Goal: Task Accomplishment & Management: Manage account settings

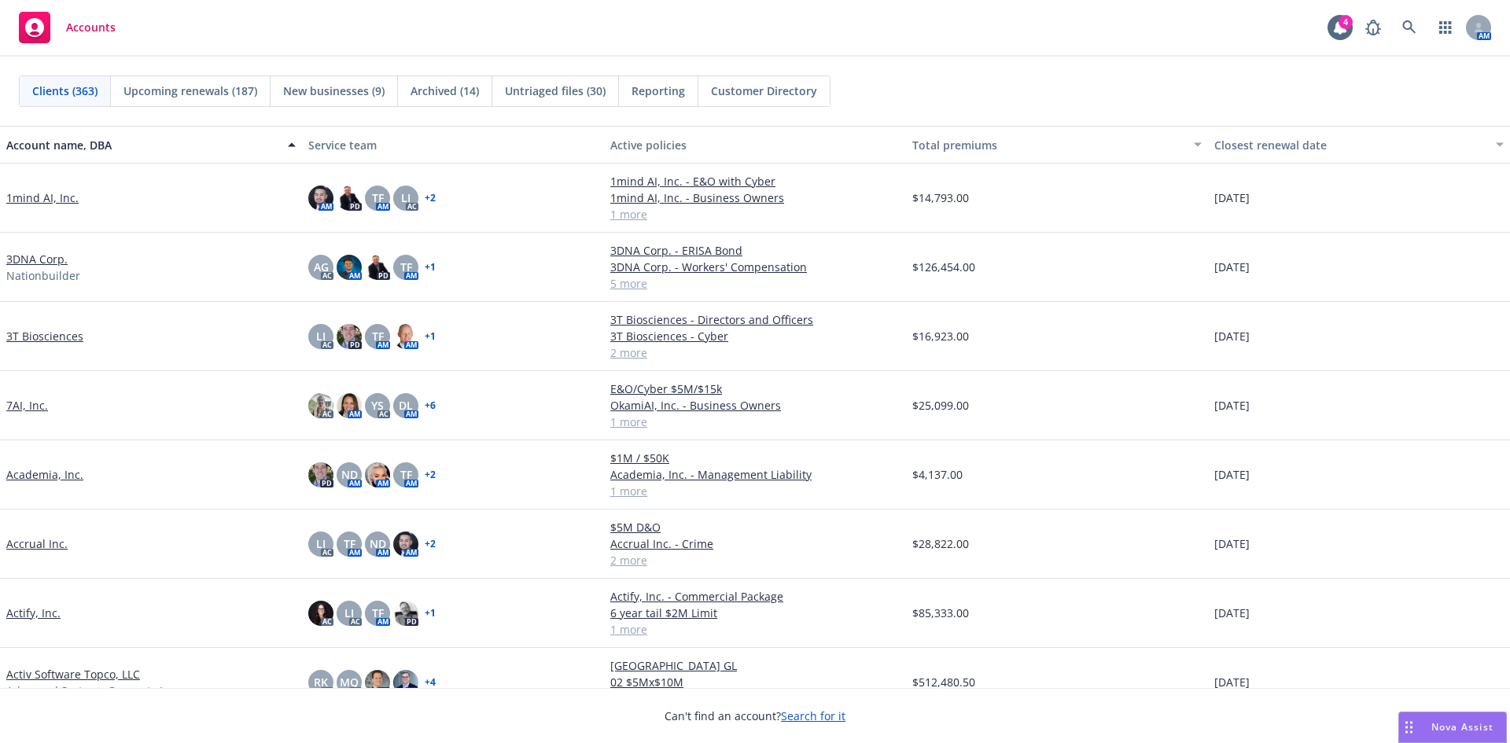
drag, startPoint x: 417, startPoint y: 41, endPoint x: 427, endPoint y: 131, distance: 91.0
click at [417, 41] on div "Accounts 4 AM" at bounding box center [755, 28] width 1510 height 57
click at [1407, 18] on link at bounding box center [1409, 27] width 31 height 31
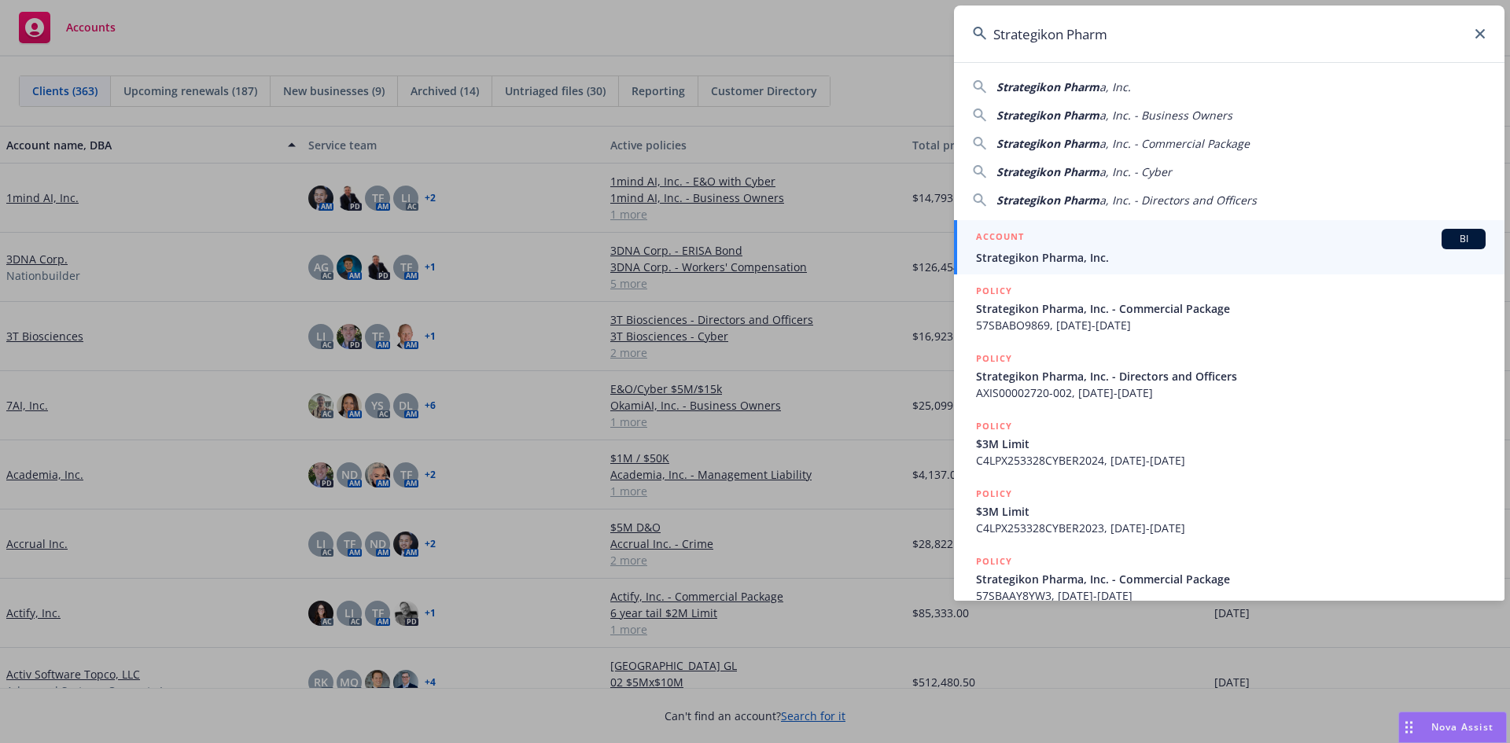
type input "Strategikon Pharm"
click at [1064, 254] on span "Strategikon Pharma, Inc." at bounding box center [1231, 257] width 510 height 17
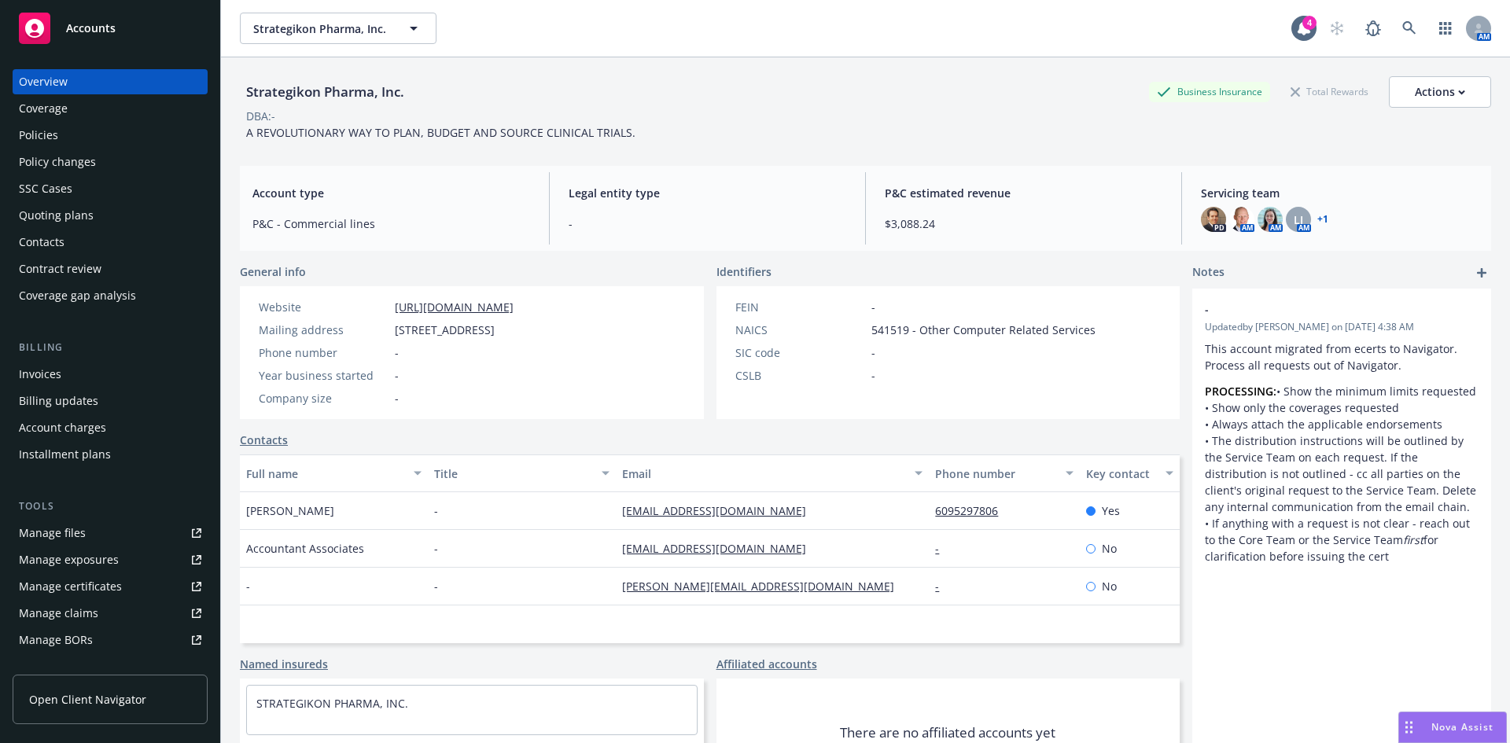
click at [61, 215] on div "Quoting plans" at bounding box center [56, 215] width 75 height 25
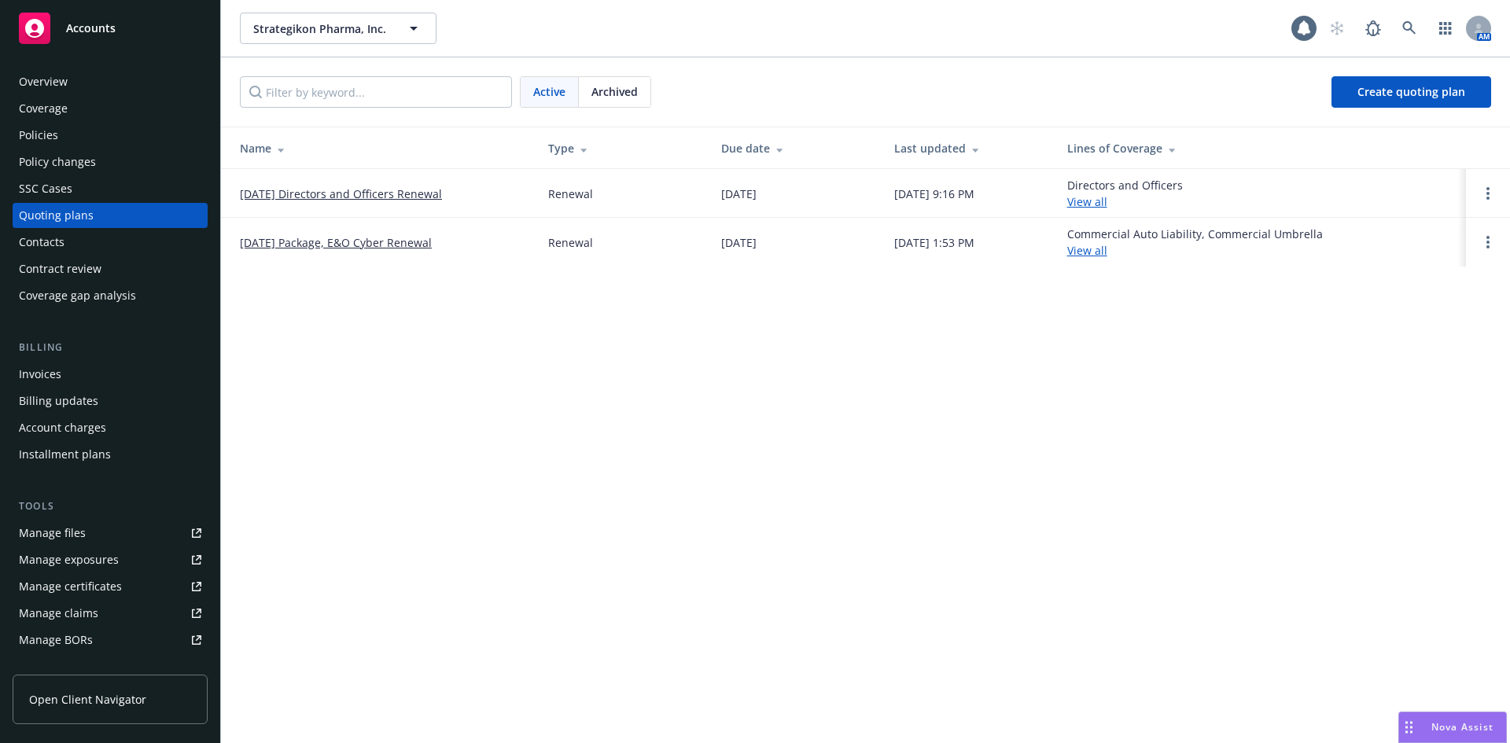
click at [308, 193] on link "[DATE] Directors and Officers Renewal" at bounding box center [341, 194] width 202 height 17
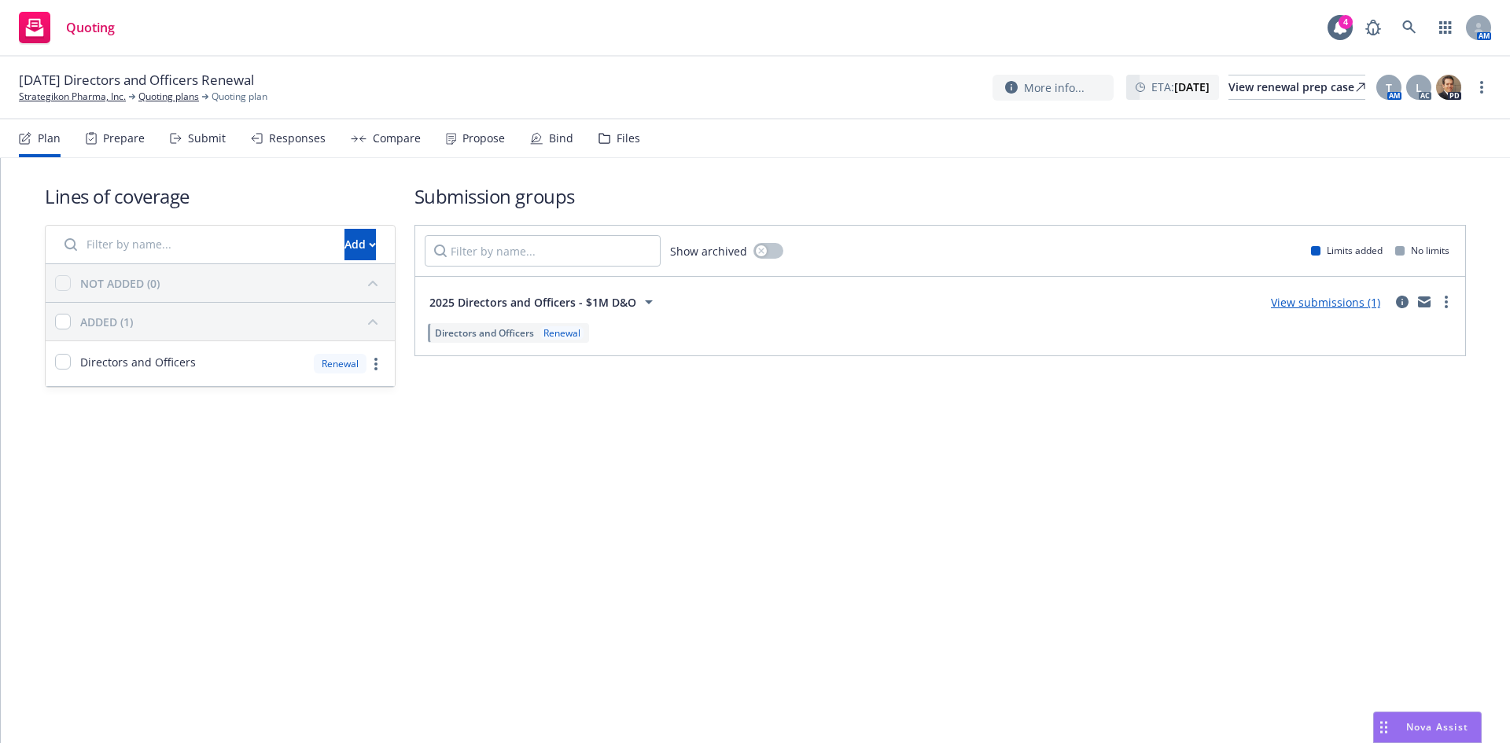
click at [623, 137] on div "Files" at bounding box center [629, 138] width 24 height 13
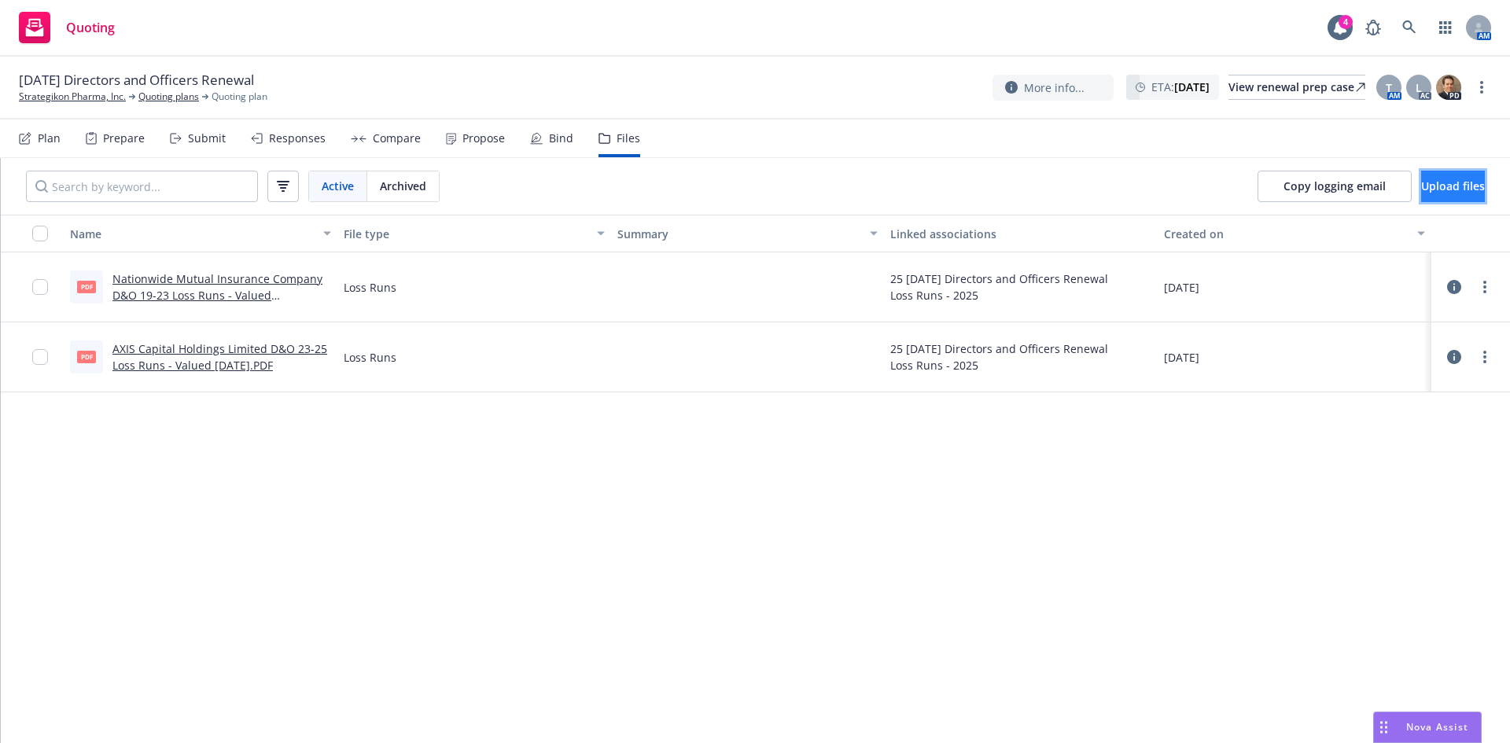
click at [1422, 180] on span "Upload files" at bounding box center [1454, 186] width 64 height 15
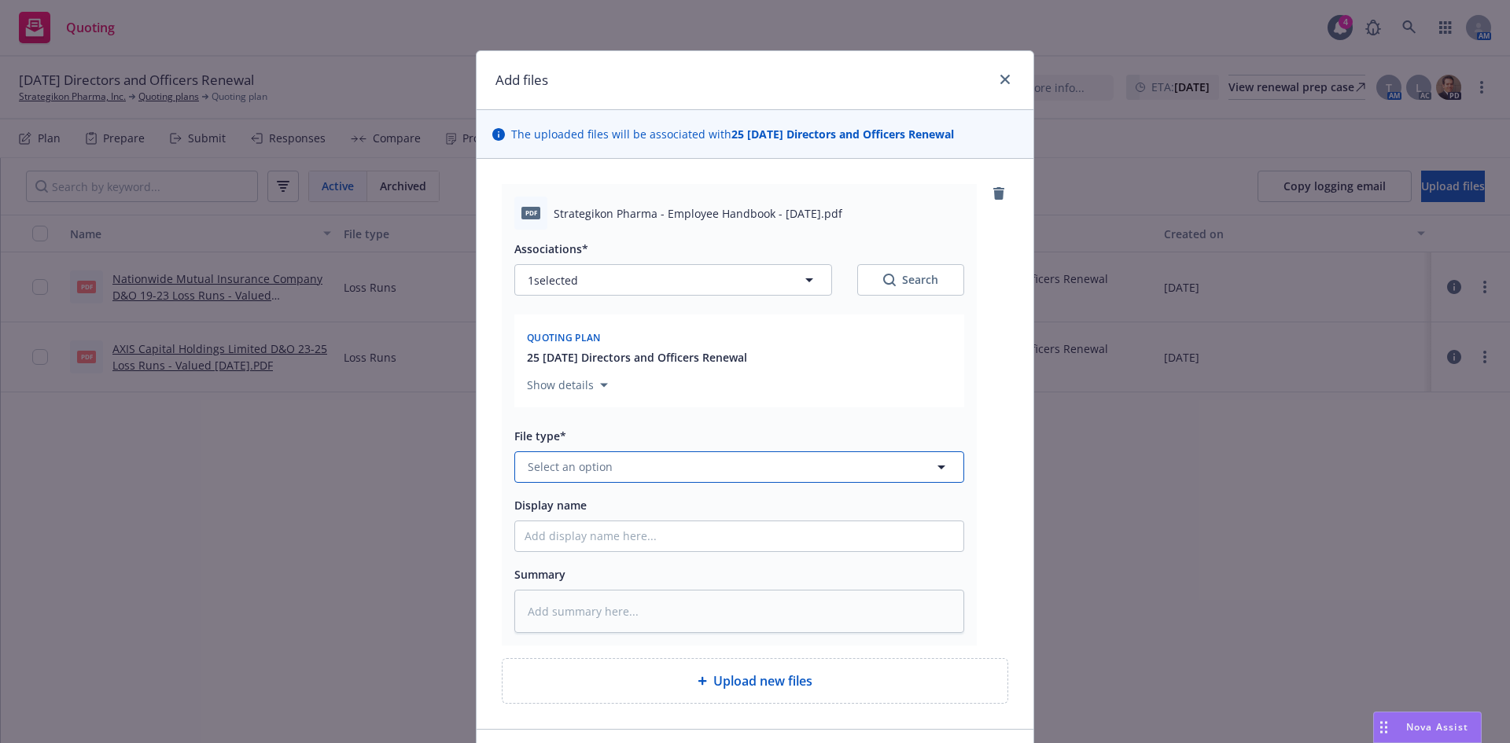
click at [599, 466] on span "Select an option" at bounding box center [570, 467] width 85 height 17
type input "emplo"
drag, startPoint x: 598, startPoint y: 382, endPoint x: 585, endPoint y: 417, distance: 37.1
click at [596, 382] on span "Employee Handbook" at bounding box center [587, 382] width 112 height 17
click at [562, 529] on input "Display name" at bounding box center [739, 537] width 448 height 30
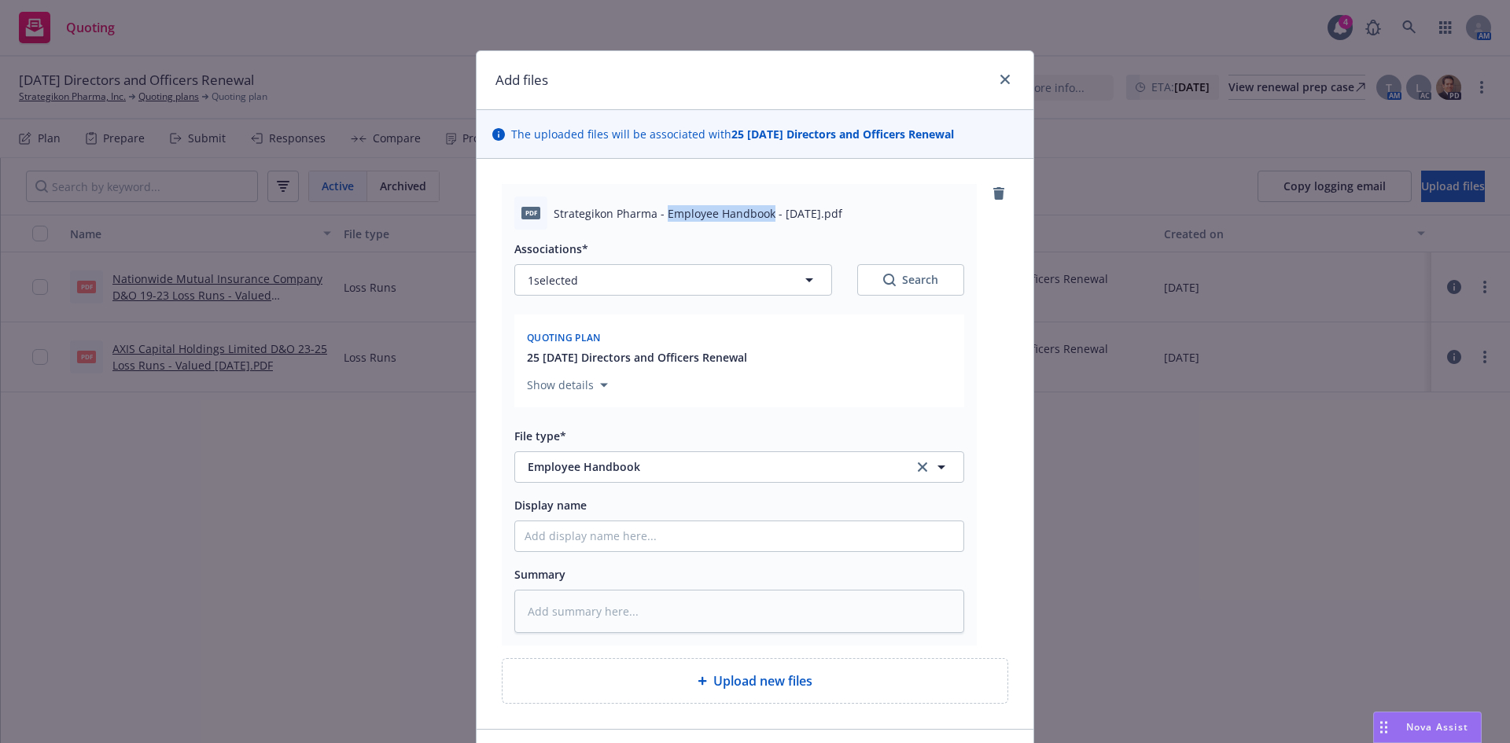
drag, startPoint x: 763, startPoint y: 212, endPoint x: 660, endPoint y: 212, distance: 103.1
click at [660, 212] on span "Strategikon Pharma - Employee Handbook - Jan 2025.pdf" at bounding box center [698, 213] width 289 height 17
copy span "Employee Handbook"
click at [596, 523] on input "Display name" at bounding box center [739, 537] width 448 height 30
paste input "Employee Handbook"
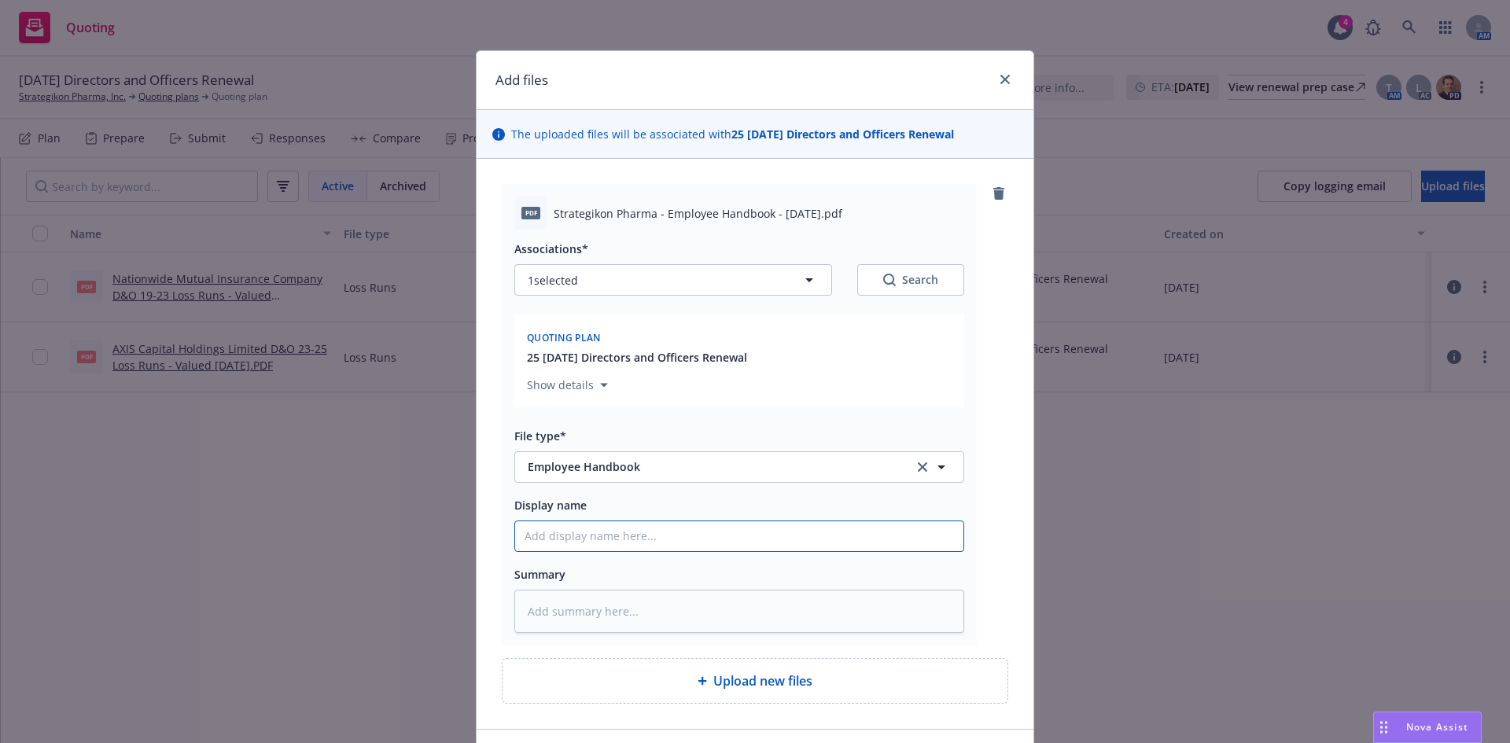
type textarea "x"
type input "Employee Handbook"
type textarea "x"
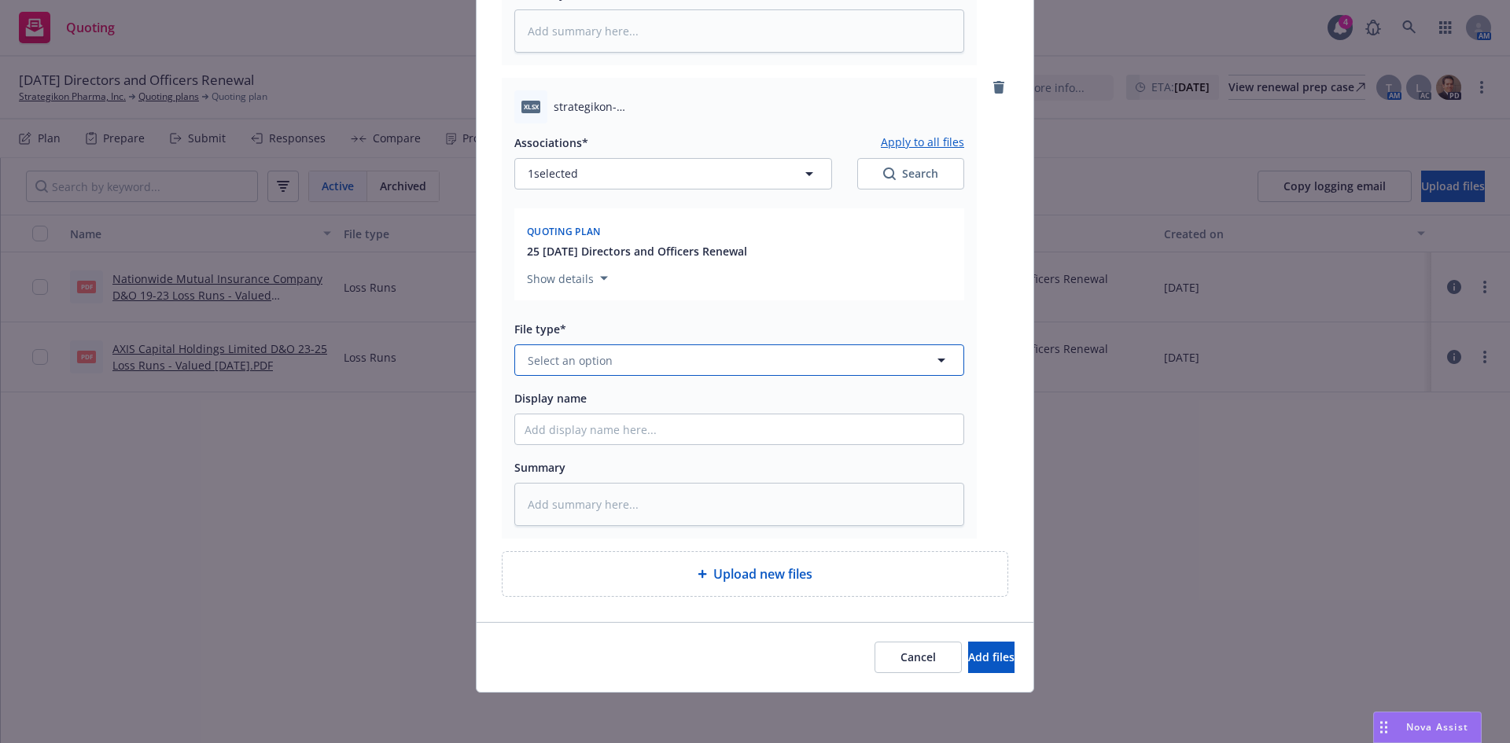
click at [579, 360] on span "Select an option" at bounding box center [570, 360] width 85 height 17
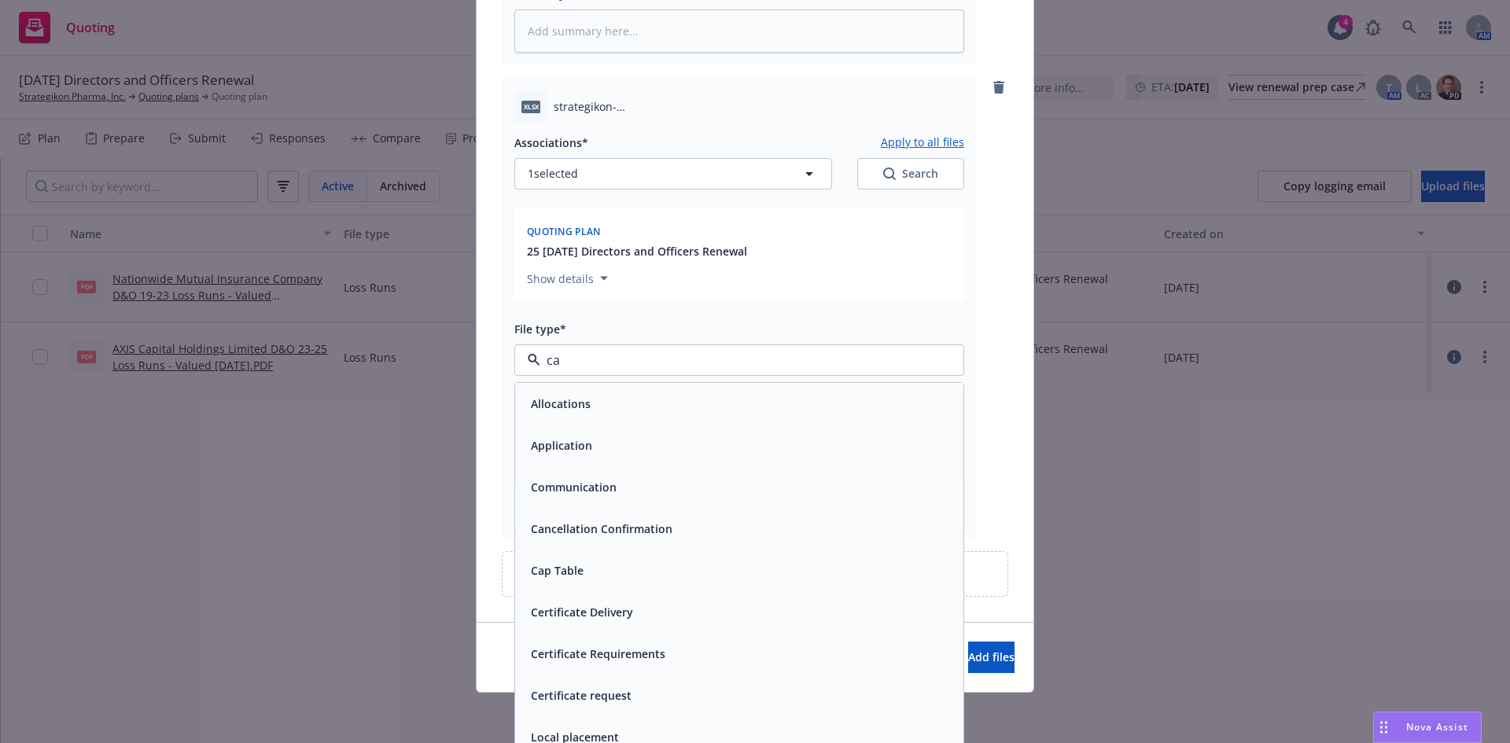
type input "cap"
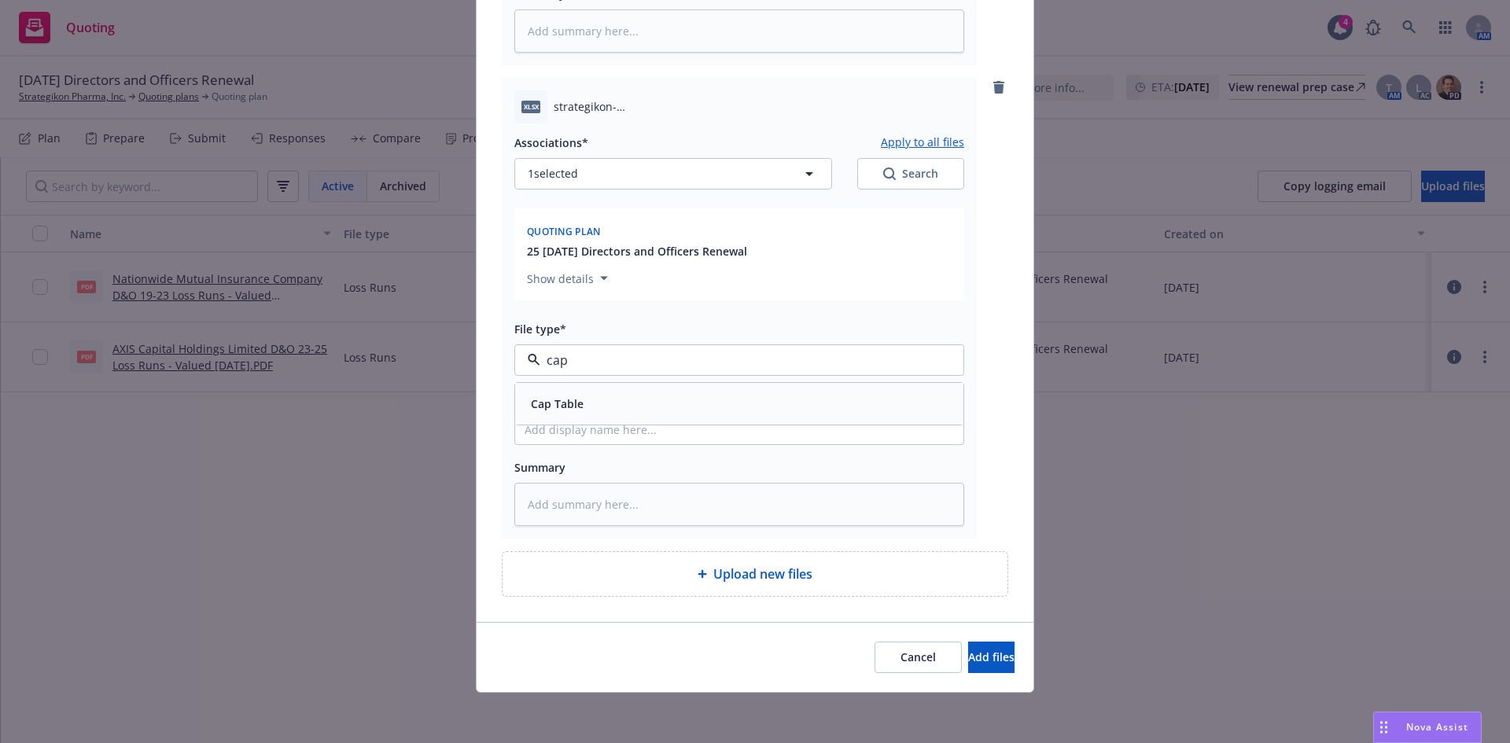
drag, startPoint x: 606, startPoint y: 407, endPoint x: 585, endPoint y: 433, distance: 33.5
click at [604, 407] on div "Cap Table" at bounding box center [740, 404] width 430 height 23
type textarea "x"
type input "C"
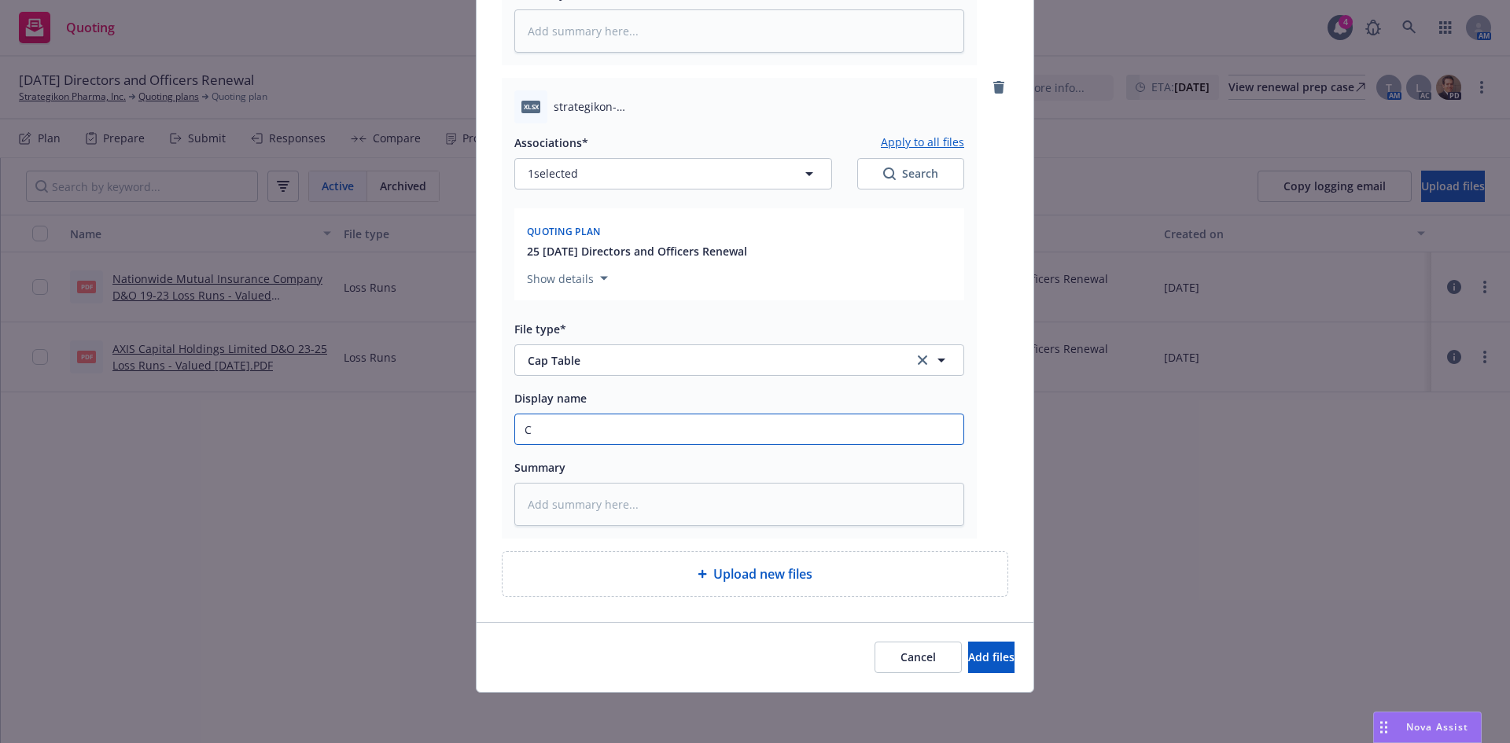
type textarea "x"
type input "Ca"
type textarea "x"
type input "Cap"
type textarea "x"
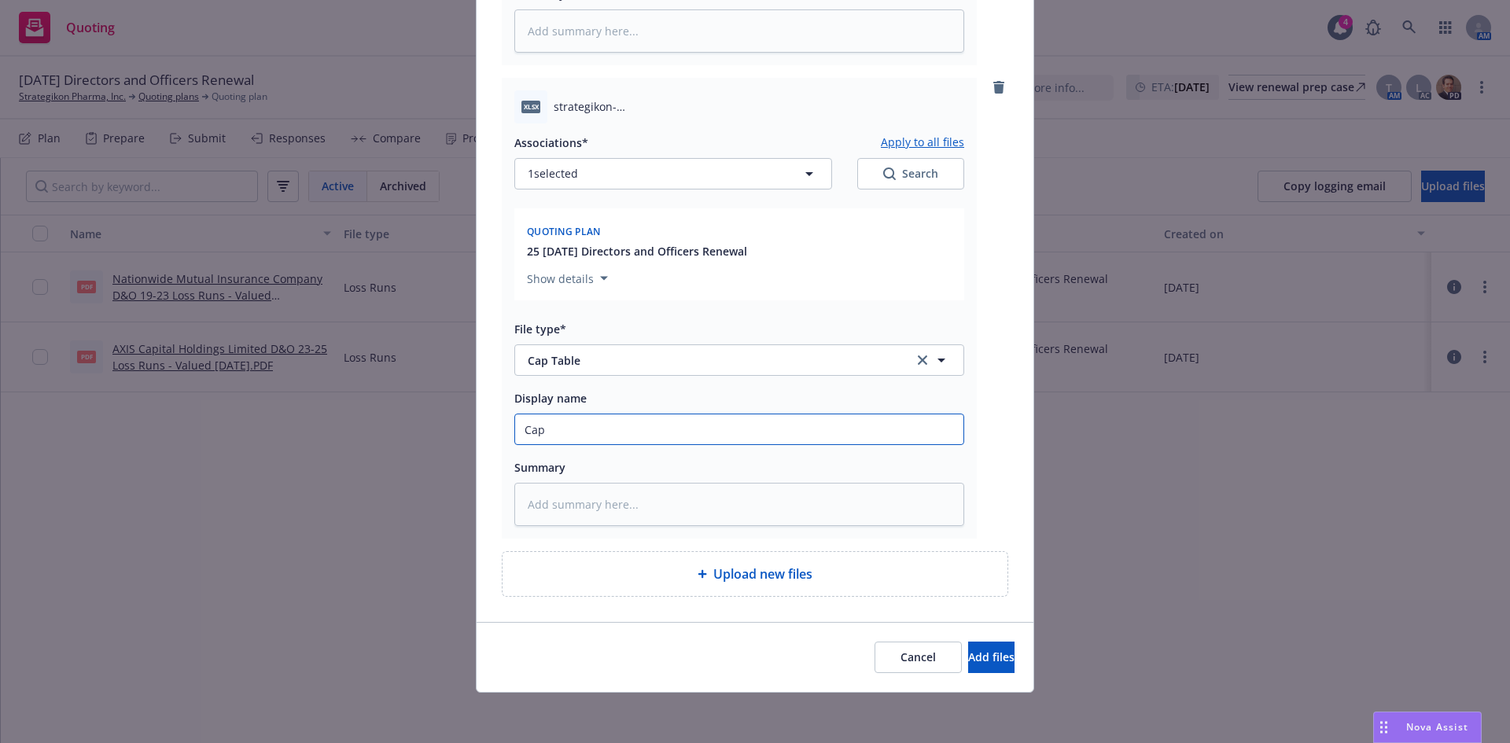
type input "Cap"
type textarea "x"
type input "Cap T"
type textarea "x"
type input "Cap Tab"
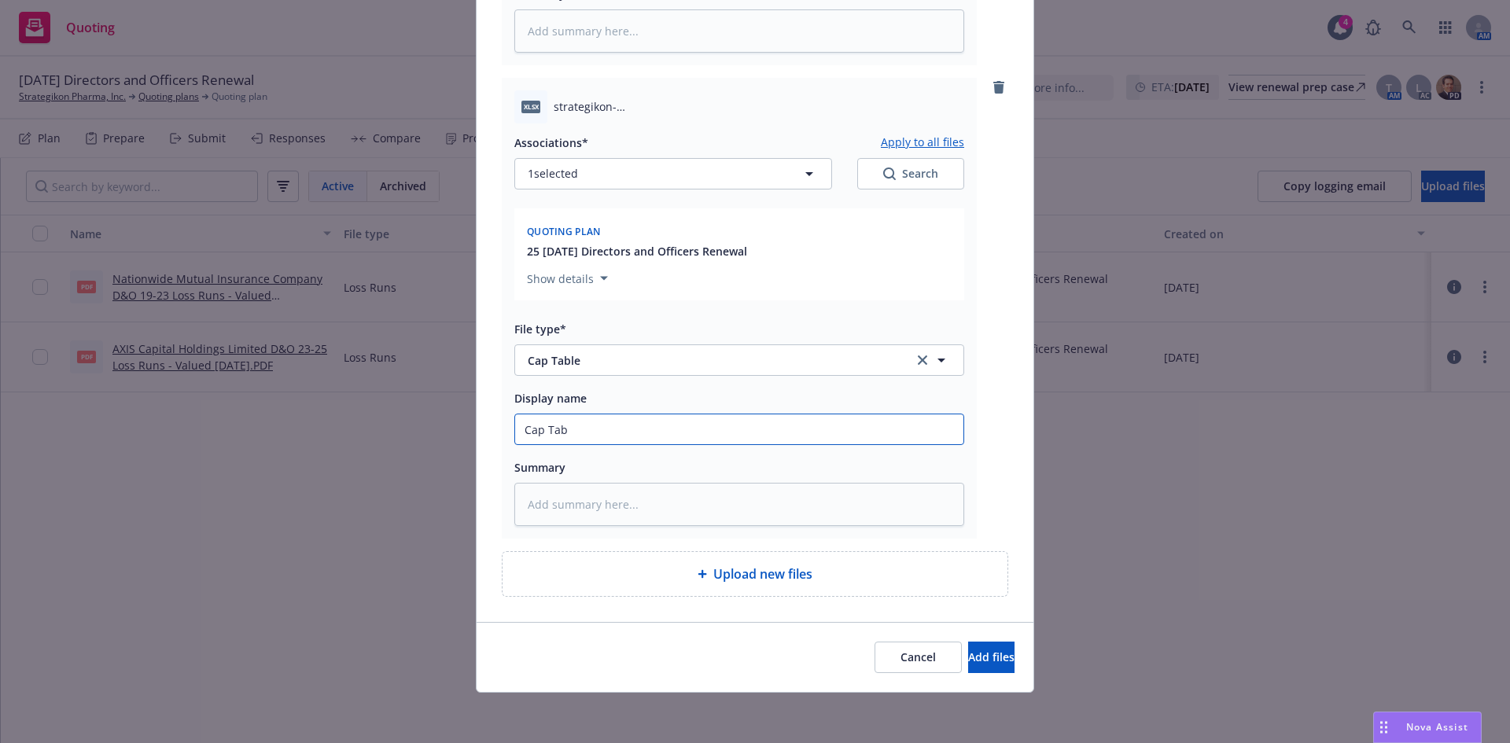
type textarea "x"
type input "Cap Tabl"
type textarea "x"
type input "Cap Table"
type textarea "x"
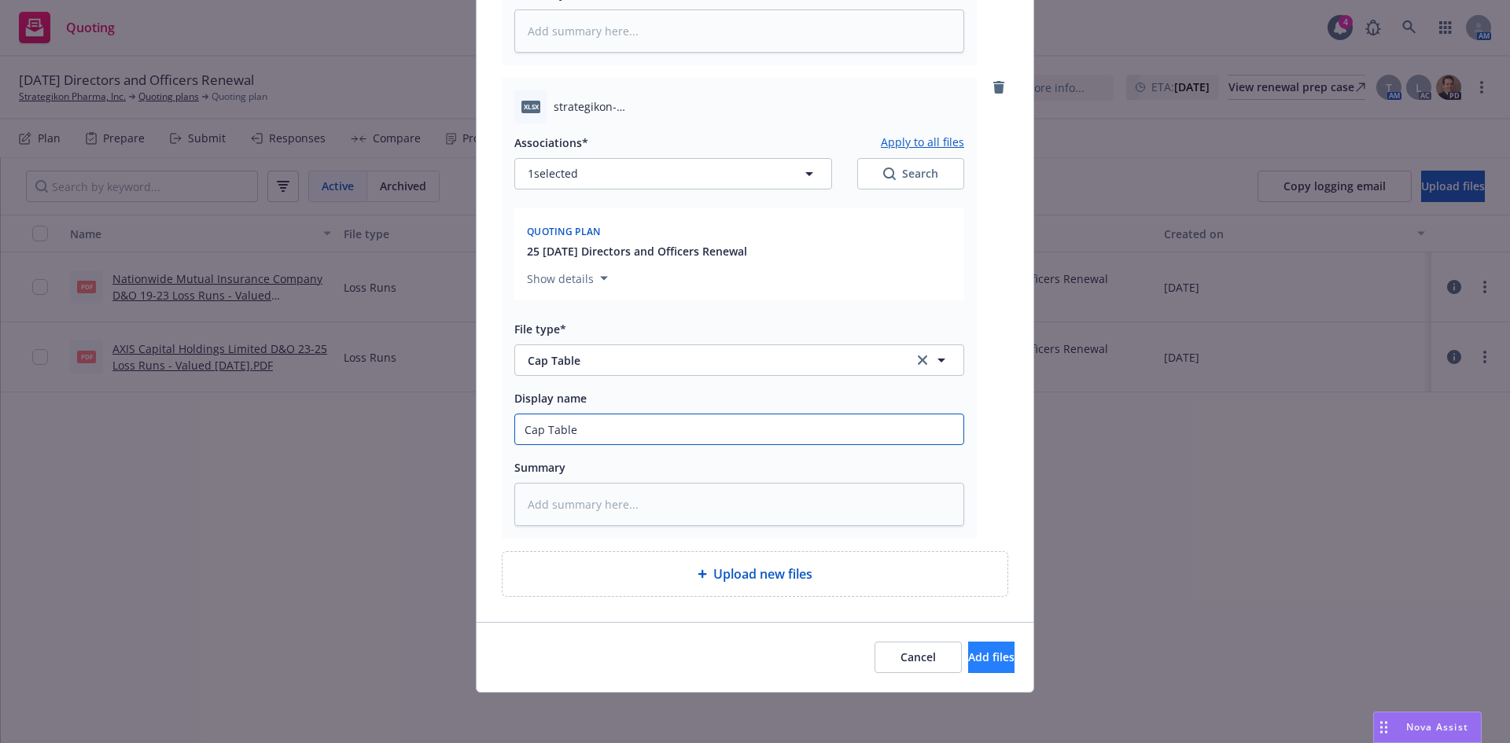
type input "Cap Table"
click at [968, 656] on span "Add files" at bounding box center [991, 657] width 46 height 15
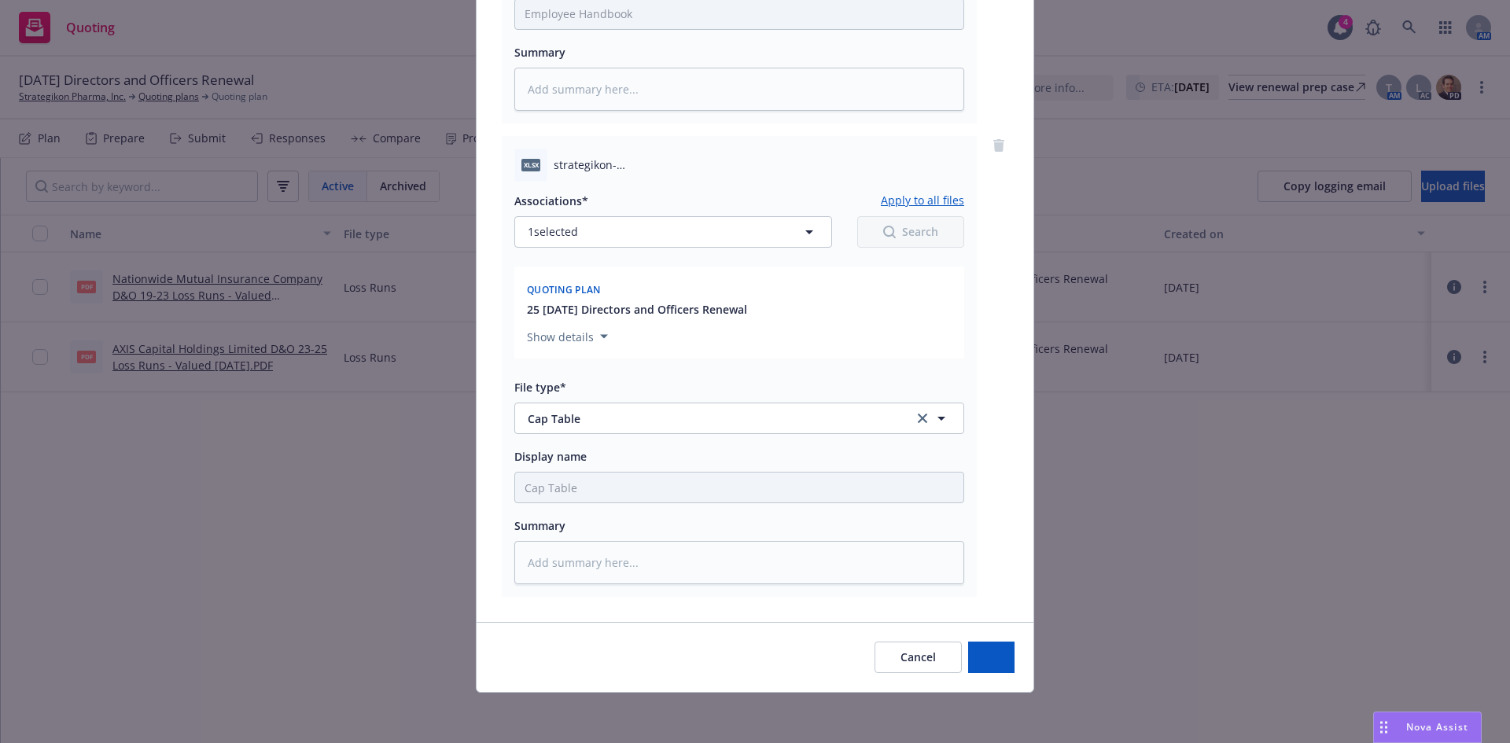
scroll to position [522, 0]
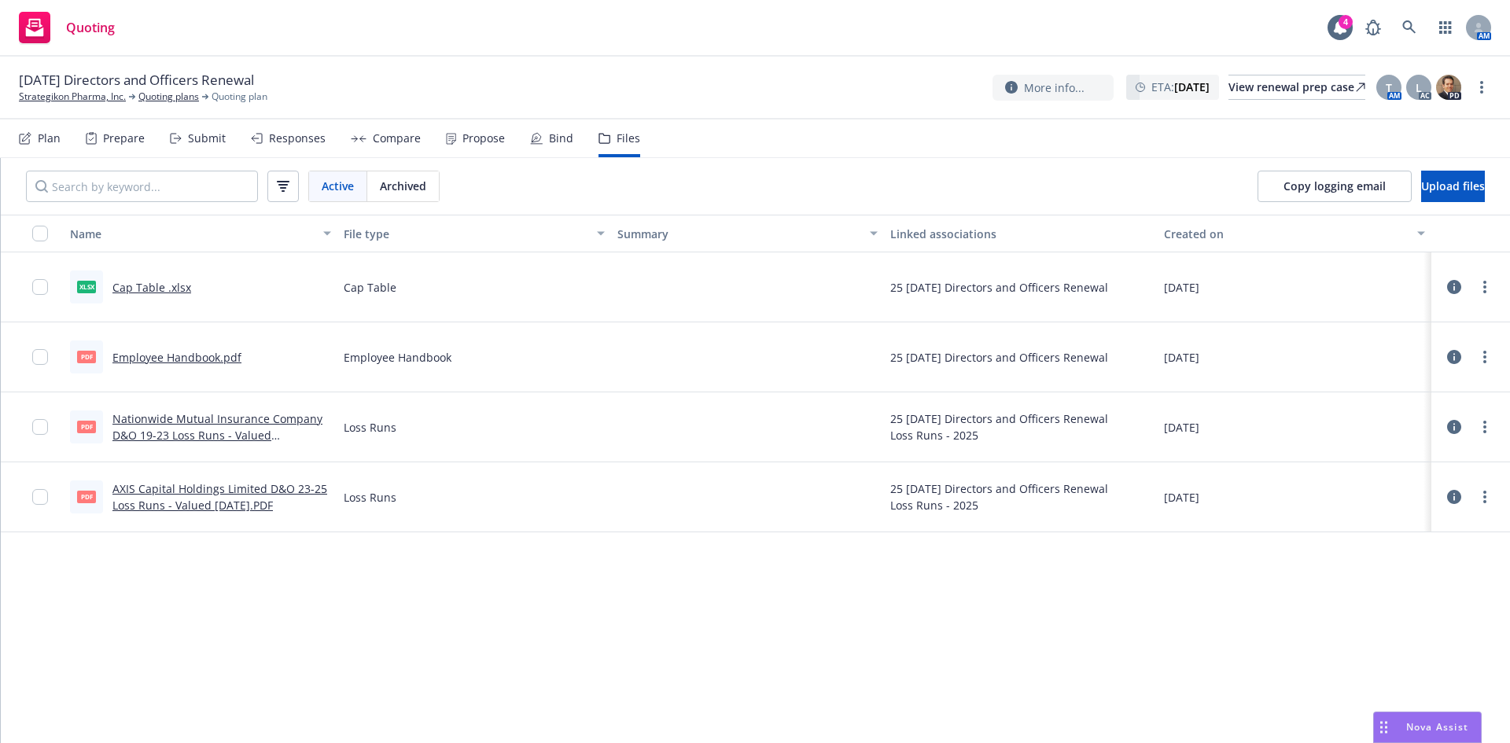
click at [752, 183] on div "Active Archived Copy logging email Upload files" at bounding box center [756, 186] width 1510 height 57
click at [1427, 183] on button "Upload files" at bounding box center [1454, 186] width 64 height 31
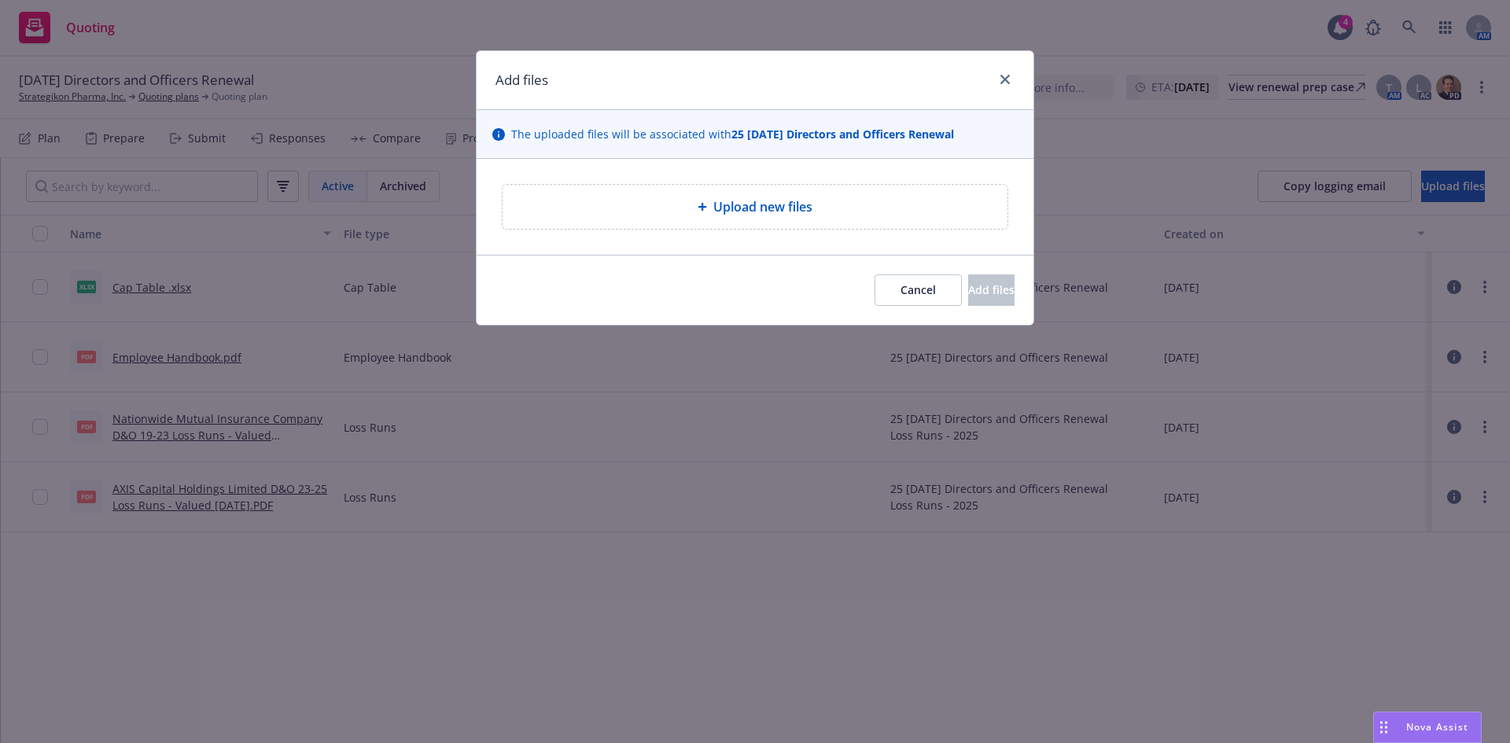
click at [839, 201] on div "Upload new files" at bounding box center [755, 206] width 480 height 19
type textarea "x"
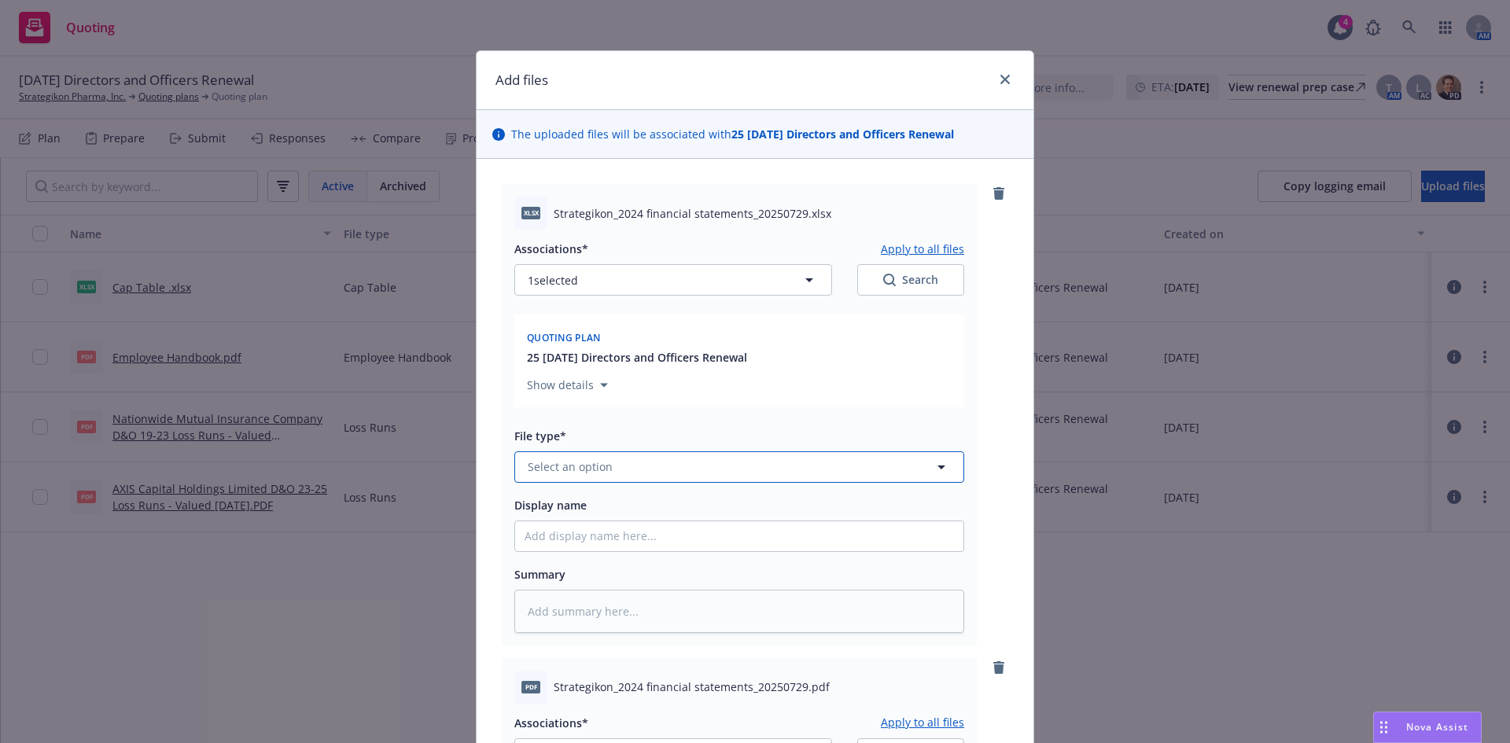
click at [596, 474] on span "Select an option" at bounding box center [570, 467] width 85 height 17
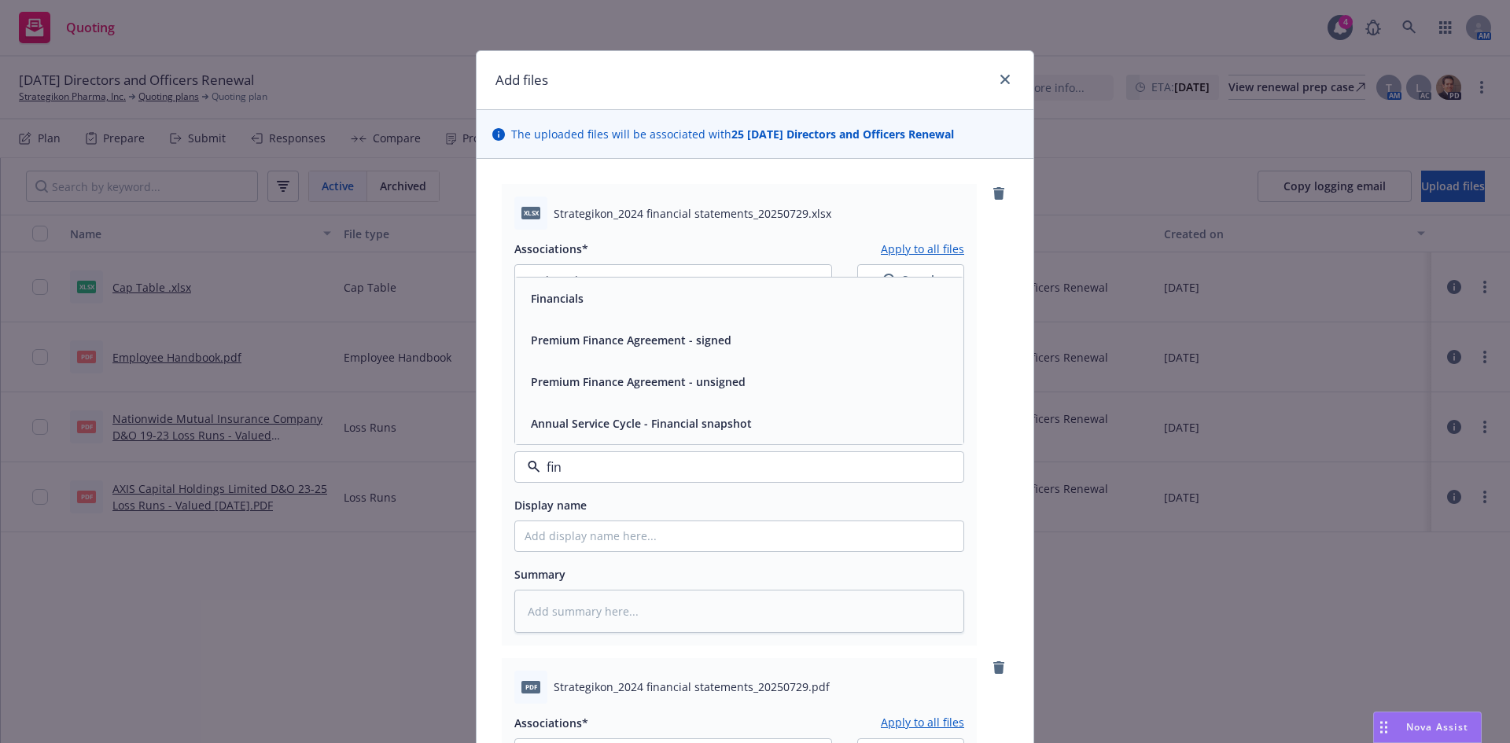
type input "finn"
type textarea "x"
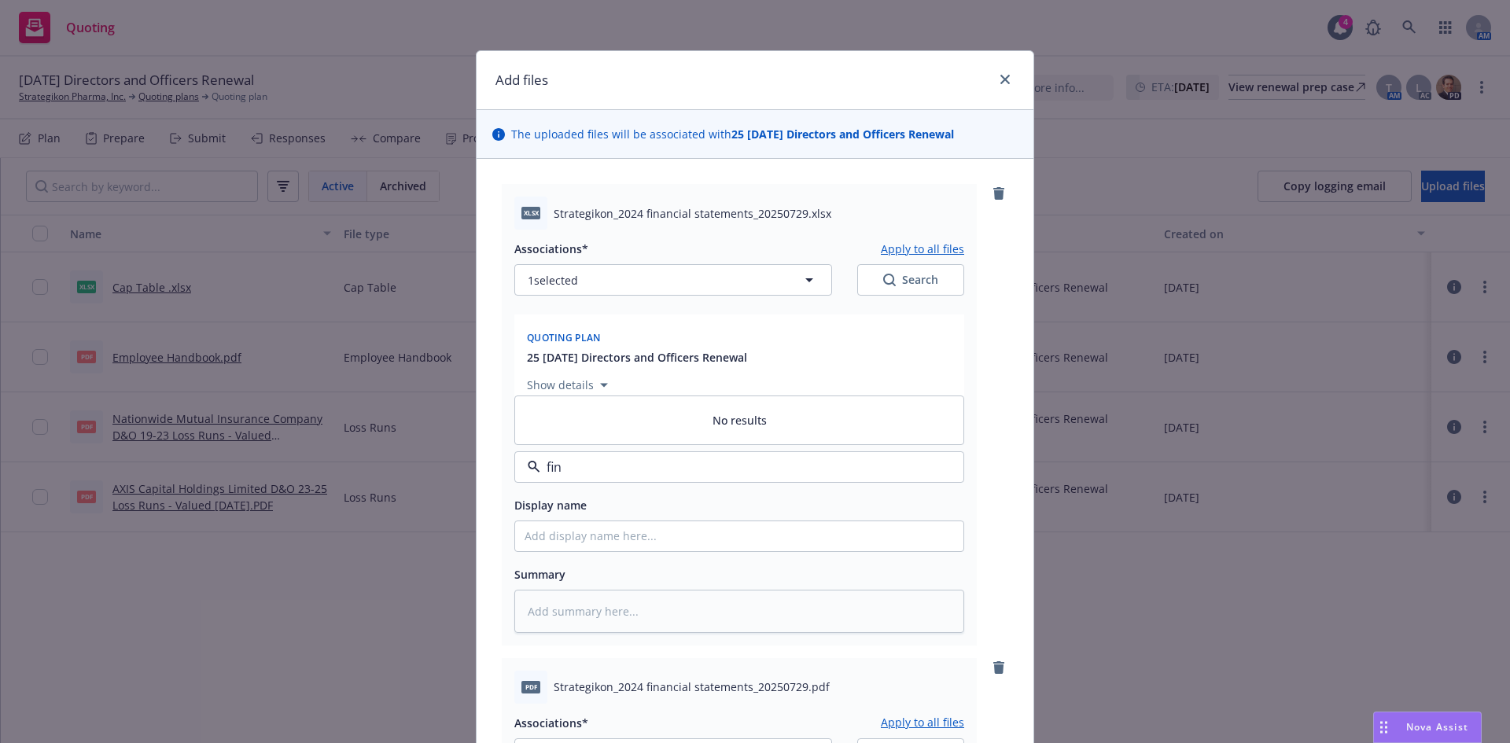
type input "fina"
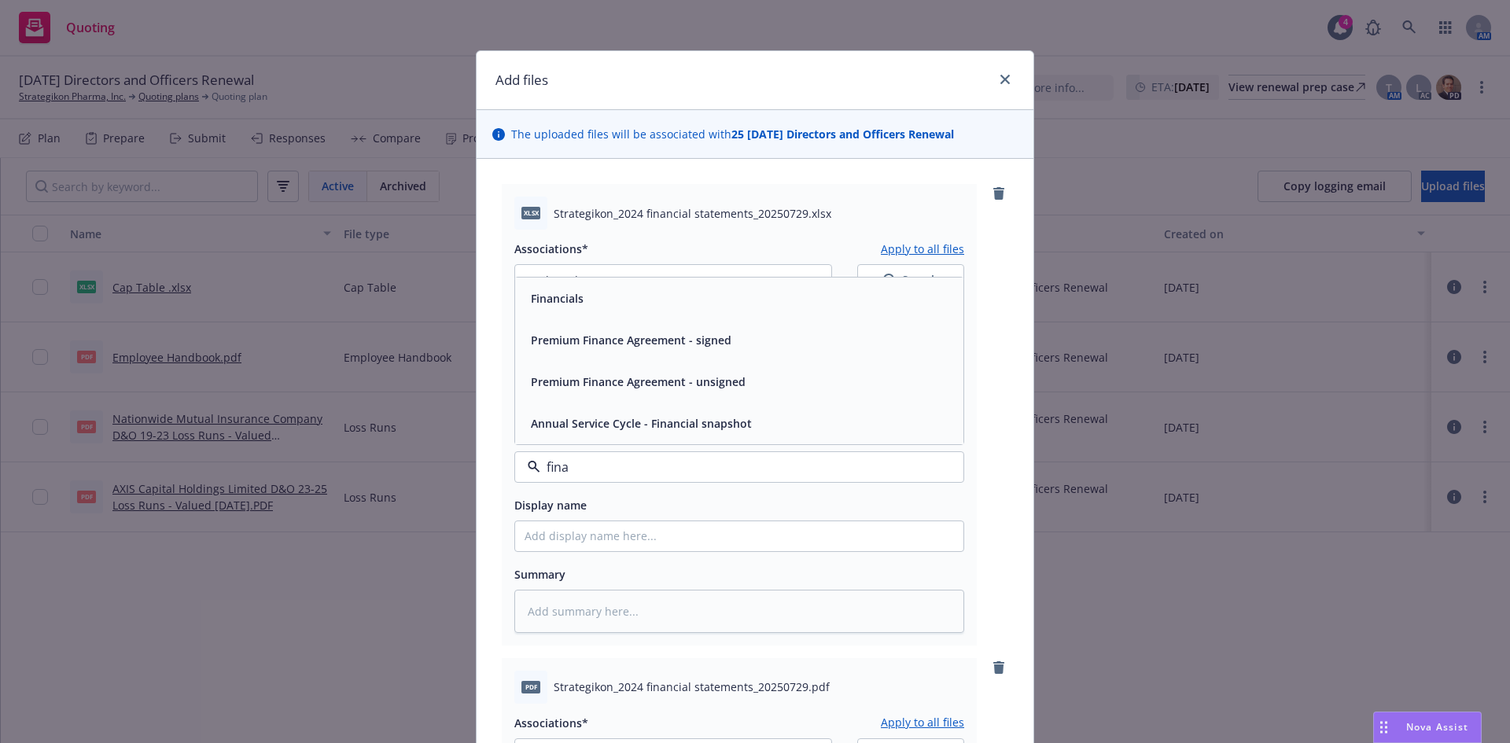
click at [620, 300] on div "Financials" at bounding box center [740, 298] width 430 height 23
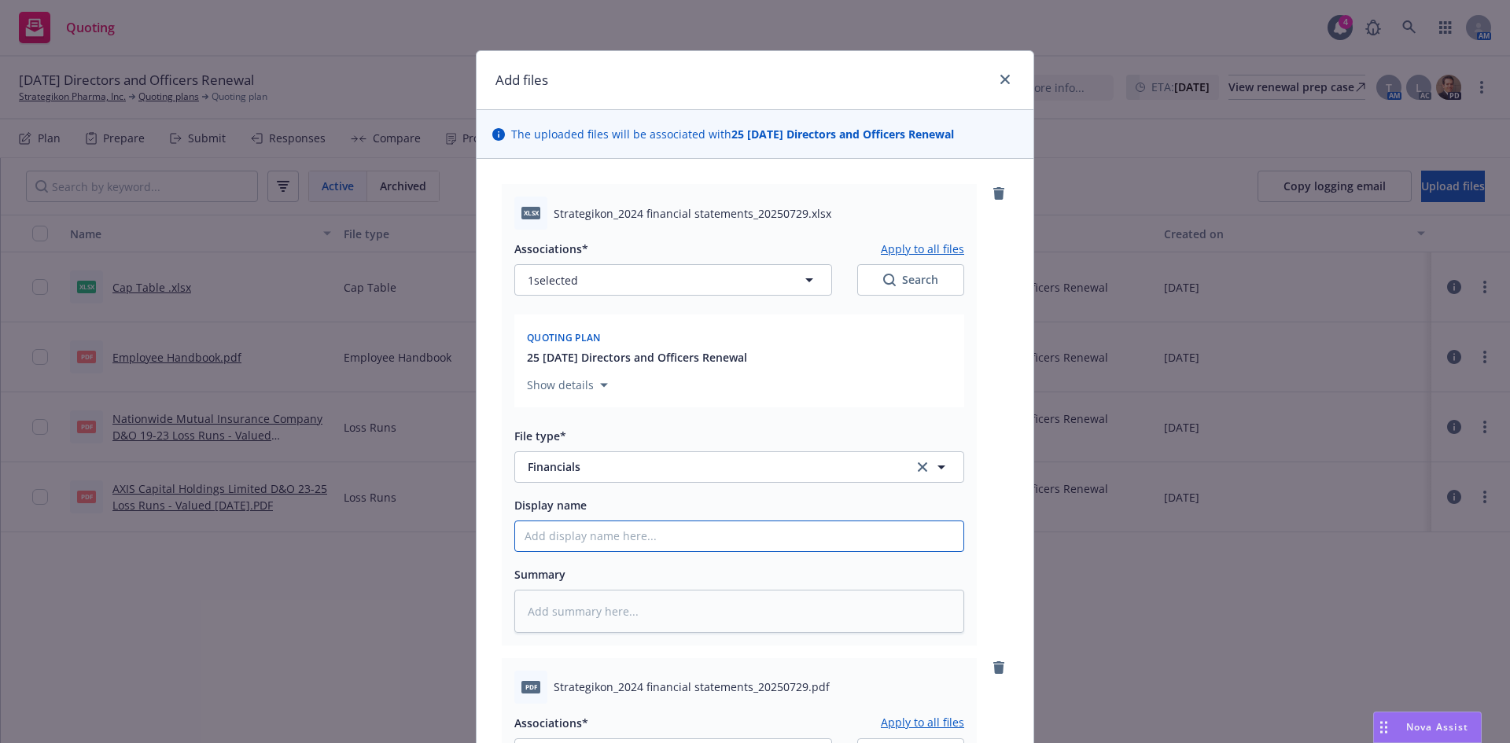
click at [571, 546] on input "Display name" at bounding box center [739, 537] width 448 height 30
type textarea "x"
type input "2"
type textarea "x"
type input "20"
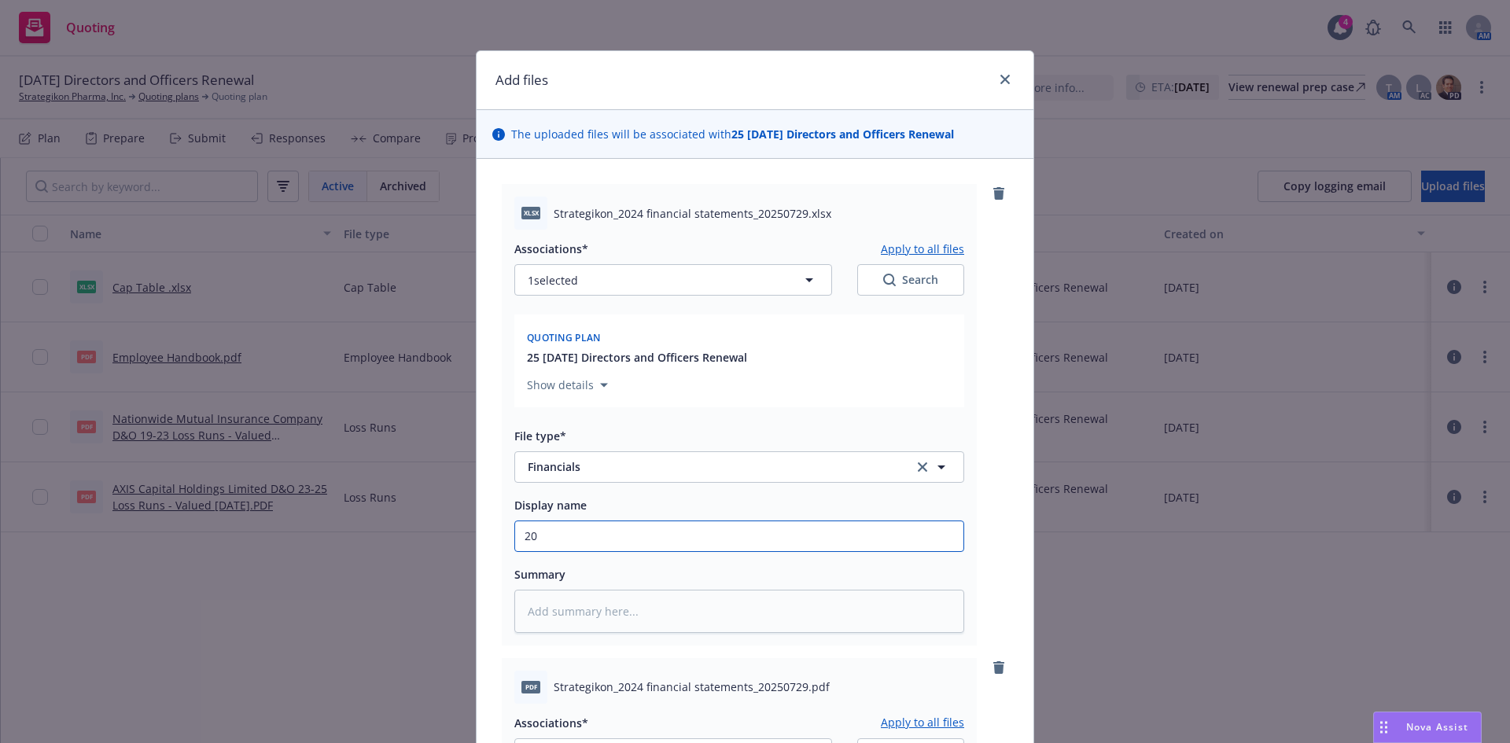
type textarea "x"
type input "202"
type textarea "x"
type input "2024"
type textarea "x"
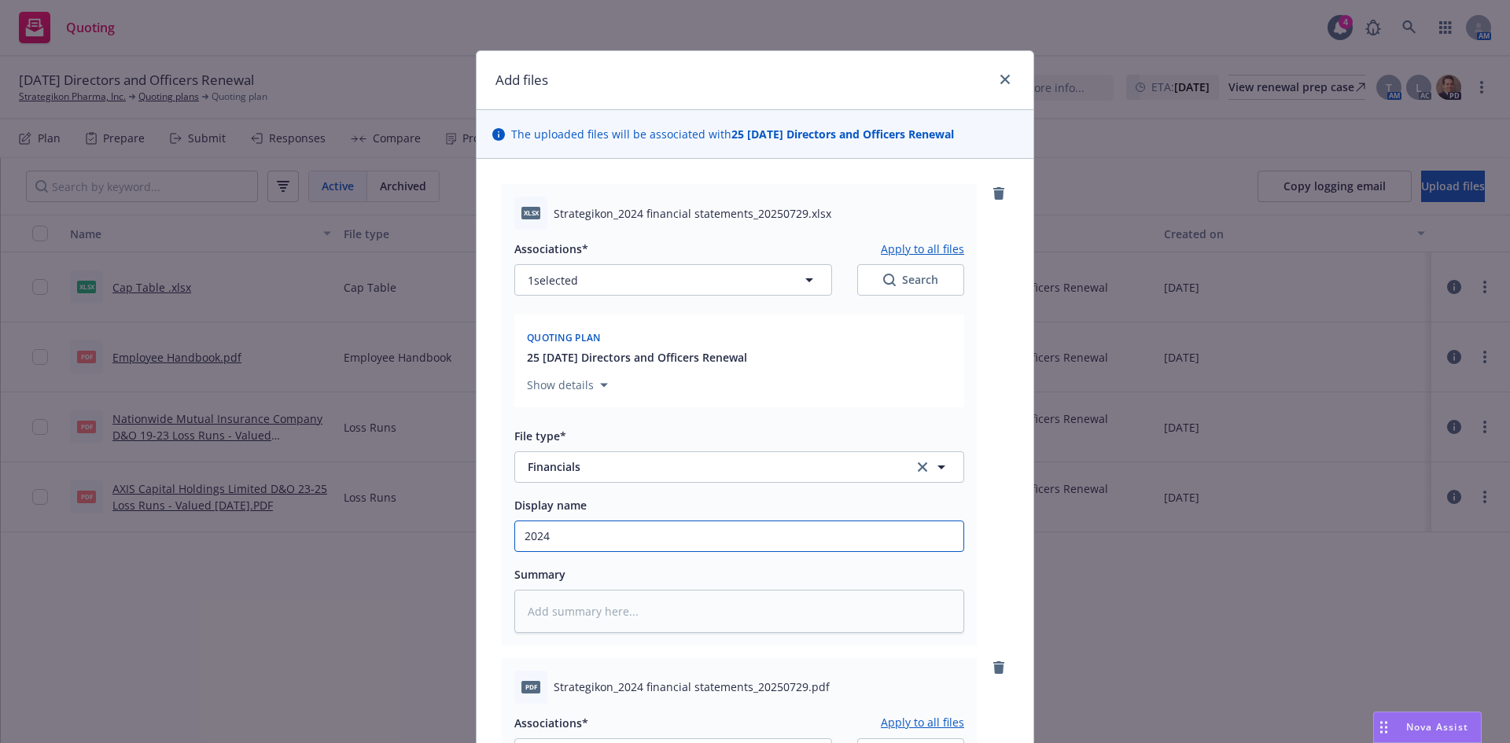
type input "2024 Financials"
type textarea "x"
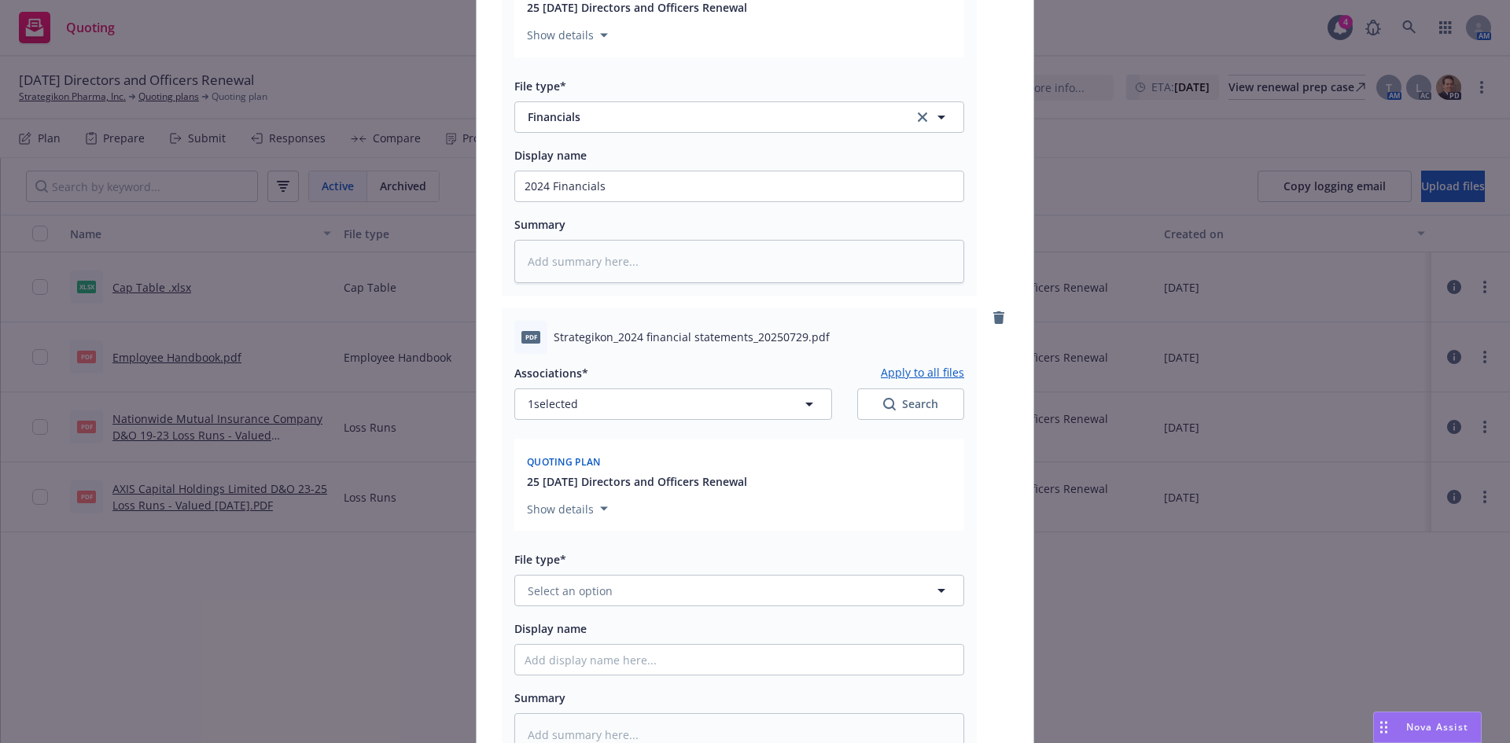
scroll to position [366, 0]
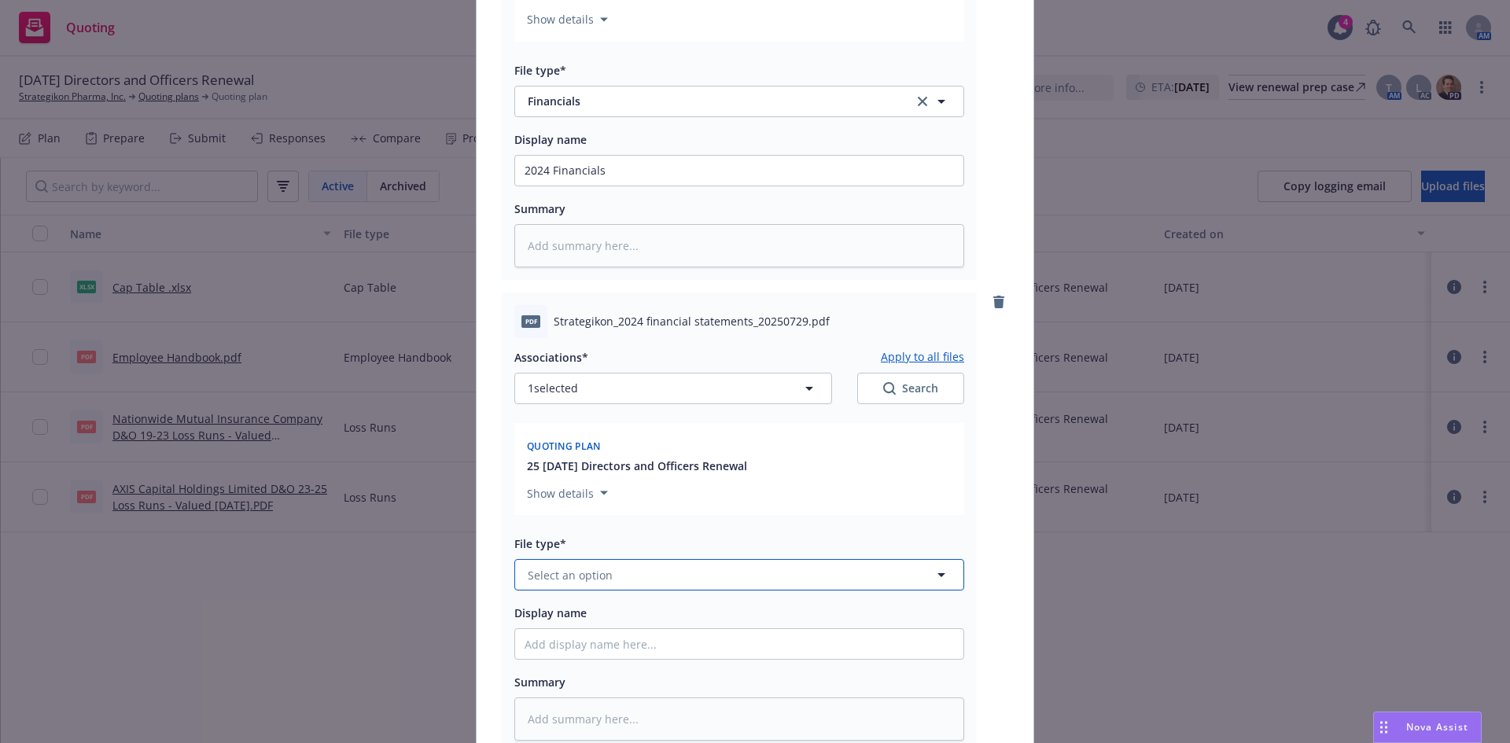
click at [603, 572] on span "Select an option" at bounding box center [570, 575] width 85 height 17
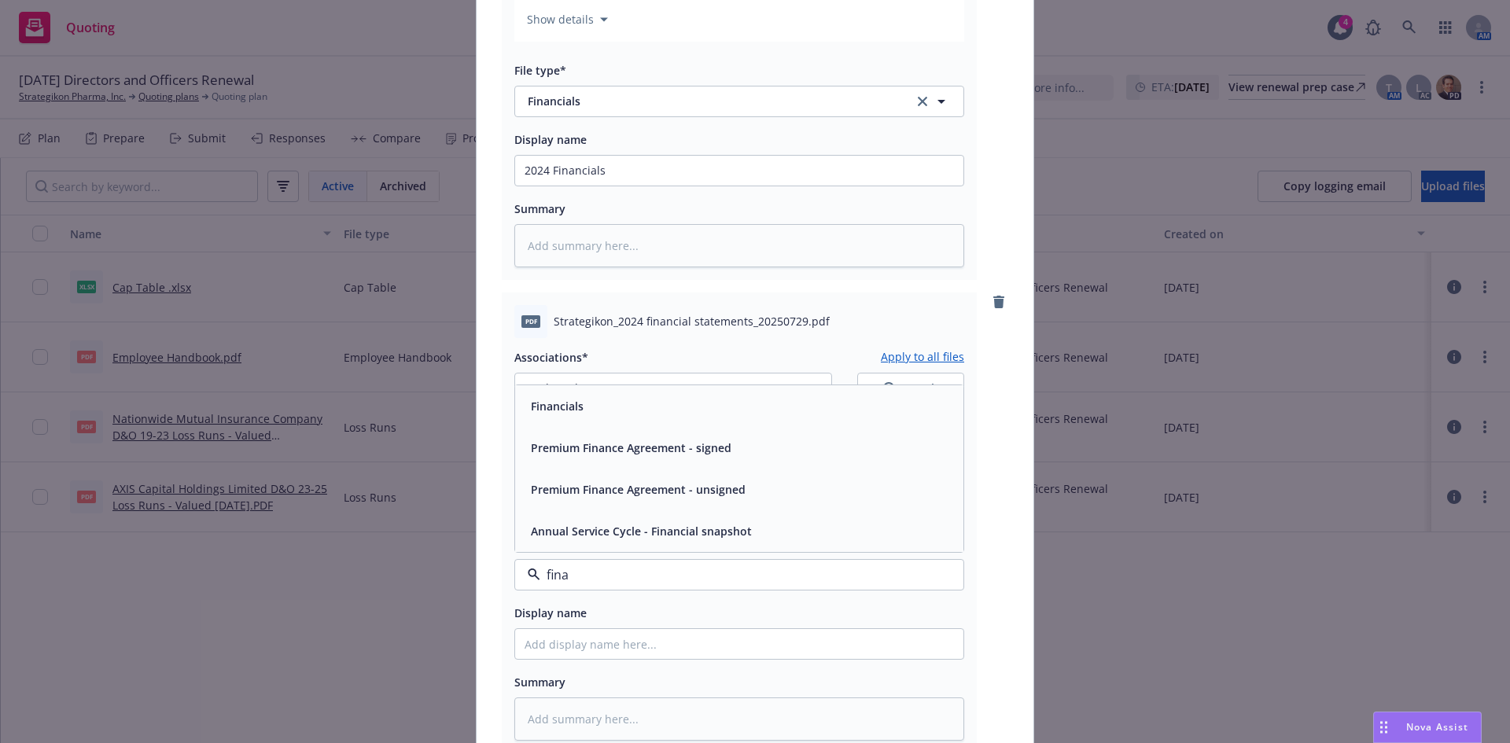
type input "finan"
click at [544, 410] on span "Financials" at bounding box center [557, 406] width 53 height 17
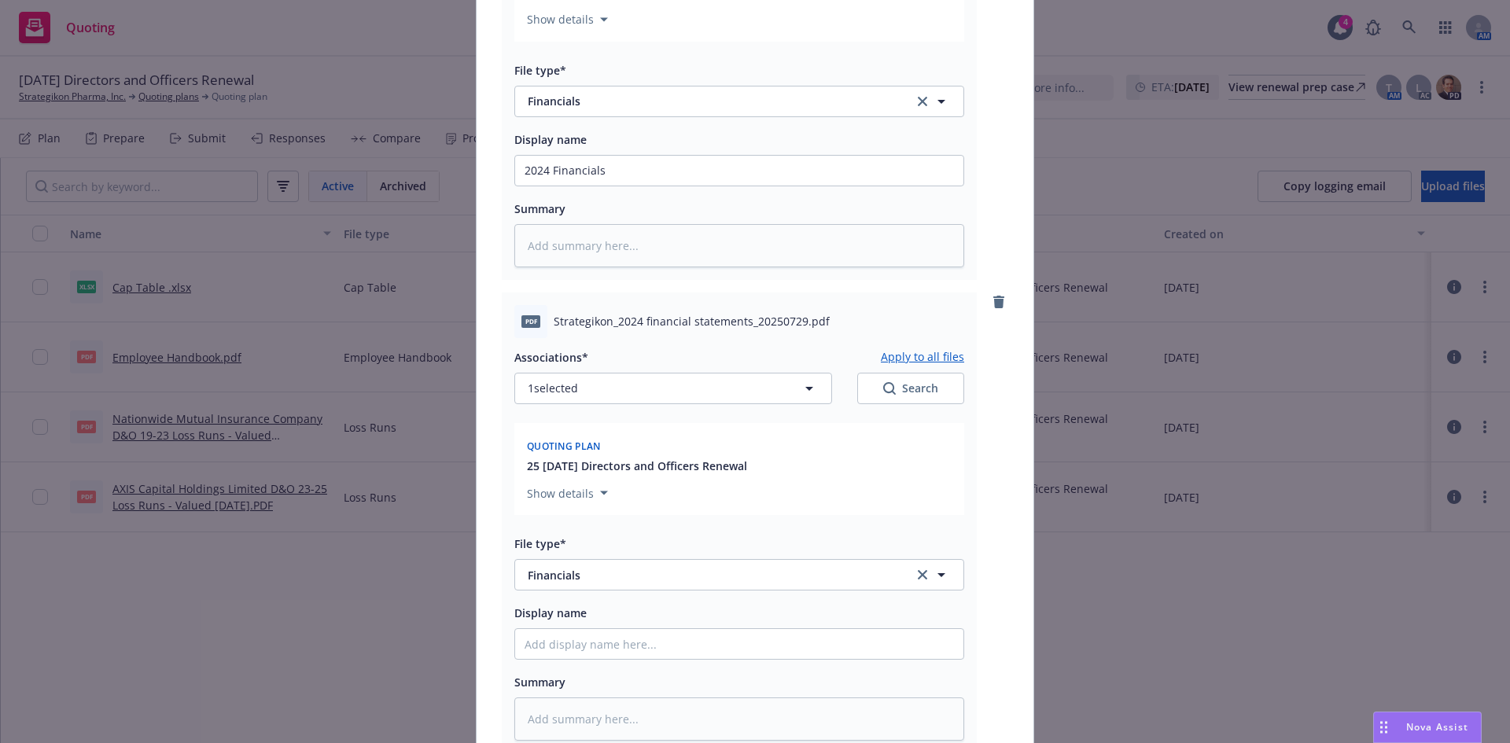
click at [732, 329] on span "Strategikon_2024 financial statements_20250729.pdf" at bounding box center [692, 321] width 276 height 17
drag, startPoint x: 743, startPoint y: 318, endPoint x: 610, endPoint y: 320, distance: 133.8
click at [610, 320] on span "Strategikon_2024 financial statements_20250729.pdf" at bounding box center [692, 321] width 276 height 17
copy span "2024 financial statements"
click at [565, 186] on input "Display name" at bounding box center [739, 171] width 448 height 30
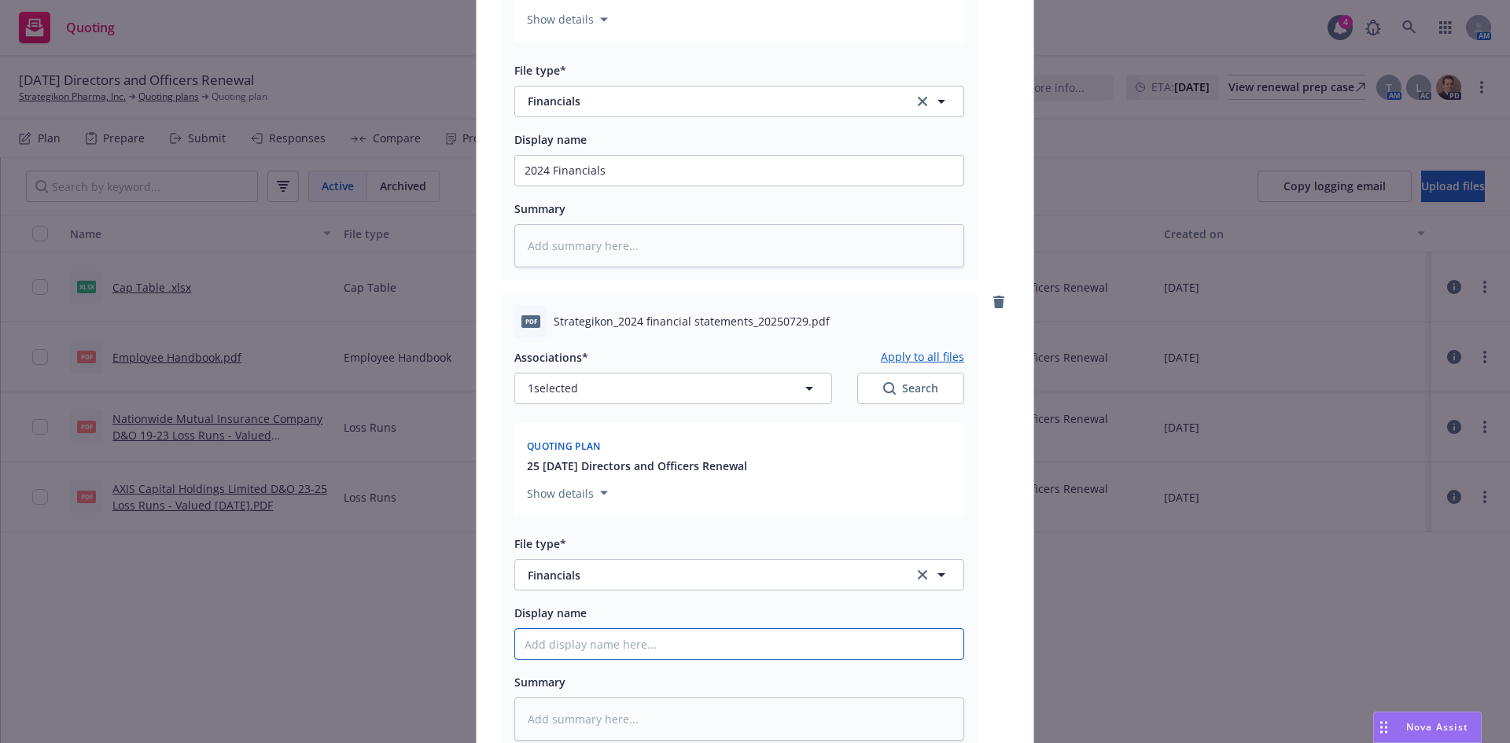
paste input "2024 financial statements"
type textarea "x"
type input "2024 financial statements"
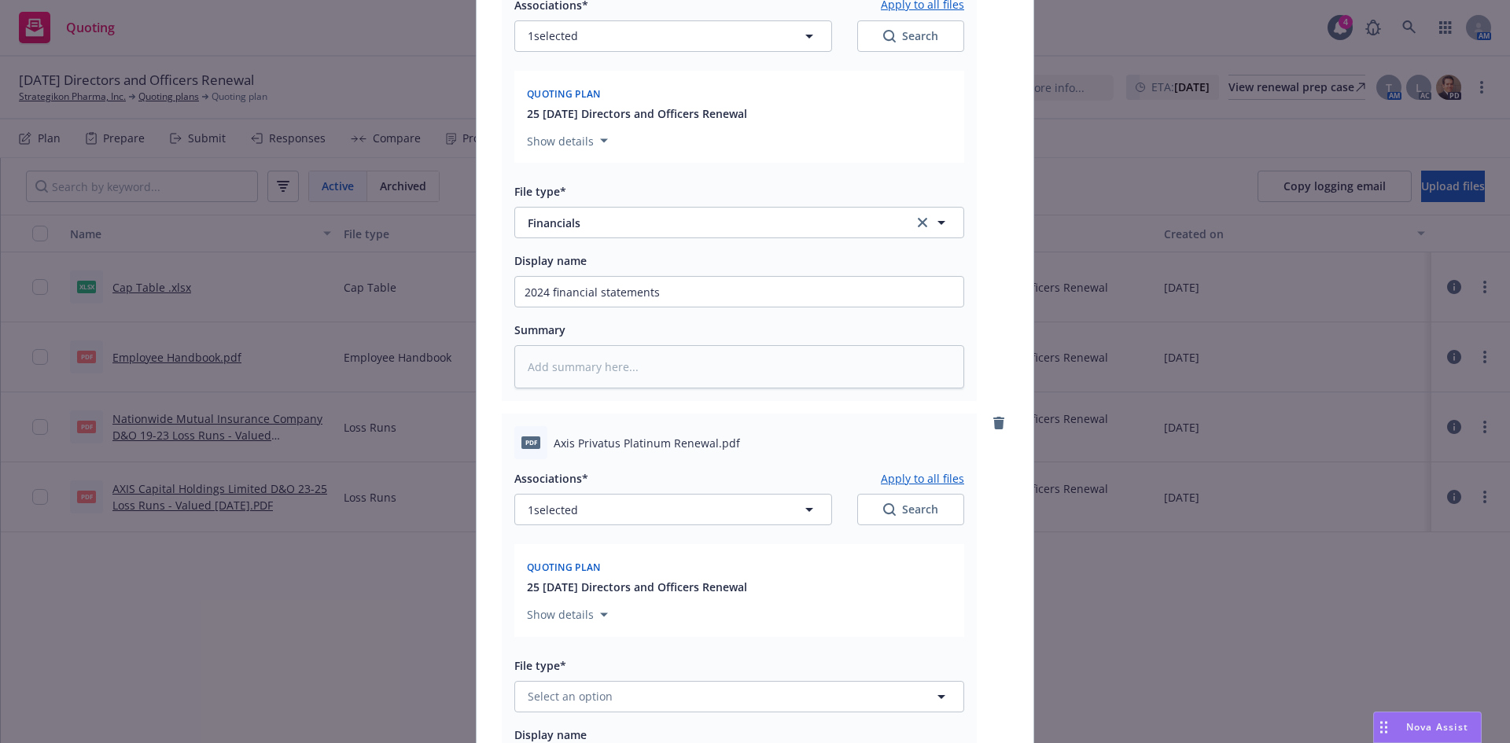
scroll to position [738, 0]
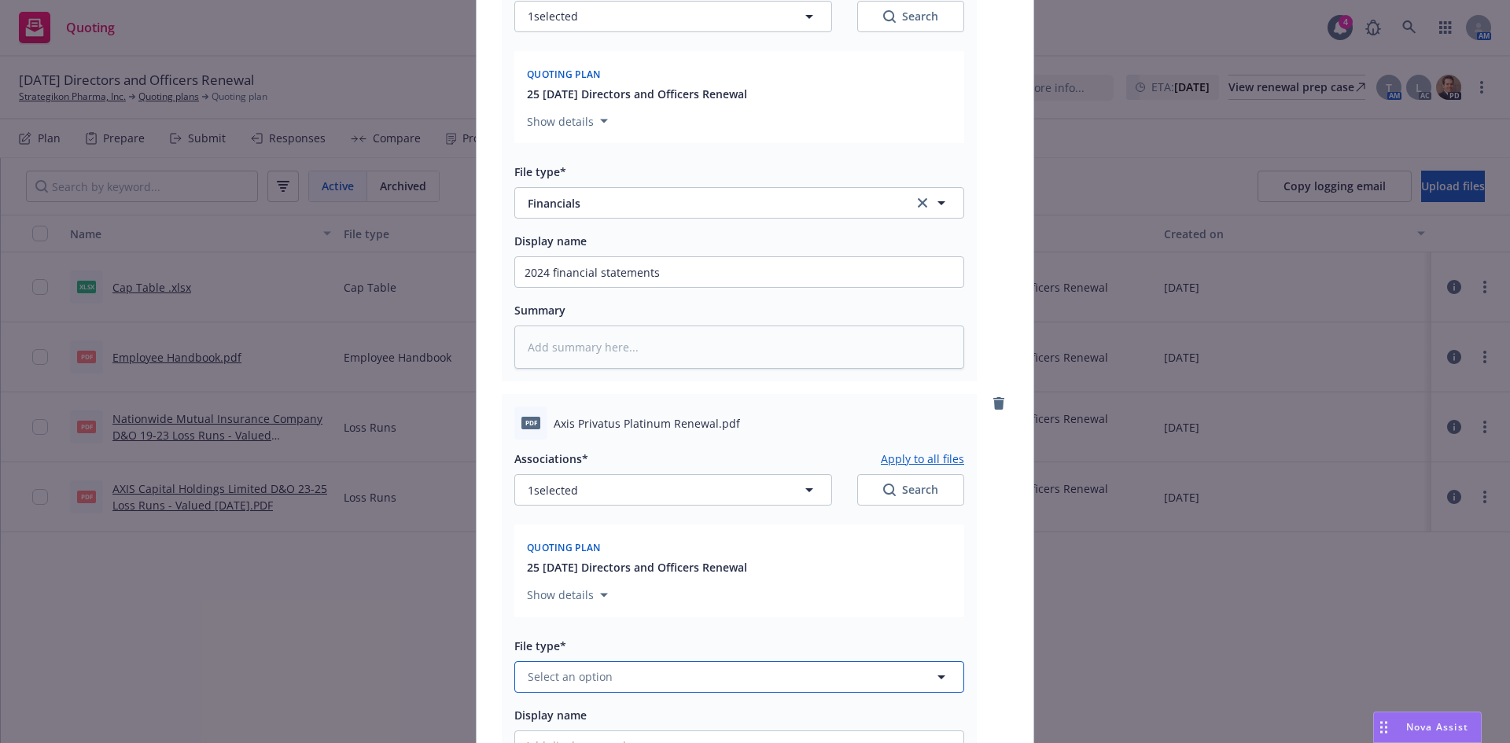
click at [560, 679] on span "Select an option" at bounding box center [570, 677] width 85 height 17
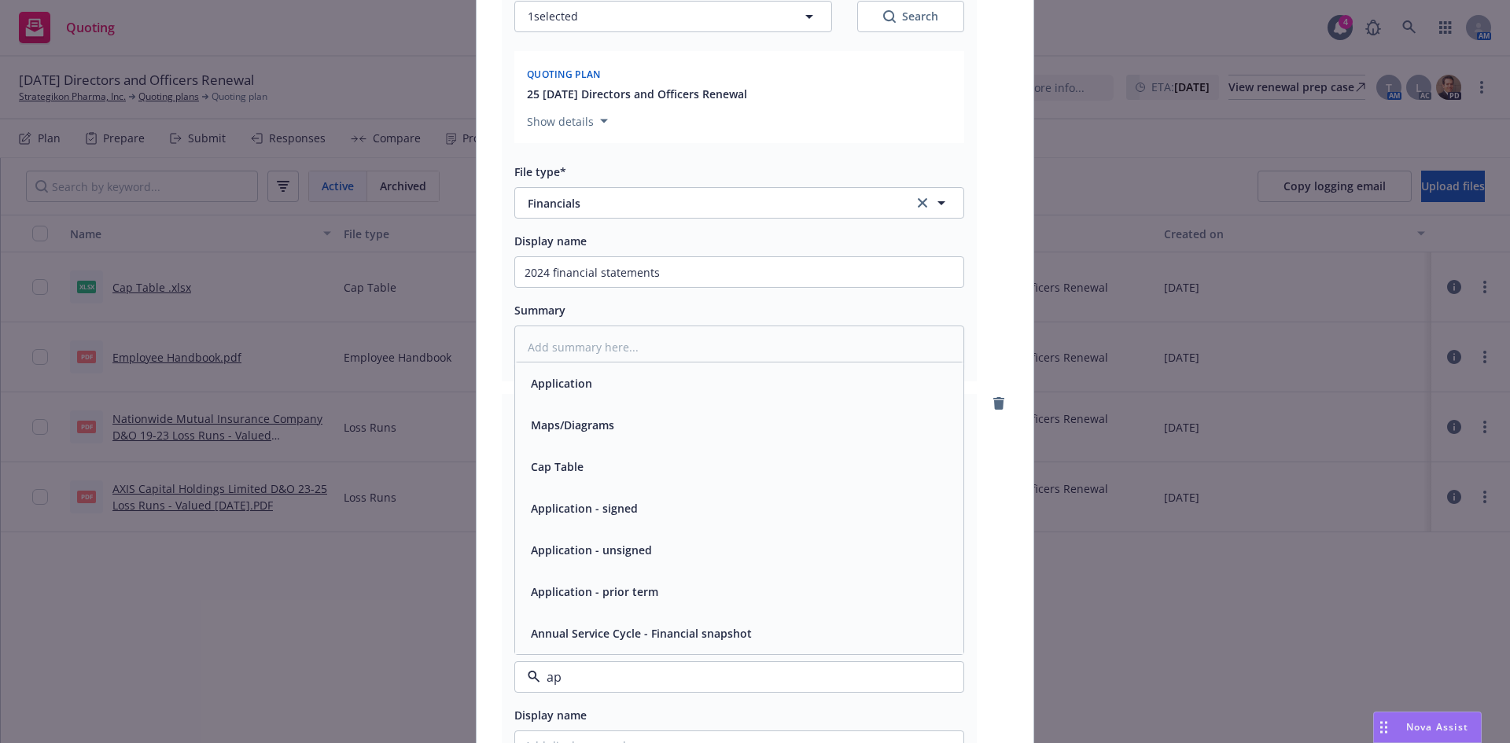
type input "app"
click at [632, 546] on div "Application - signed" at bounding box center [740, 550] width 430 height 23
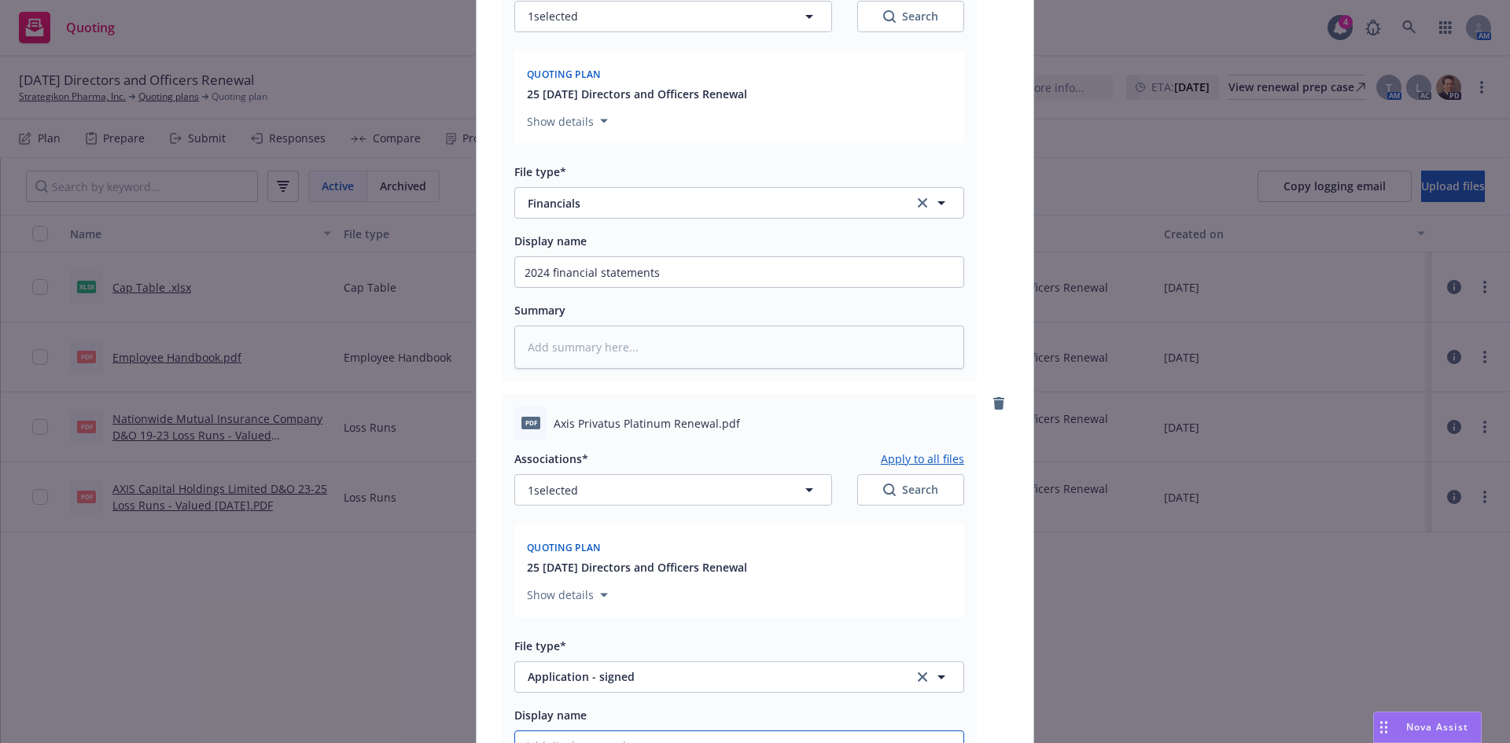
drag, startPoint x: 638, startPoint y: 431, endPoint x: 704, endPoint y: 422, distance: 66.6
click at [638, 431] on span "Axis Privatus Platinum Renewal.pdf" at bounding box center [647, 423] width 186 height 17
drag, startPoint x: 708, startPoint y: 418, endPoint x: 547, endPoint y: 431, distance: 161.8
click at [547, 431] on div "pdf Axis Privatus Platinum Renewal.pdf" at bounding box center [739, 423] width 450 height 33
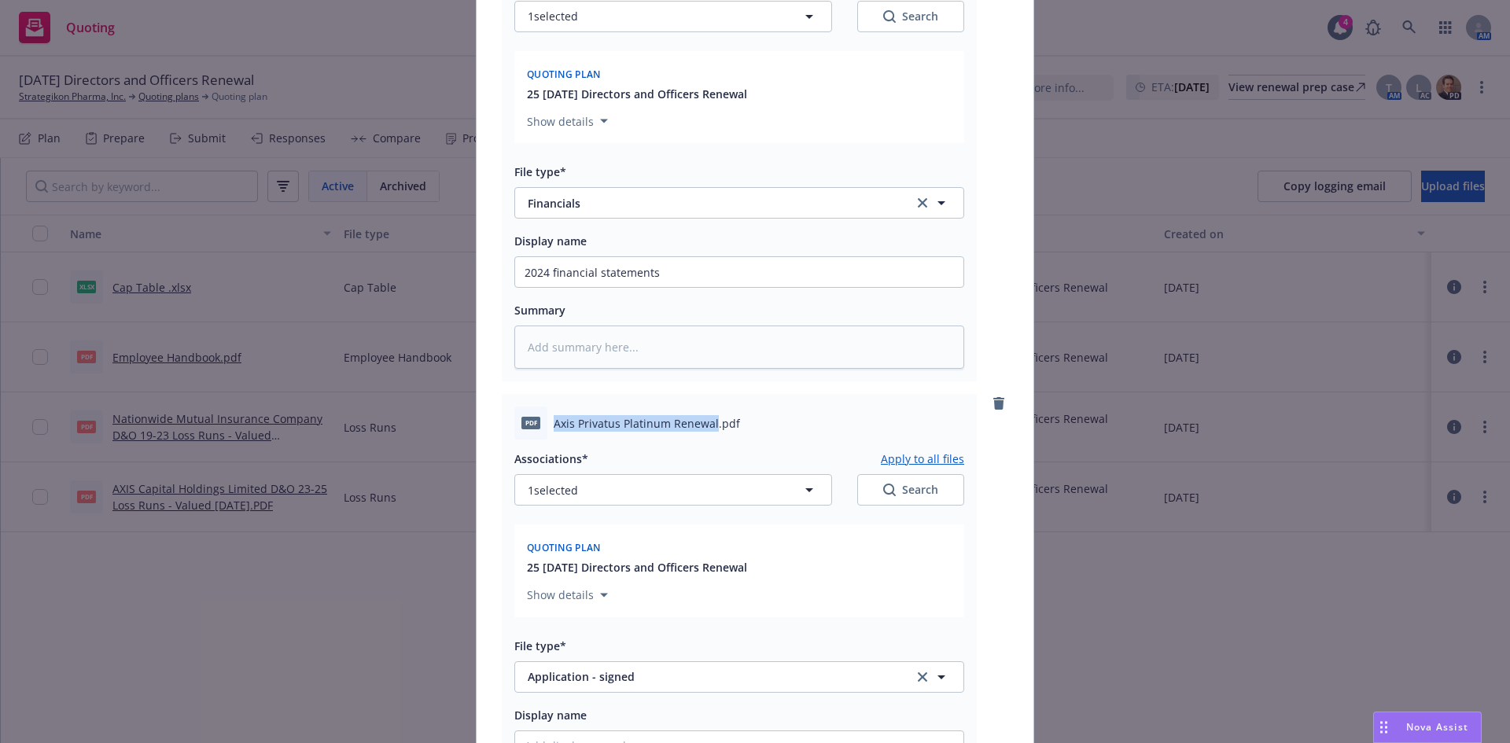
copy span "Axis Privatus Platinum Renewal"
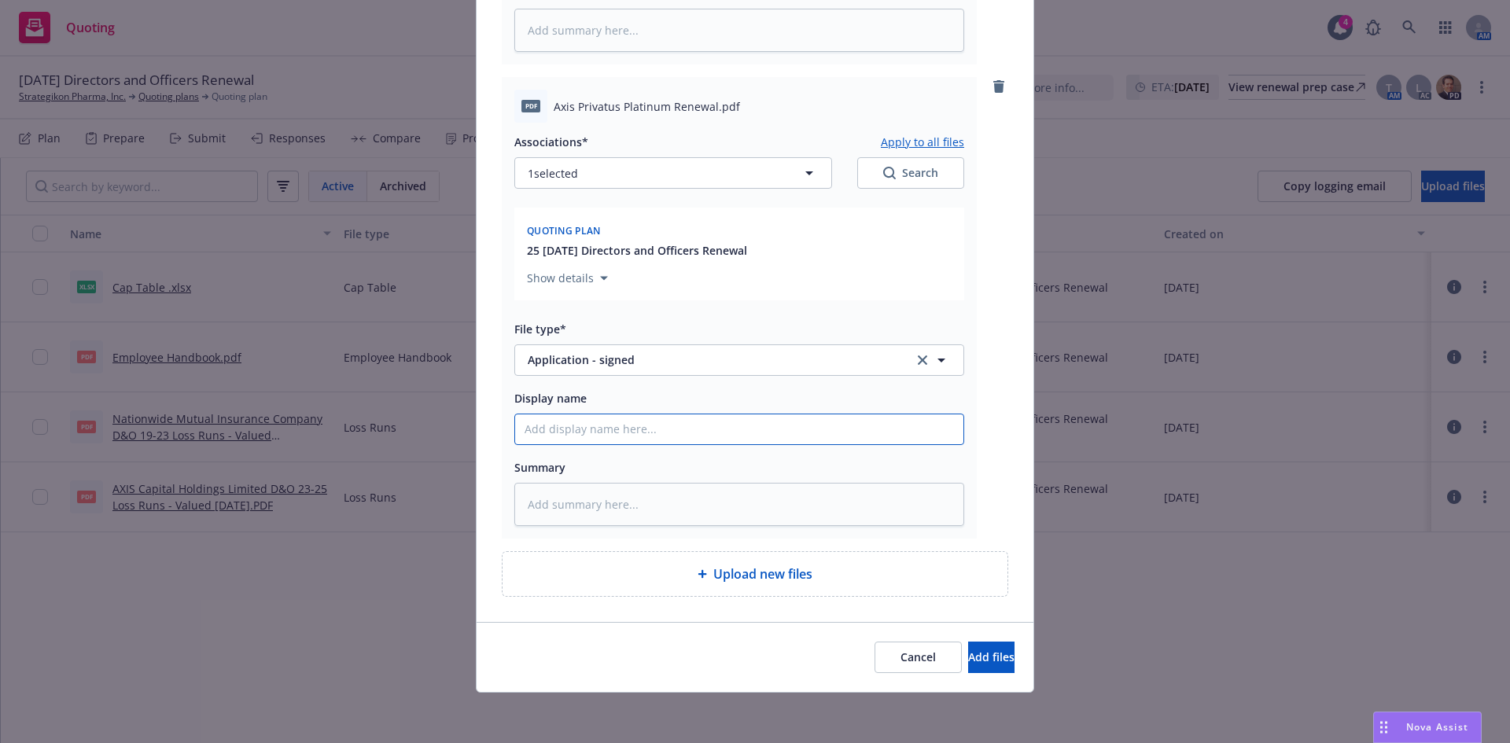
paste input "Axis Privatus Platinum Renewal"
type textarea "x"
type input "Axis Privatus Platinum Renewal"
type textarea "x"
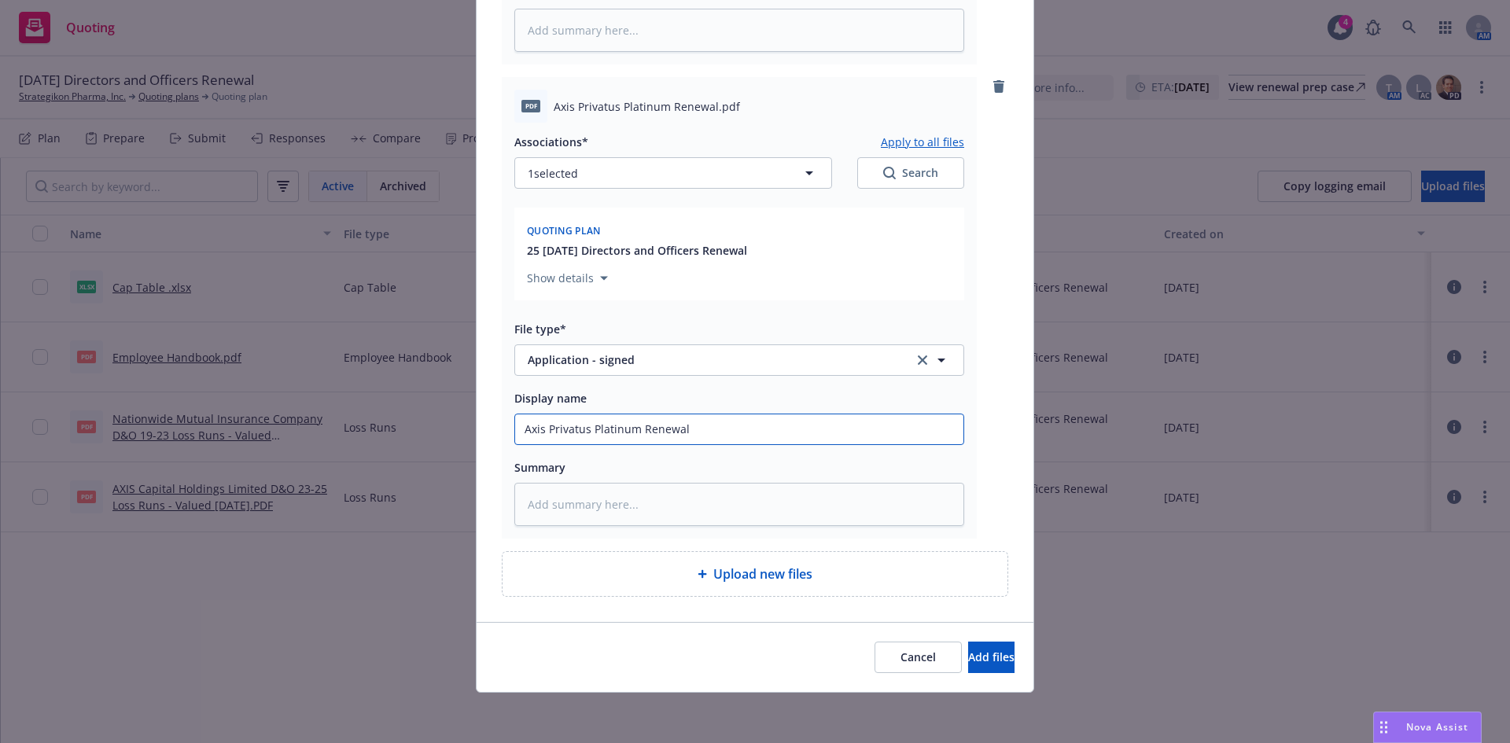
type input "Axis Privatus Platinum Renewal"
type textarea "x"
type input "Axis Privatus Platinum Renewal A"
type textarea "x"
type input "Axis Privatus Platinum Renewal Ap"
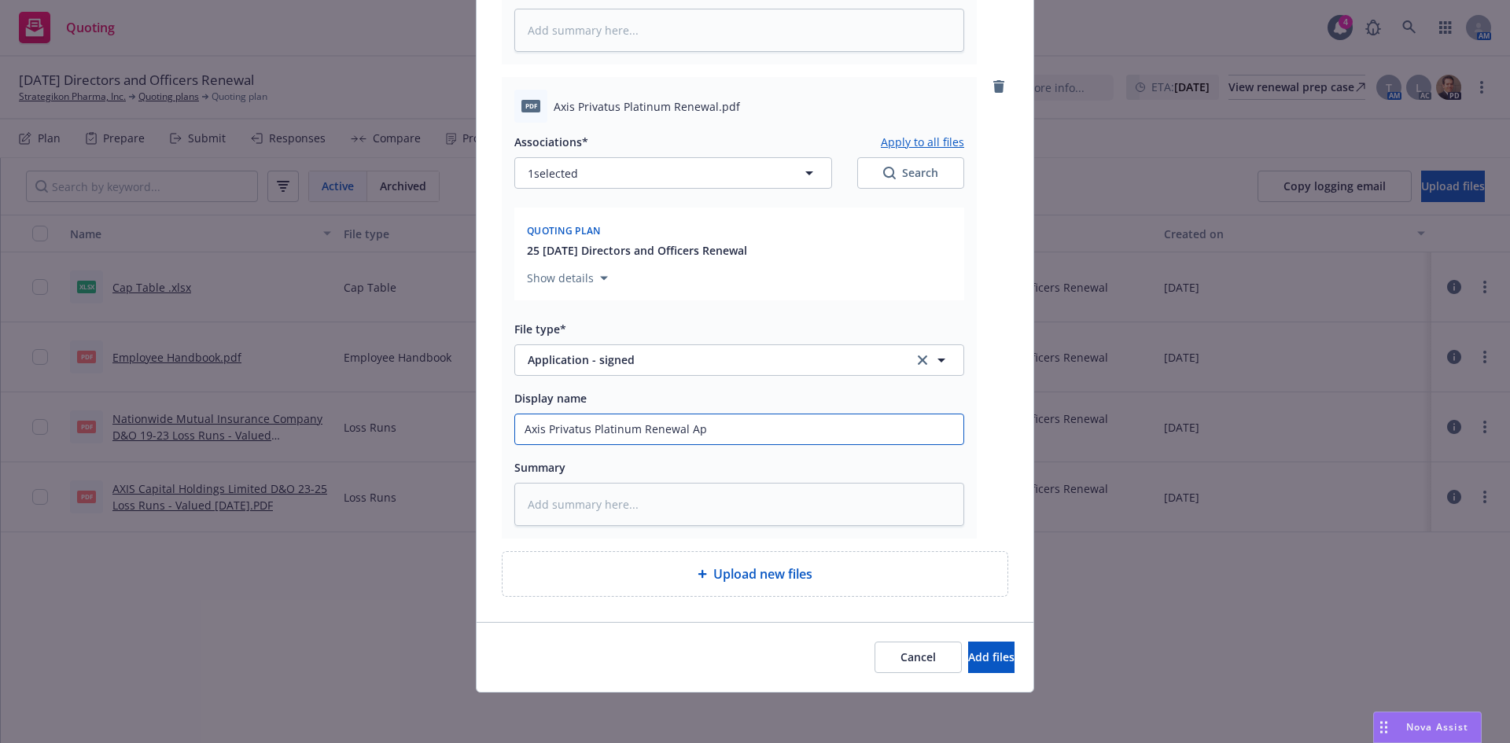
type textarea "x"
type input "Axis Privatus Platinum Renewal App"
type textarea "x"
type input "Axis Privatus Platinum Renewal App"
click at [968, 642] on button "Add files" at bounding box center [991, 657] width 46 height 31
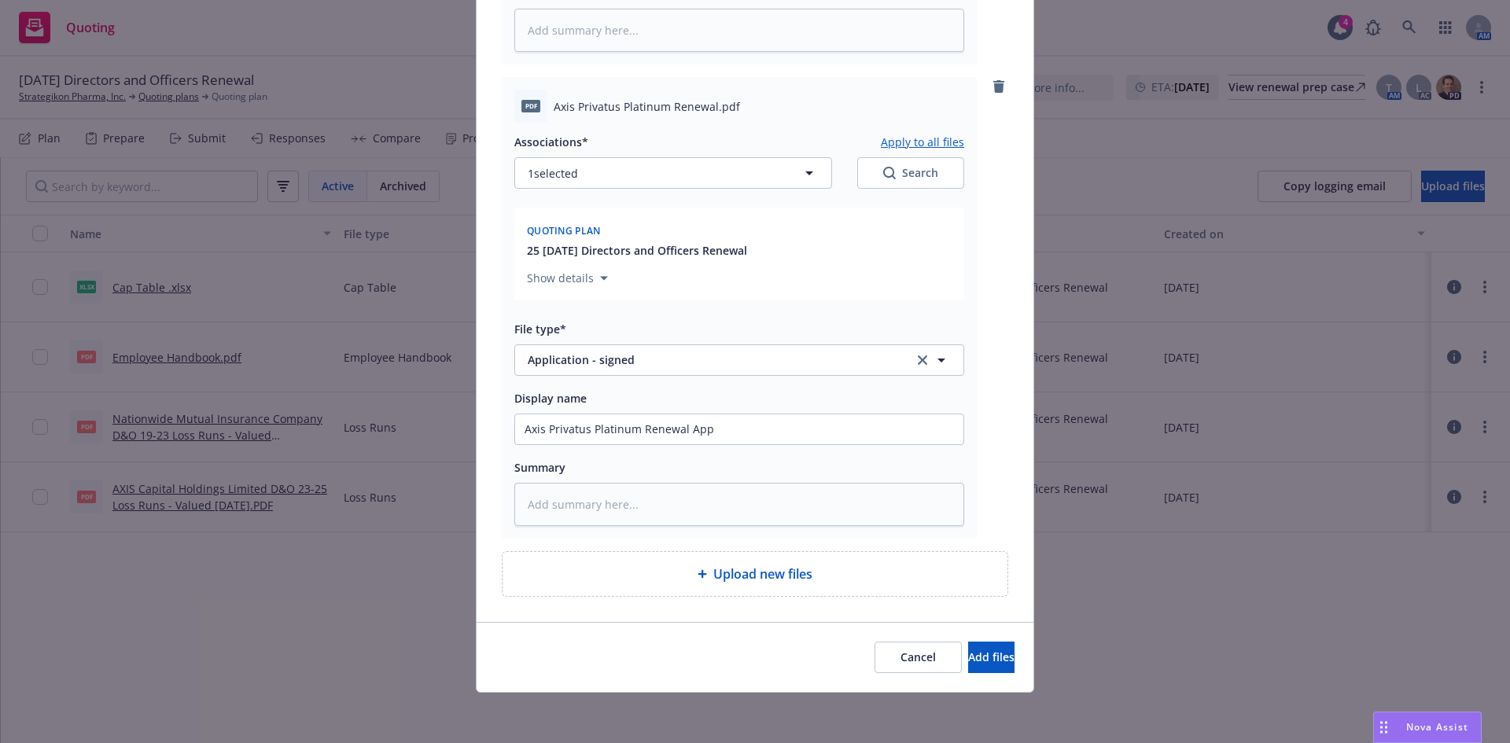
scroll to position [997, 0]
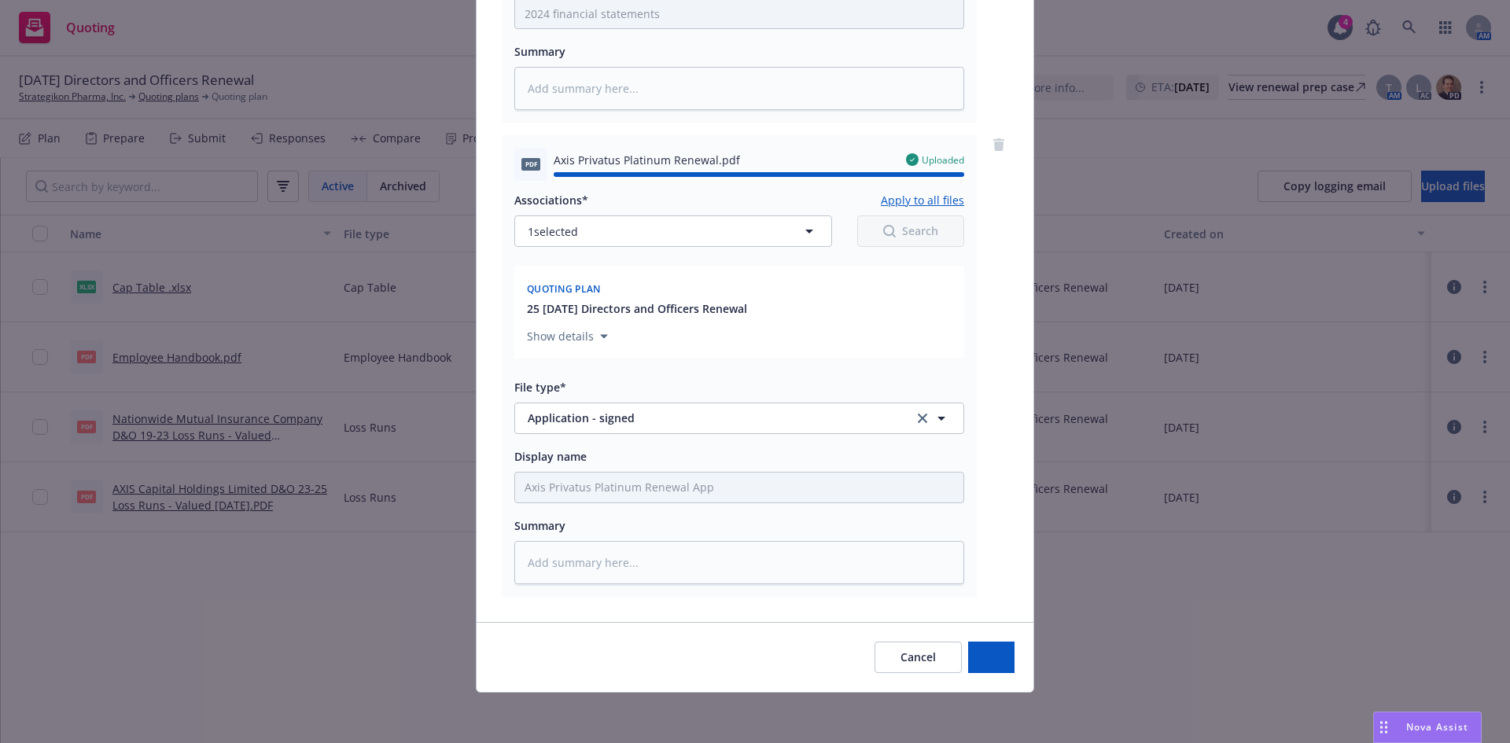
type textarea "x"
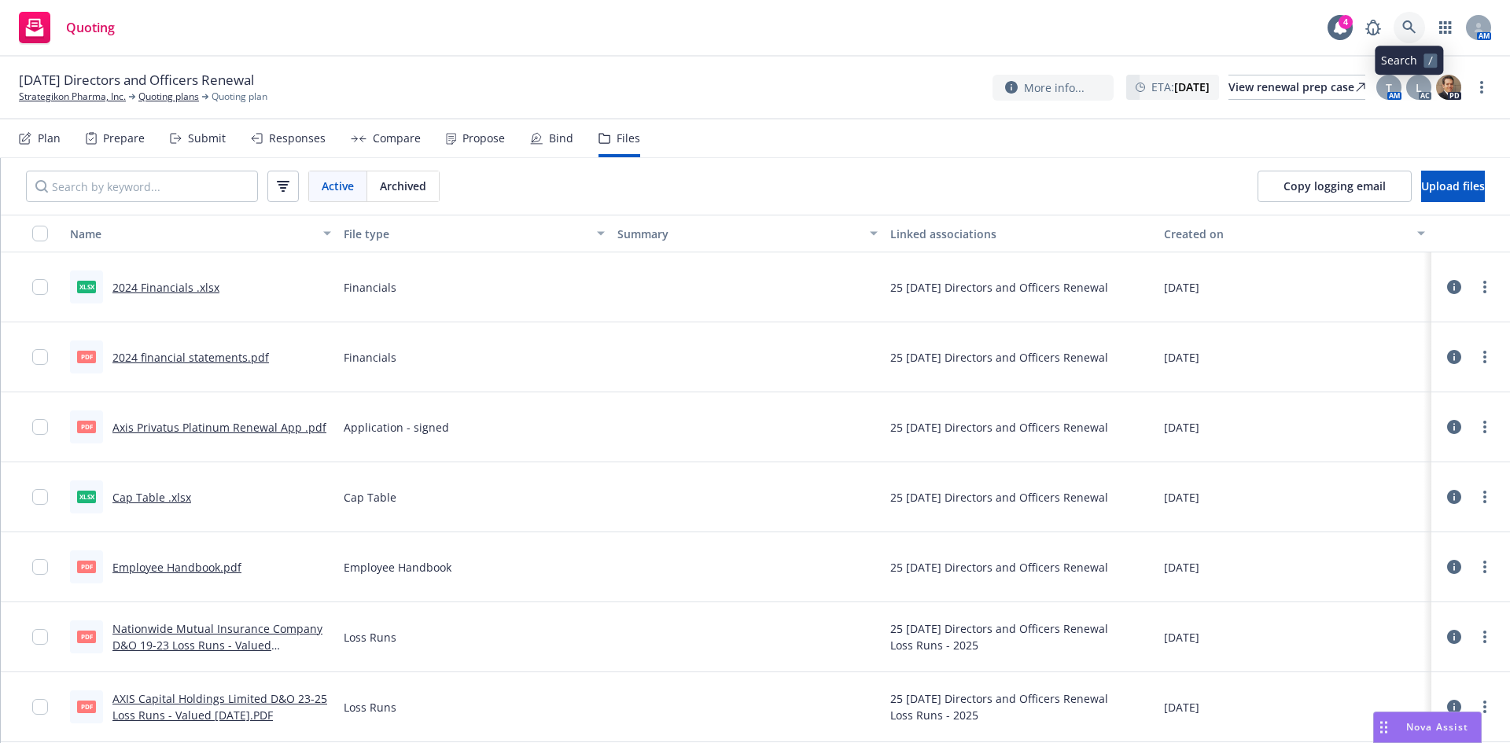
click at [1412, 23] on icon at bounding box center [1410, 27] width 14 height 14
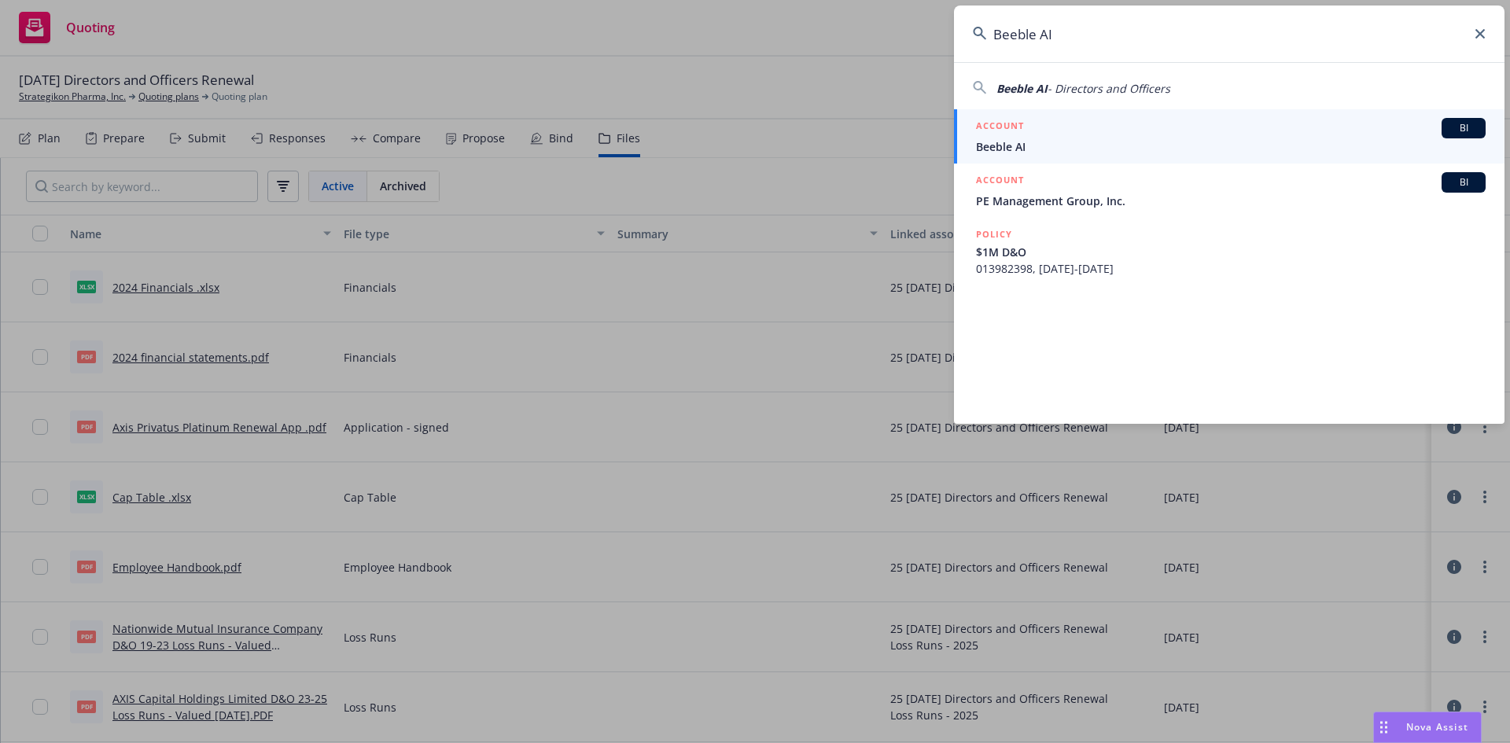
type input "Beeble AI"
click at [1066, 159] on link "ACCOUNT BI Beeble AI" at bounding box center [1229, 136] width 551 height 54
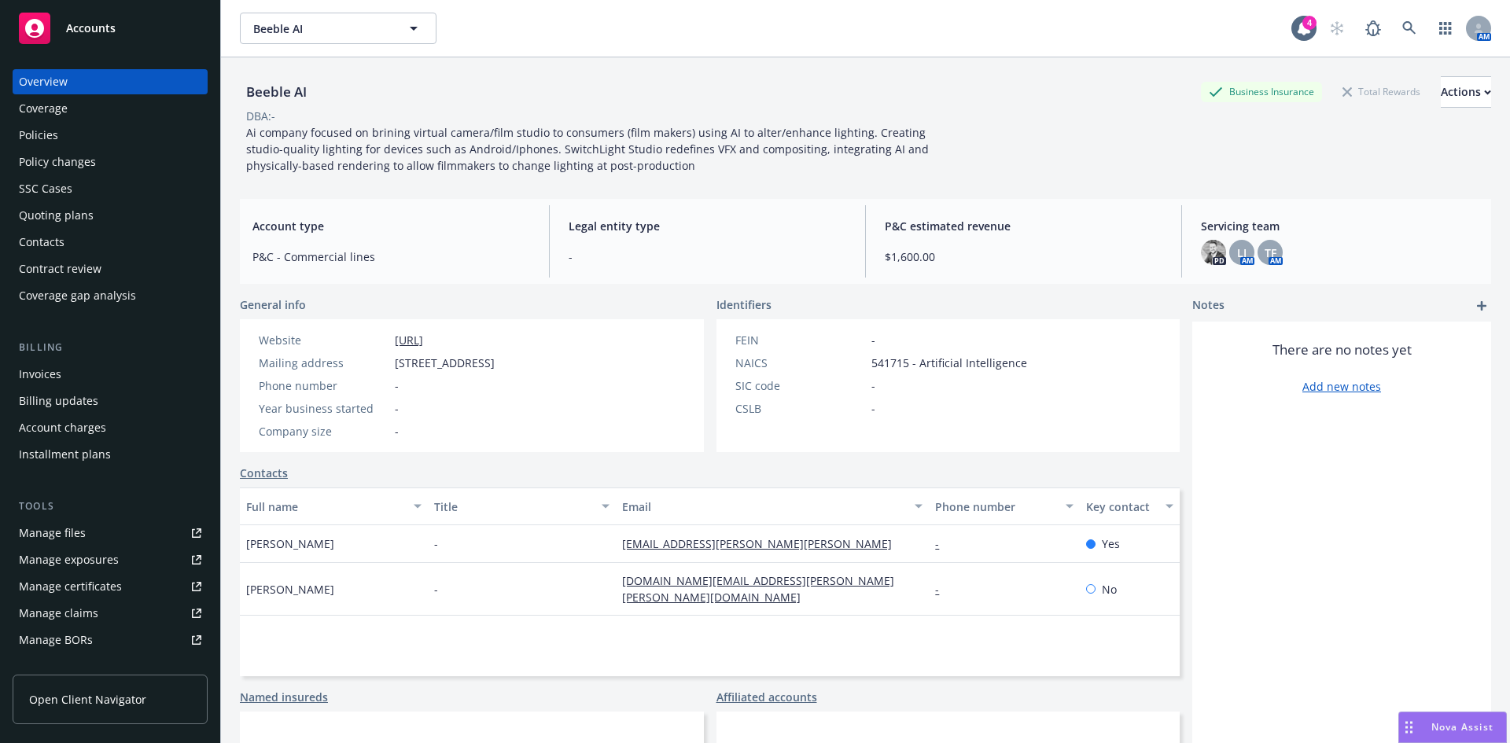
click at [70, 212] on div "Quoting plans" at bounding box center [56, 215] width 75 height 25
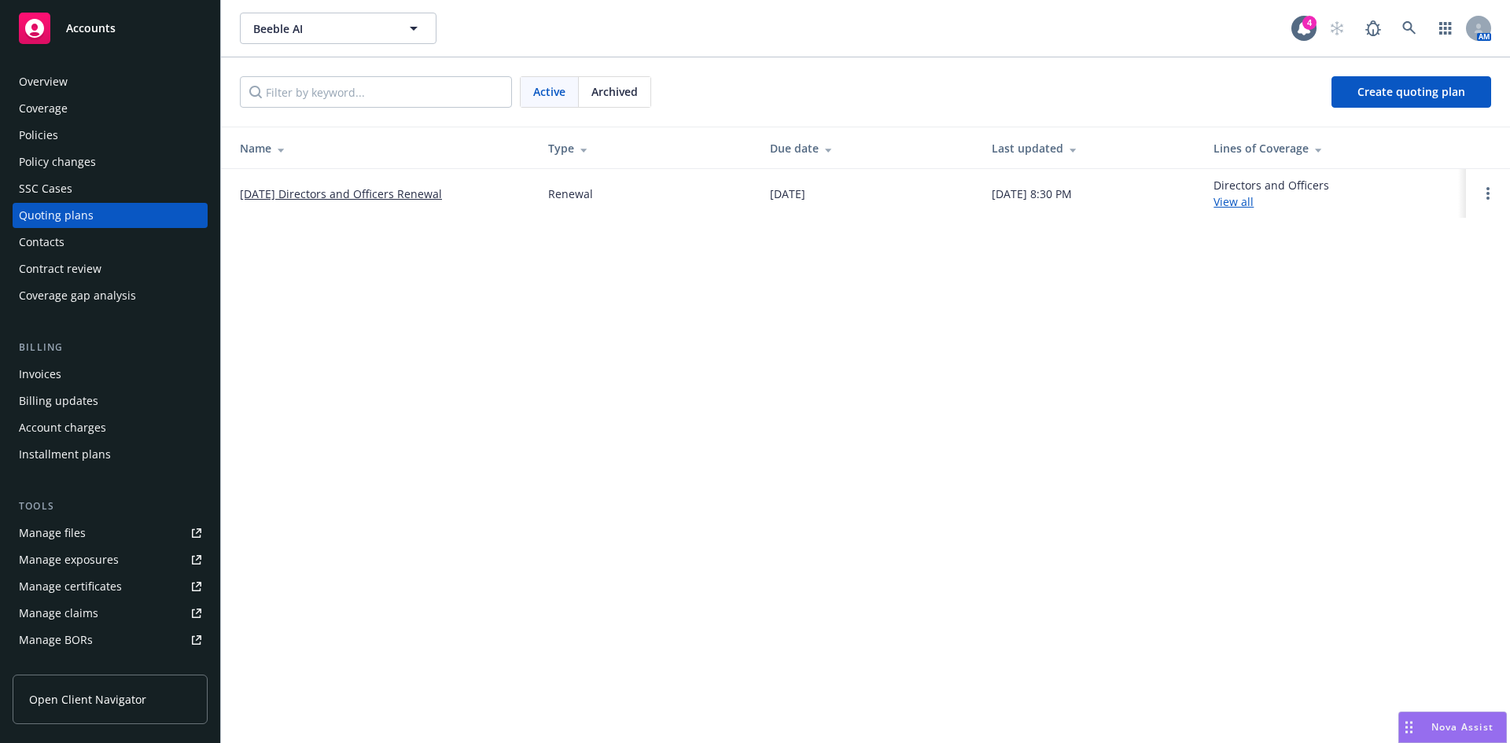
click at [340, 196] on link "[DATE] Directors and Officers Renewal" at bounding box center [341, 194] width 202 height 17
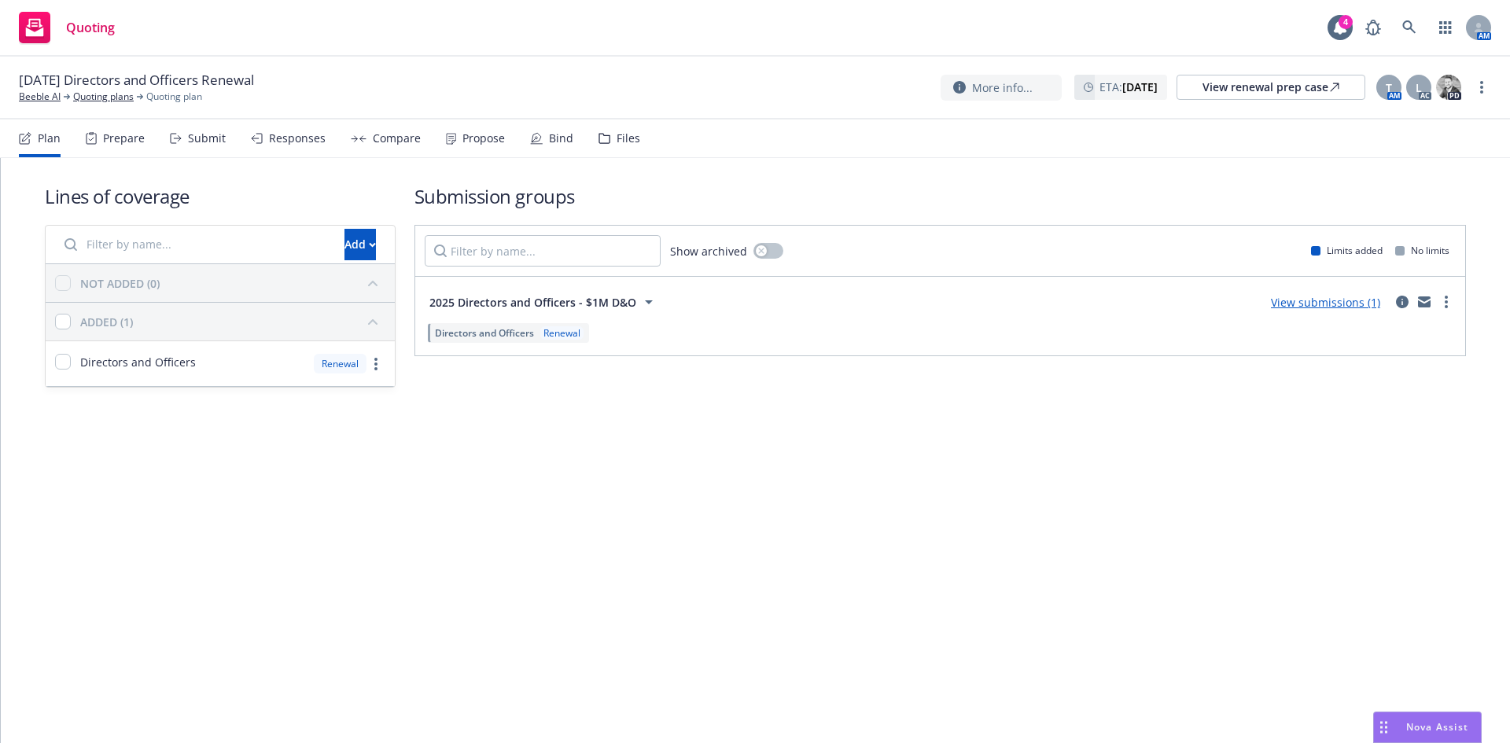
click at [619, 140] on div "Files" at bounding box center [629, 138] width 24 height 13
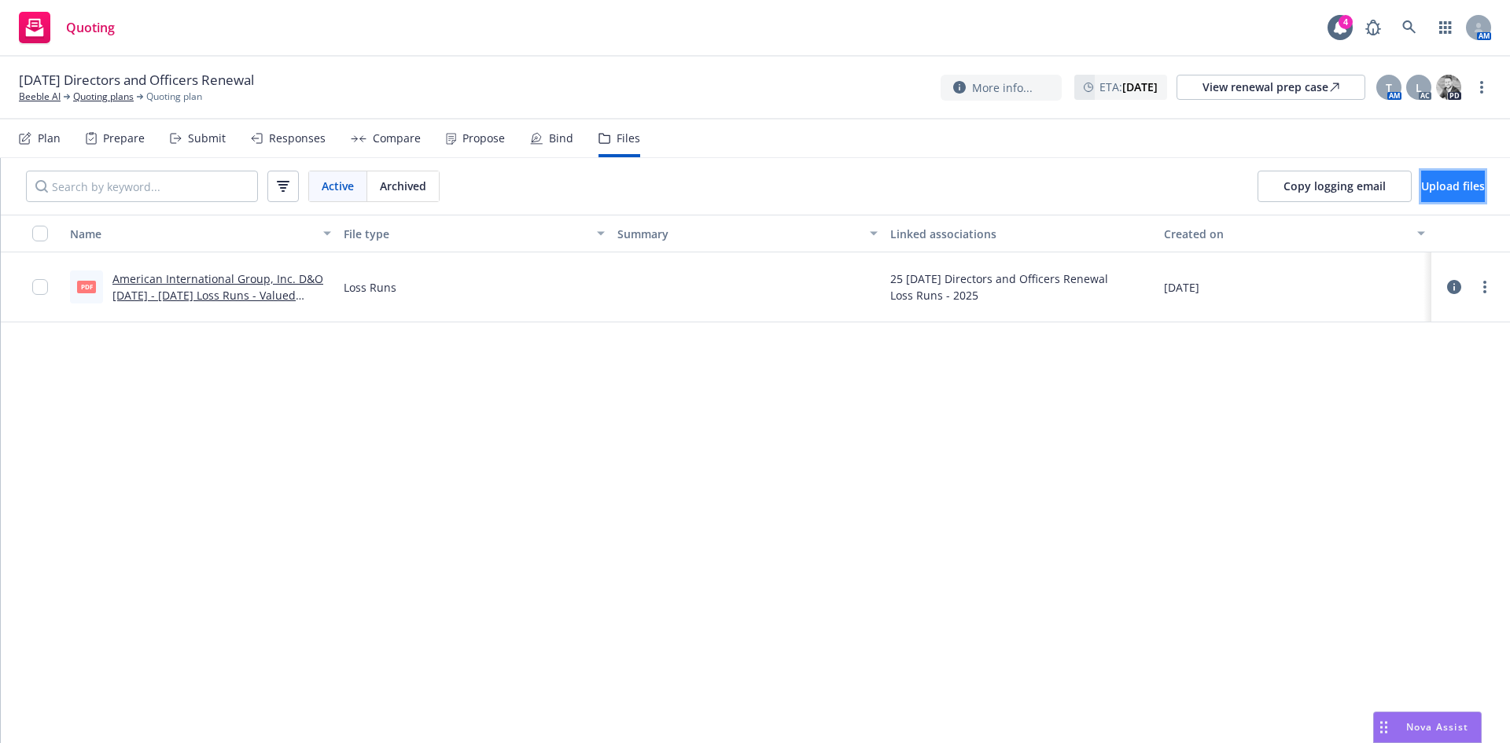
click at [1425, 188] on span "Upload files" at bounding box center [1454, 186] width 64 height 15
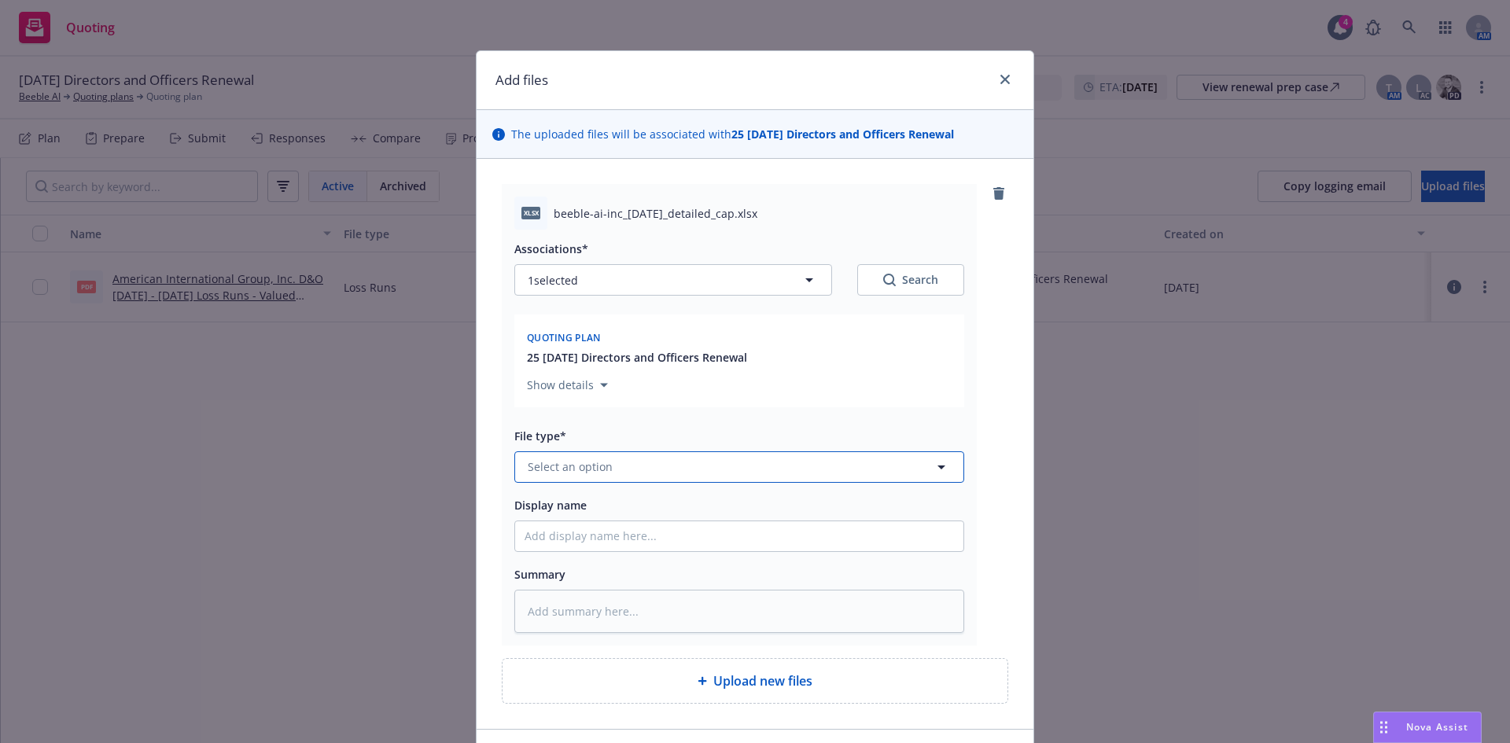
click at [585, 462] on span "Select an option" at bounding box center [570, 467] width 85 height 17
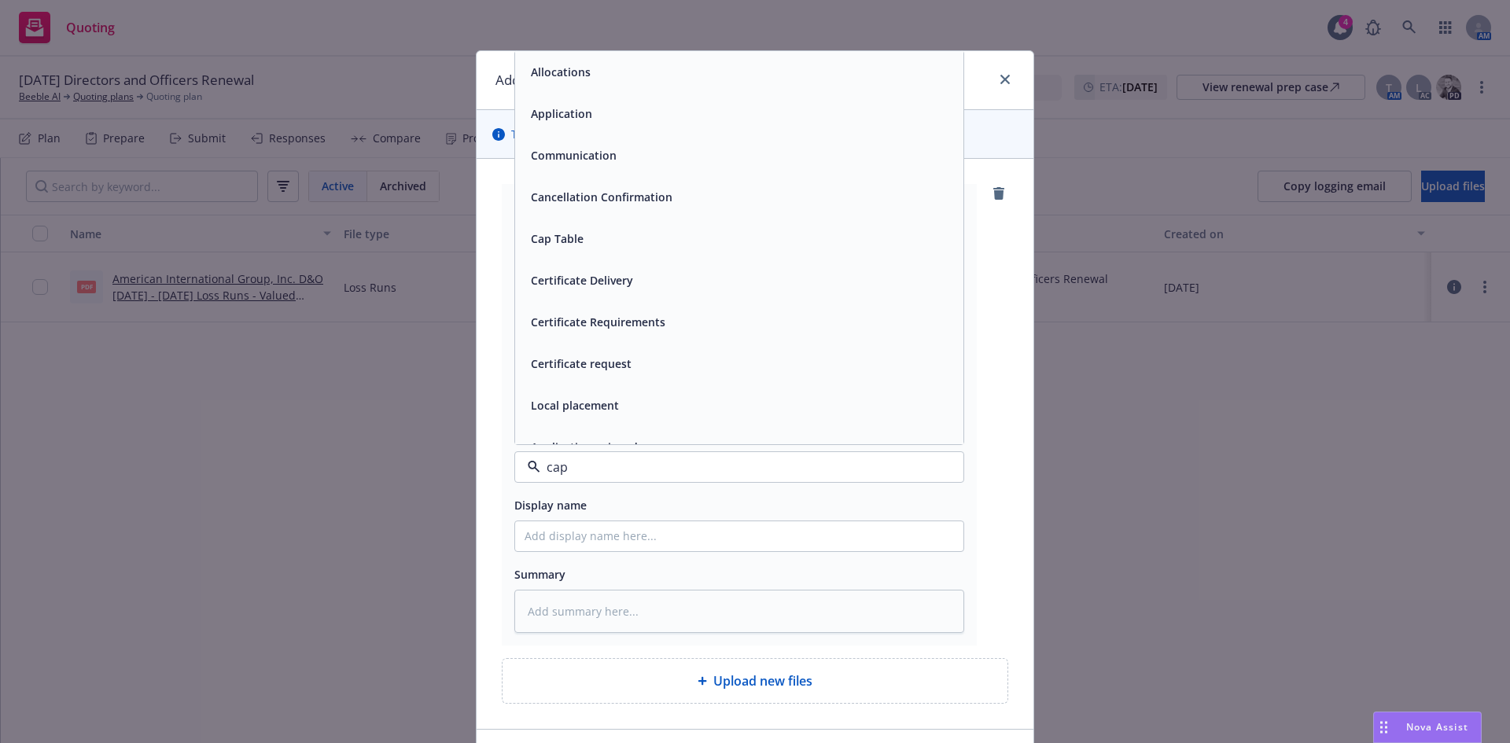
type input "cap"
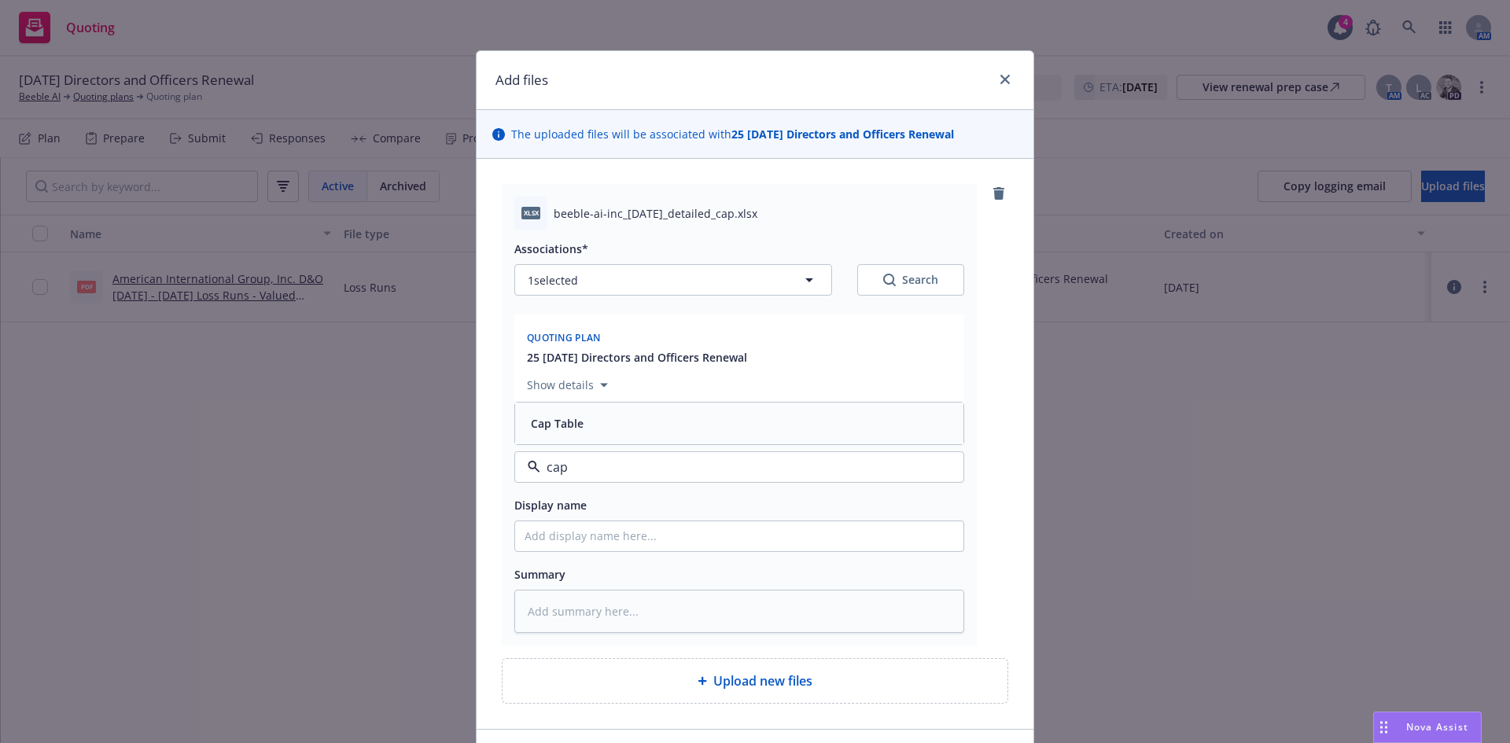
click at [564, 426] on span "Cap Table" at bounding box center [557, 423] width 53 height 17
click at [562, 537] on input "Display name" at bounding box center [739, 537] width 448 height 30
type textarea "x"
type input "C"
type textarea "x"
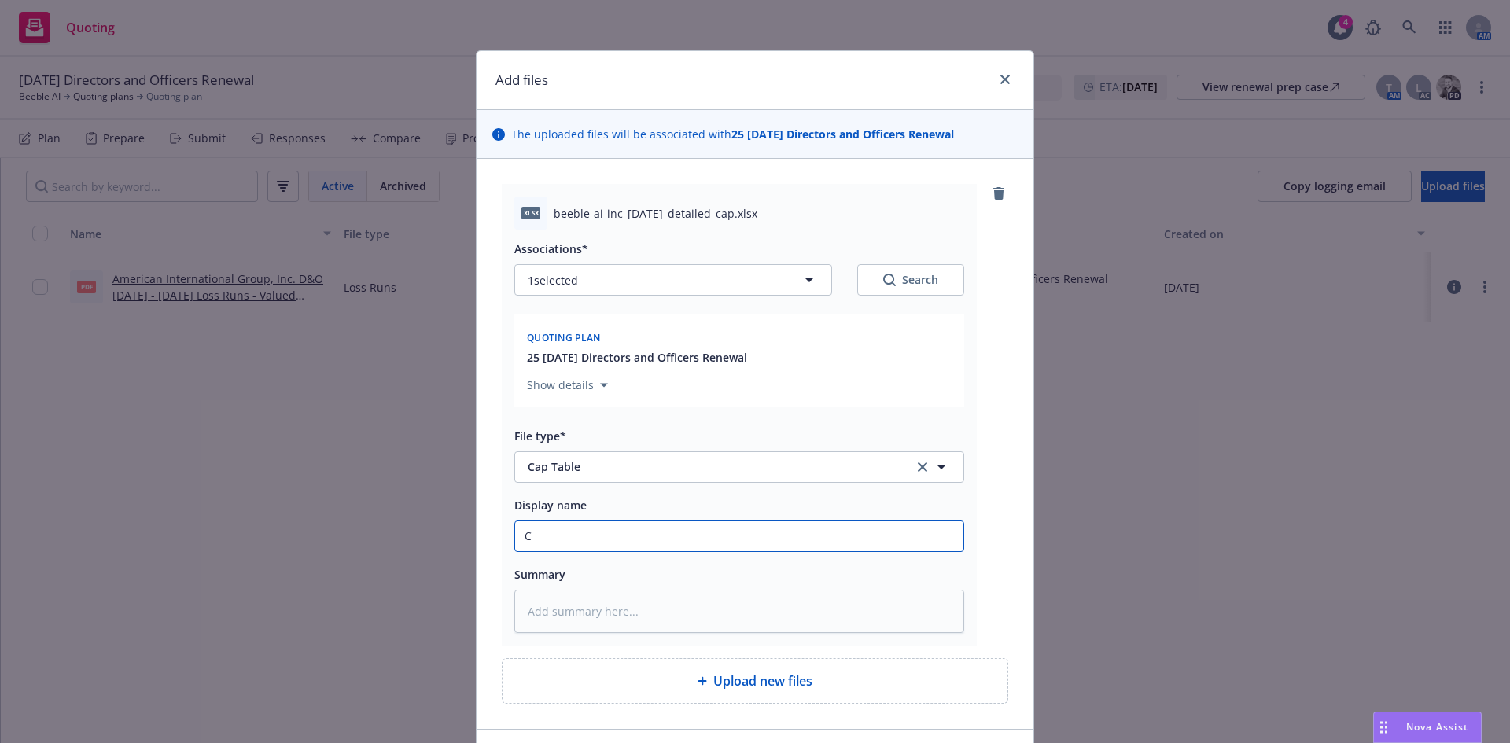
type input "Ca"
type textarea "x"
type input "Cap"
type textarea "x"
type input "Cap"
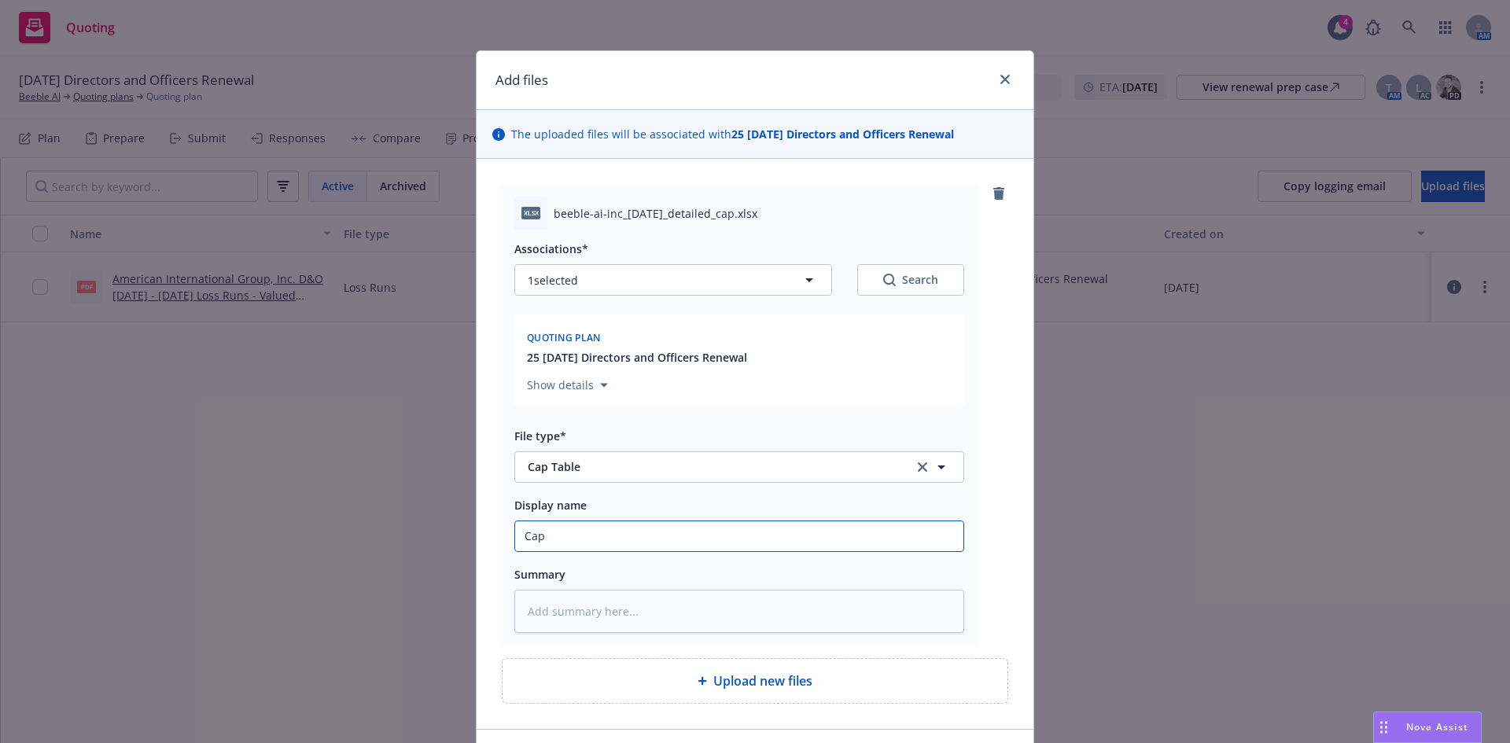
type textarea "x"
type input "Cap T"
type textarea "x"
type input "Cap Ta"
type textarea "x"
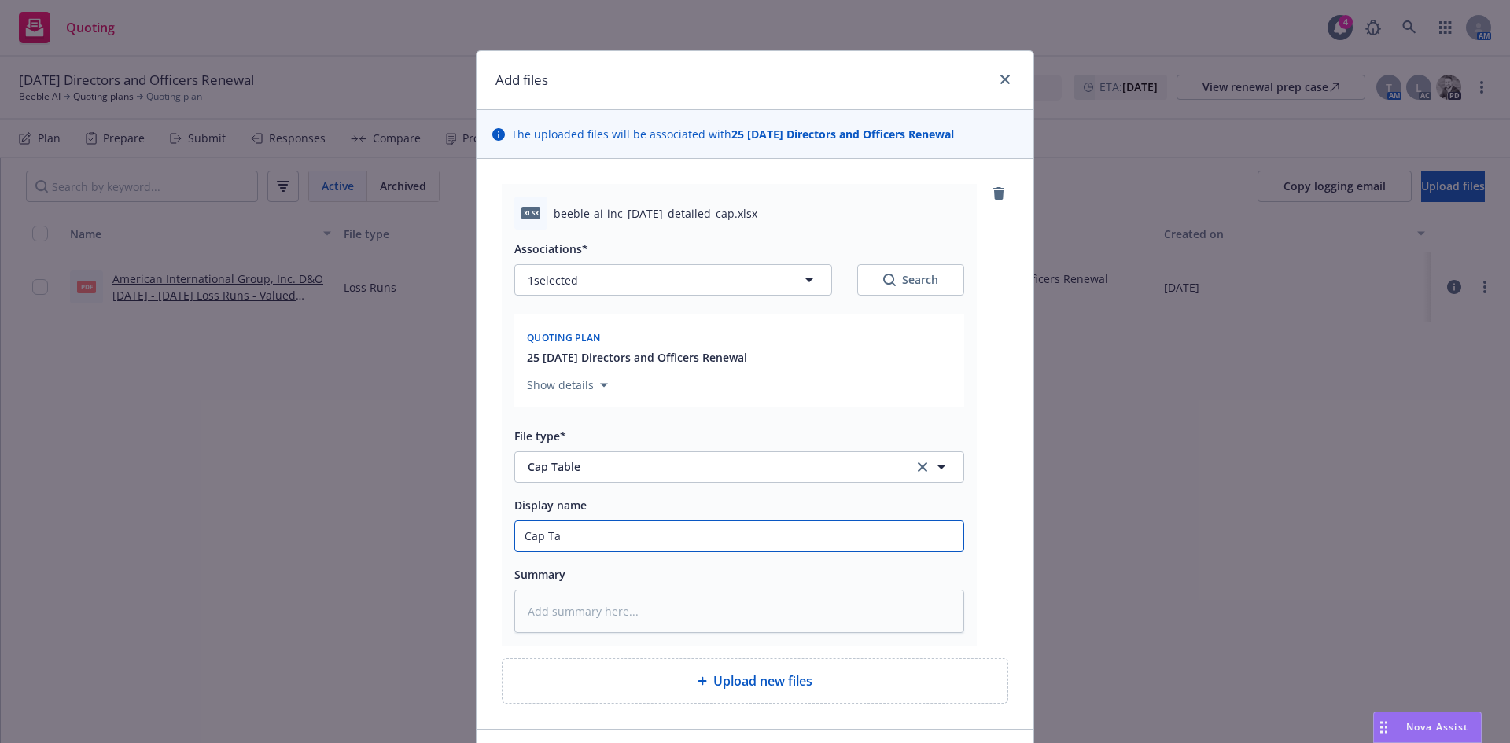
type input "Cap Tab"
type textarea "x"
type input "Cap Tabl"
type textarea "x"
type input "Cap Table"
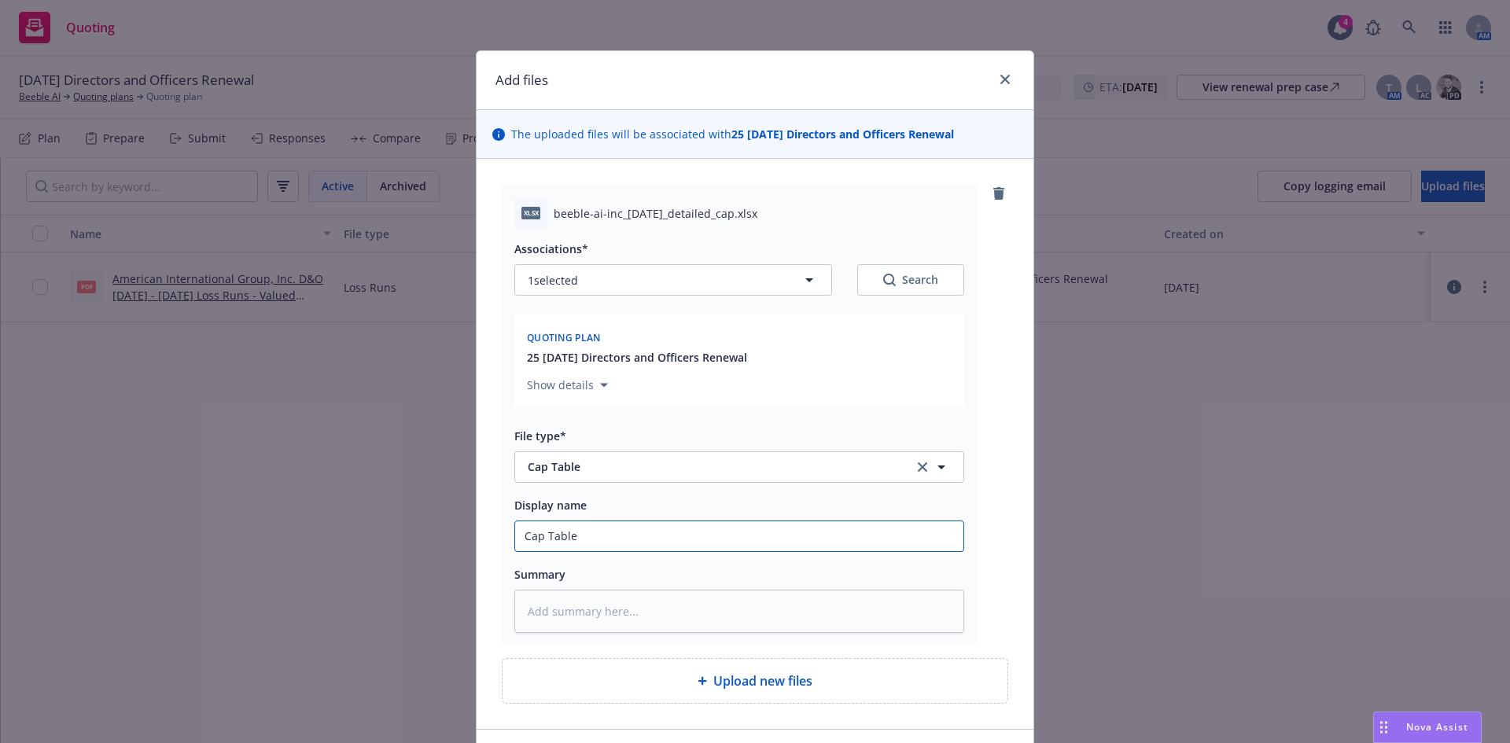
type textarea "x"
type input "Cap Table"
type textarea "x"
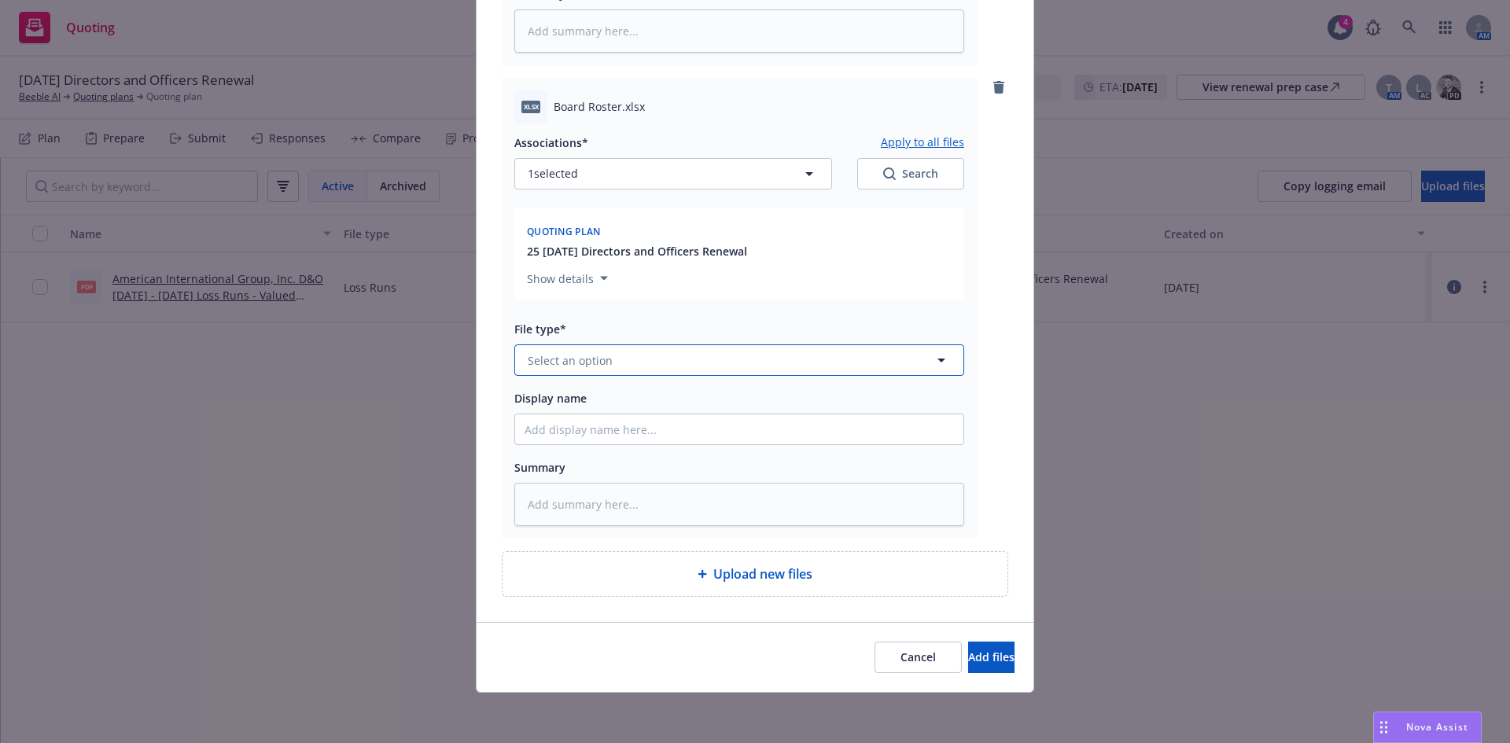
click at [584, 369] on button "Select an option" at bounding box center [739, 360] width 450 height 31
type input "other"
click at [543, 422] on div "Other" at bounding box center [739, 404] width 448 height 42
type textarea "x"
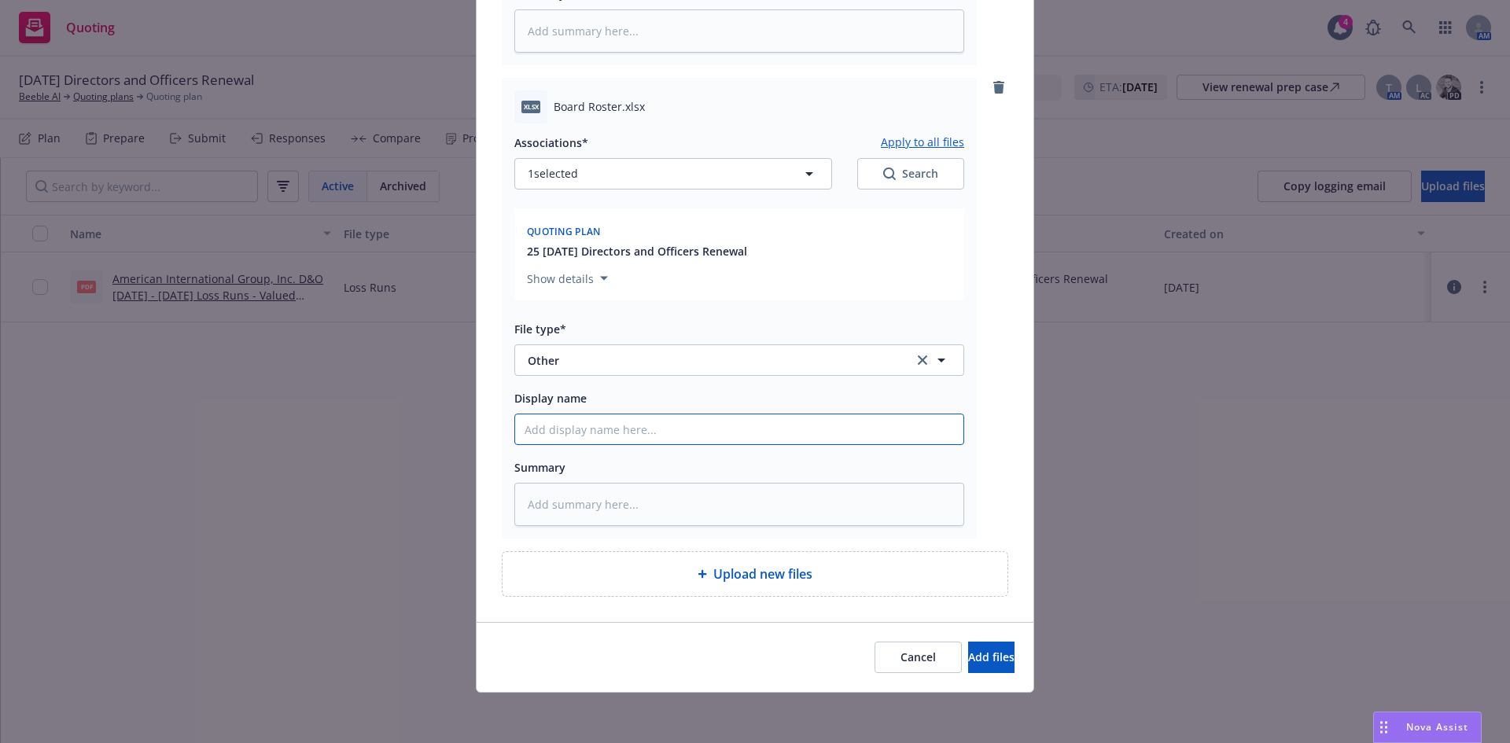
type input "B"
type textarea "x"
type input "BO"
type textarea "x"
type input "BOD"
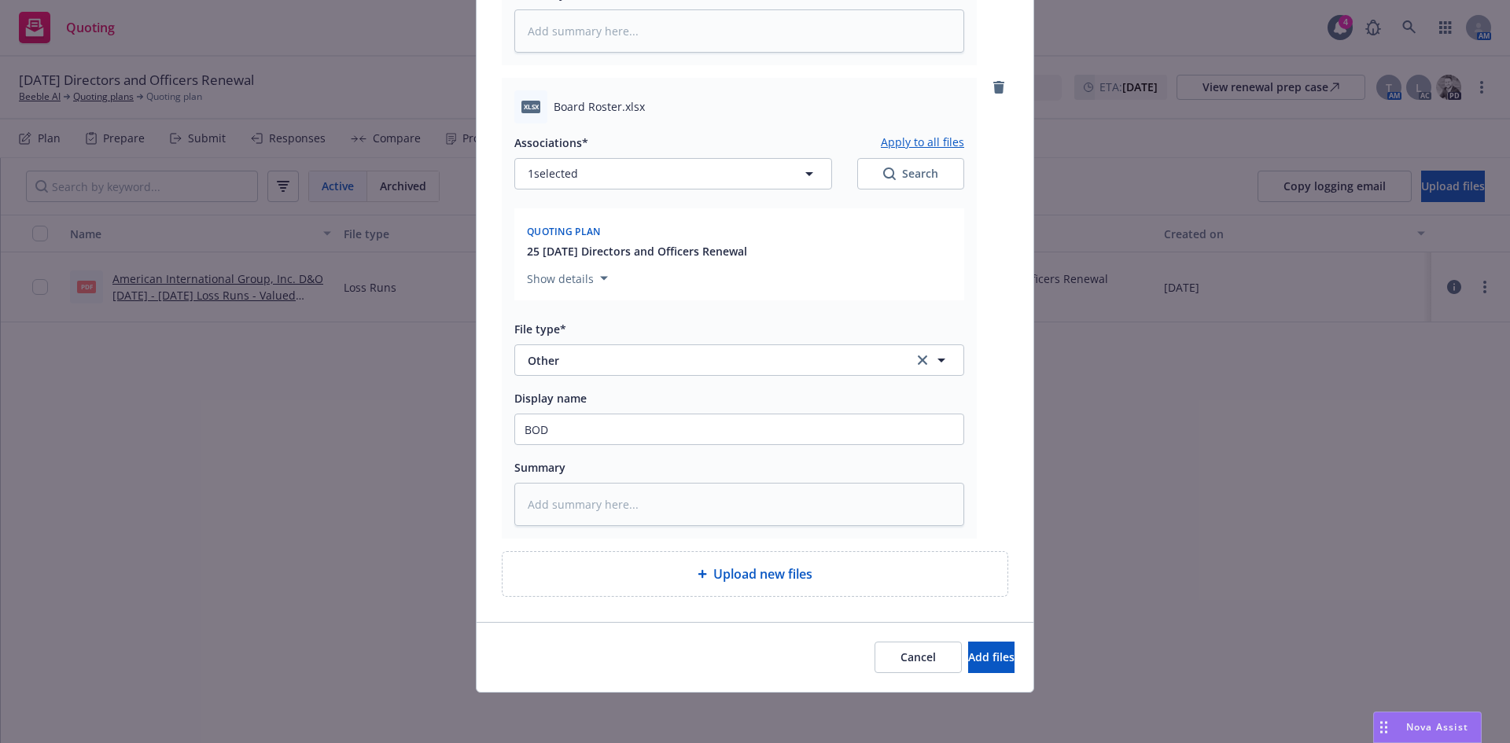
click at [621, 463] on div "Summary" at bounding box center [739, 467] width 450 height 19
click at [775, 569] on span "Upload new files" at bounding box center [763, 574] width 99 height 19
type textarea "x"
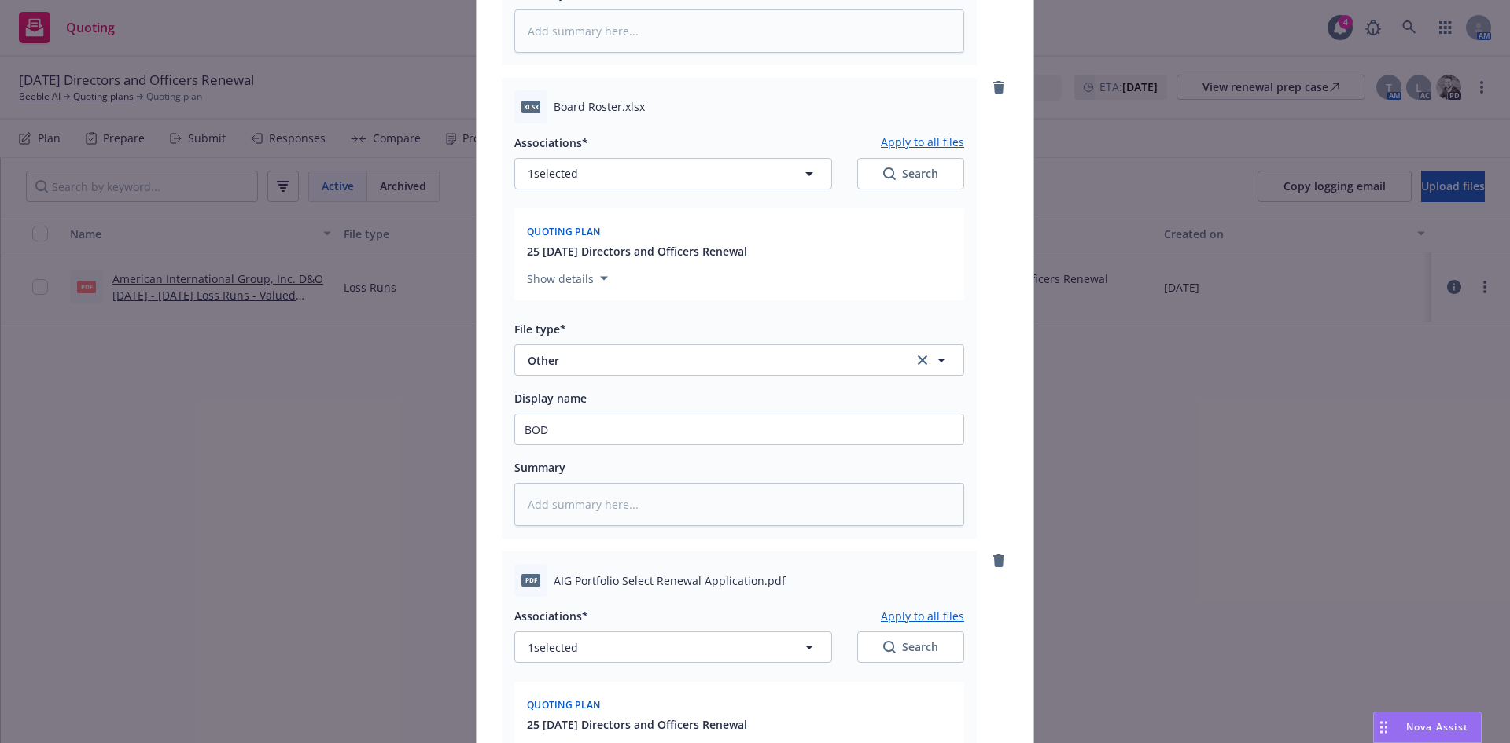
scroll to position [1055, 0]
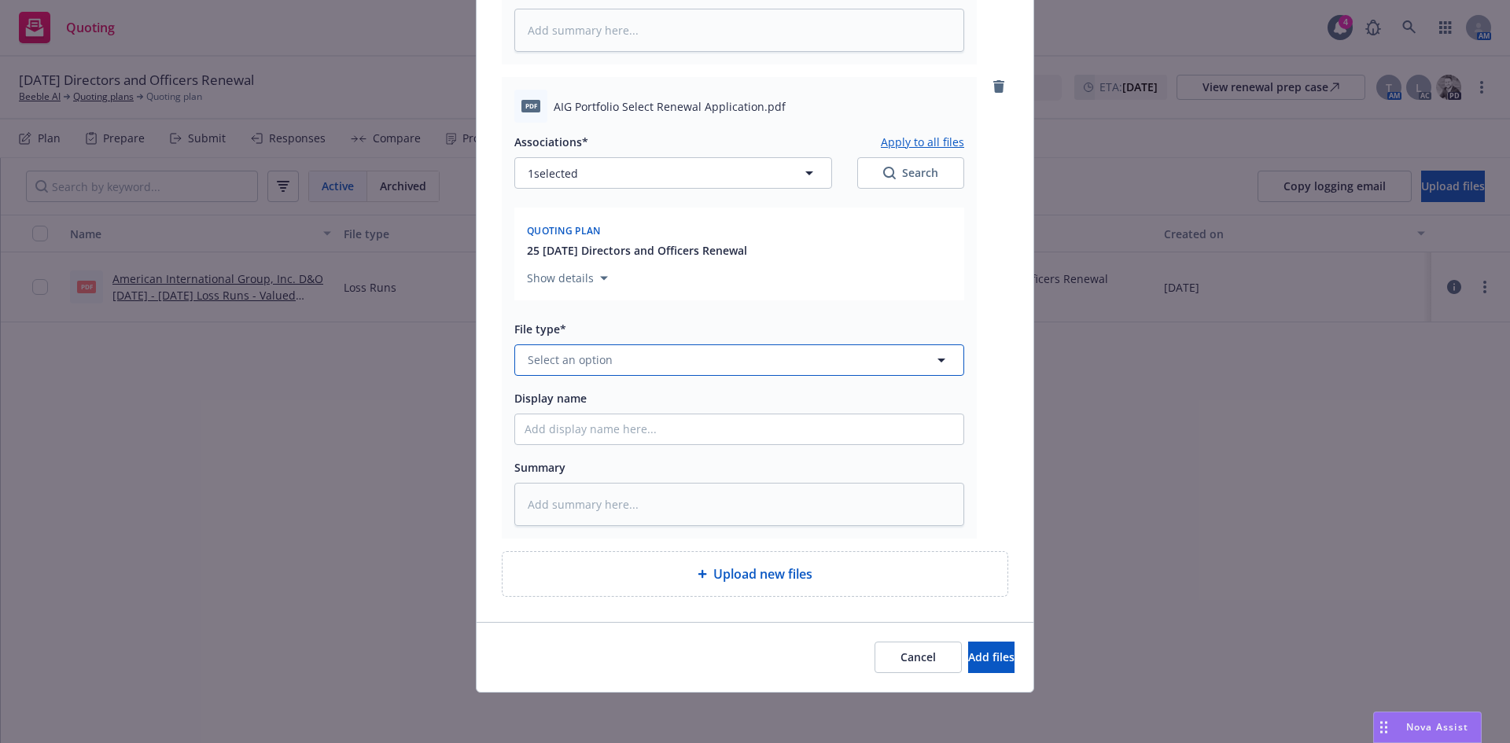
click at [574, 366] on span "Select an option" at bounding box center [570, 360] width 85 height 17
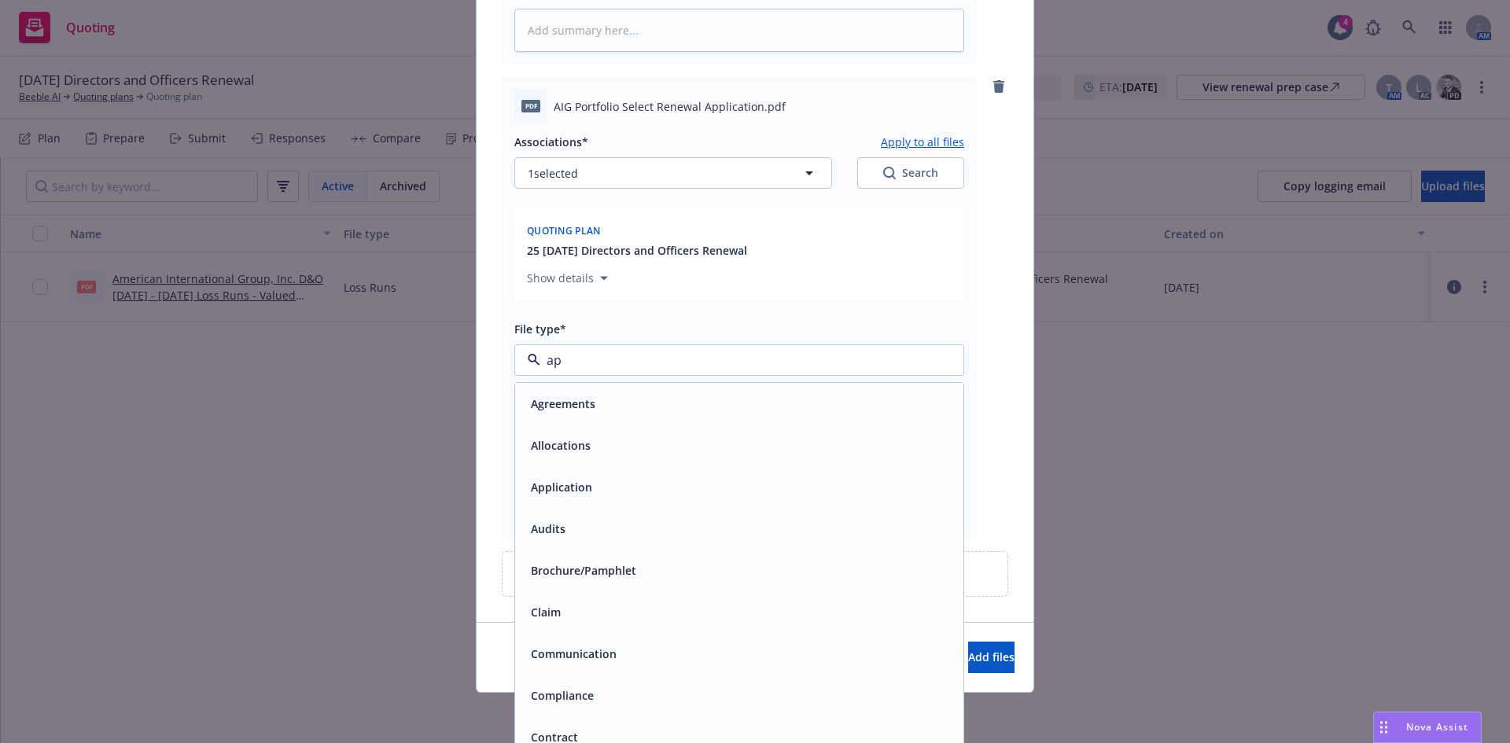
type input "app"
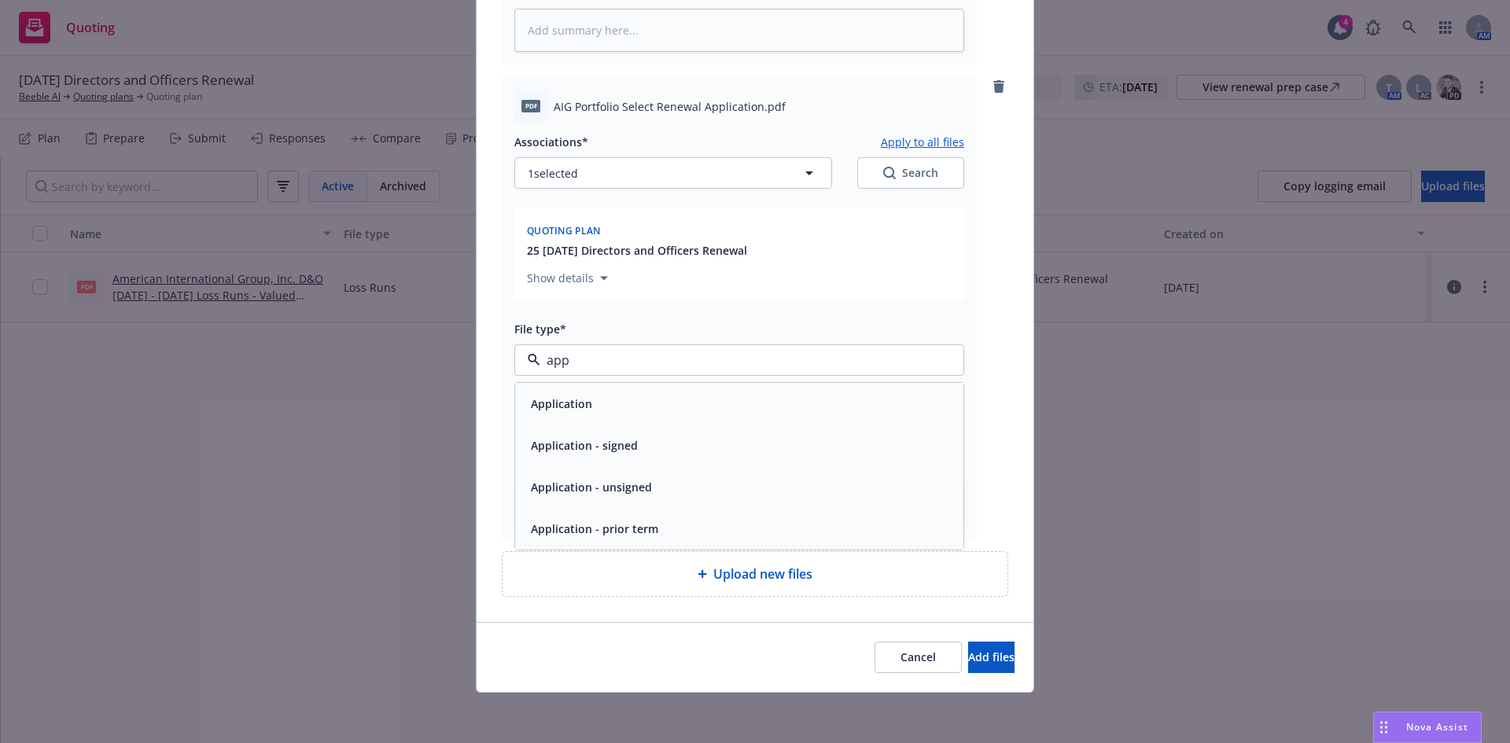
drag, startPoint x: 614, startPoint y: 501, endPoint x: 614, endPoint y: 493, distance: 7.9
click at [614, 499] on div "Application - unsigned" at bounding box center [739, 487] width 448 height 42
type textarea "x"
type input "AI"
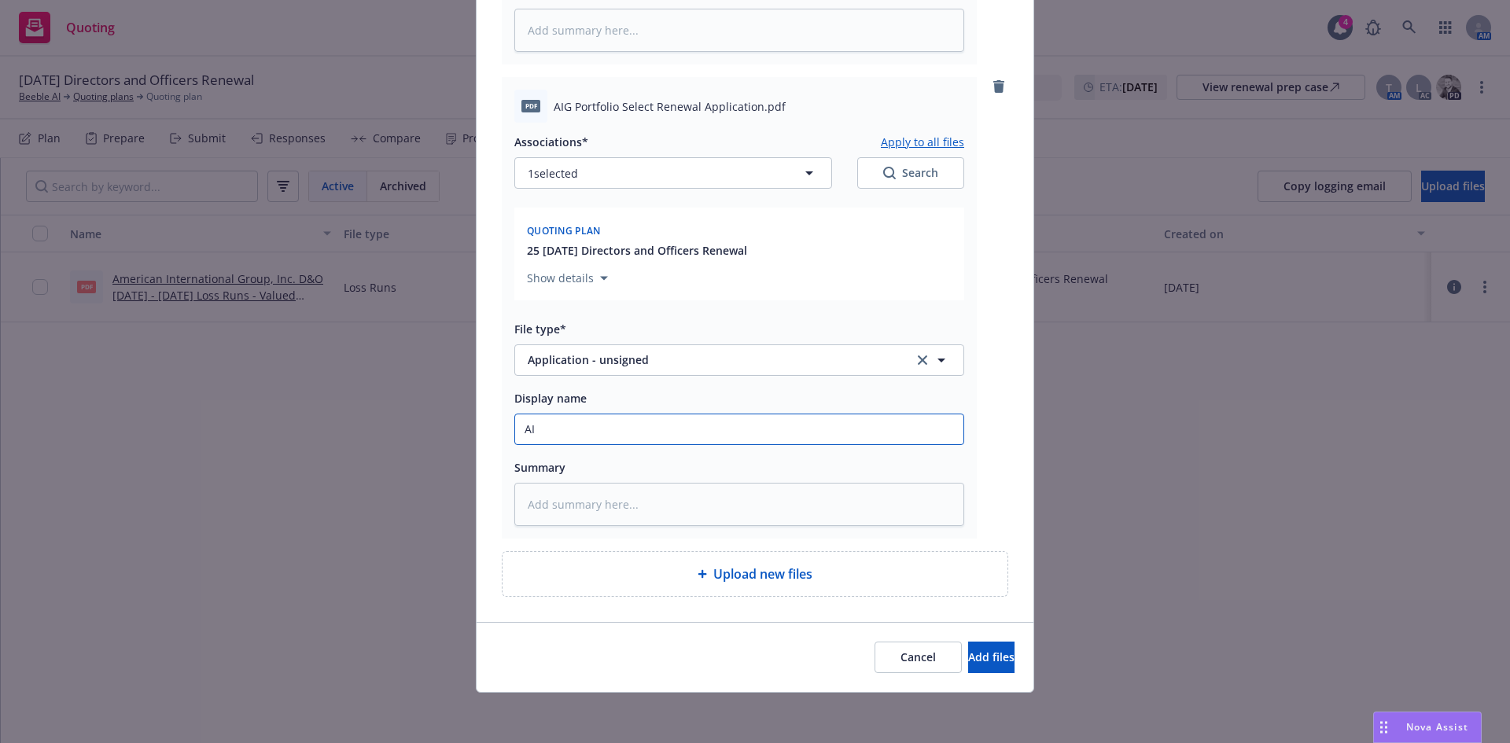
type textarea "x"
type input "AIG"
type textarea "x"
type input "AIG"
type textarea "x"
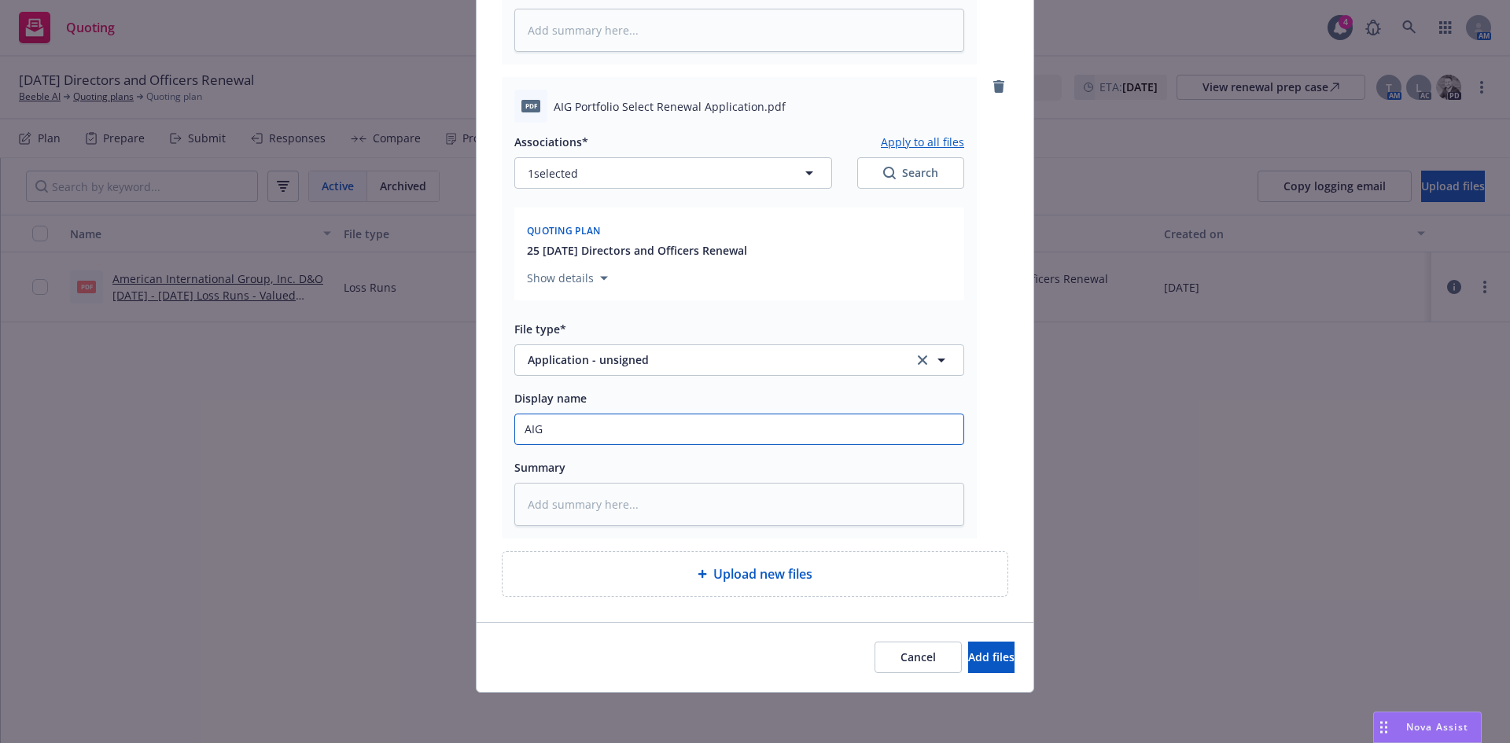
type input "AIG D"
type textarea "x"
type input "AIG D&"
type textarea "x"
type input "AIG D&O"
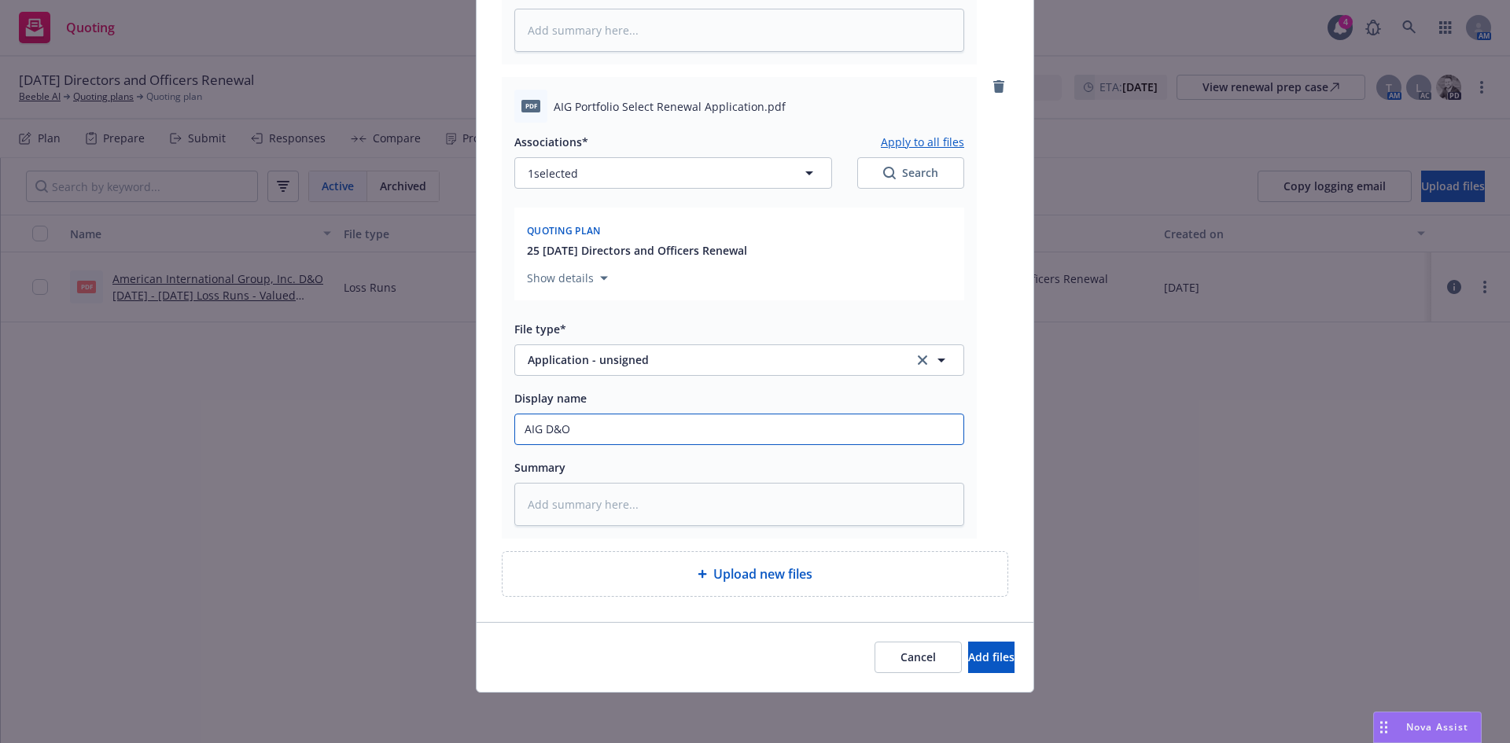
type textarea "x"
type input "AIG D&O"
type textarea "x"
type input "AIG D&O R"
type textarea "x"
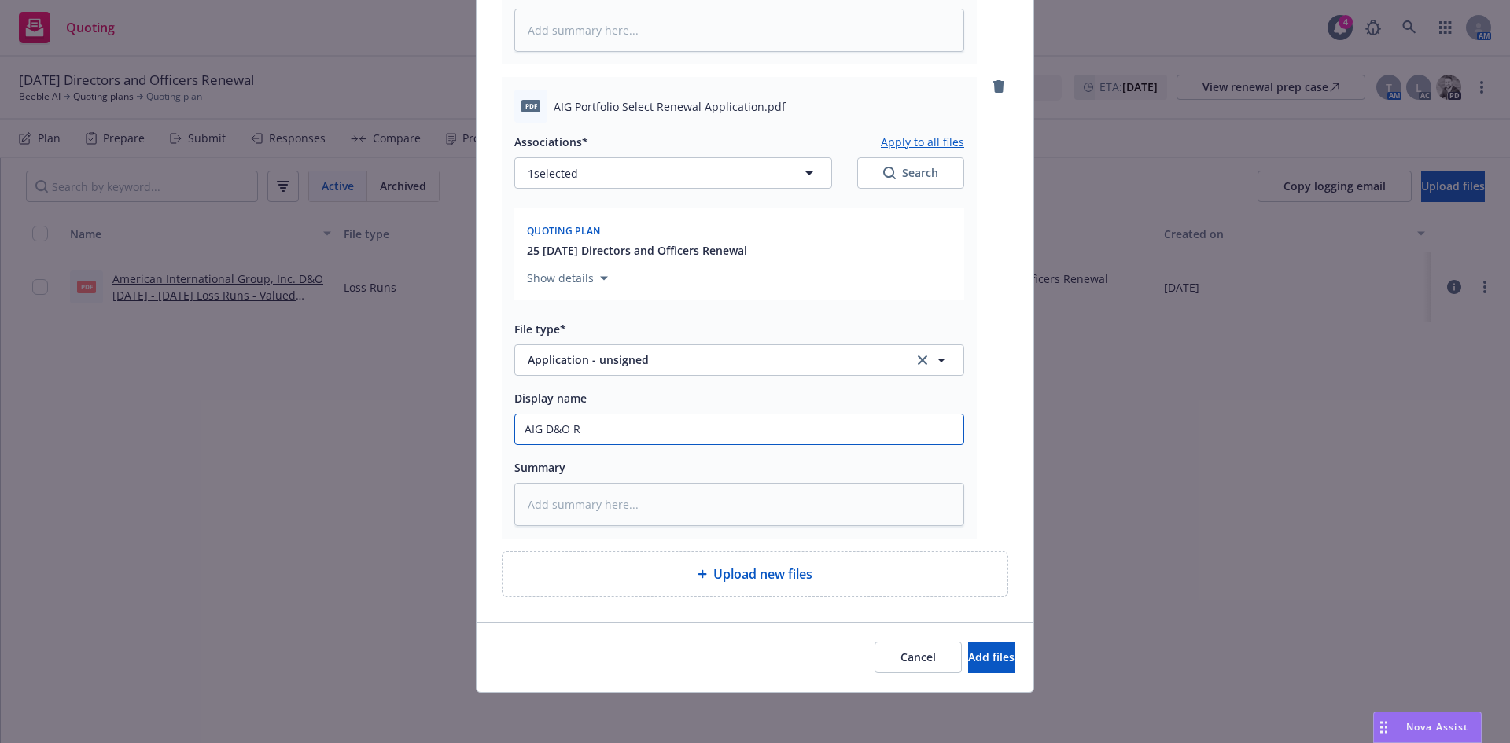
type input "AIG D&O Re"
type textarea "x"
type input "AIG D&O Ren"
type textarea "x"
type input "AIG D&O Rene"
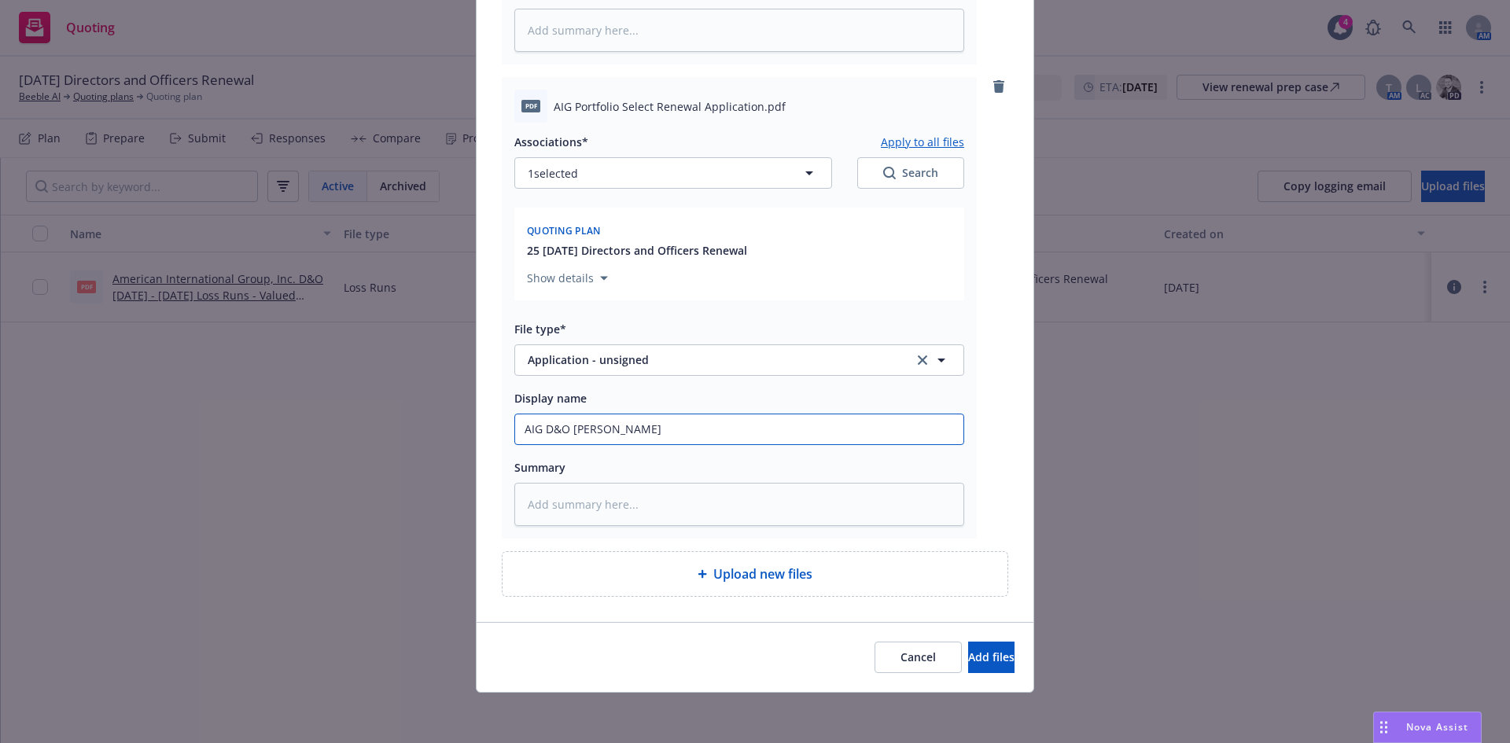
type textarea "x"
type input "AIG D&O Renew"
type textarea "x"
type input "AIG D&O Renewl"
type textarea "x"
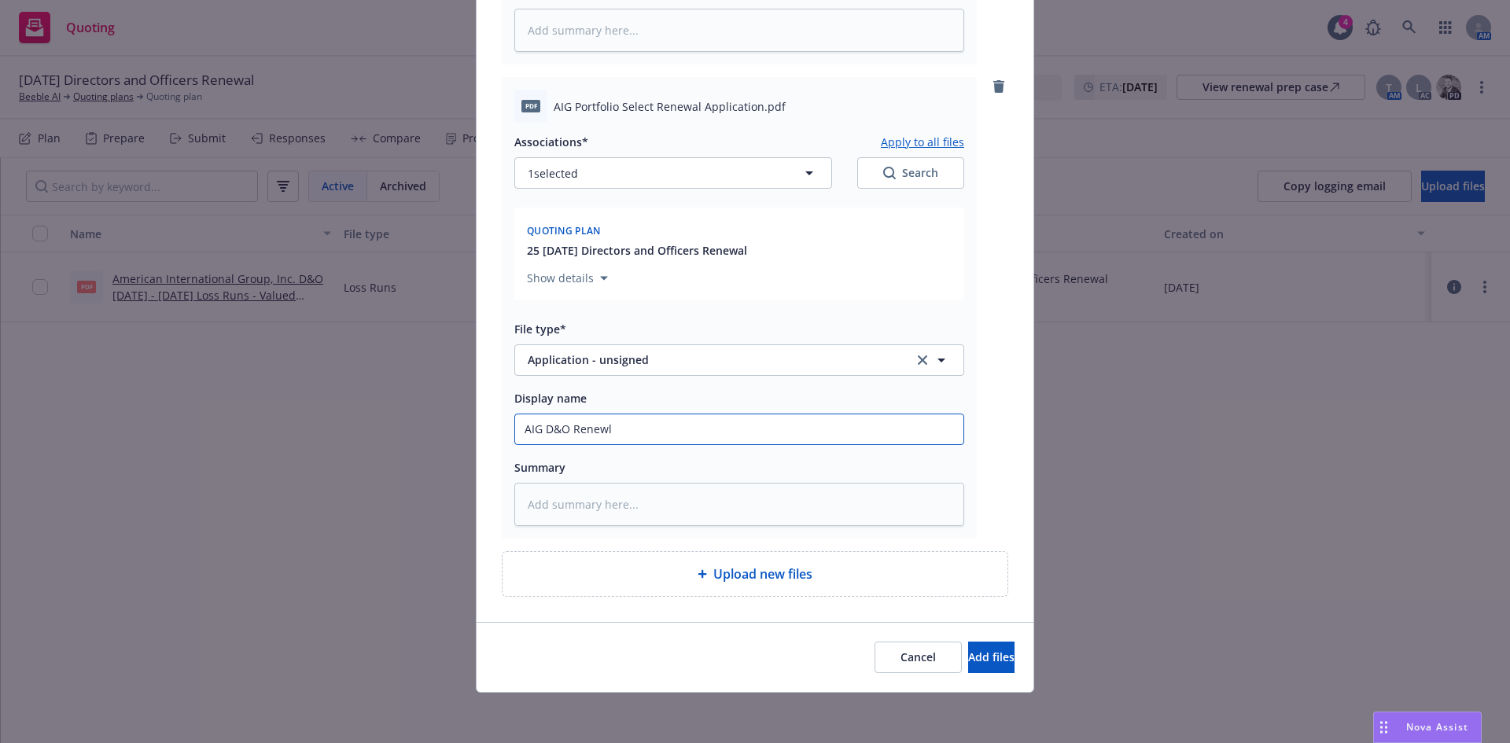
type input "AIG D&O Renewla"
type textarea "x"
type input "AIG D&O Renewla"
type textarea "x"
type input "AIG D&O Renewla"
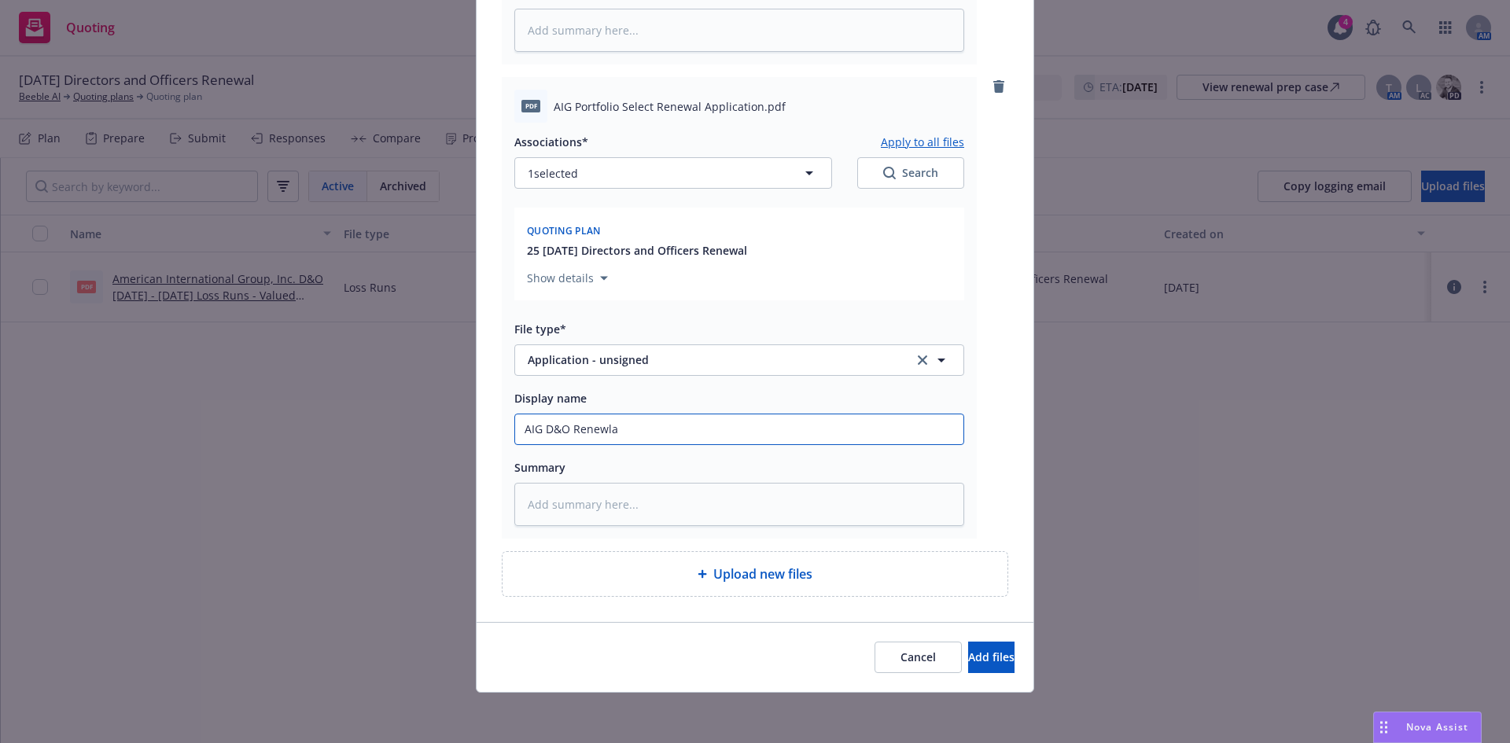
type textarea "x"
type input "AIG D&O Renewl"
type textarea "x"
type input "AIG D&O Renewa"
type textarea "x"
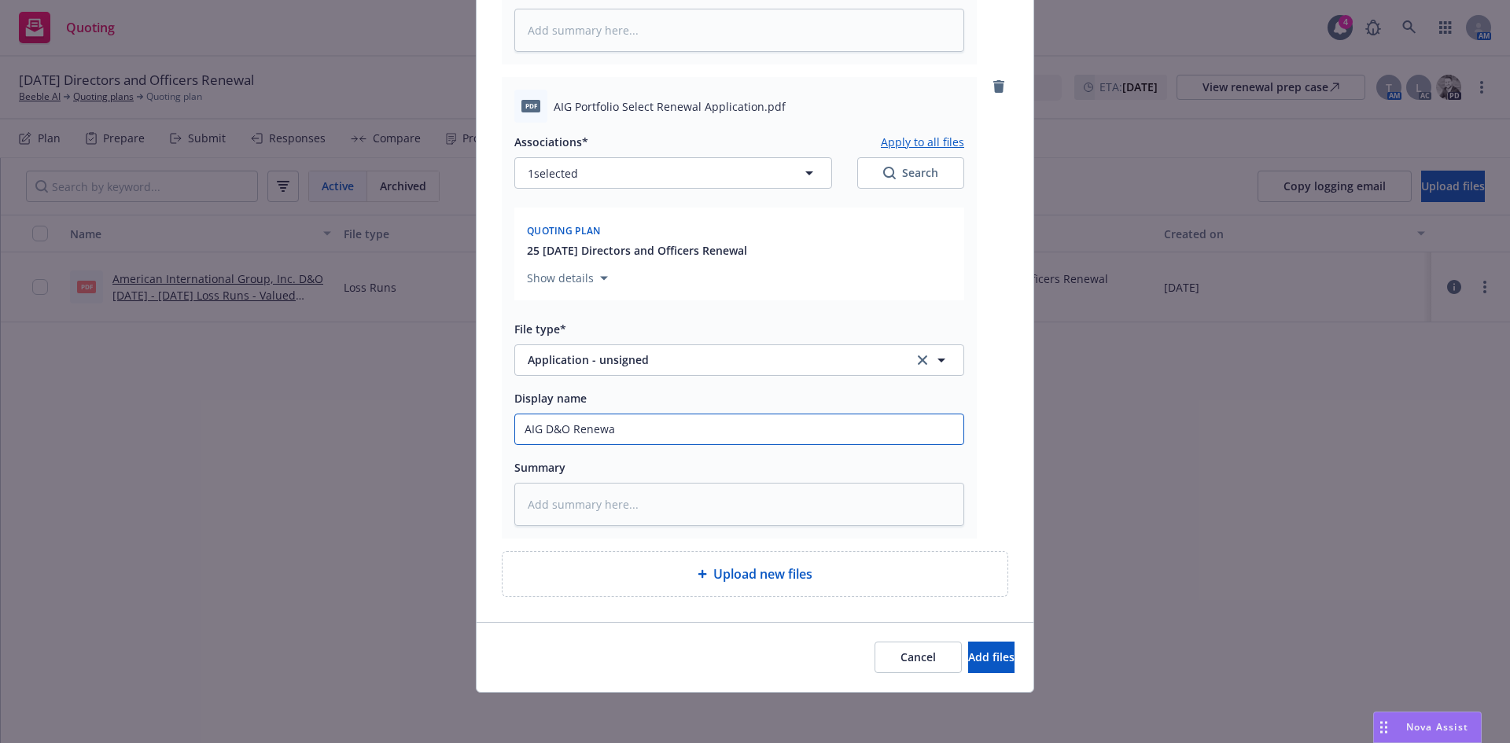
type input "AIG D&O Renewal"
type textarea "x"
type input "AIG D&O Renewal"
type textarea "x"
type input "AIG D&O Renewal A"
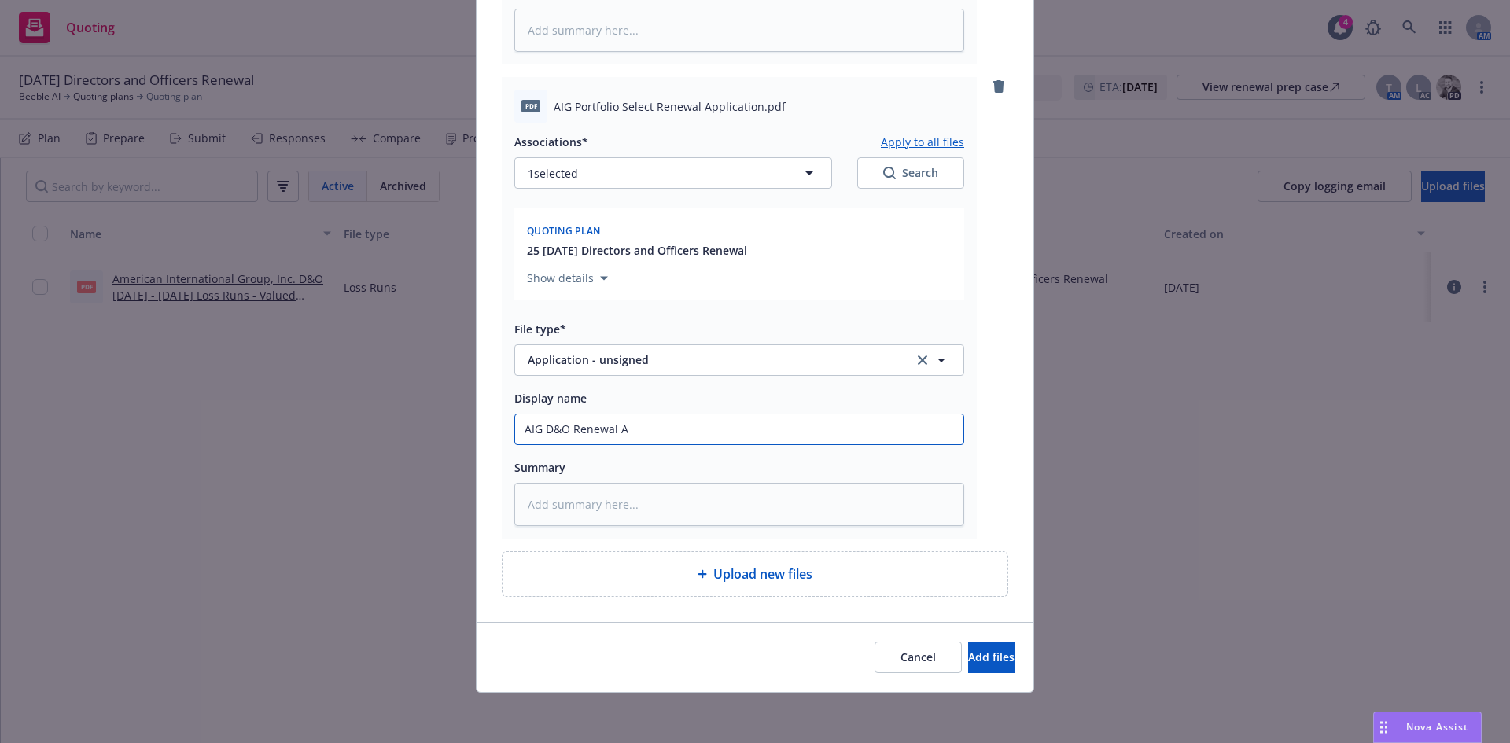
type textarea "x"
type input "AIG D&O Renewal Ap"
type textarea "x"
type input "AIG D&O Renewal App"
type textarea "x"
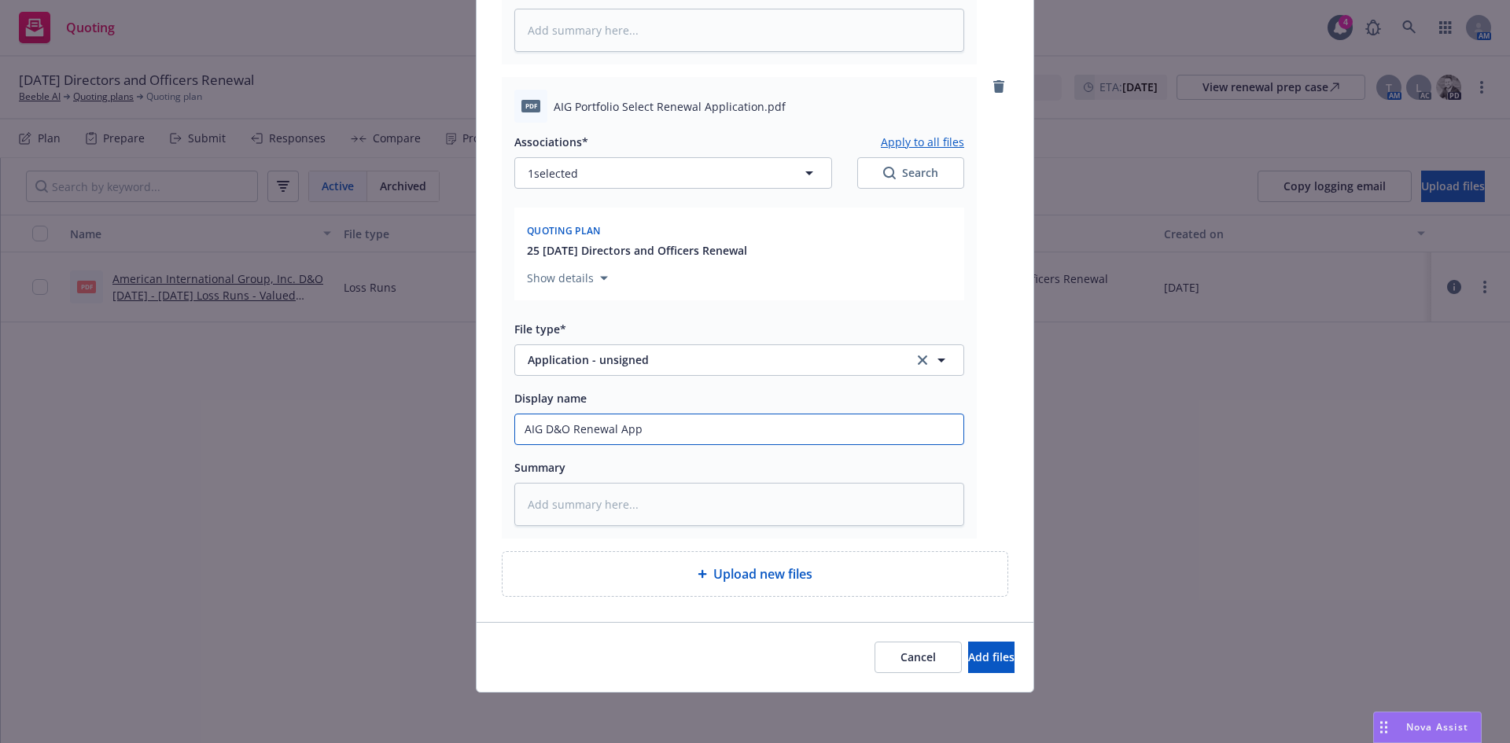
type input "AIG D&O Renewal App"
click at [714, 581] on span "Upload new files" at bounding box center [763, 574] width 99 height 19
type textarea "x"
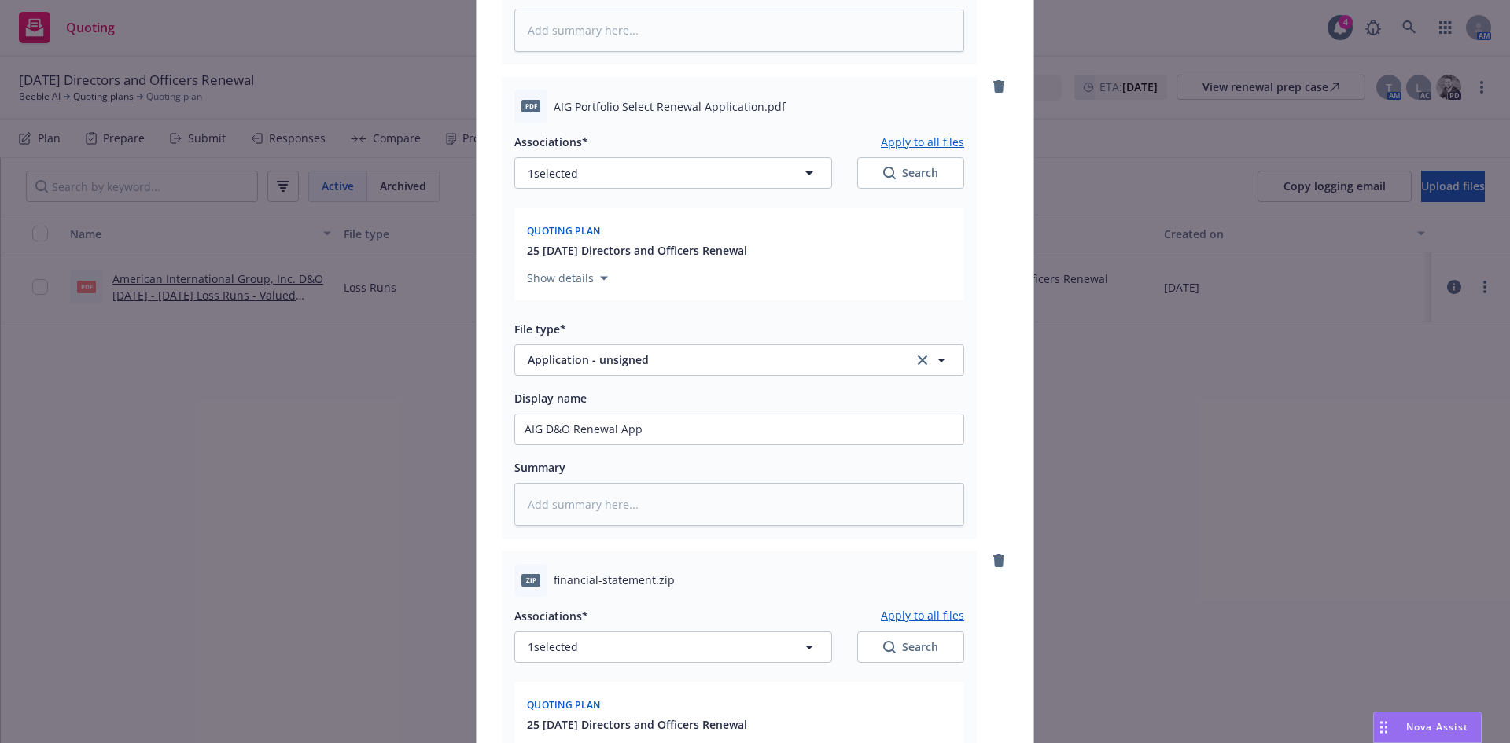
scroll to position [1529, 0]
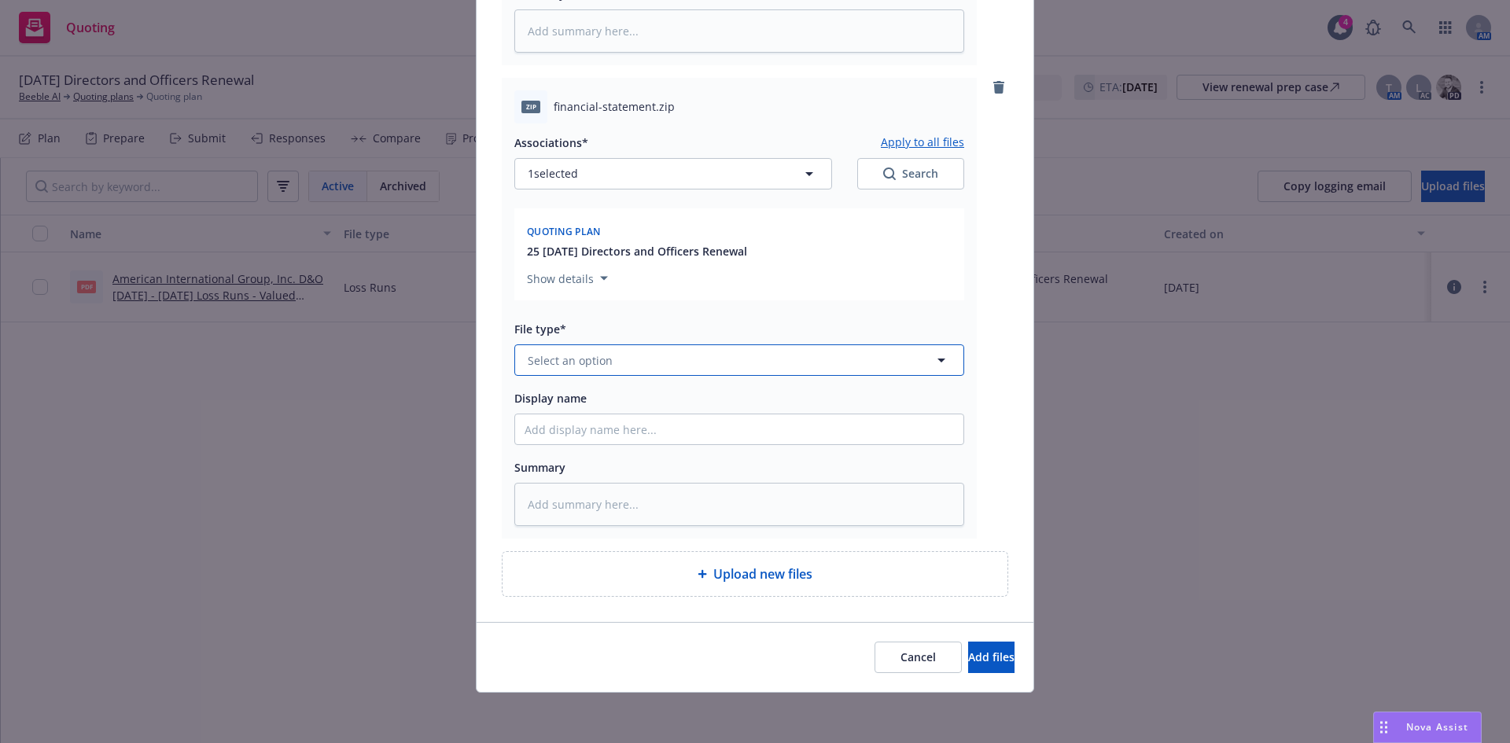
click at [548, 360] on span "Select an option" at bounding box center [570, 360] width 85 height 17
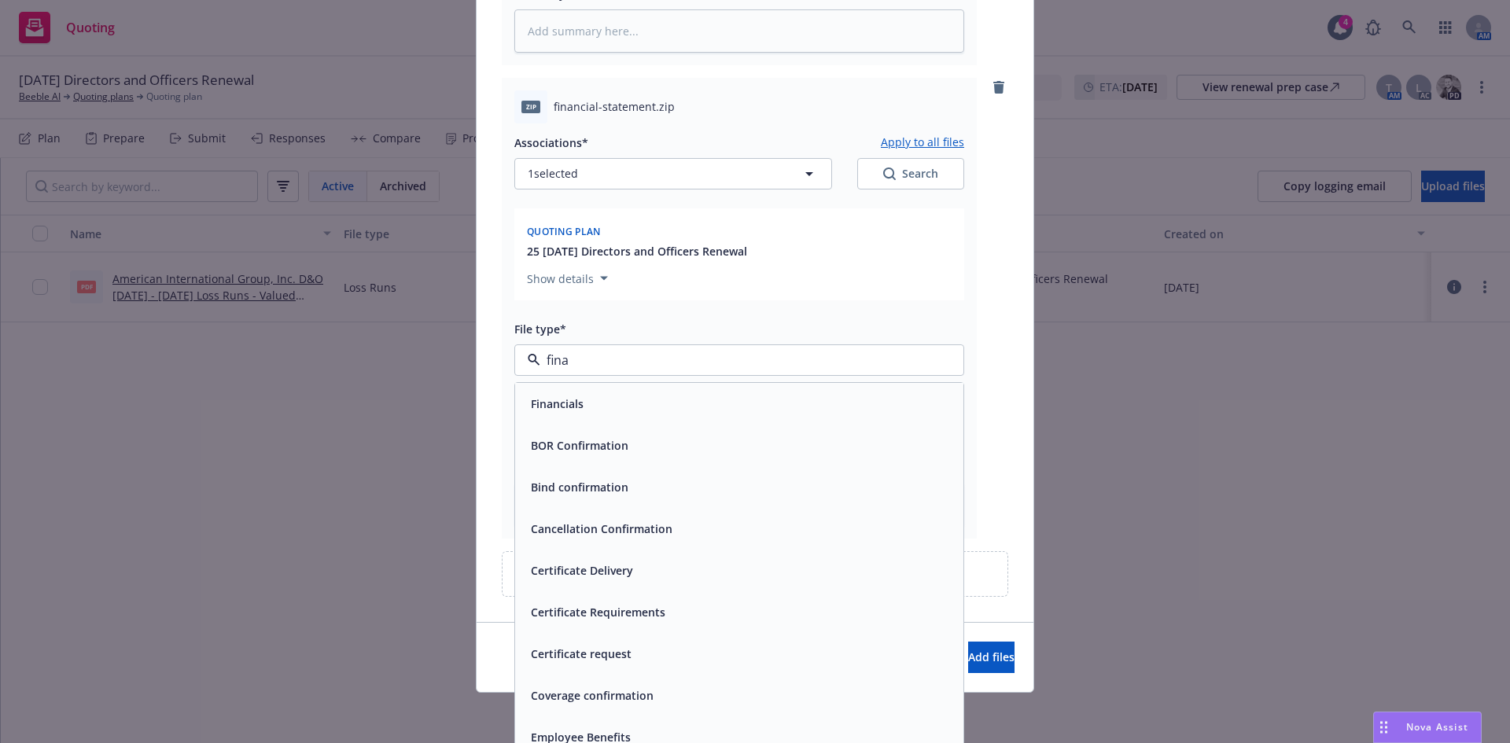
type input "finan"
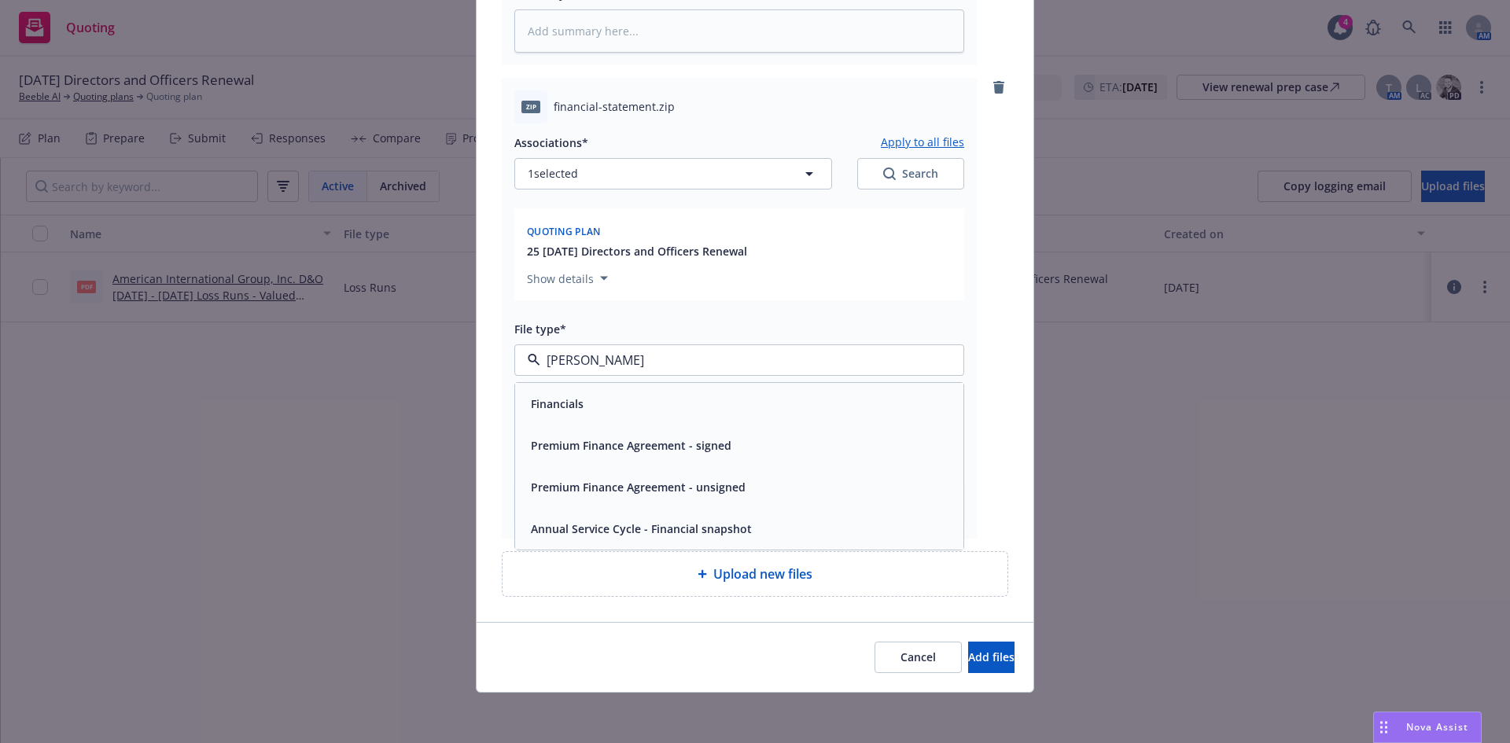
click at [559, 411] on span "Financials" at bounding box center [557, 404] width 53 height 17
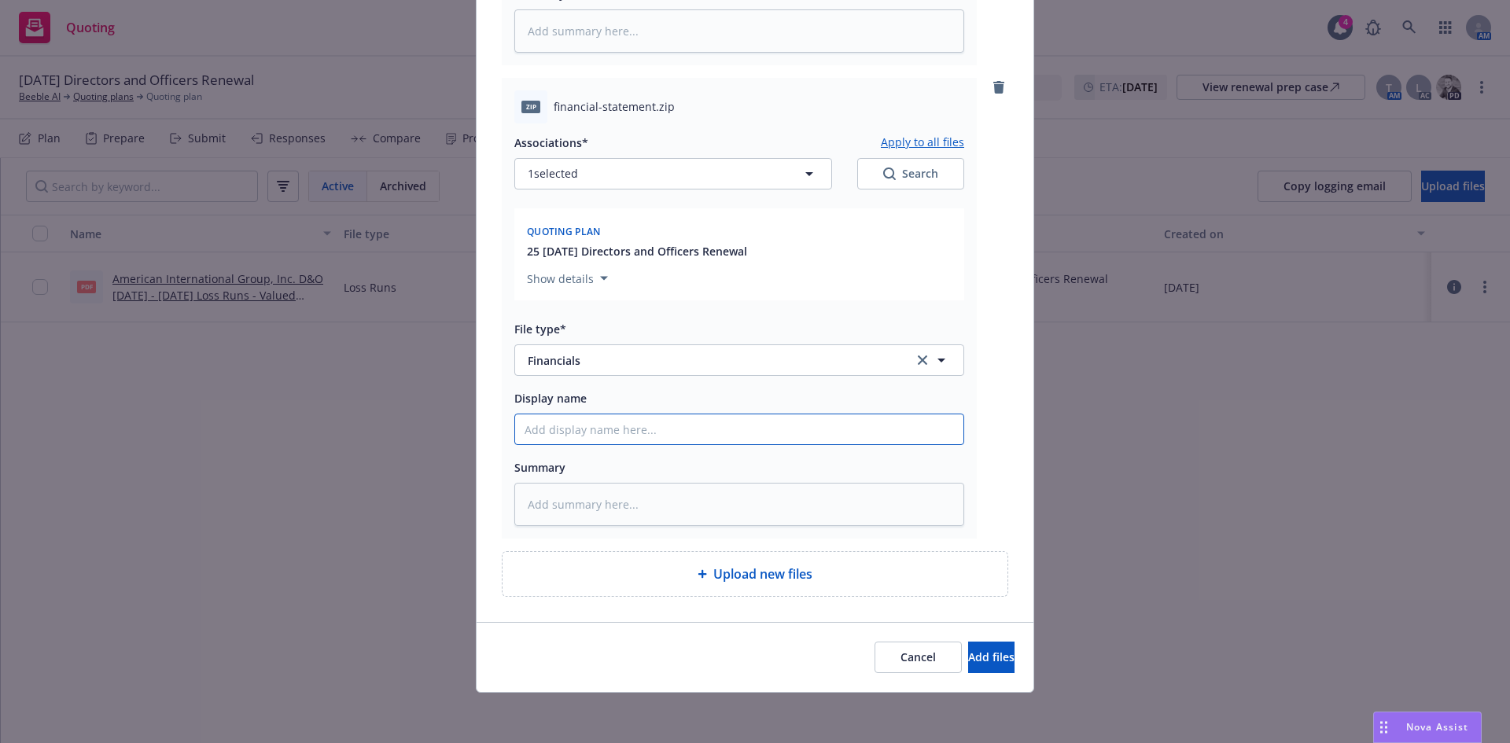
type textarea "x"
type input "F"
type textarea "x"
type input "Fi"
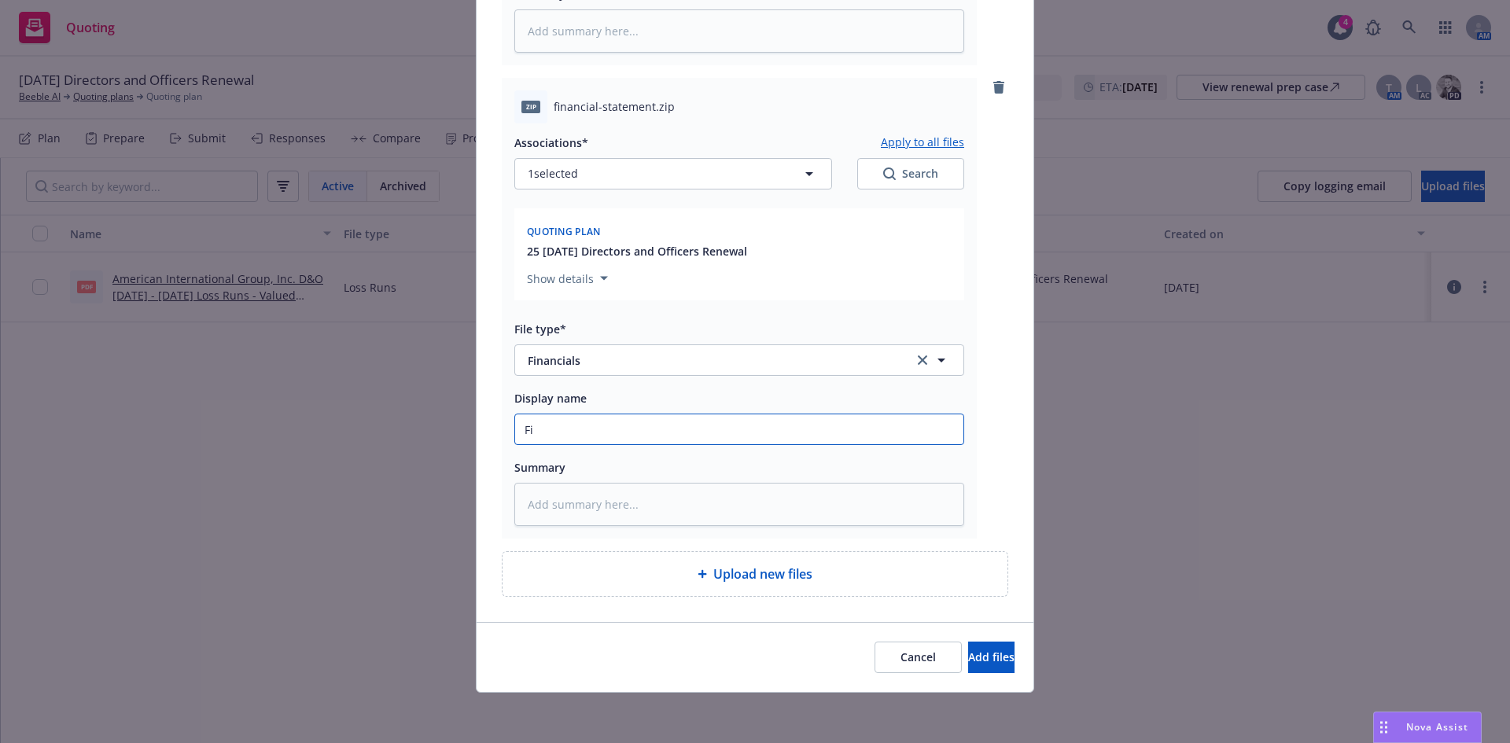
type textarea "x"
type input "Fina"
type textarea "x"
type input "Finan"
type textarea "x"
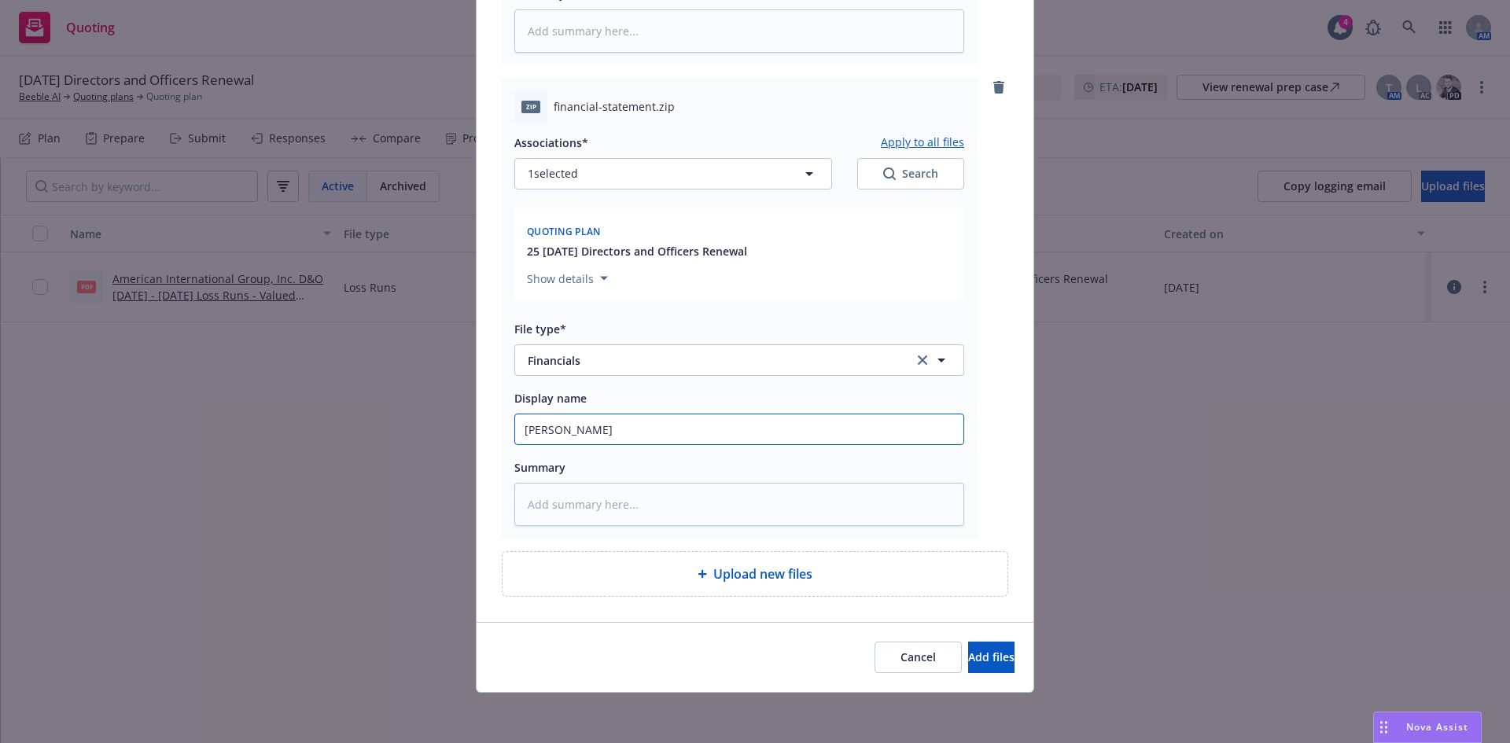
type input "Financials"
click at [968, 653] on span "Add files" at bounding box center [991, 657] width 46 height 15
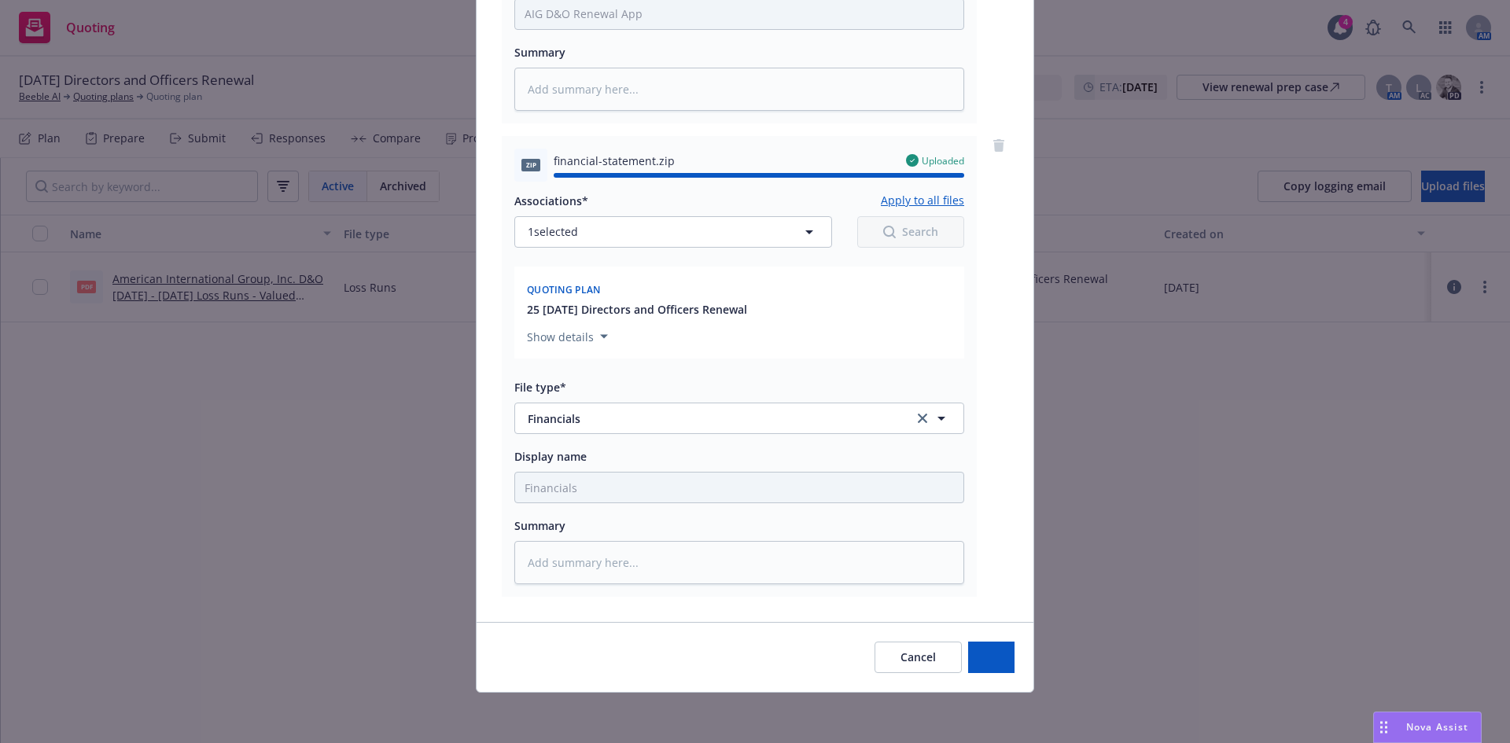
type textarea "x"
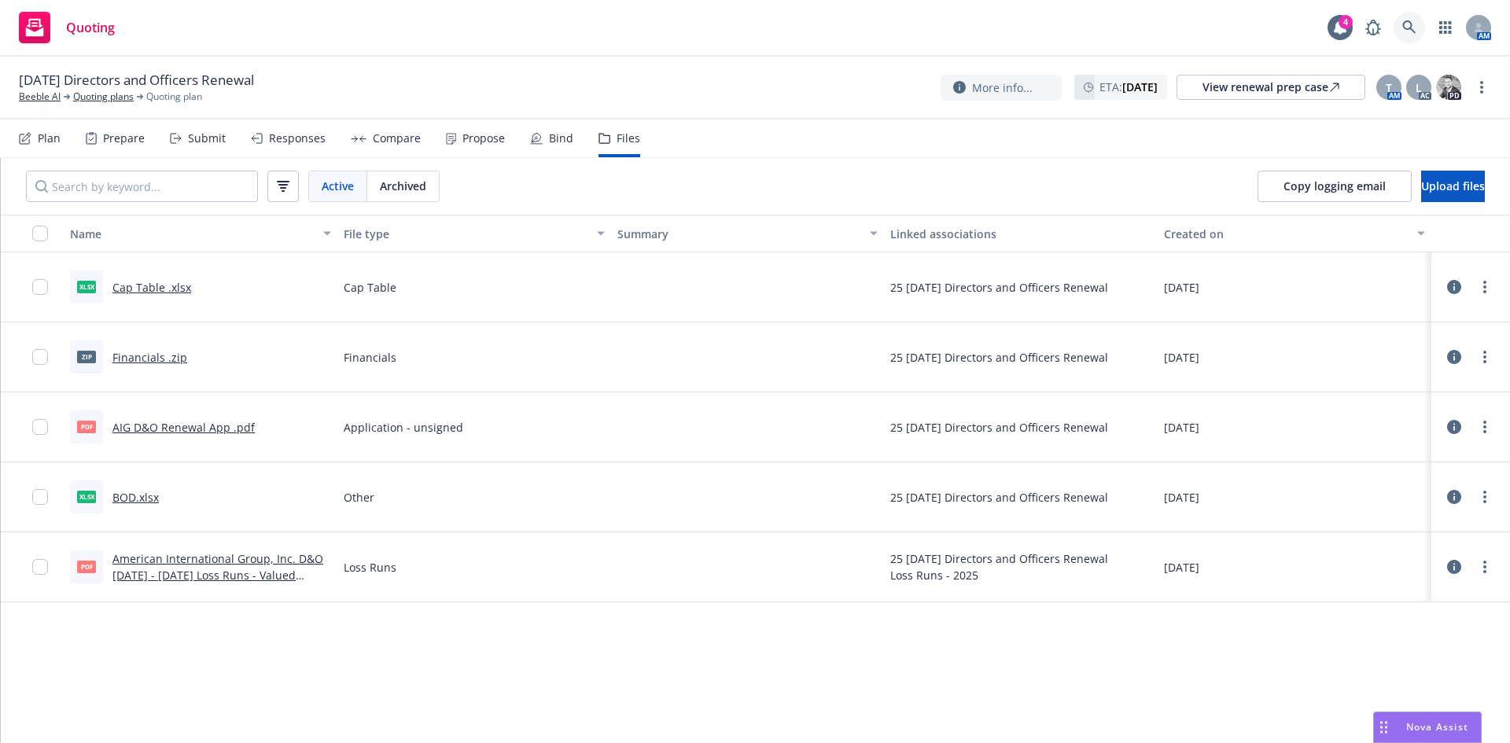
click at [1408, 24] on icon at bounding box center [1410, 27] width 14 height 14
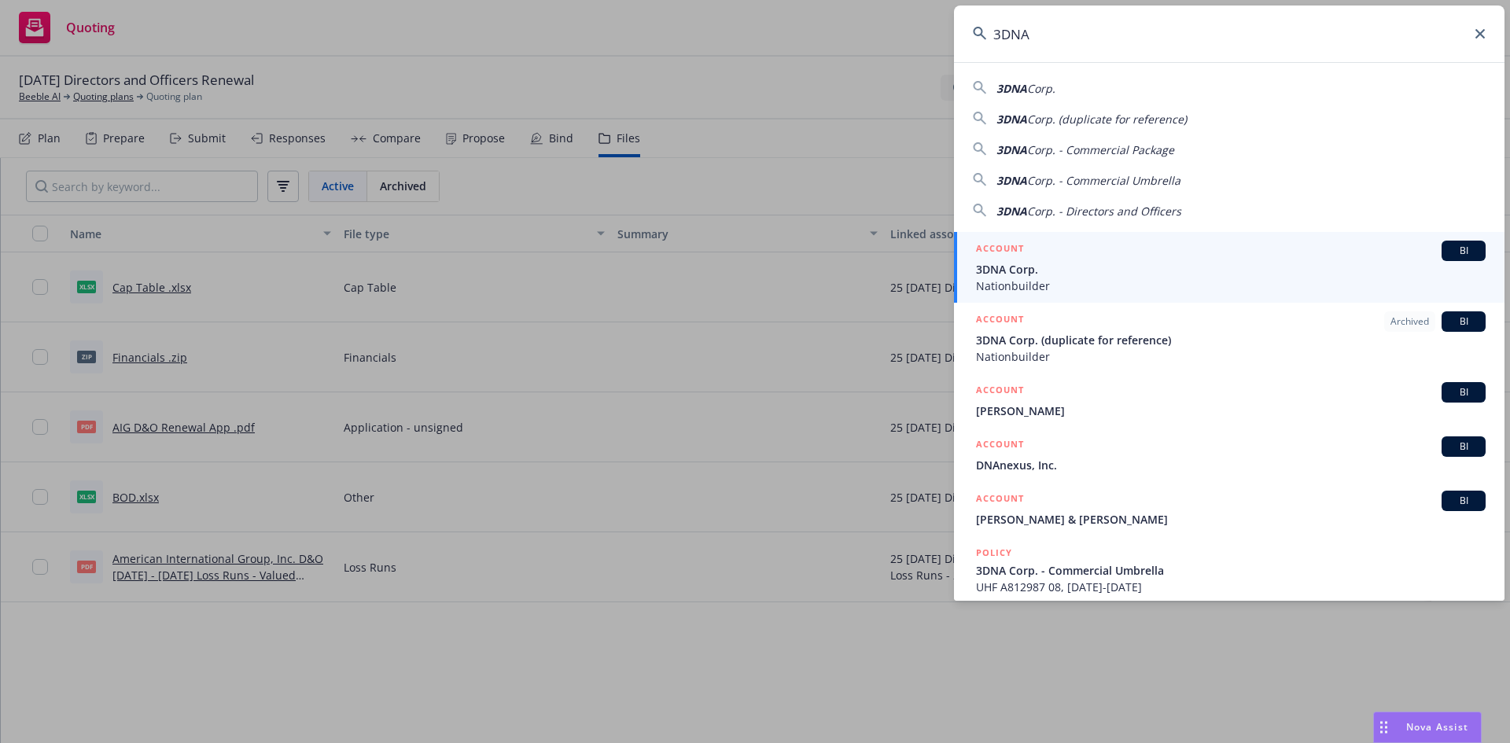
type input "3DNA"
click at [1043, 279] on span "Nationbuilder" at bounding box center [1231, 286] width 510 height 17
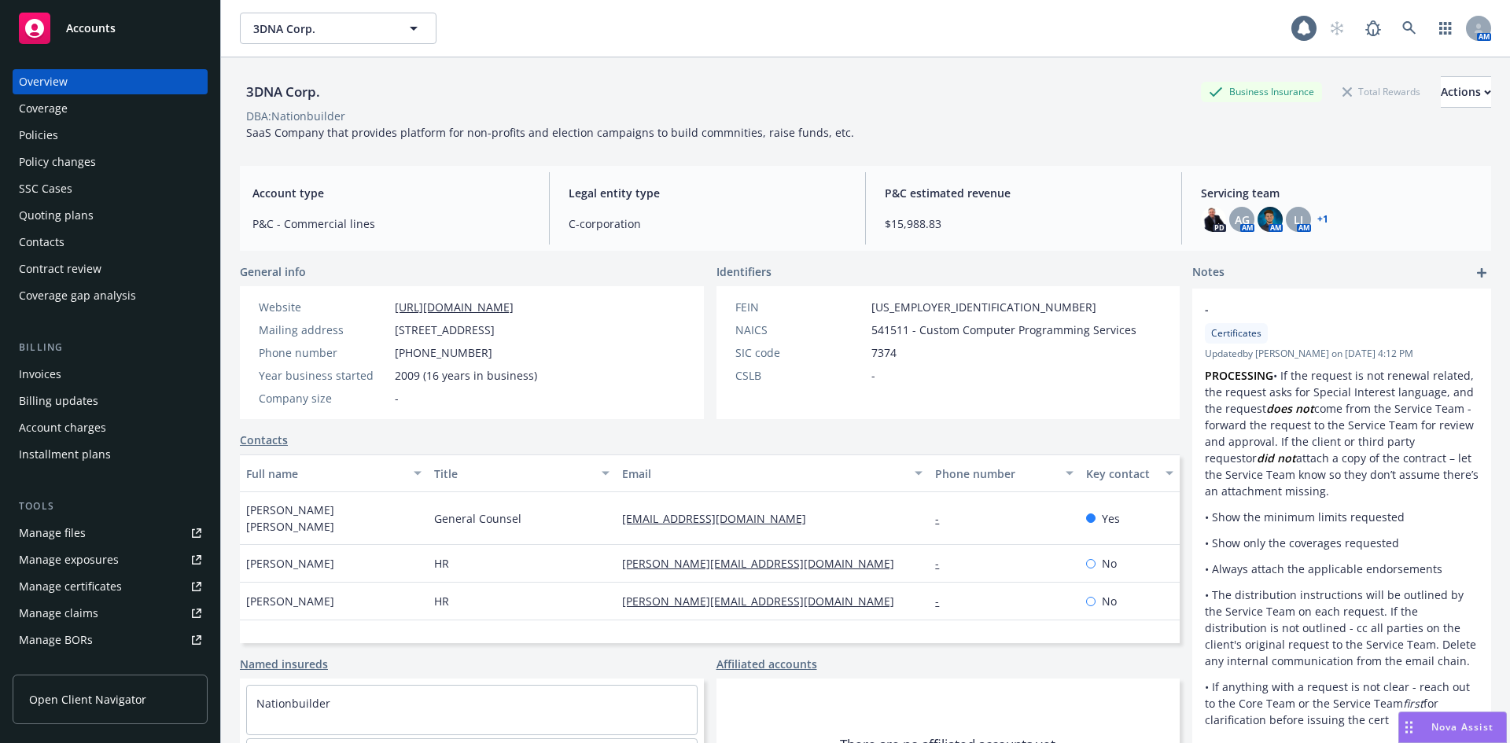
click at [44, 129] on div "Policies" at bounding box center [38, 135] width 39 height 25
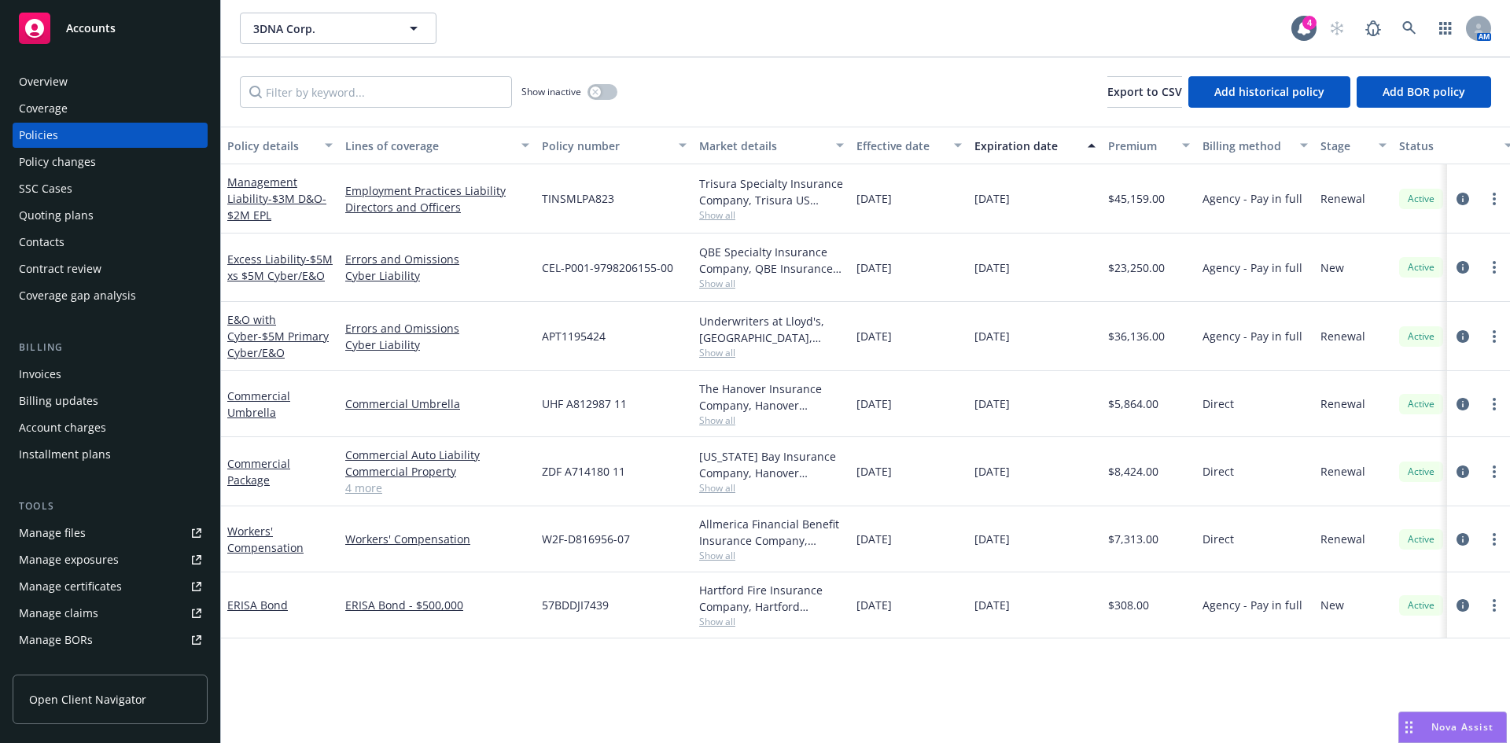
click at [721, 210] on span "Show all" at bounding box center [771, 214] width 145 height 13
click at [1418, 17] on link at bounding box center [1409, 28] width 31 height 31
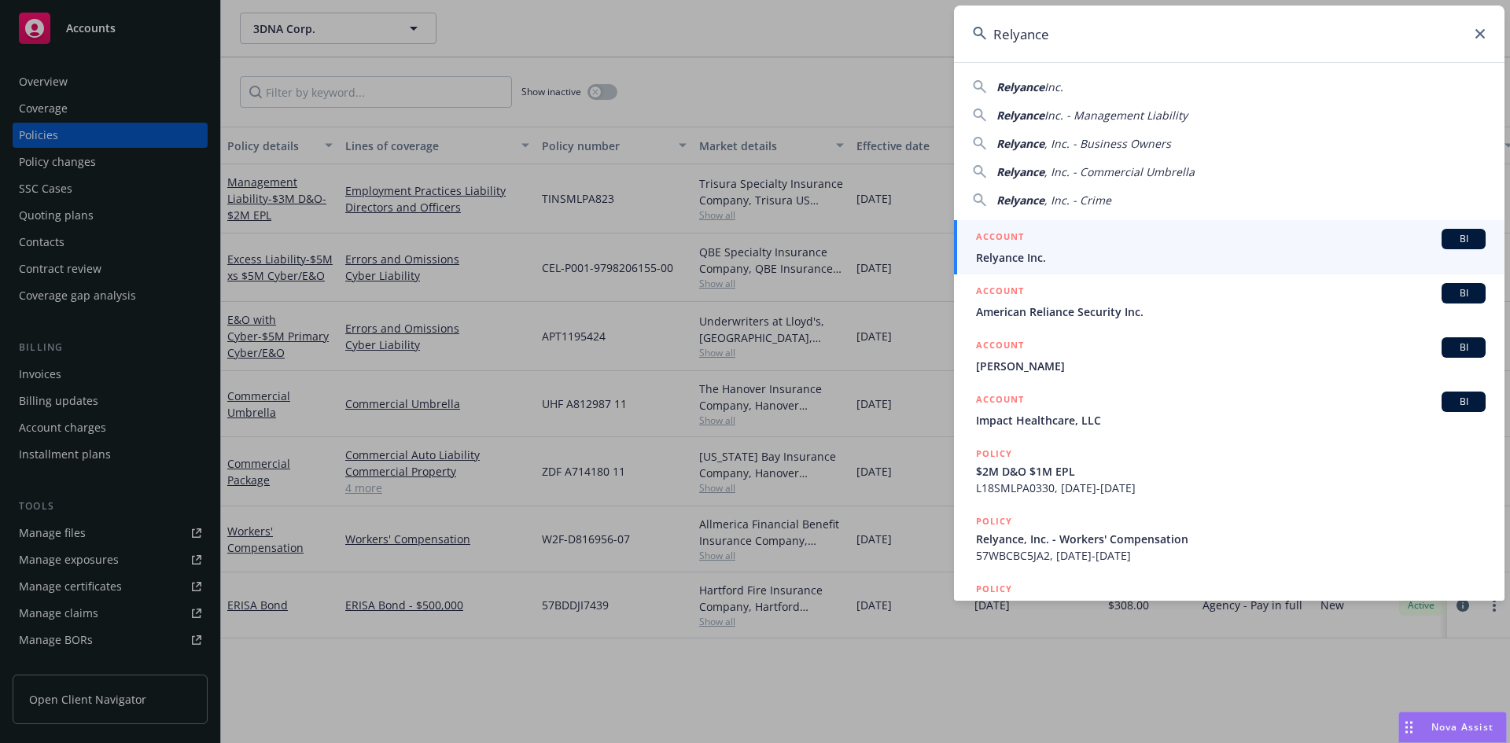
type input "Relyance"
click at [1068, 248] on div "ACCOUNT BI" at bounding box center [1231, 239] width 510 height 20
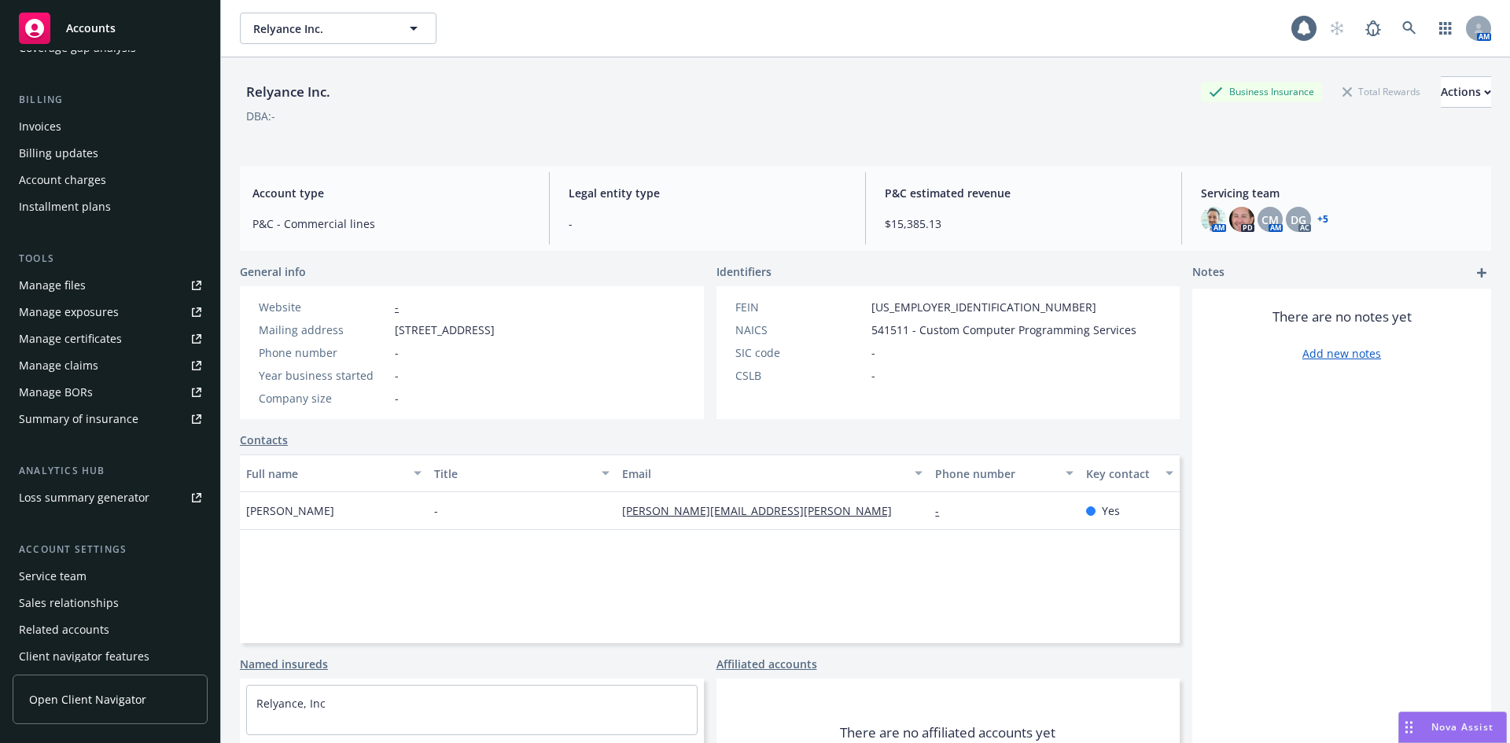
scroll to position [282, 0]
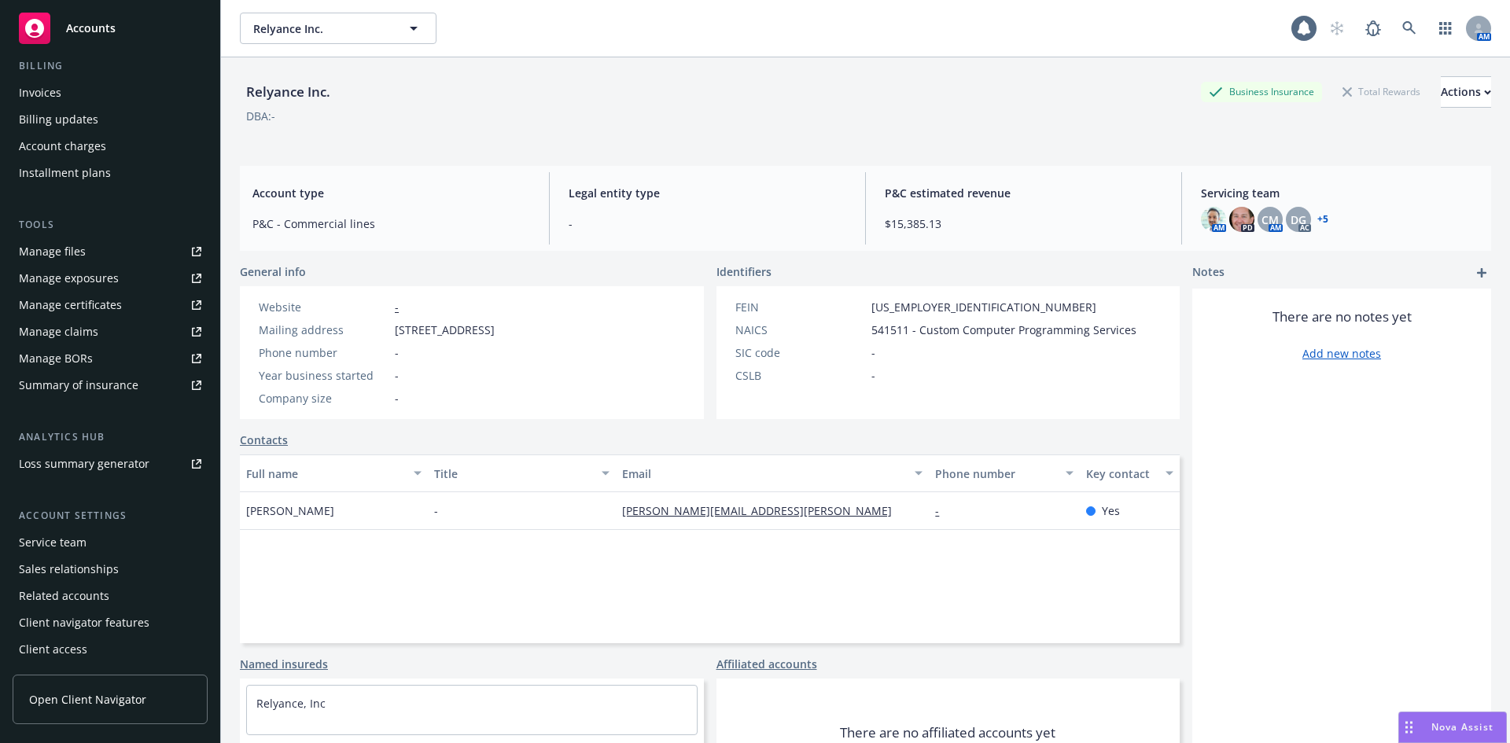
click at [102, 544] on div "Service team" at bounding box center [110, 542] width 183 height 25
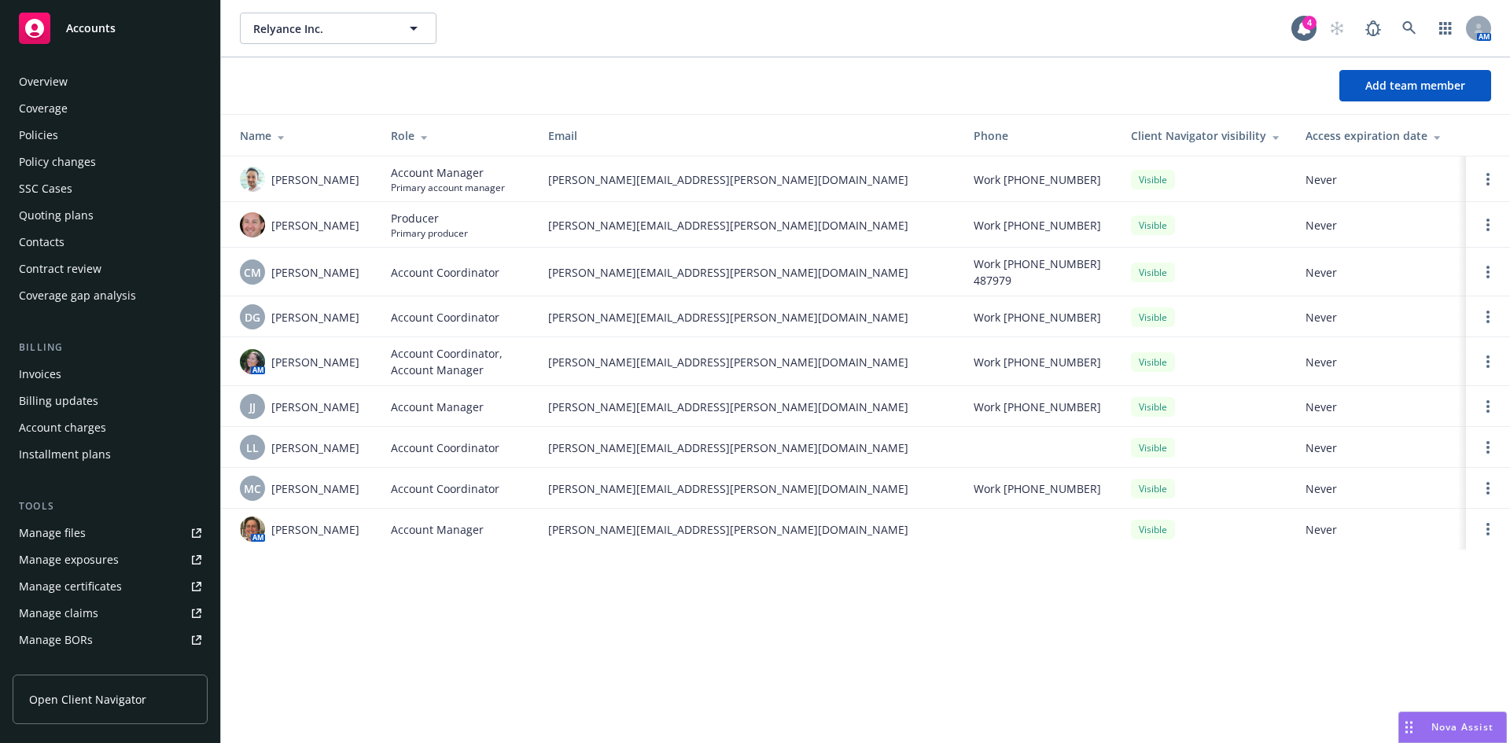
scroll to position [282, 0]
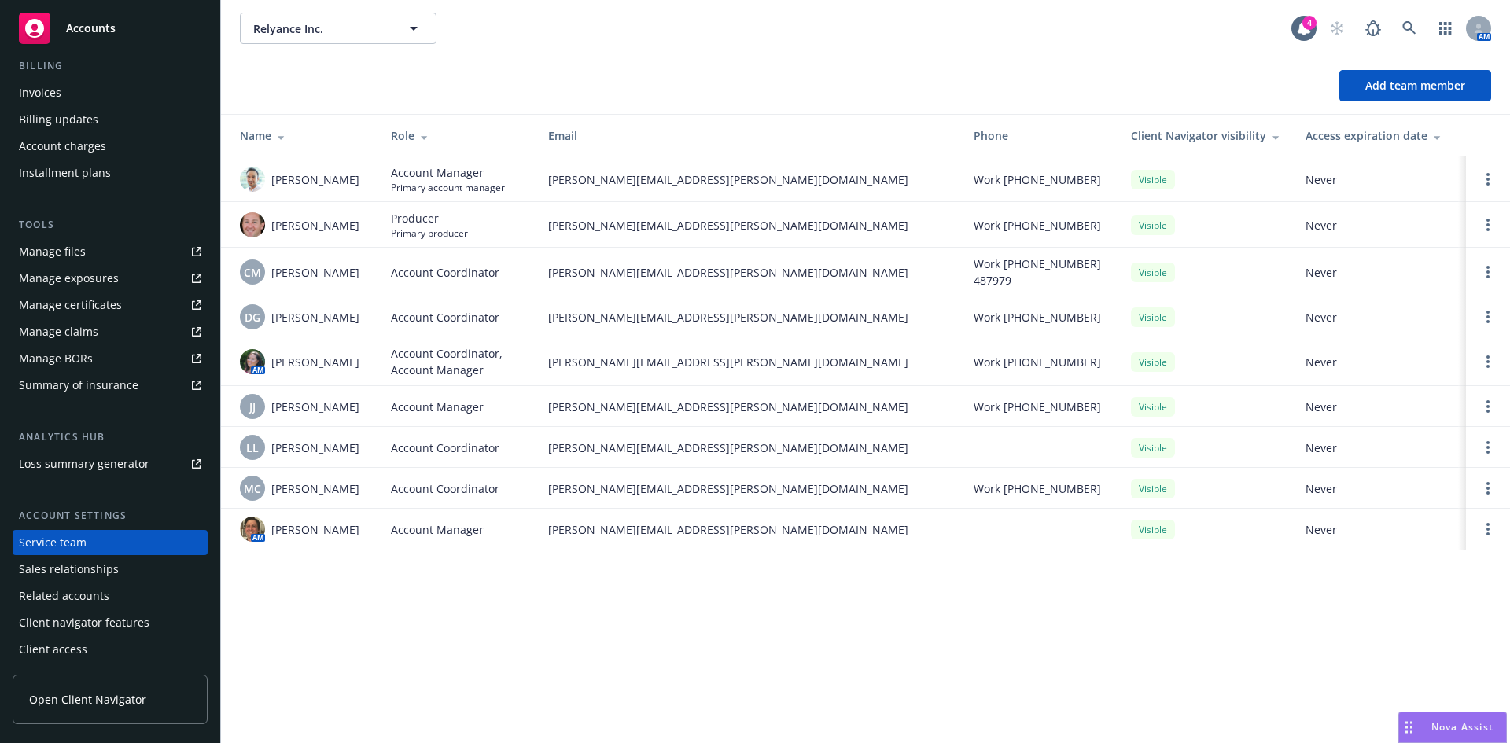
click at [79, 255] on div "Manage files" at bounding box center [52, 251] width 67 height 25
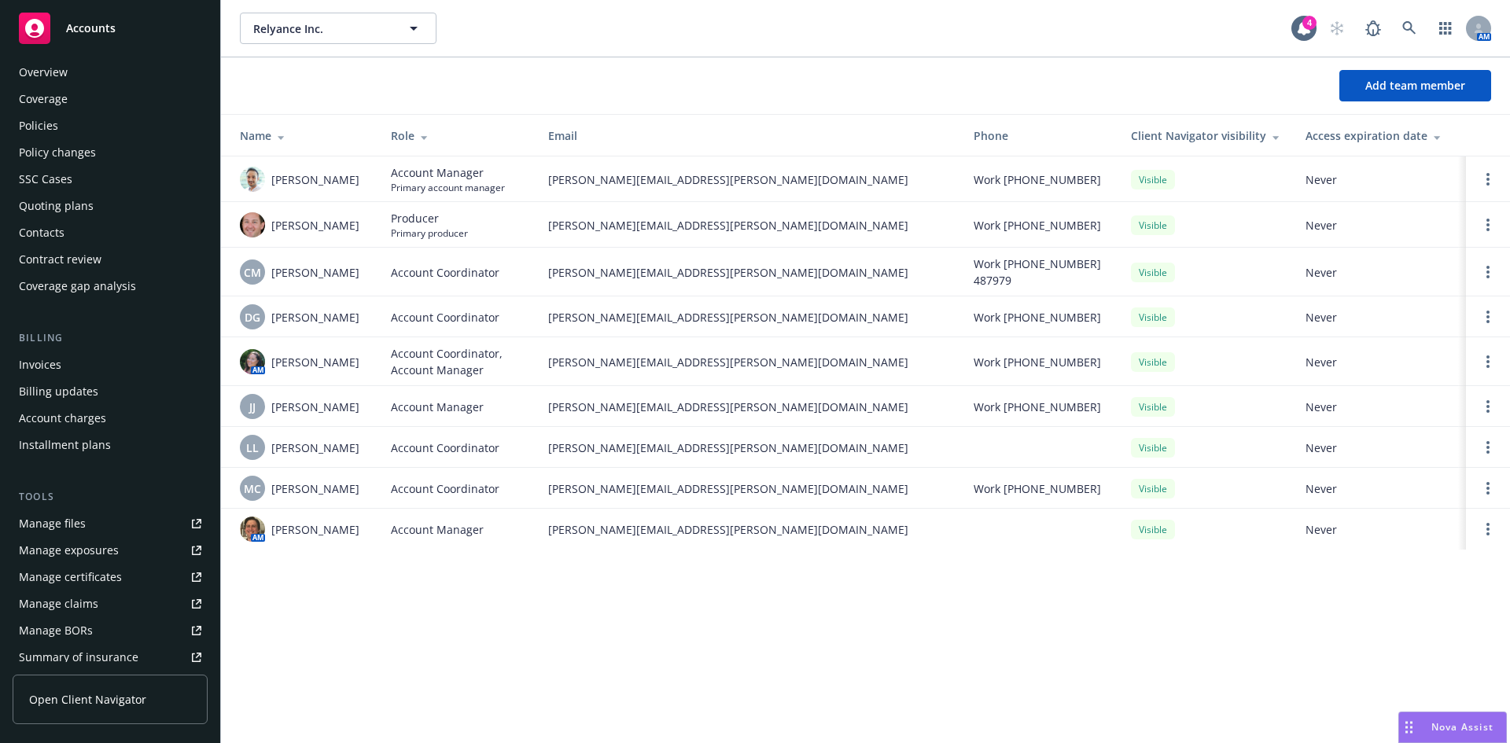
scroll to position [0, 0]
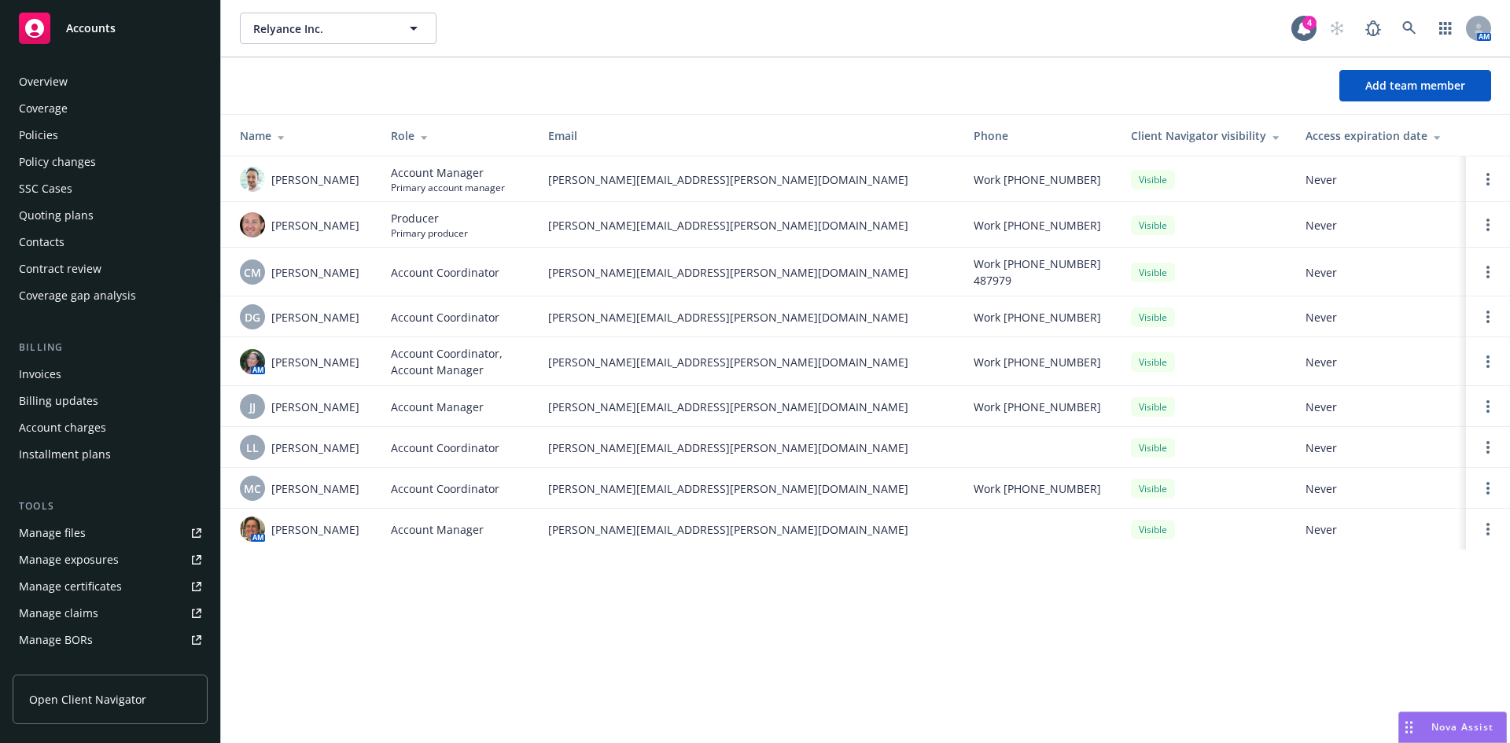
click at [42, 138] on div "Policies" at bounding box center [38, 135] width 39 height 25
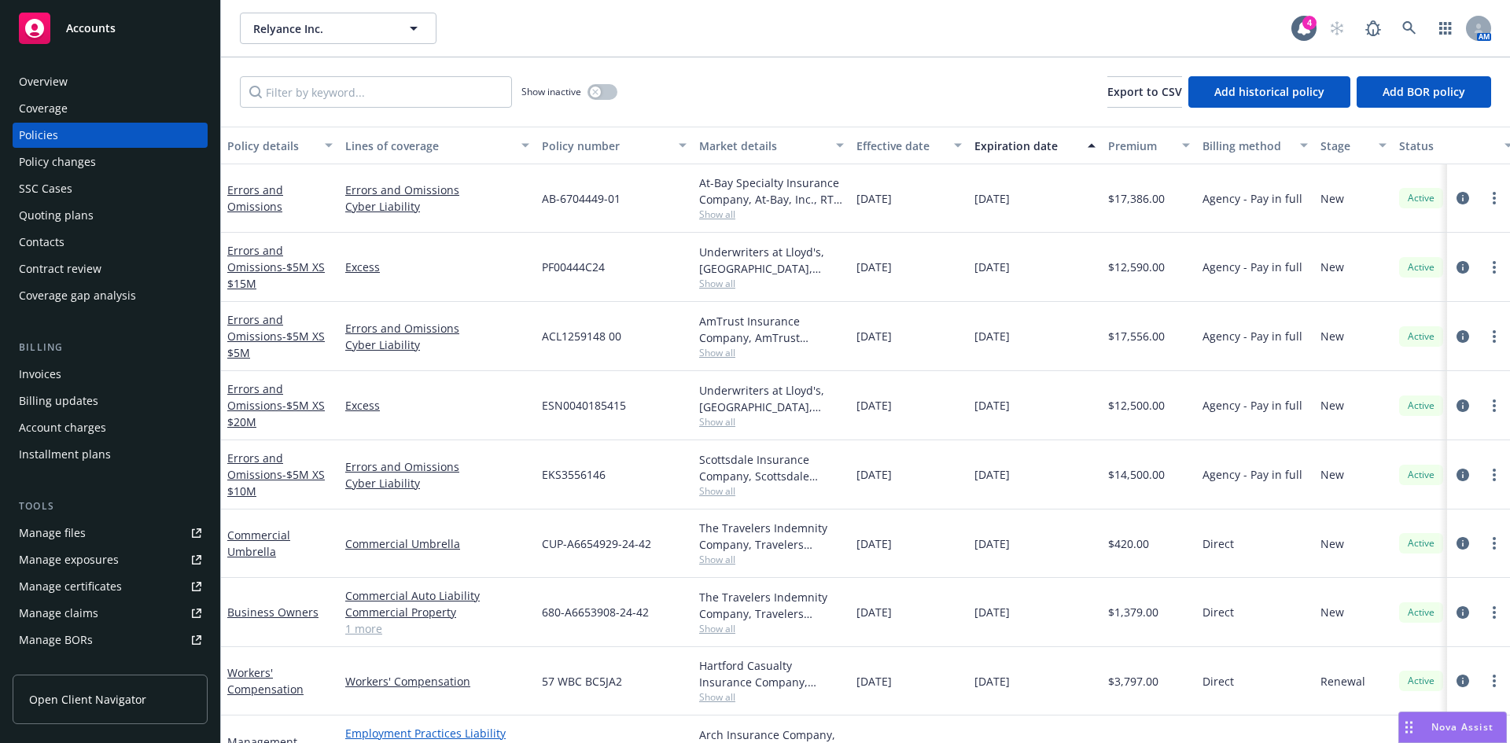
scroll to position [122, 0]
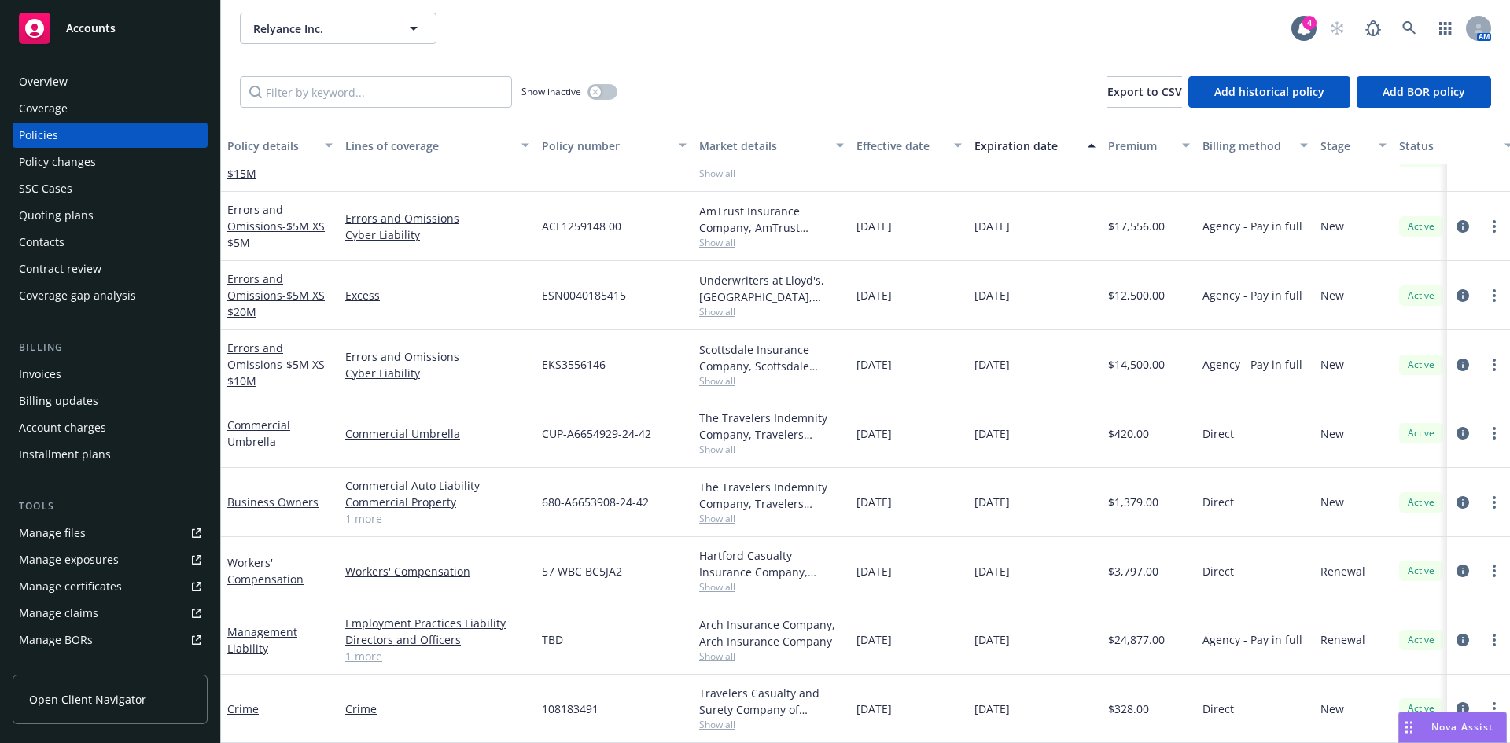
click at [583, 91] on div "Show inactive" at bounding box center [570, 91] width 96 height 31
click at [595, 91] on icon "button" at bounding box center [595, 92] width 6 height 6
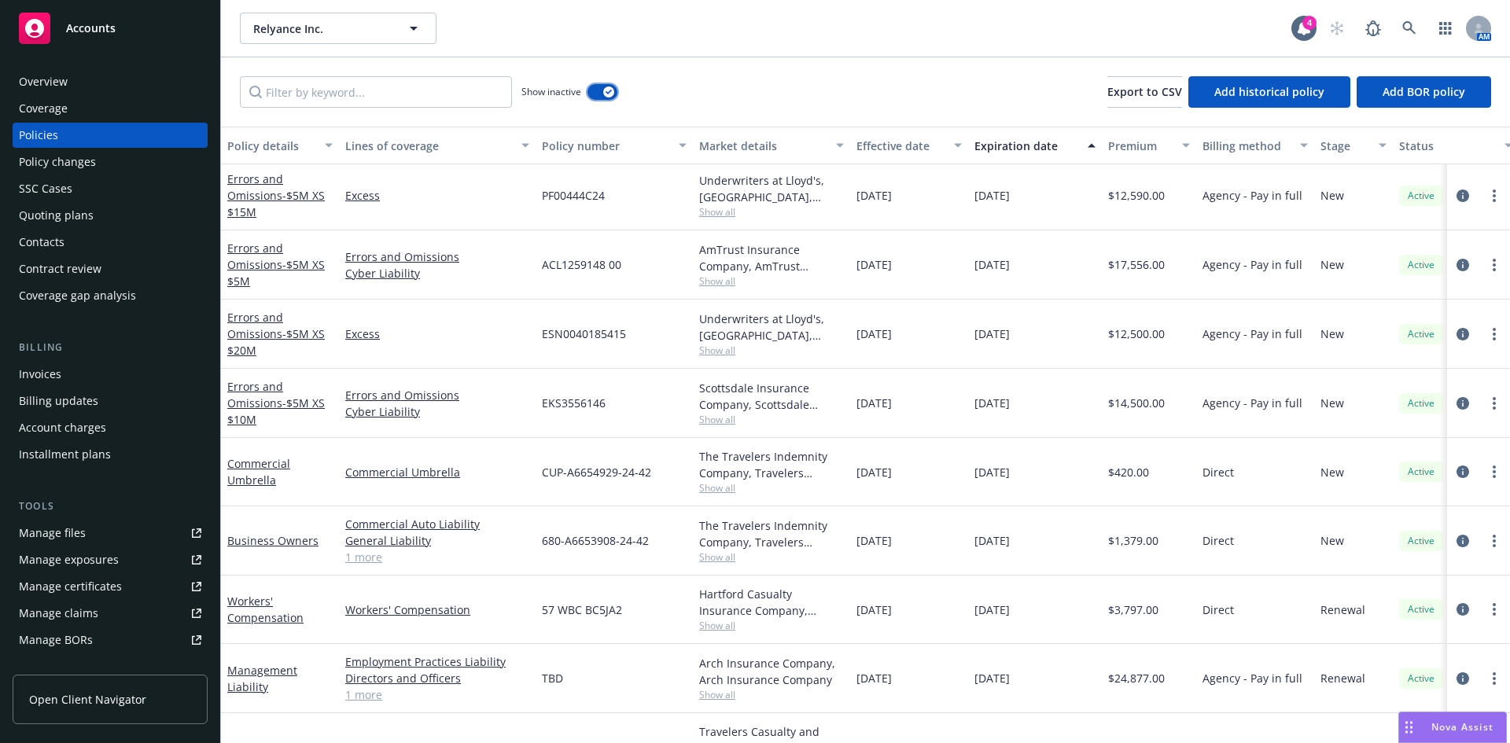
scroll to position [374, 0]
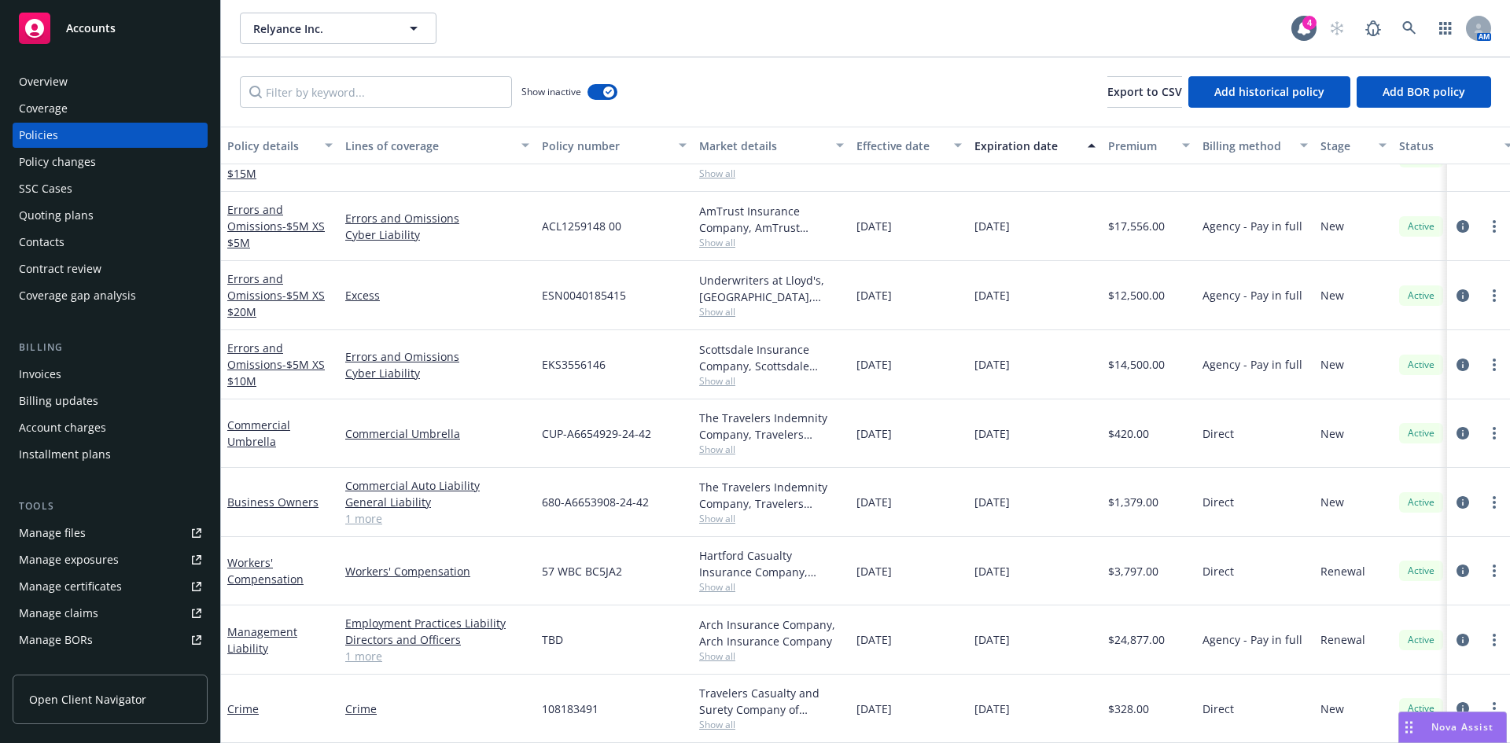
click at [375, 648] on link "1 more" at bounding box center [437, 656] width 184 height 17
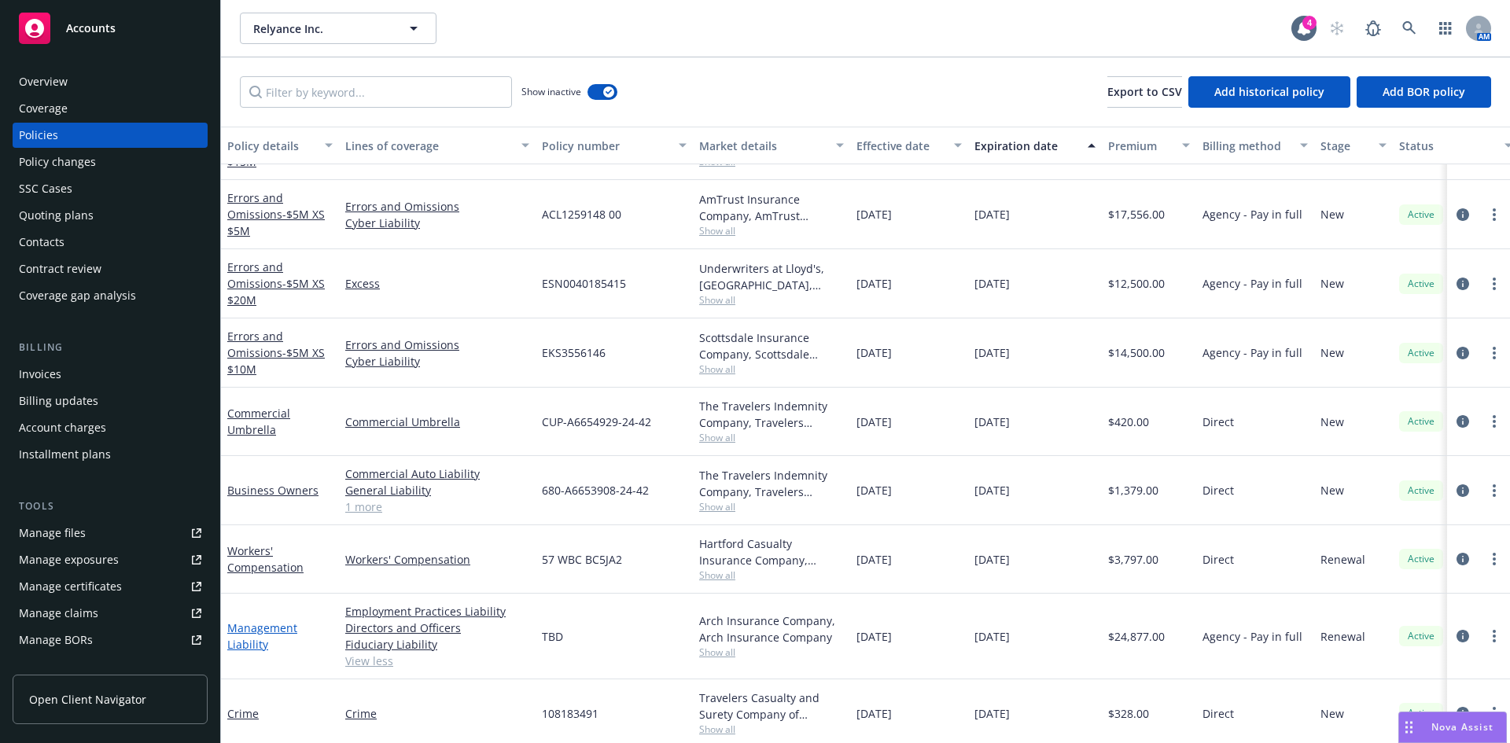
click at [259, 635] on link "Management Liability" at bounding box center [262, 636] width 70 height 31
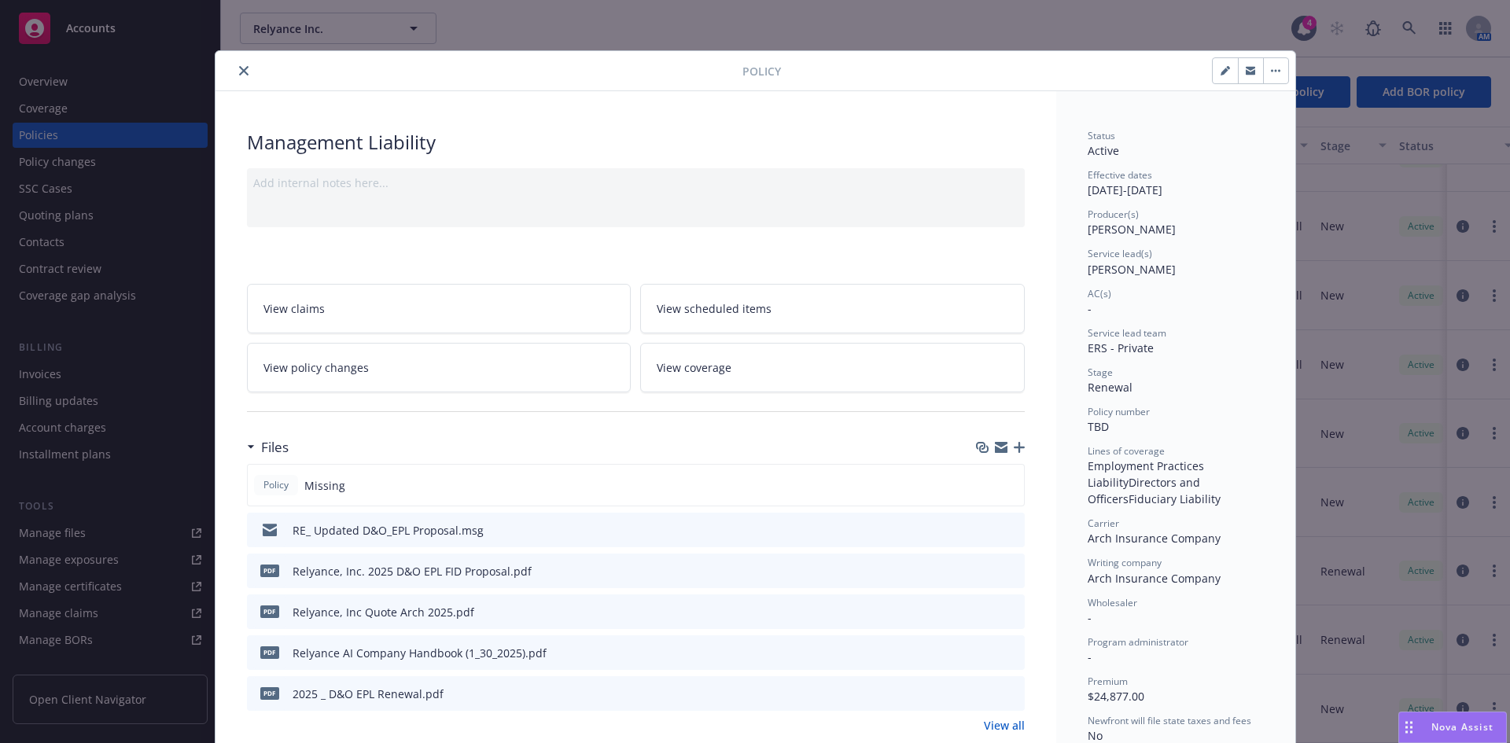
click at [1221, 75] on icon "button" at bounding box center [1225, 70] width 9 height 9
select select "RENEWAL"
select select "12"
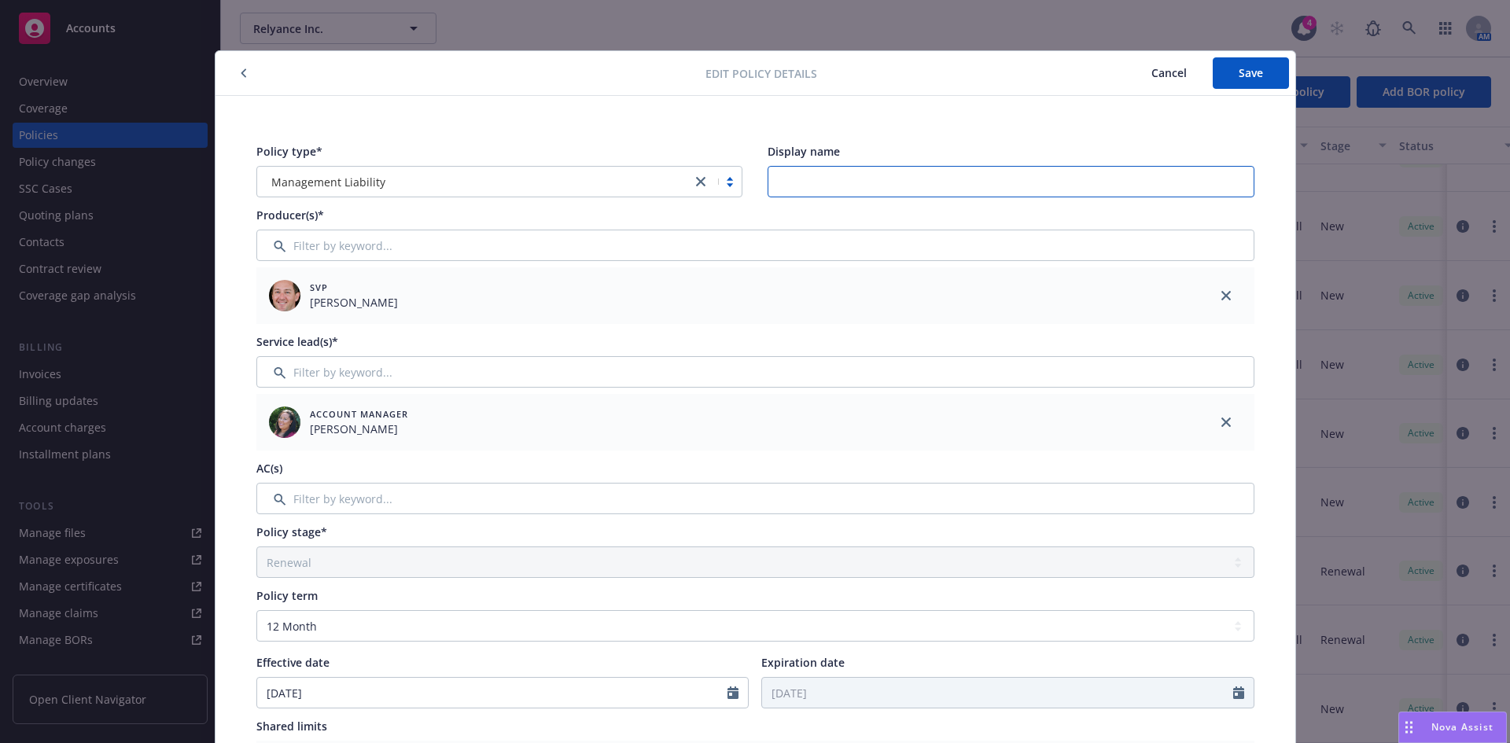
click at [852, 179] on input "Display name" at bounding box center [1011, 181] width 487 height 31
type input "$5M D&O/ $1M EPL/FID"
click at [374, 371] on input "Filter by keyword..." at bounding box center [755, 371] width 998 height 31
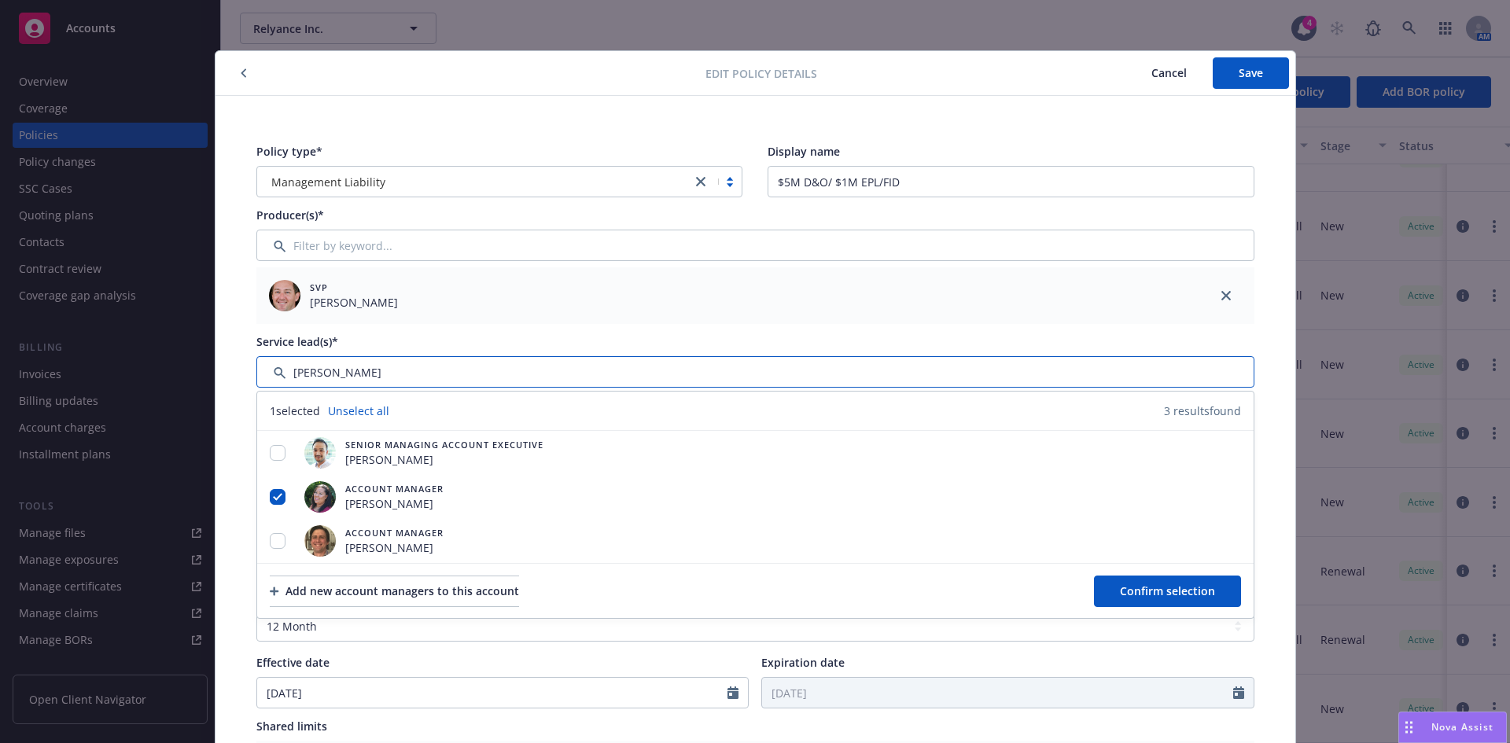
click at [636, 365] on input "Filter by keyword..." at bounding box center [755, 371] width 998 height 31
type input "jake"
click at [379, 370] on input "Filter by keyword..." at bounding box center [755, 371] width 998 height 31
click at [270, 495] on input "checkbox" at bounding box center [278, 497] width 16 height 16
checkbox input "false"
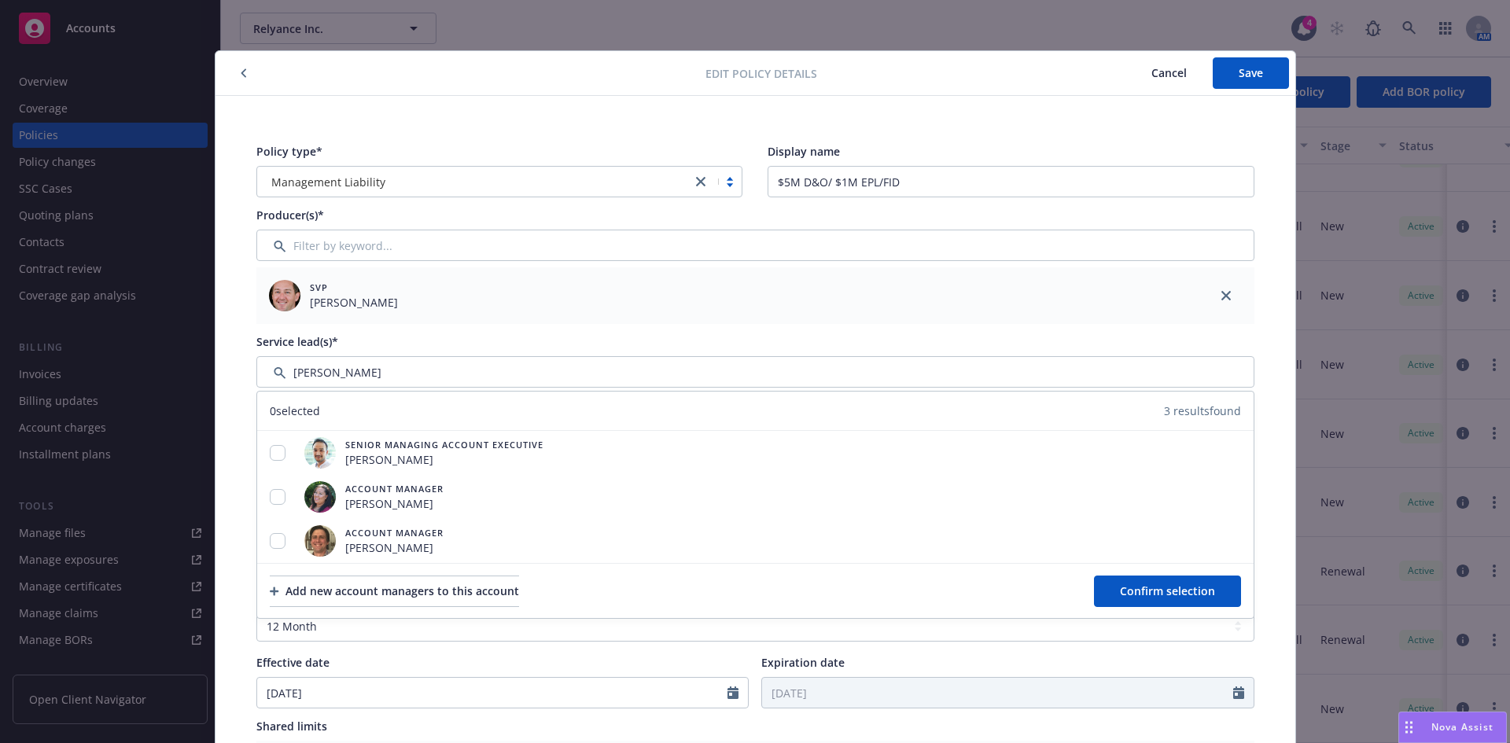
click at [329, 353] on div "Service lead(s)* 0 selected 3 results found Senior Managing Account Executive A…" at bounding box center [755, 392] width 998 height 117
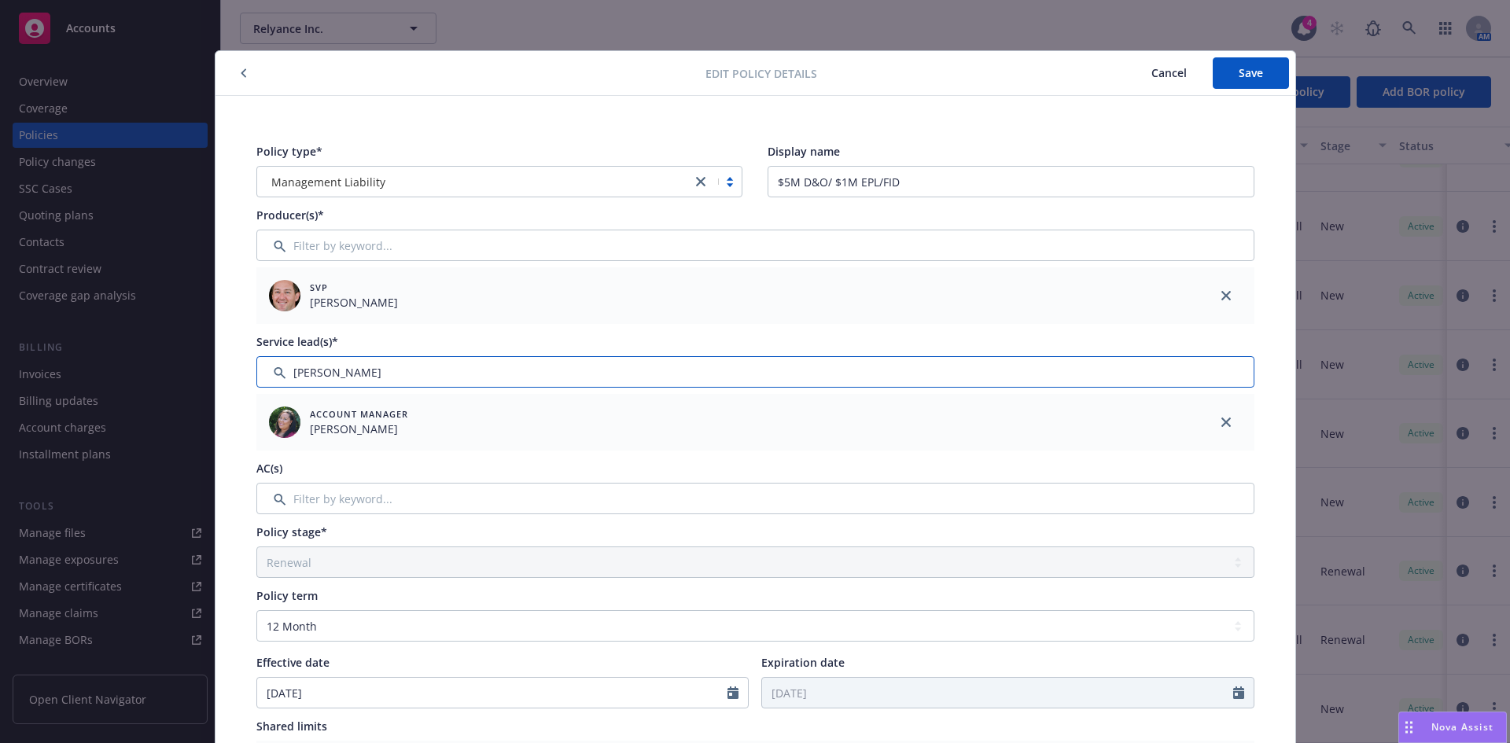
click at [336, 379] on input "Filter by keyword..." at bounding box center [755, 371] width 998 height 31
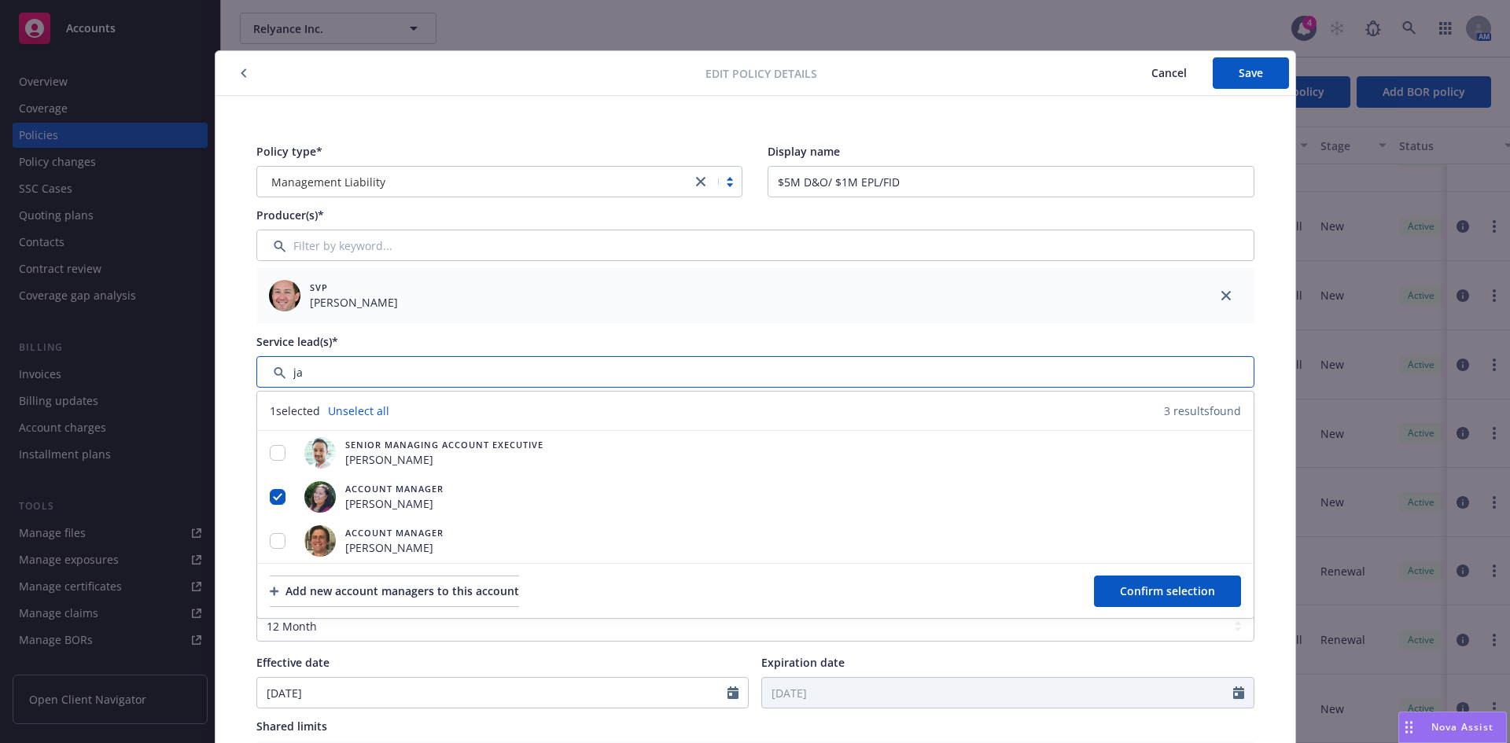
type input "j"
type input "Jake"
click at [334, 374] on input "Filter by keyword..." at bounding box center [755, 371] width 998 height 31
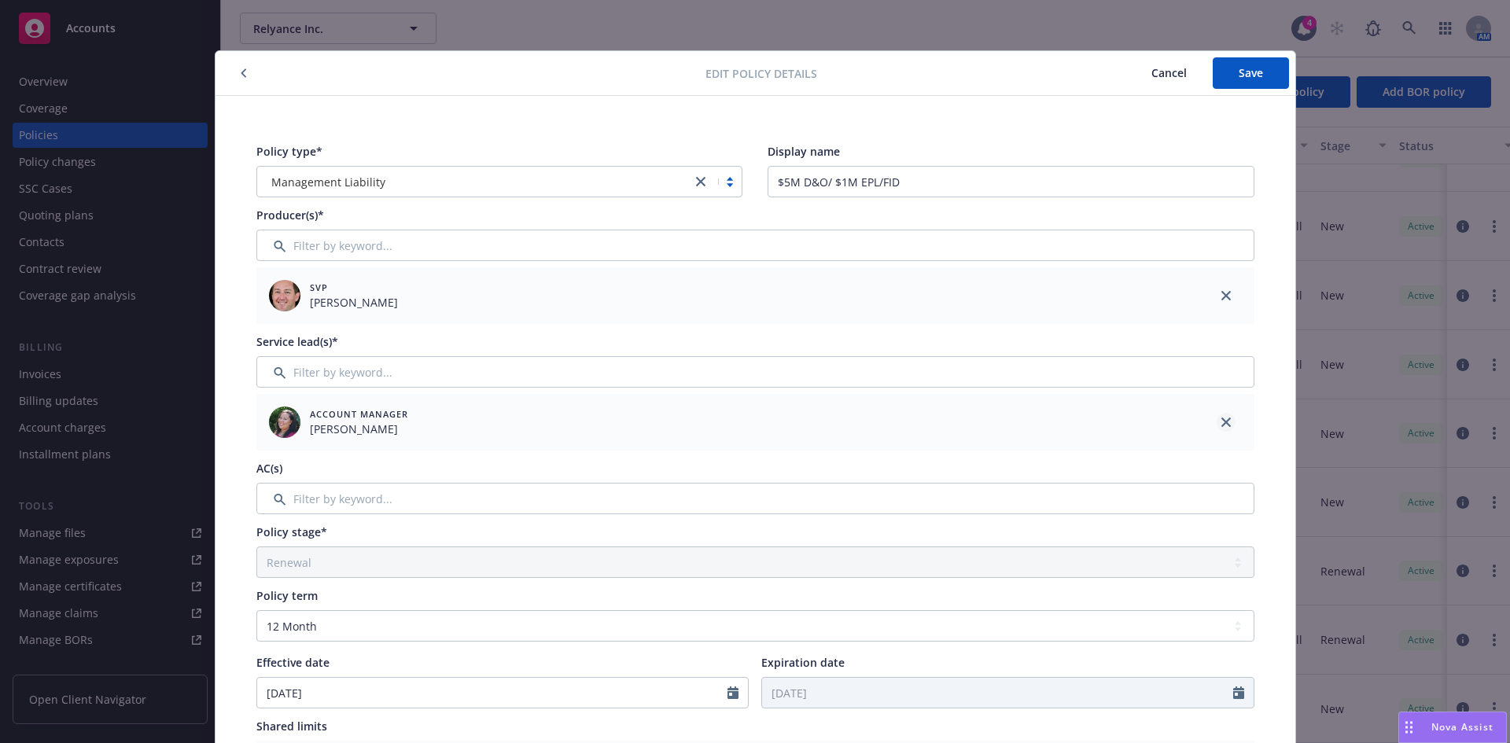
click at [1222, 423] on icon "close" at bounding box center [1226, 422] width 9 height 9
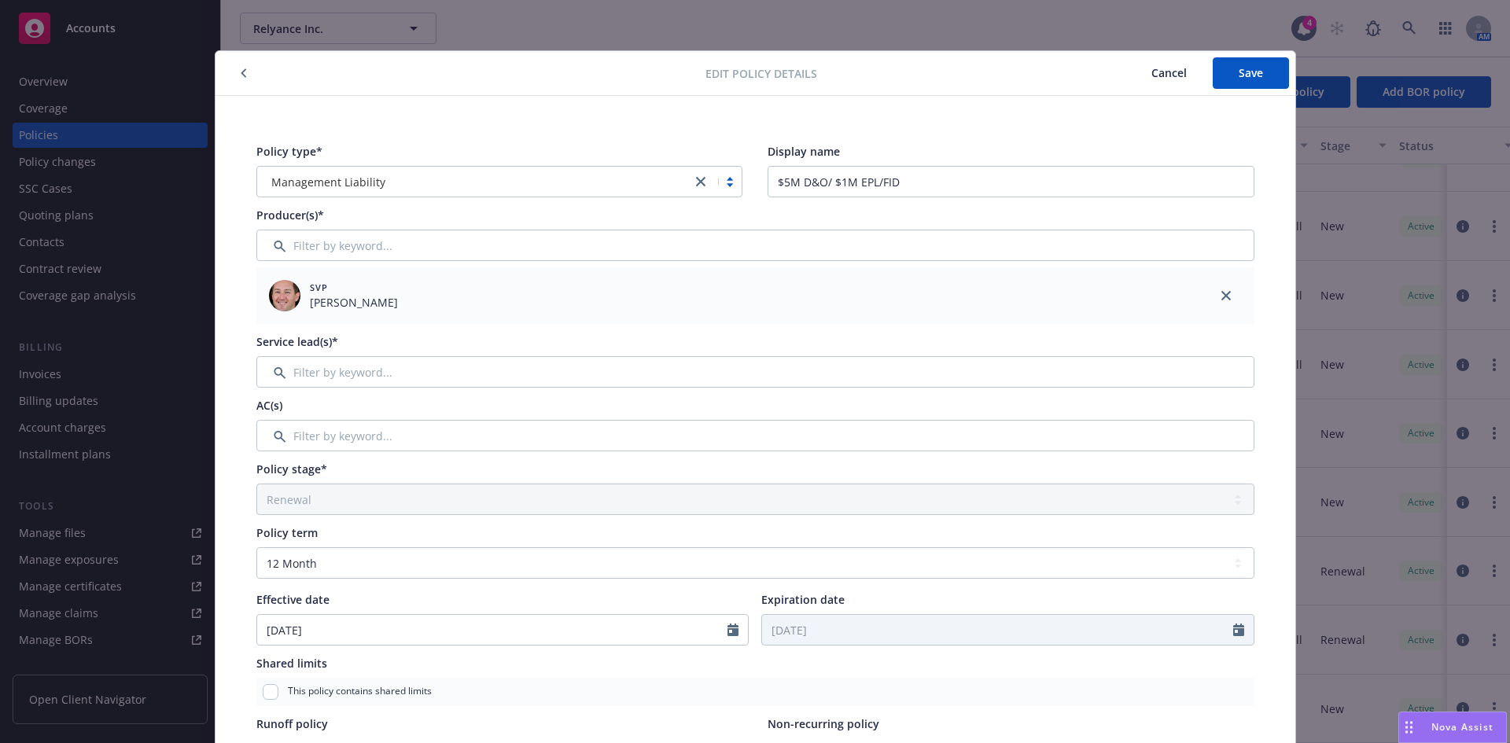
click at [343, 453] on div "Policy type* Management Liability Display name $5M D&O/ $1M EPL/FID Producer(s)…" at bounding box center [755, 635] width 1017 height 1003
click at [348, 437] on input "Filter by keyword..." at bounding box center [755, 435] width 998 height 31
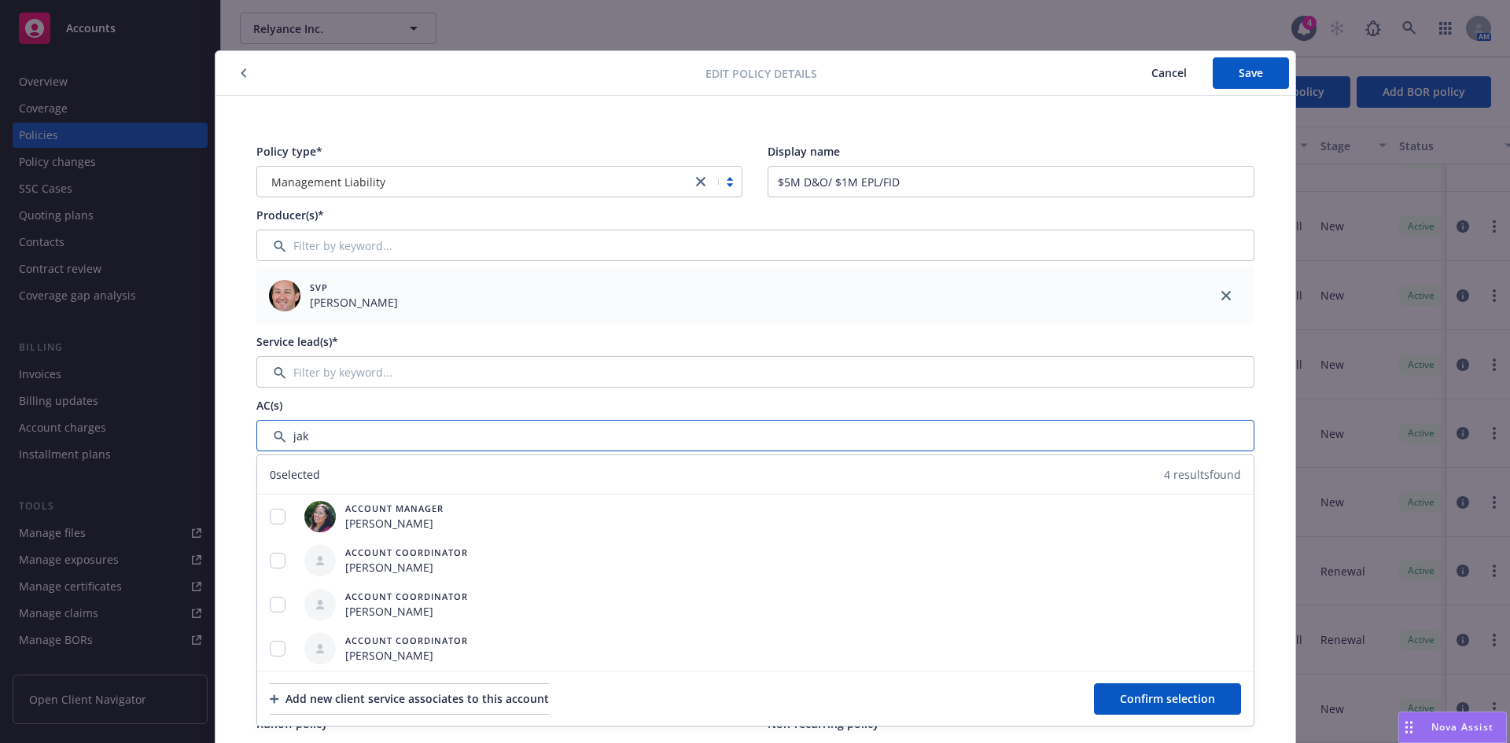
type input "jake"
click at [321, 443] on input "Filter by keyword..." at bounding box center [755, 435] width 998 height 31
click at [321, 441] on input "Filter by keyword..." at bounding box center [755, 435] width 998 height 31
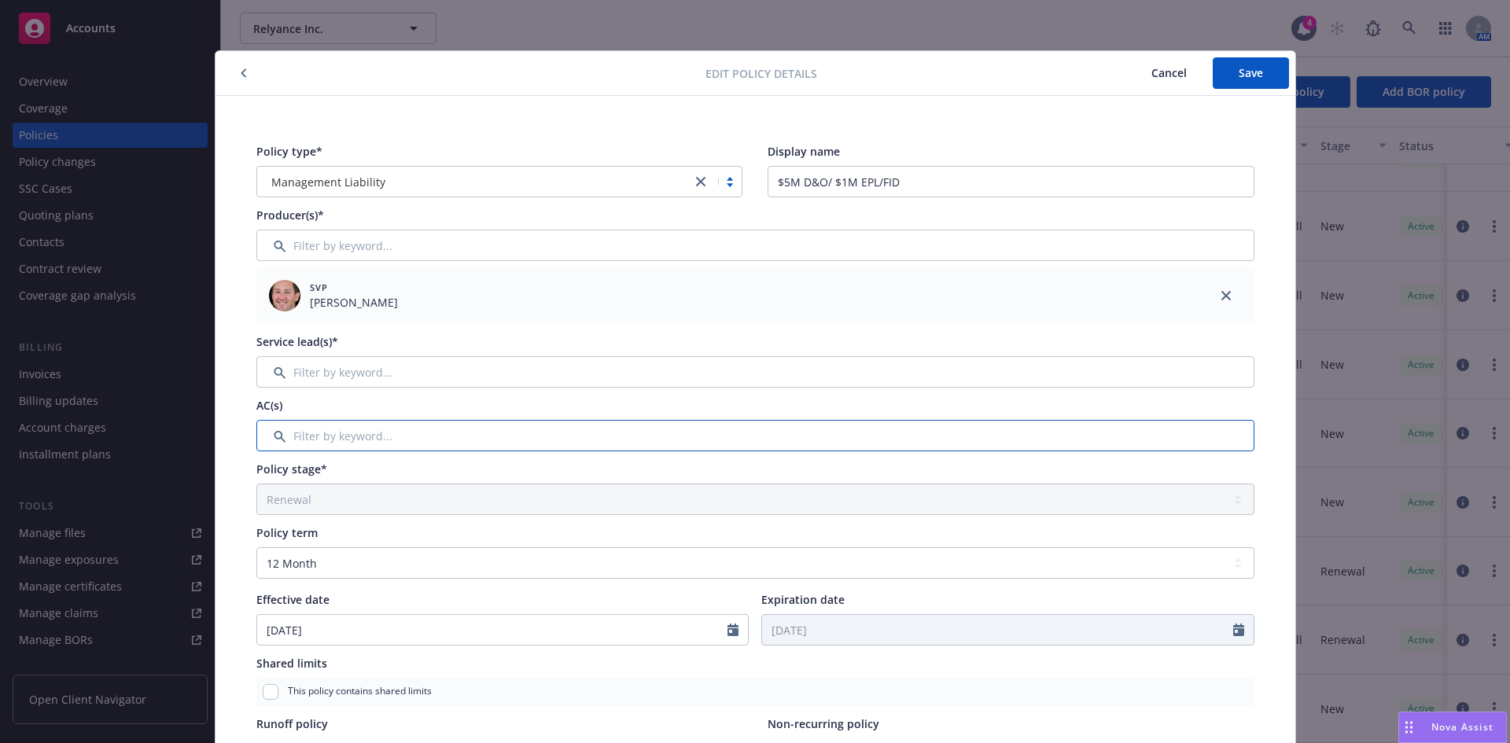
click at [314, 433] on input "Filter by keyword..." at bounding box center [755, 435] width 998 height 31
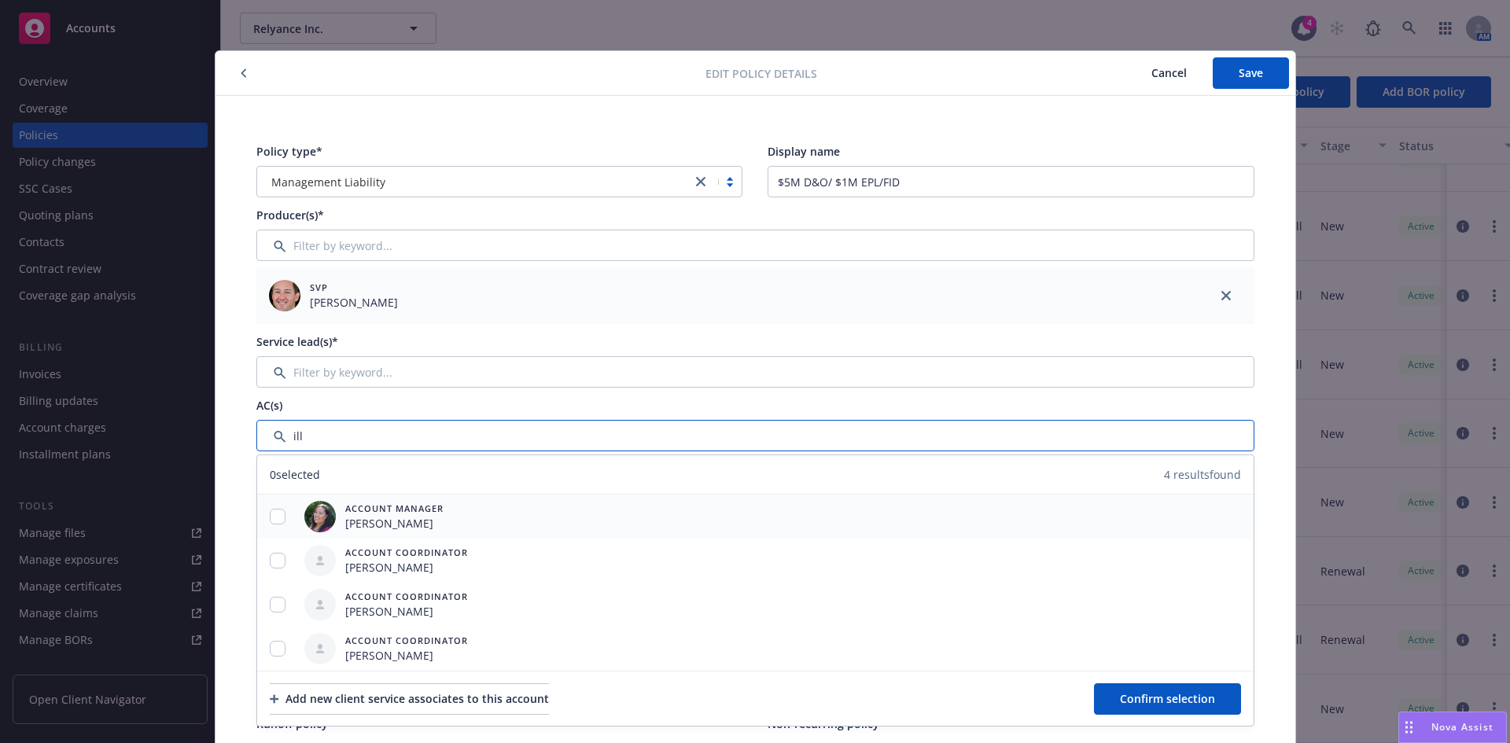
type input "ill"
click at [278, 519] on input "checkbox" at bounding box center [278, 517] width 16 height 16
checkbox input "true"
click at [1167, 701] on span "Confirm selection" at bounding box center [1167, 698] width 95 height 15
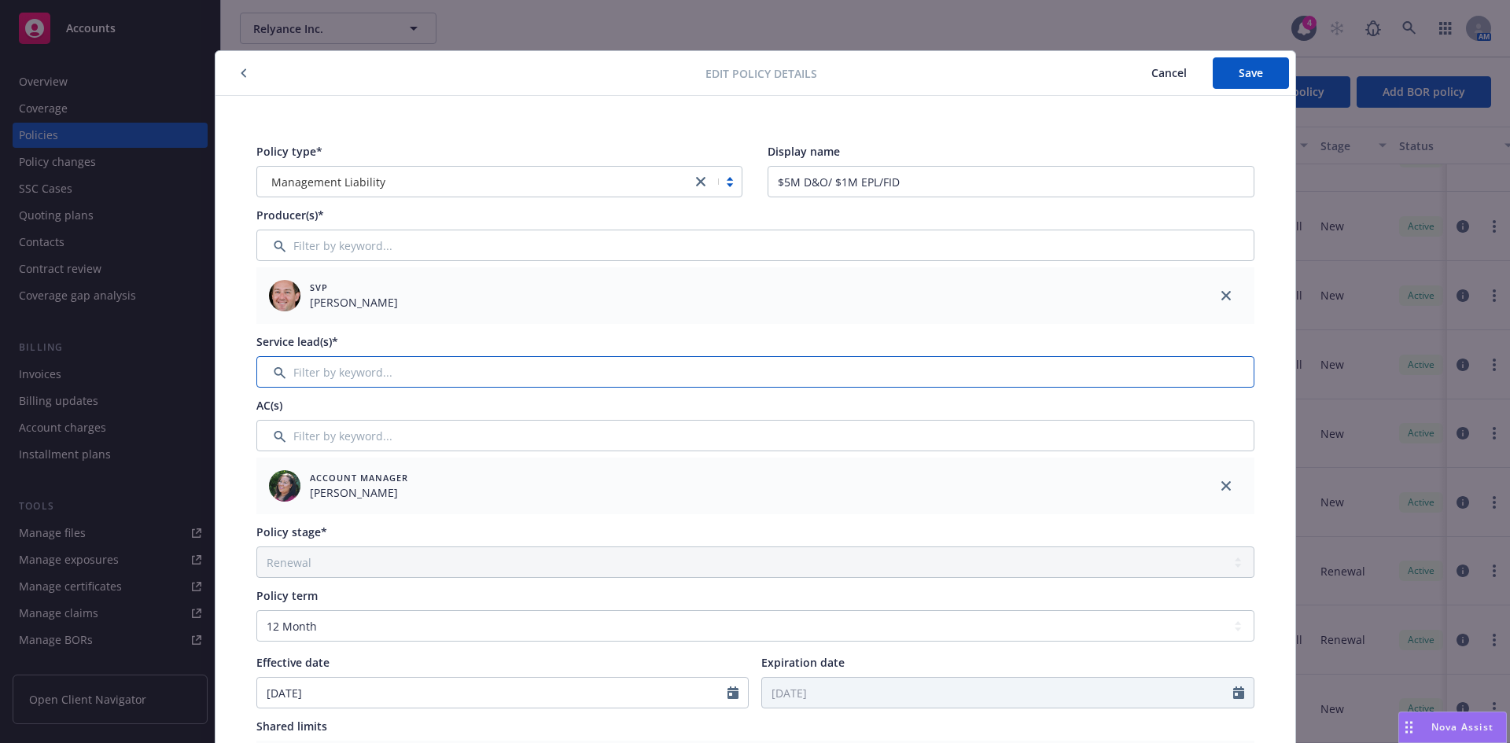
click at [329, 378] on input "Filter by keyword..." at bounding box center [755, 371] width 998 height 31
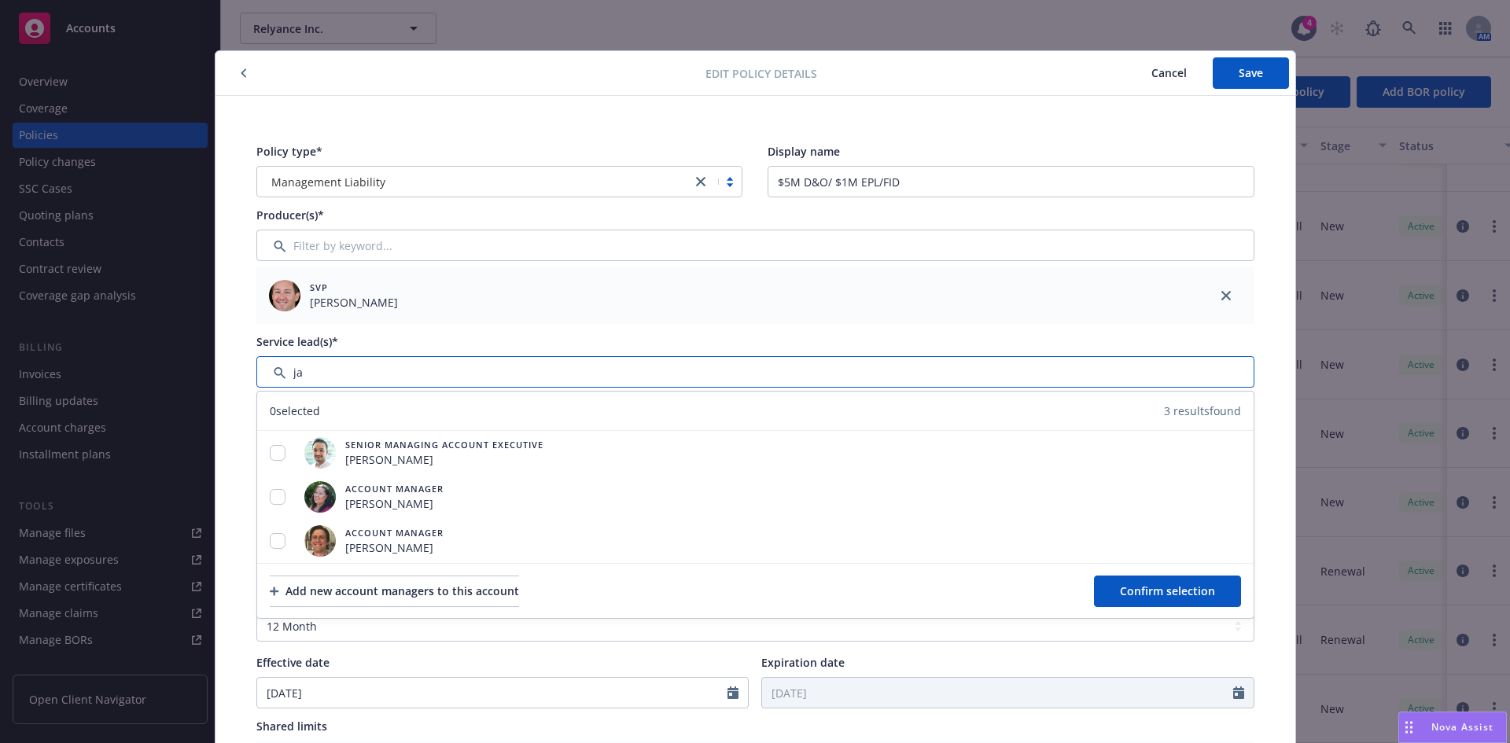
type input "j"
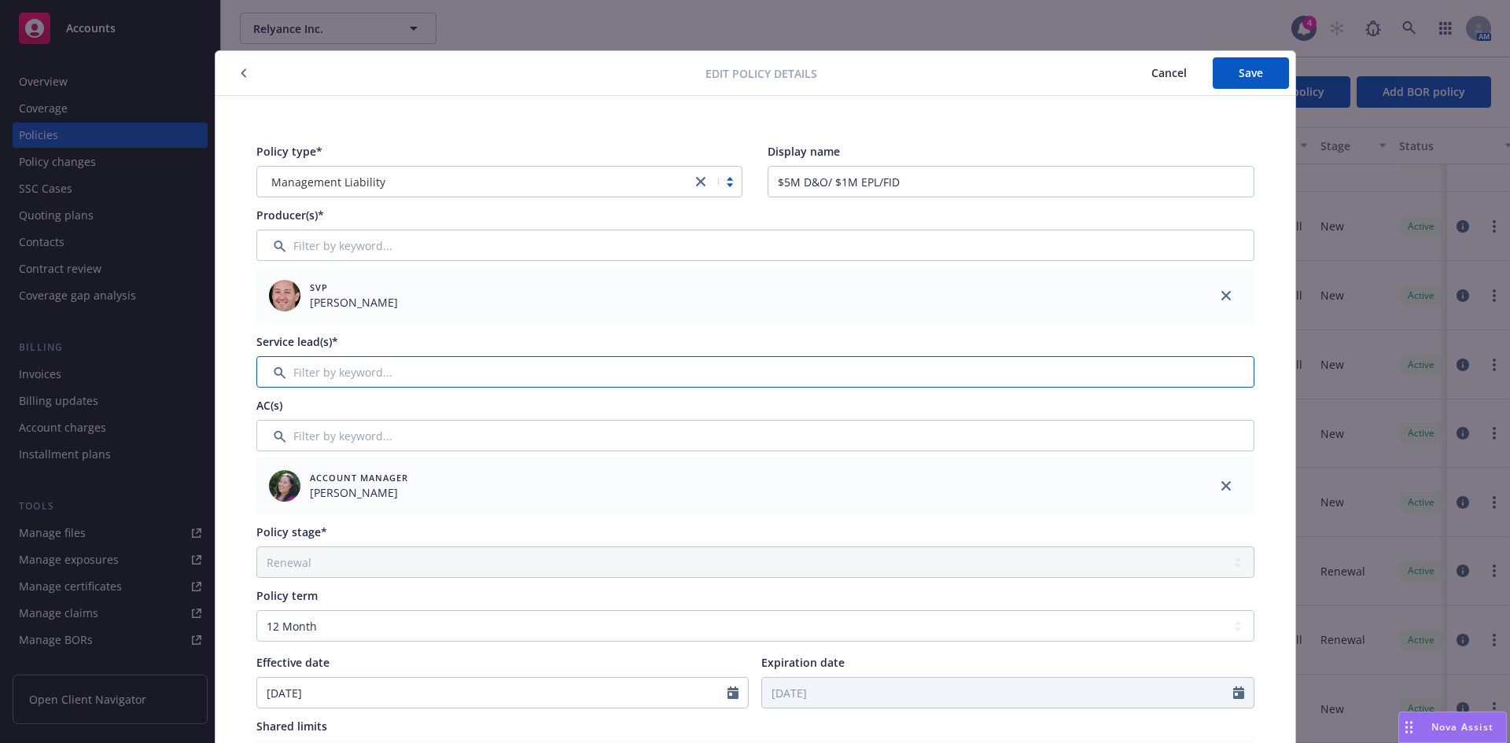
click at [323, 368] on input "Filter by keyword..." at bounding box center [755, 371] width 998 height 31
paste input "Jake Jezierski"
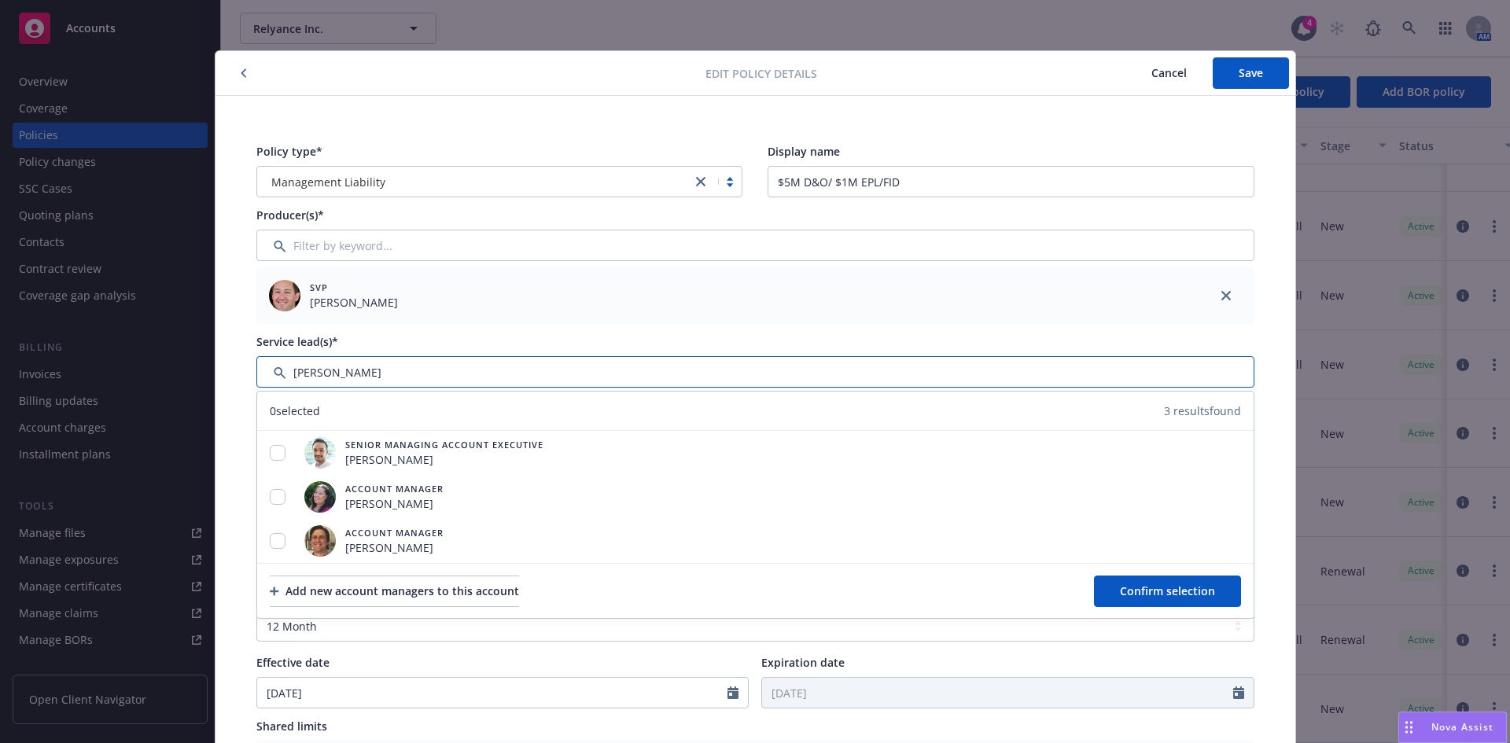
type input "J"
type input "i"
click at [314, 381] on input "Filter by keyword..." at bounding box center [755, 371] width 998 height 31
type input "j"
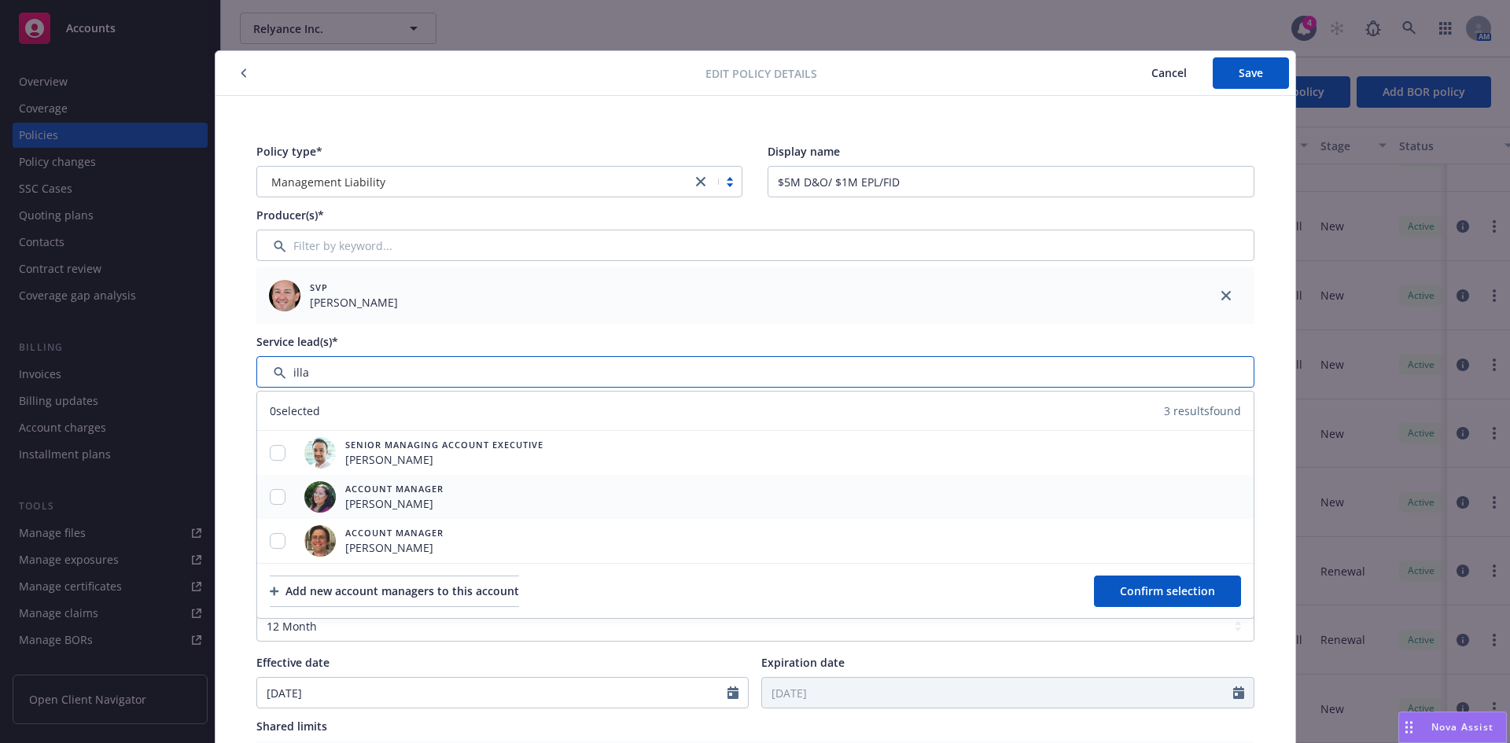
type input "illa"
click at [272, 497] on input "checkbox" at bounding box center [278, 497] width 16 height 16
checkbox input "true"
click at [411, 357] on input "Filter by keyword..." at bounding box center [755, 371] width 998 height 31
click at [1138, 586] on span "Confirm selection" at bounding box center [1167, 591] width 95 height 15
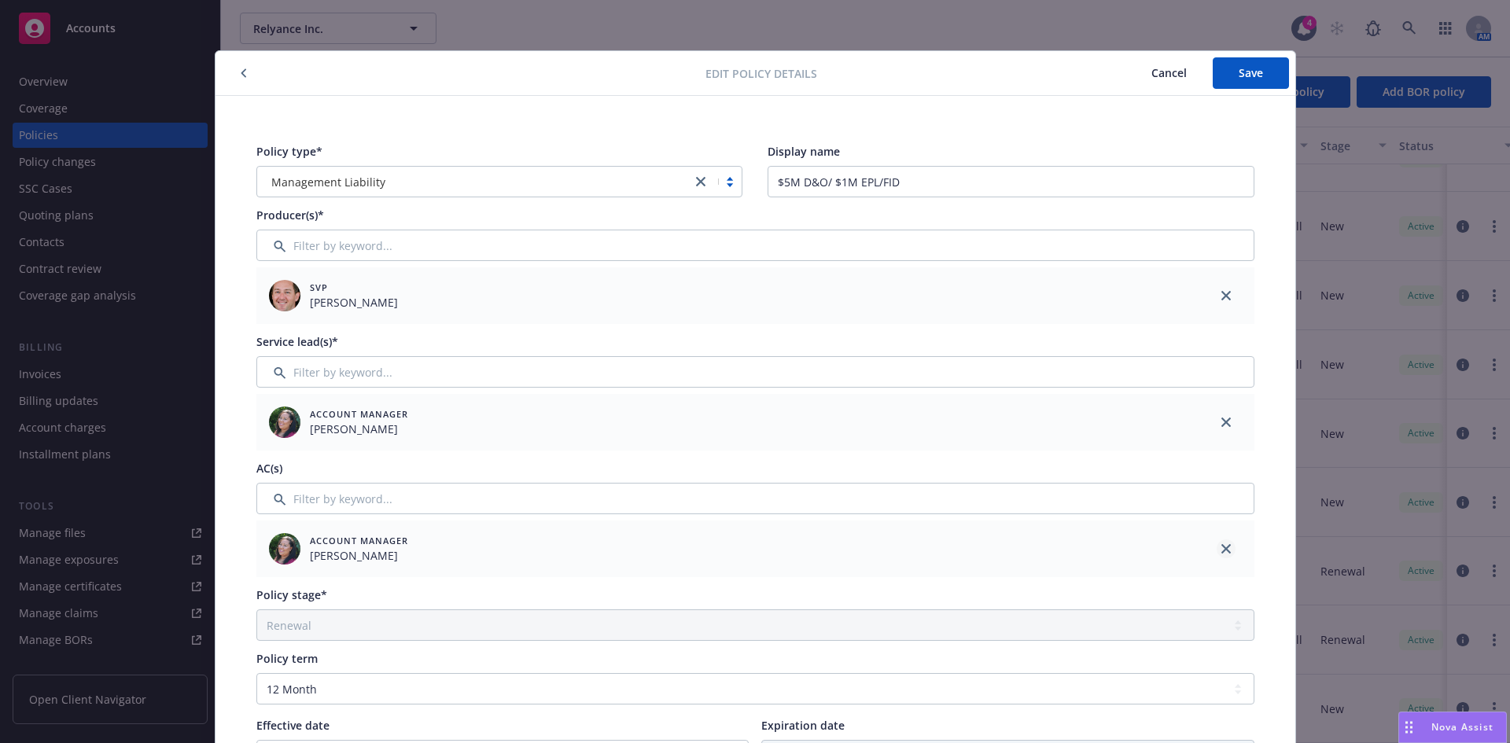
click at [1222, 548] on icon "close" at bounding box center [1226, 548] width 9 height 9
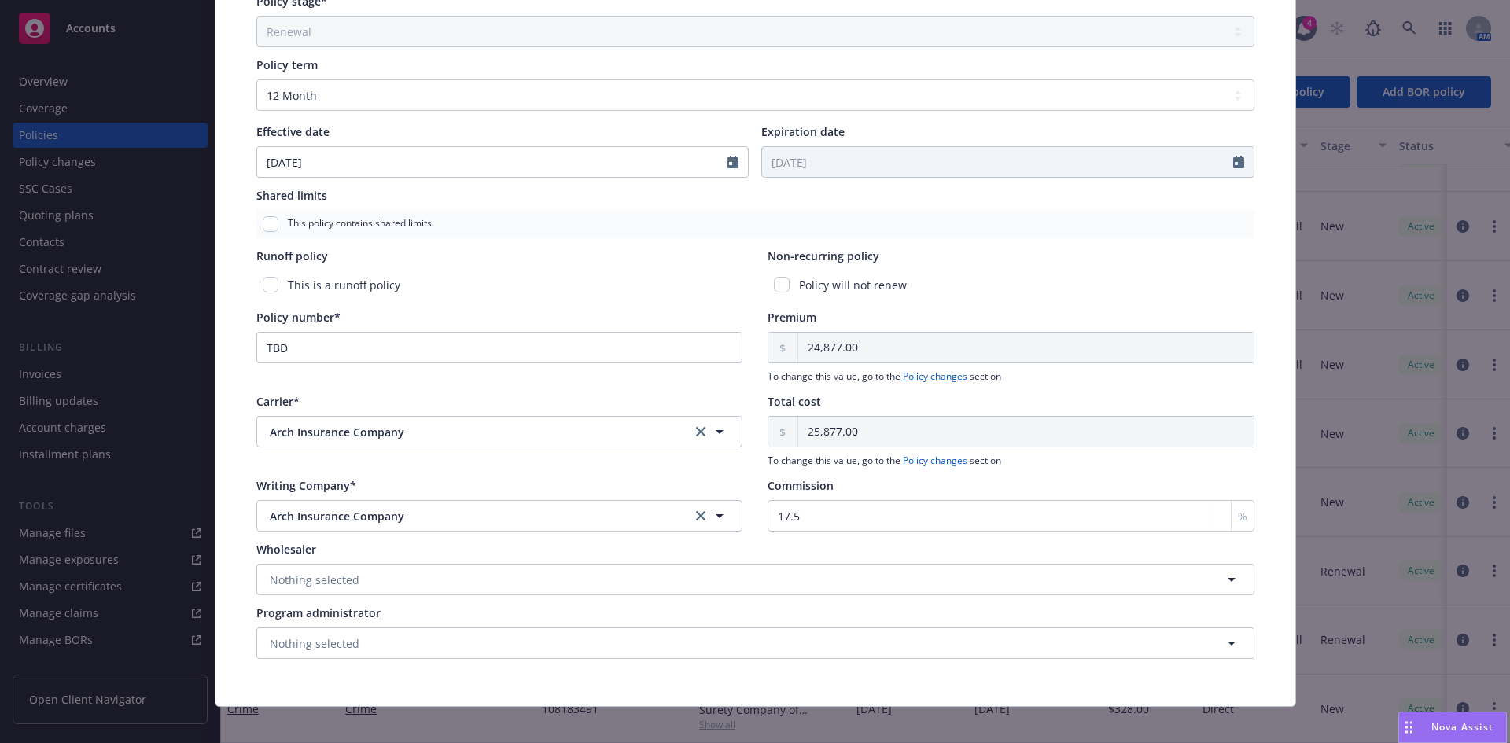
scroll to position [534, 0]
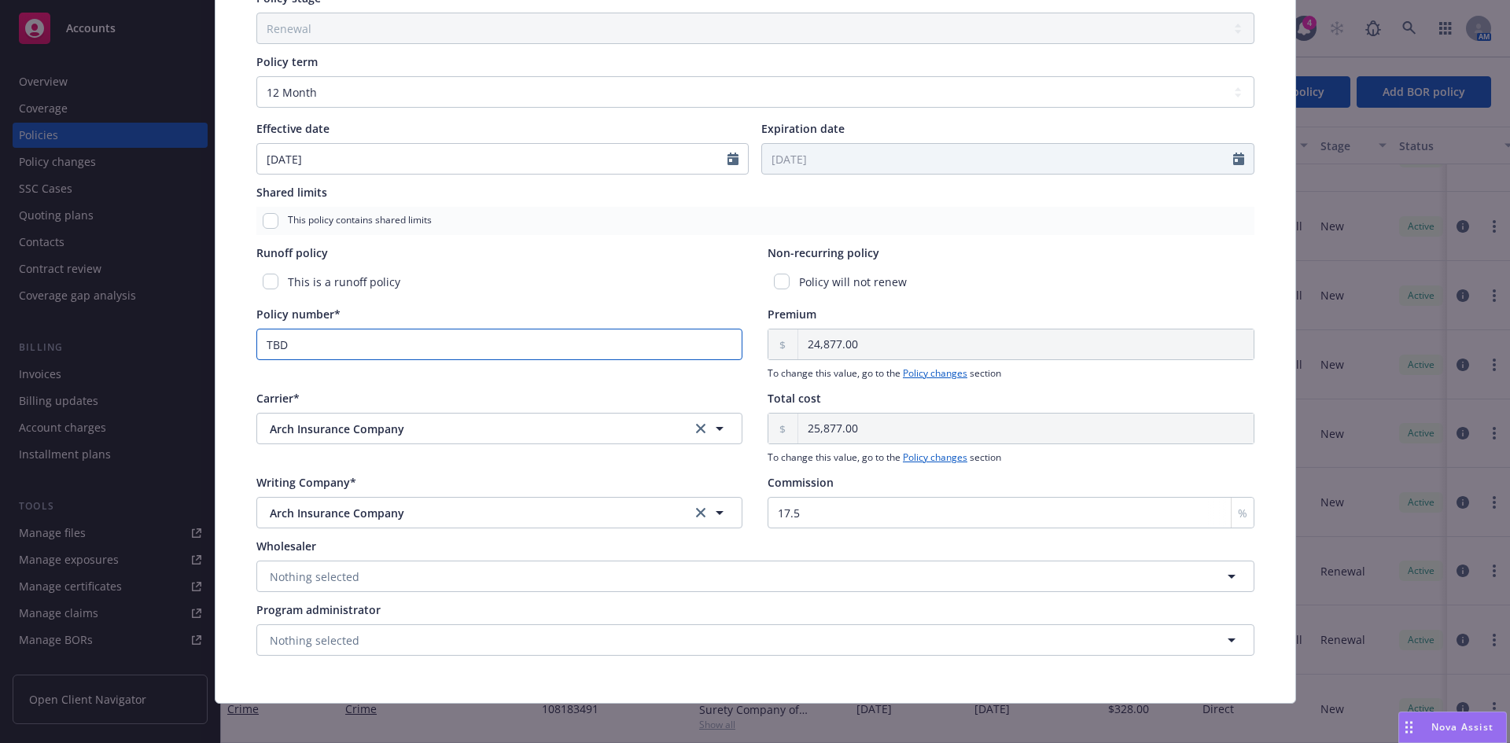
click at [289, 333] on input "TBD" at bounding box center [499, 344] width 487 height 31
click at [284, 349] on input "TBD" at bounding box center [499, 344] width 487 height 31
paste input "PCD1007950-00"
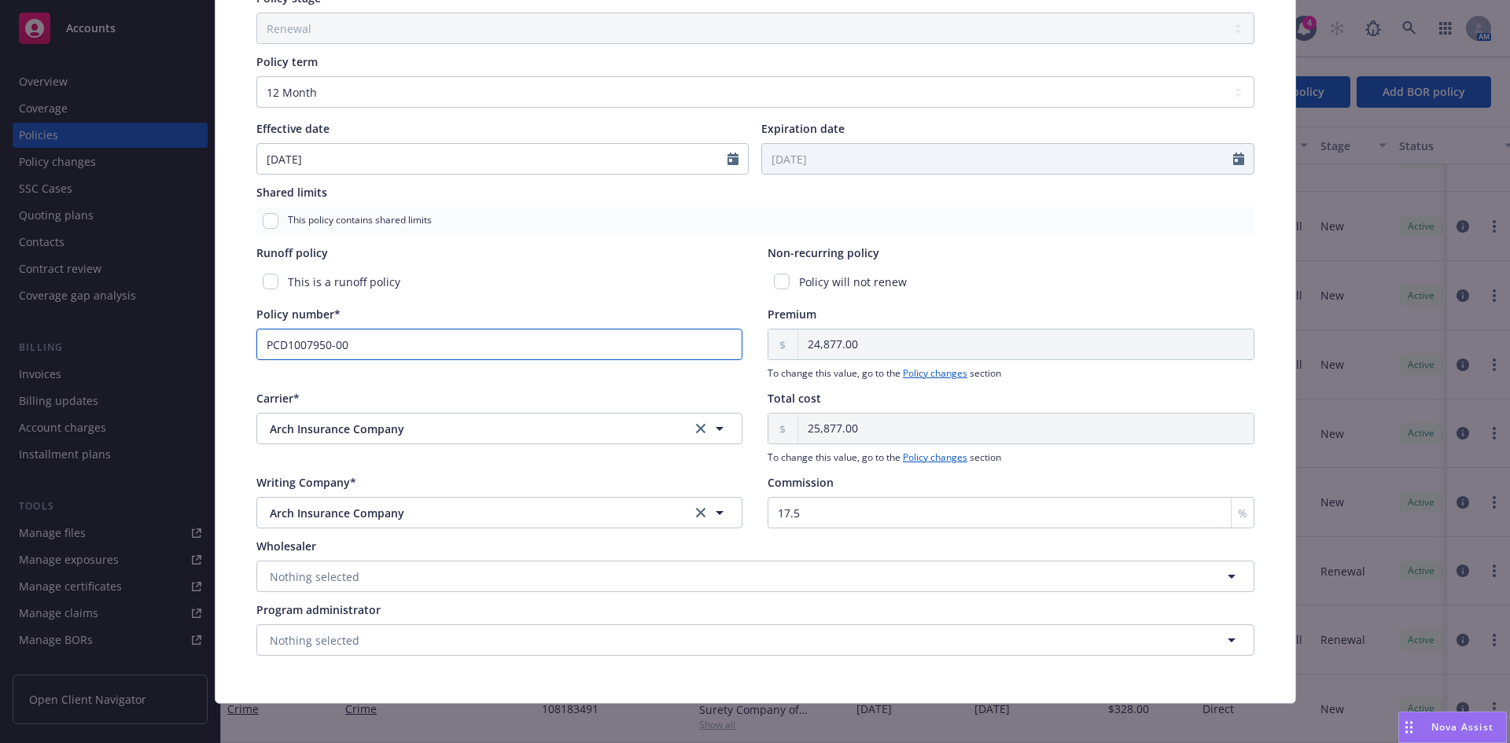
scroll to position [545, 0]
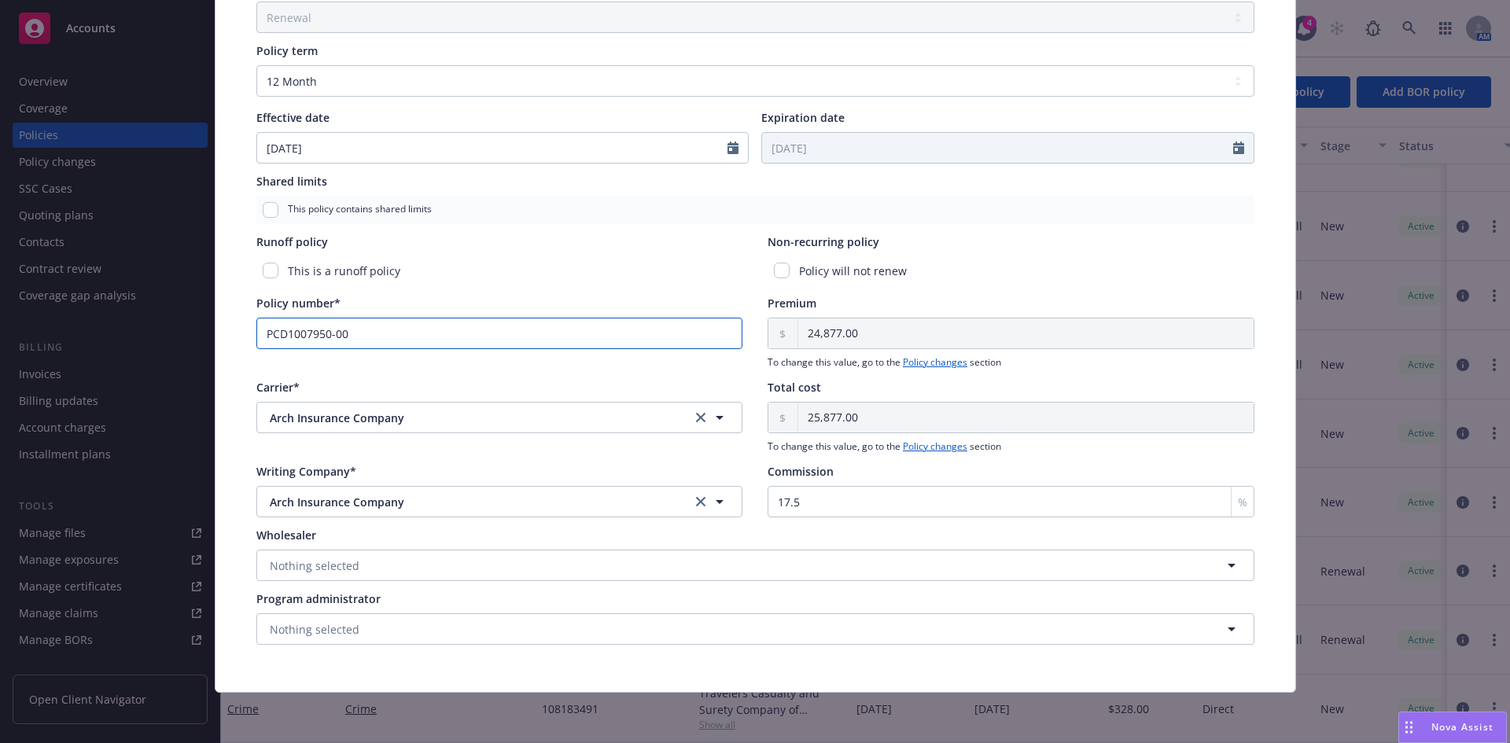
type input "PCD1007950-00"
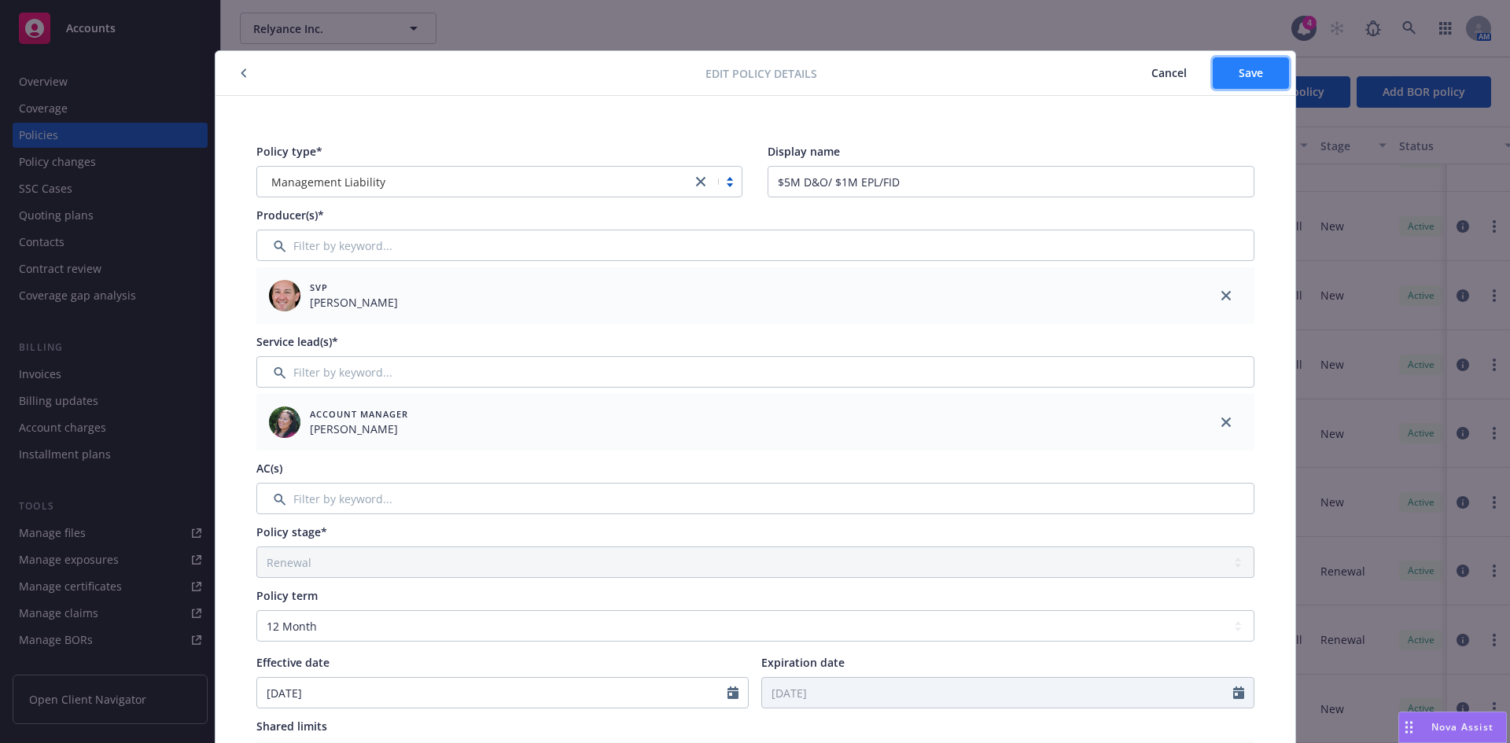
click at [1245, 76] on span "Save" at bounding box center [1251, 72] width 24 height 15
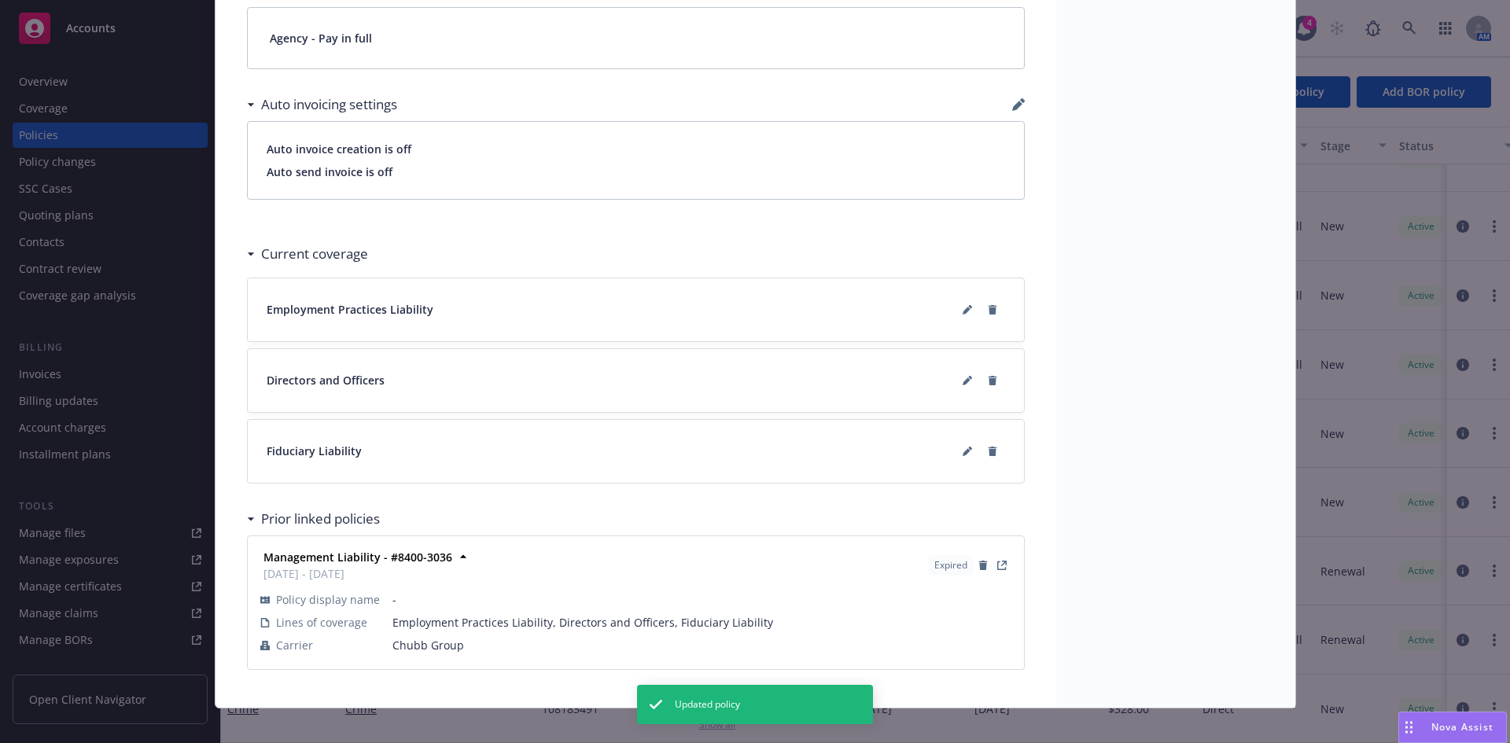
scroll to position [1241, 0]
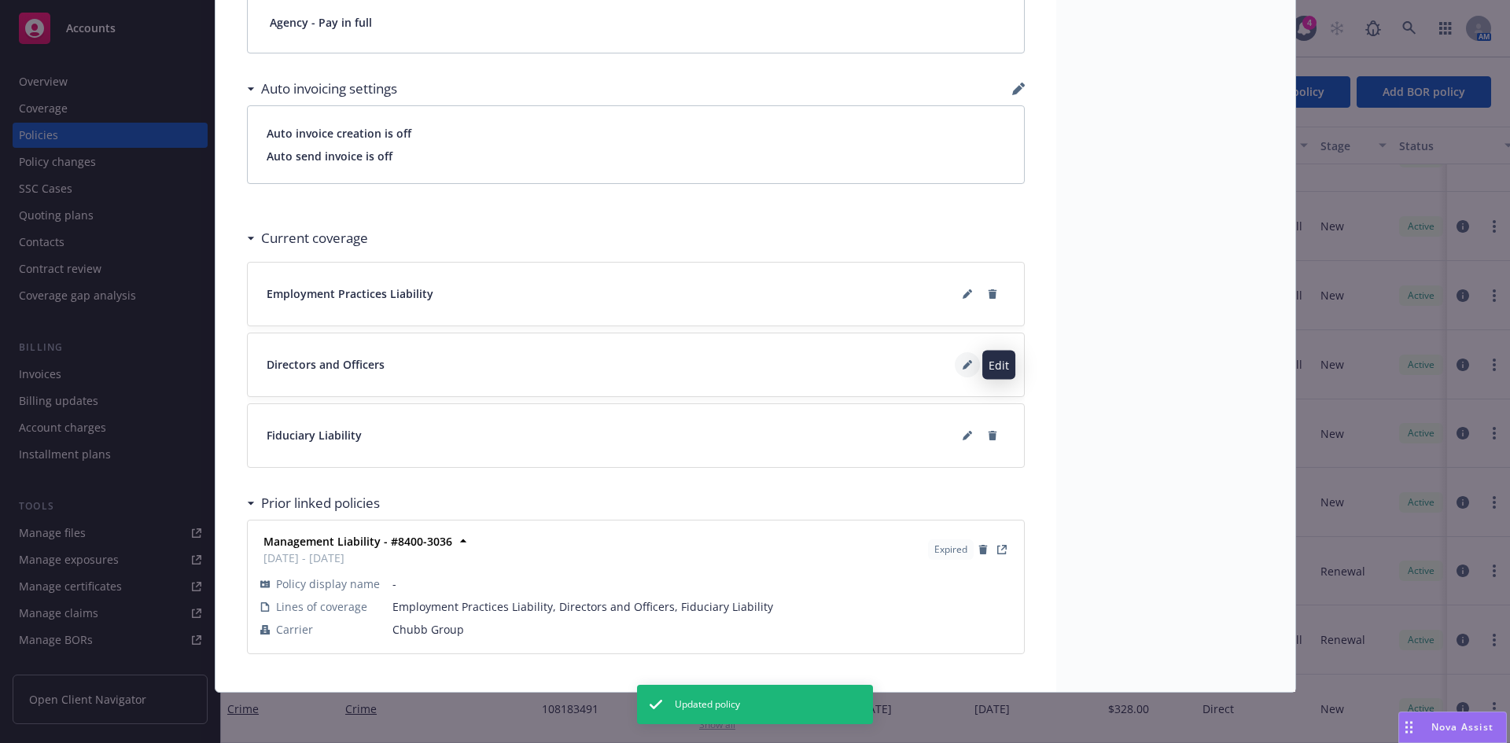
click at [963, 365] on icon at bounding box center [967, 364] width 9 height 9
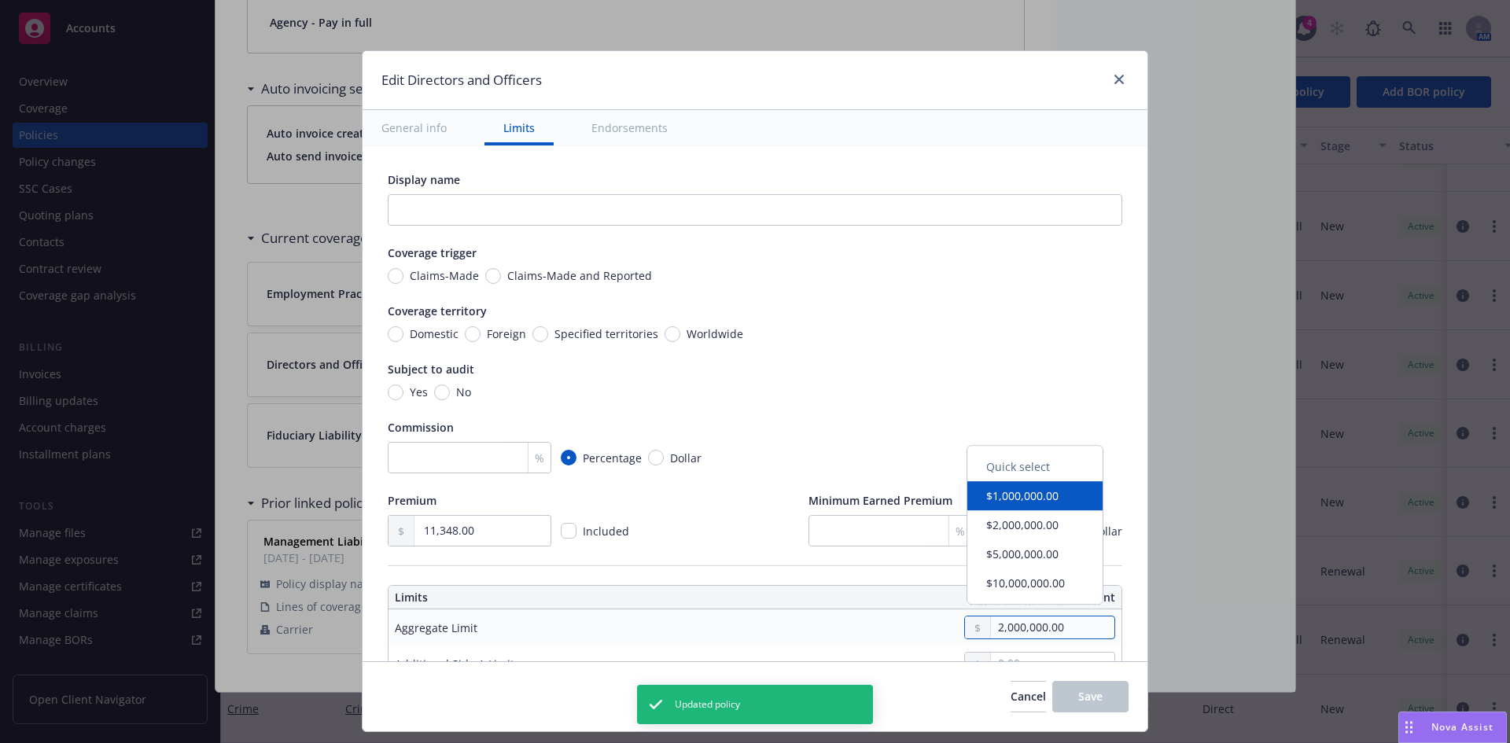
click at [1014, 618] on input "2,000,000.00" at bounding box center [1053, 628] width 124 height 22
type input "5,000,000.00"
click at [1016, 559] on button "$5,000,000.00" at bounding box center [1035, 558] width 135 height 29
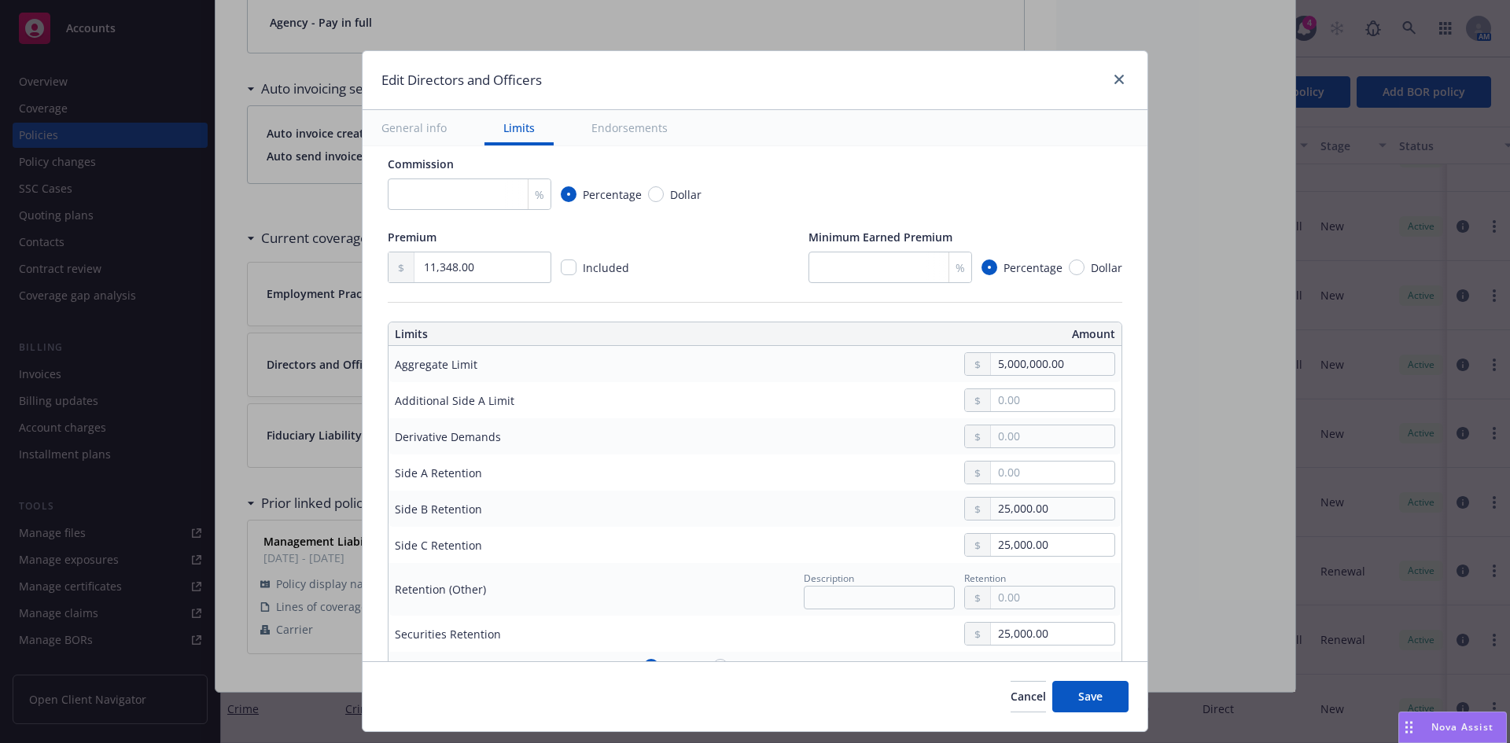
scroll to position [310, 0]
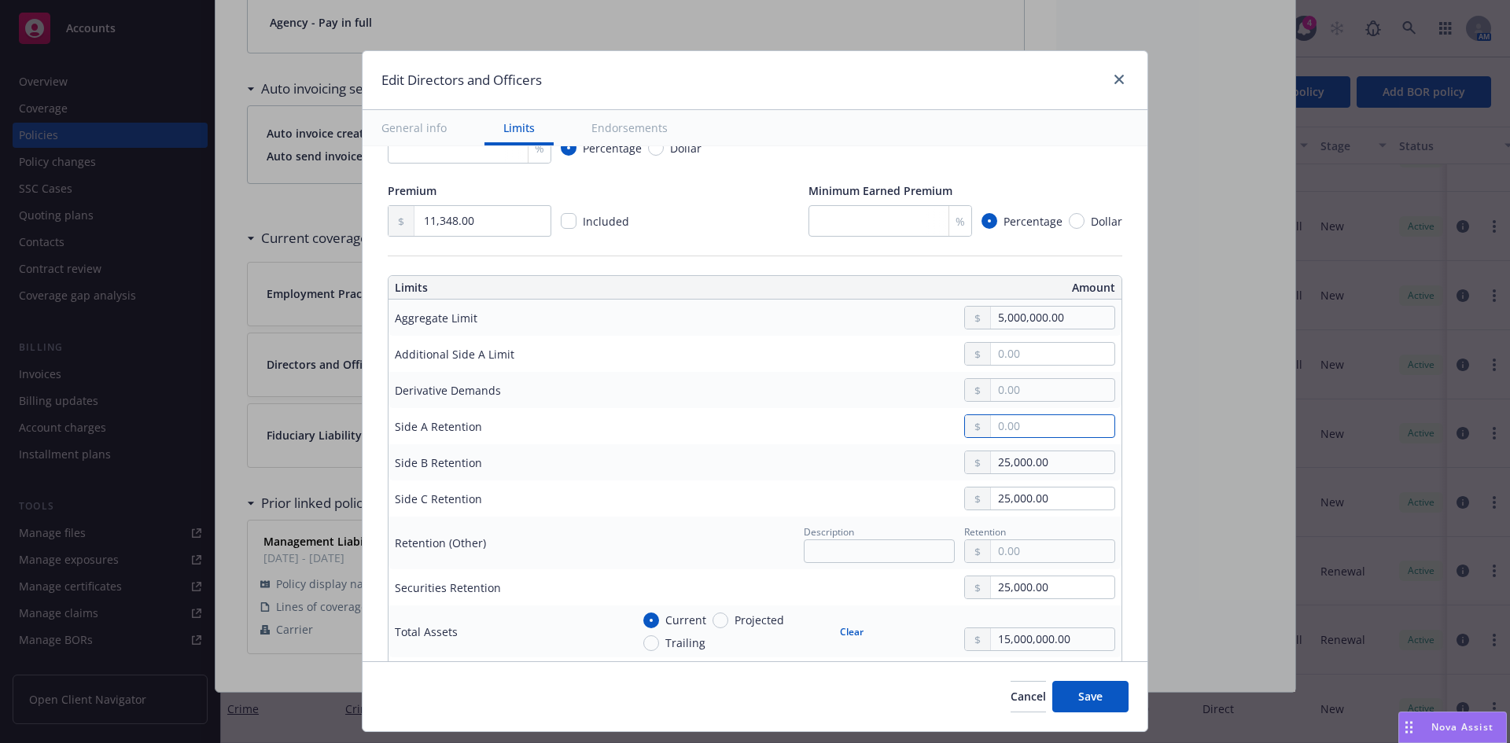
click at [1027, 415] on input "text" at bounding box center [1053, 426] width 124 height 22
type input "0.00"
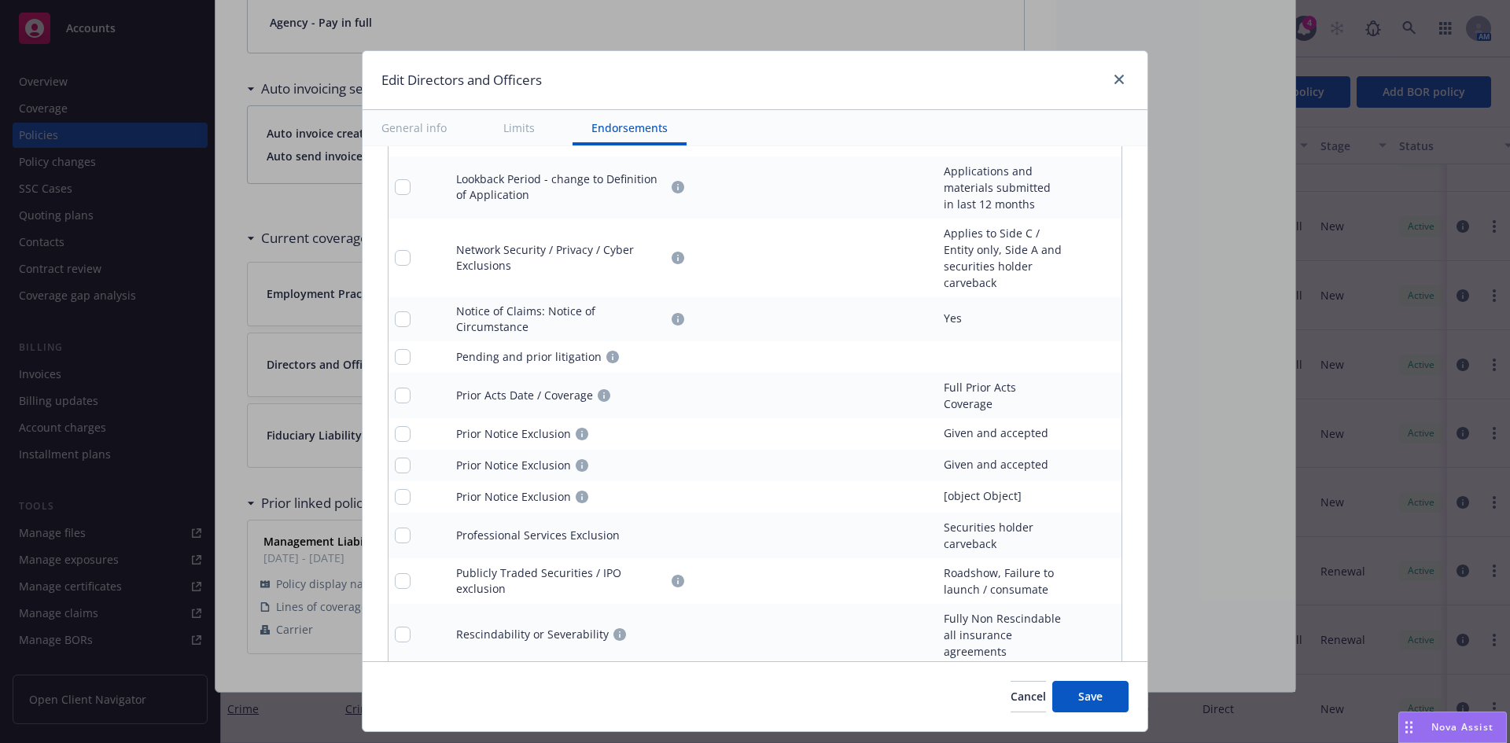
scroll to position [2347, 0]
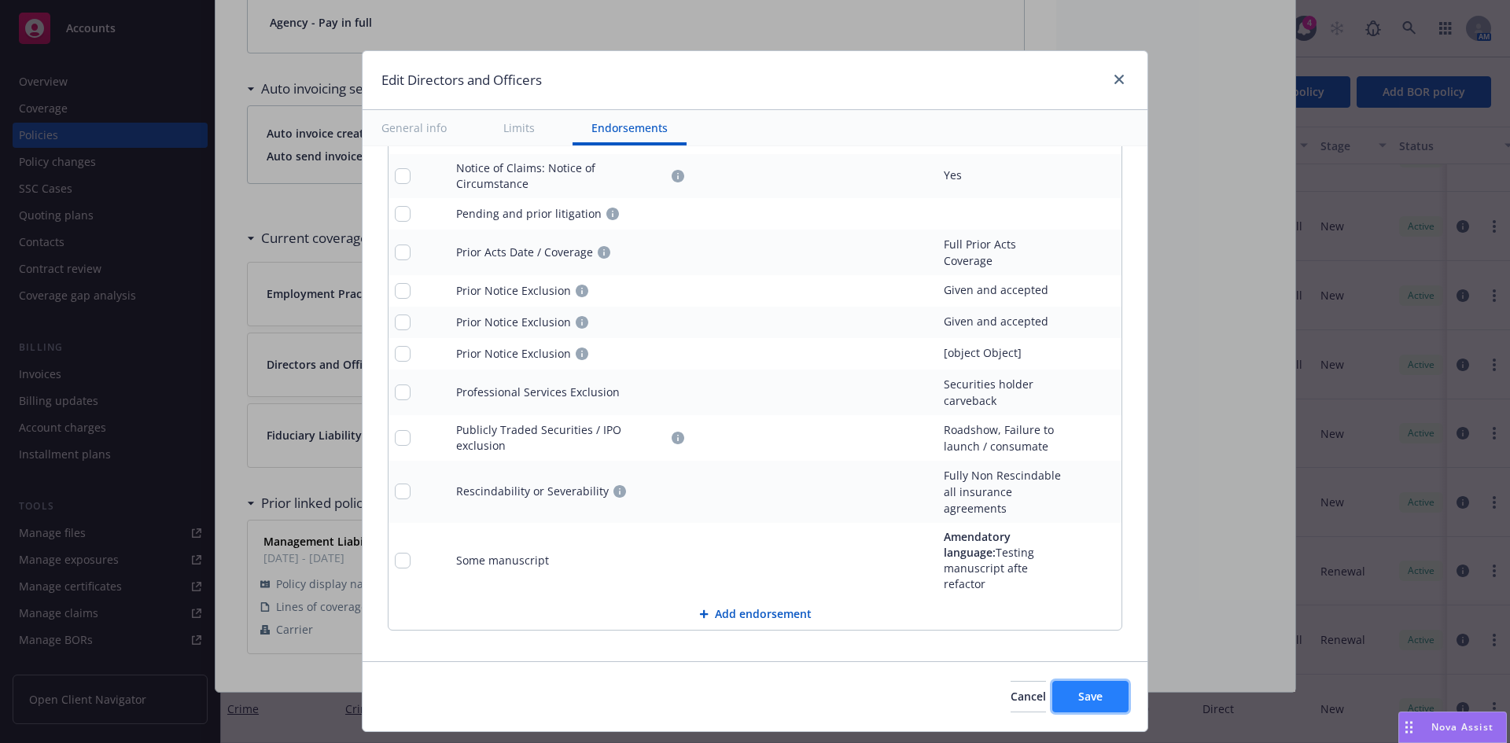
click at [1075, 699] on button "Save" at bounding box center [1091, 696] width 76 height 31
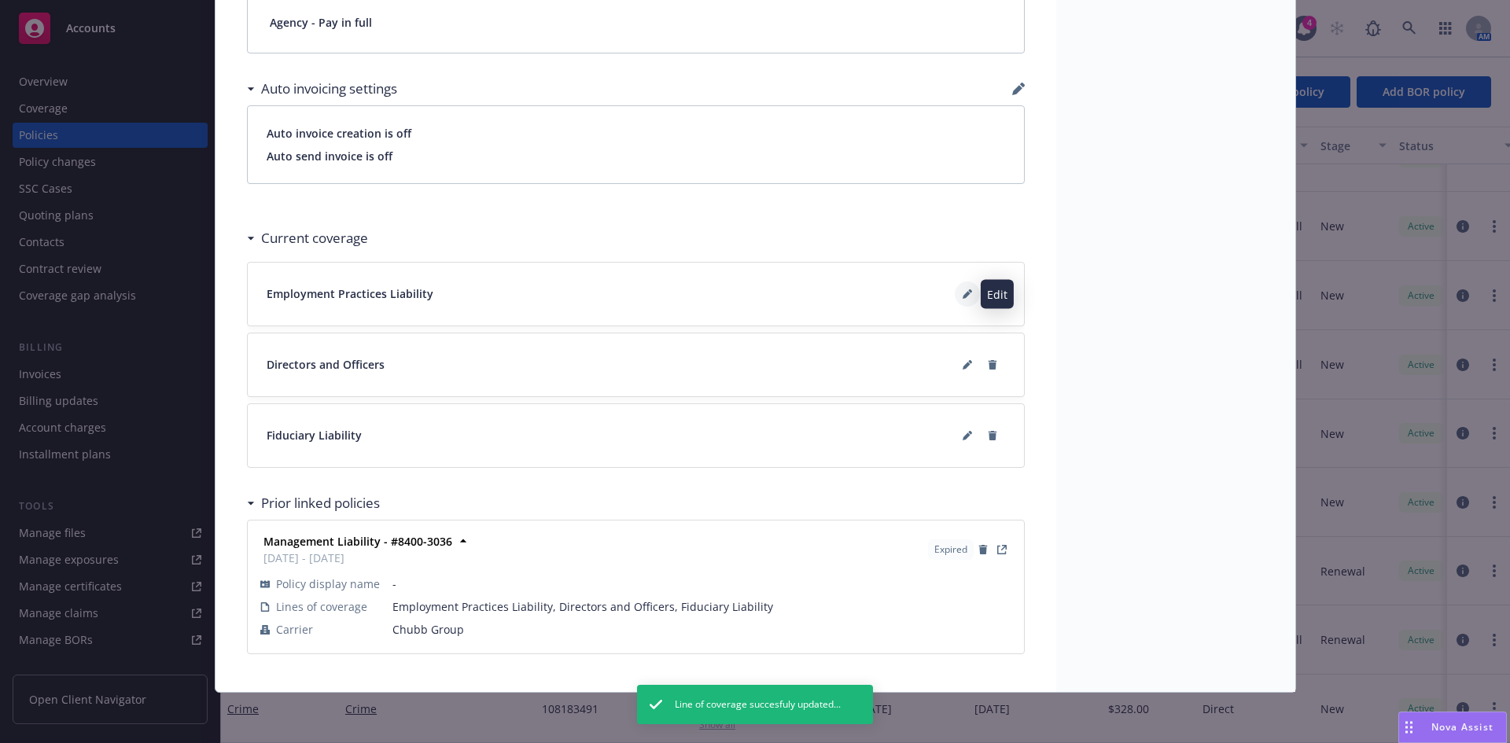
click at [963, 290] on icon at bounding box center [967, 293] width 9 height 9
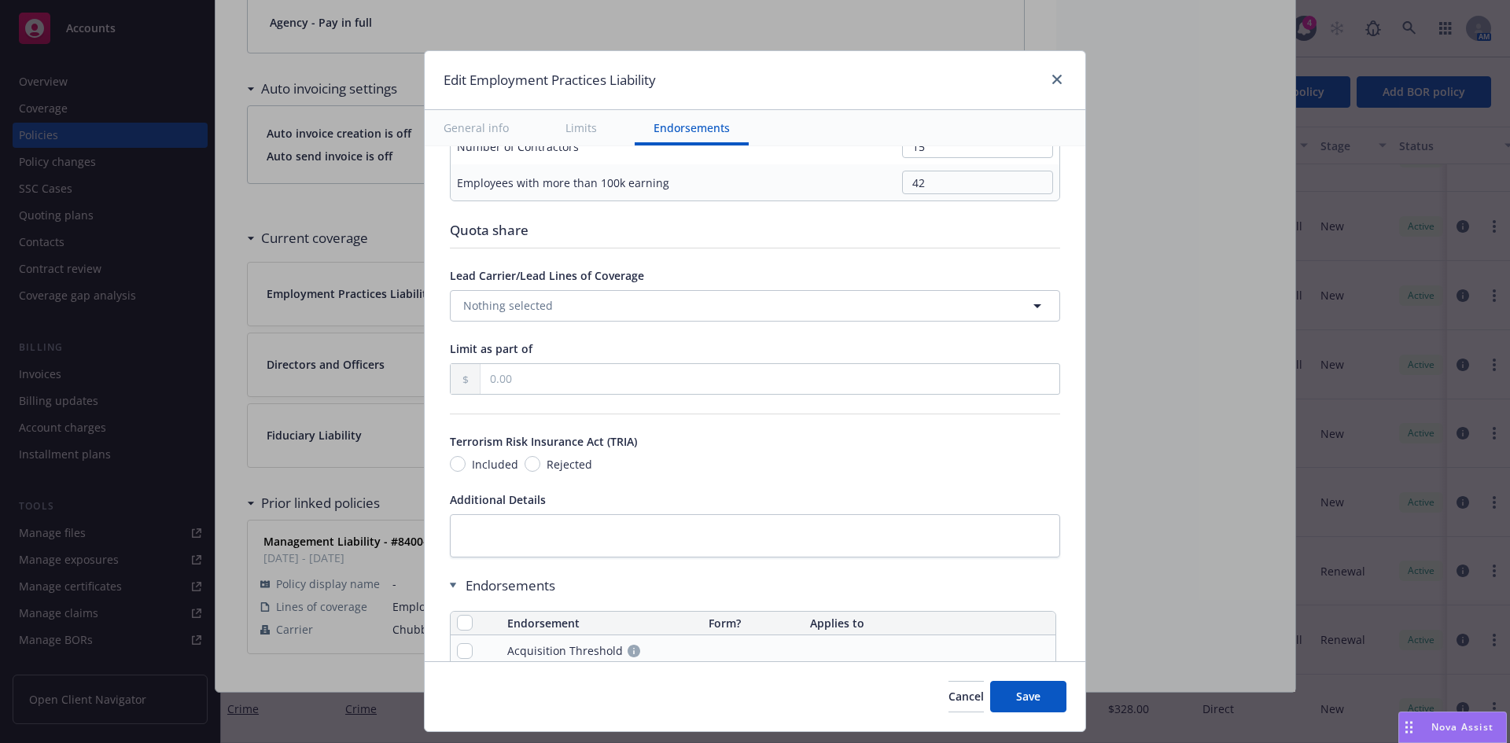
scroll to position [1557, 0]
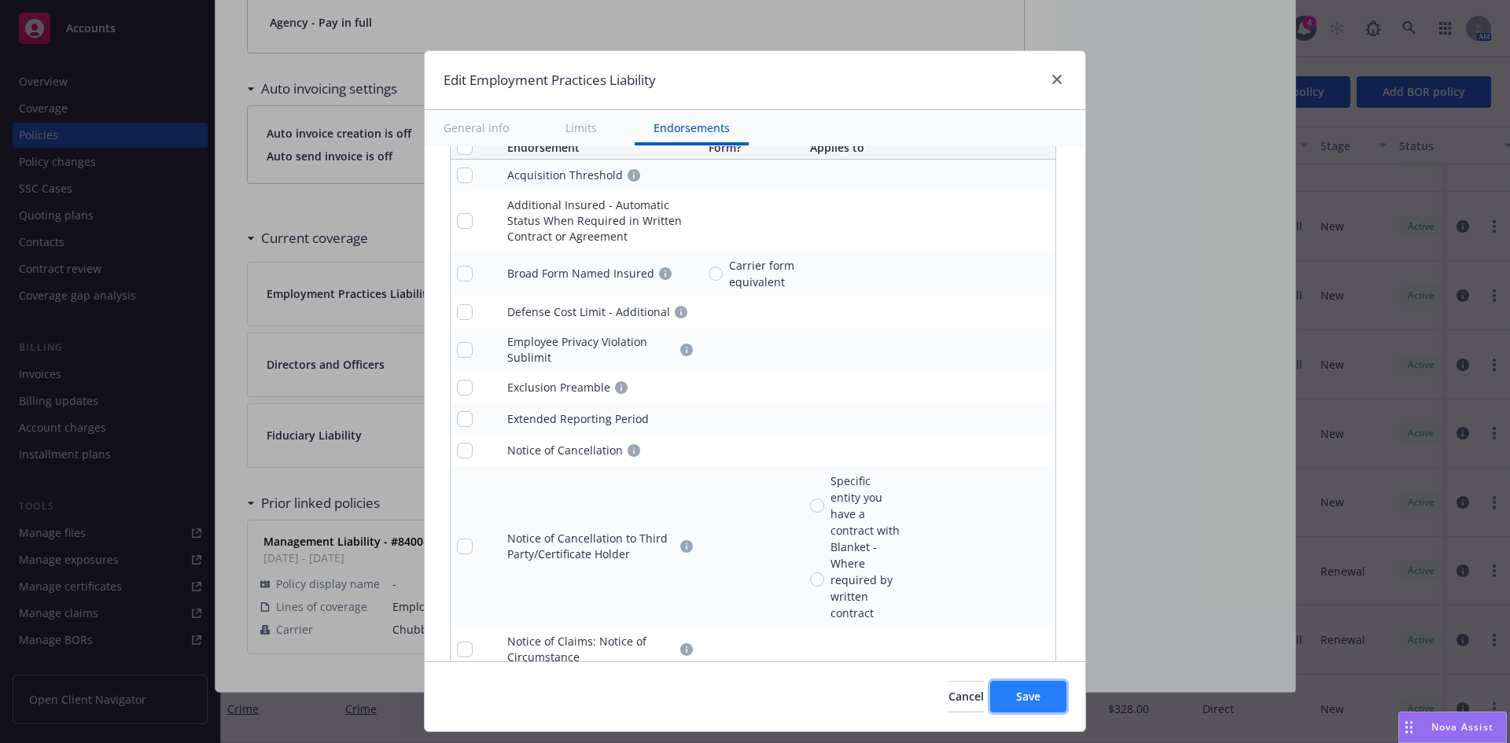
click at [1001, 702] on button "Save" at bounding box center [1028, 696] width 76 height 31
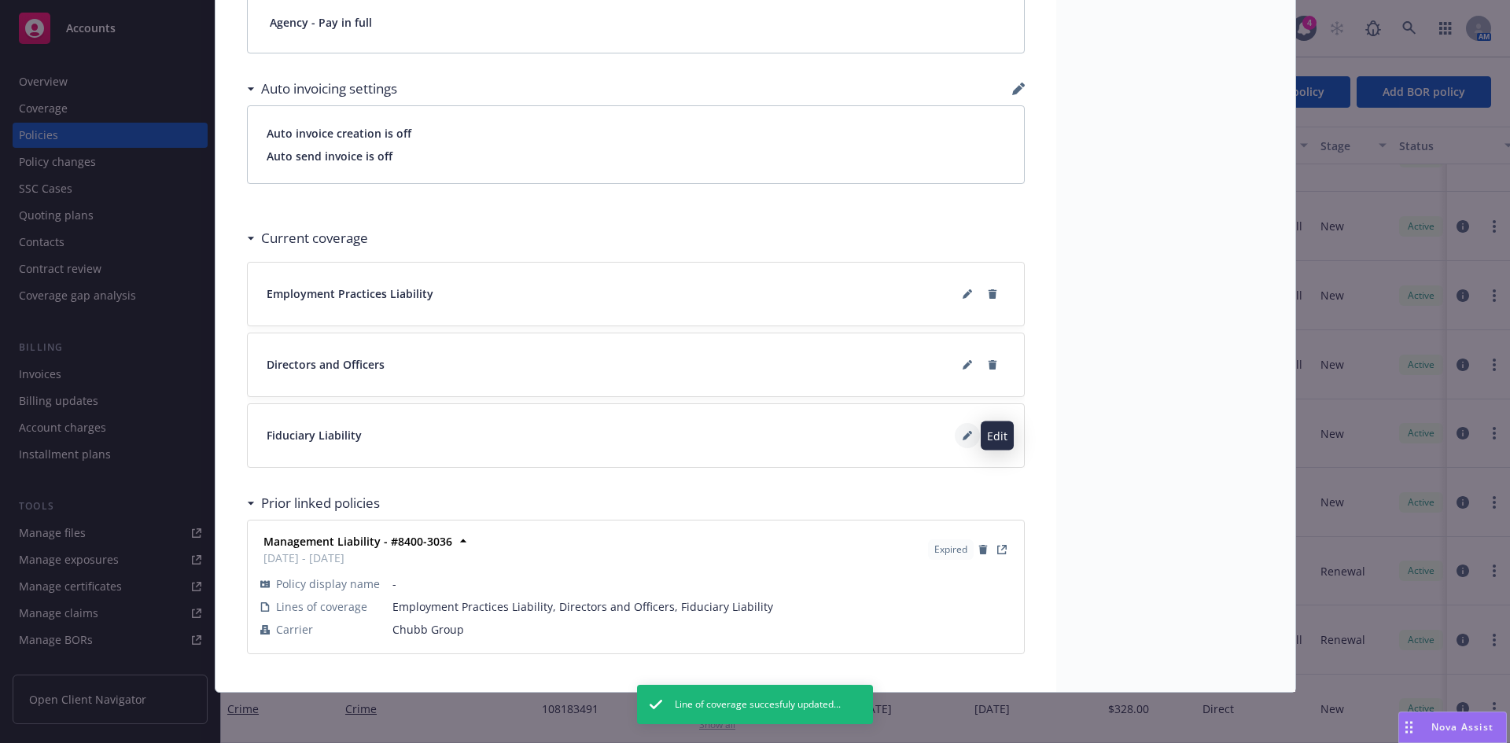
click at [963, 431] on icon at bounding box center [967, 435] width 9 height 9
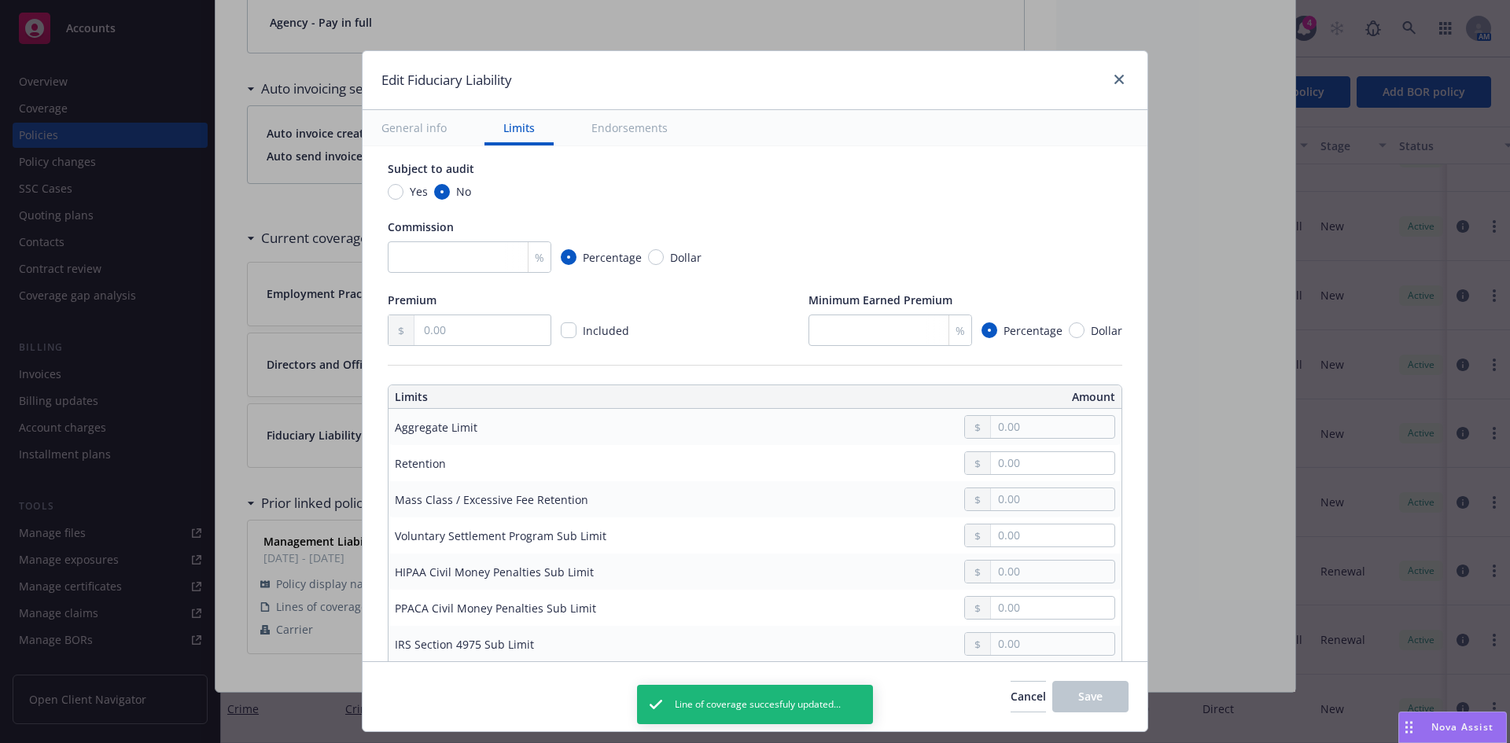
scroll to position [280, 0]
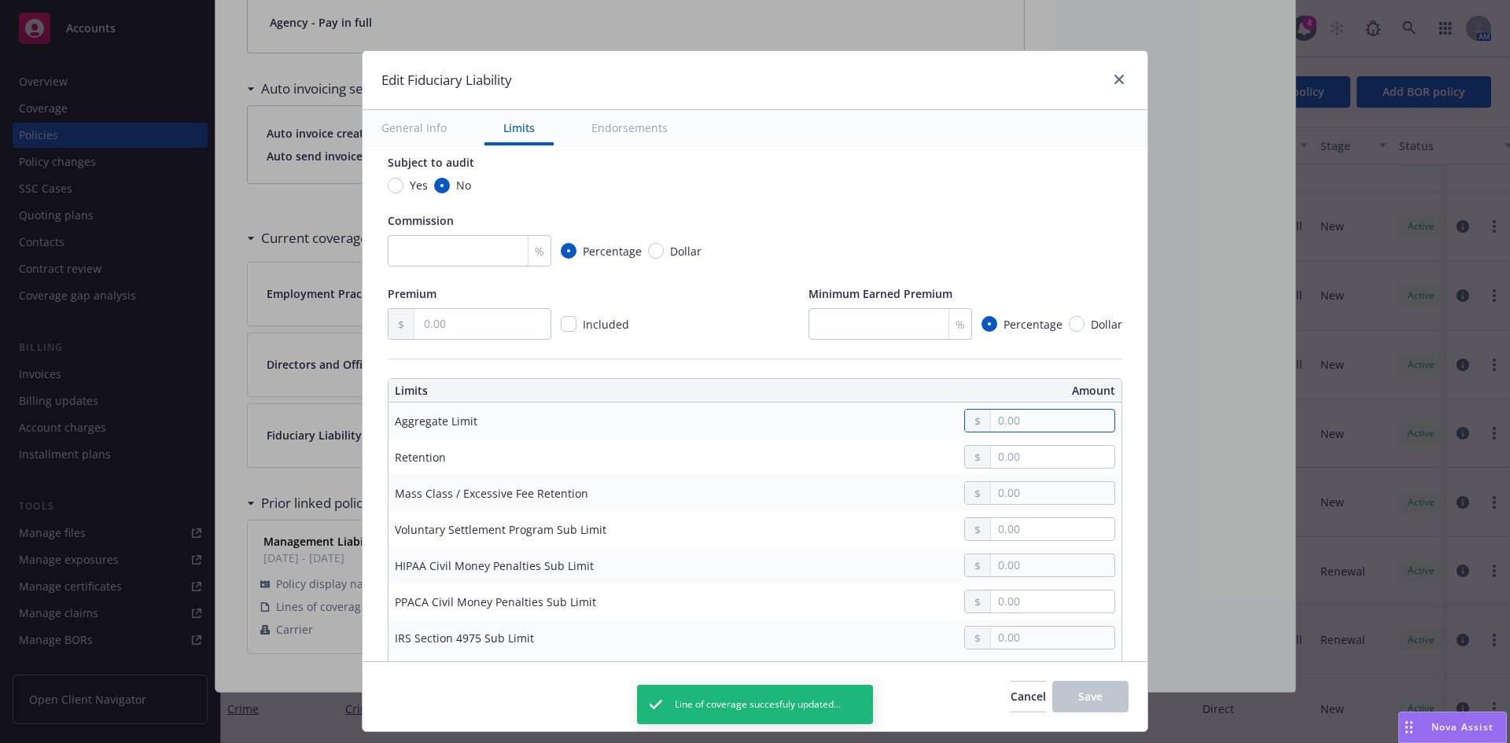
click at [1024, 414] on input "text" at bounding box center [1053, 421] width 124 height 22
type input "1,000,000.00"
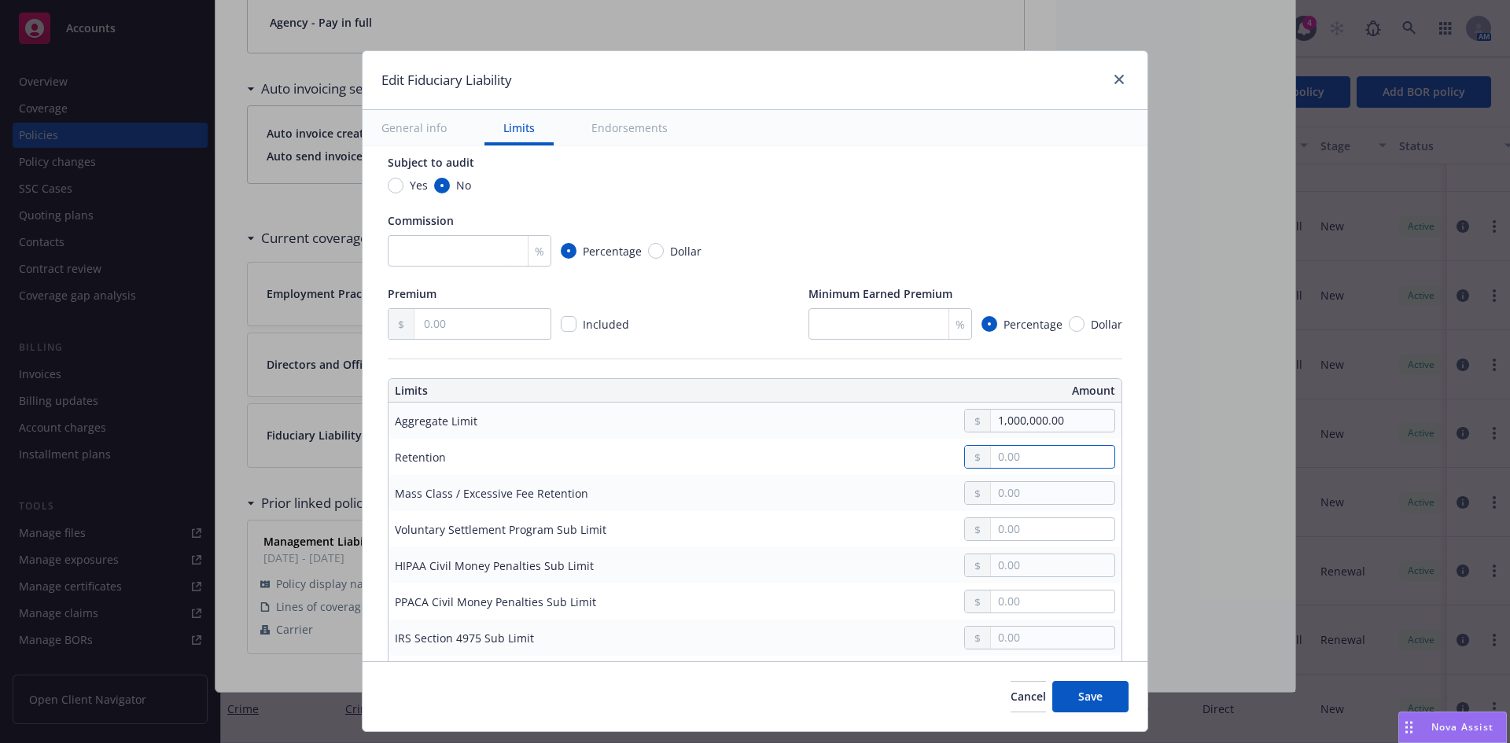
click at [1006, 463] on input "text" at bounding box center [1053, 457] width 124 height 22
type input "0.00"
click at [1101, 703] on span "Save" at bounding box center [1091, 696] width 24 height 15
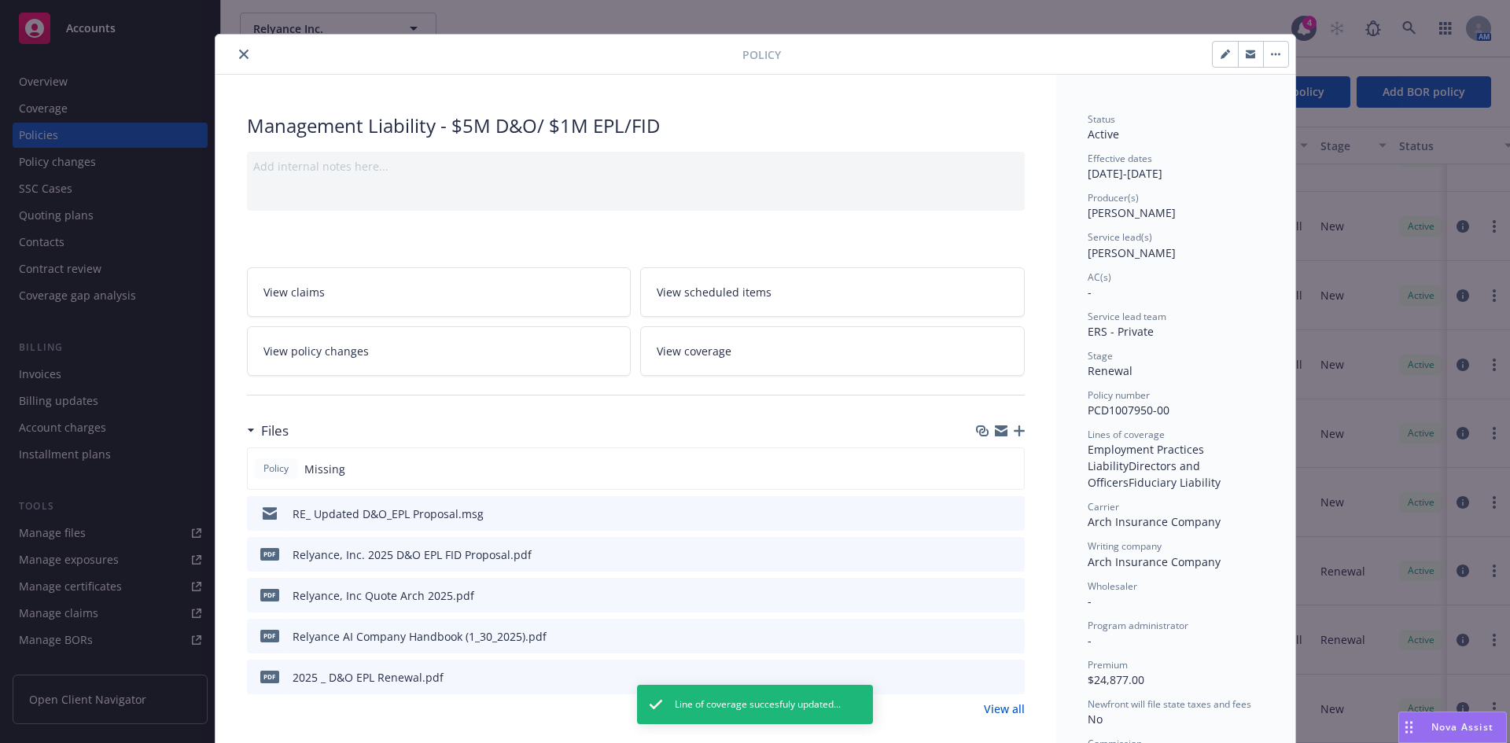
scroll to position [0, 0]
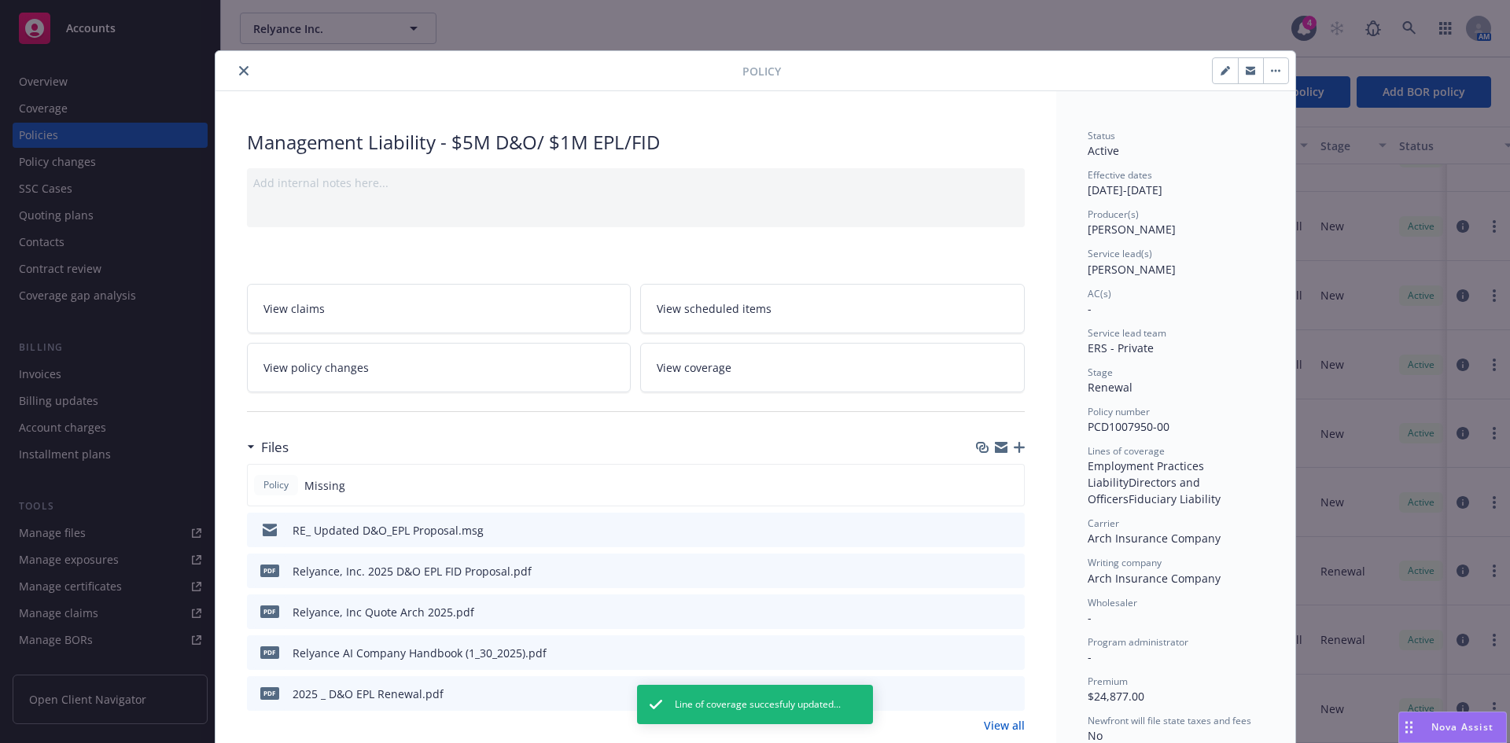
click at [239, 66] on icon "close" at bounding box center [243, 70] width 9 height 9
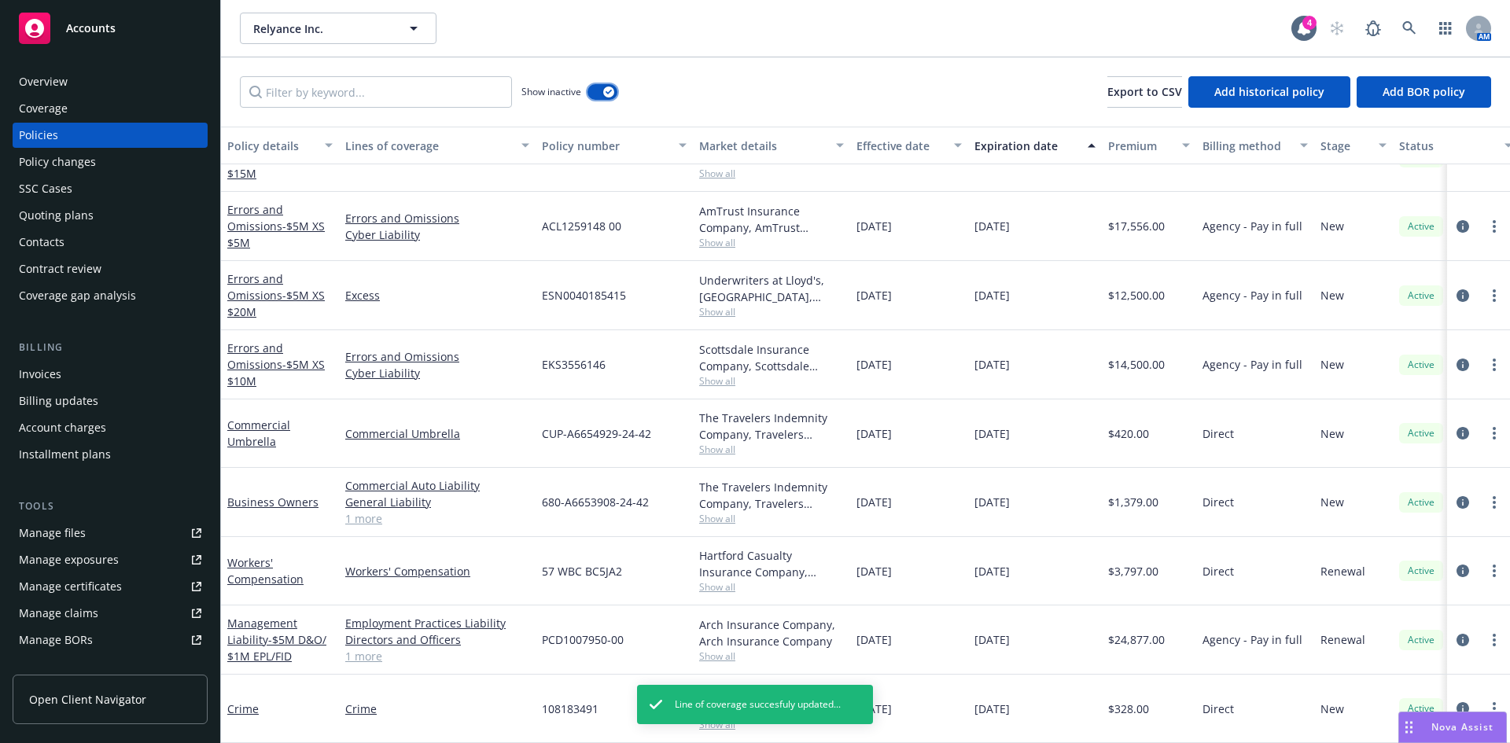
click at [601, 95] on button "button" at bounding box center [603, 92] width 30 height 16
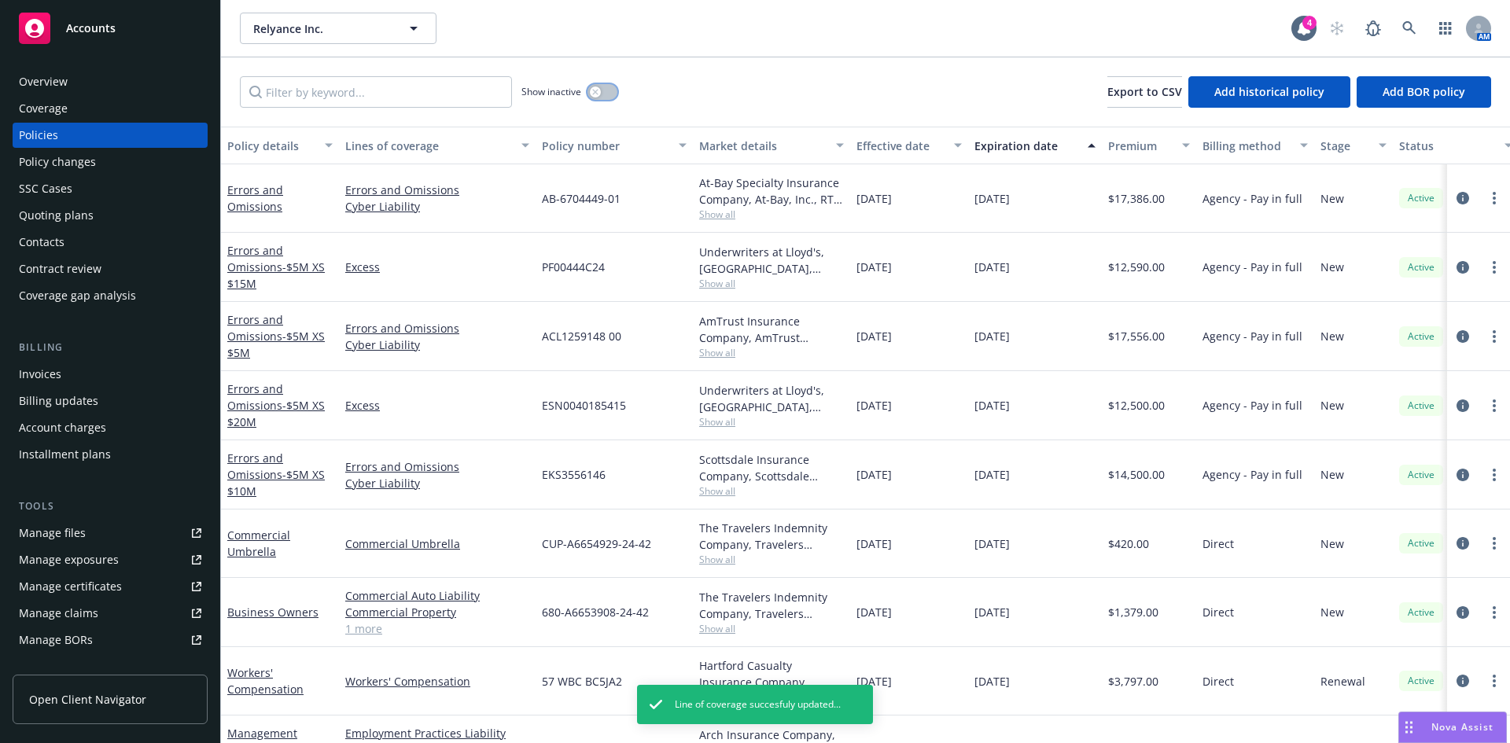
scroll to position [122, 0]
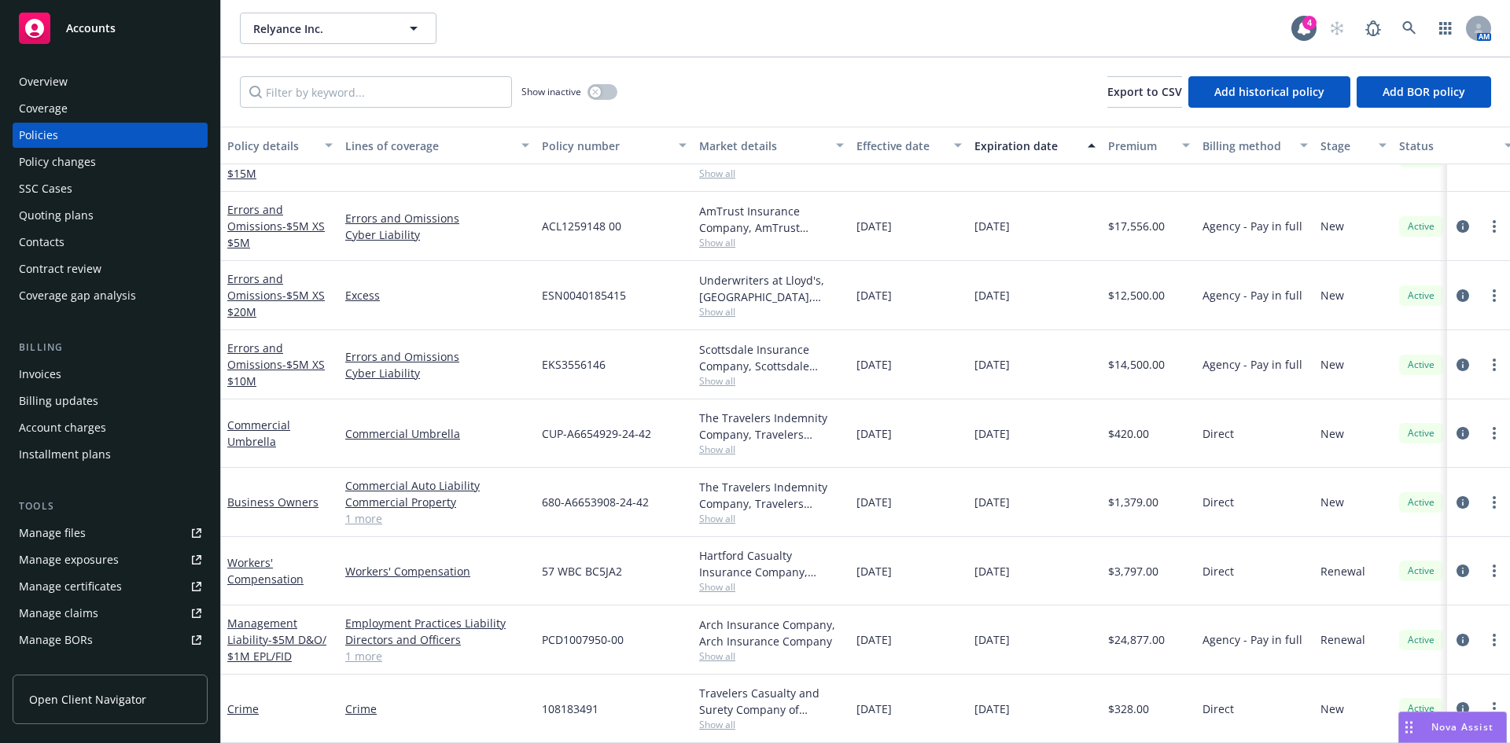
click at [119, 372] on div "Invoices" at bounding box center [110, 374] width 183 height 25
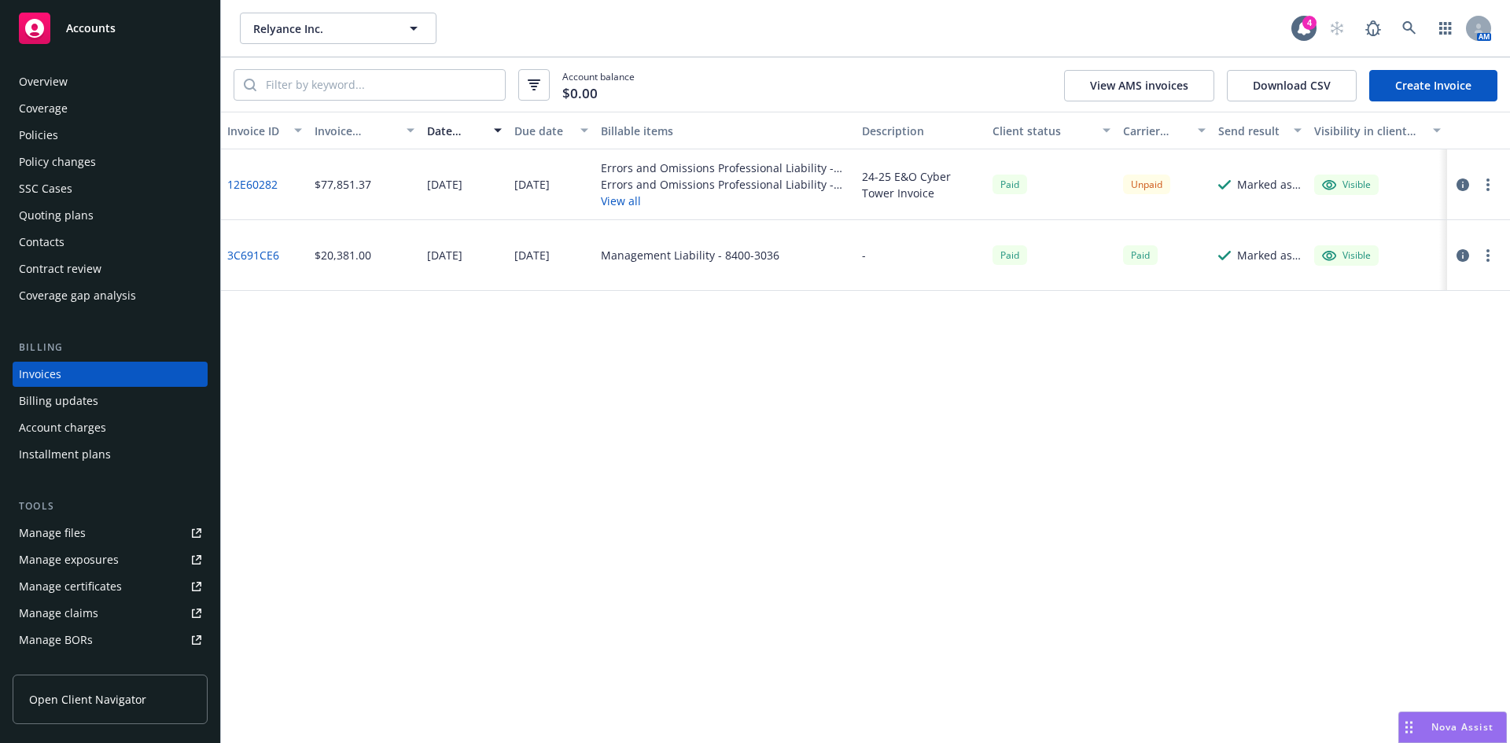
click at [1437, 86] on link "Create Invoice" at bounding box center [1434, 85] width 128 height 31
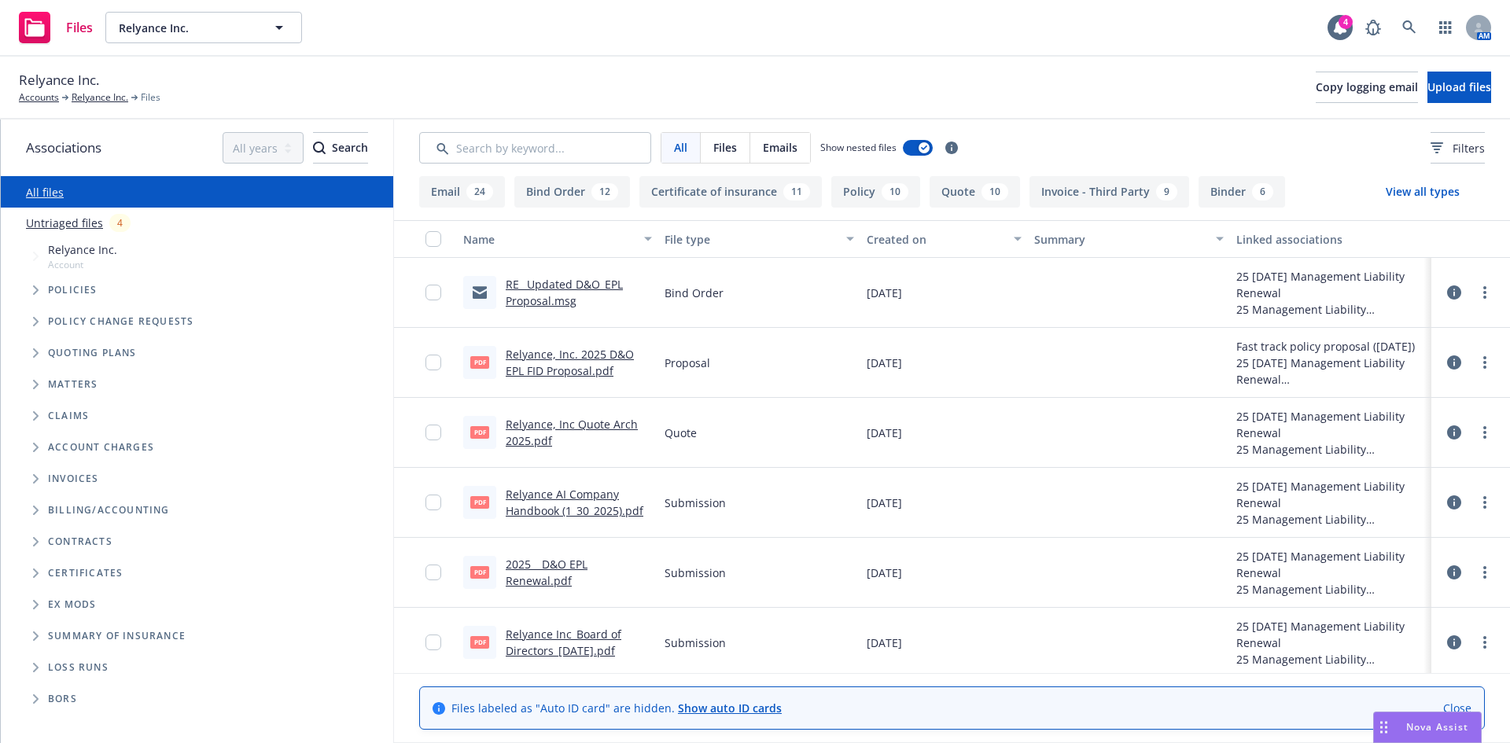
scroll to position [13, 0]
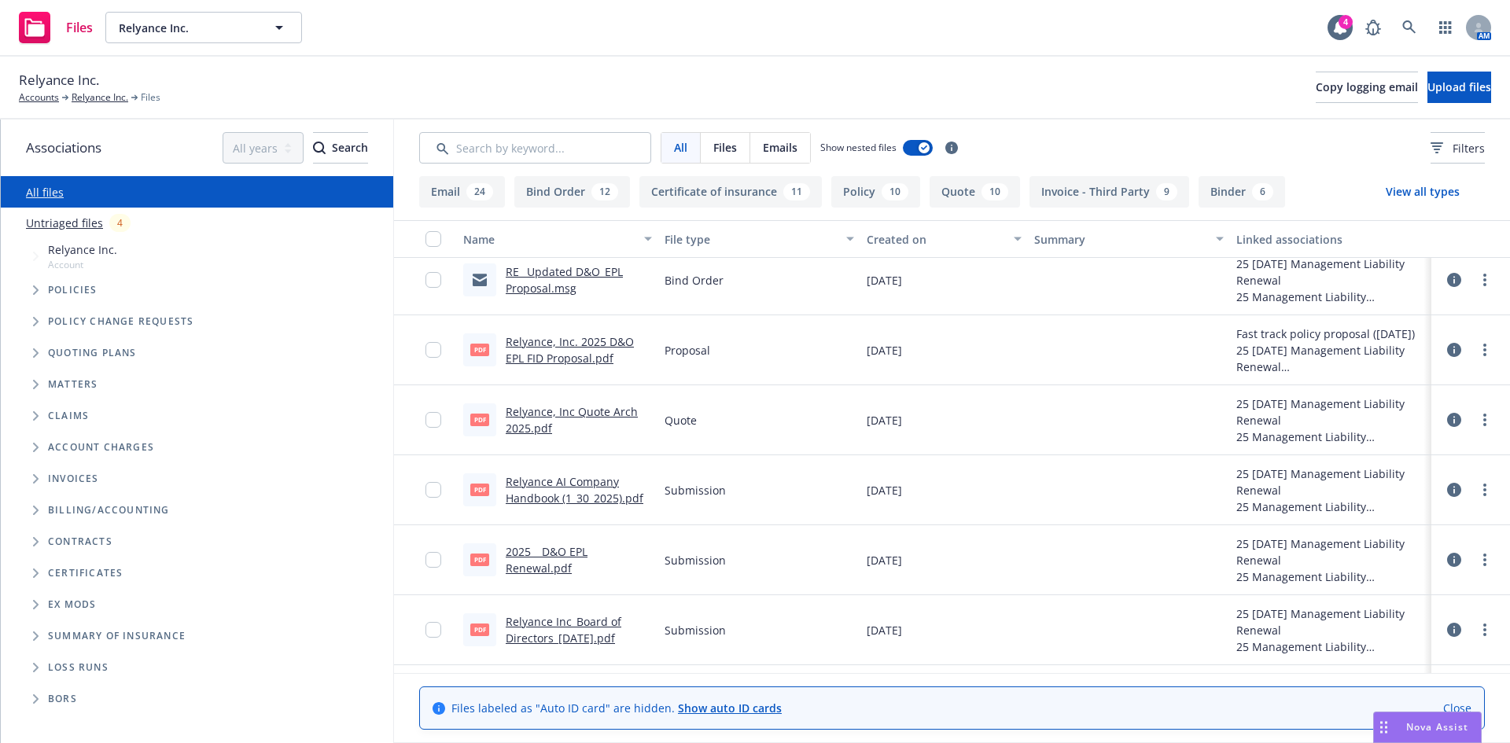
click at [563, 412] on link "Relyance, Inc Quote Arch 2025.pdf" at bounding box center [572, 419] width 132 height 31
click at [543, 276] on link "RE_ Updated D&O_EPL Proposal.msg" at bounding box center [564, 279] width 117 height 31
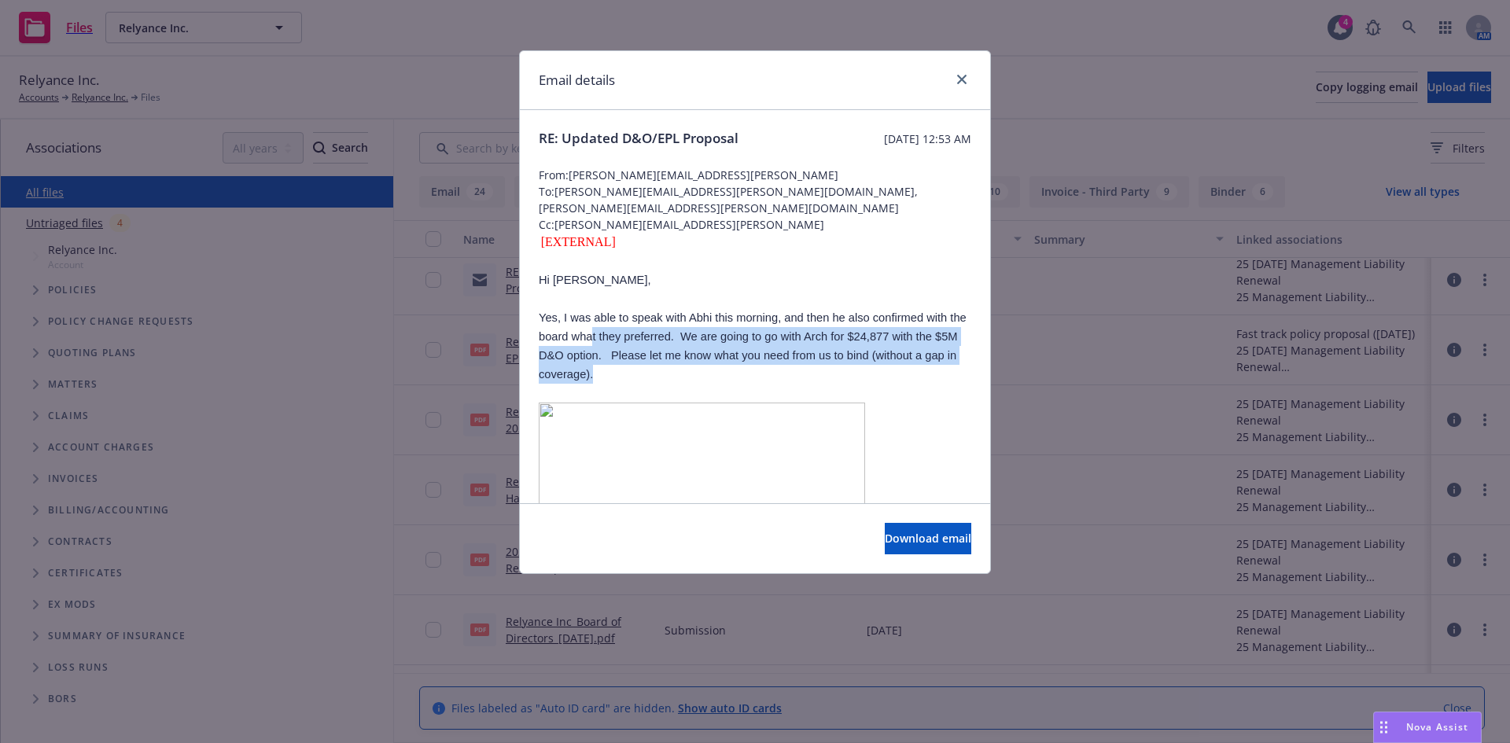
drag, startPoint x: 611, startPoint y: 320, endPoint x: 754, endPoint y: 355, distance: 146.5
click at [754, 355] on p "Yes, I was able to speak with Abhi this morning, and then he also confirmed wit…" at bounding box center [755, 346] width 433 height 76
click at [795, 365] on p "Yes, I was able to speak with Abhi this morning, and then he also confirmed wit…" at bounding box center [755, 346] width 433 height 76
drag, startPoint x: 885, startPoint y: 312, endPoint x: 939, endPoint y: 356, distance: 69.9
click at [939, 356] on p "Yes, I was able to speak with Abhi this morning, and then he also confirmed wit…" at bounding box center [755, 346] width 433 height 76
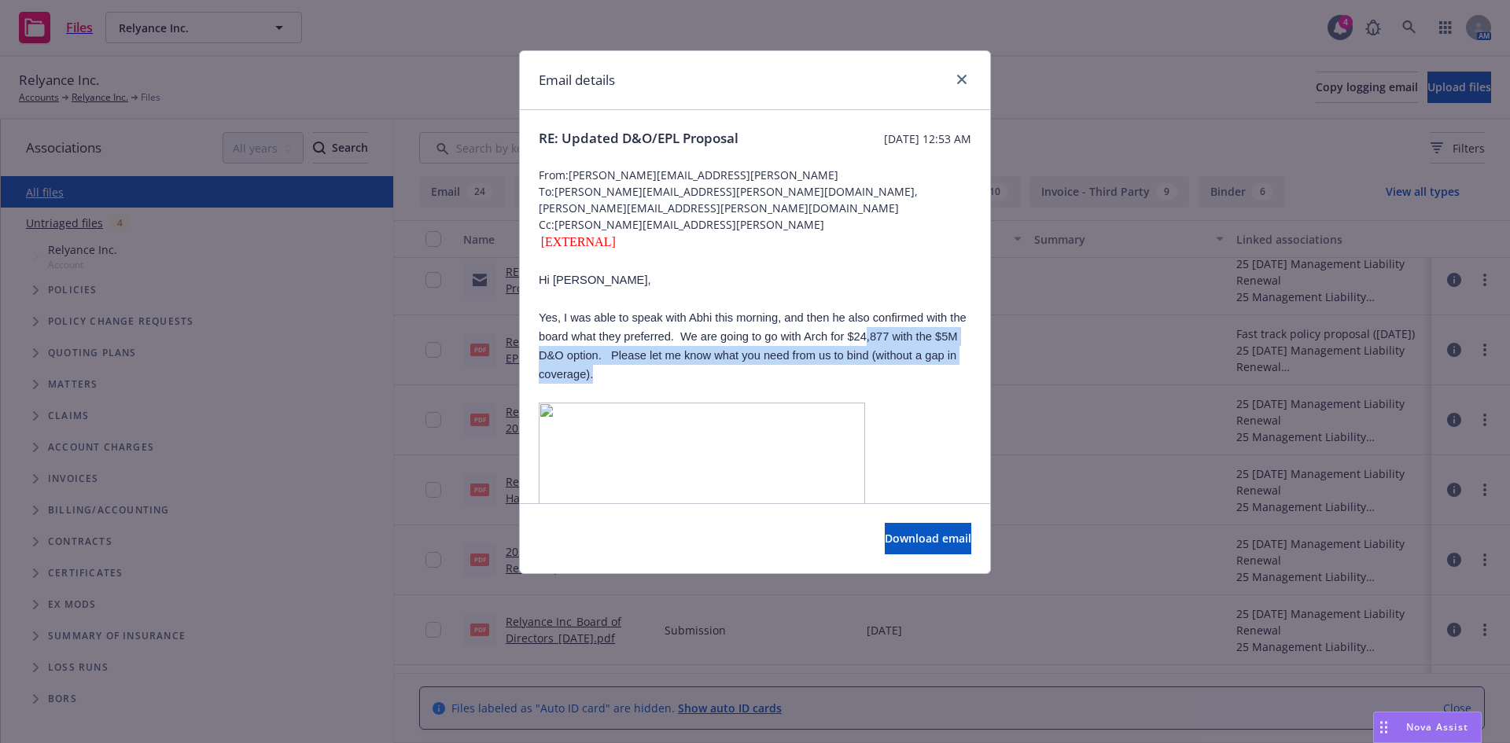
click at [939, 356] on p "Yes, I was able to speak with Abhi this morning, and then he also confirmed wit…" at bounding box center [755, 346] width 433 height 76
drag, startPoint x: 689, startPoint y: 352, endPoint x: 566, endPoint y: 321, distance: 126.5
click at [566, 321] on p "Yes, I was able to speak with Abhi this morning, and then he also confirmed wit…" at bounding box center [755, 346] width 433 height 76
click at [685, 361] on p "Yes, I was able to speak with Abhi this morning, and then he also confirmed wit…" at bounding box center [755, 346] width 433 height 76
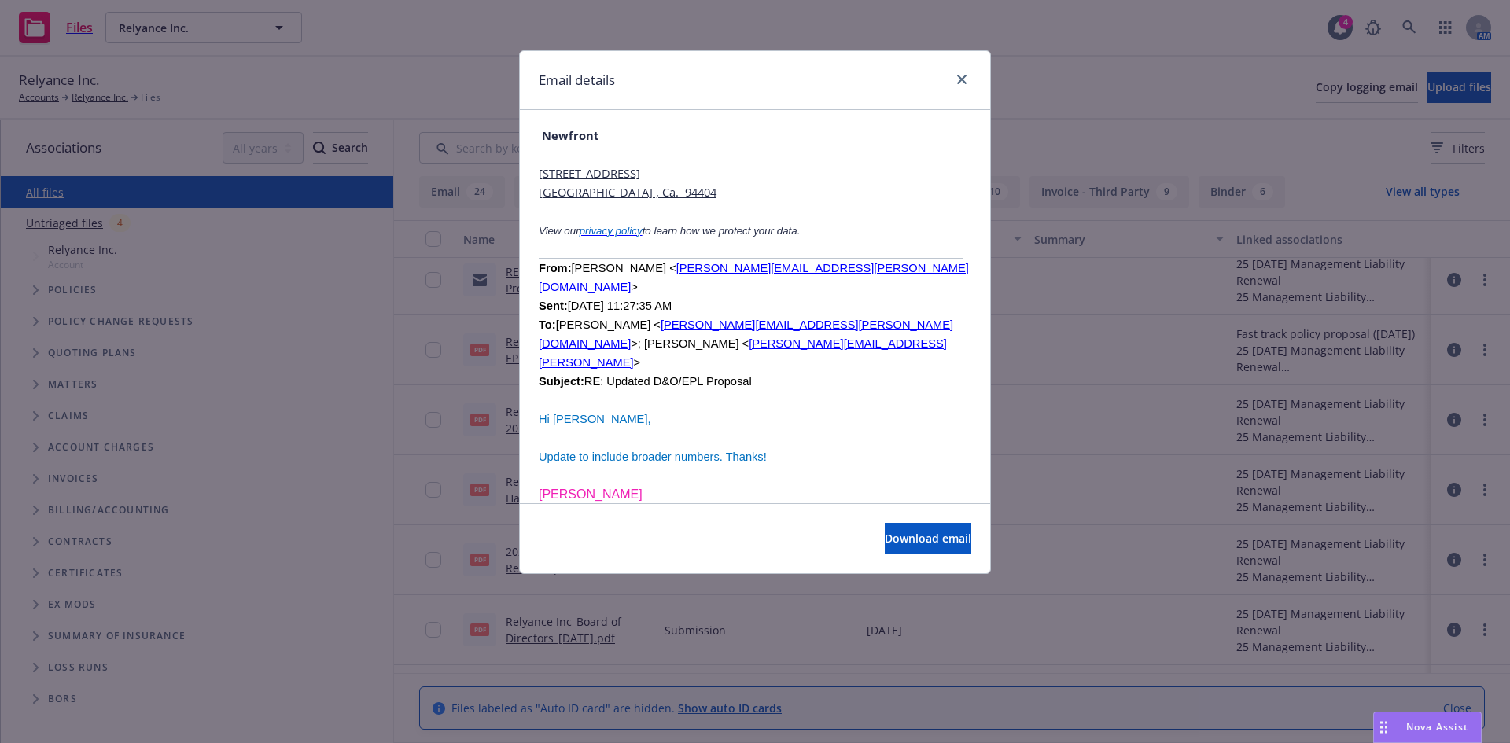
scroll to position [2515, 0]
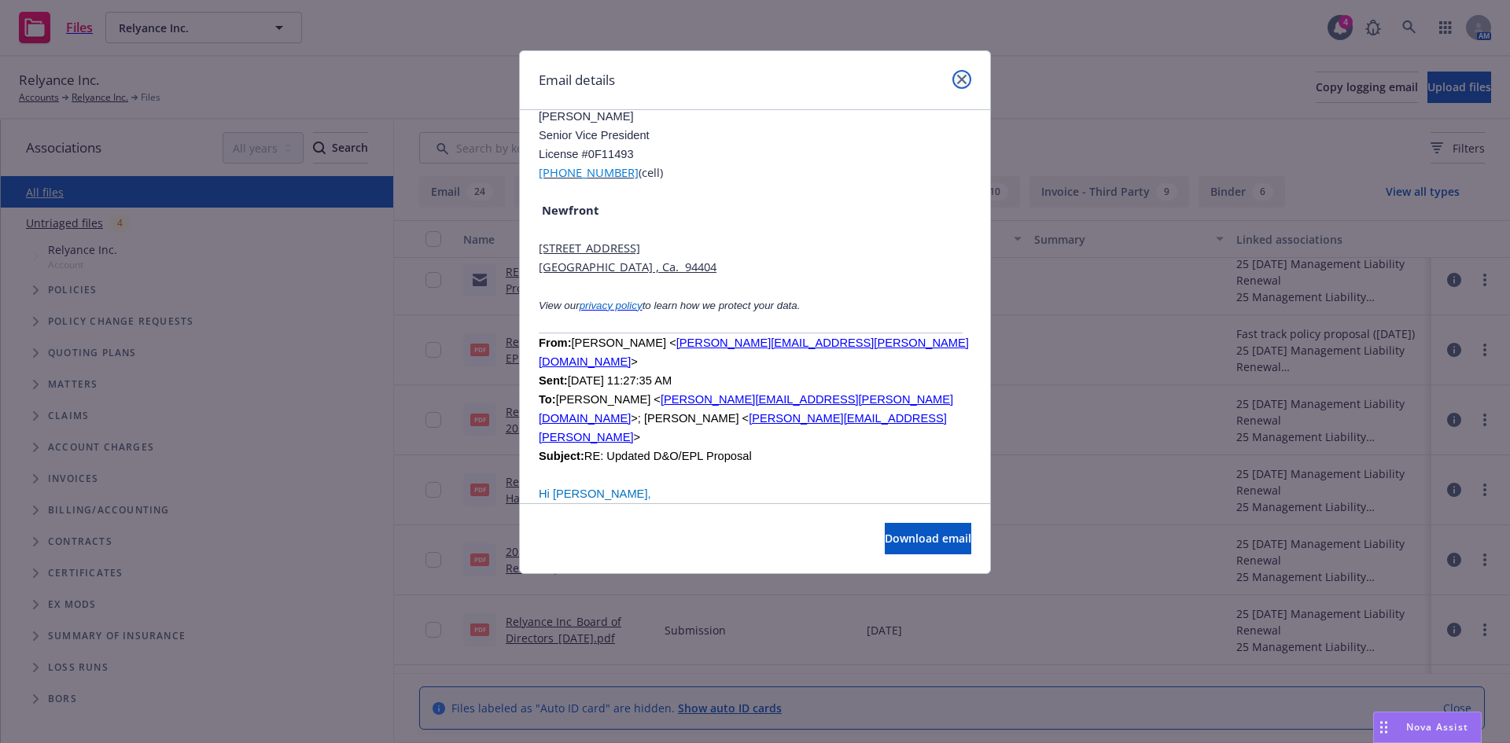
click at [964, 78] on icon "close" at bounding box center [961, 79] width 9 height 9
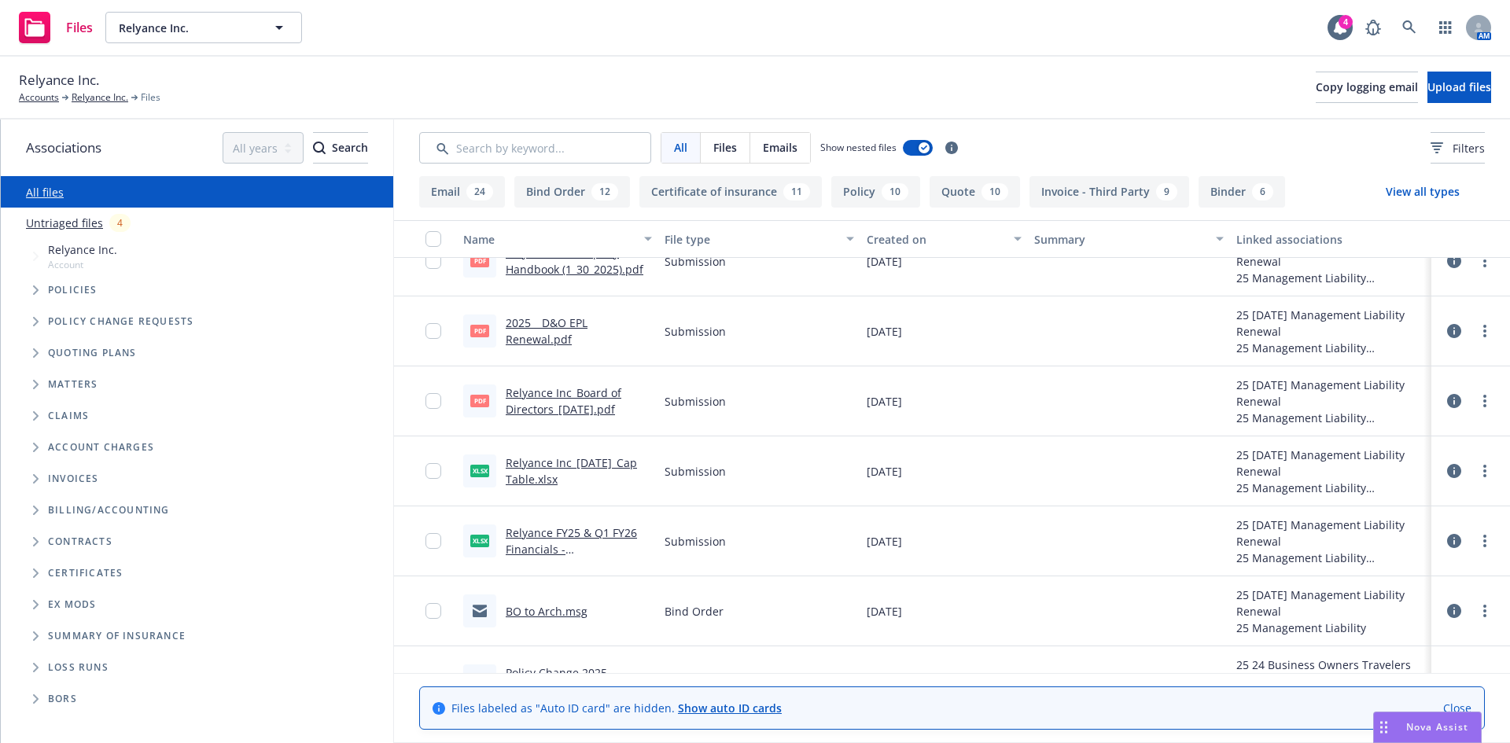
scroll to position [227, 0]
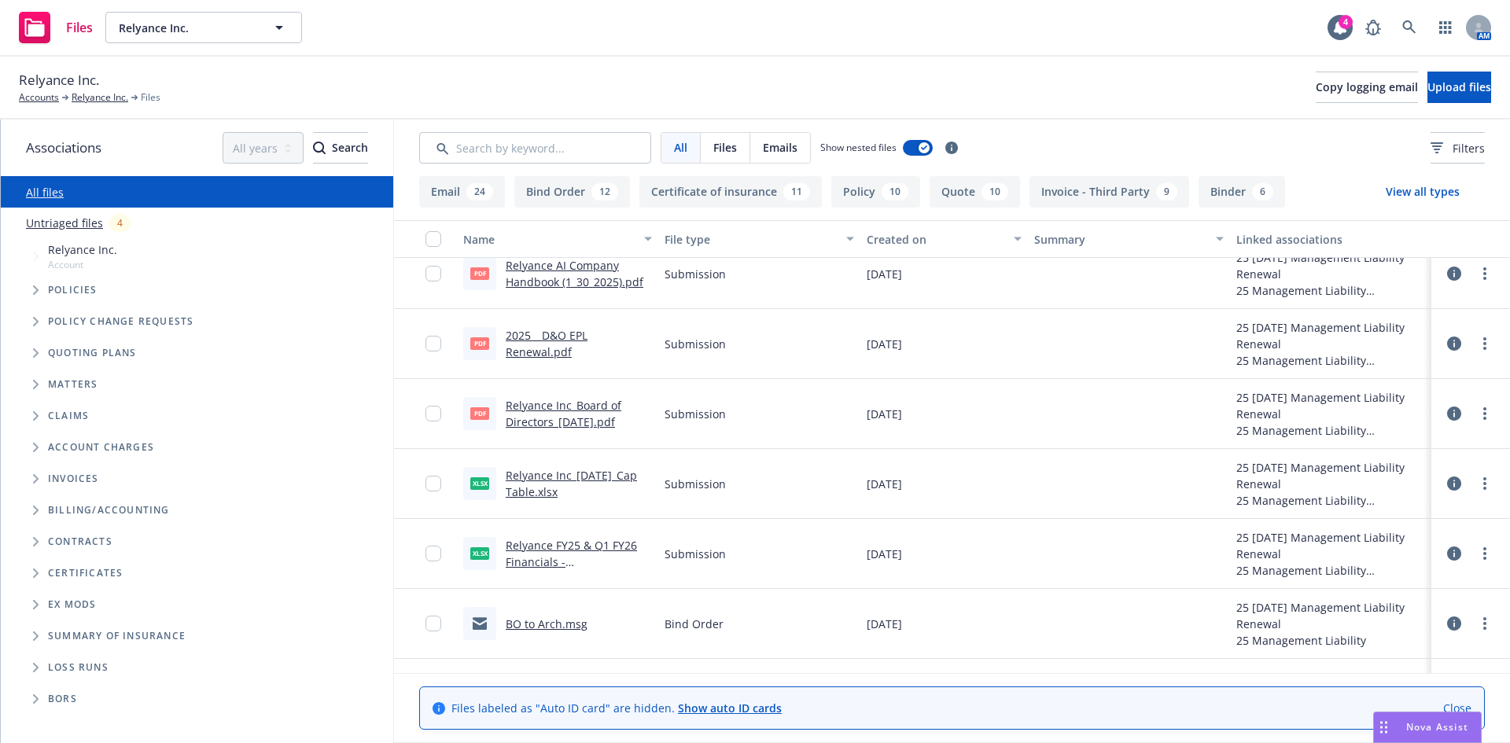
click at [533, 621] on link "BO to Arch.msg" at bounding box center [547, 624] width 82 height 15
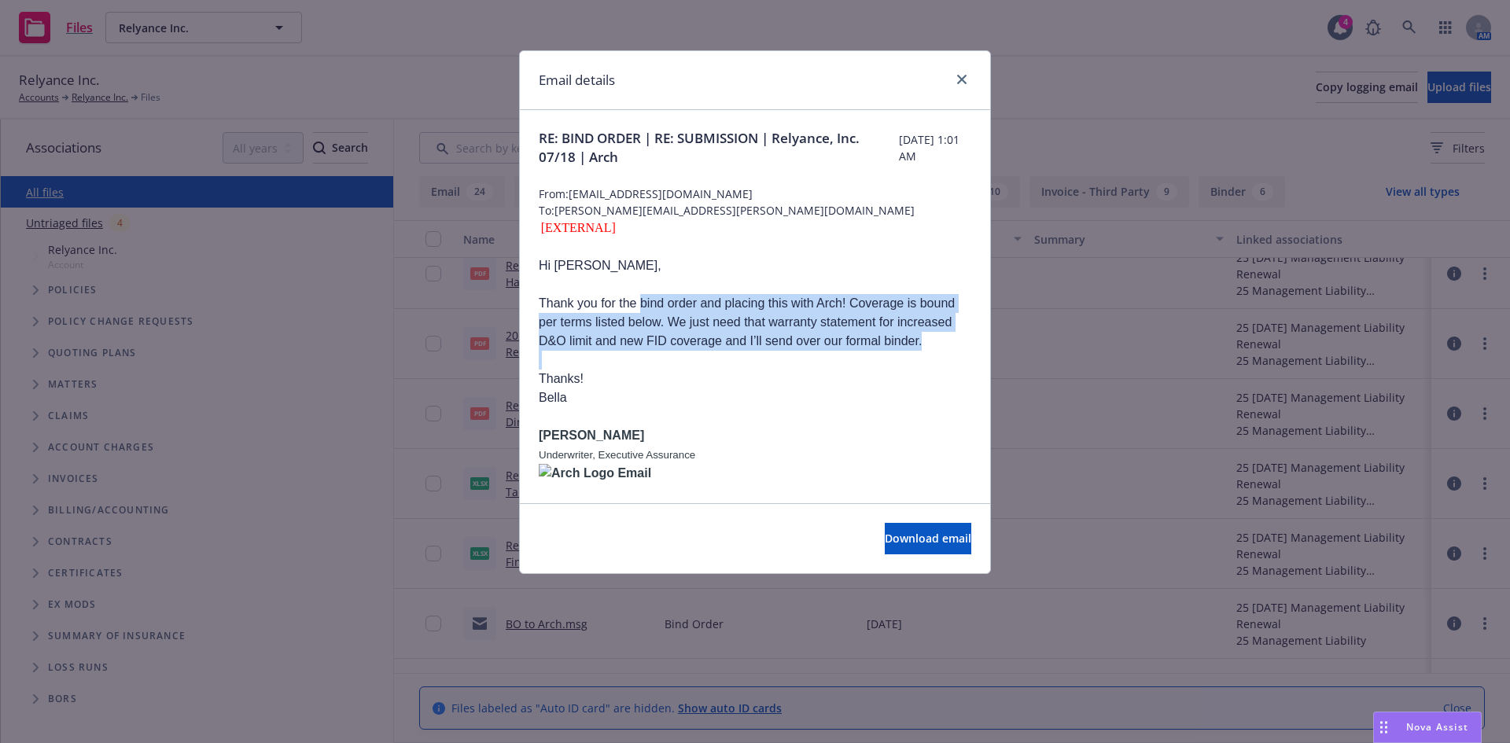
drag, startPoint x: 642, startPoint y: 301, endPoint x: 864, endPoint y: 374, distance: 233.3
click at [864, 374] on p "Thanks!" at bounding box center [755, 379] width 433 height 19
drag, startPoint x: 674, startPoint y: 320, endPoint x: 922, endPoint y: 364, distance: 251.7
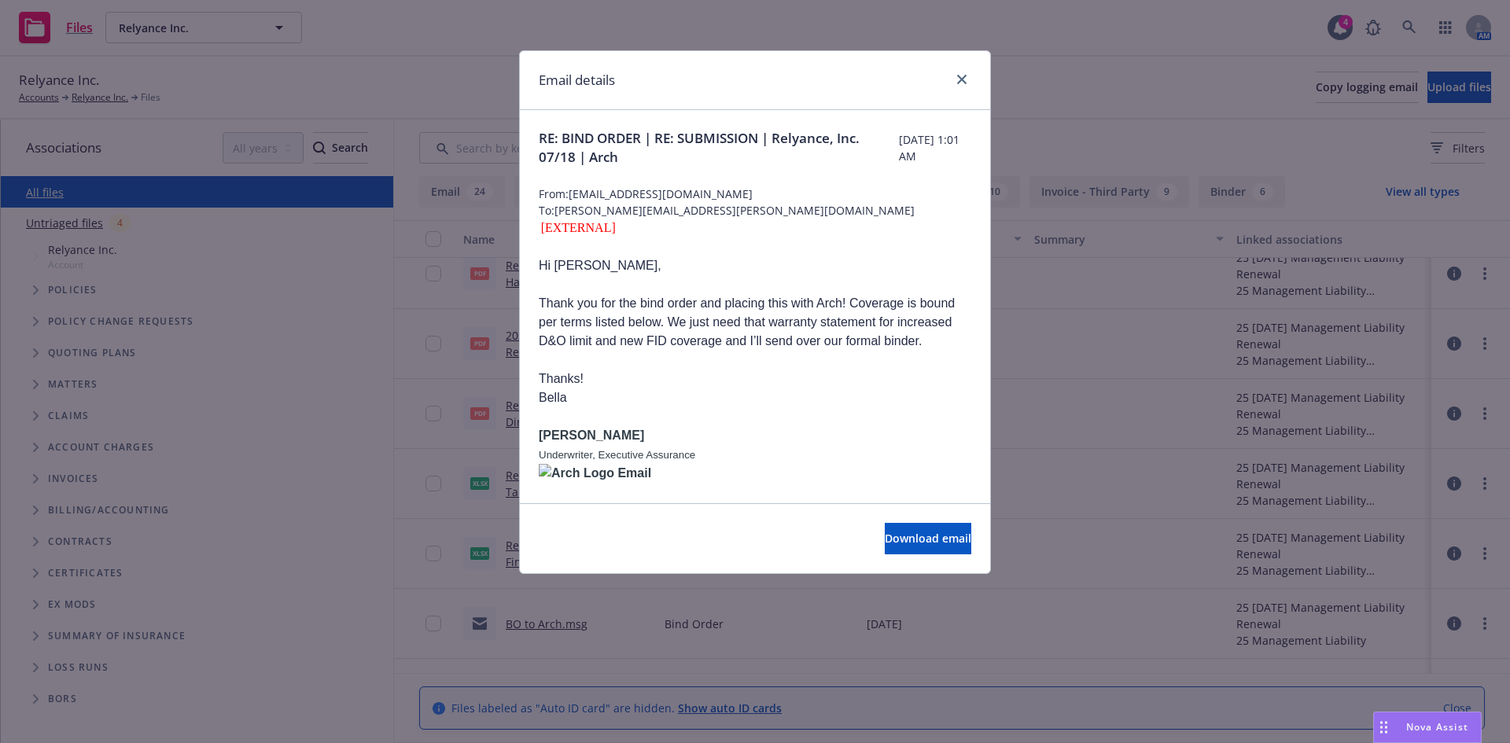
click at [782, 371] on p "Thanks!" at bounding box center [755, 379] width 433 height 19
drag, startPoint x: 636, startPoint y: 337, endPoint x: 845, endPoint y: 373, distance: 212.2
click at [845, 373] on p "Thanks!" at bounding box center [755, 379] width 433 height 19
click at [963, 80] on icon "close" at bounding box center [961, 79] width 9 height 9
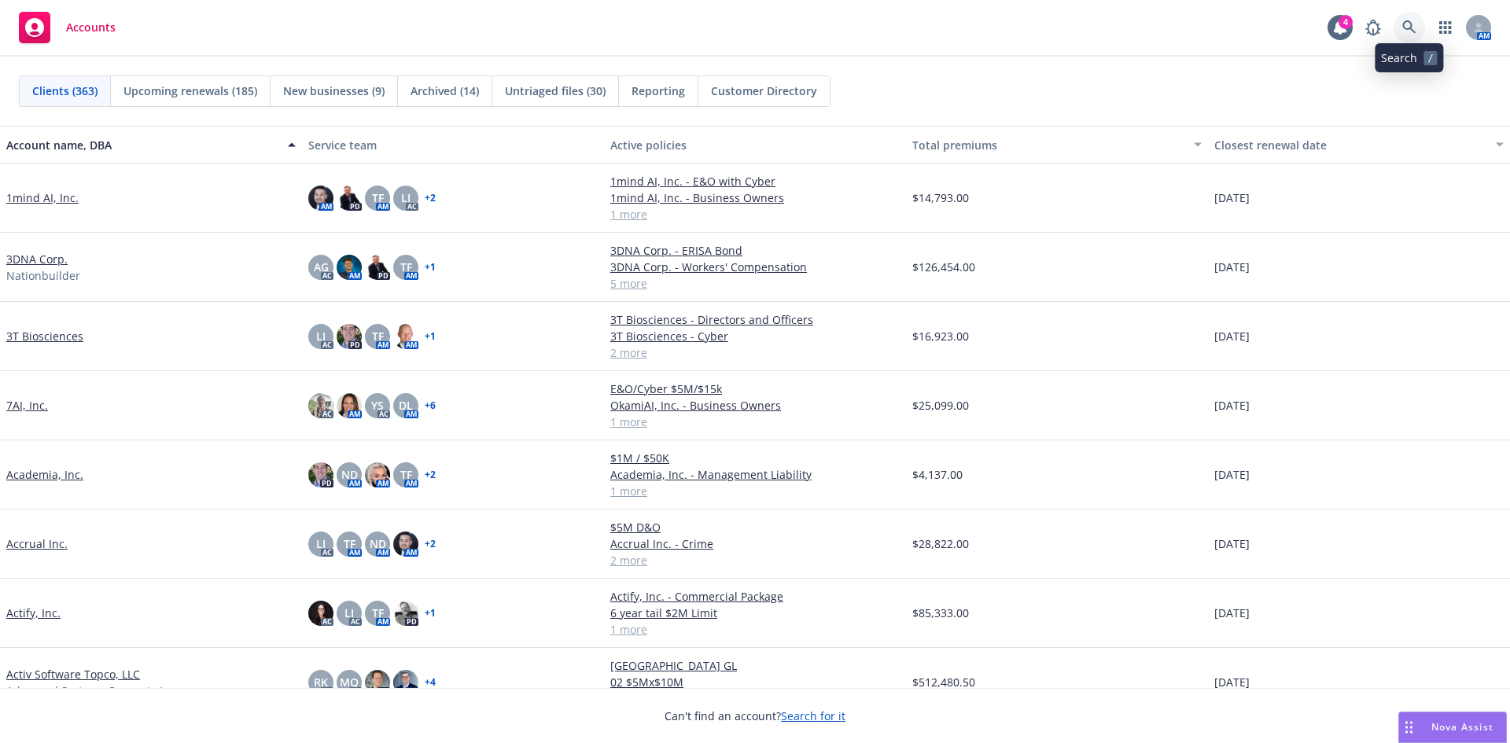
click at [1418, 28] on link at bounding box center [1409, 27] width 31 height 31
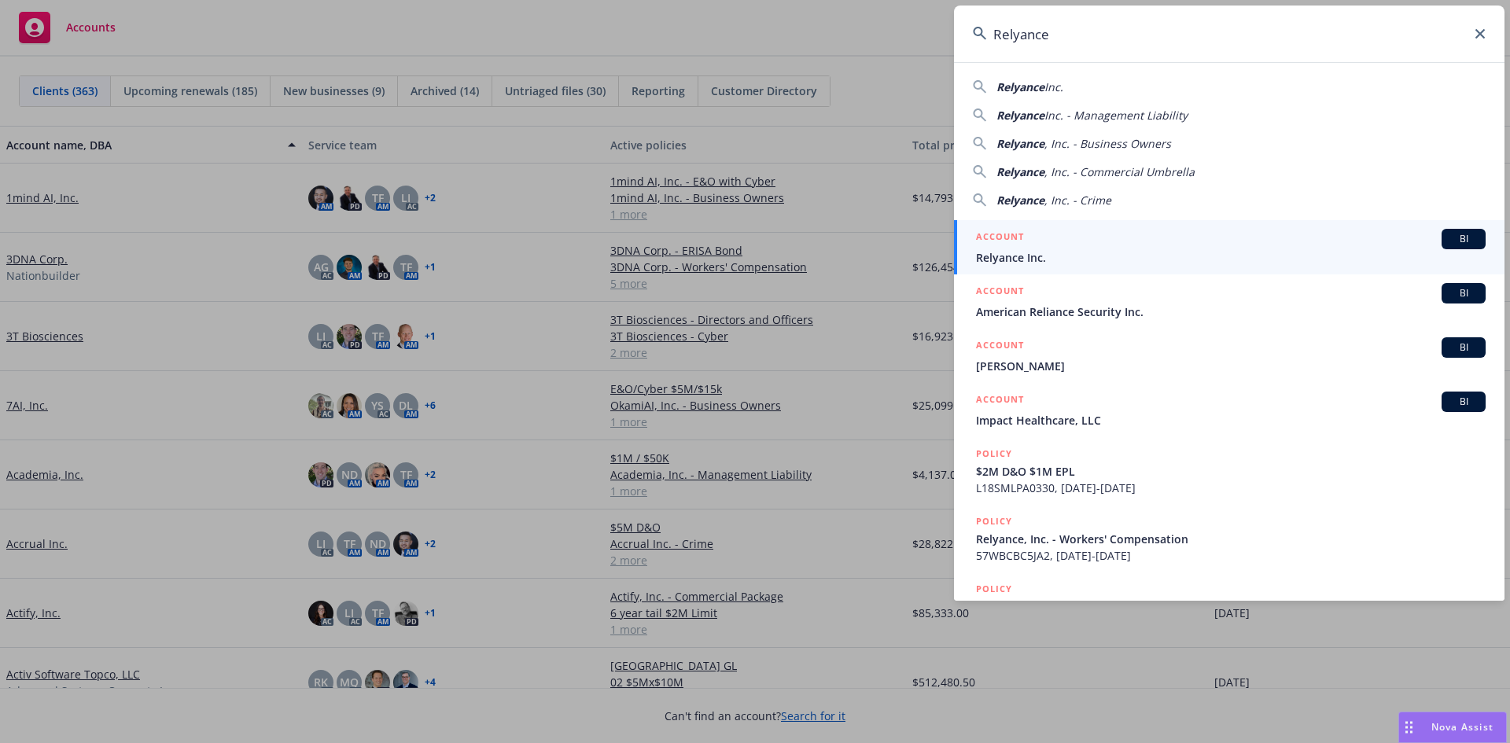
type input "Relyance"
click at [1027, 265] on span "Relyance Inc." at bounding box center [1231, 257] width 510 height 17
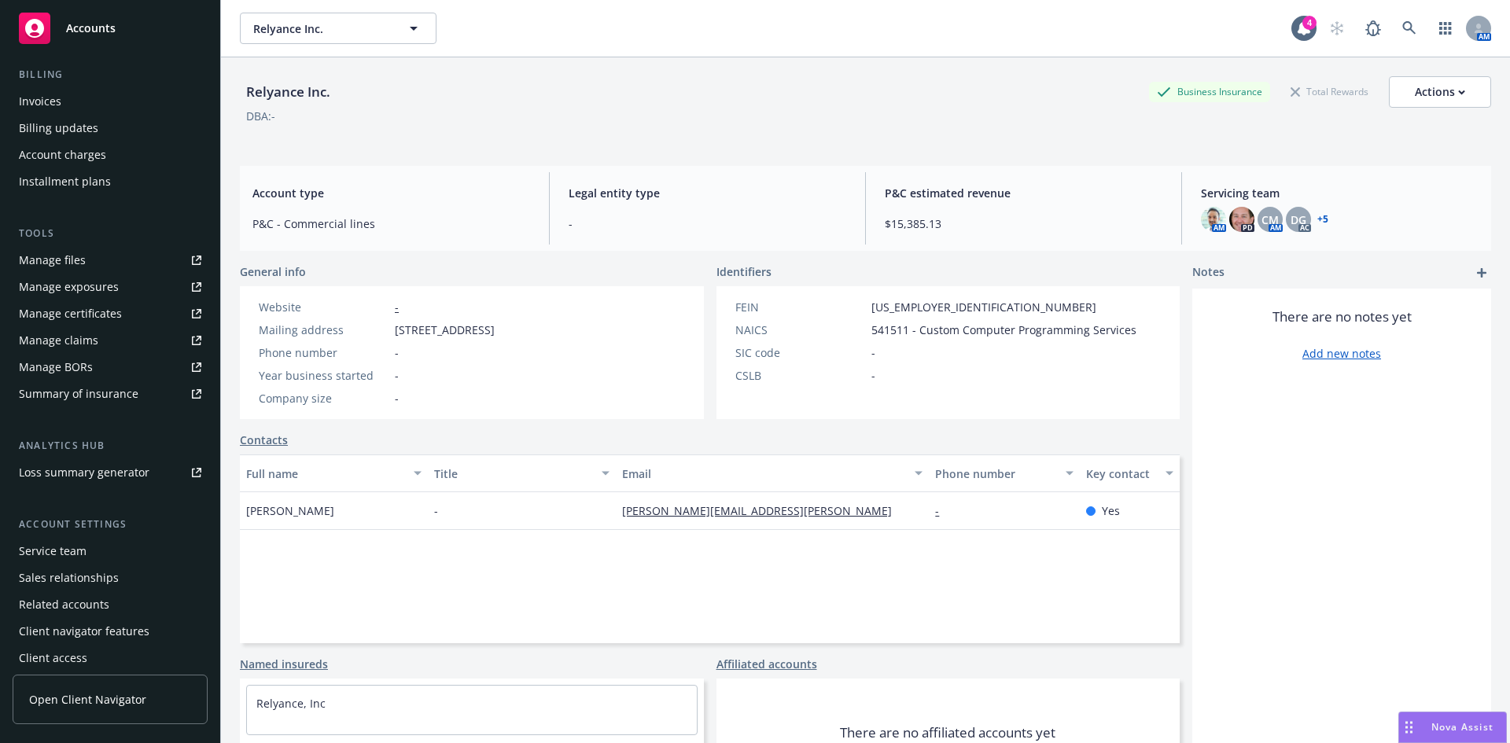
scroll to position [282, 0]
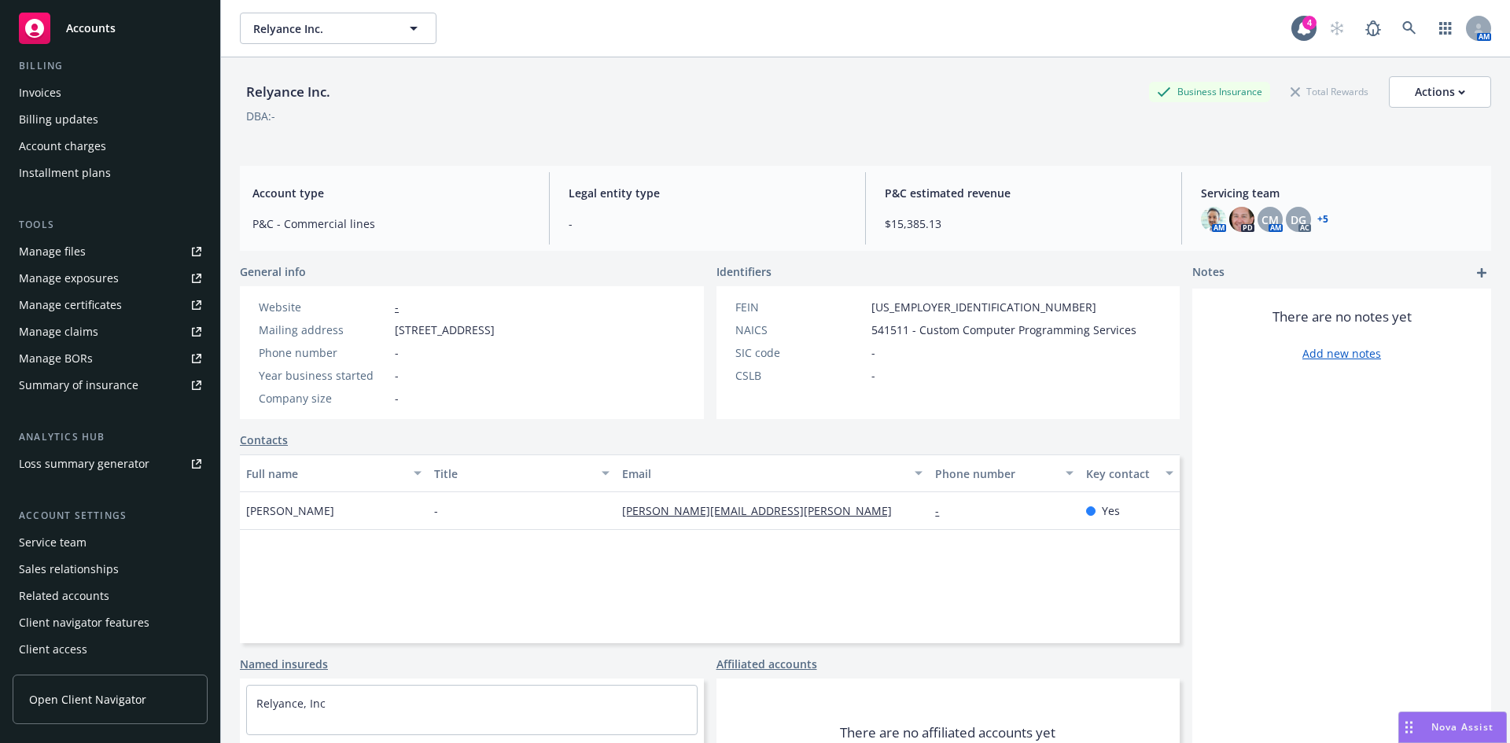
click at [67, 546] on div "Service team" at bounding box center [53, 542] width 68 height 25
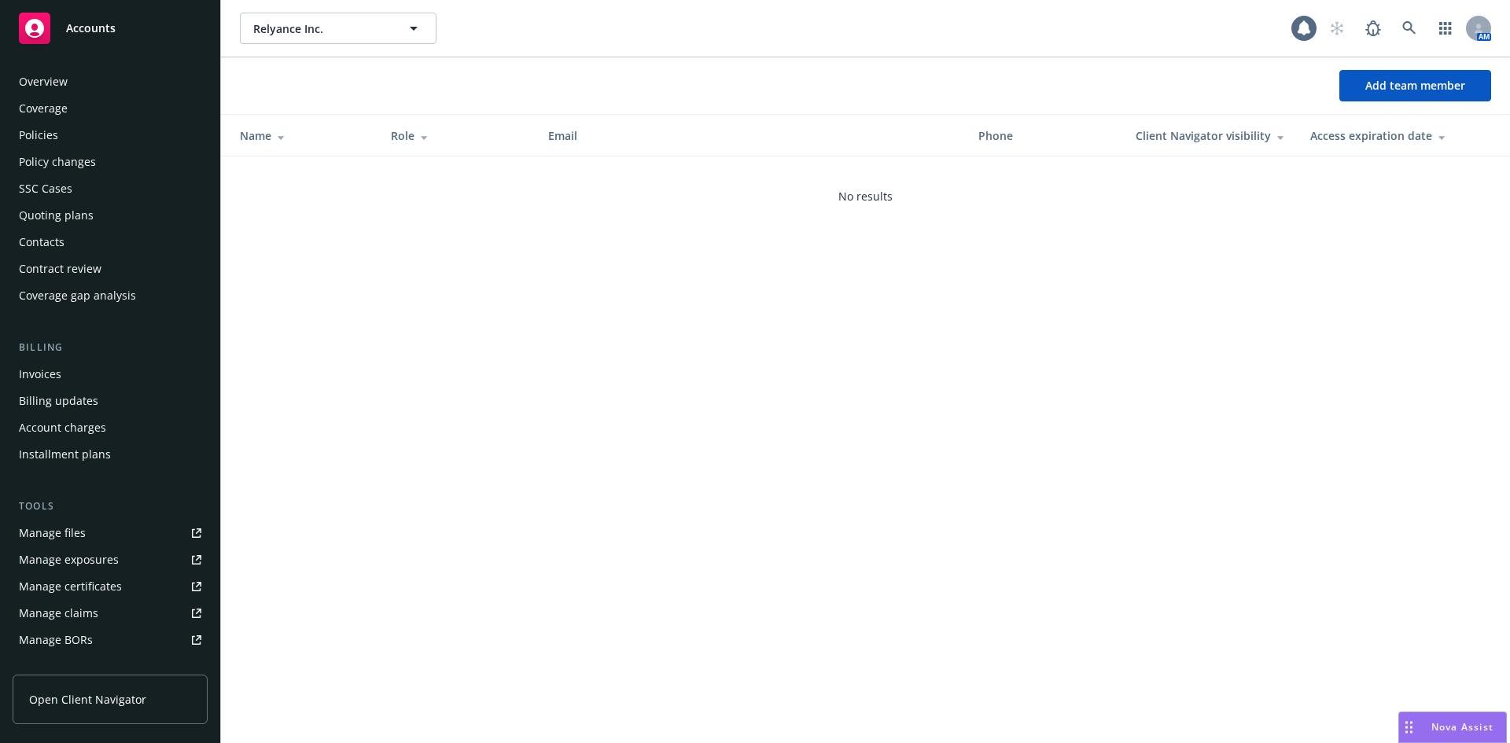
scroll to position [282, 0]
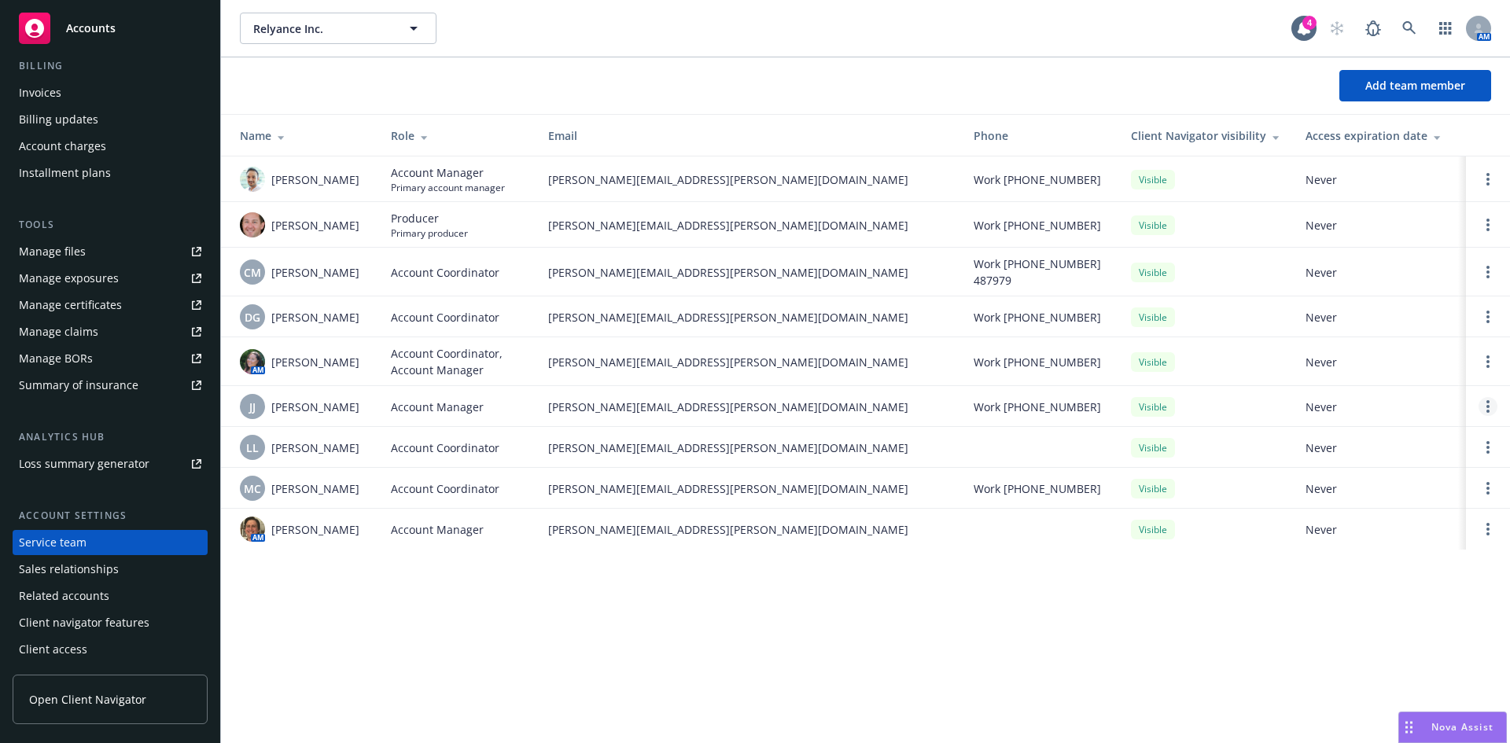
click at [1489, 401] on circle "Open options" at bounding box center [1488, 401] width 3 height 3
drag, startPoint x: 338, startPoint y: 409, endPoint x: 267, endPoint y: 413, distance: 70.9
click at [267, 413] on div "JJ Jake Jezierski" at bounding box center [303, 406] width 126 height 25
copy div "Jake Jezierski"
click at [361, 404] on div "JJ Jake Jezierski" at bounding box center [303, 406] width 126 height 25
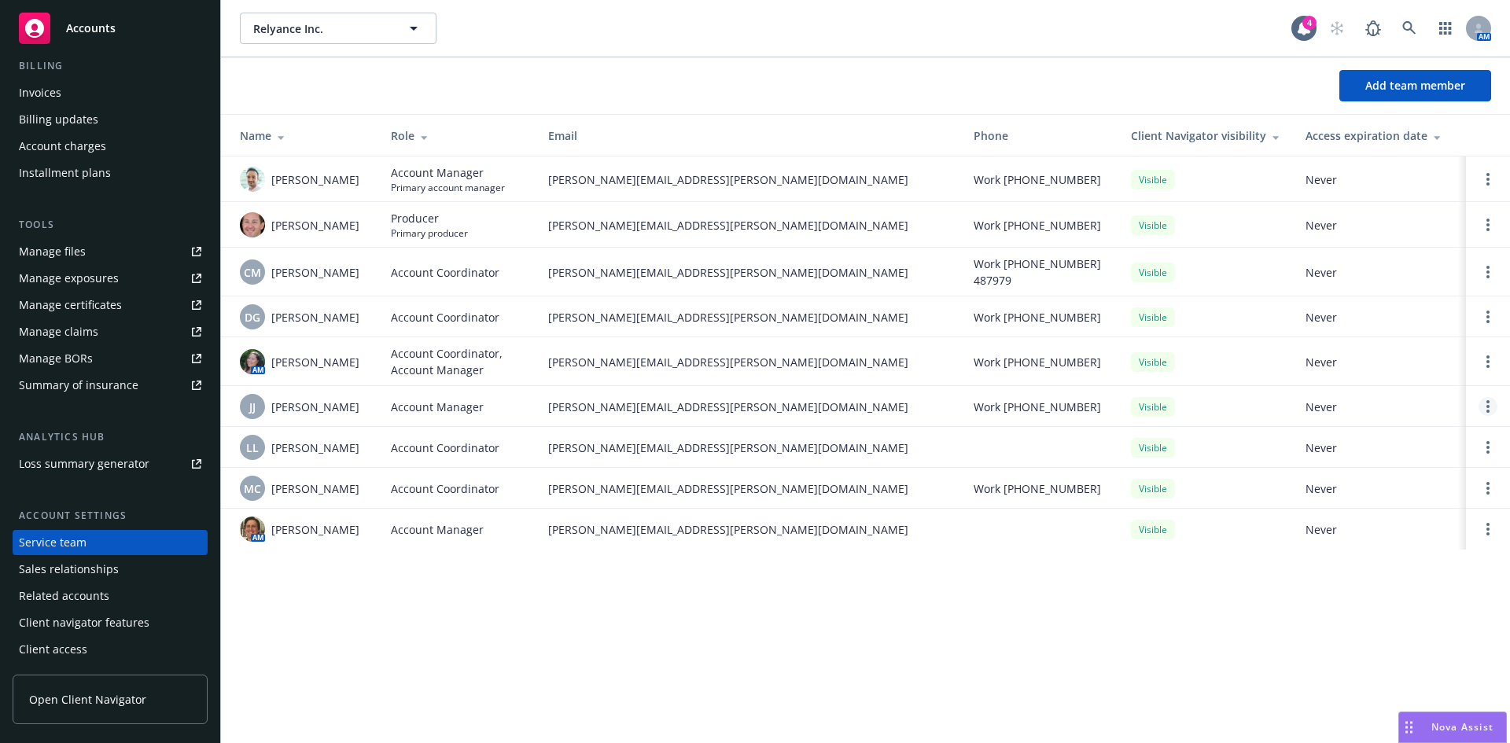
click at [1485, 405] on link "Open options" at bounding box center [1488, 406] width 19 height 19
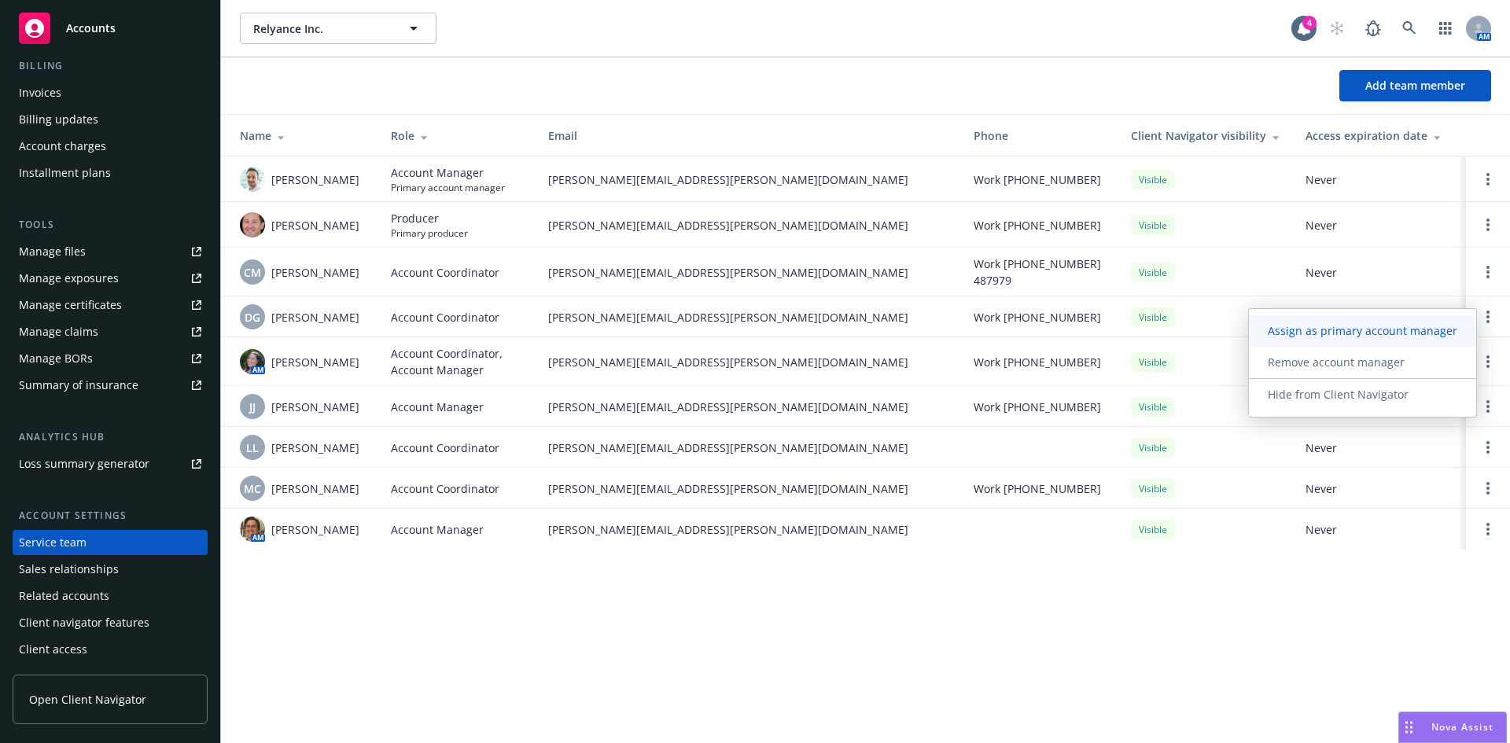
click at [1324, 332] on span "Assign as primary account manager" at bounding box center [1362, 330] width 227 height 15
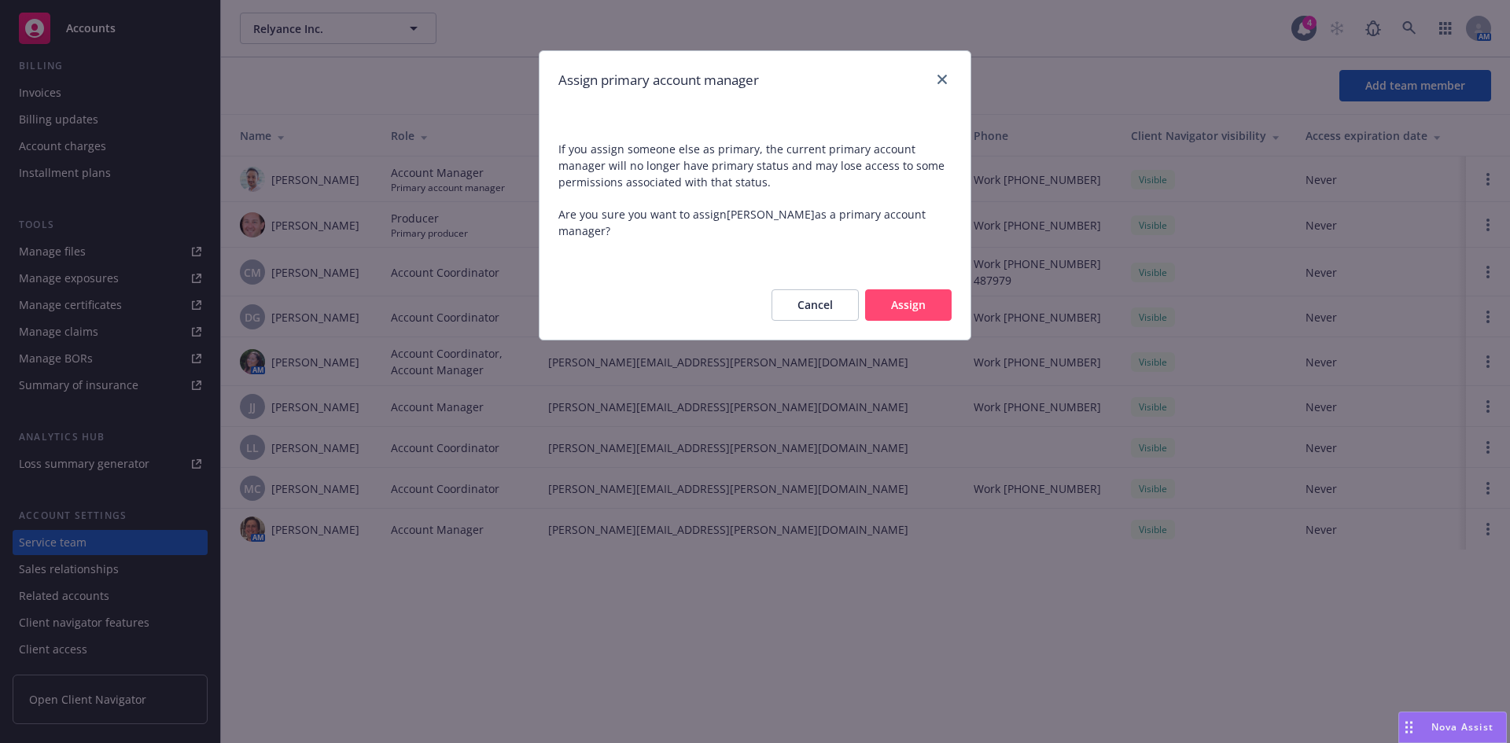
click at [920, 313] on button "Assign" at bounding box center [908, 304] width 87 height 31
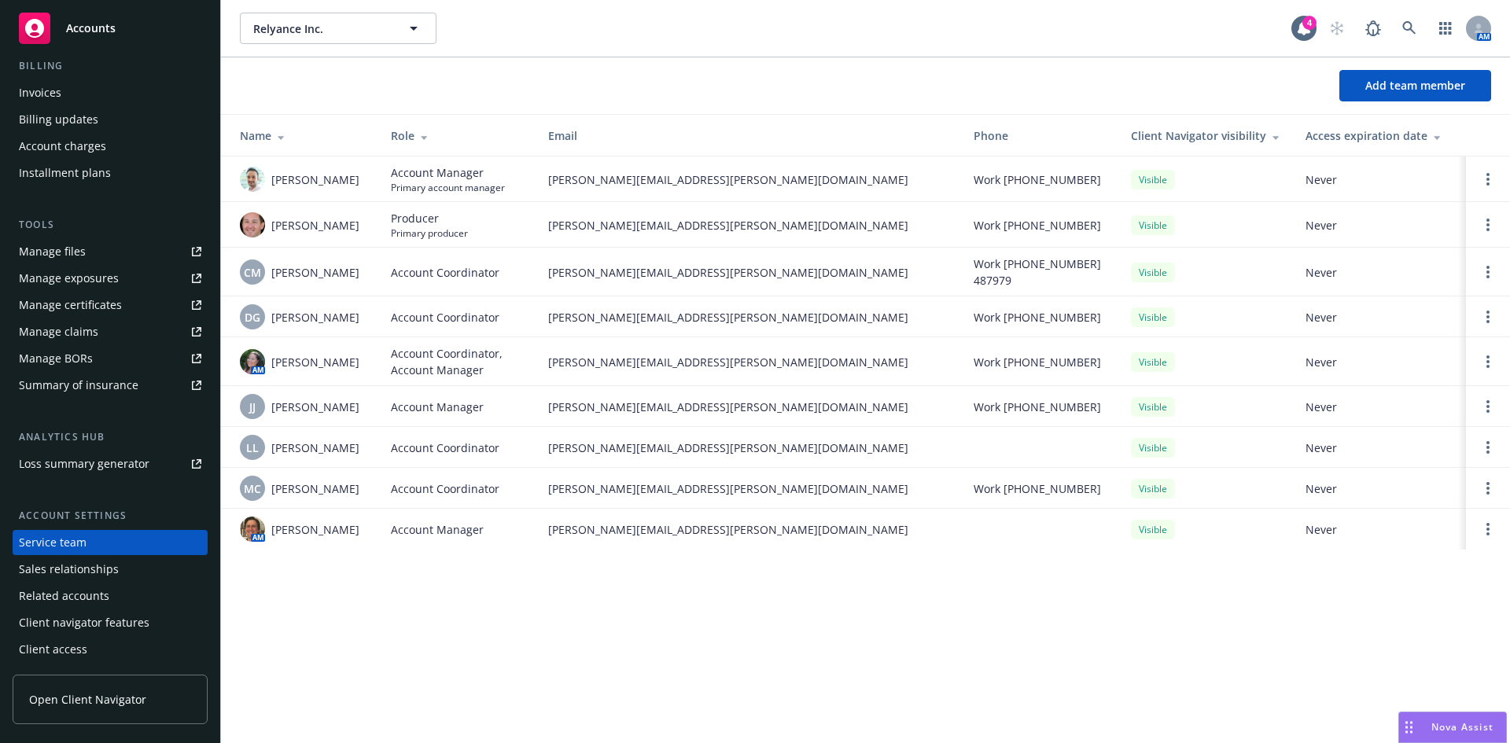
click at [68, 251] on div "Manage files" at bounding box center [52, 251] width 67 height 25
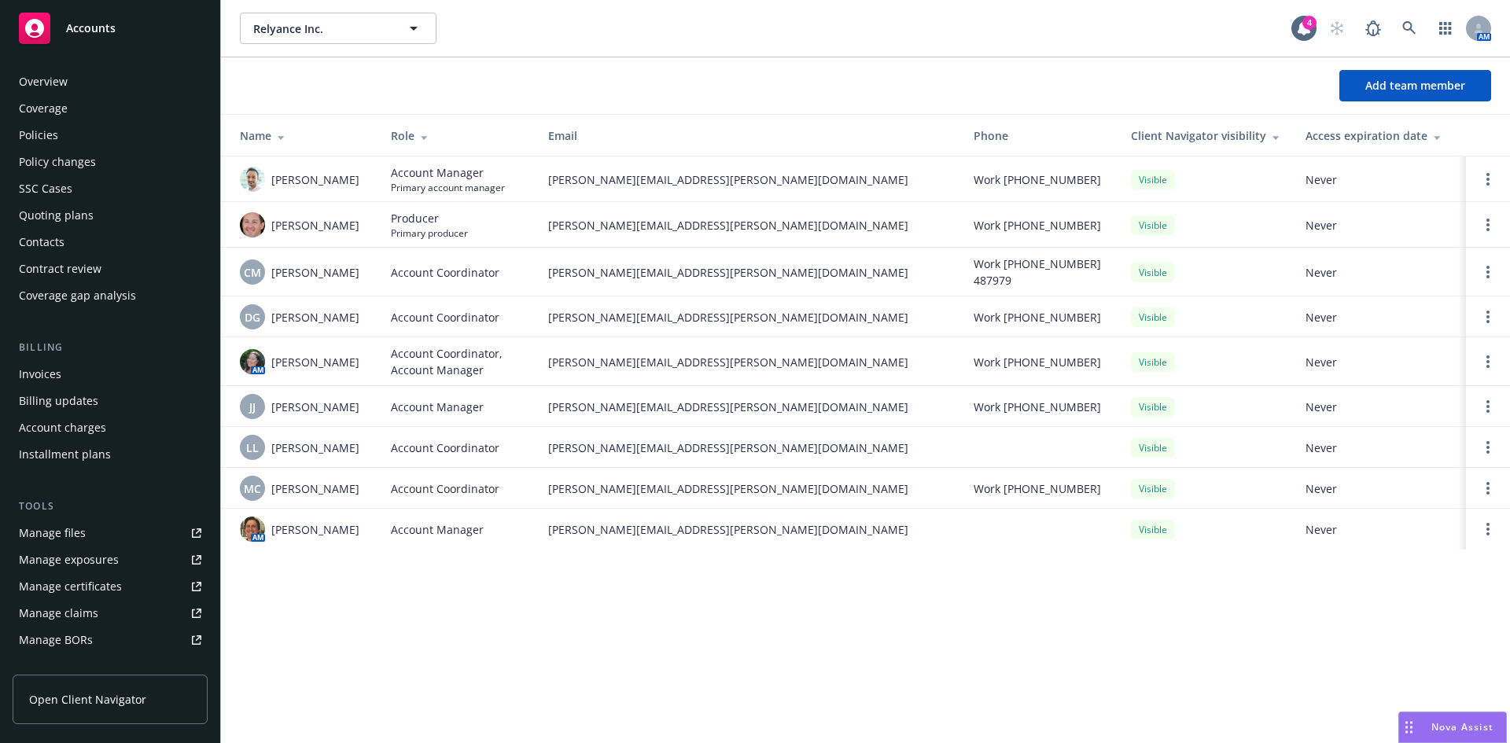
click at [74, 135] on div "Policies" at bounding box center [110, 135] width 183 height 25
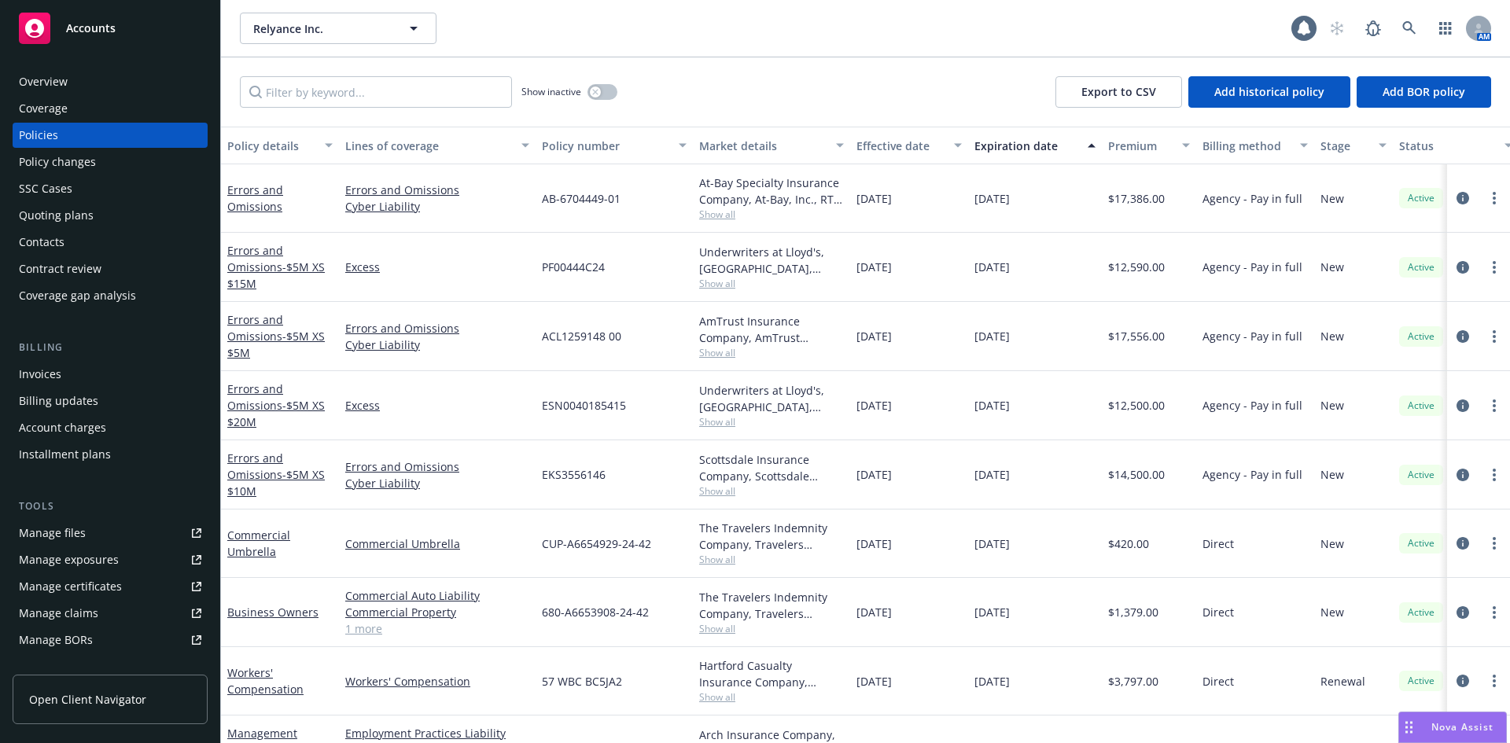
scroll to position [122, 0]
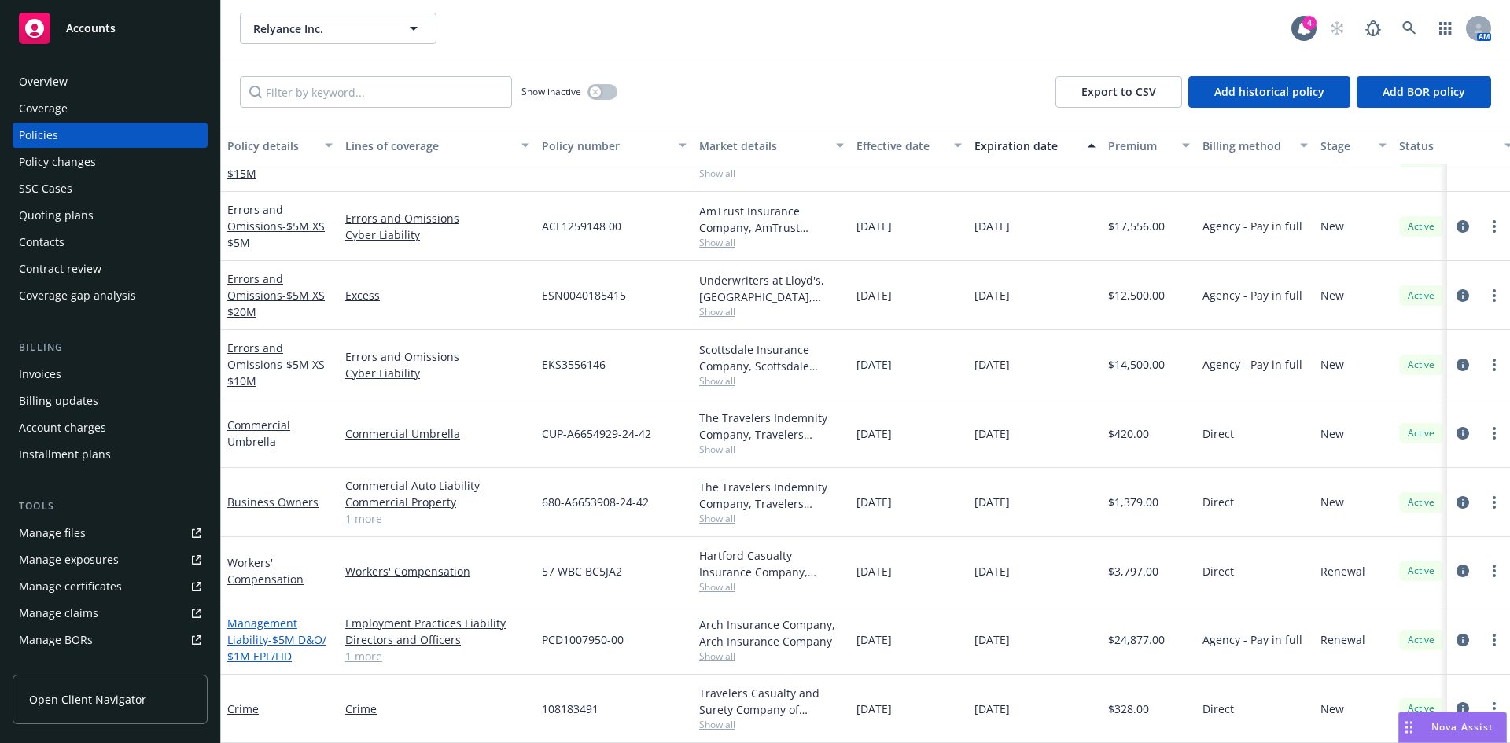
click at [274, 632] on span "- $5M D&O/ $1M EPL/FID" at bounding box center [276, 647] width 99 height 31
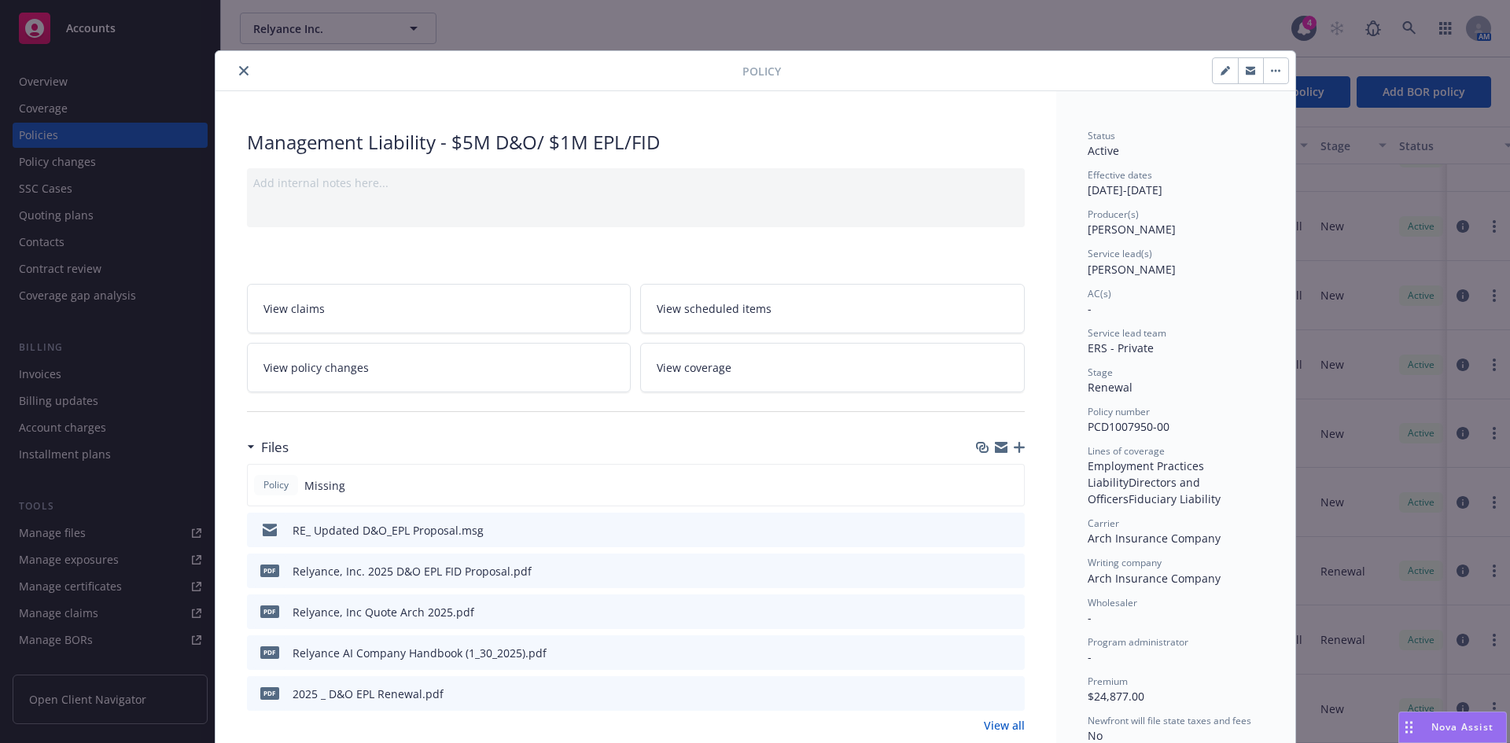
click at [1224, 68] on icon "button" at bounding box center [1225, 70] width 9 height 9
select select "RENEWAL"
select select "12"
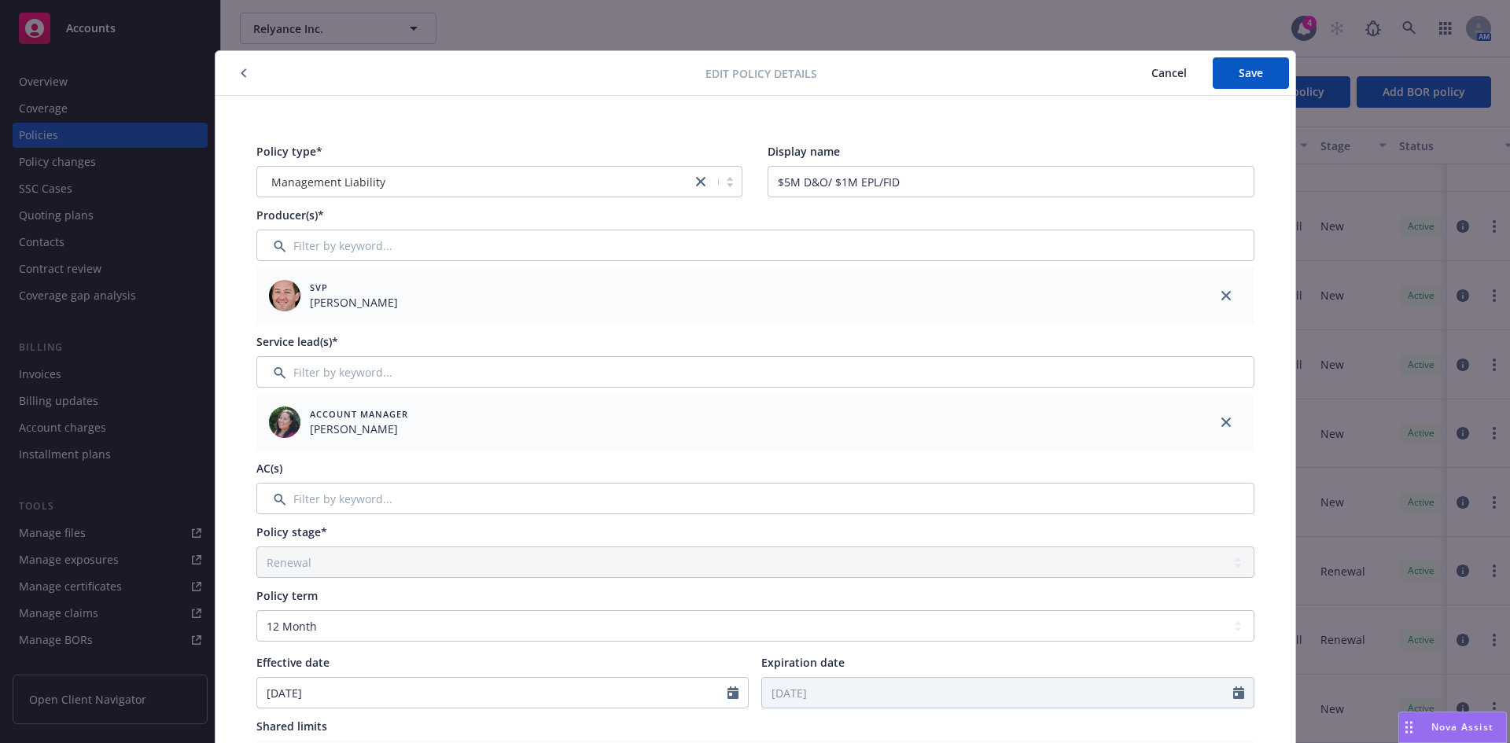
click at [1157, 79] on span "Cancel" at bounding box center [1169, 72] width 35 height 15
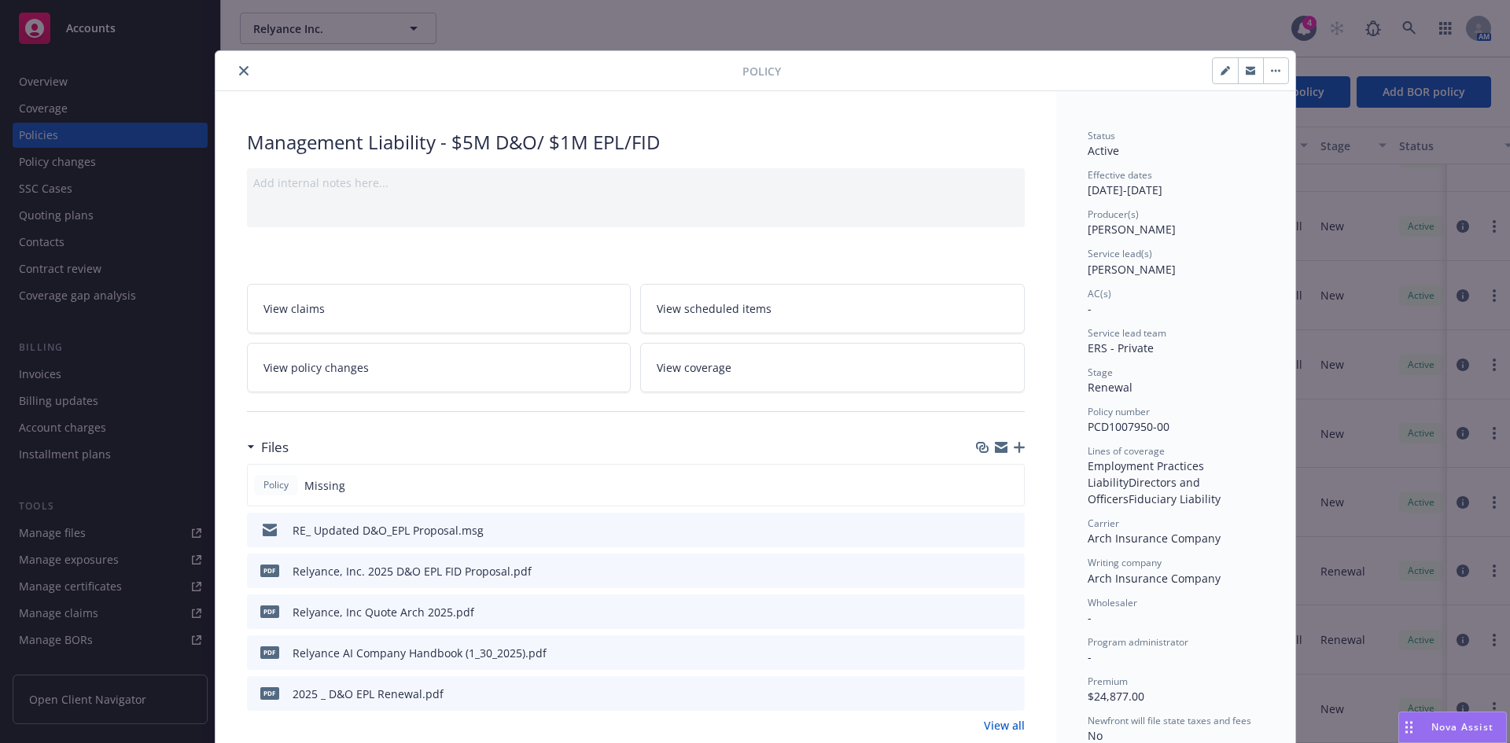
click at [239, 68] on icon "close" at bounding box center [243, 70] width 9 height 9
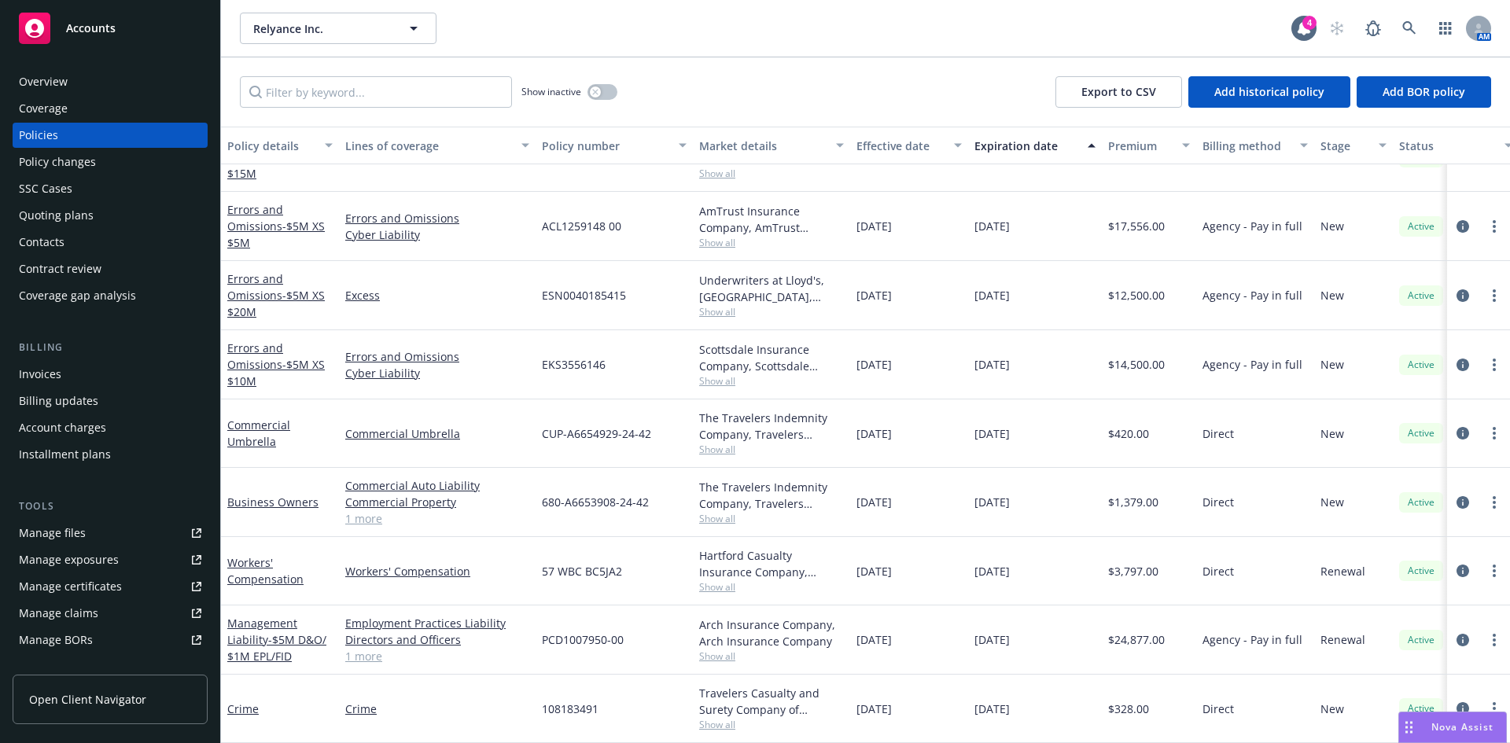
click at [60, 165] on div "Policy changes" at bounding box center [57, 161] width 77 height 25
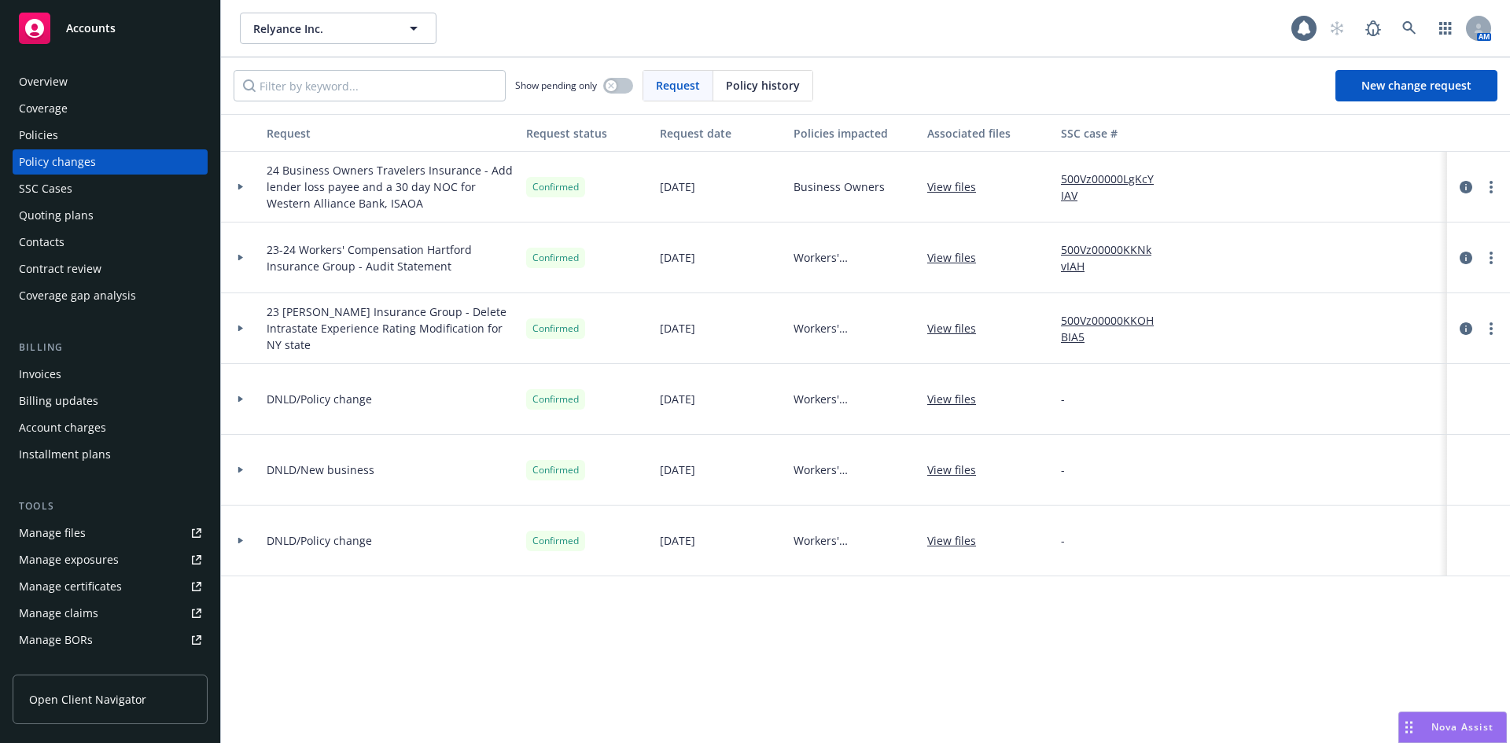
click at [758, 85] on span "Policy history" at bounding box center [763, 85] width 74 height 17
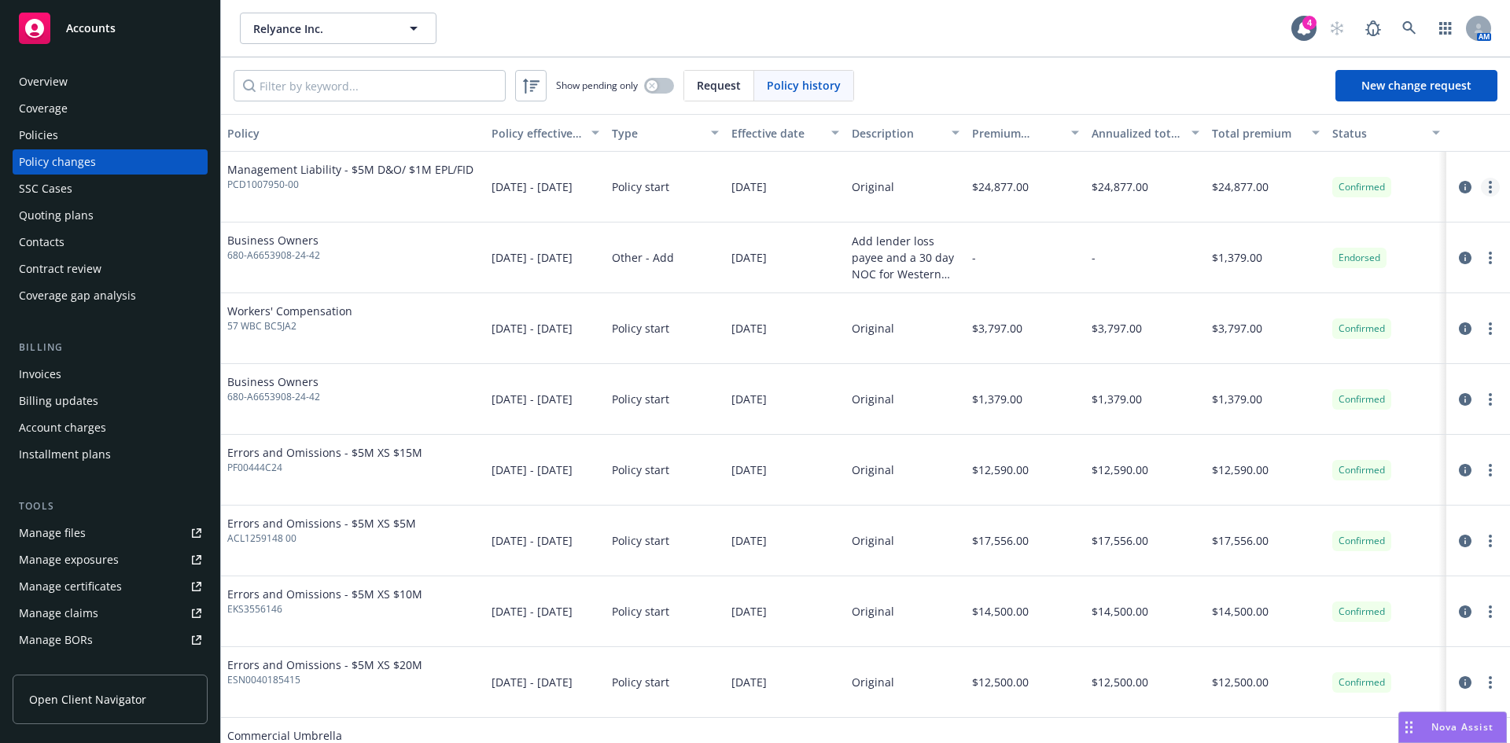
click at [1485, 184] on link "more" at bounding box center [1490, 187] width 19 height 19
click at [1315, 318] on link "Edit billing info" at bounding box center [1354, 313] width 270 height 31
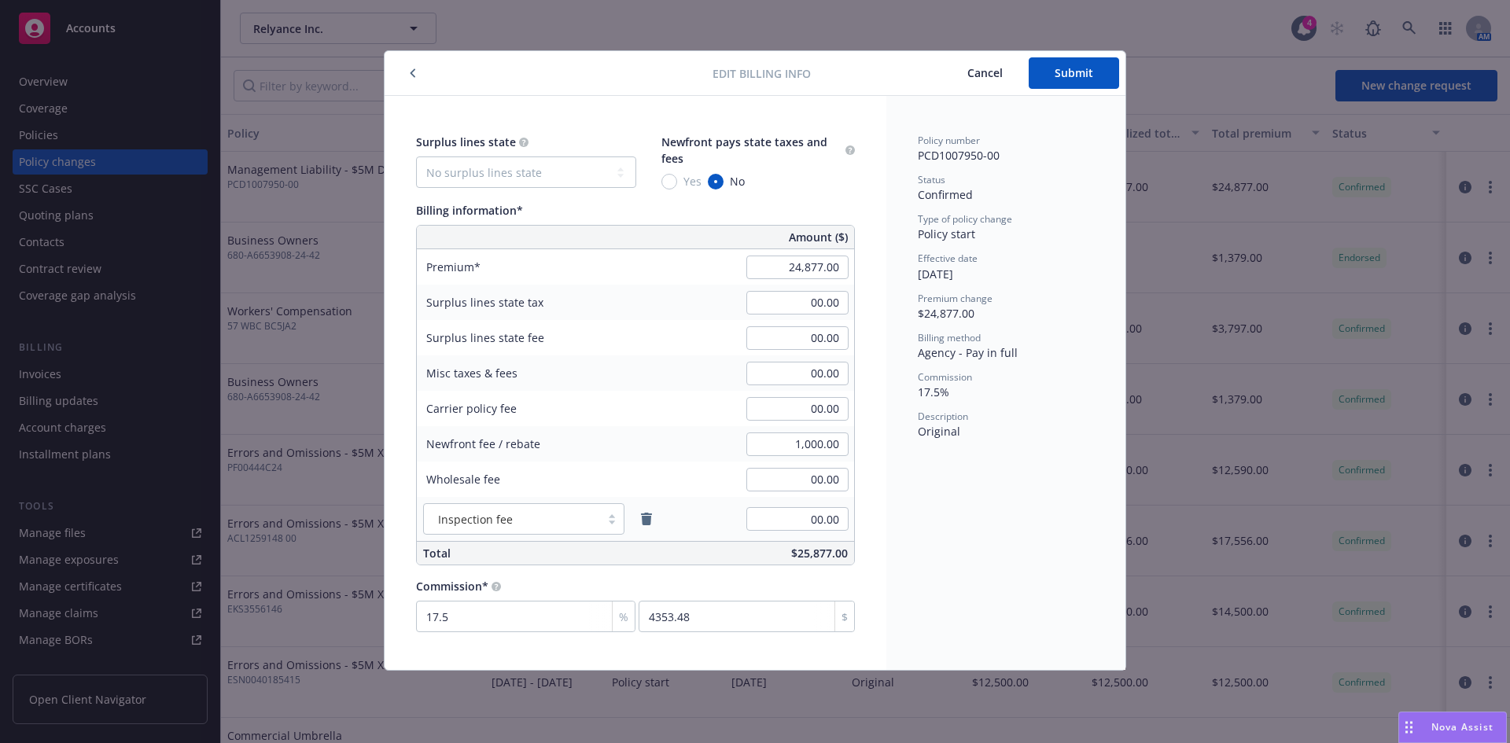
click at [991, 72] on span "Cancel" at bounding box center [985, 72] width 35 height 15
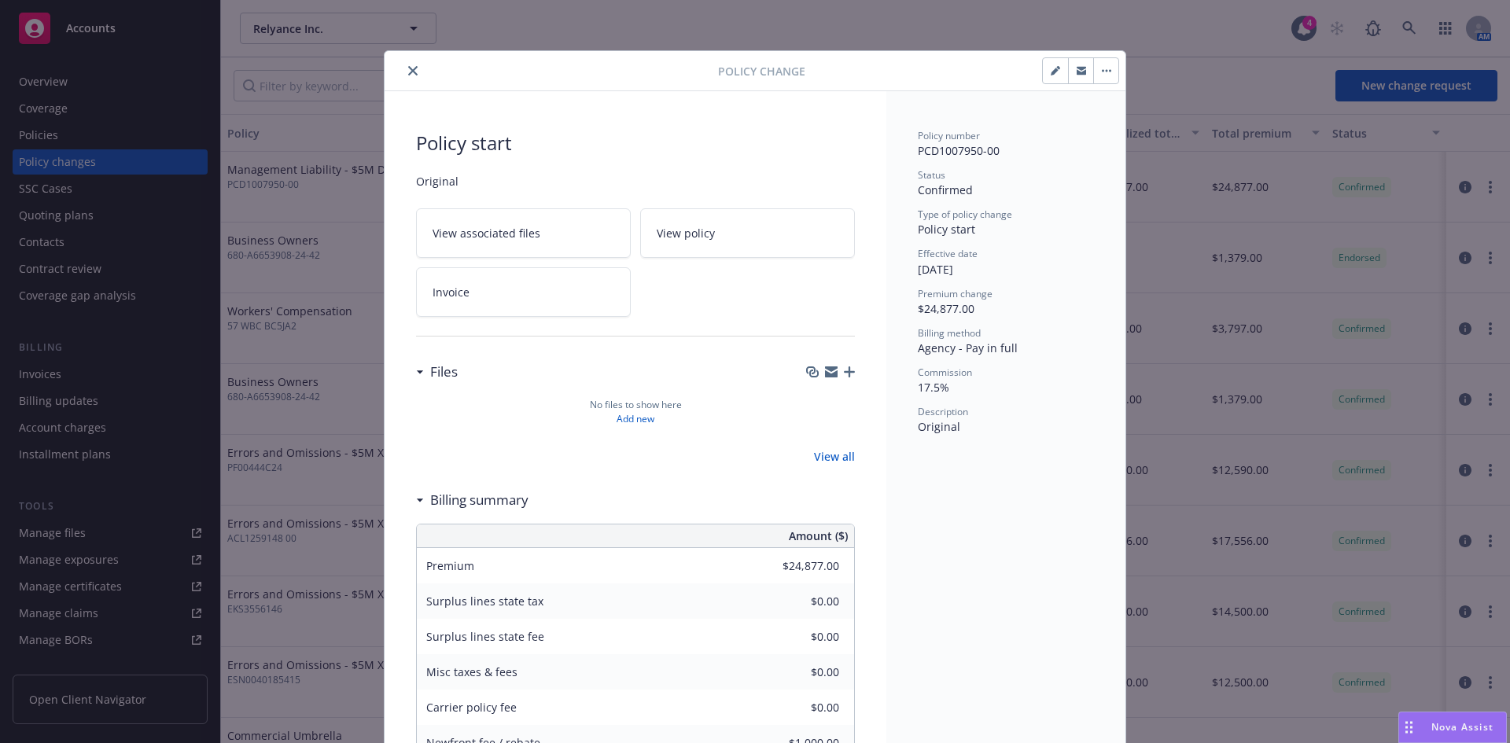
click at [408, 71] on icon "close" at bounding box center [412, 70] width 9 height 9
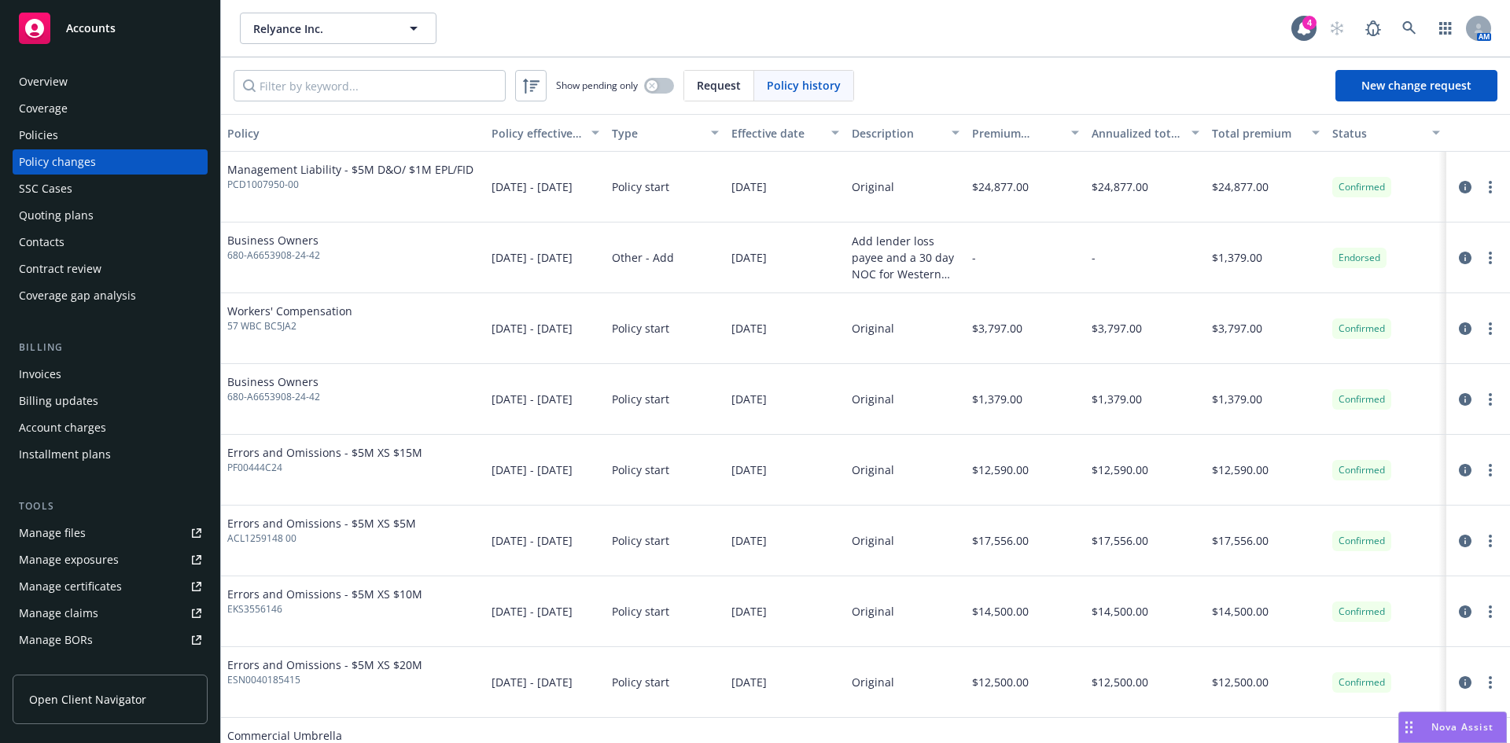
click at [116, 531] on link "Manage files" at bounding box center [110, 533] width 195 height 25
click at [1403, 27] on icon at bounding box center [1410, 28] width 14 height 14
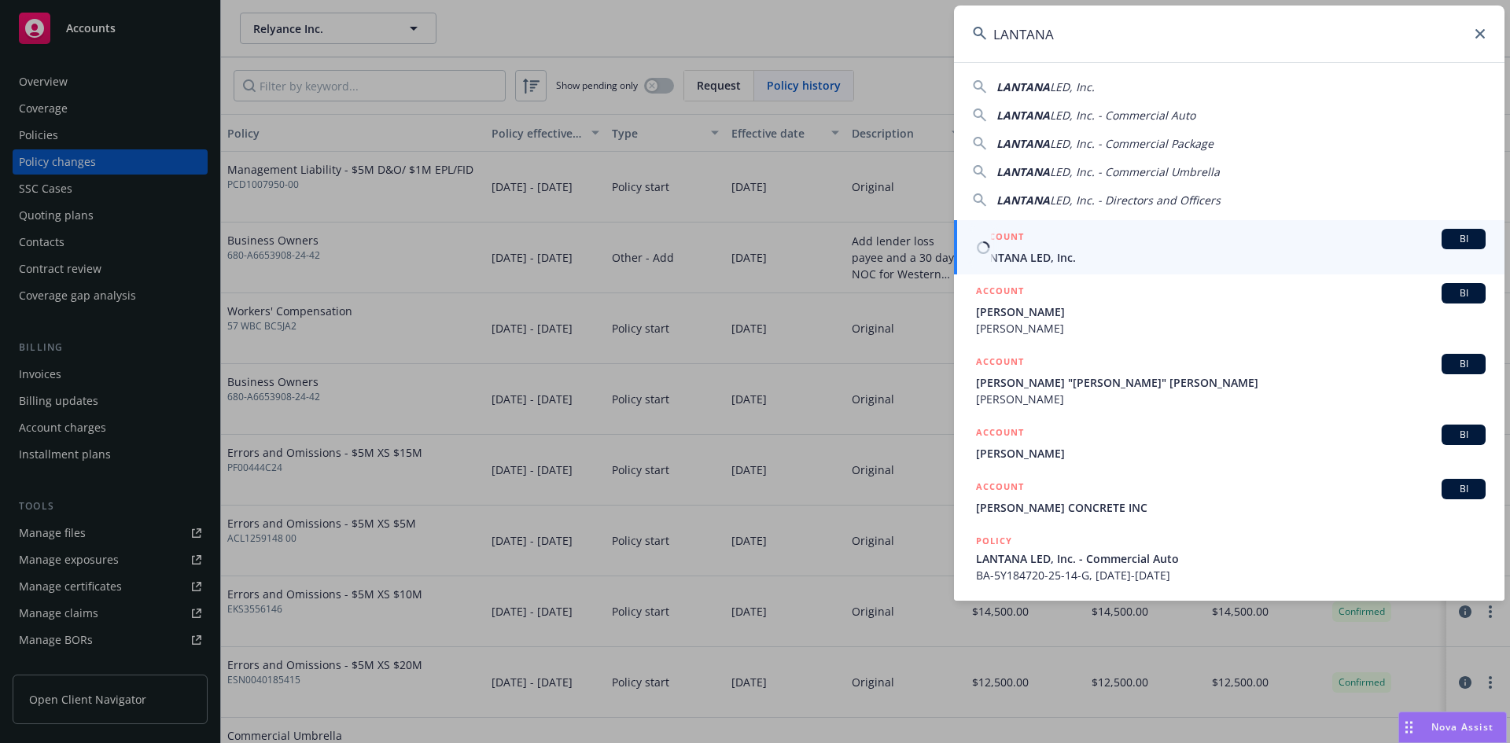
type input "LANTANA"
click at [1097, 253] on span "LANTANA LED, Inc." at bounding box center [1231, 257] width 510 height 17
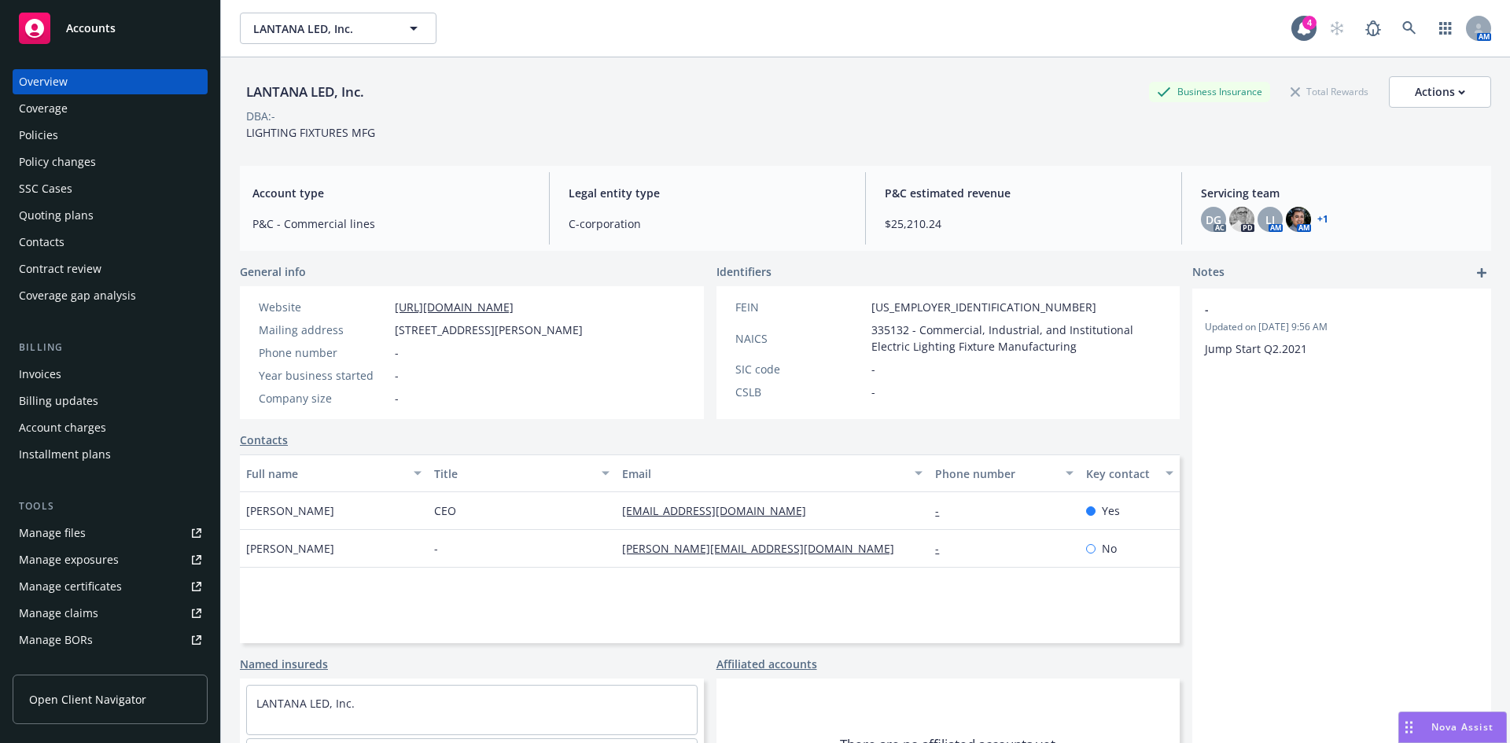
click at [90, 146] on div "Policies" at bounding box center [110, 135] width 183 height 25
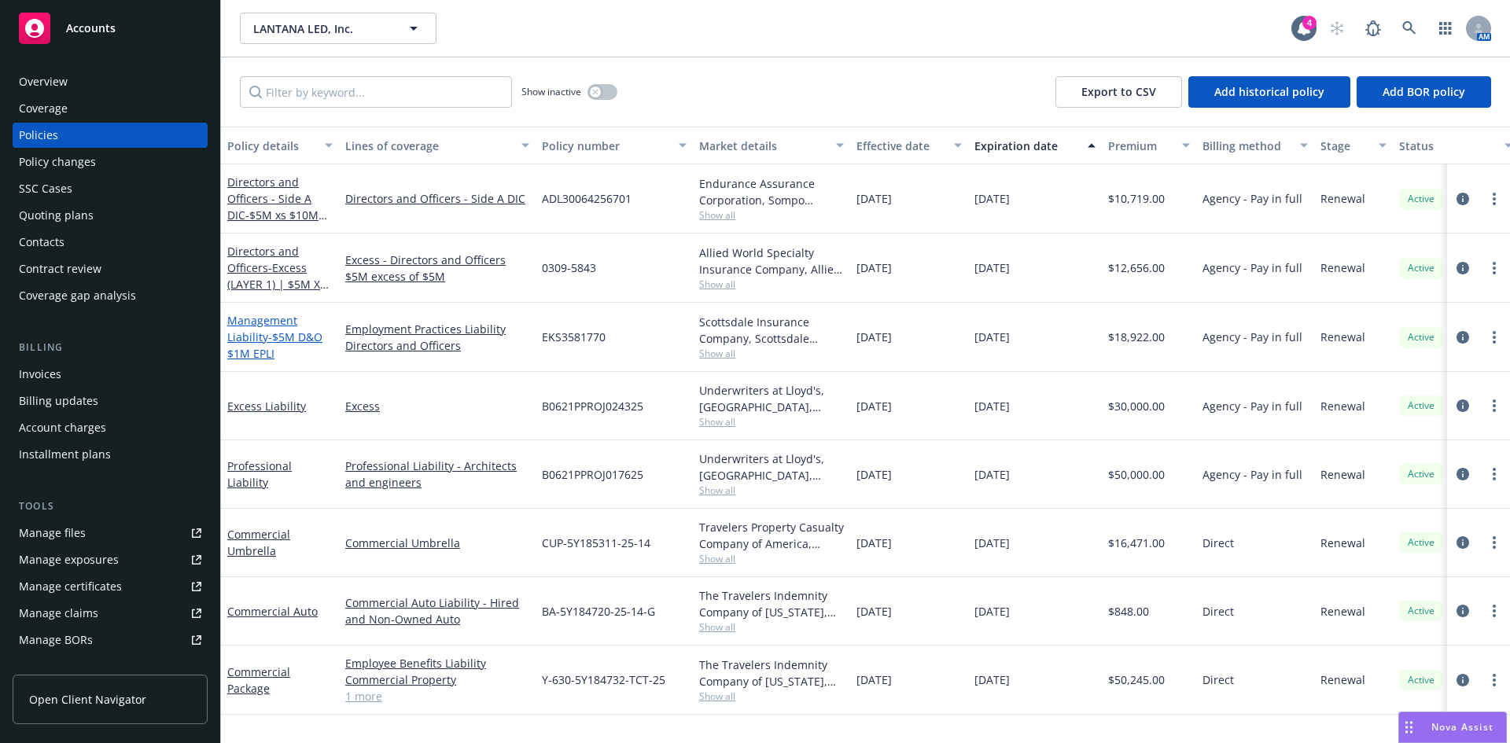
click at [258, 331] on link "Management Liability - $5M D&O $1M EPLI" at bounding box center [274, 337] width 95 height 48
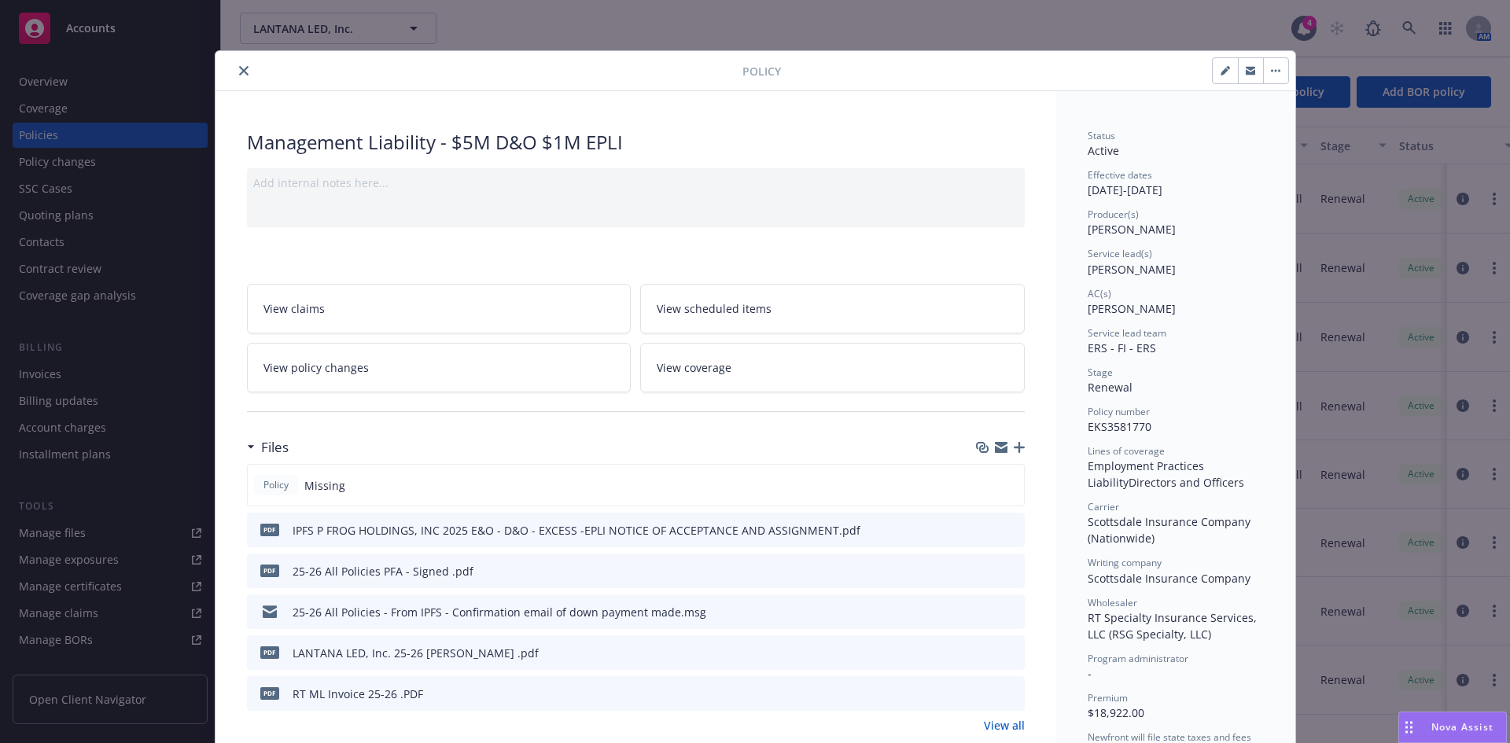
click at [236, 65] on button "close" at bounding box center [243, 70] width 19 height 19
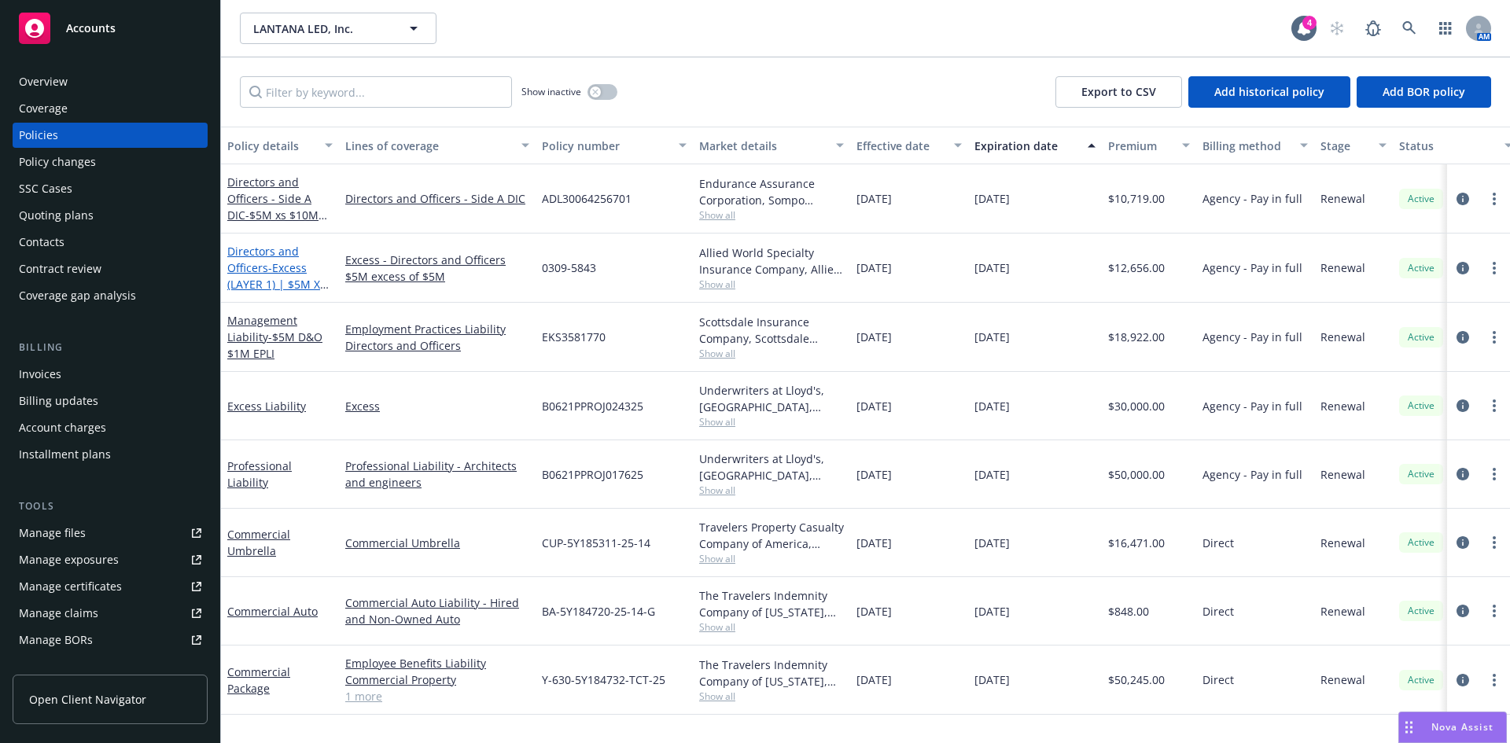
click at [264, 266] on link "Directors and Officers - Excess (LAYER 1) | $5M XS $5M D&O" at bounding box center [276, 276] width 99 height 65
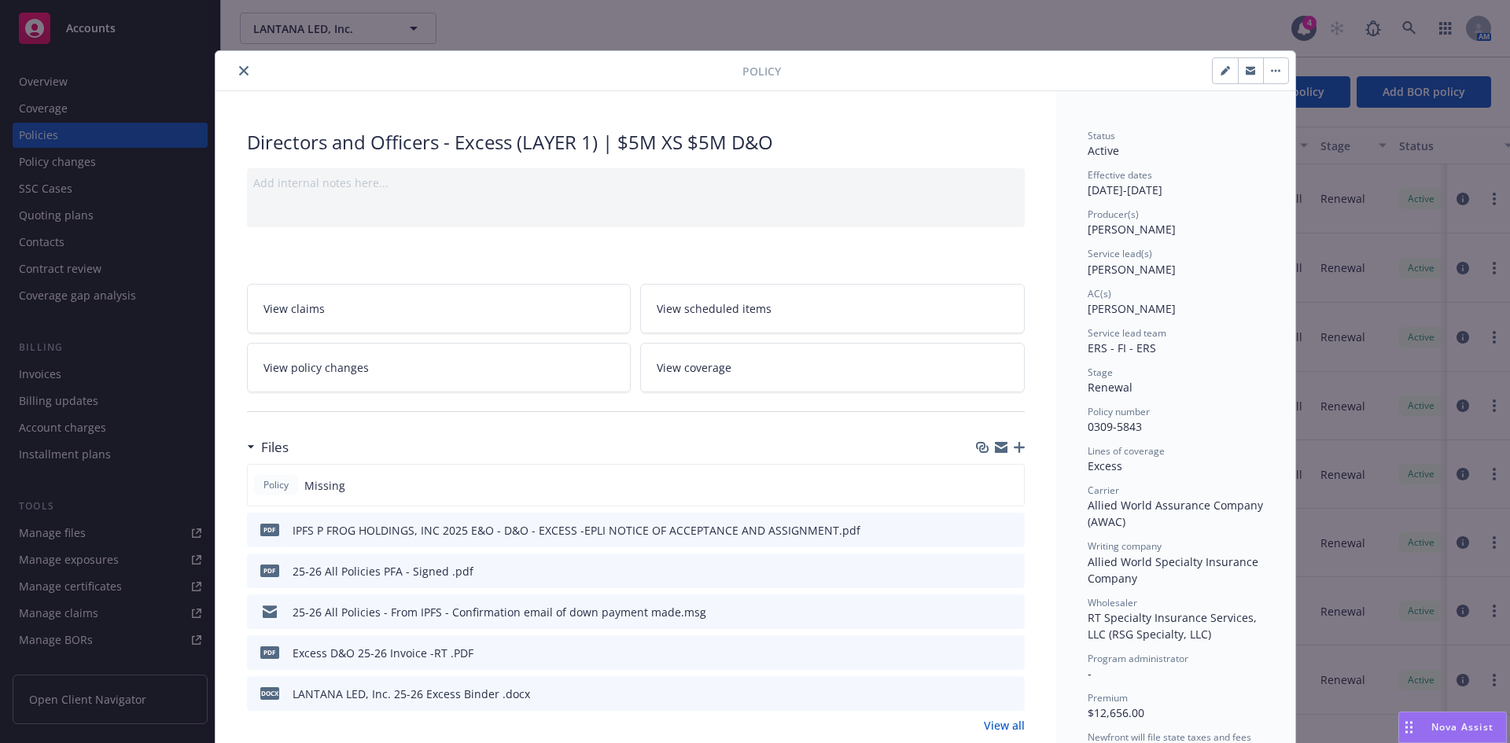
click at [239, 68] on icon "close" at bounding box center [243, 70] width 9 height 9
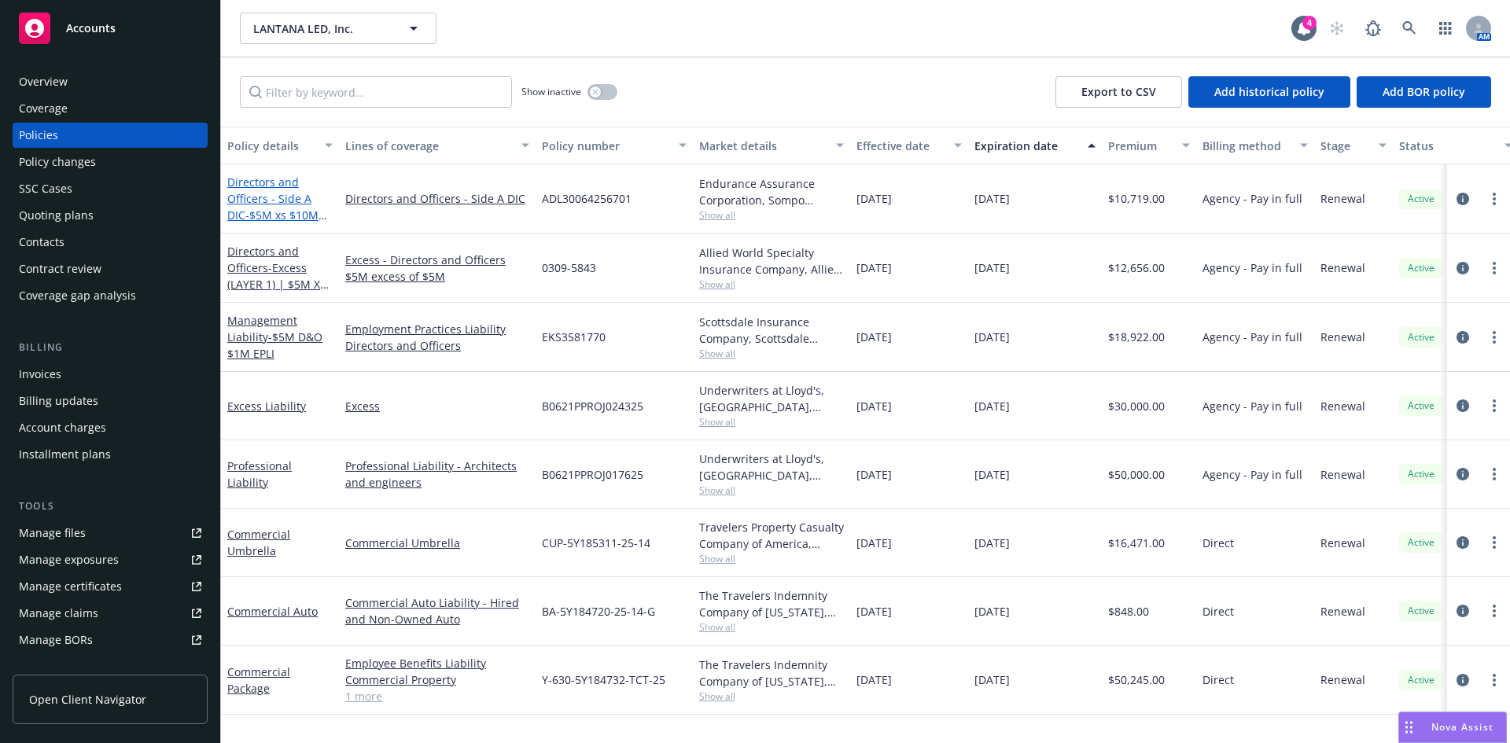
click at [248, 205] on link "Directors and Officers - Side A DIC - $5M xs $10M Side A DIC" at bounding box center [272, 207] width 91 height 65
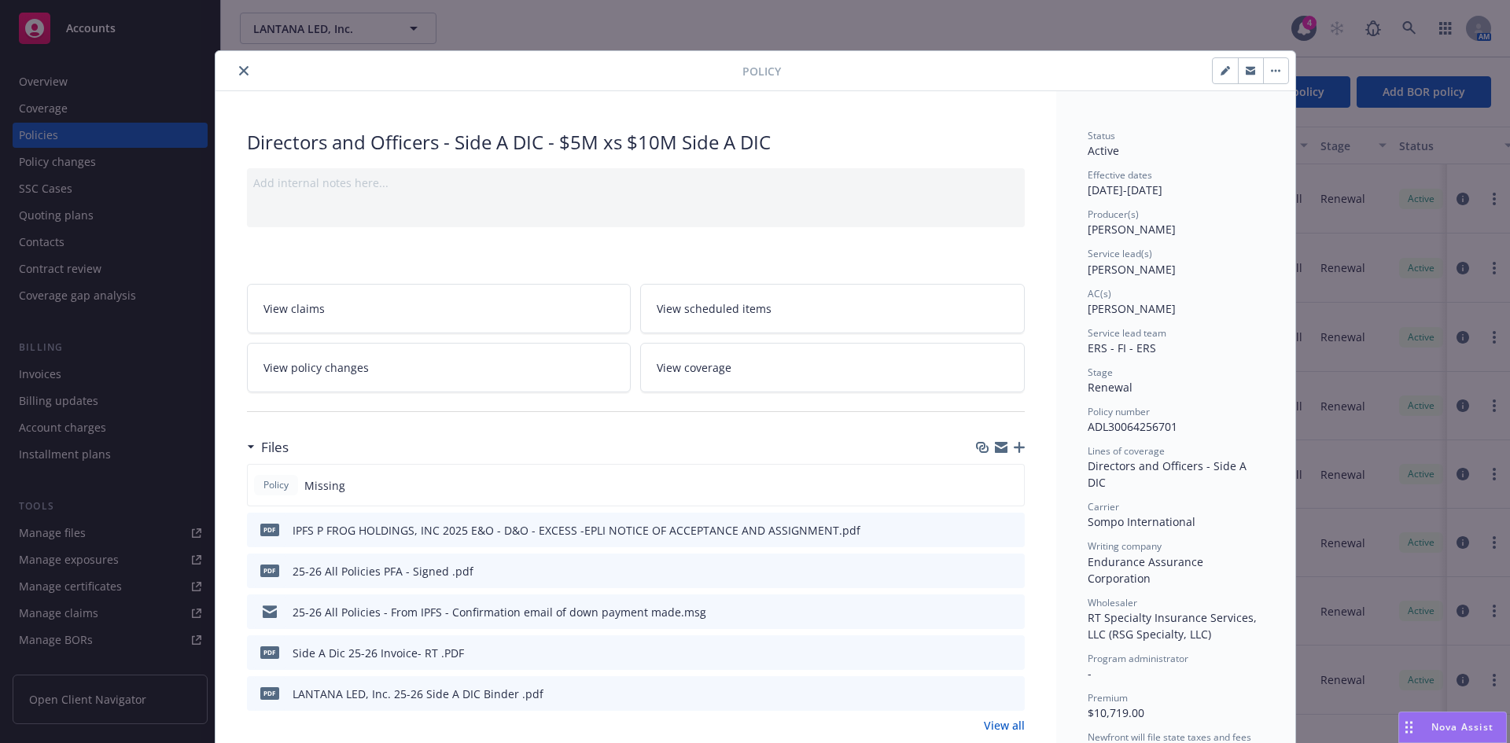
click at [239, 72] on icon "close" at bounding box center [243, 70] width 9 height 9
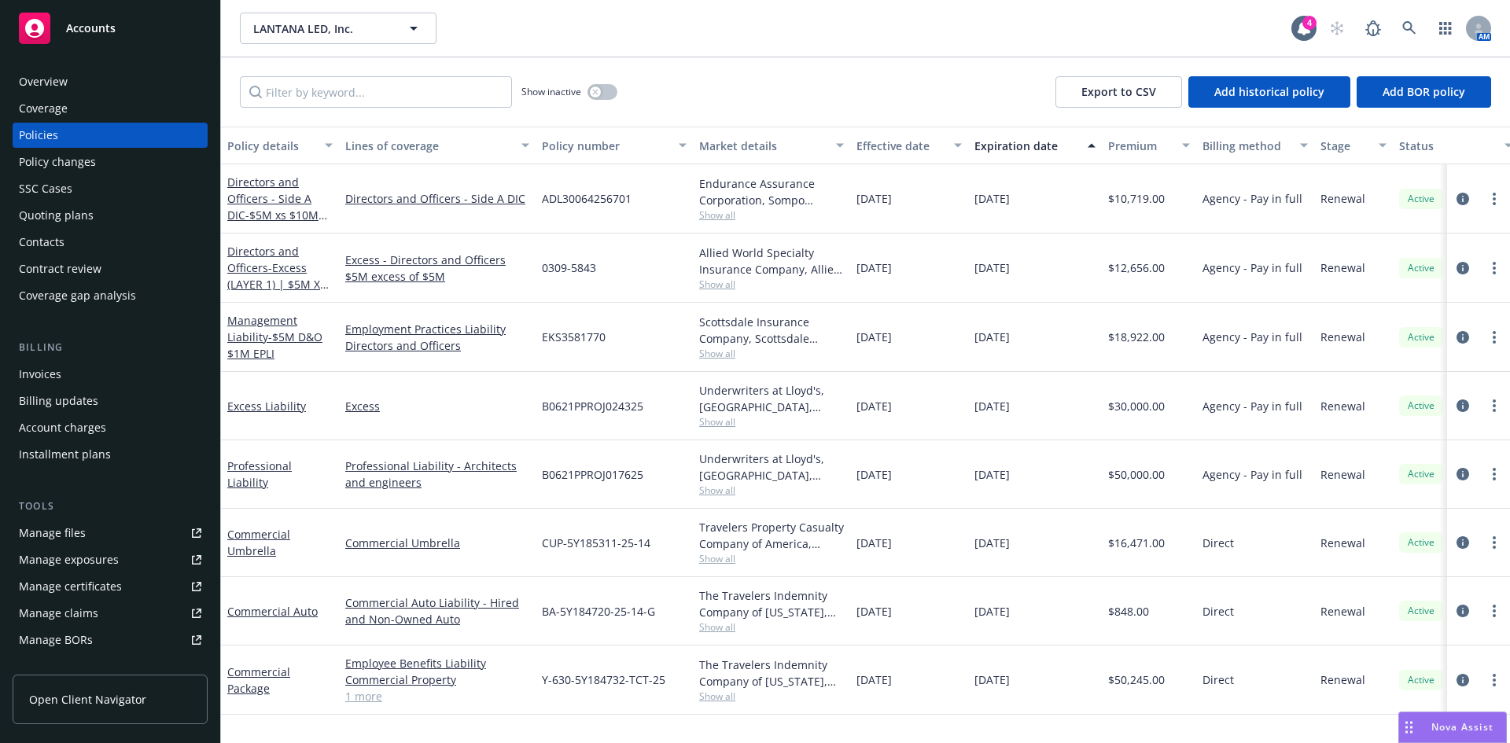
click at [102, 535] on link "Manage files" at bounding box center [110, 533] width 195 height 25
click at [1403, 31] on icon at bounding box center [1410, 28] width 14 height 14
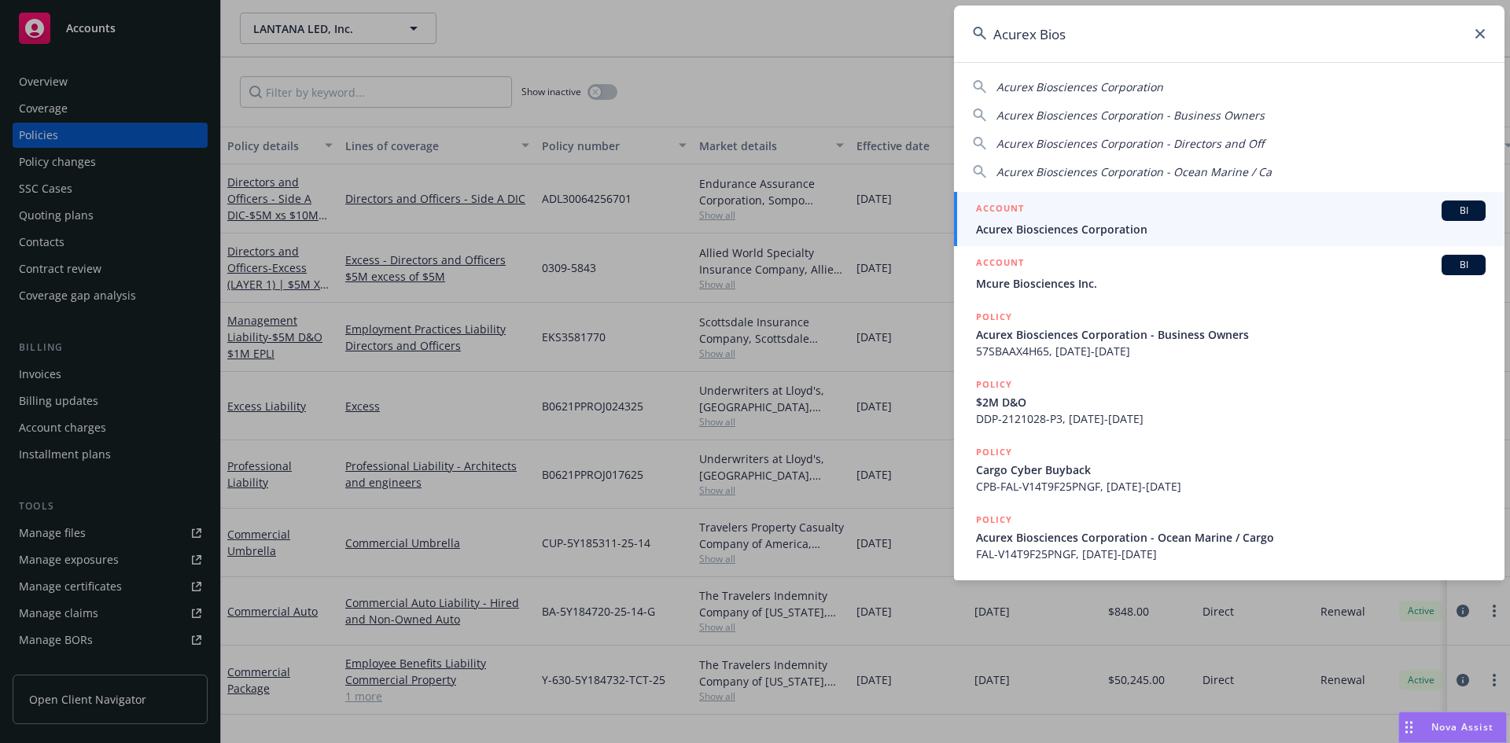
type input "Acurex Bios"
click at [1139, 230] on span "Acurex Biosciences Corporation" at bounding box center [1231, 229] width 510 height 17
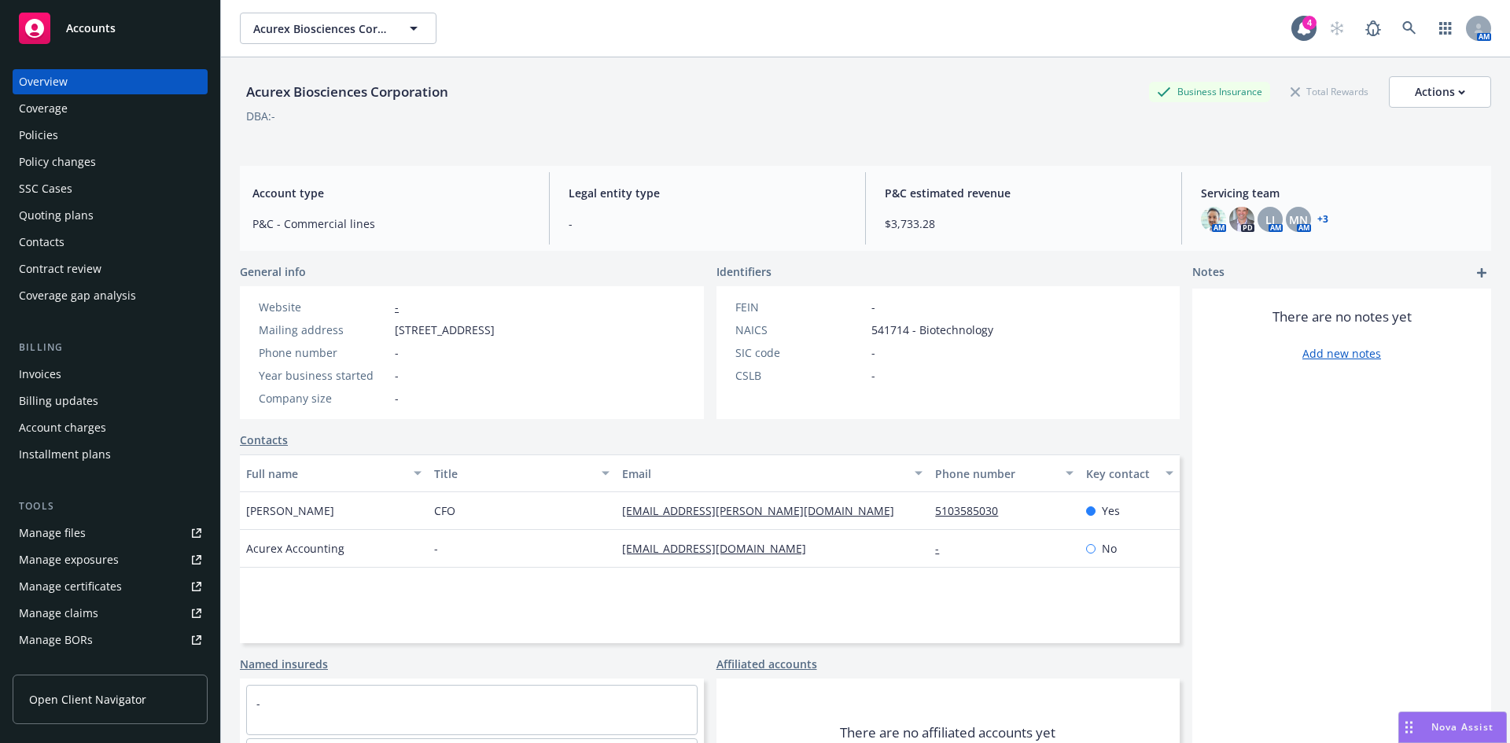
click at [59, 377] on div "Invoices" at bounding box center [40, 374] width 42 height 25
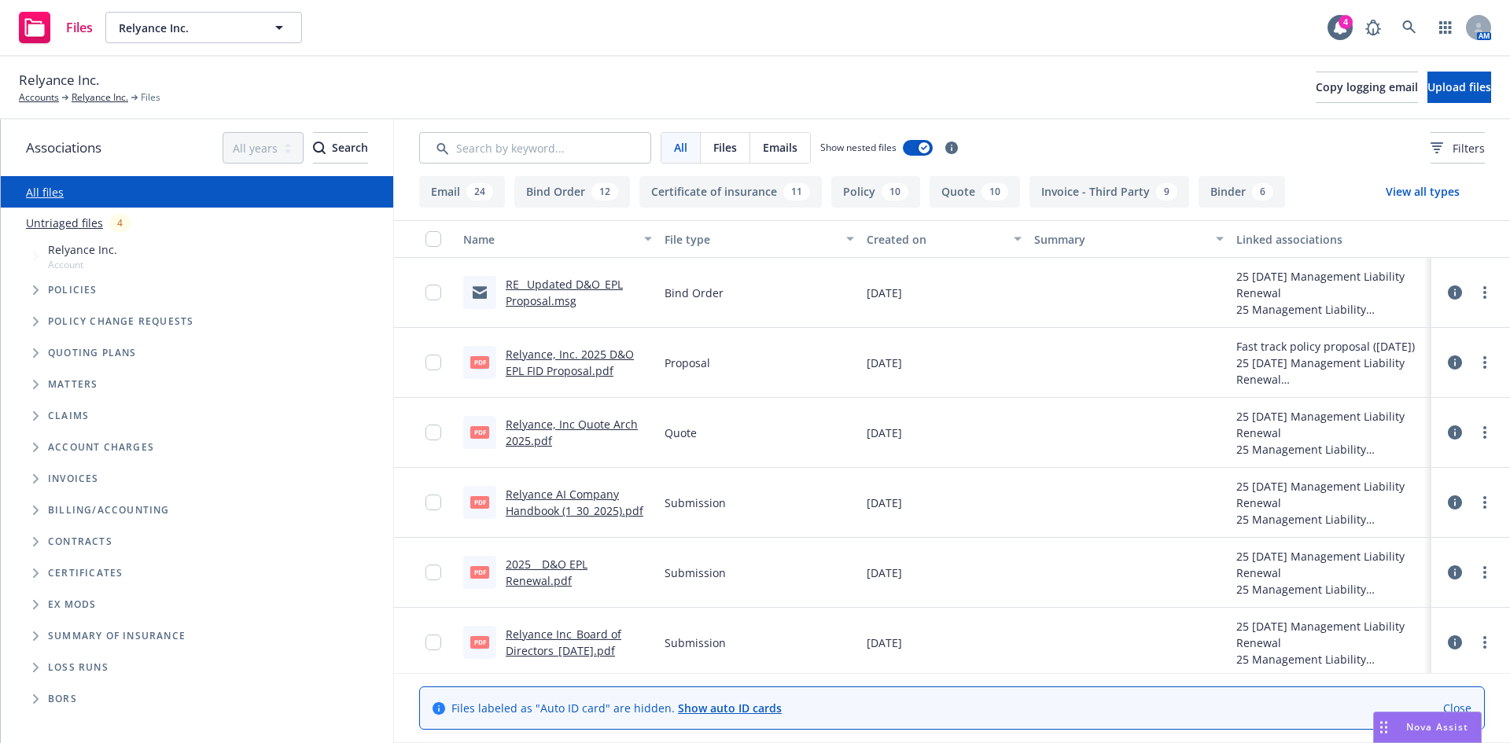
click at [545, 370] on link "Relyance, Inc. 2025 D&O EPL FID Proposal.pdf" at bounding box center [570, 362] width 128 height 31
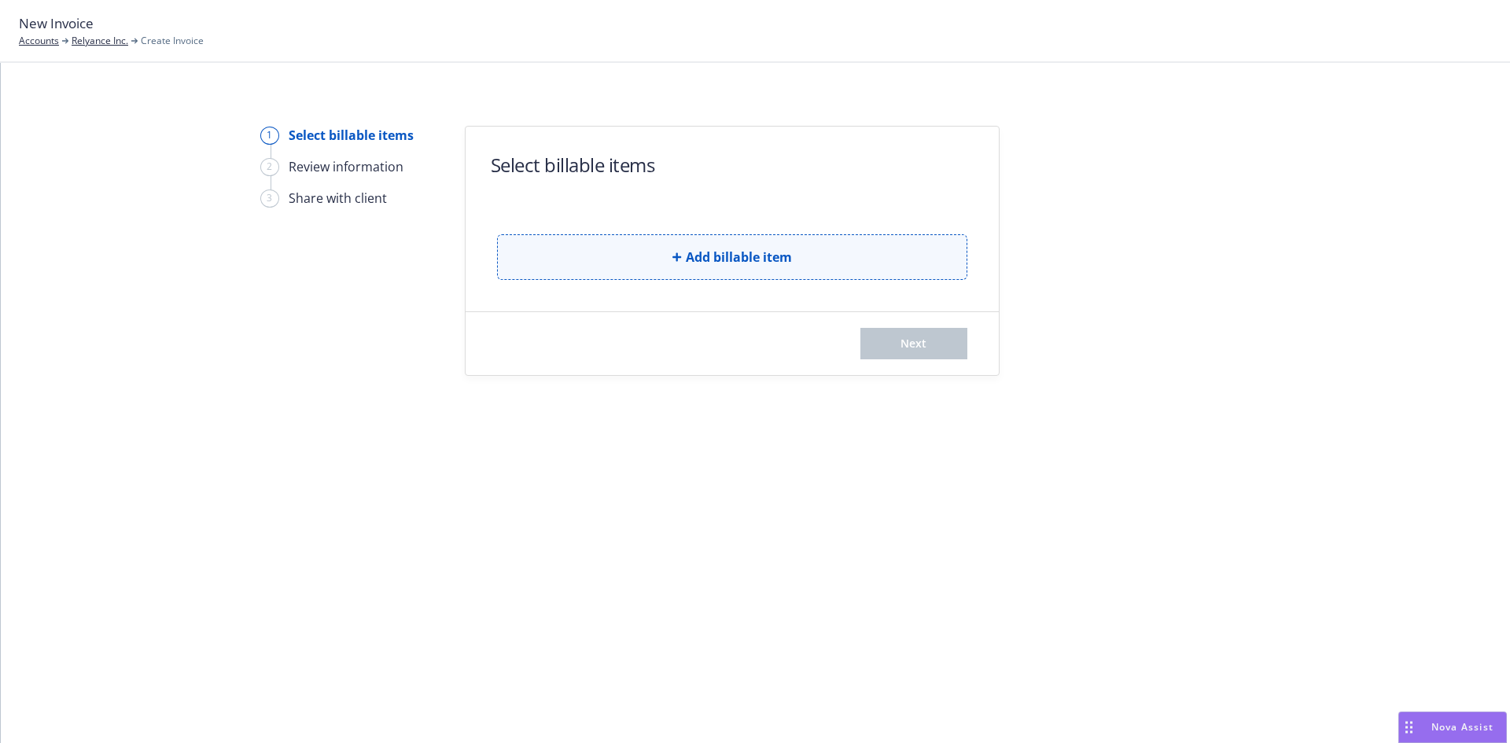
click at [693, 255] on span "Add billable item" at bounding box center [739, 257] width 106 height 19
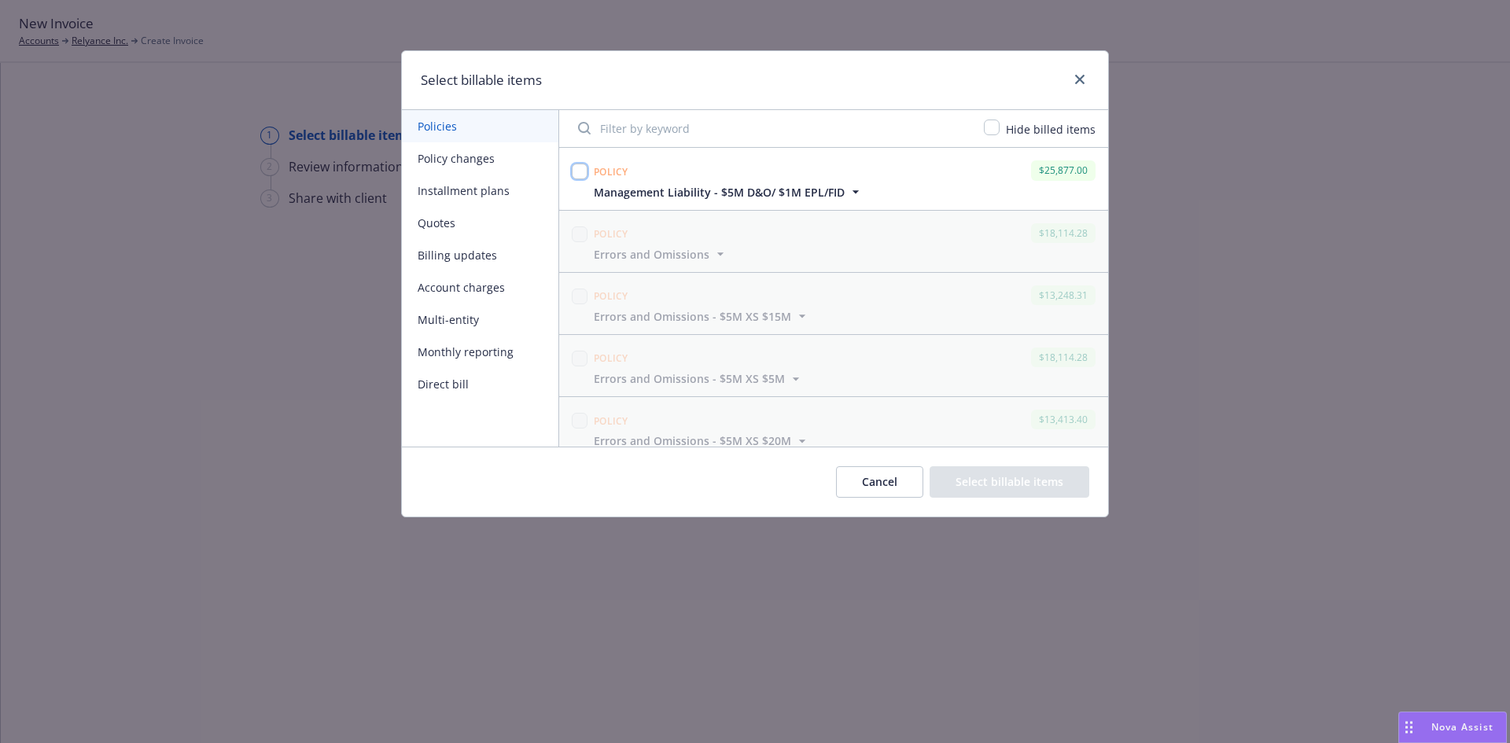
click at [575, 168] on input "checkbox" at bounding box center [580, 172] width 16 height 16
checkbox input "true"
click at [992, 481] on button "Select billable items" at bounding box center [1010, 481] width 160 height 31
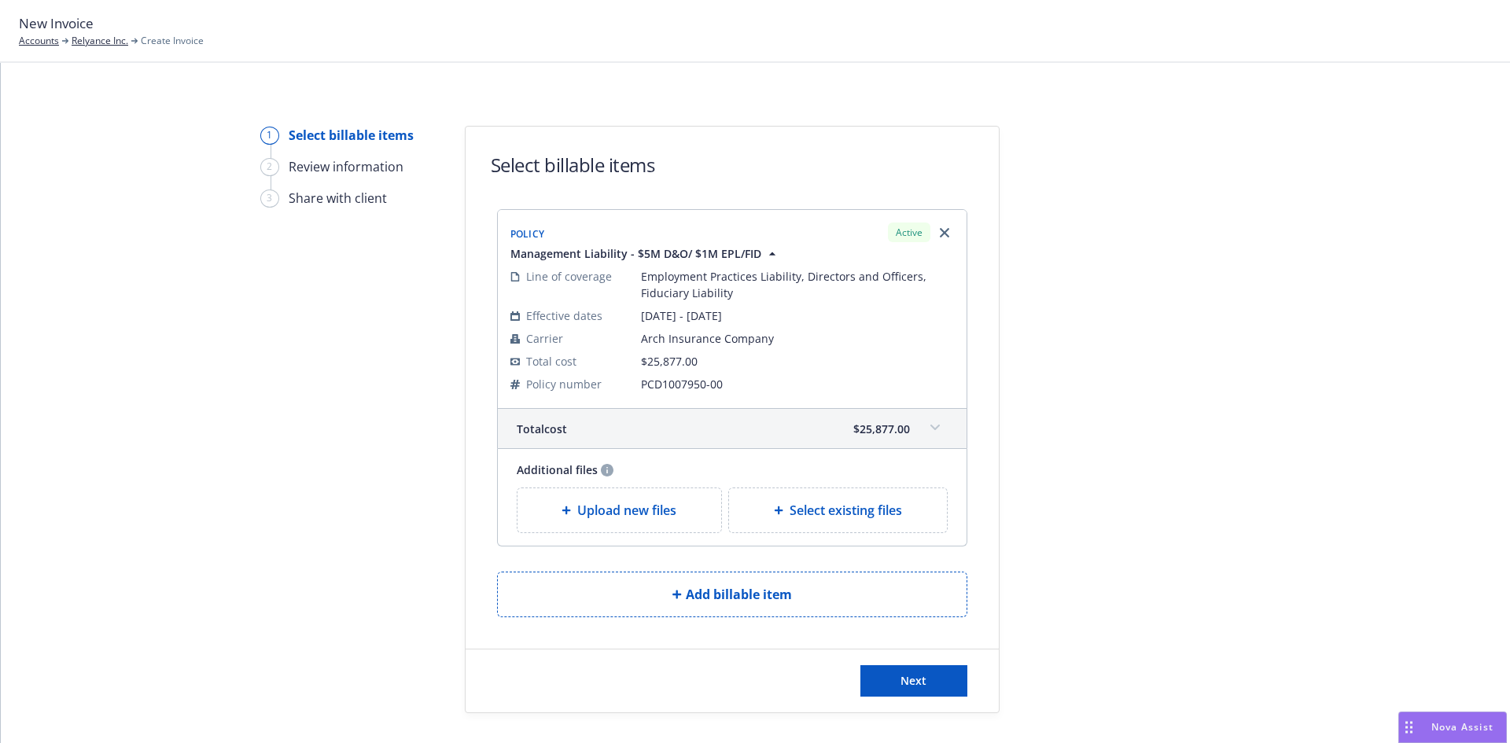
click at [939, 427] on span at bounding box center [935, 427] width 25 height 25
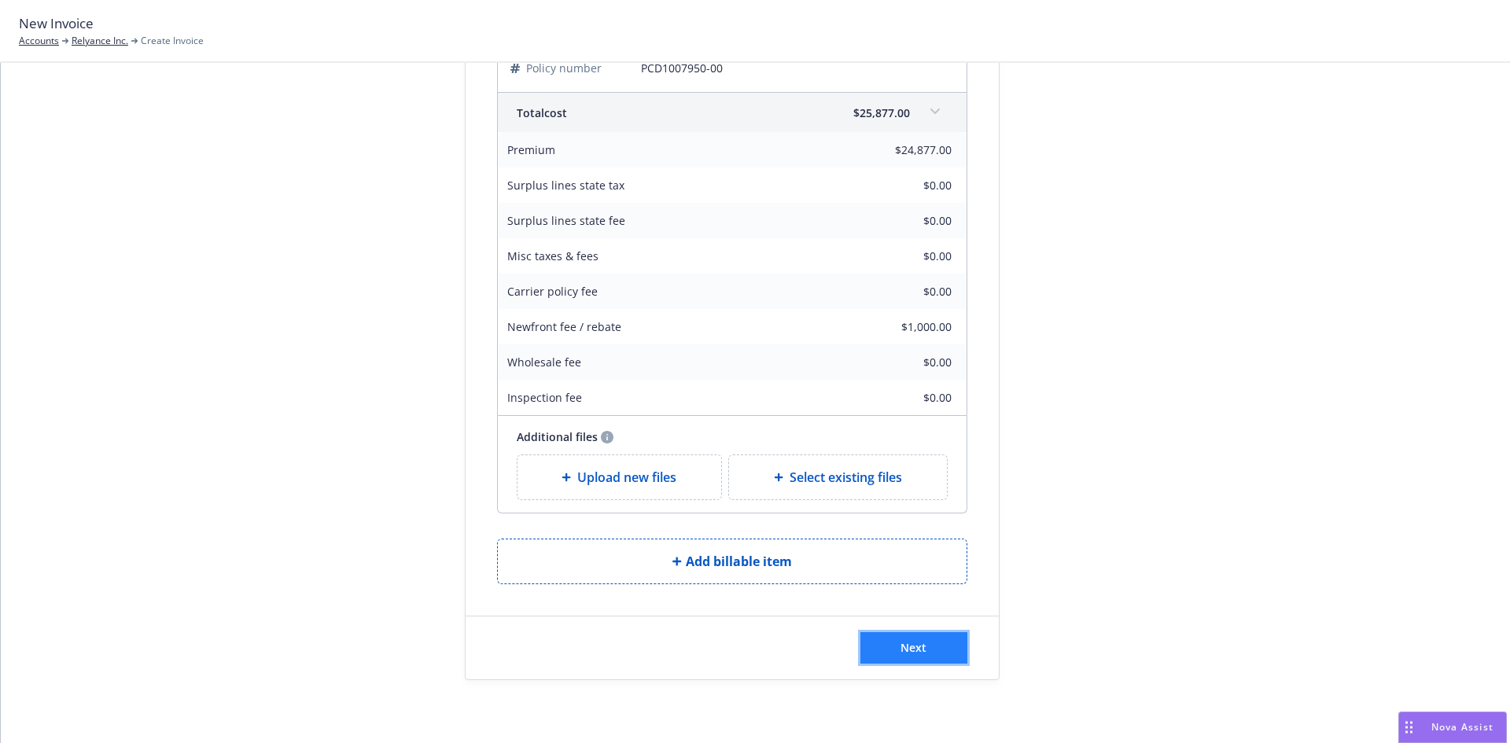
click at [924, 651] on button "Next" at bounding box center [914, 647] width 107 height 31
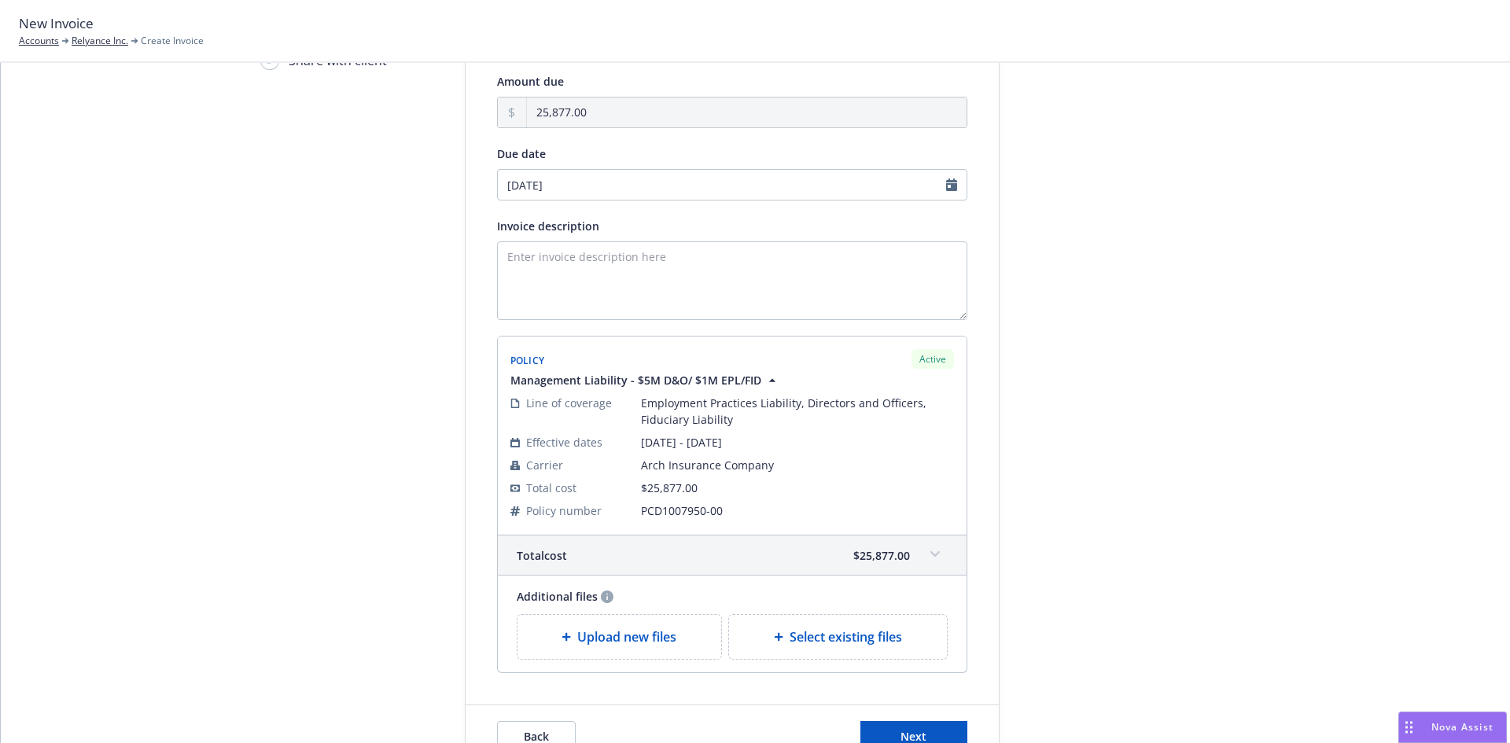
scroll to position [227, 0]
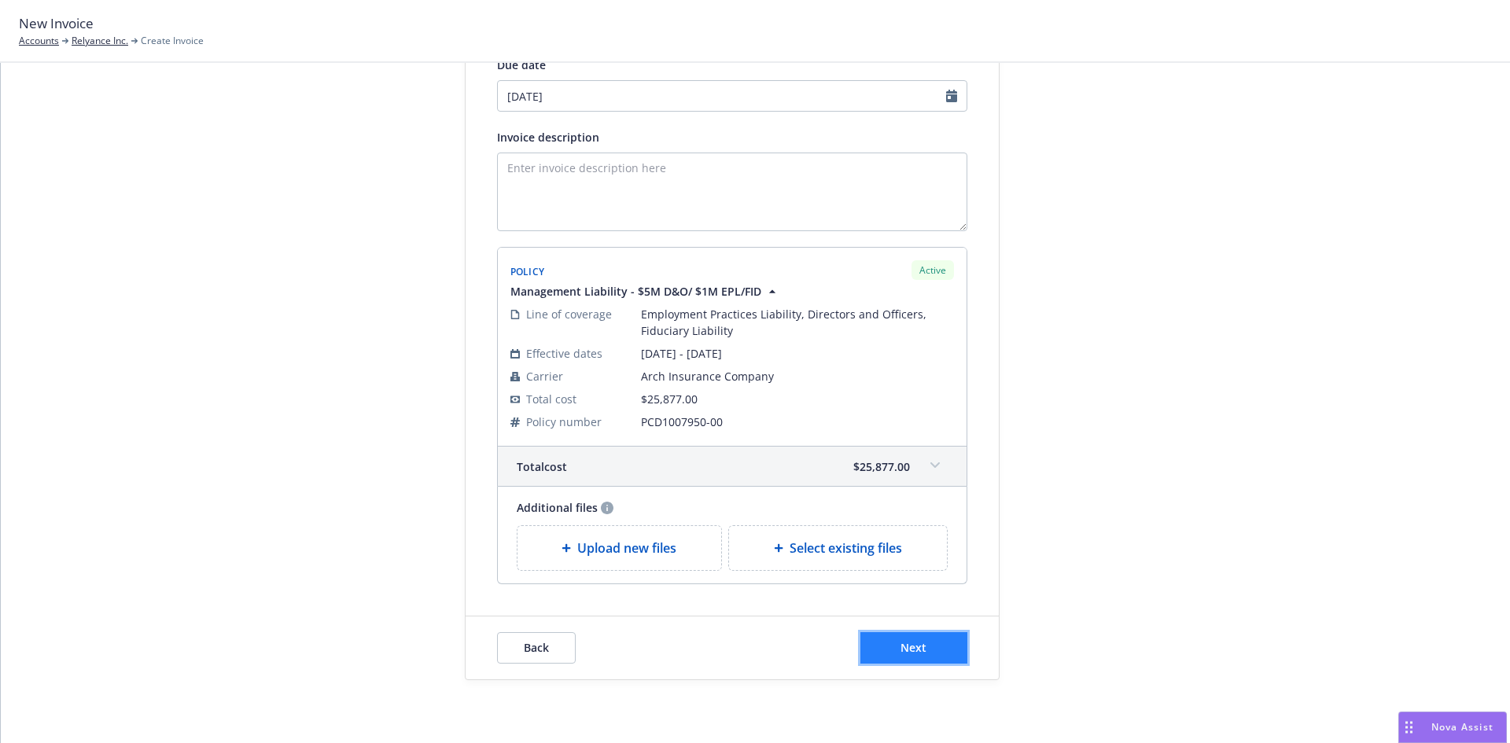
click at [902, 638] on button "Next" at bounding box center [914, 647] width 107 height 31
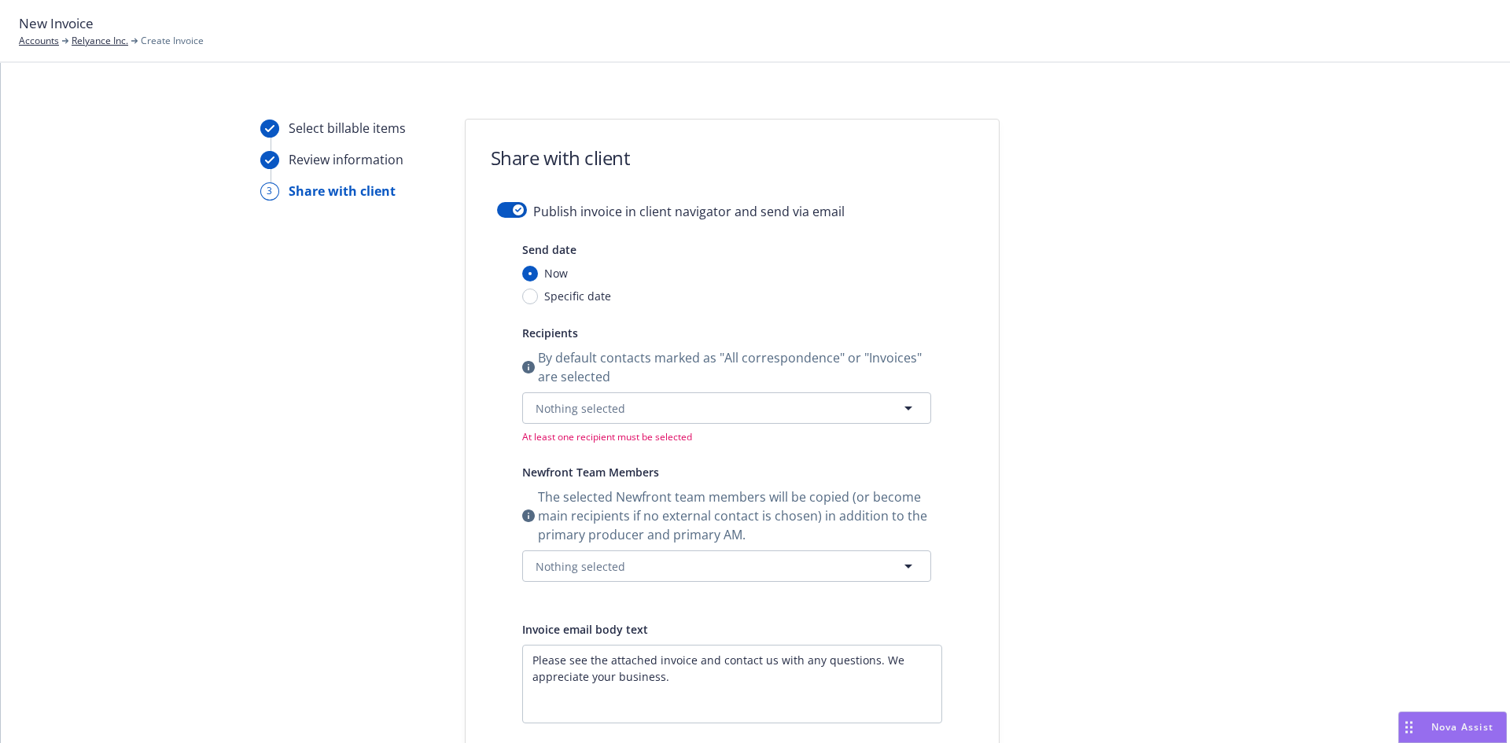
scroll to position [0, 0]
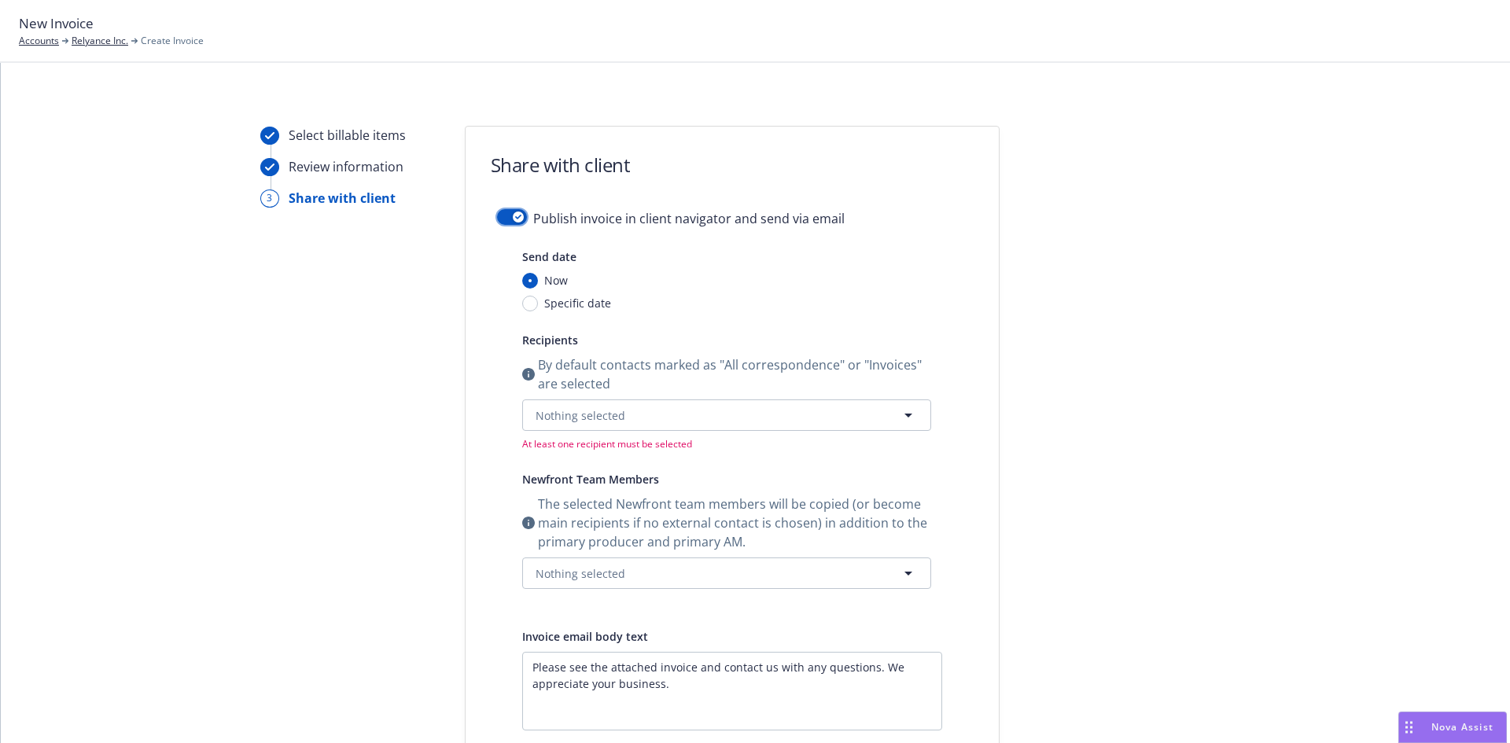
click at [515, 216] on icon "button" at bounding box center [518, 217] width 6 height 5
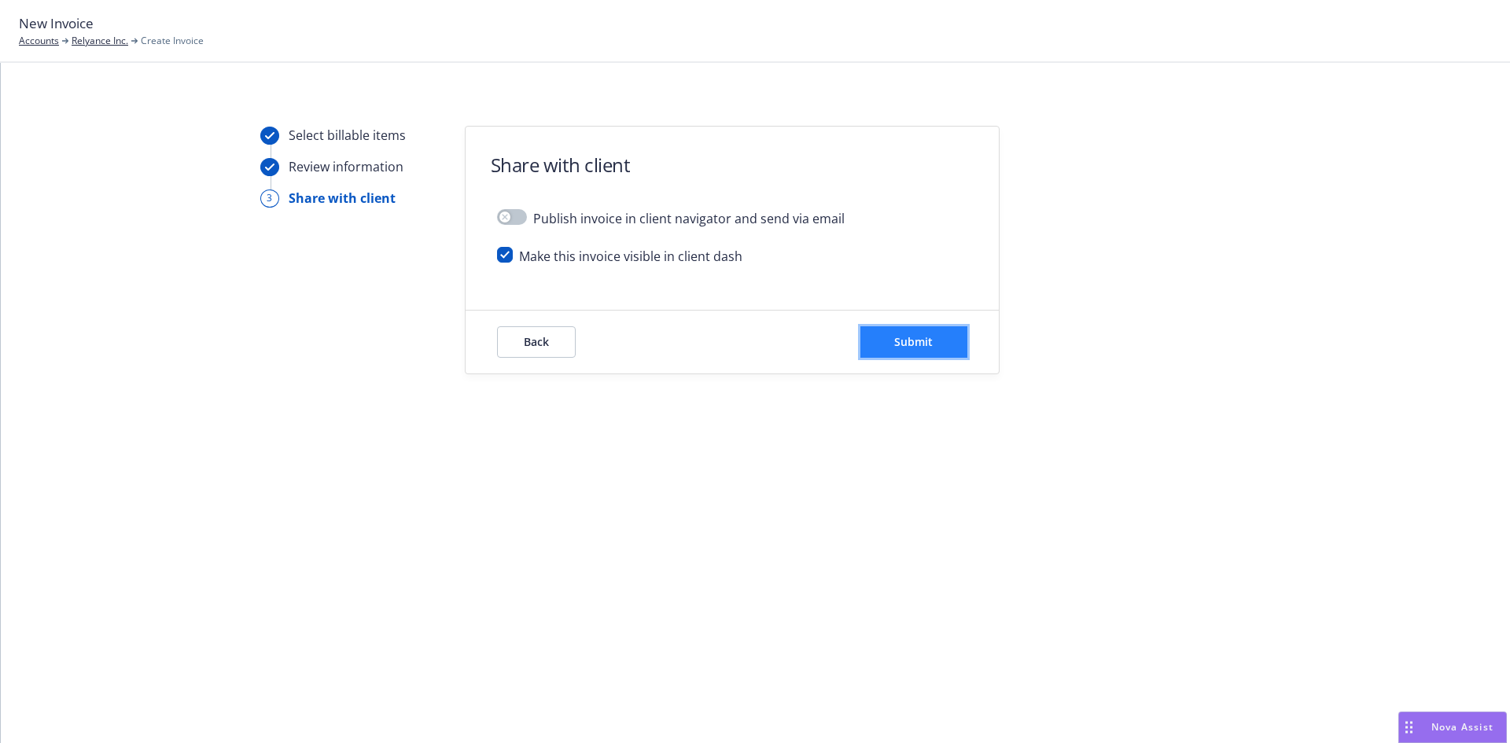
click at [923, 341] on span "Submit" at bounding box center [913, 341] width 39 height 15
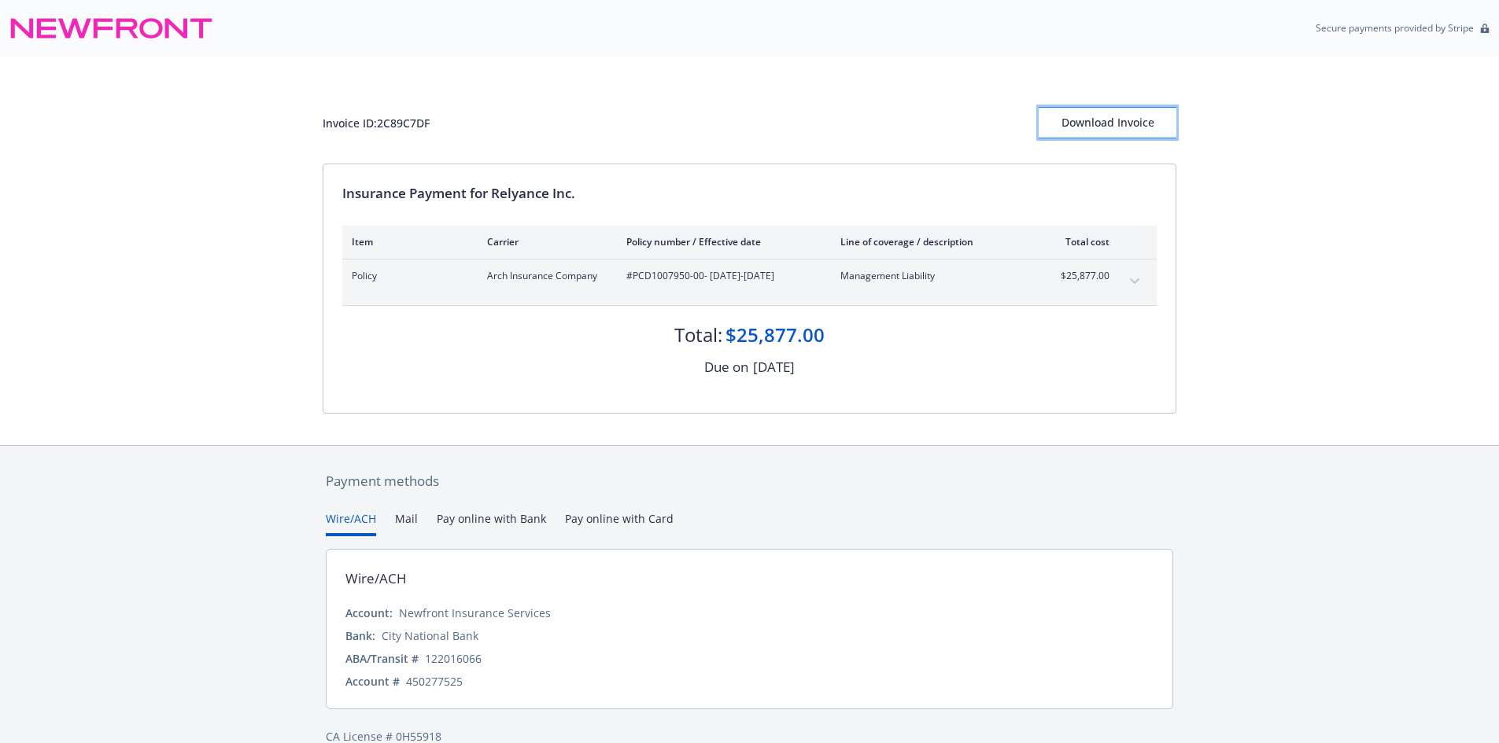
click at [1093, 131] on div "Download Invoice" at bounding box center [1107, 123] width 138 height 30
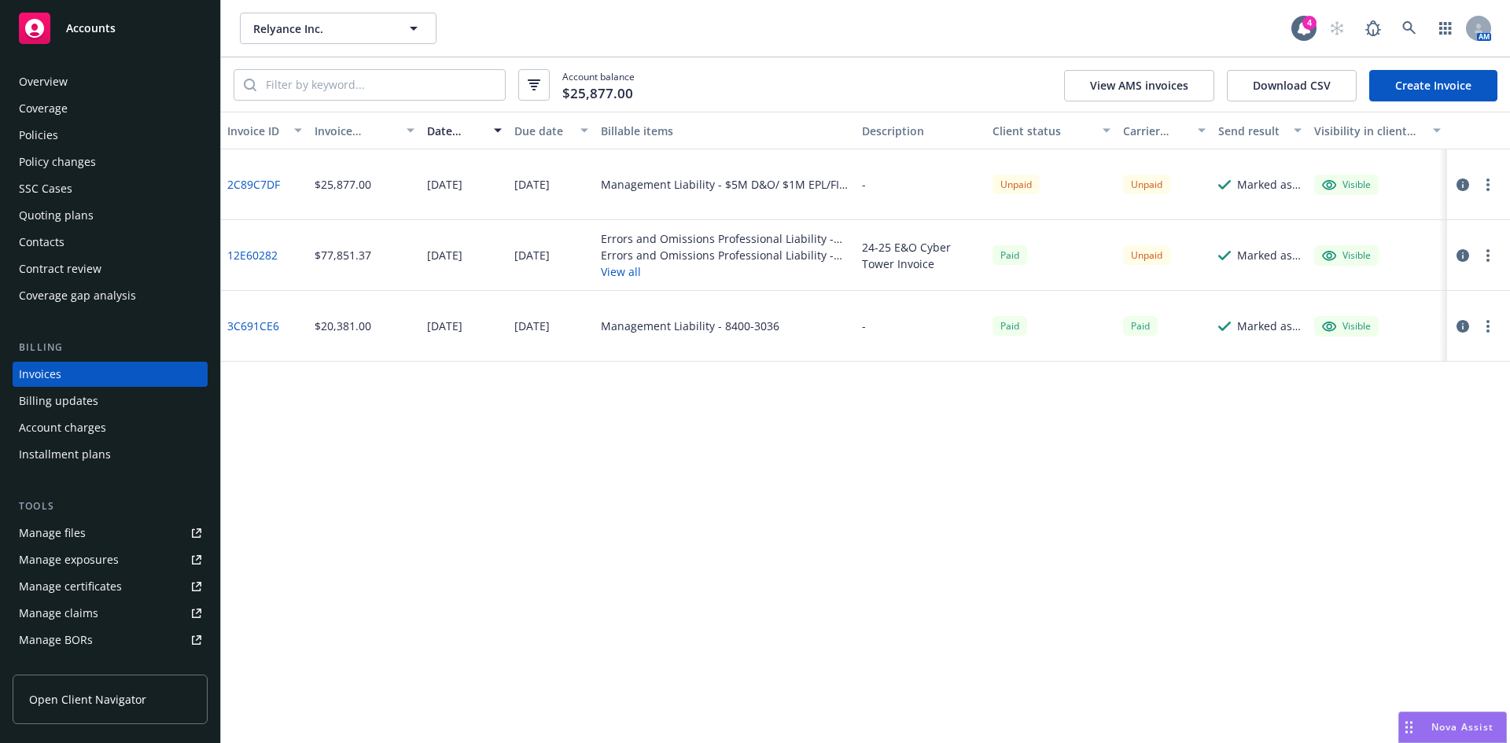
click at [53, 130] on div "Policies" at bounding box center [38, 135] width 39 height 25
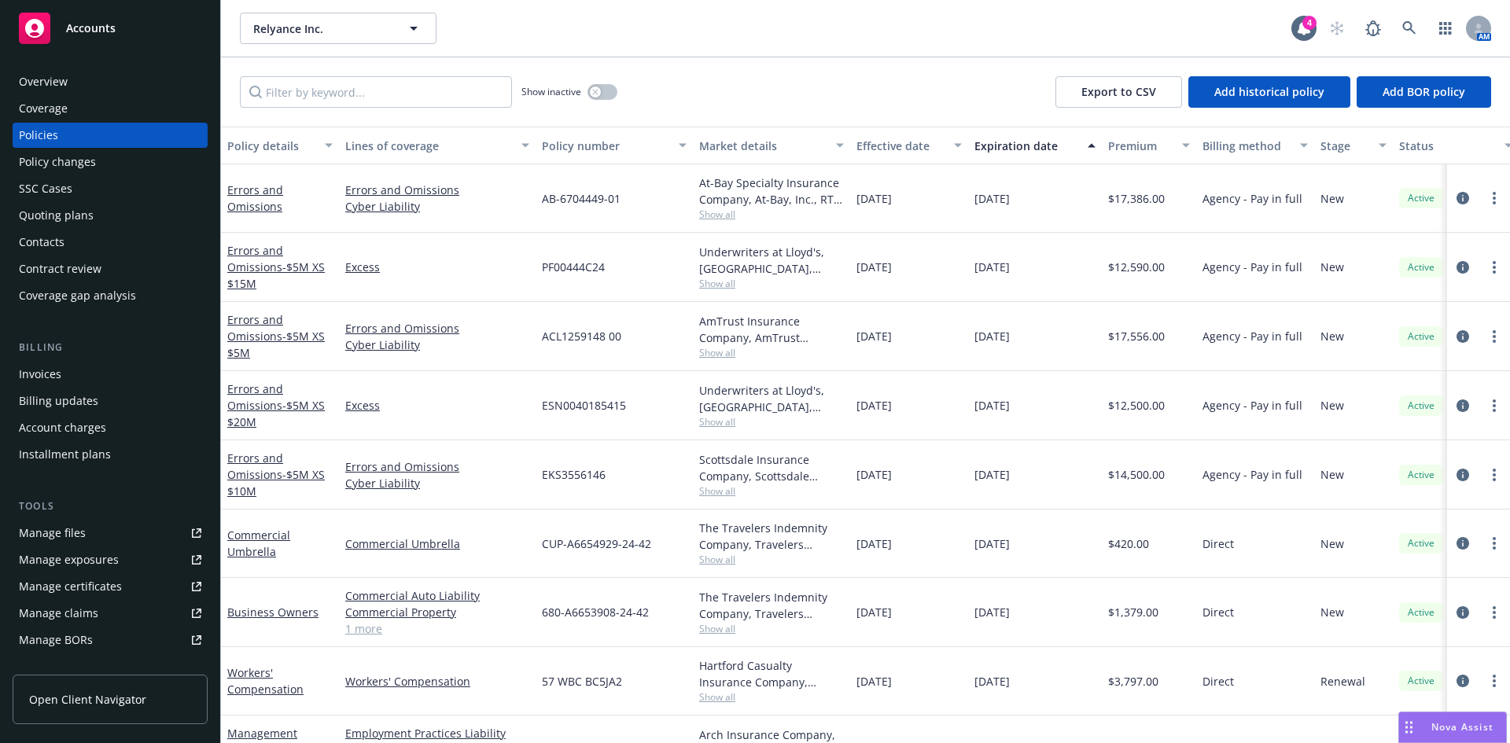
scroll to position [122, 0]
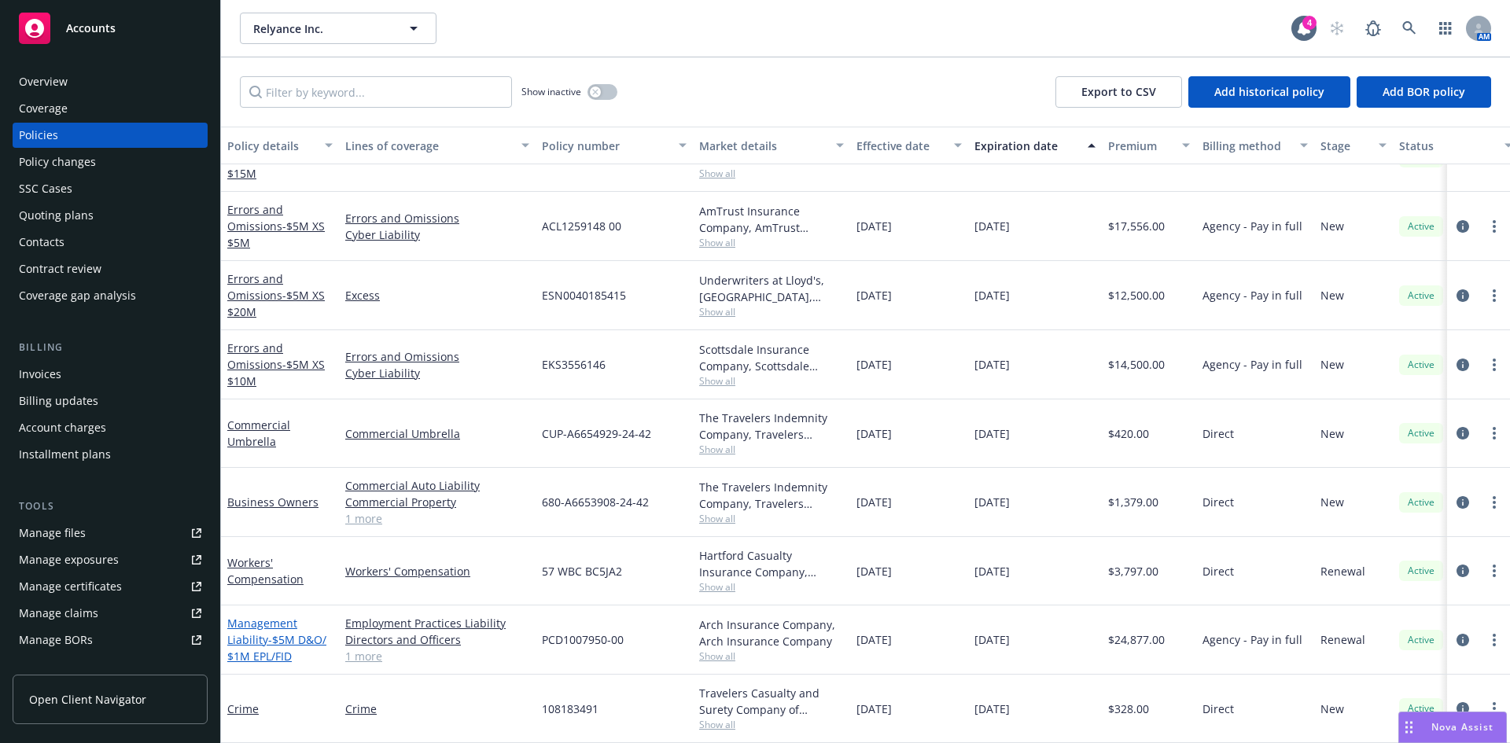
click at [242, 616] on link "Management Liability - $5M D&O/ $1M EPL/FID" at bounding box center [276, 640] width 99 height 48
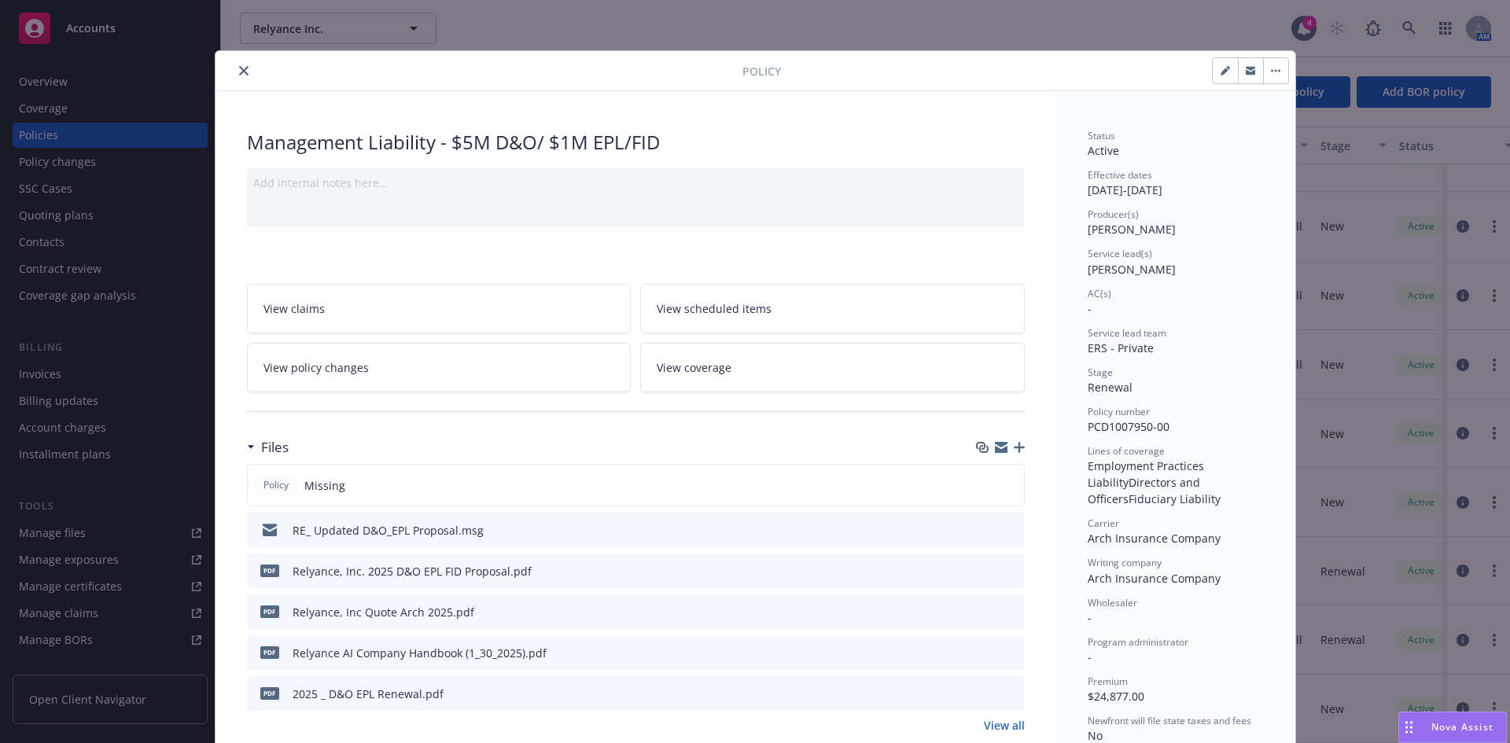
click at [1016, 449] on icon "button" at bounding box center [1019, 447] width 11 height 11
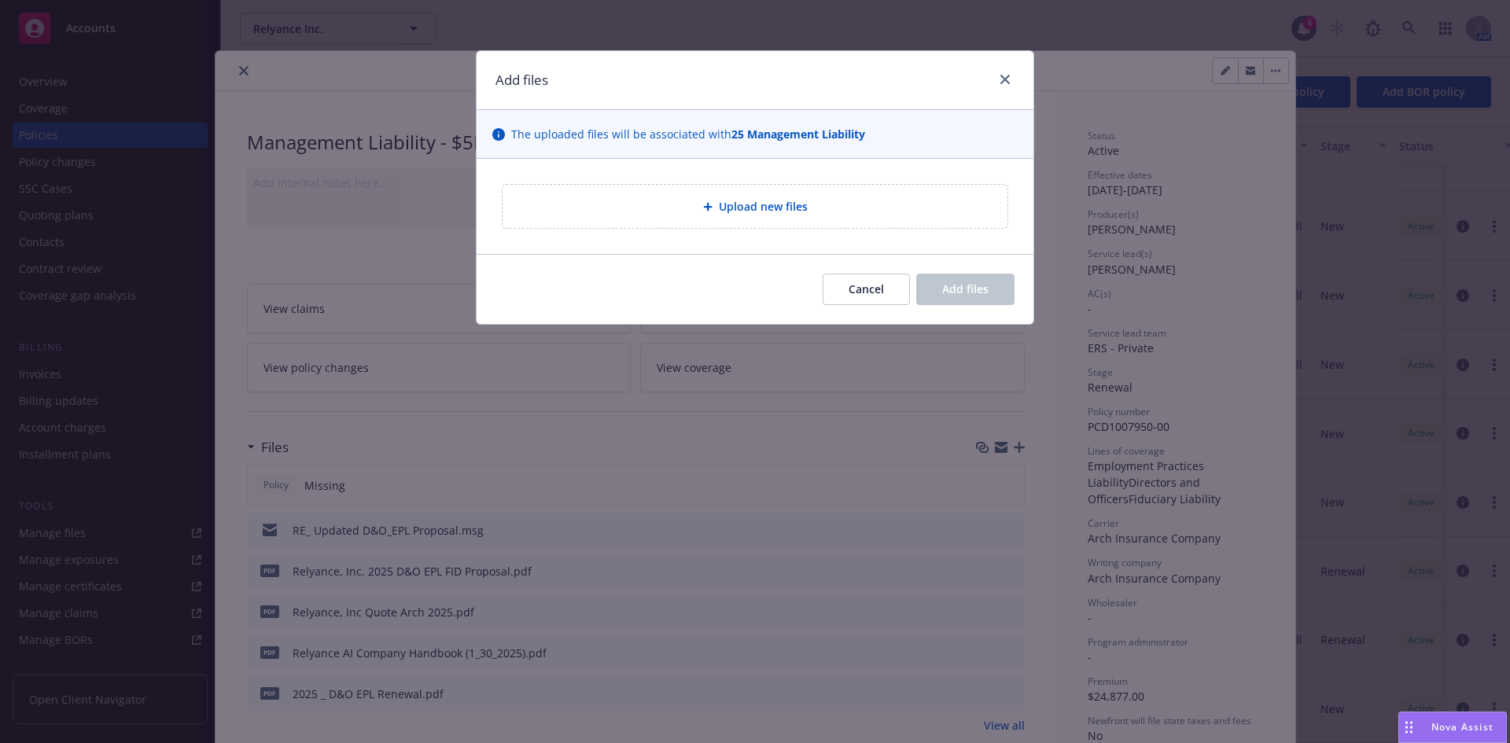
click at [782, 212] on span "Upload new files" at bounding box center [763, 206] width 89 height 17
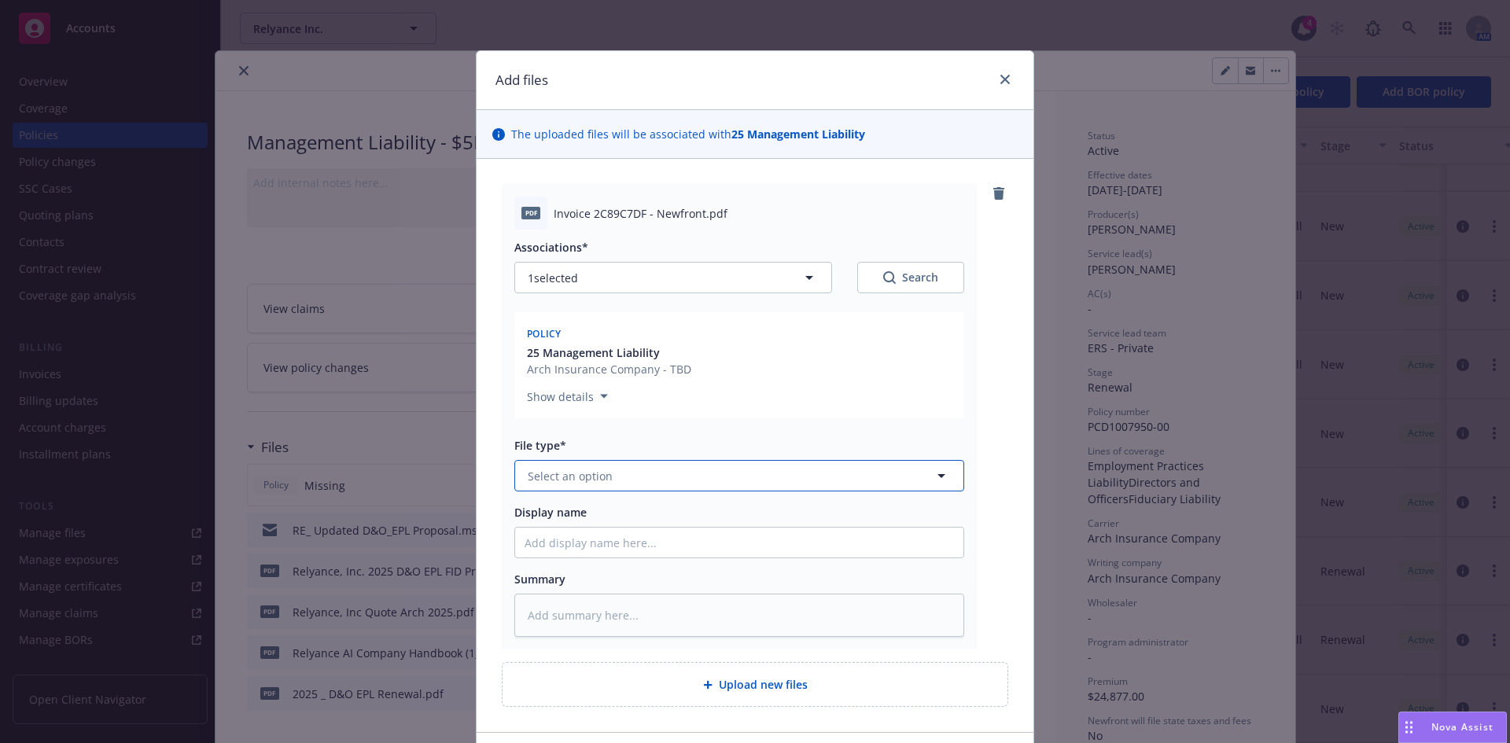
click at [620, 482] on button "Select an option" at bounding box center [739, 475] width 450 height 31
type input "inv"
click at [593, 516] on span "Invoice - Newfront" at bounding box center [580, 519] width 99 height 17
click at [550, 541] on input "Display name" at bounding box center [739, 543] width 448 height 30
click at [581, 540] on input "Display name" at bounding box center [739, 543] width 448 height 30
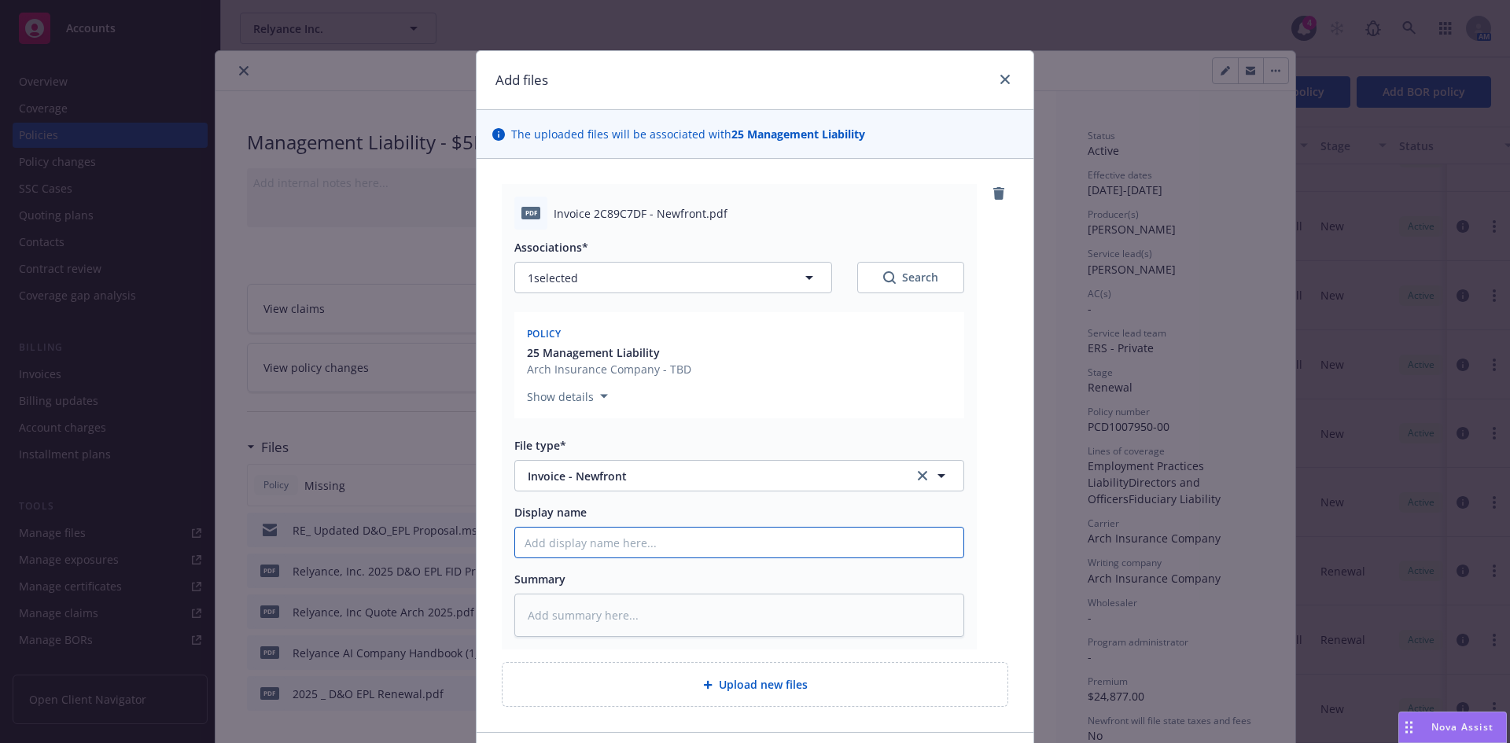
paste input "Relyance, Inc."
type textarea "x"
type input "Relyance, Inc."
type textarea "x"
type input "Relyance, Inc."
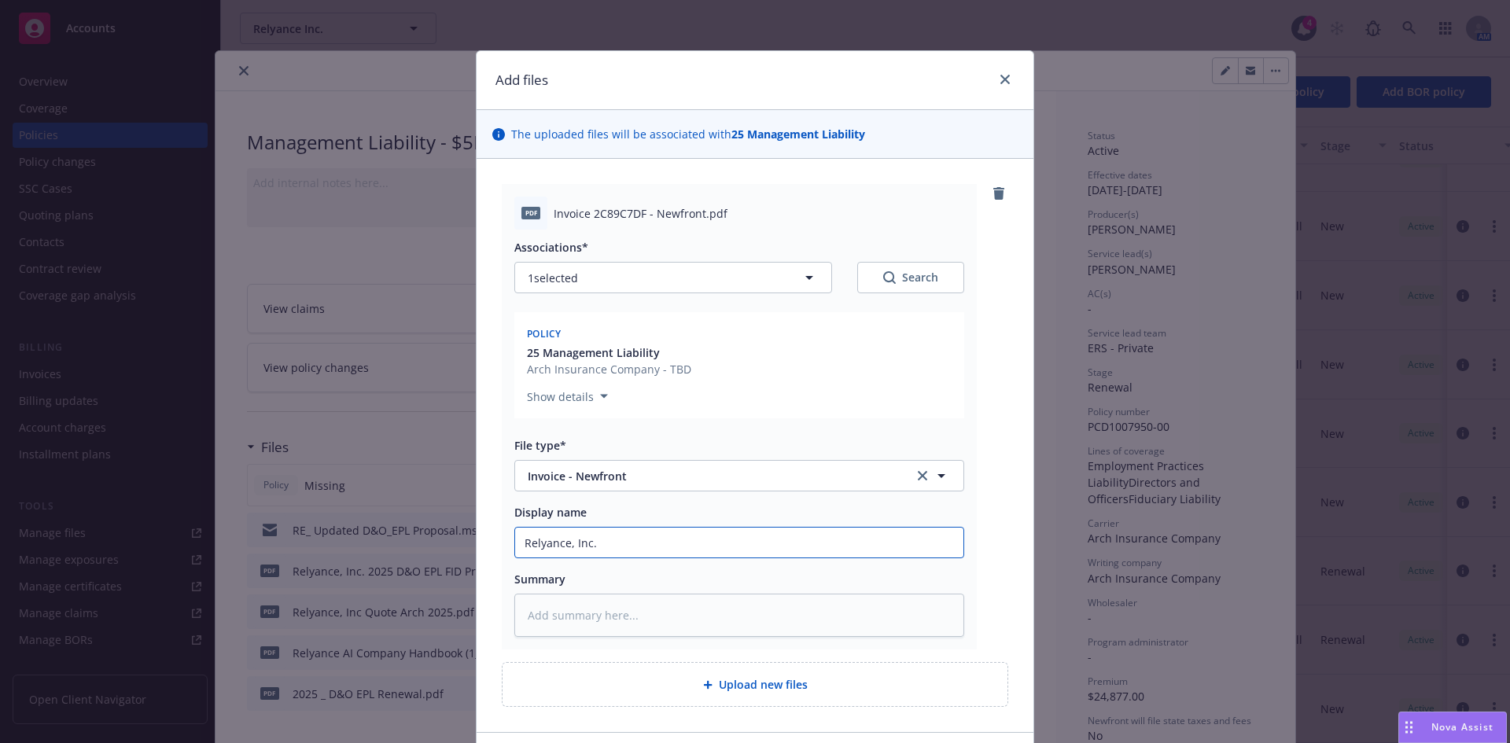
type textarea "x"
type input "Relyance, Inc. 2"
type textarea "x"
type input "Relyance, Inc. 20"
type textarea "x"
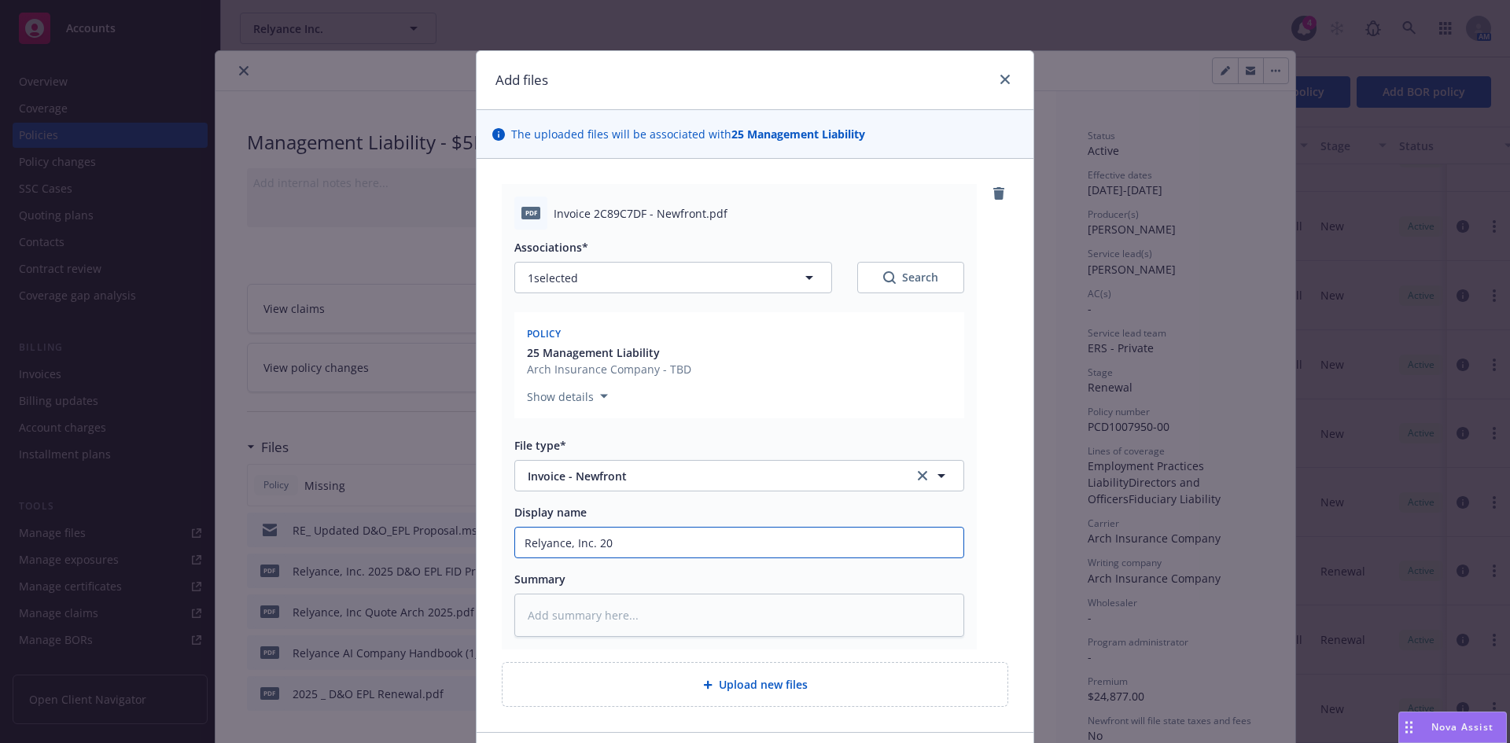
type input "Relyance, Inc. 202"
type textarea "x"
type input "Relyance, Inc. 2025"
type textarea "x"
type input "Relyance, Inc. 2025-"
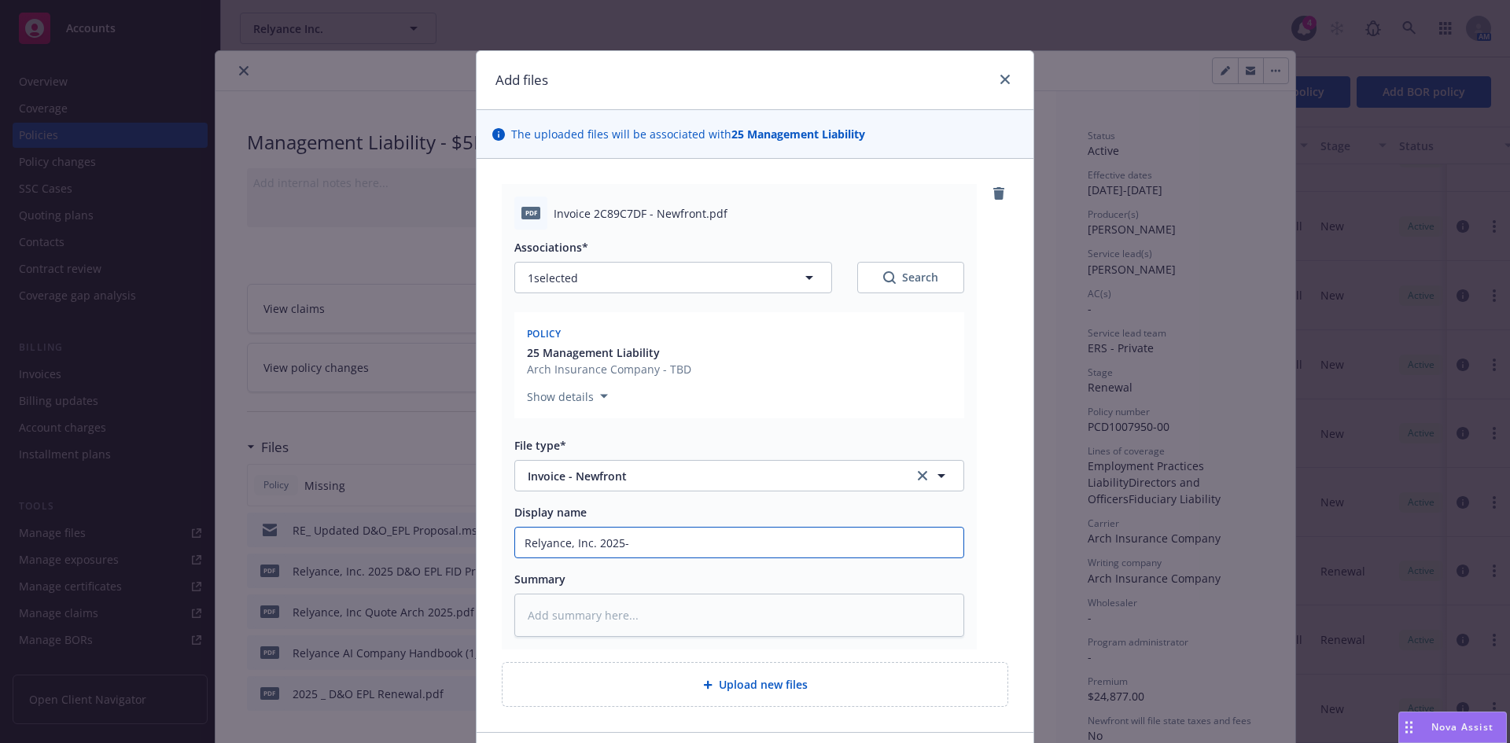
type textarea "x"
type input "Relyance, Inc. 2025-2"
type textarea "x"
type input "Relyance, Inc. 2025-24"
type textarea "x"
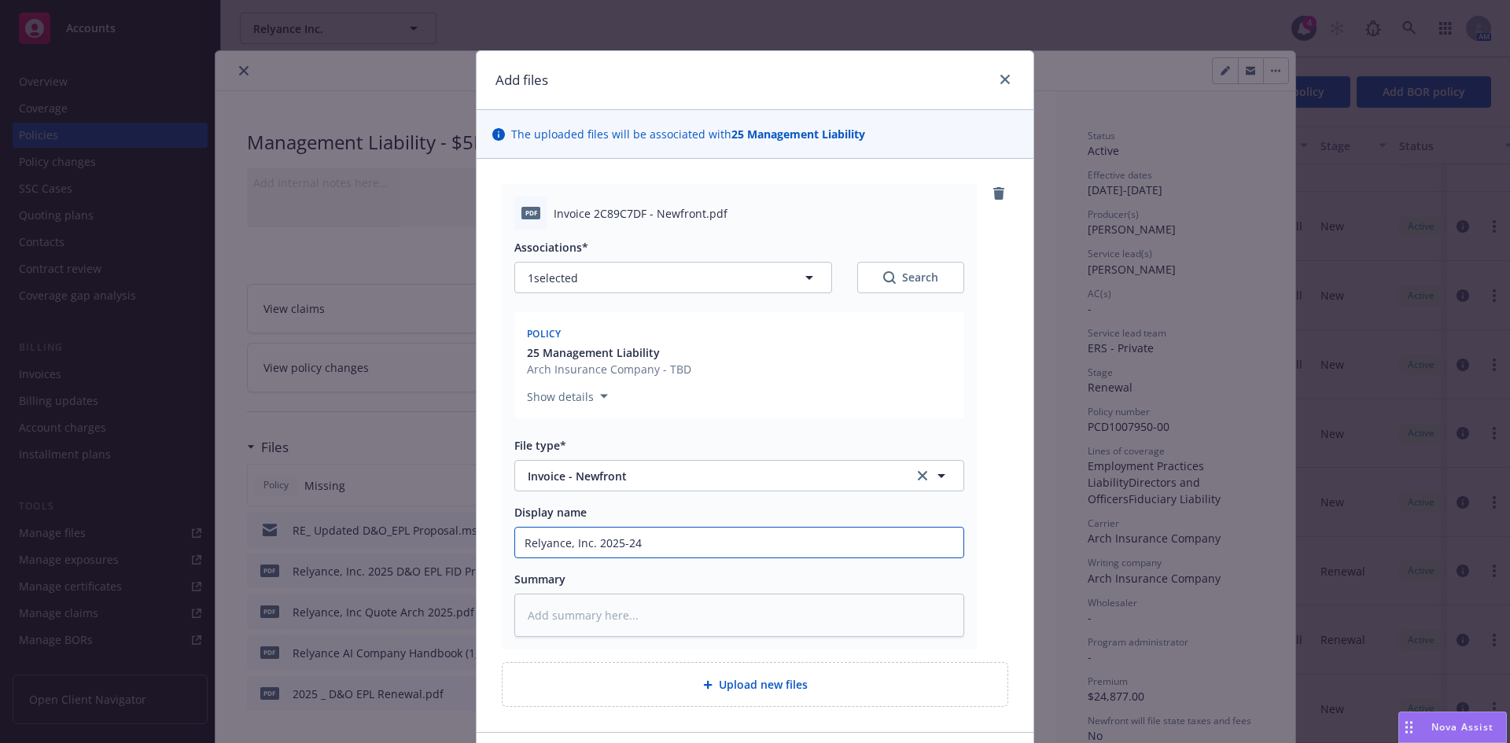
type input "Relyance, Inc. 2025-2"
type textarea "x"
type input "Relyance, Inc. 2025-26"
type textarea "x"
type input "Relyance, Inc. 2025-26"
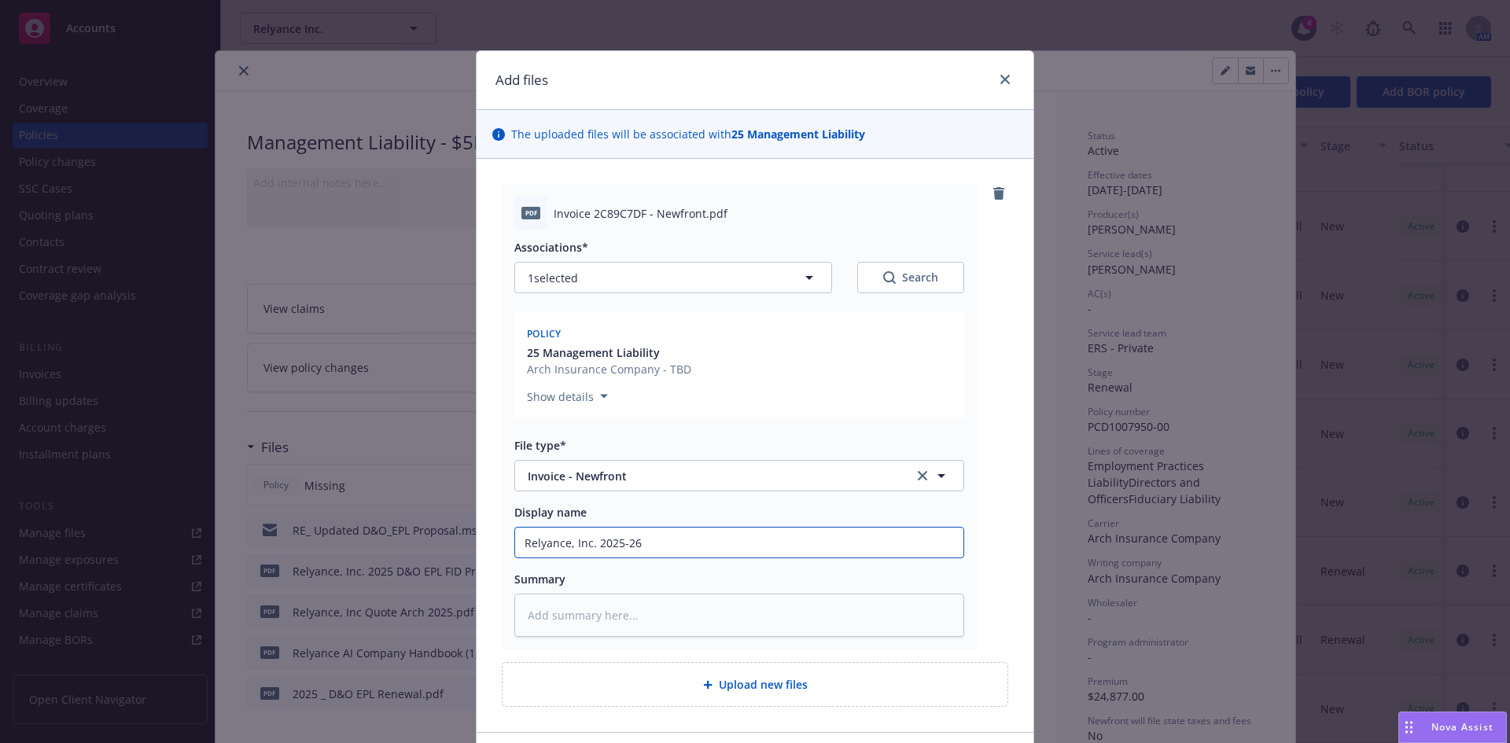
type textarea "x"
type input "Relyance, Inc. 2025-26 M"
type textarea "x"
type input "Relyance, Inc. 2025-26 ML"
type textarea "x"
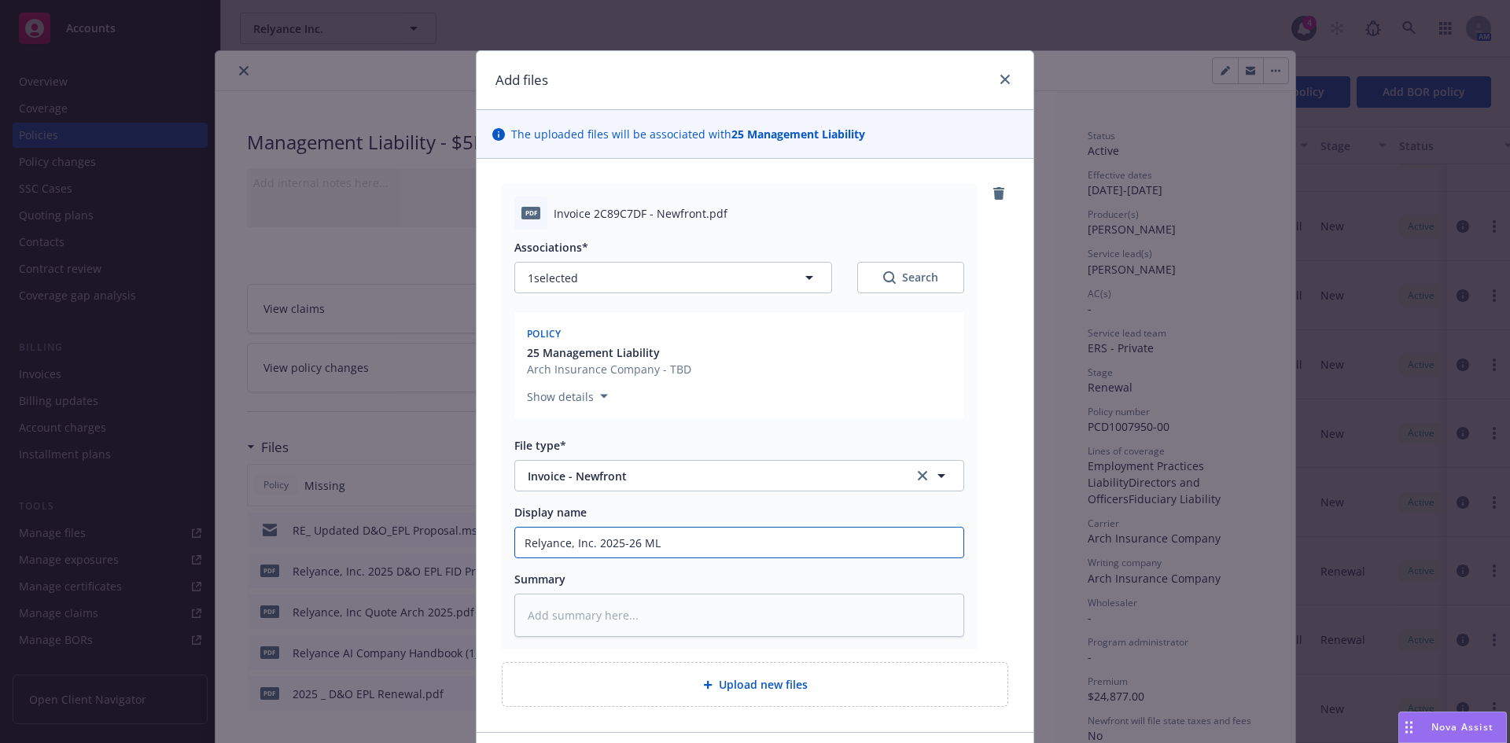
type input "Relyance, Inc. 2025-26 ML P"
type textarea "x"
type input "Relyance, Inc. 2025-26 ML"
type textarea "x"
type input "Relyance, Inc. 2025-26 ML I"
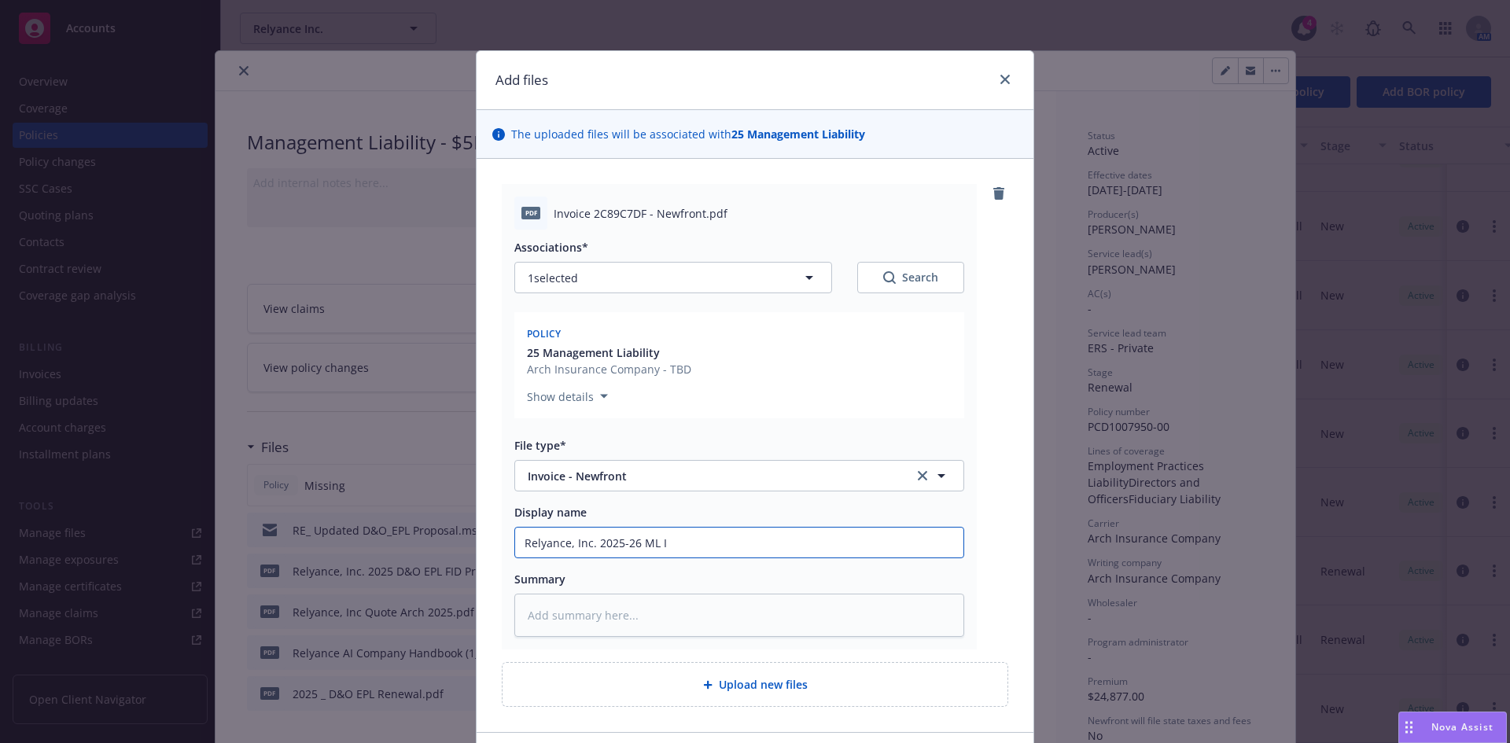
type textarea "x"
type input "Relyance, Inc. 2025-26 ML In"
type textarea "x"
type input "Relyance, Inc. 2025-26 ML Inv"
type textarea "x"
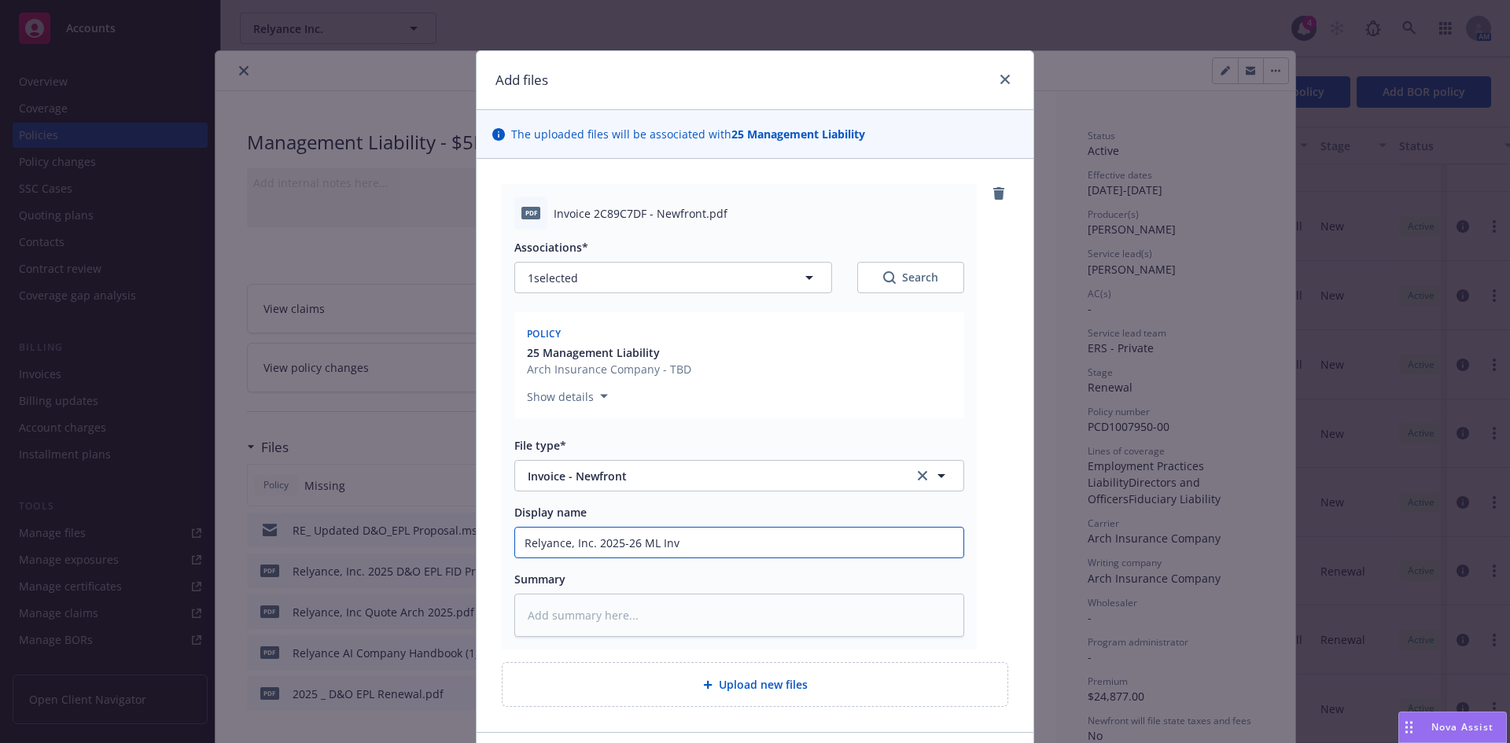
type input "Relyance, Inc. 2025-26 ML Invo"
type textarea "x"
type input "Relyance, Inc. 2025-26 ML Invoc"
type textarea "x"
type input "Relyance, Inc. 2025-26 ML Invoci"
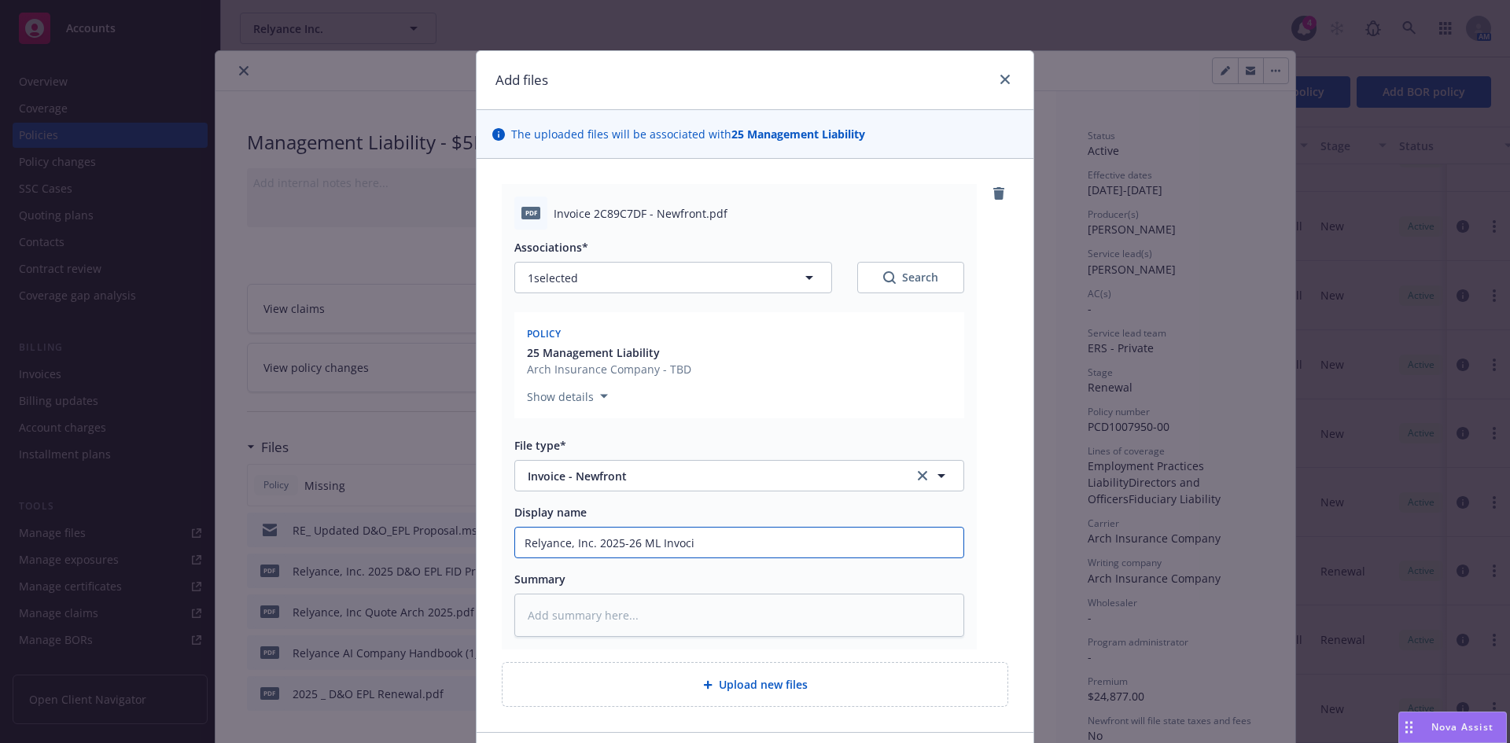
type textarea "x"
type input "Relyance, Inc. 2025-26 ML Invocie"
type textarea "x"
type input "Relyance, Inc. 2025-26 ML Invocie"
type textarea "x"
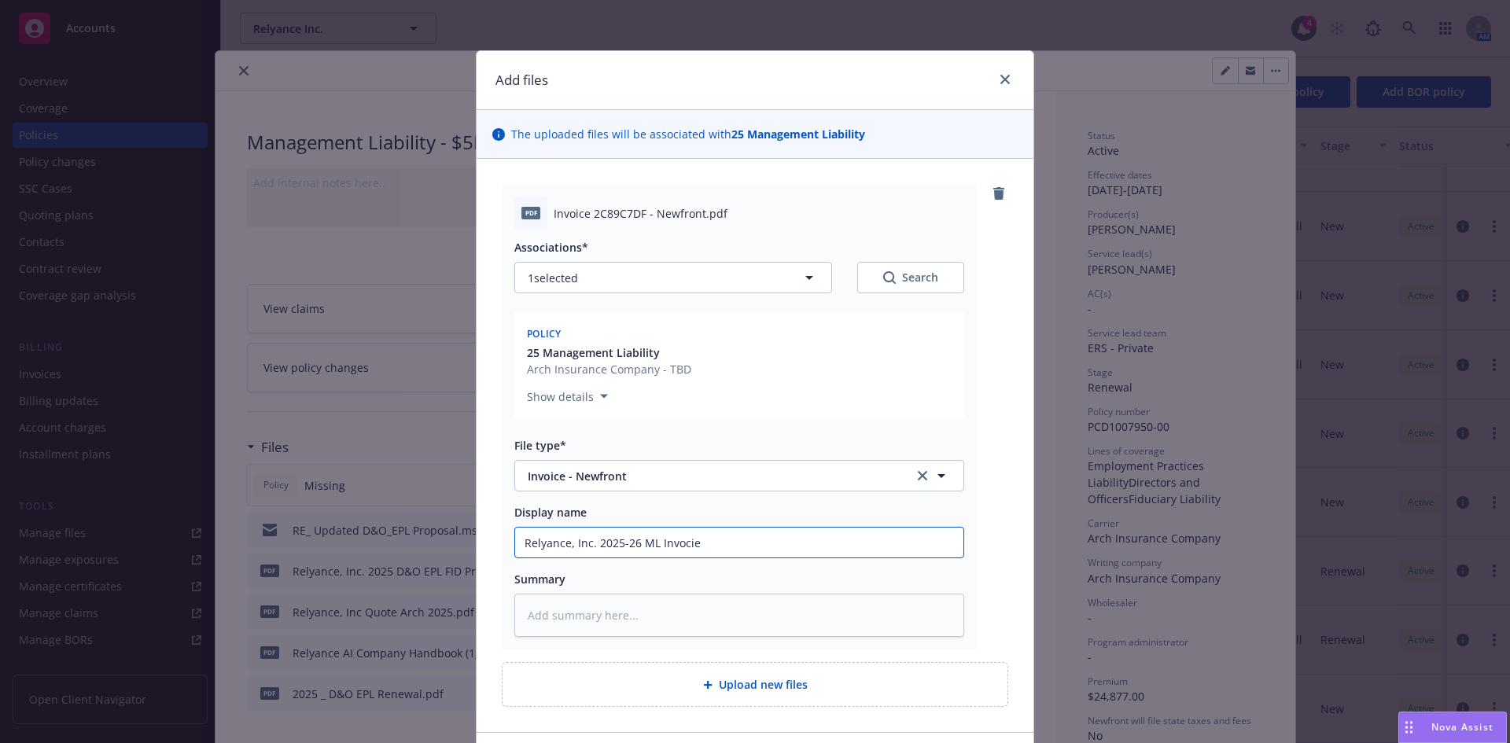
type input "Relyance, Inc. 2025-26 ML Invocie"
type textarea "x"
type input "Relyance, Inc. 2025-26 ML Invoci"
type textarea "x"
type input "Relyance, Inc. 2025-26 ML Invoc"
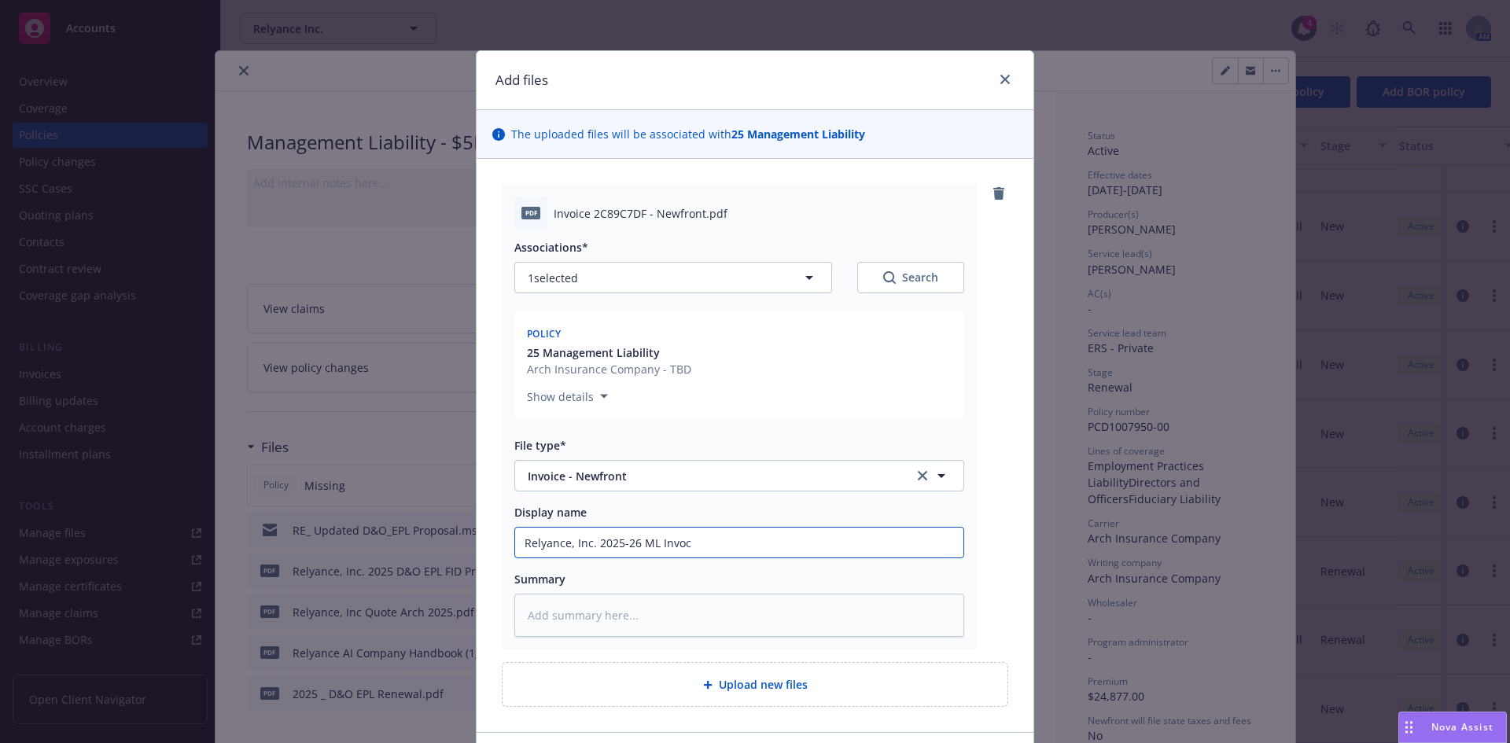
type textarea "x"
type input "Relyance, Inc. 2025-26 ML Invo"
type textarea "x"
type input "Relyance, Inc. 2025-26 ML Invoi"
type textarea "x"
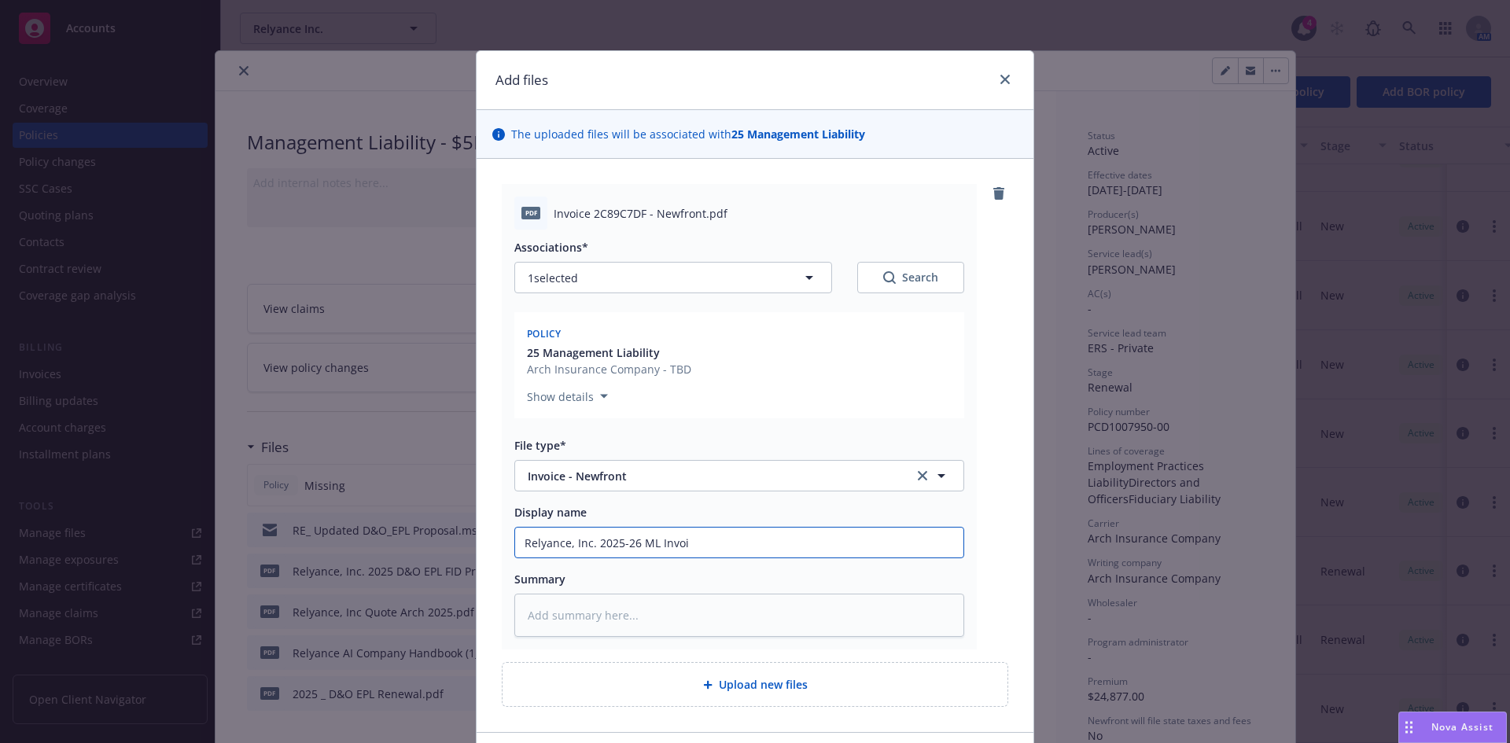
type input "Relyance, Inc. 2025-26 ML Invoic"
type textarea "x"
type input "Relyance, Inc. 2025-26 ML Invoice"
type textarea "x"
type input "Relyance, Inc. 2025-26 ML Invoice"
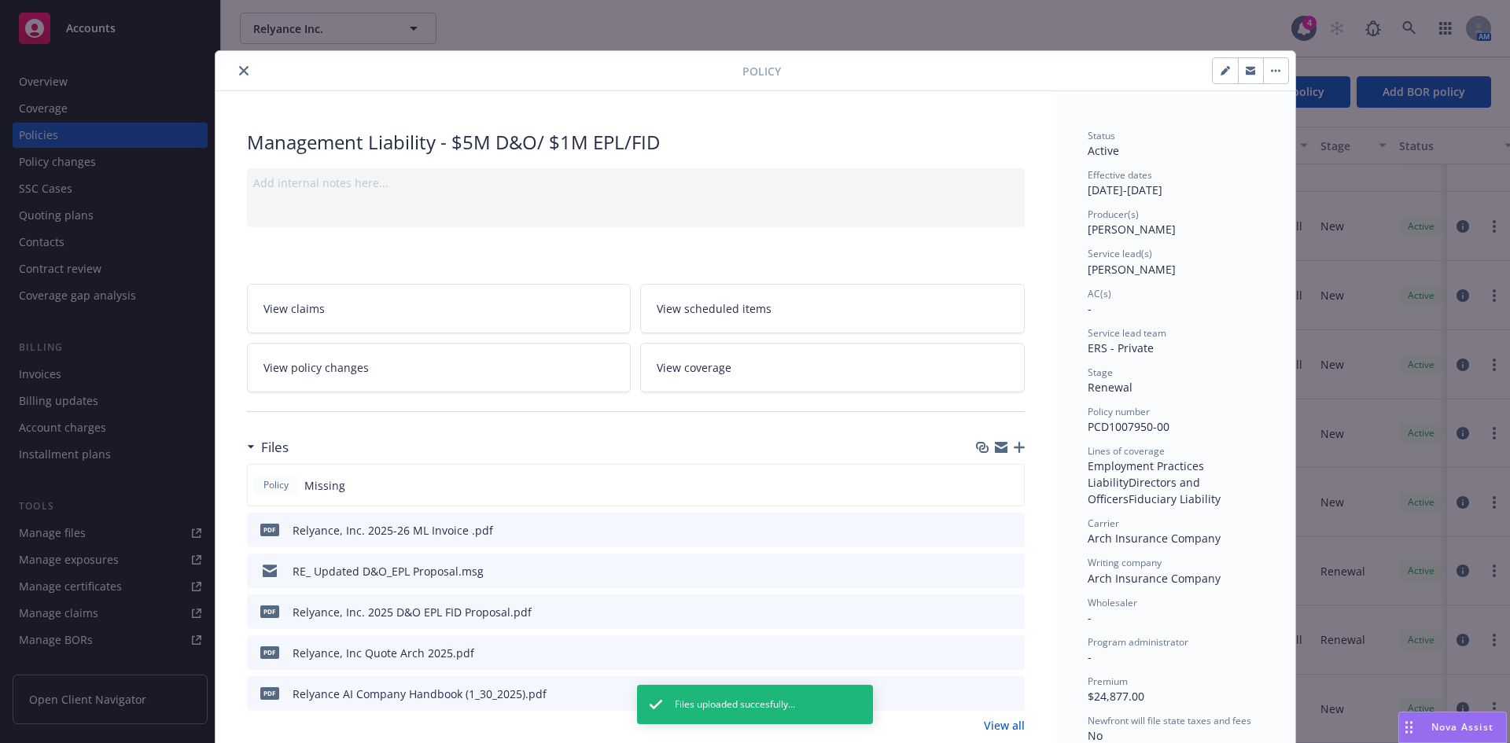
click at [1016, 445] on icon "button" at bounding box center [1019, 447] width 11 height 11
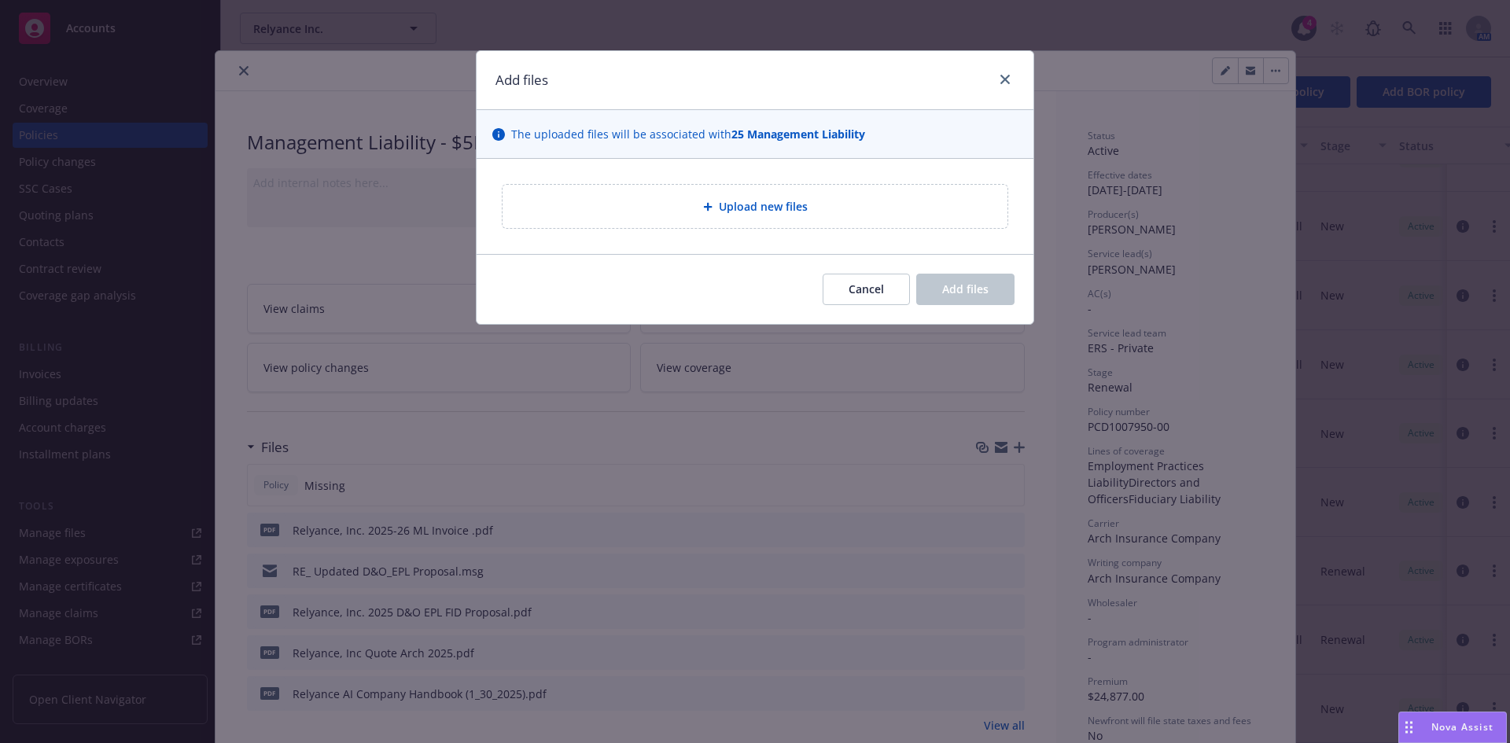
type textarea "x"
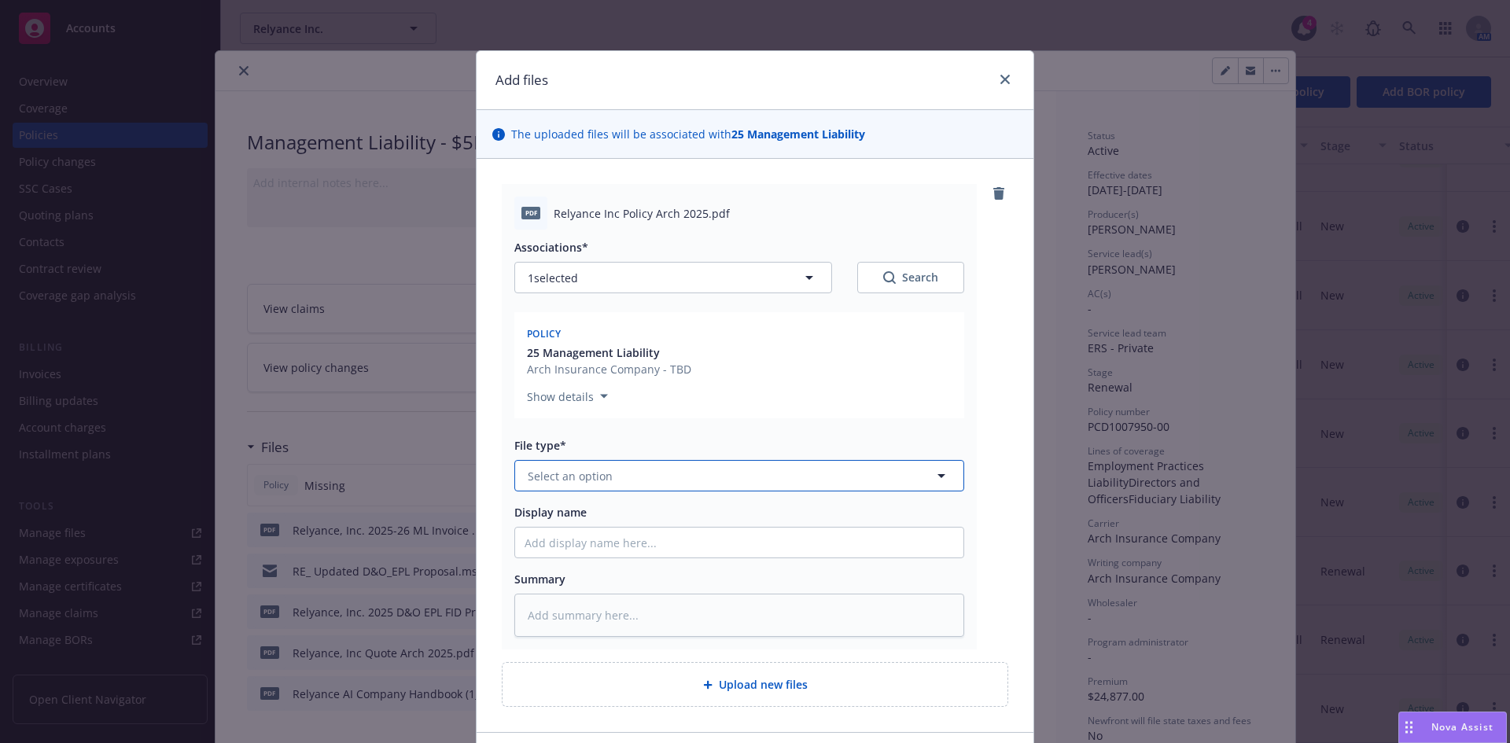
click at [543, 475] on span "Select an option" at bounding box center [570, 476] width 85 height 17
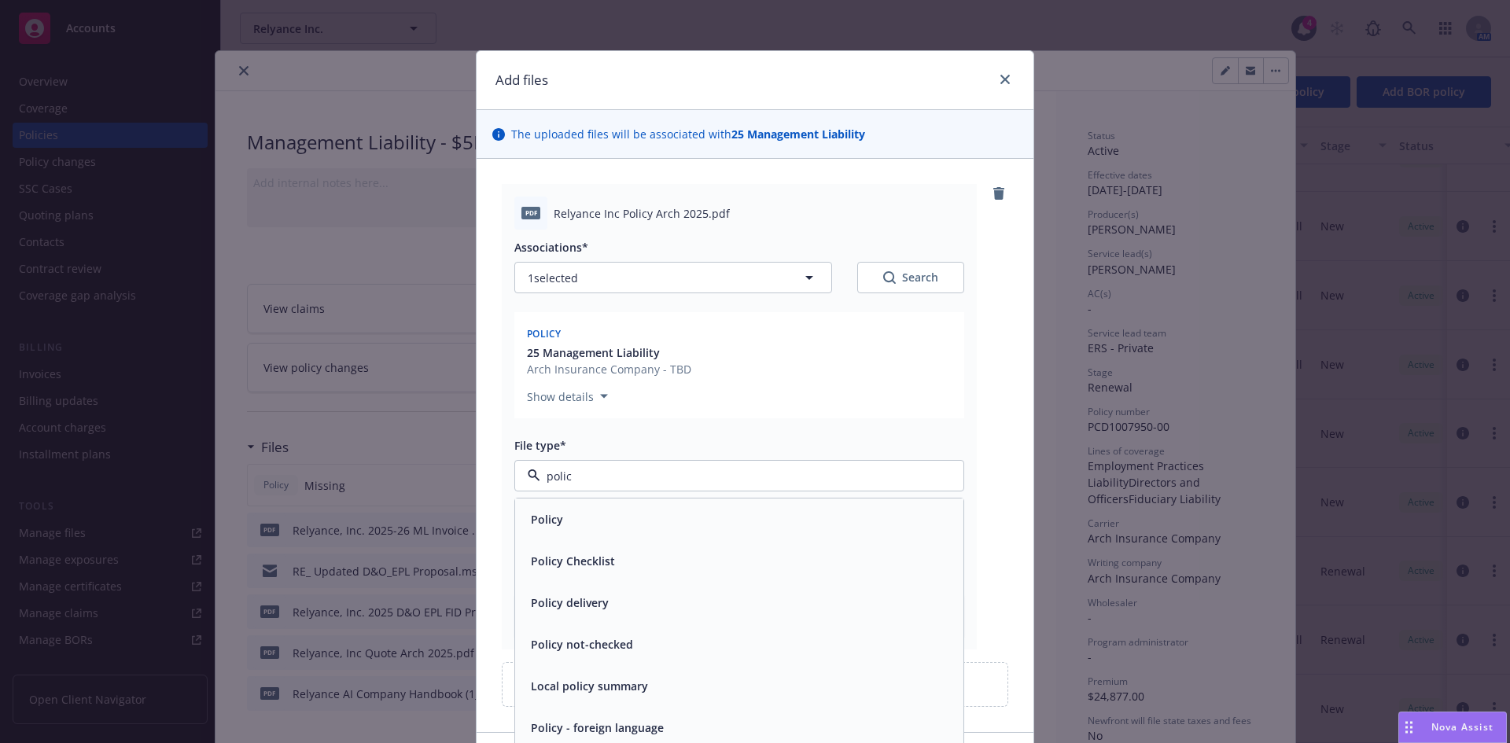
type input "policy"
click at [570, 518] on div "Policy" at bounding box center [740, 519] width 430 height 23
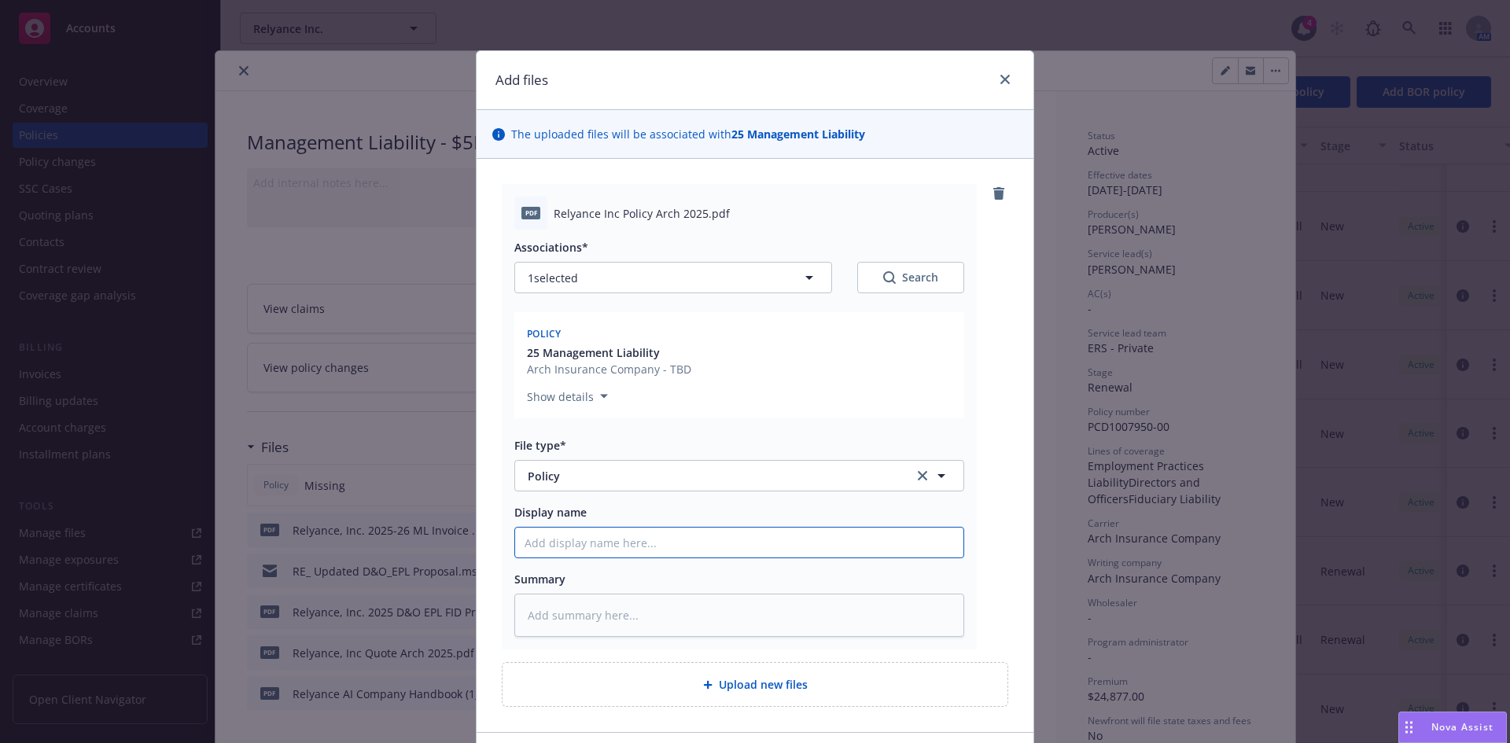
click at [554, 544] on input "Display name" at bounding box center [739, 543] width 448 height 30
paste input "Relyance, Inc."
type textarea "x"
type input "Relyance, Inc."
type textarea "x"
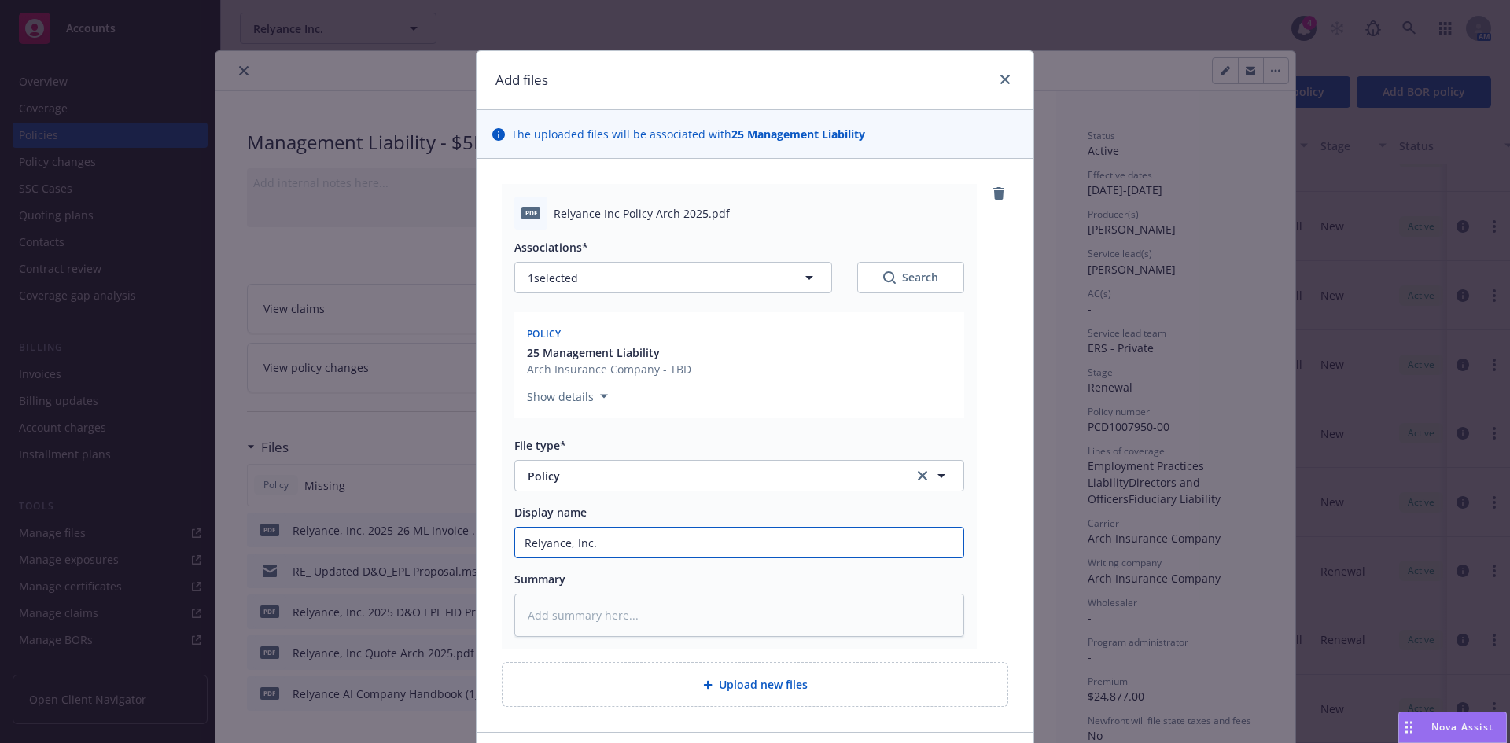
type input "Relyance, Inc."
type textarea "x"
type input "Relyance, Inc. 2"
type textarea "x"
type input "Relyance, Inc. 20"
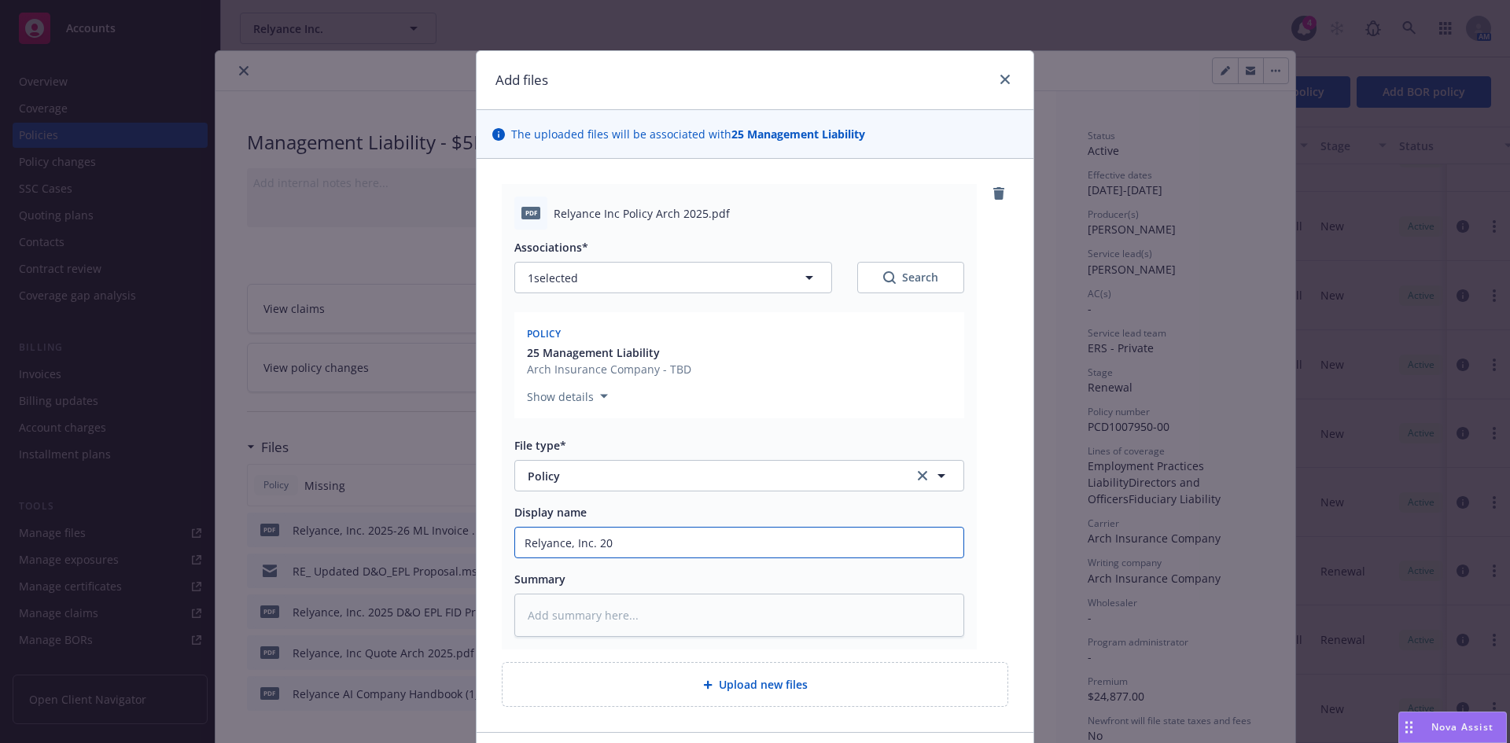
type textarea "x"
type input "Relyance, Inc. 202"
type textarea "x"
type input "Relyance, Inc. 2025"
type textarea "x"
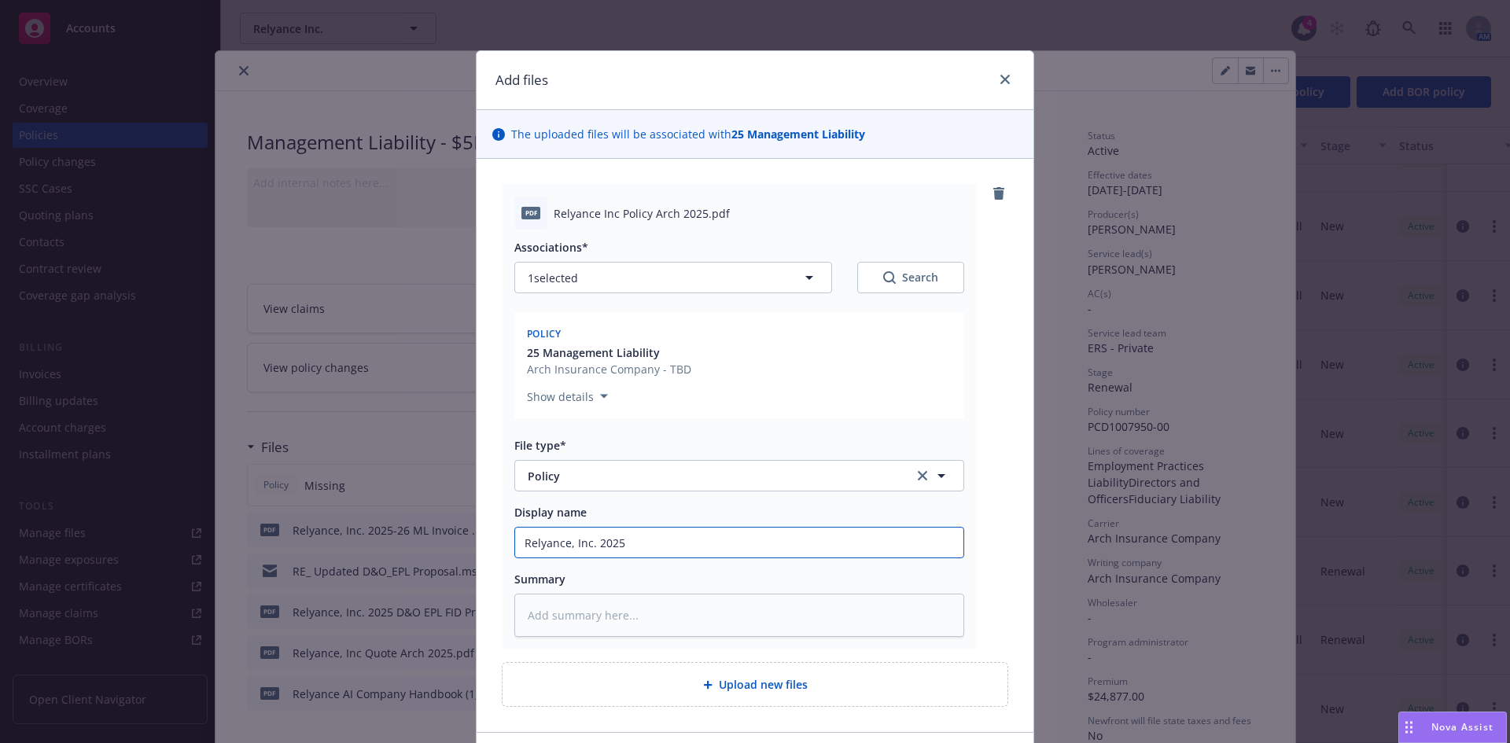
type input "Relyance, Inc. 2025-"
type textarea "x"
type input "Relyance, Inc. 2025-2"
type textarea "x"
type input "Relyance, Inc. 2025-26"
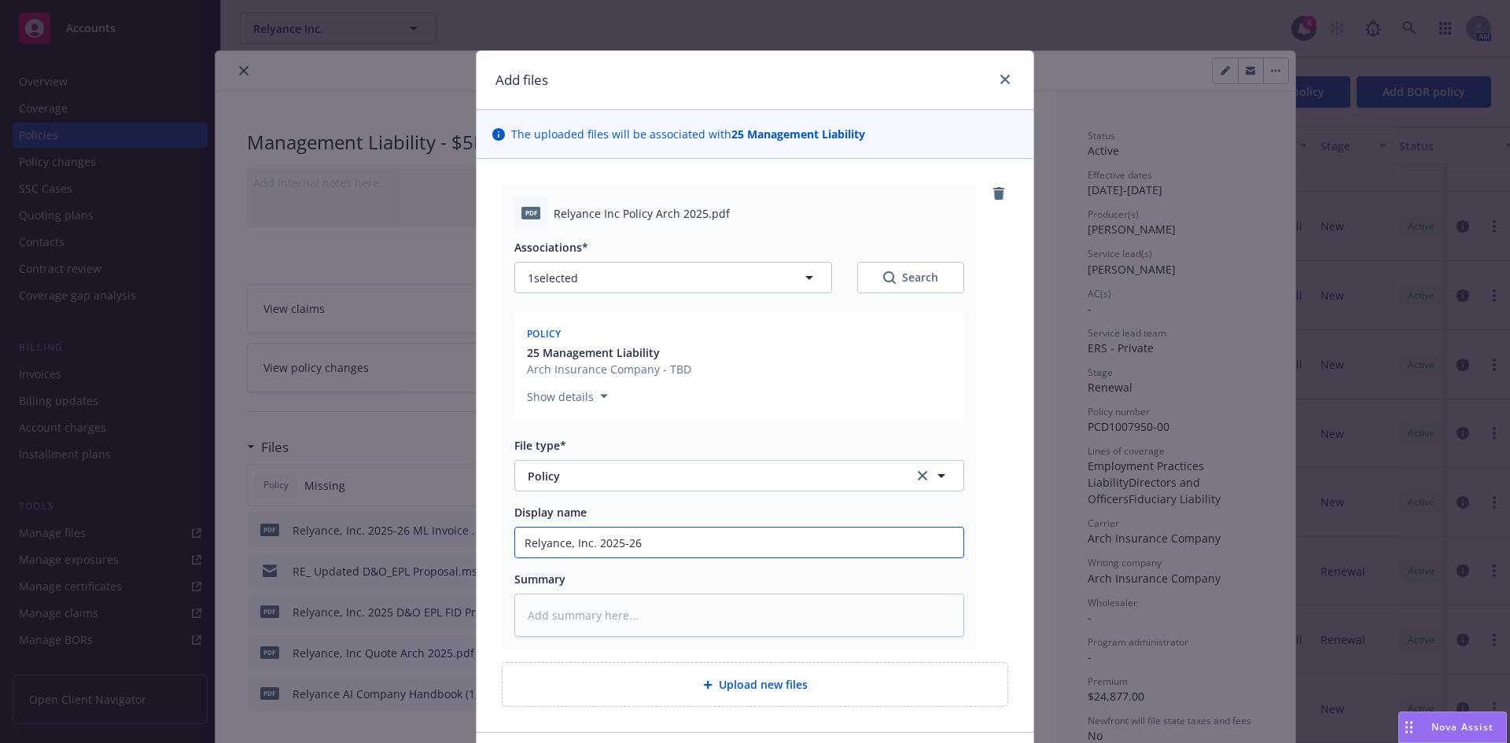
type textarea "x"
type input "Relyance, Inc. 2025-26"
type textarea "x"
type input "Relyance, Inc. 2025-26 M"
type textarea "x"
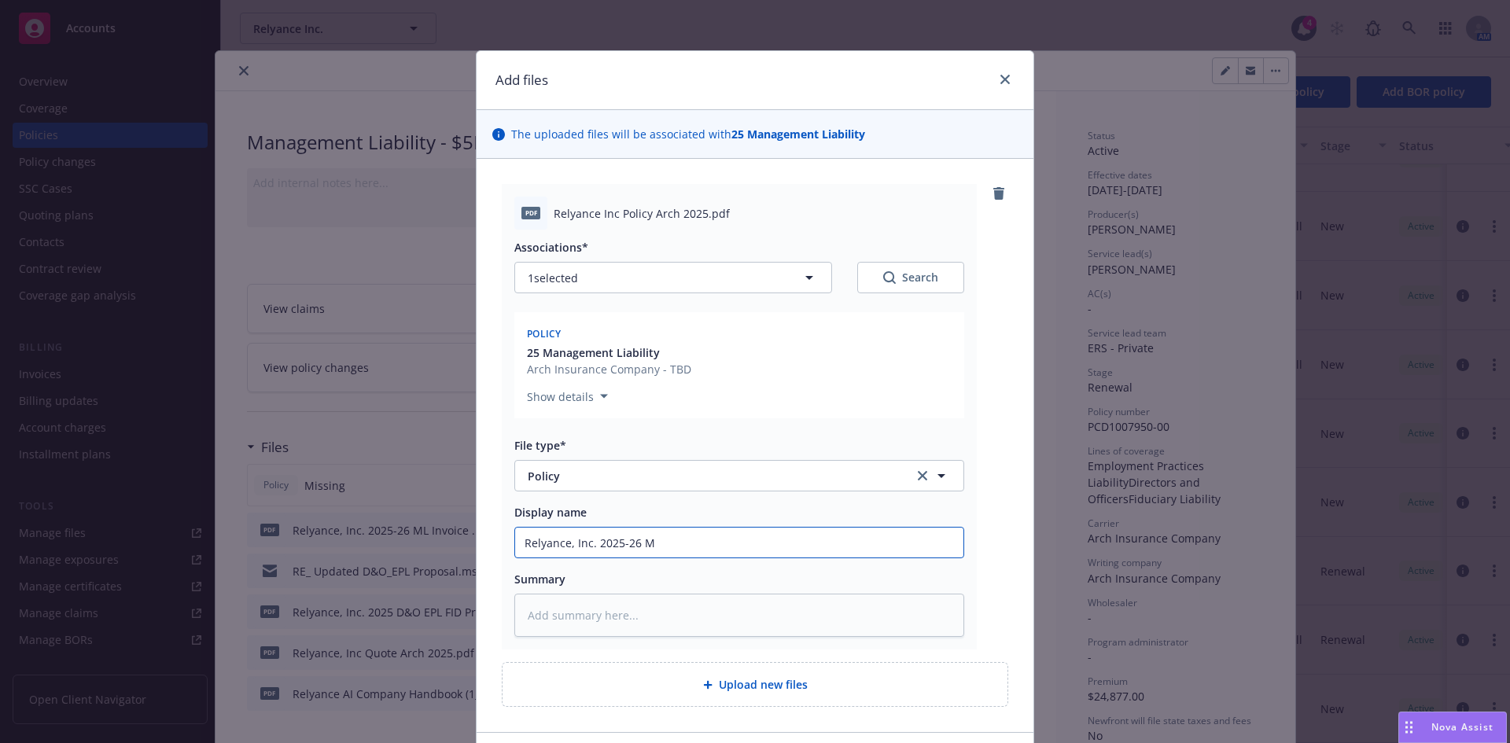
type input "Relyance, Inc. 2025-26 ML"
type textarea "x"
type input "Relyance, Inc. 2025-26 ML"
type textarea "x"
type input "Relyance, Inc. 2025-26 ML P"
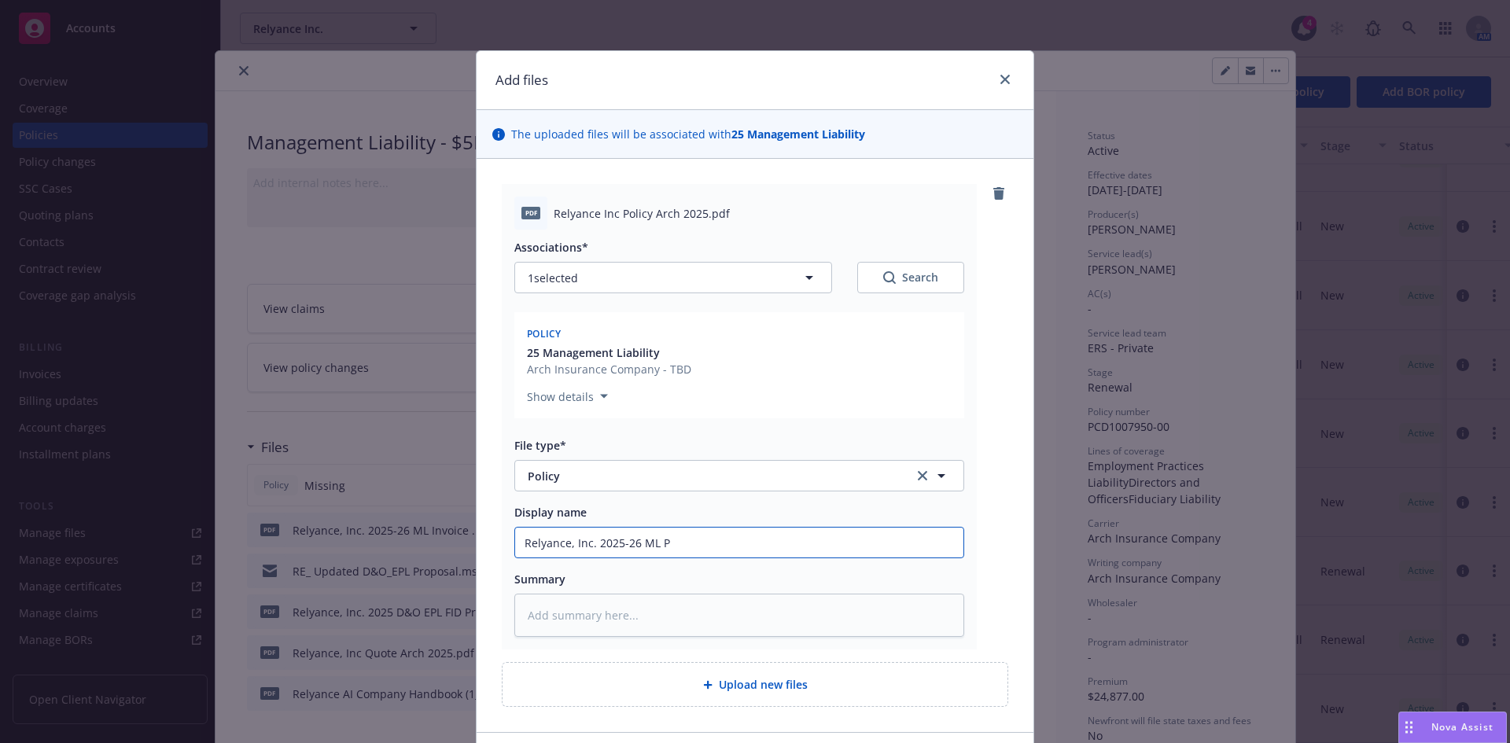
type textarea "x"
type input "Relyance, Inc. 2025-26 ML Po"
type textarea "x"
type input "Relyance, Inc. 2025-26 ML Pol"
type textarea "x"
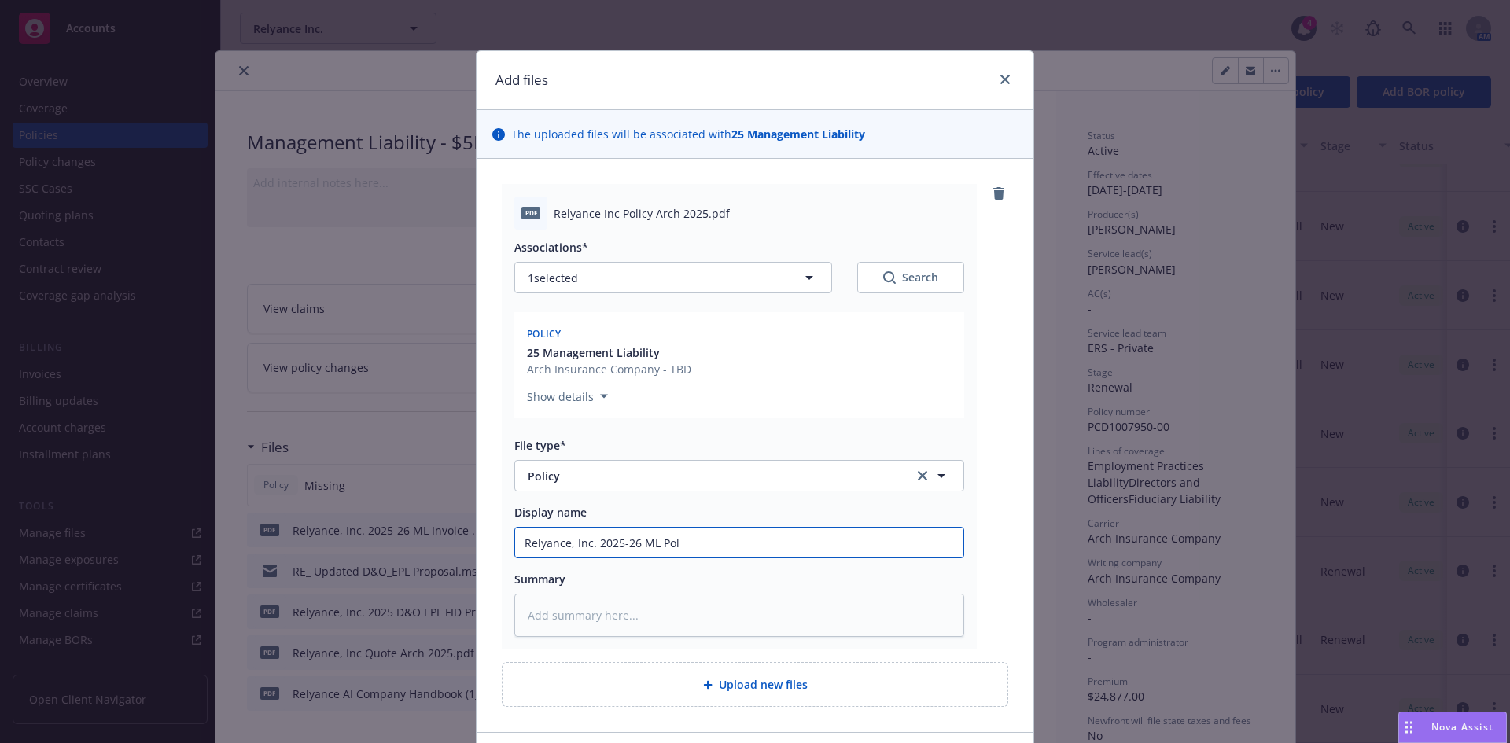
type input "Relyance, Inc. 2025-26 ML Poli"
type textarea "x"
type input "Relyance, Inc. 2025-26 ML Polic"
type textarea "x"
type input "Relyance, Inc. 2025-26 ML Policy"
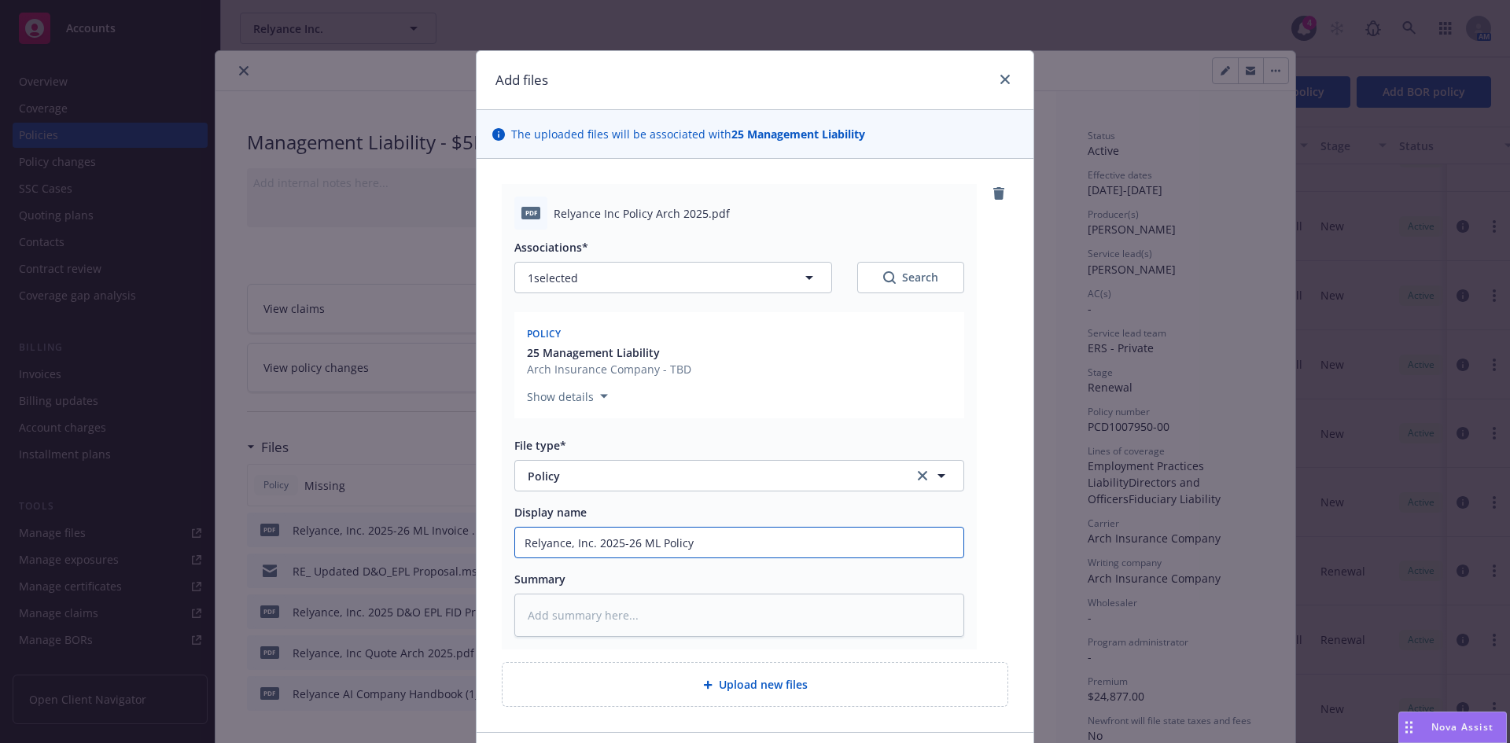
type textarea "x"
type input "Relyance, Inc. 2025-26 ML Policy"
type textarea "x"
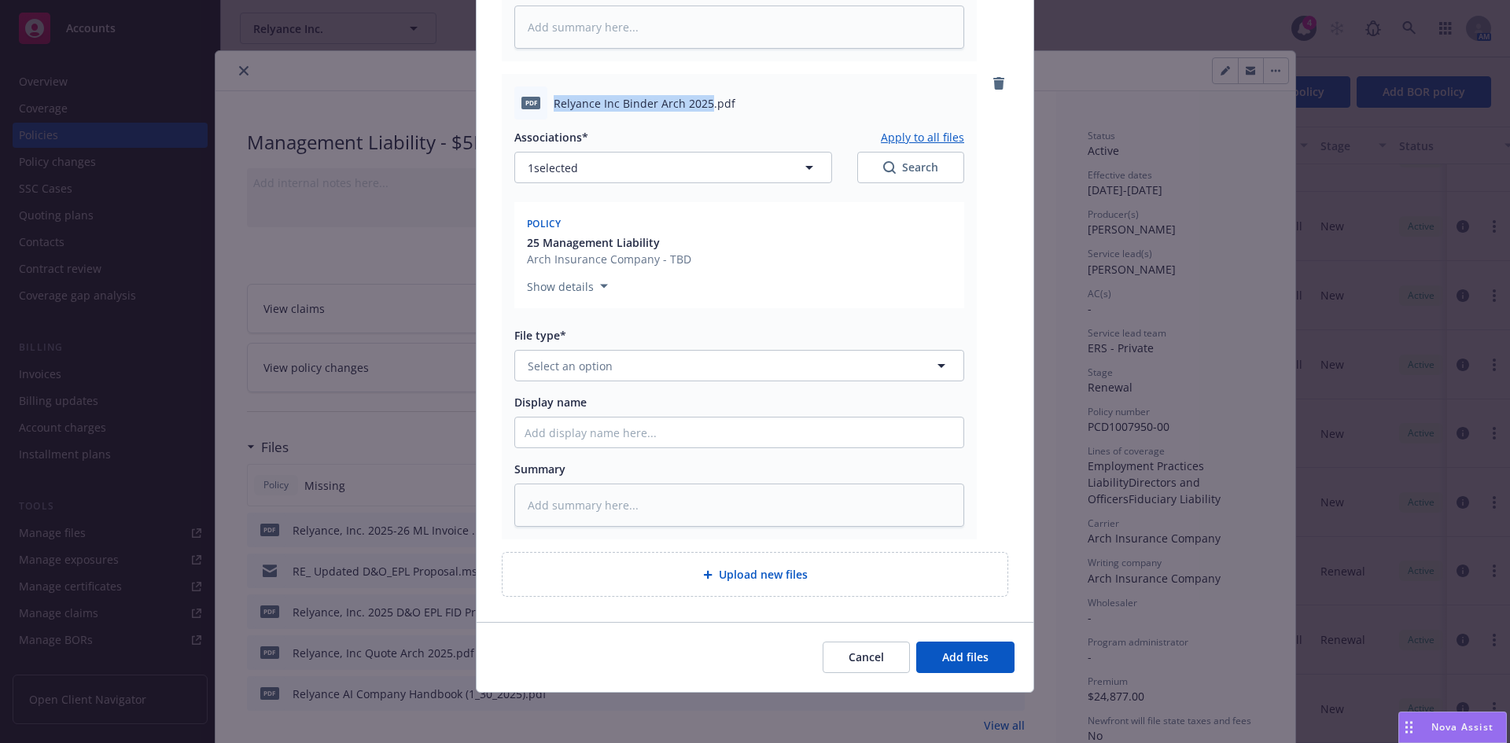
drag, startPoint x: 702, startPoint y: 103, endPoint x: 545, endPoint y: 107, distance: 156.6
click at [545, 107] on div "pdf Relyance Inc Binder Arch 2025.pdf" at bounding box center [739, 103] width 450 height 33
copy span "Relyance Inc Binder Arch 2025"
click at [607, 367] on button "Select an option" at bounding box center [739, 365] width 450 height 31
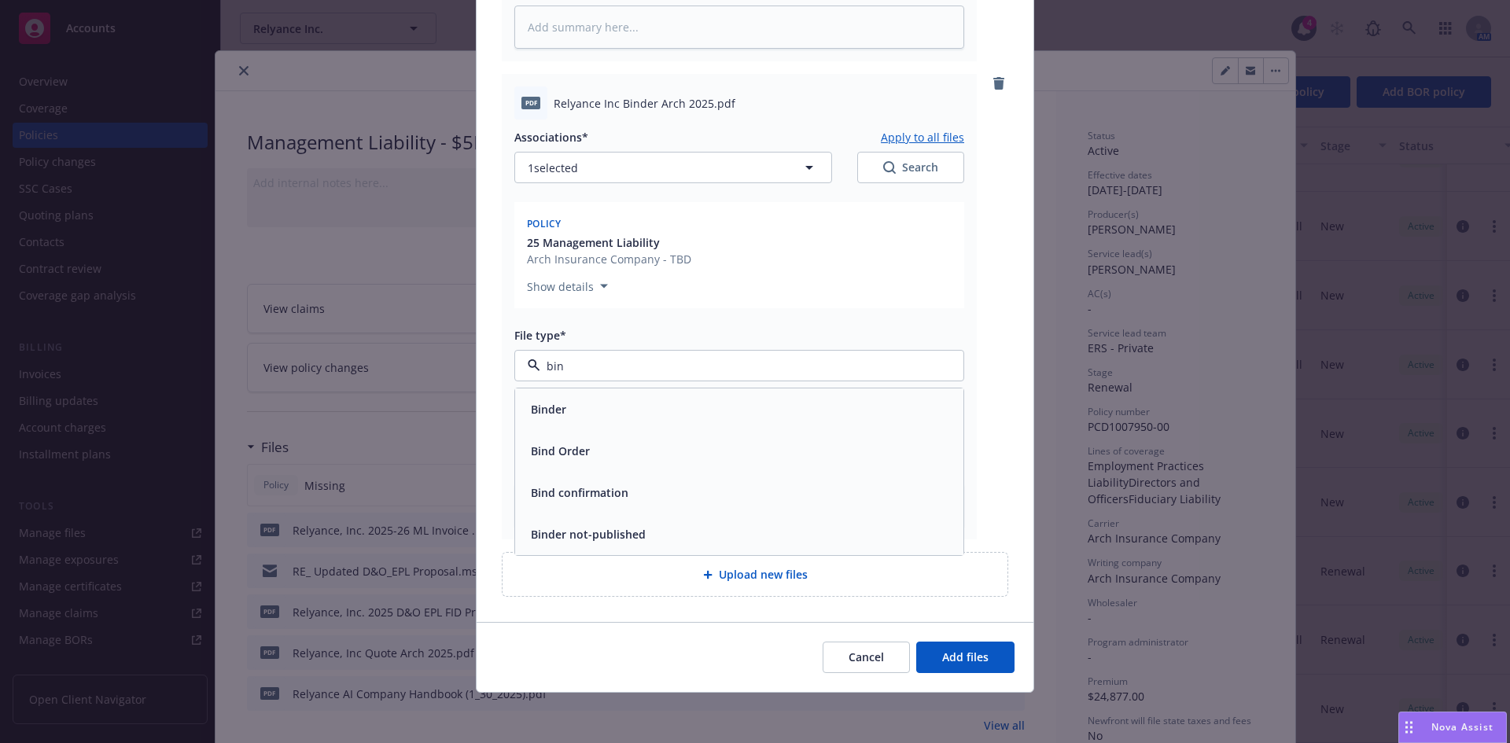
type input "bind"
click at [577, 406] on div "Binder" at bounding box center [740, 409] width 430 height 23
paste input "Relyance Inc Binder Arch 2025"
type textarea "x"
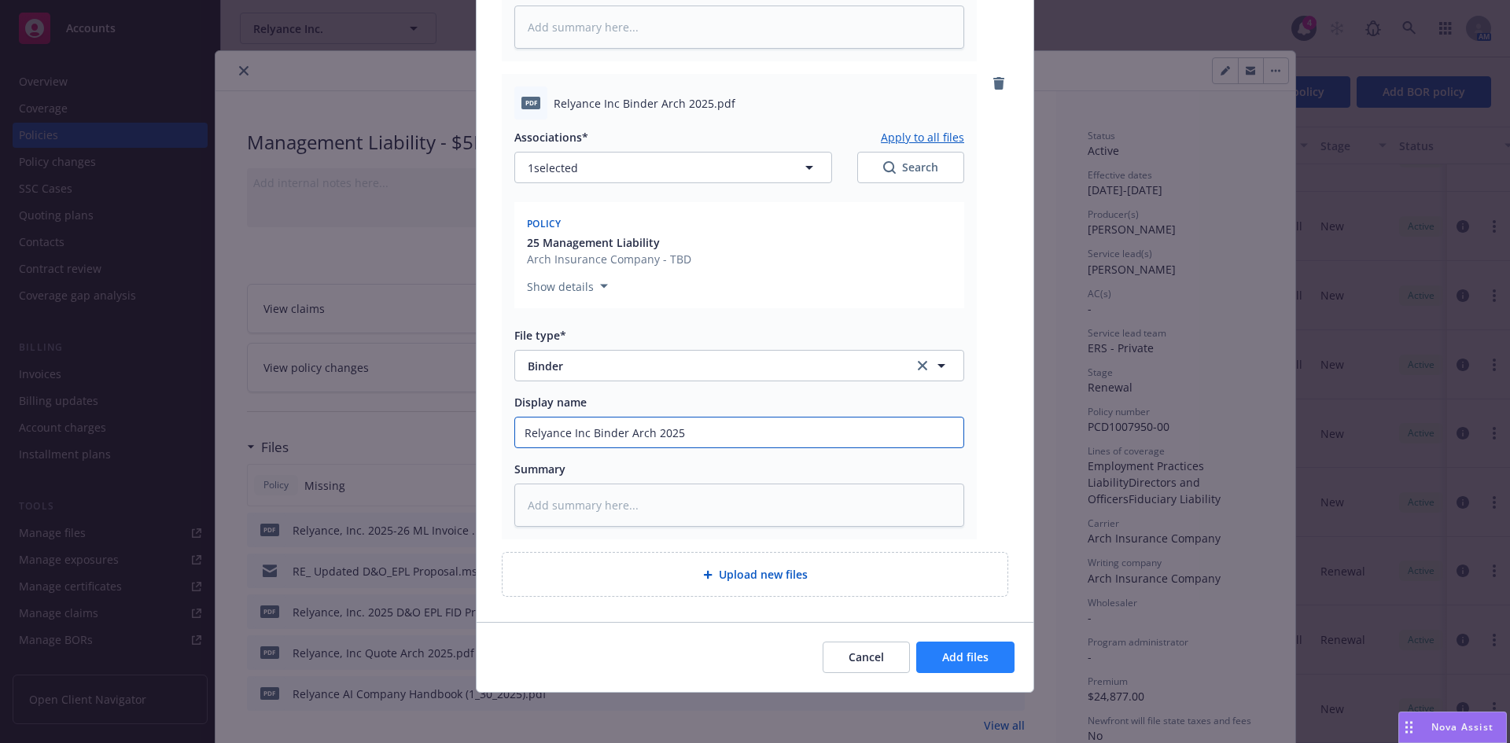
type input "Relyance Inc Binder Arch 2025"
click at [972, 654] on span "Add files" at bounding box center [965, 657] width 46 height 15
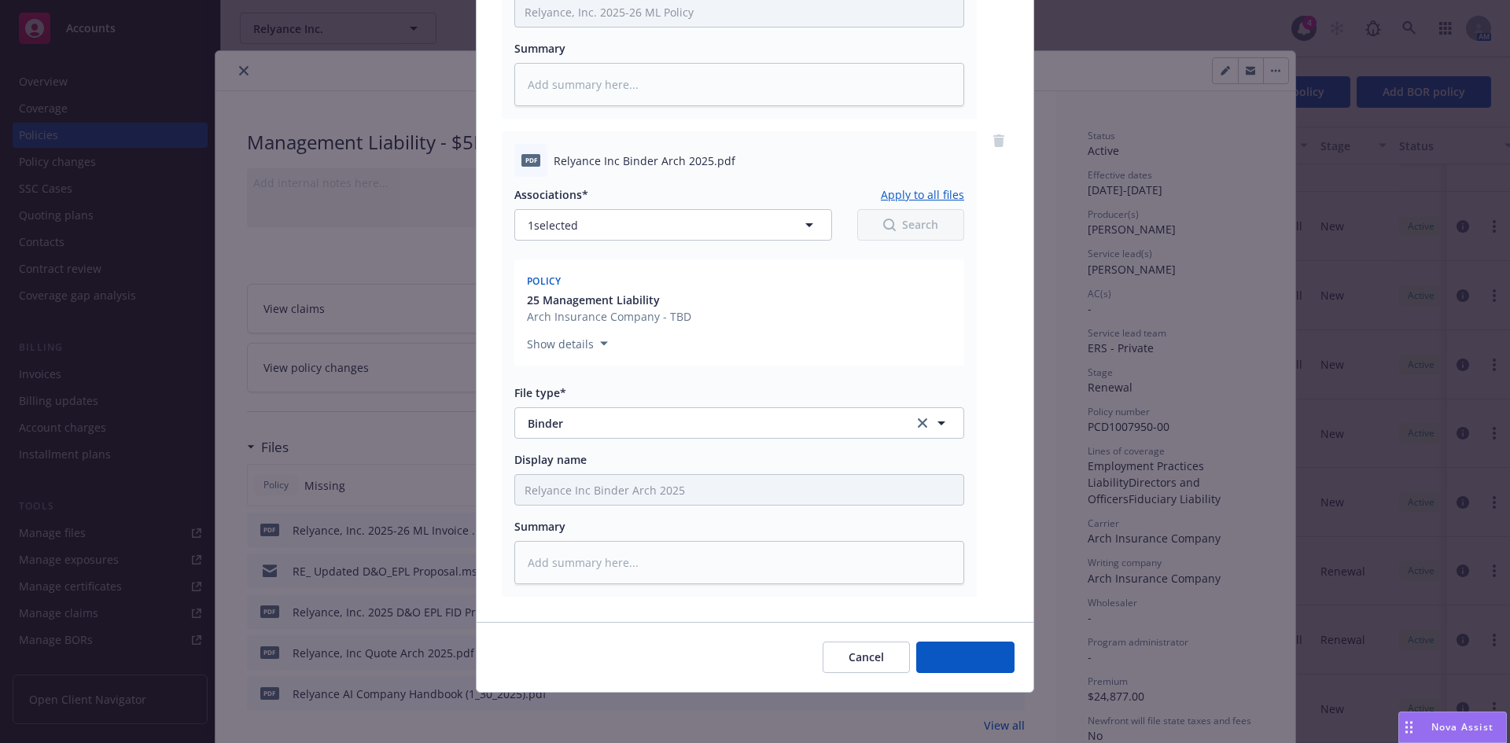
scroll to position [531, 0]
type textarea "x"
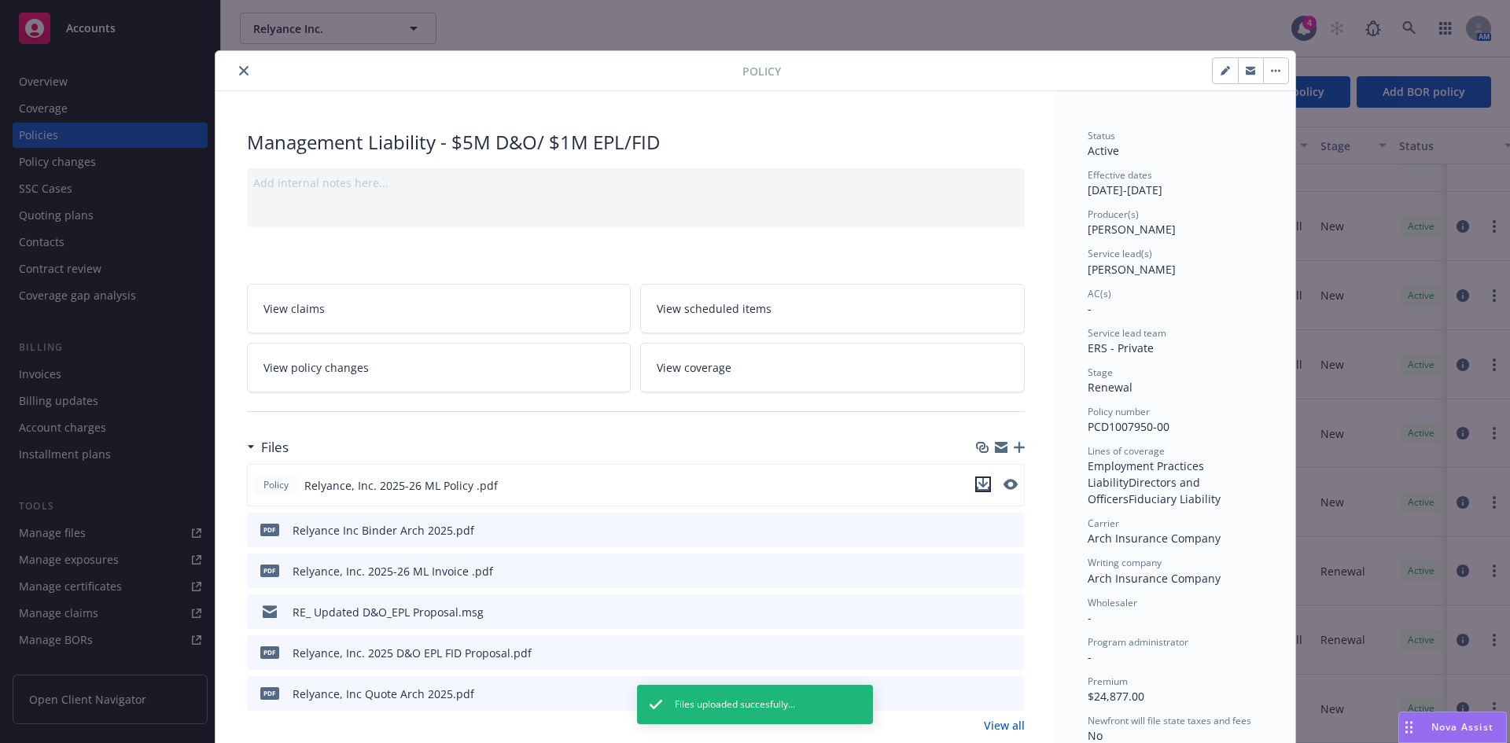
click at [979, 486] on icon "download file" at bounding box center [983, 484] width 13 height 13
click at [980, 569] on icon "download file" at bounding box center [984, 570] width 13 height 13
click at [239, 71] on icon "close" at bounding box center [243, 70] width 9 height 9
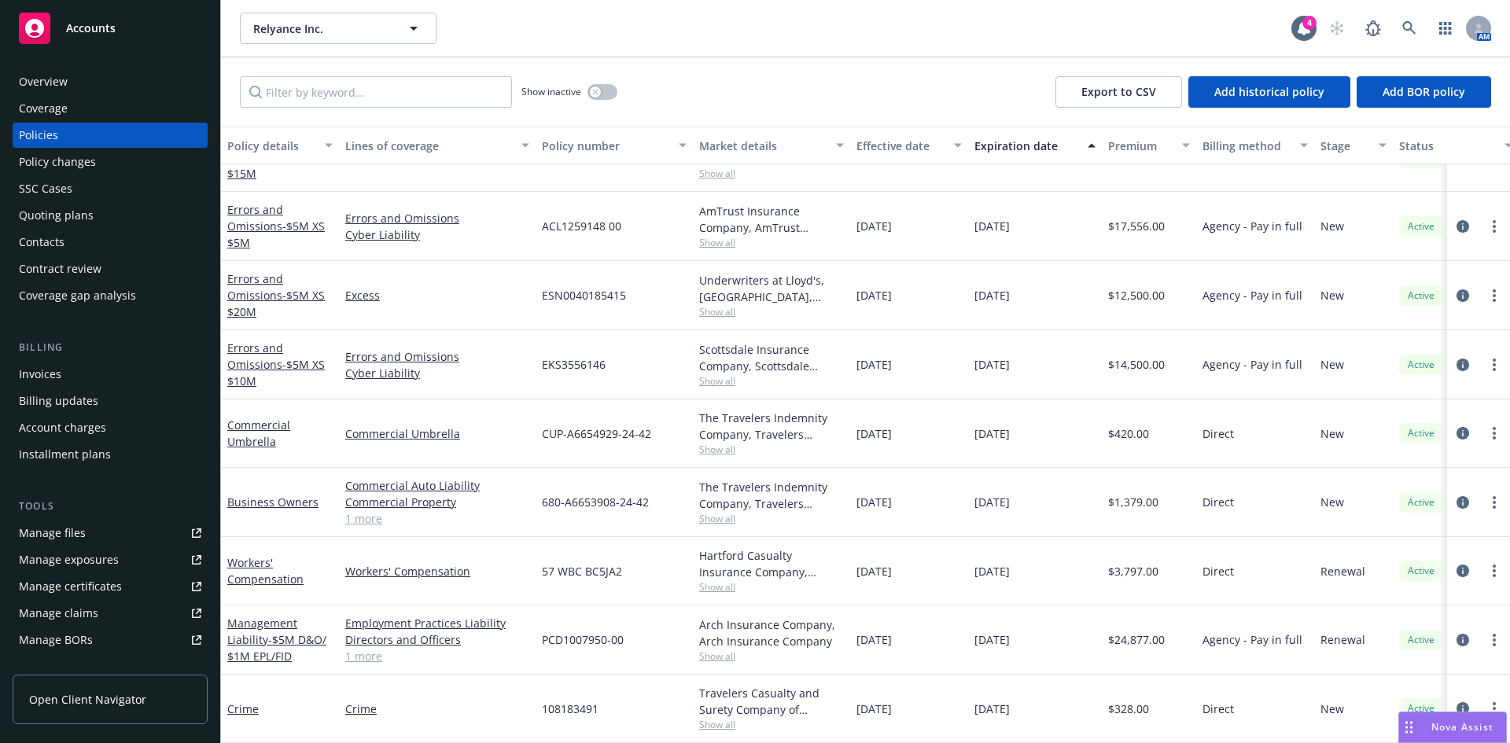
click at [79, 533] on div "Manage files" at bounding box center [52, 533] width 67 height 25
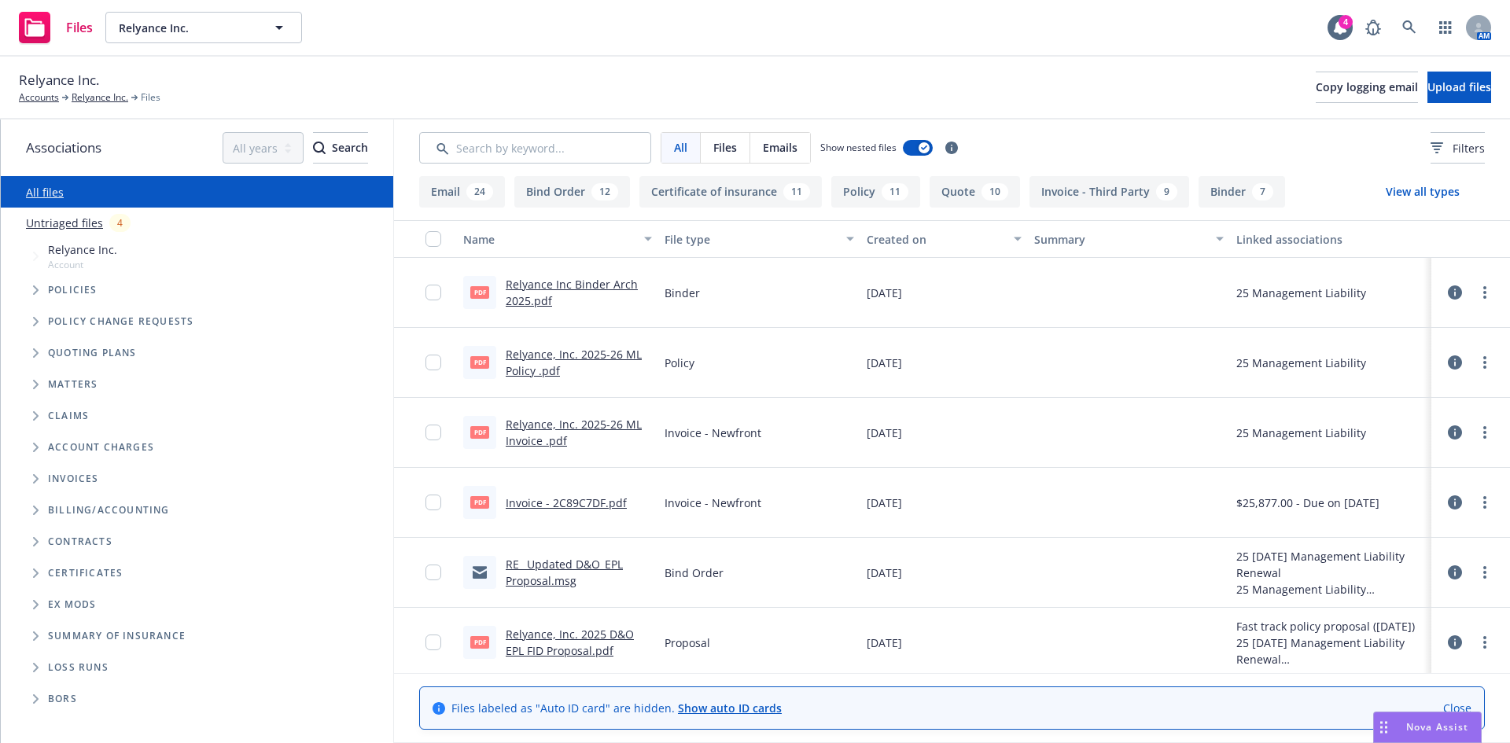
click at [543, 577] on link "RE_ Updated D&O_EPL Proposal.msg" at bounding box center [564, 572] width 117 height 31
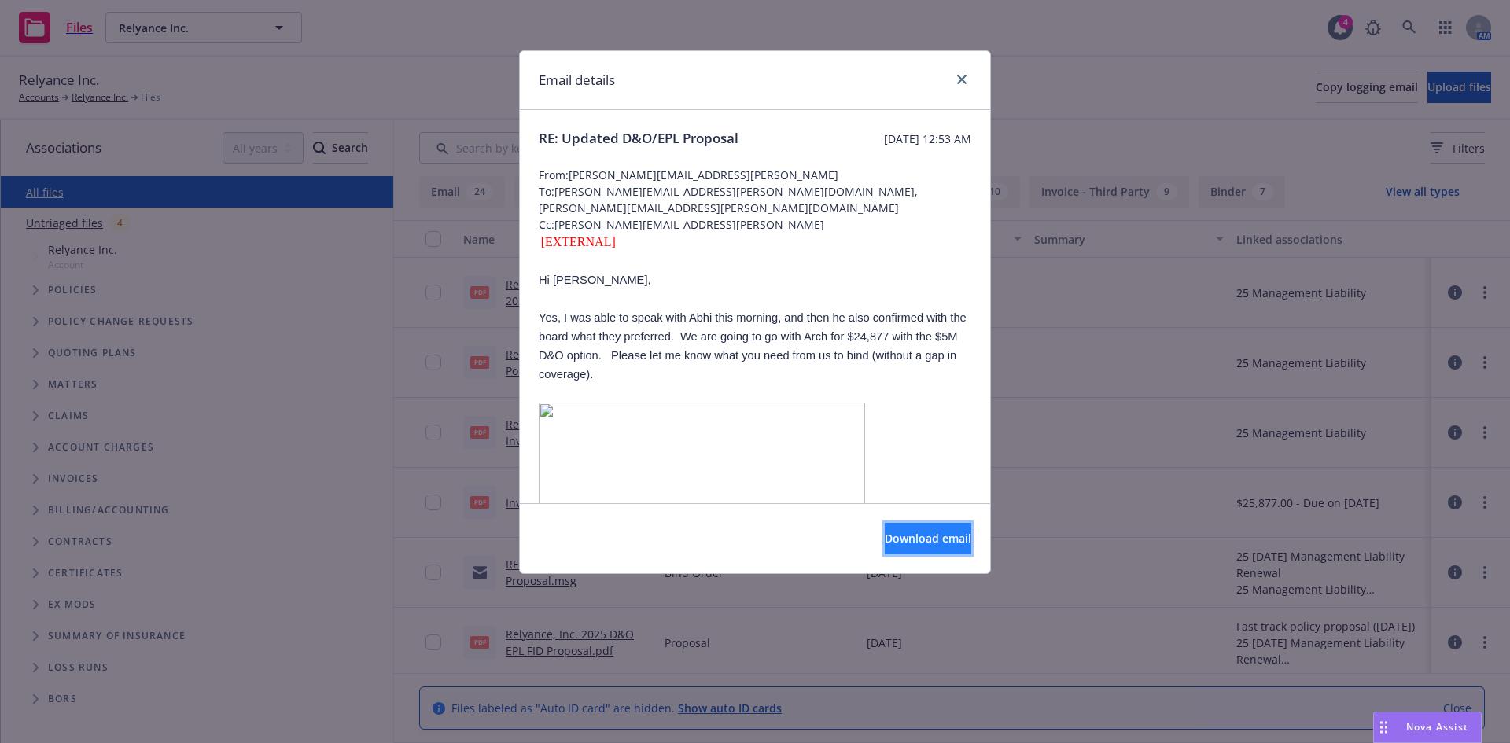
click at [899, 539] on span "Download email" at bounding box center [928, 538] width 87 height 15
drag, startPoint x: 961, startPoint y: 78, endPoint x: 953, endPoint y: 110, distance: 33.0
click at [961, 78] on icon "close" at bounding box center [961, 79] width 9 height 9
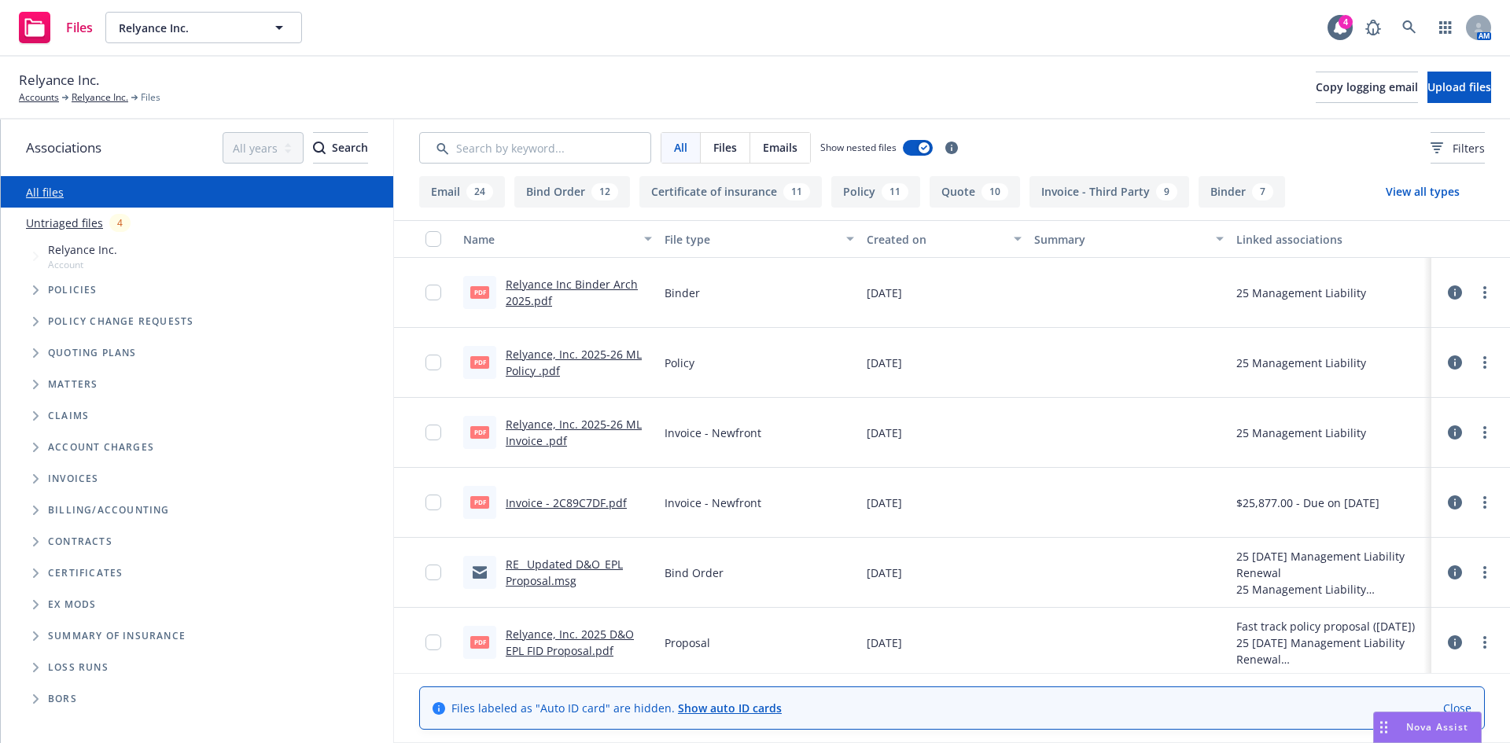
click at [874, 70] on div "Relyance Inc. Accounts Relyance Inc. Files Copy logging email Upload files" at bounding box center [755, 87] width 1473 height 35
click at [1428, 78] on button "Upload files" at bounding box center [1460, 87] width 64 height 31
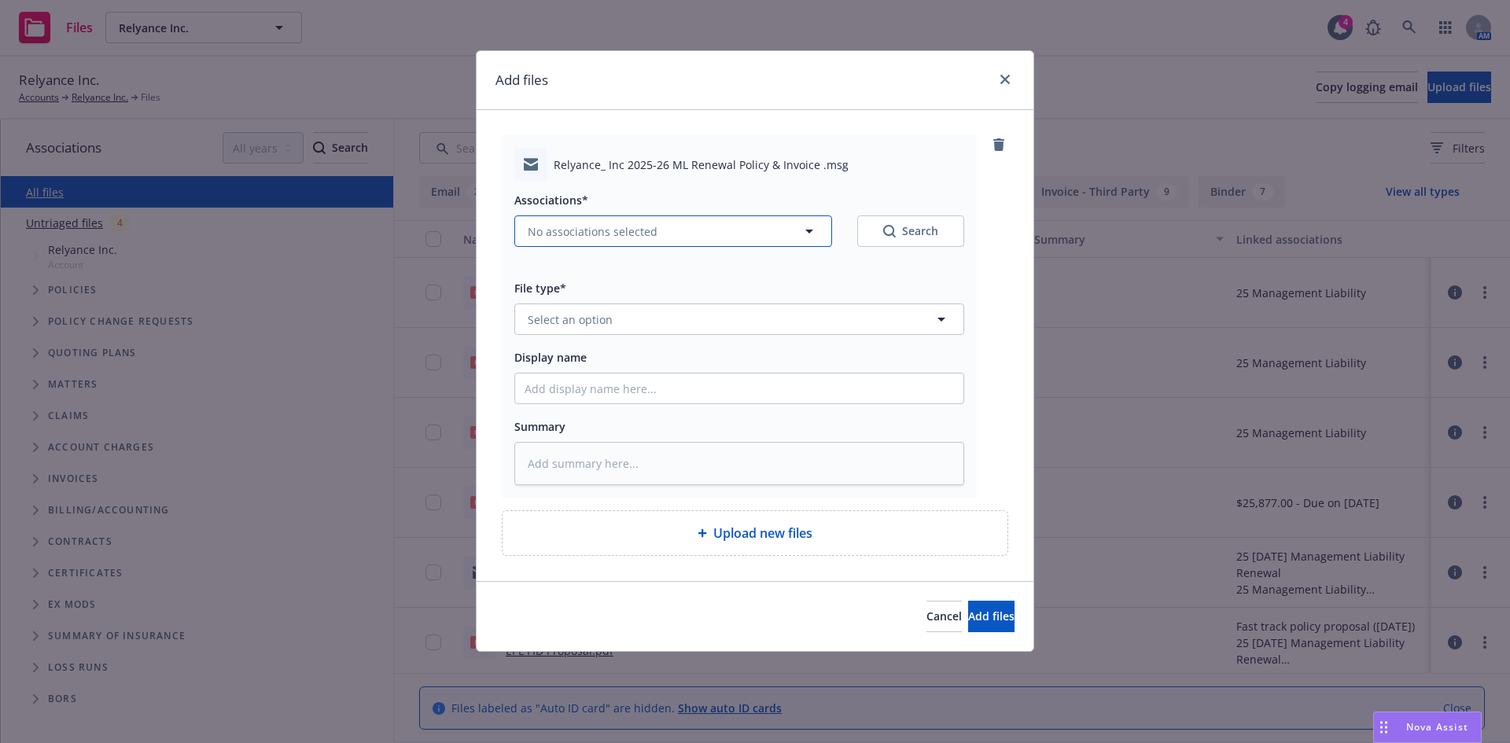
click at [564, 230] on span "No associations selected" at bounding box center [593, 231] width 130 height 17
type textarea "x"
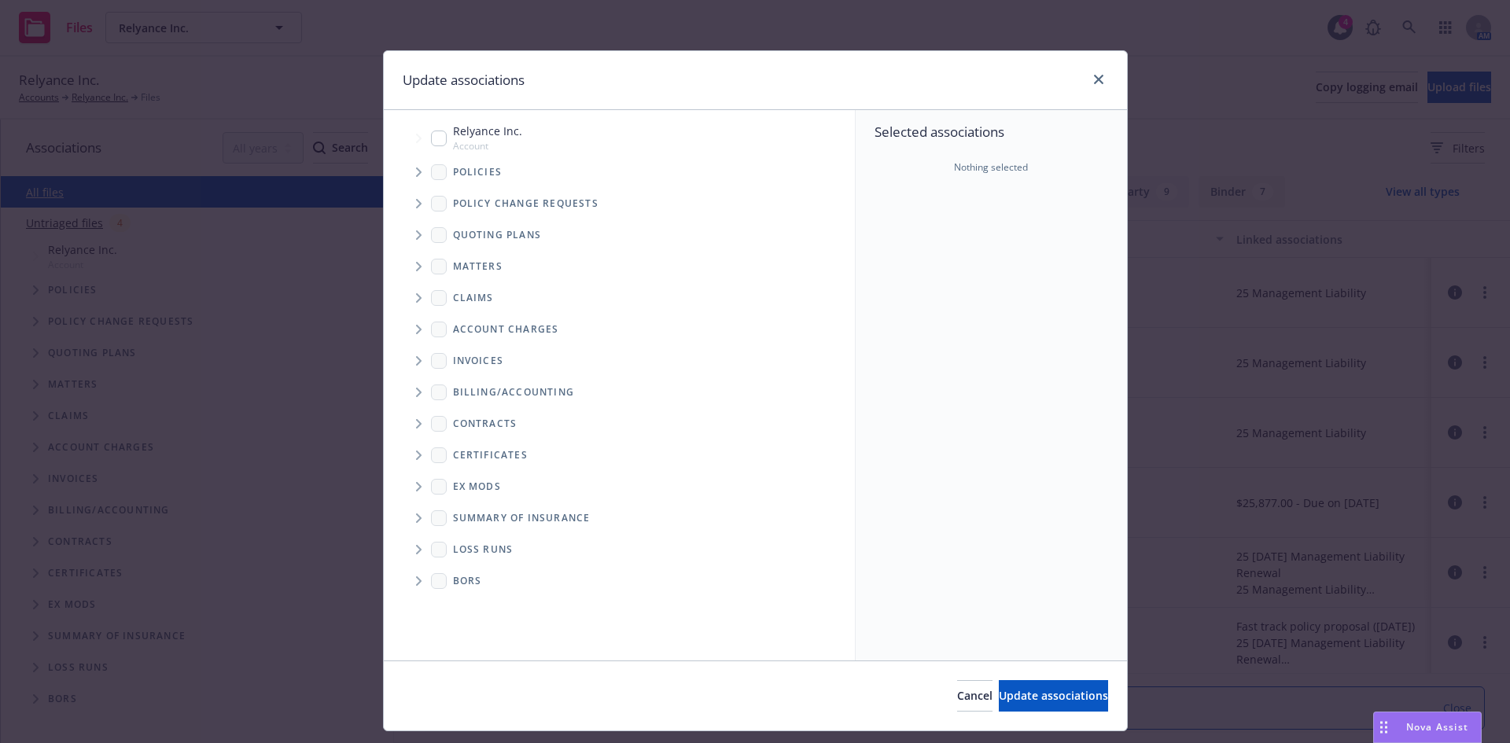
click at [407, 171] on span "Tree Example" at bounding box center [418, 172] width 25 height 25
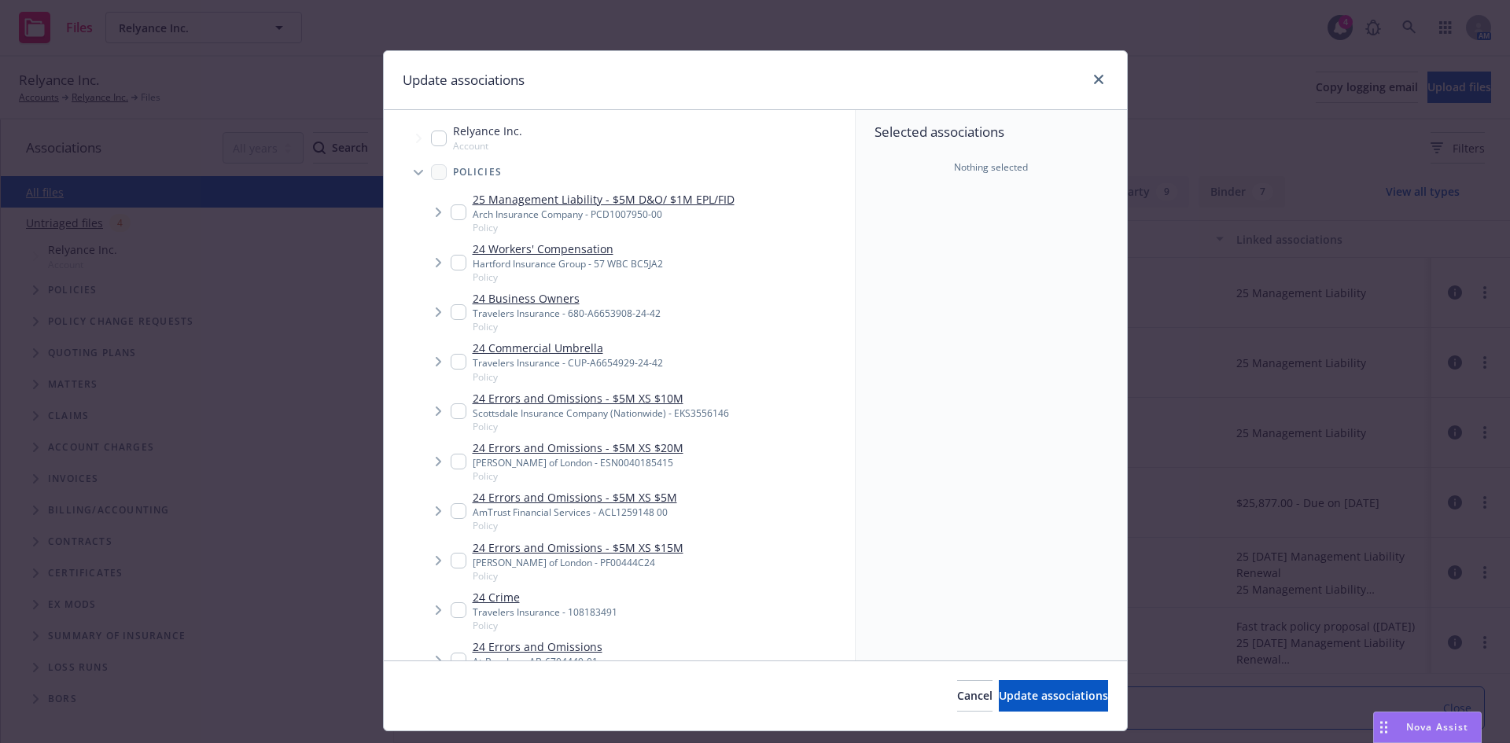
click at [455, 213] on input "Tree Example" at bounding box center [459, 213] width 16 height 16
checkbox input "true"
click at [1021, 699] on span "Update associations" at bounding box center [1053, 695] width 109 height 15
type textarea "x"
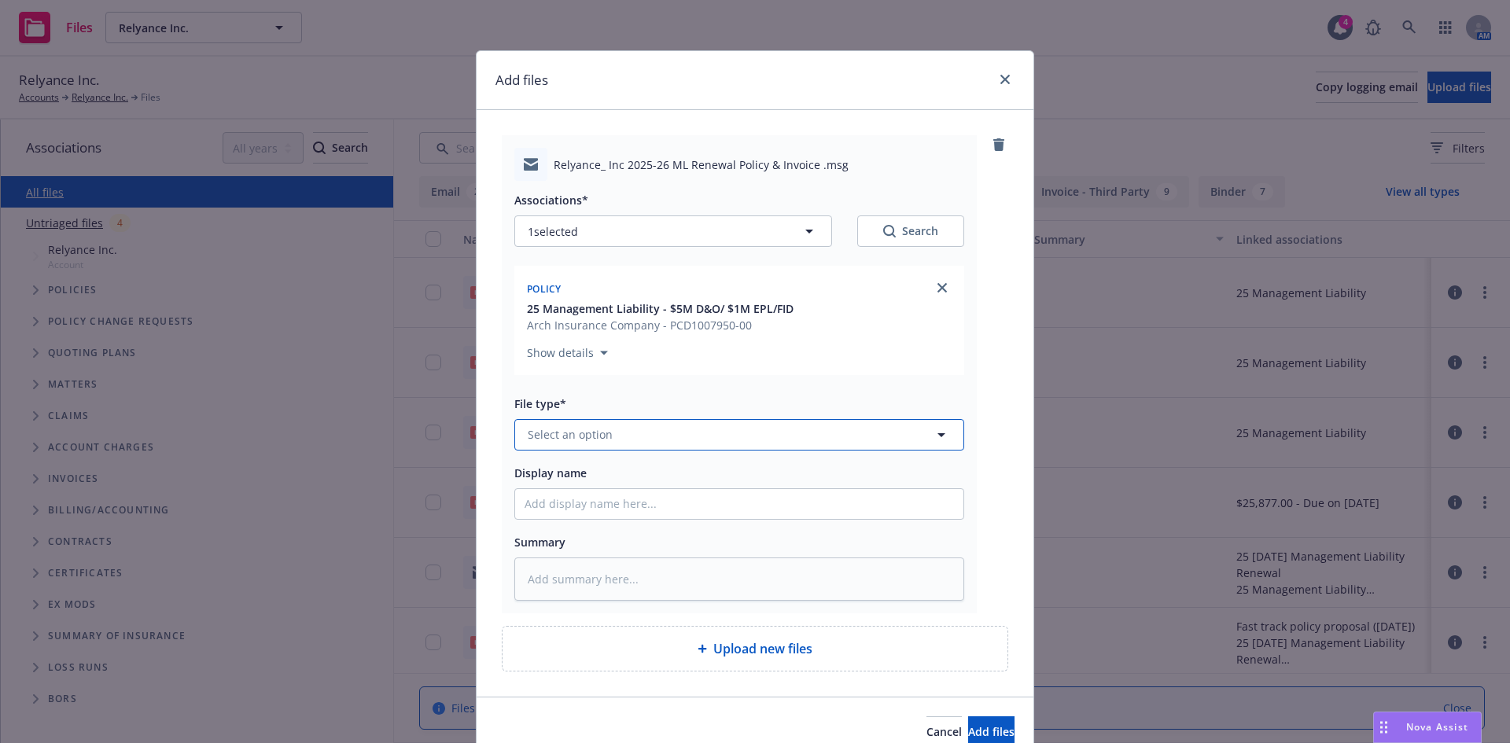
click at [609, 432] on button "Select an option" at bounding box center [739, 434] width 450 height 31
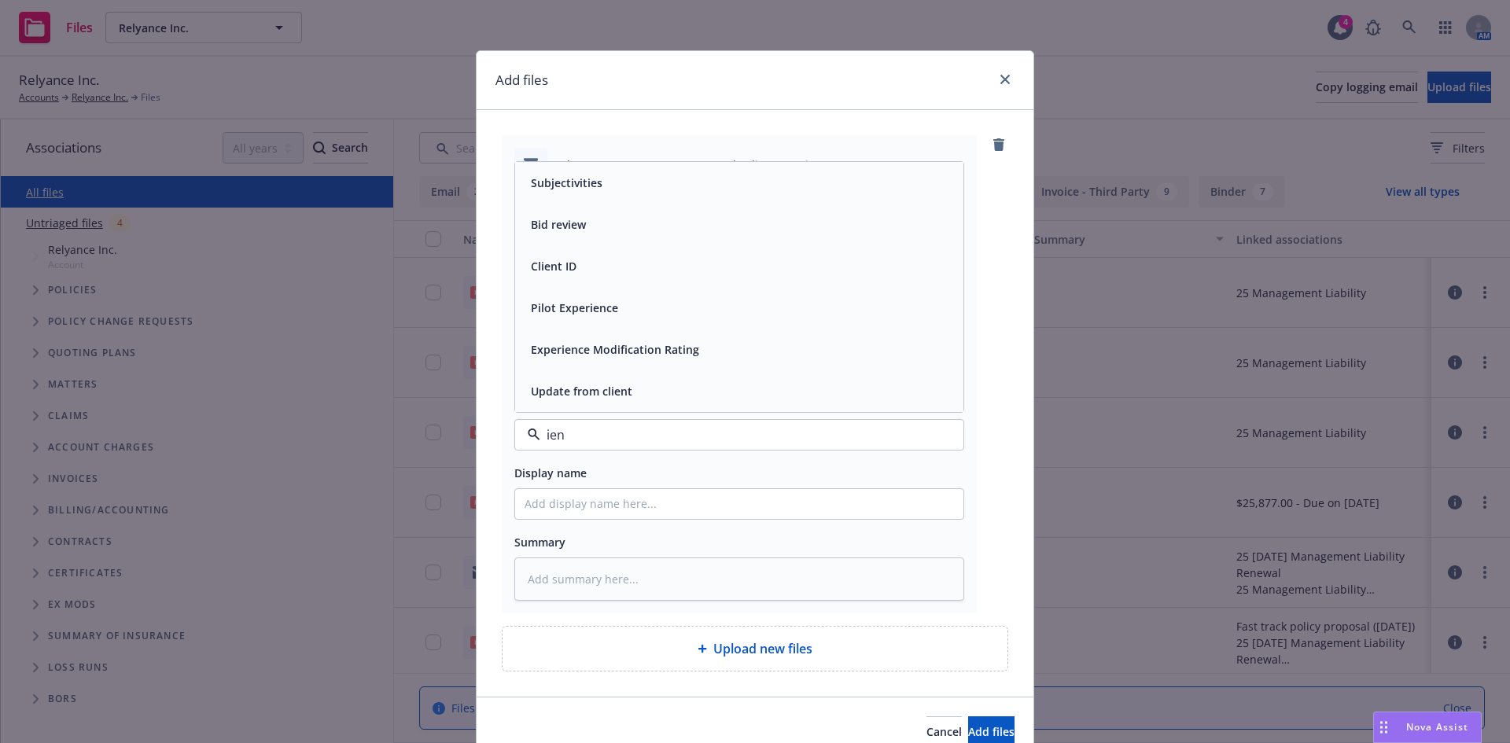
type input "iene"
type textarea "x"
type input "i"
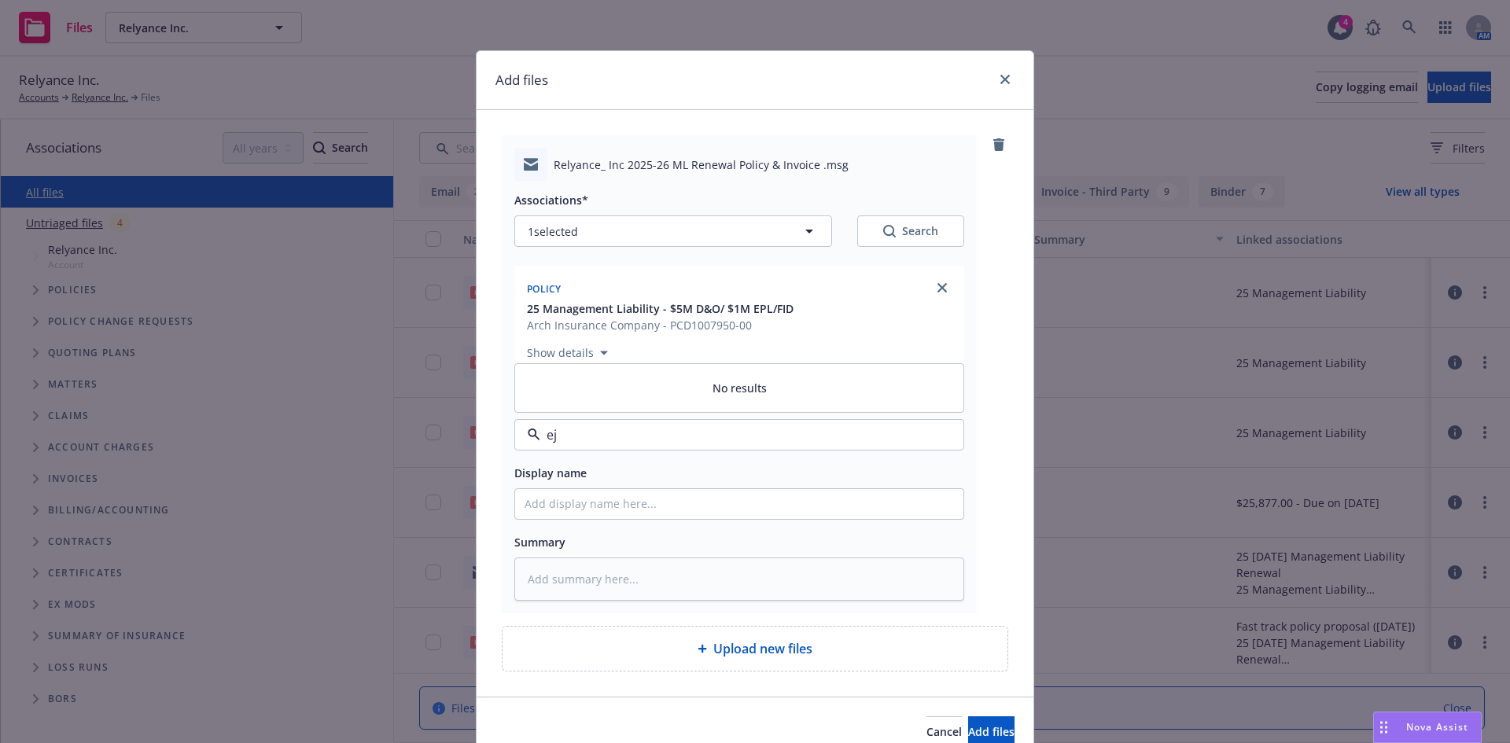
type input "e"
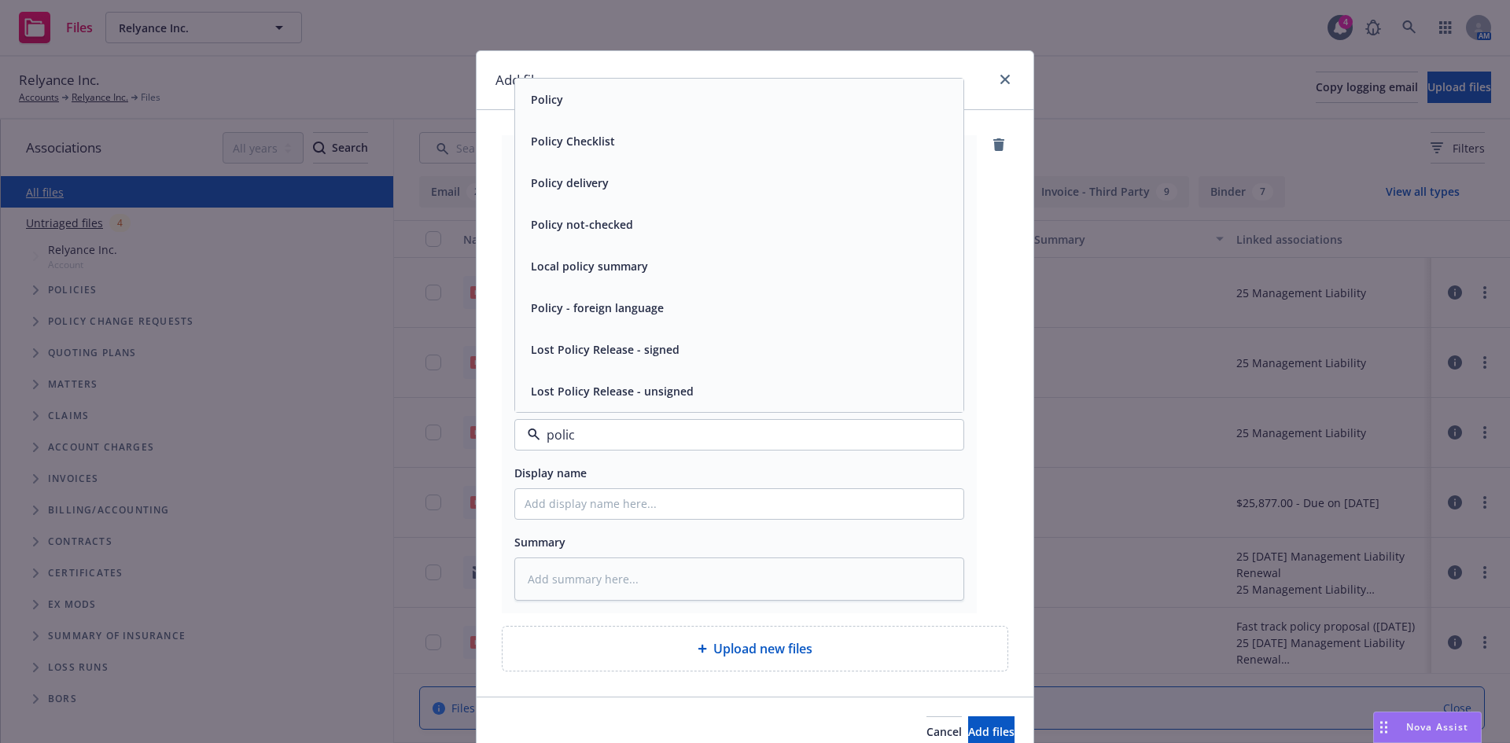
type input "policy"
drag, startPoint x: 585, startPoint y: 186, endPoint x: 587, endPoint y: 206, distance: 20.5
click at [584, 186] on span "Policy delivery" at bounding box center [570, 183] width 78 height 17
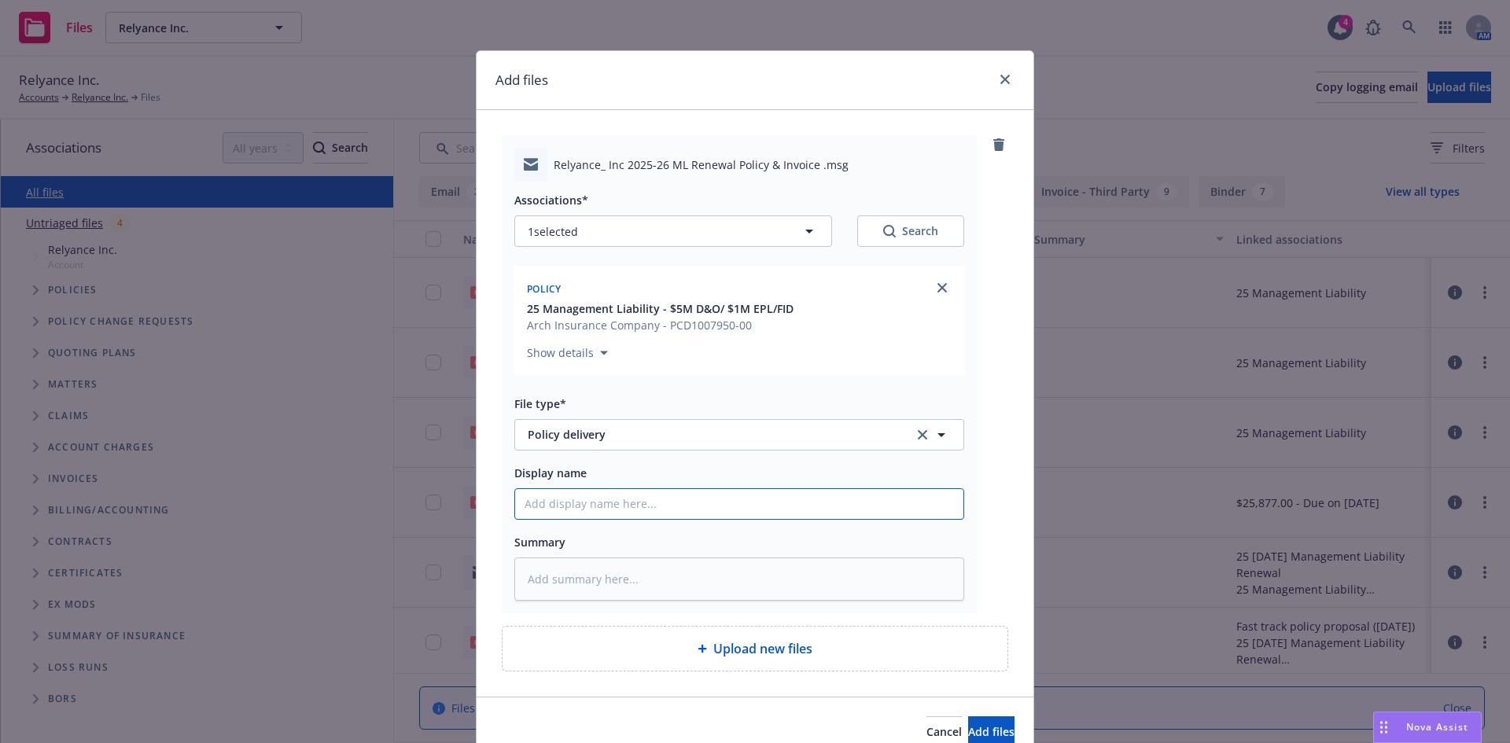
click at [553, 514] on input "Display name" at bounding box center [739, 504] width 448 height 30
type textarea "x"
type input "2"
type textarea "x"
type input "25"
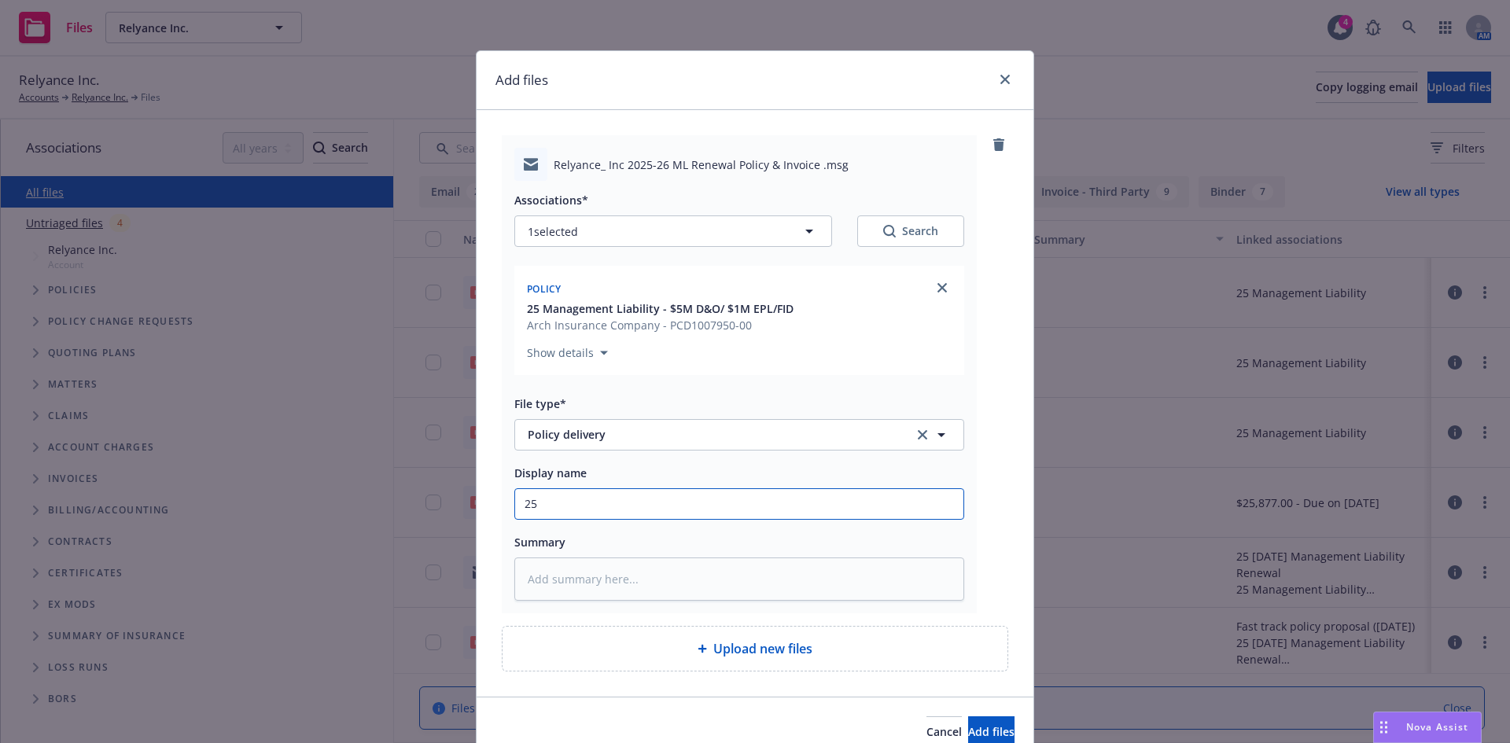
type textarea "x"
type input "25-"
type textarea "x"
type input "25-2"
type textarea "x"
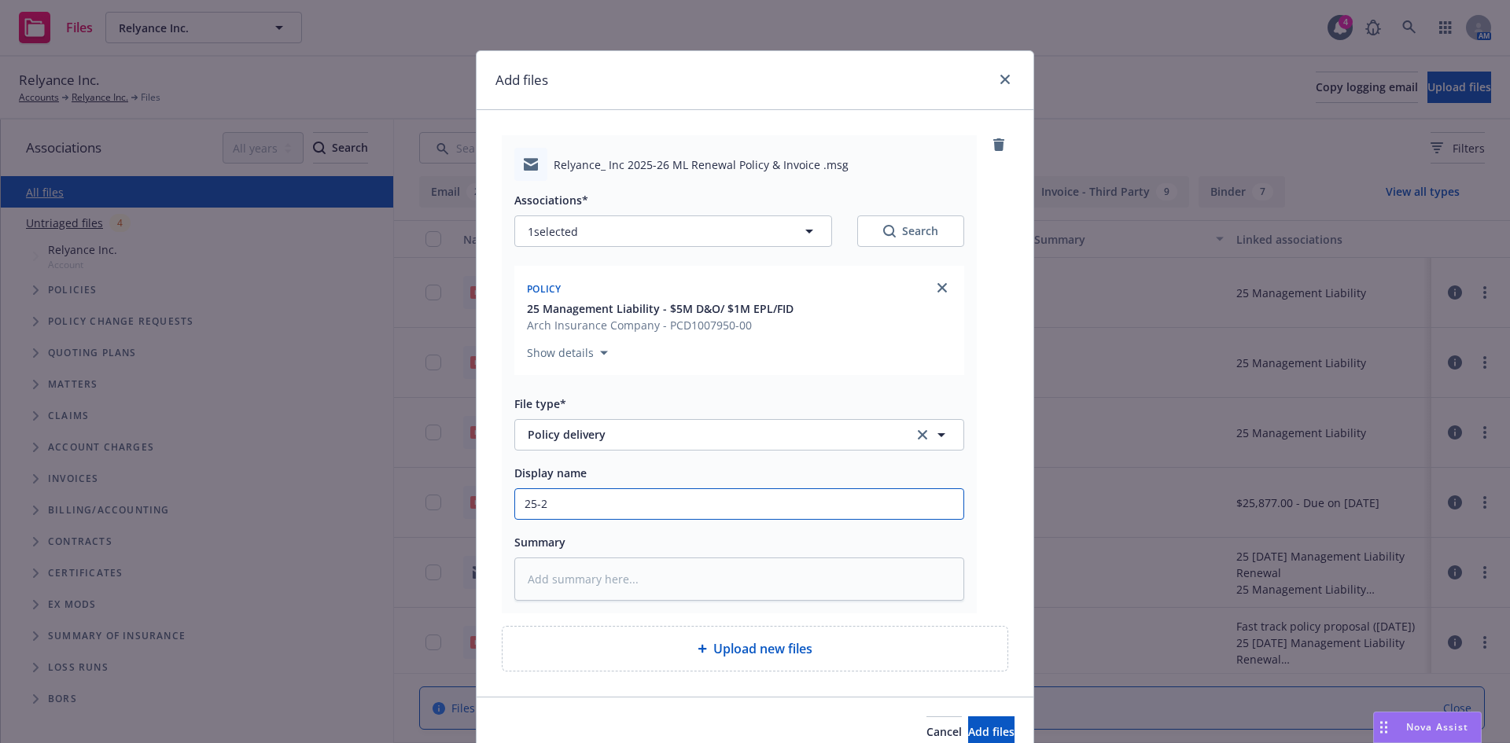
type input "25-26"
type textarea "x"
type input "25-26"
type textarea "x"
type input "25-26 M"
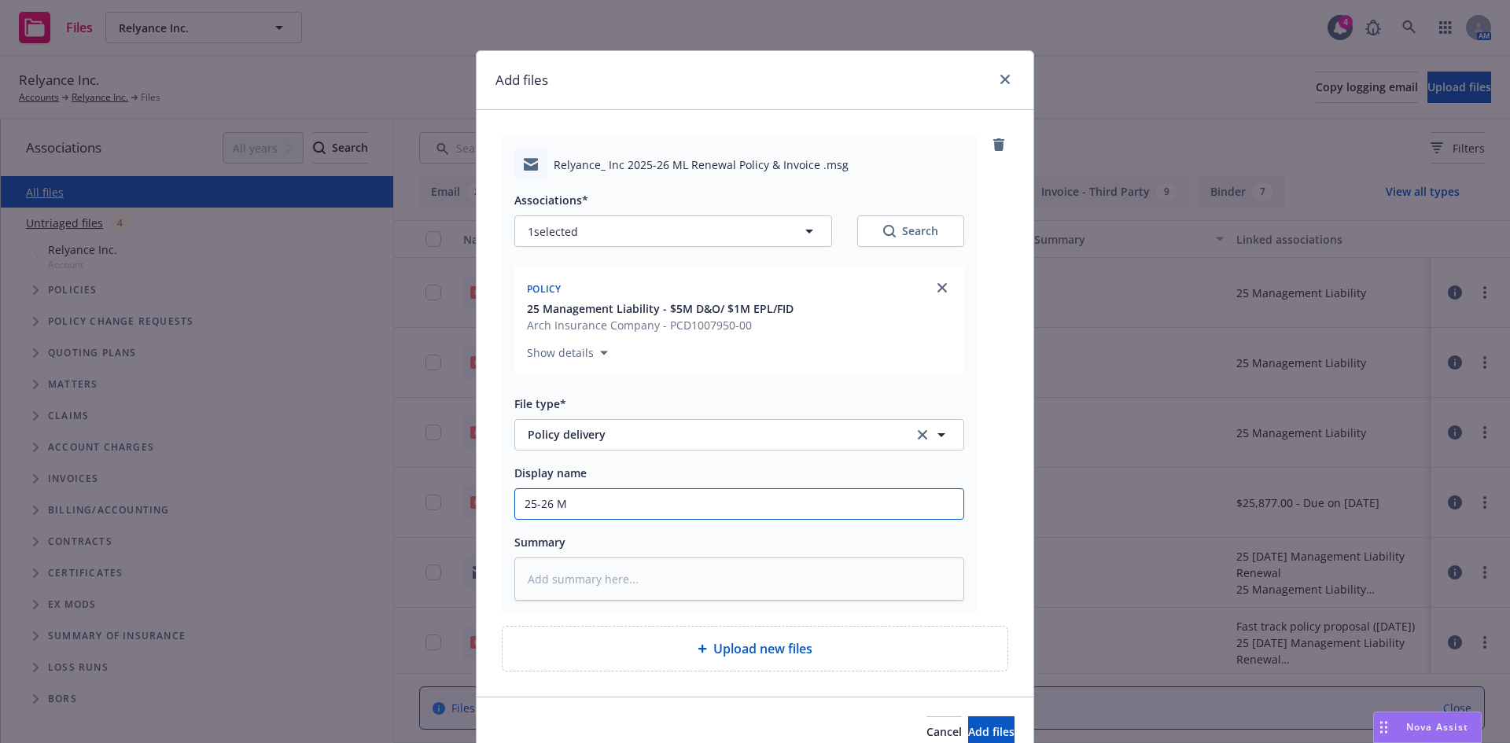
type textarea "x"
type input "25-26 ML"
type textarea "x"
type input "25-26 ML"
type textarea "x"
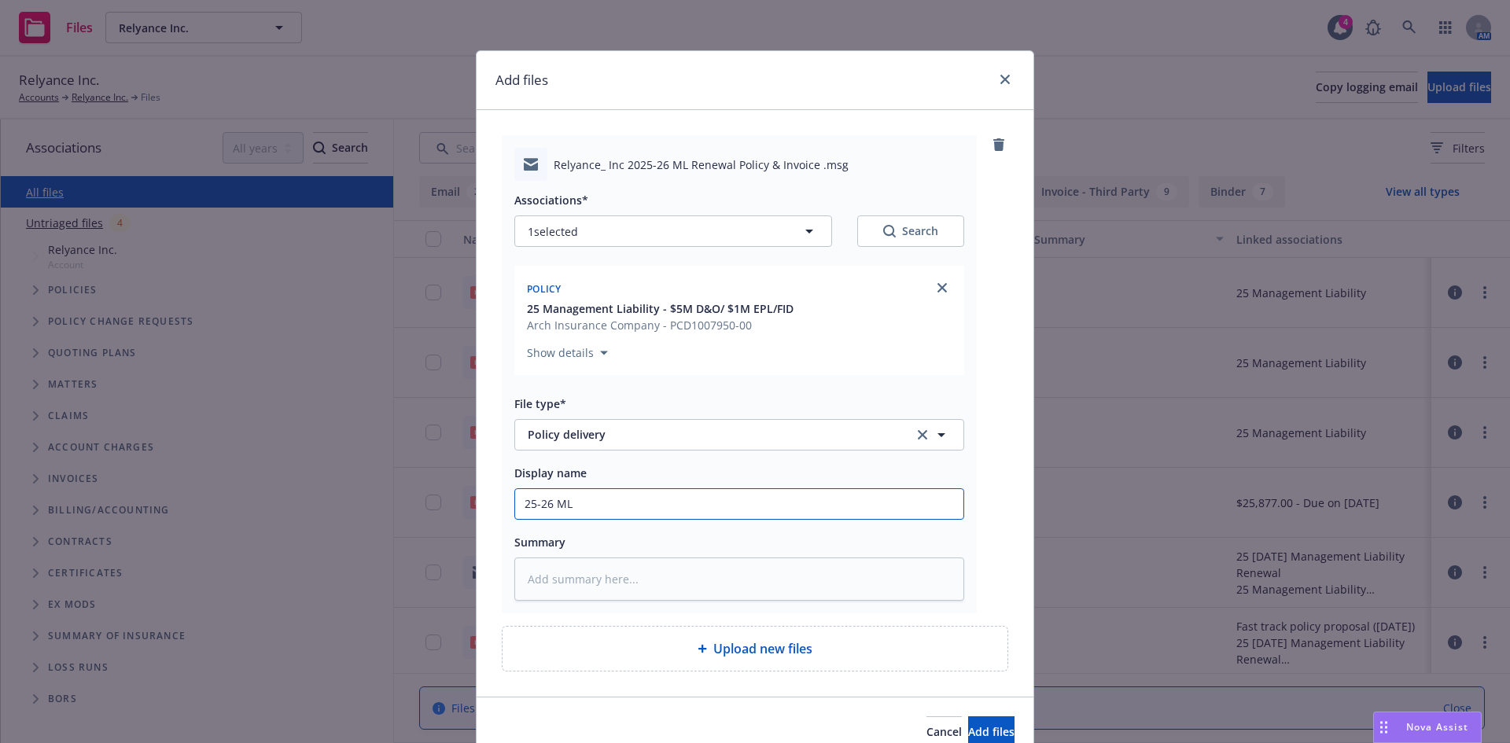
type input "25-26 ML P"
type textarea "x"
type input "25-26 ML Po"
type textarea "x"
type input "25-26 ML Pol"
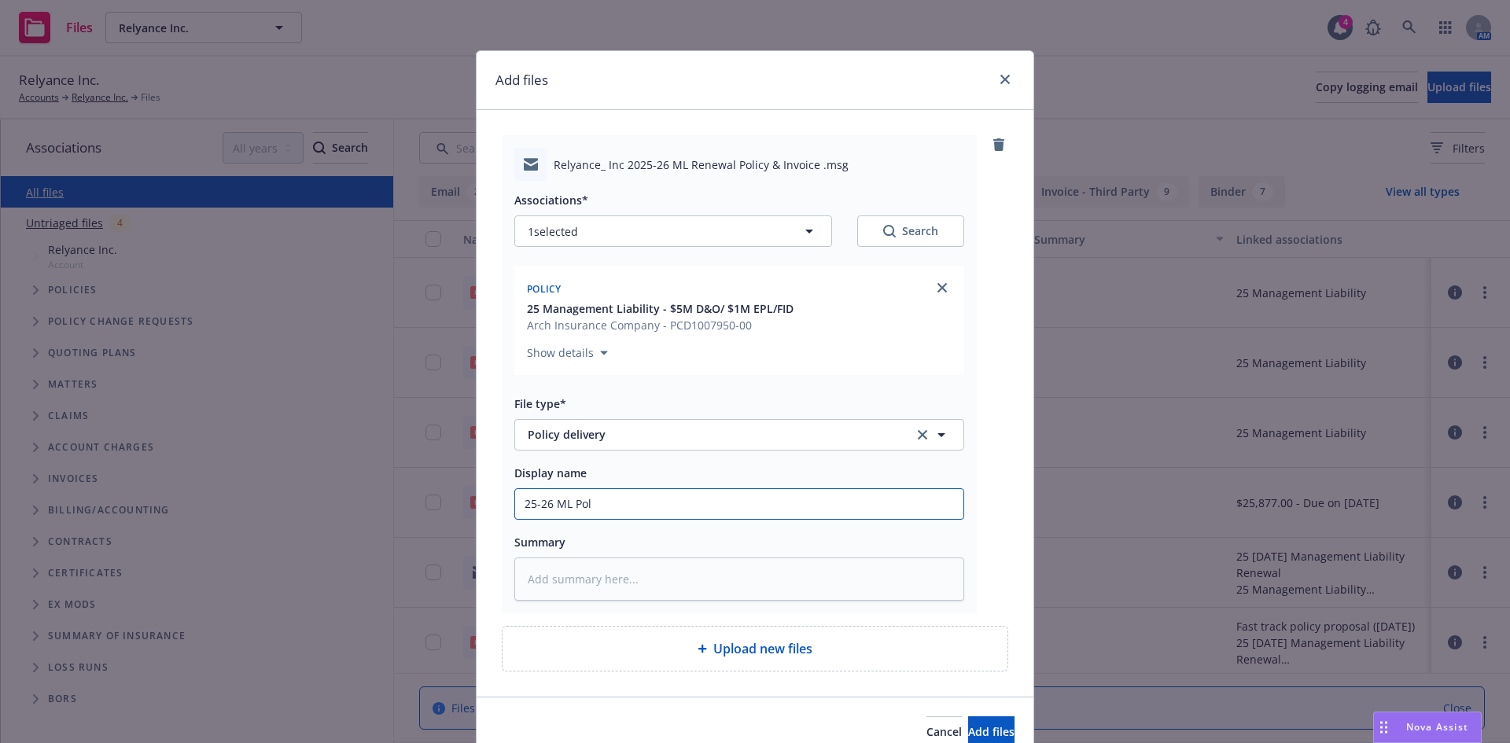
type textarea "x"
type input "25-26 [PERSON_NAME]"
type textarea "x"
type input "25-26 [PERSON_NAME]"
type textarea "x"
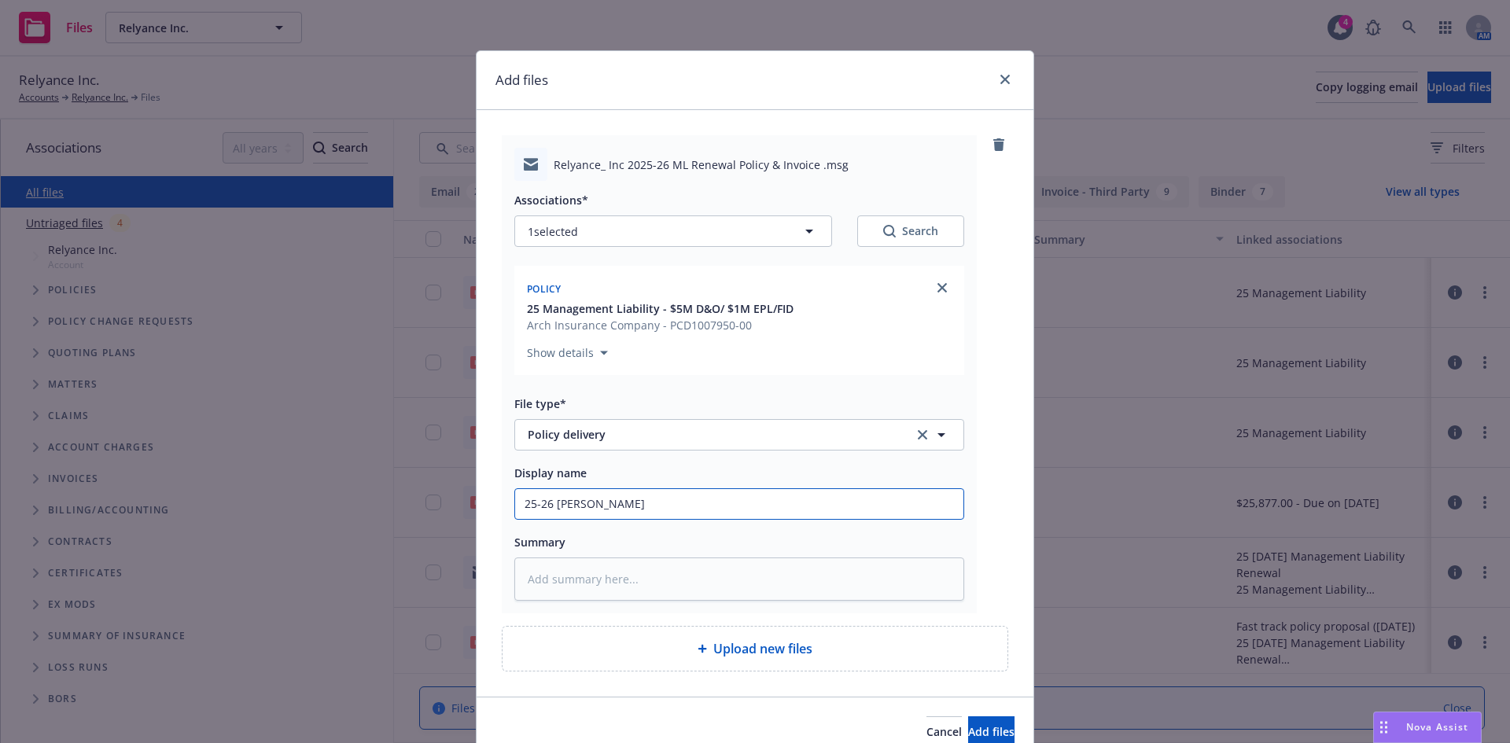
type input "25-26 ML Policy"
type textarea "x"
type input "25-26 ML Policy Delivery to Client"
click at [968, 736] on span "Add files" at bounding box center [991, 732] width 46 height 15
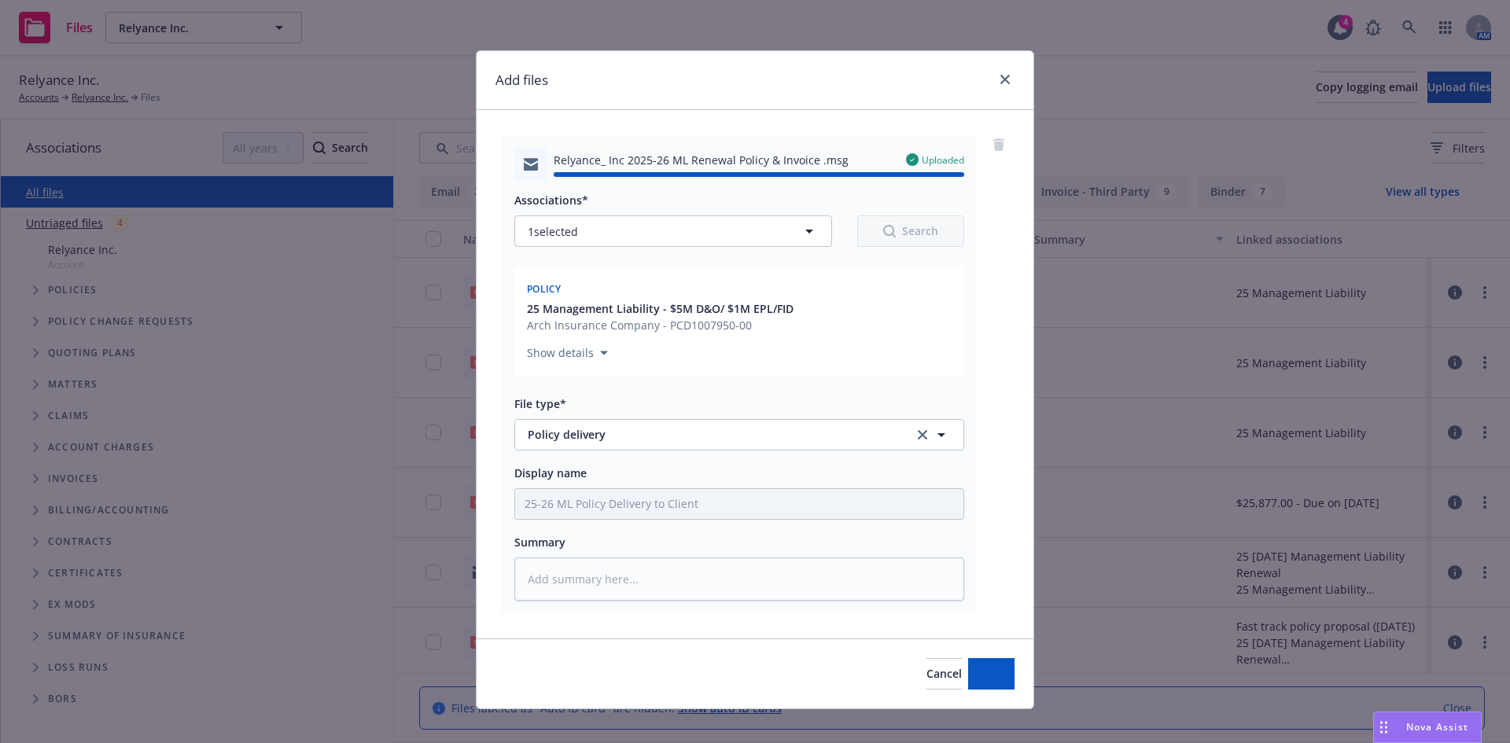
type textarea "x"
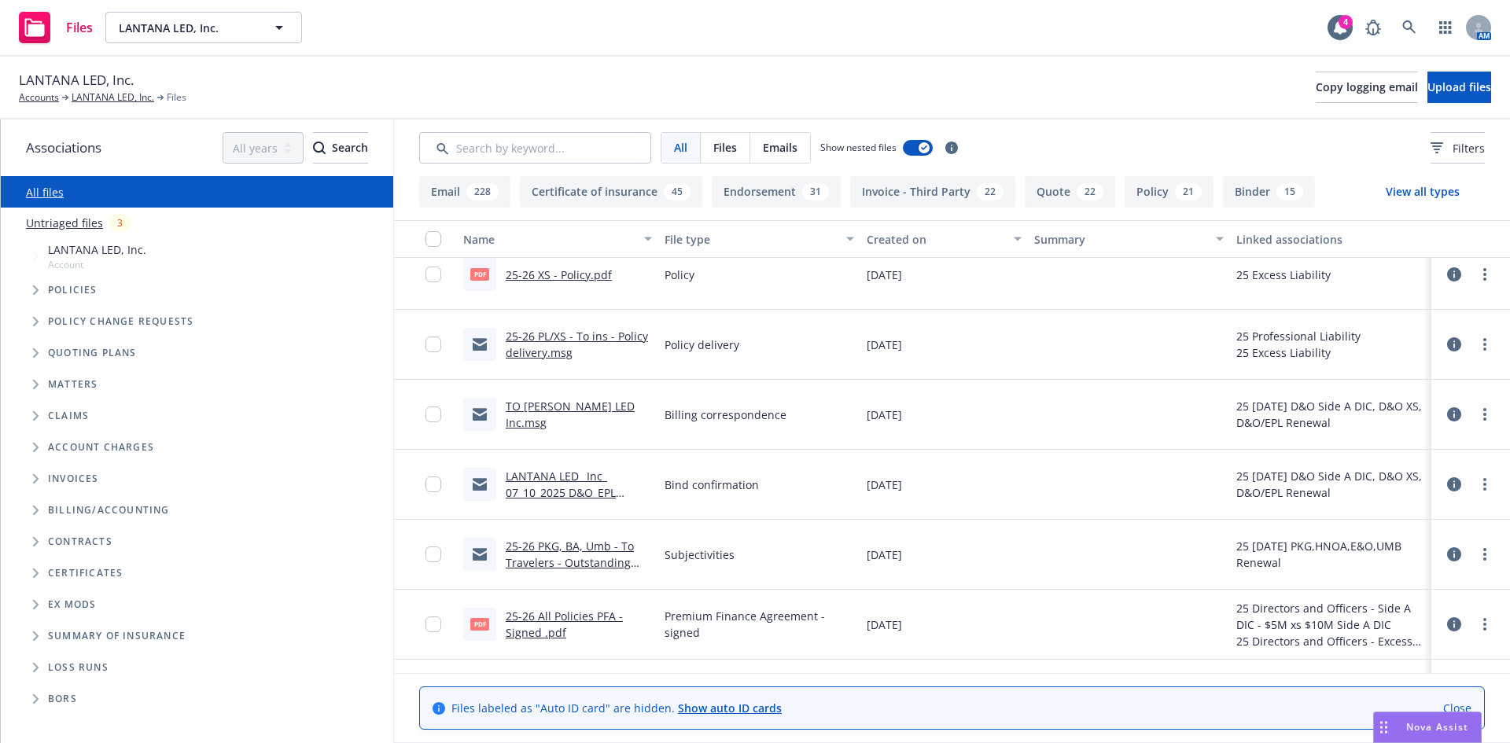
scroll to position [567, 0]
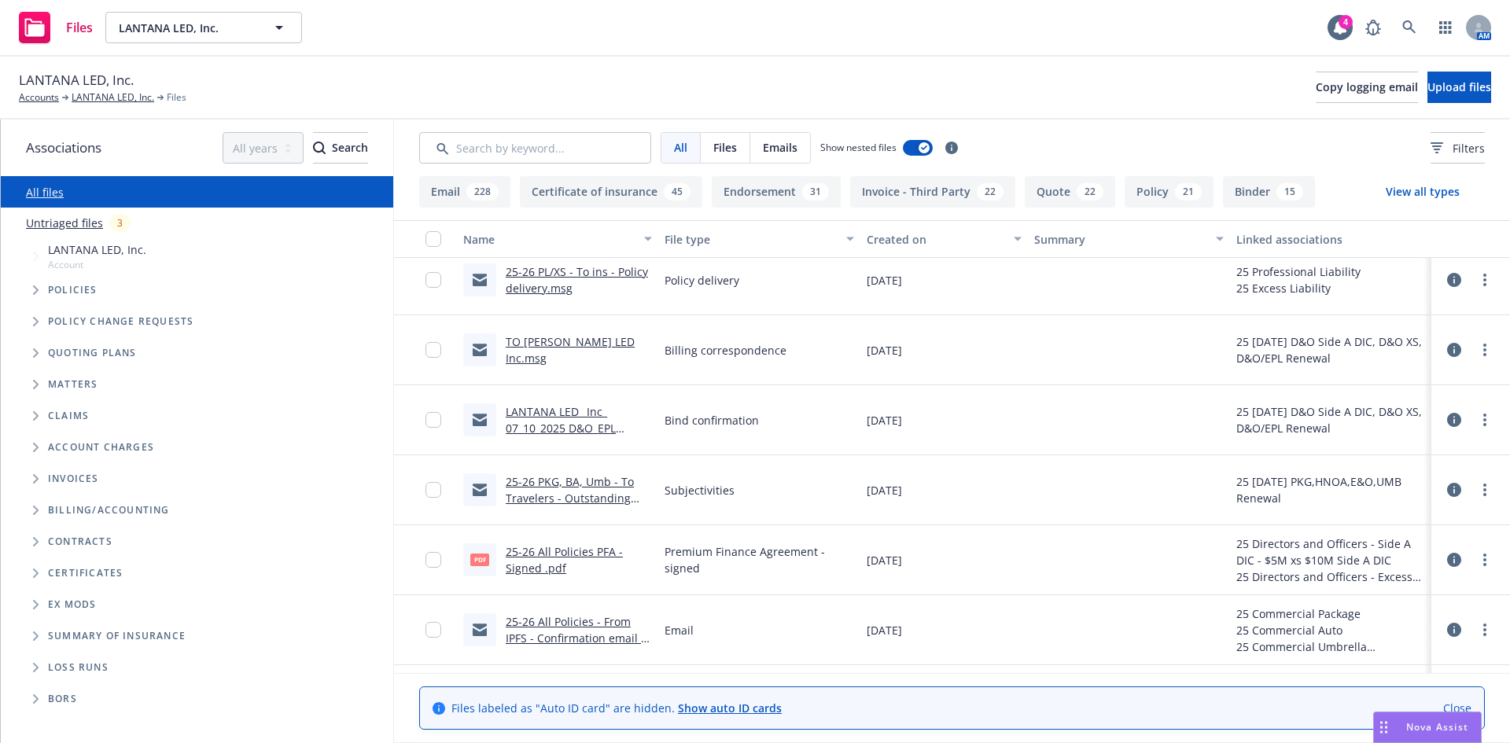
click at [555, 430] on link "LANTANA LED_ Inc_ 07_10_2025 D&O_EPL Insurance - Binder & Invoices.msg" at bounding box center [561, 436] width 110 height 65
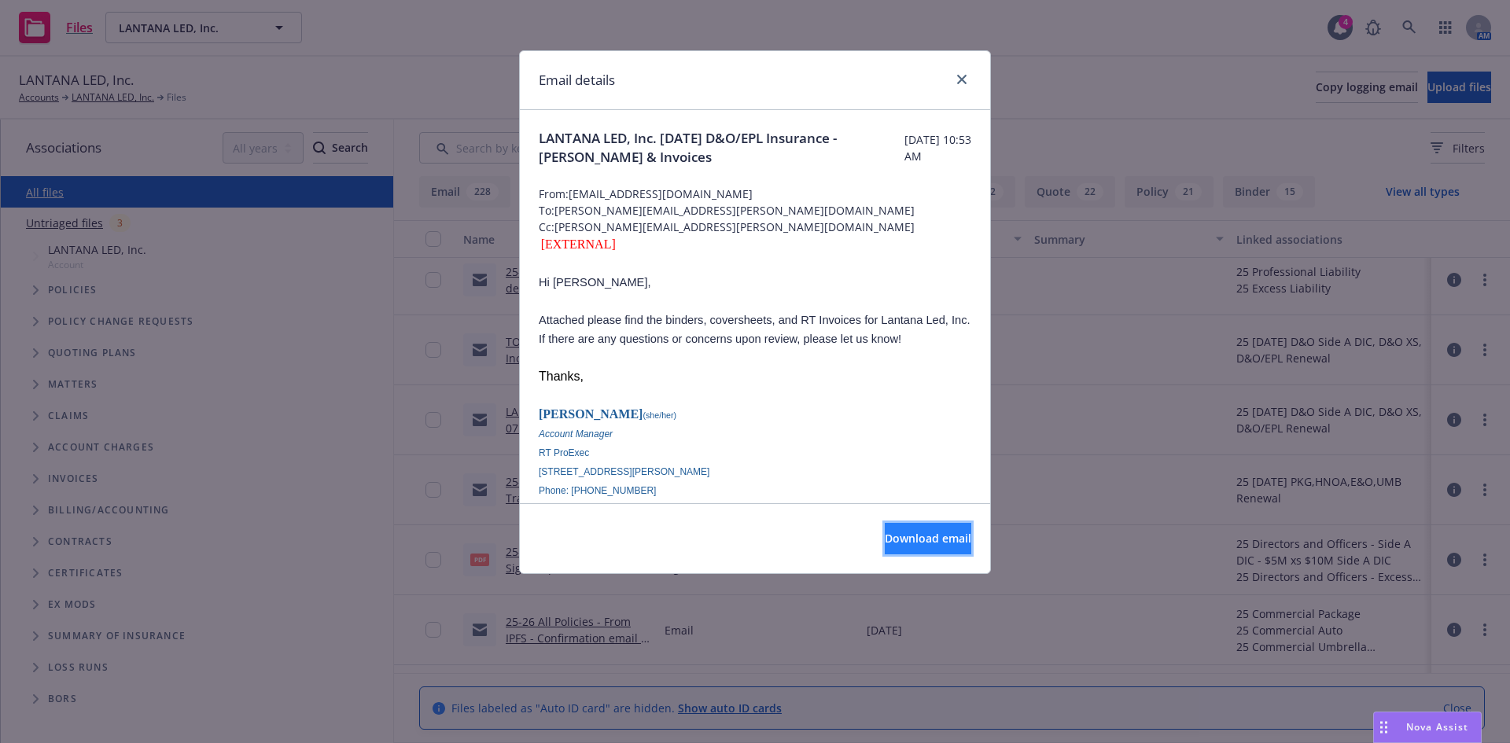
click at [909, 544] on span "Download email" at bounding box center [928, 538] width 87 height 15
click at [961, 78] on icon "close" at bounding box center [961, 79] width 9 height 9
